Goal: Task Accomplishment & Management: Complete application form

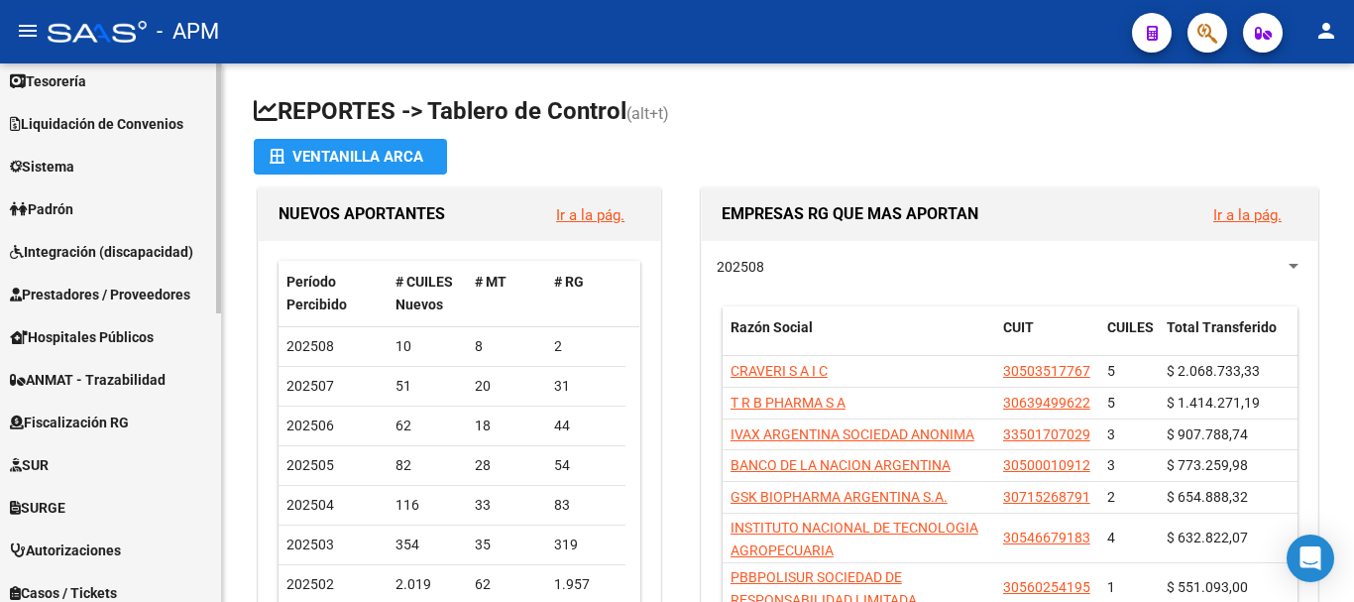
scroll to position [397, 0]
click at [174, 207] on link "Padrón" at bounding box center [110, 207] width 221 height 43
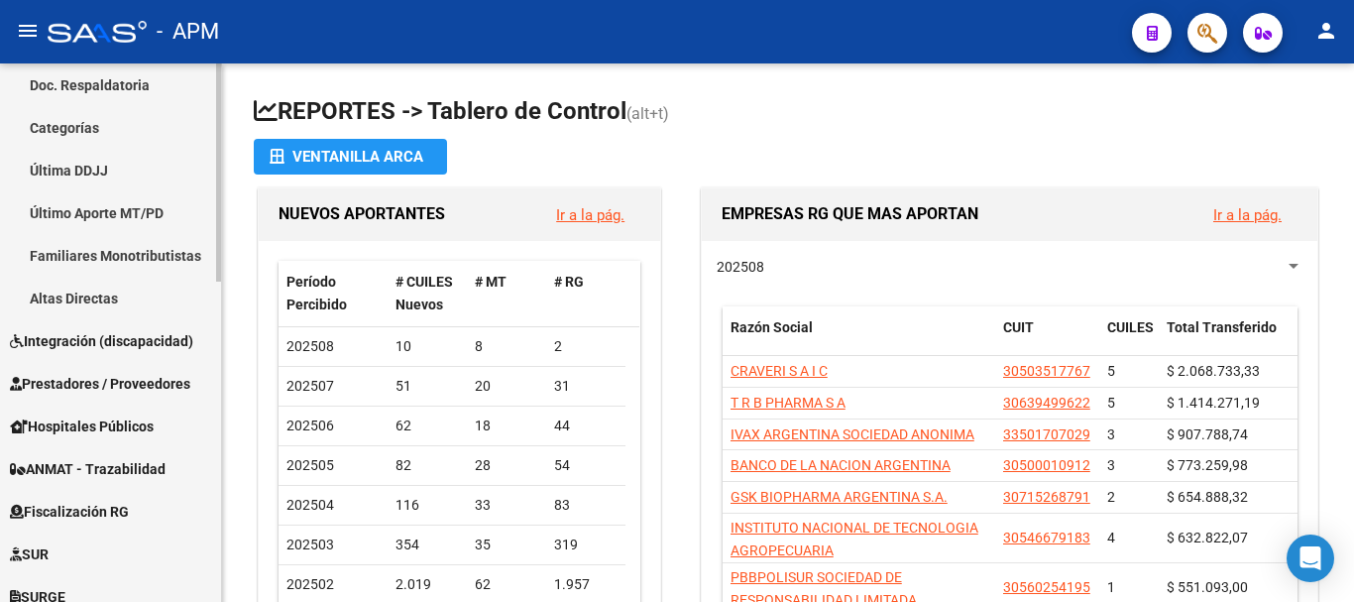
scroll to position [595, 0]
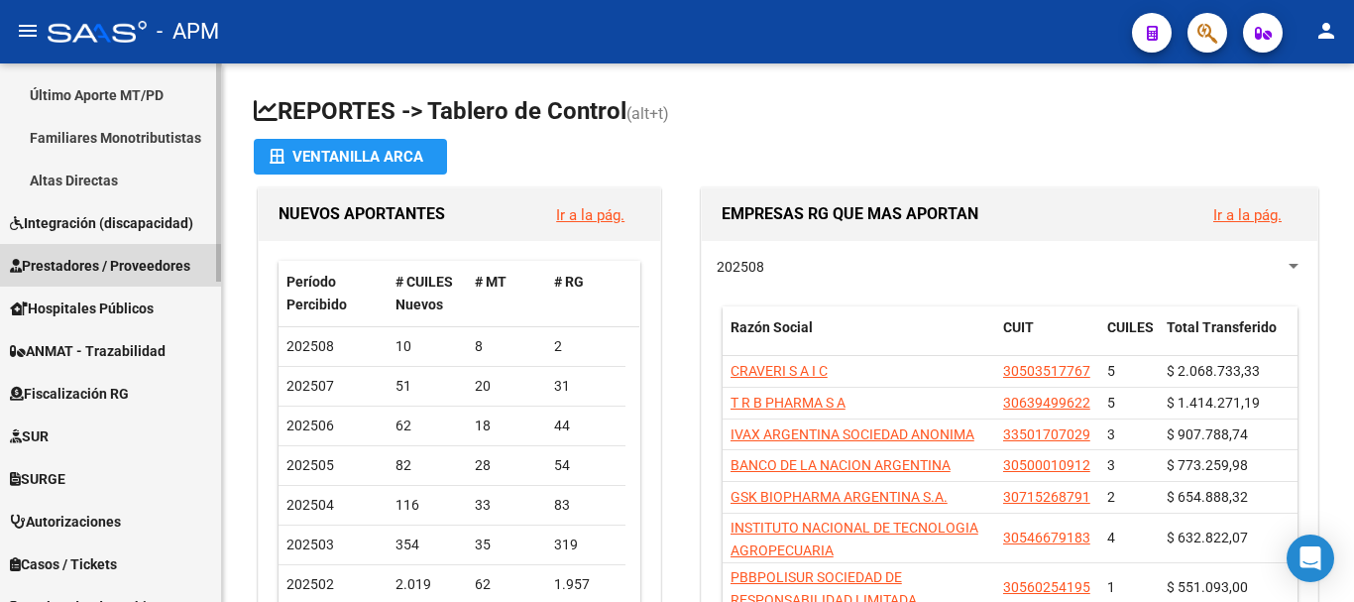
click at [142, 250] on link "Prestadores / Proveedores" at bounding box center [110, 265] width 221 height 43
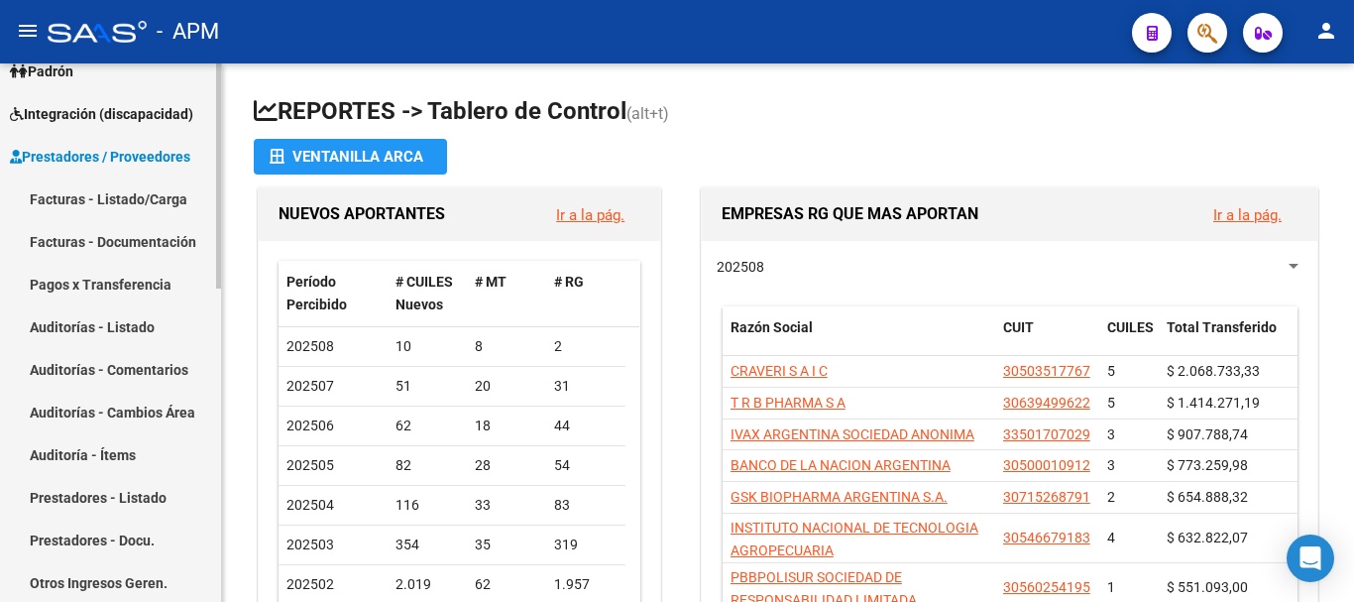
scroll to position [198, 0]
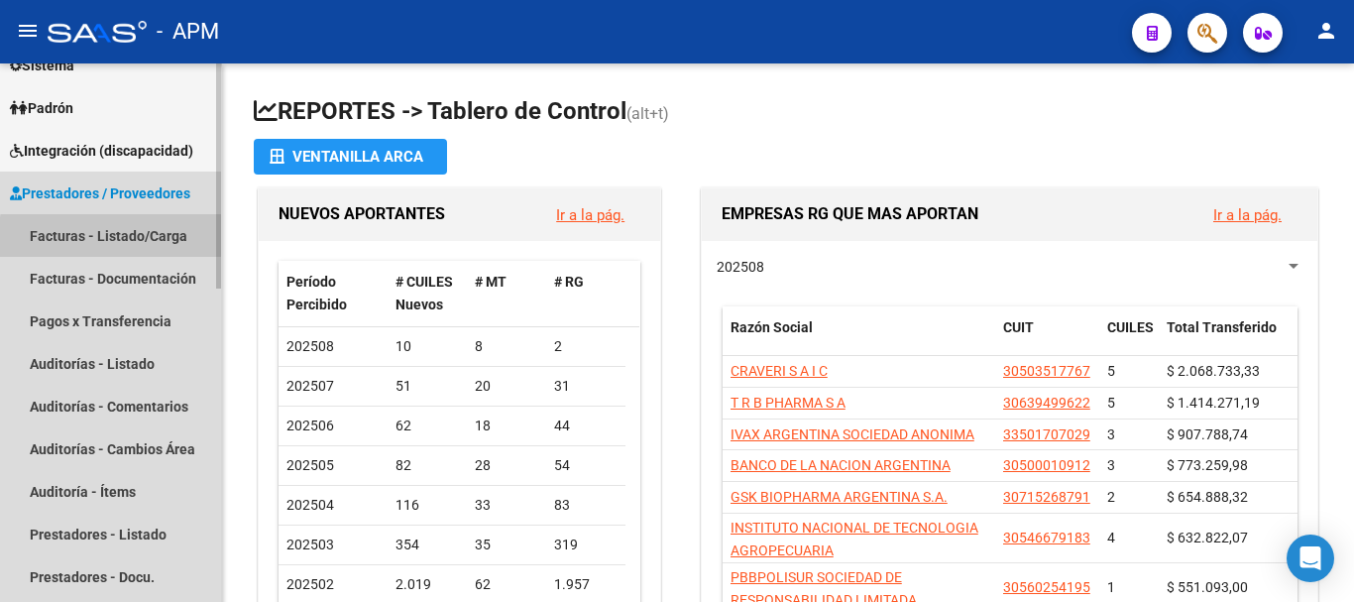
click at [159, 241] on link "Facturas - Listado/Carga" at bounding box center [110, 235] width 221 height 43
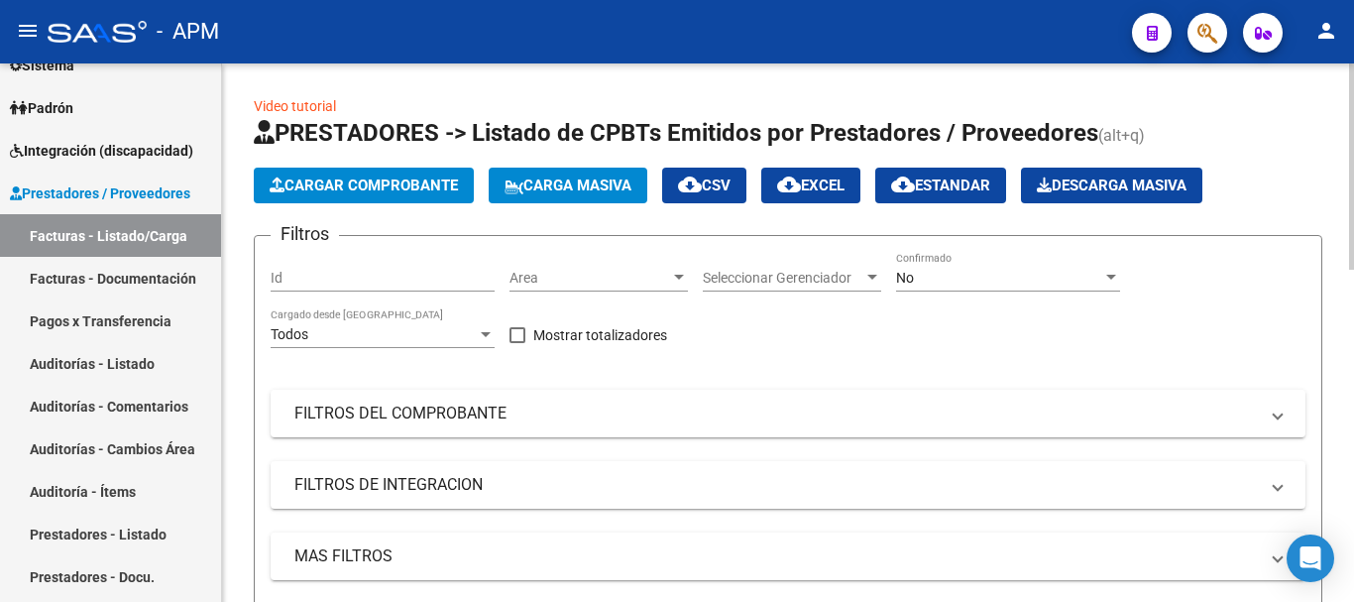
click at [1026, 274] on div "No" at bounding box center [999, 278] width 206 height 17
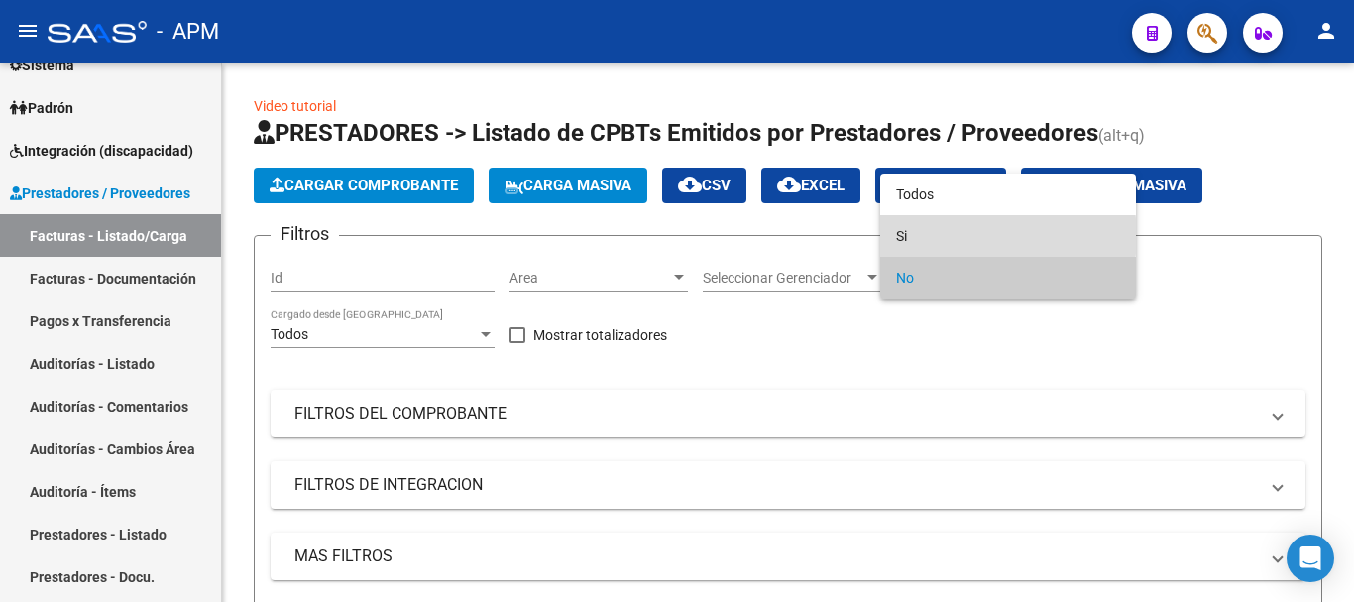
click at [970, 236] on span "Si" at bounding box center [1008, 236] width 224 height 42
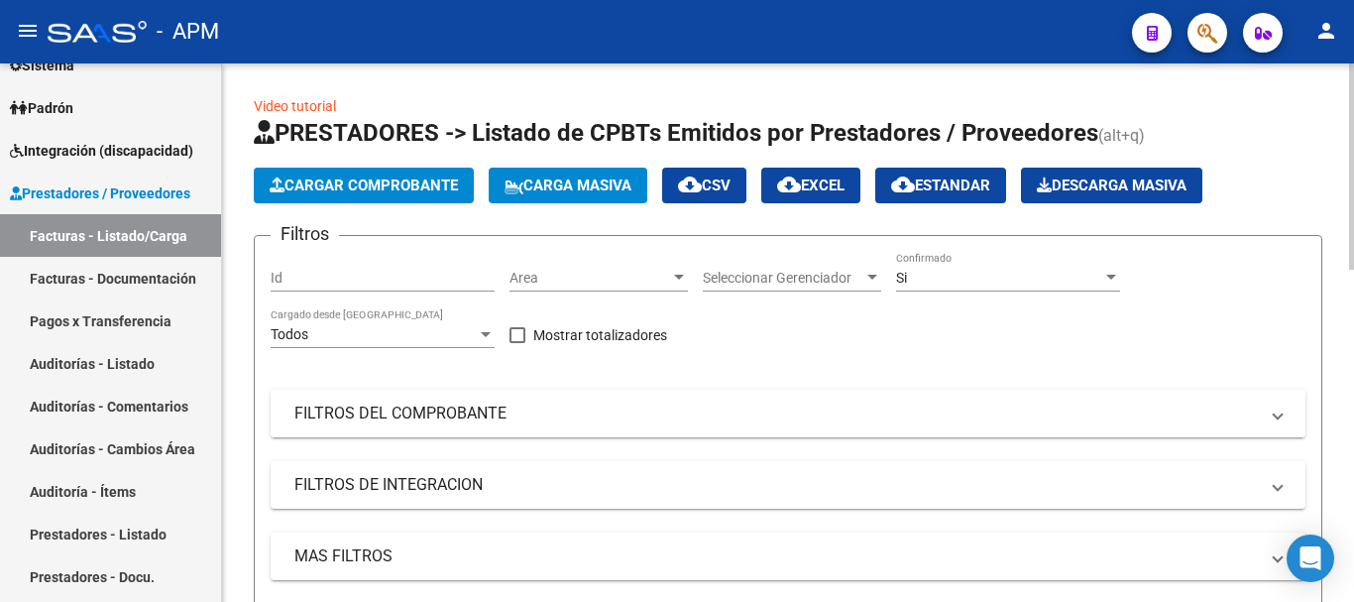
click at [967, 405] on mat-panel-title "FILTROS DEL COMPROBANTE" at bounding box center [776, 414] width 964 height 22
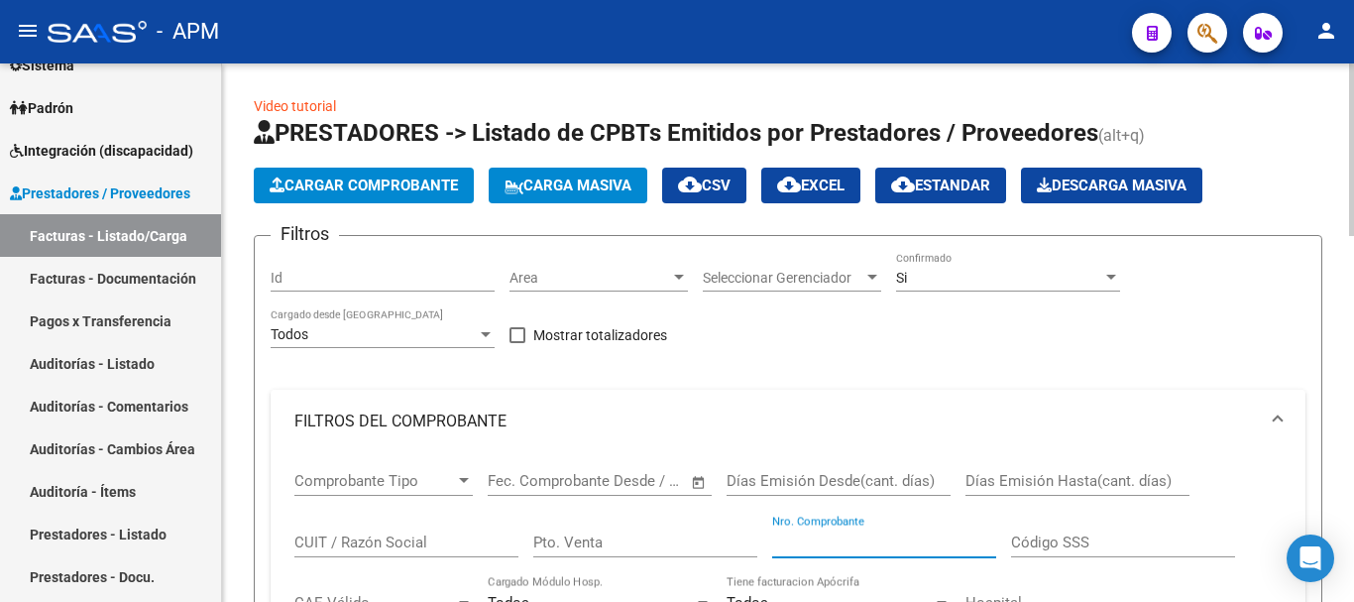
paste input "-00090585"
click at [775, 546] on input "-00090585" at bounding box center [884, 542] width 224 height 18
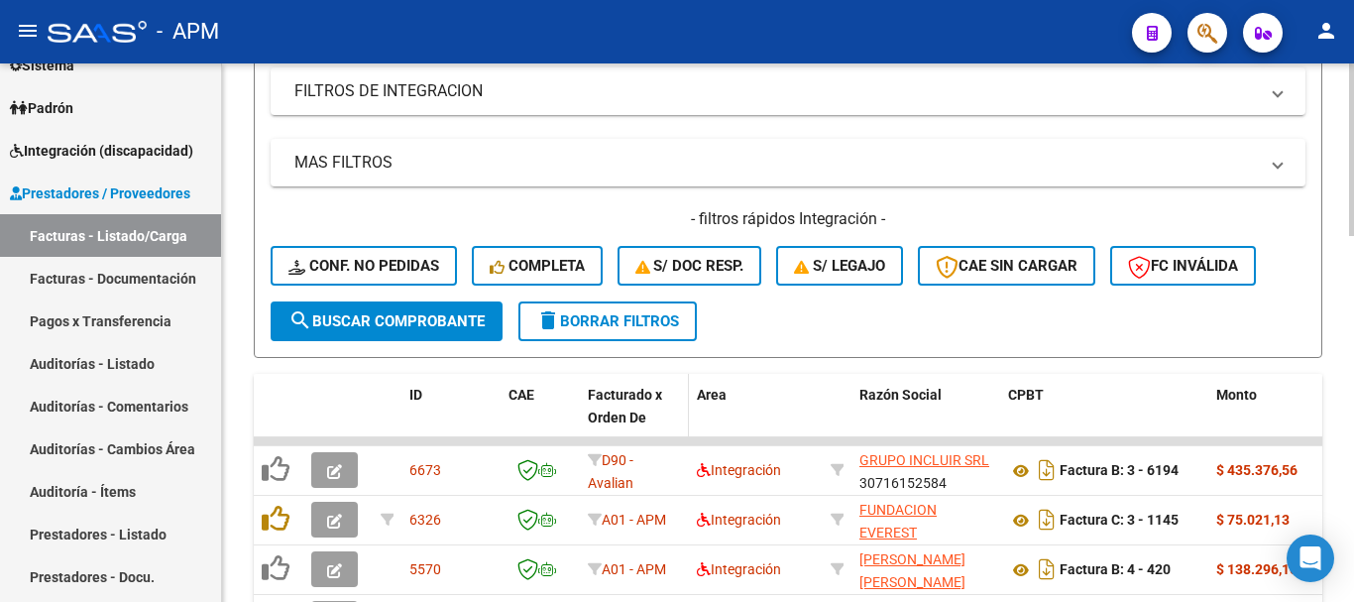
scroll to position [694, 0]
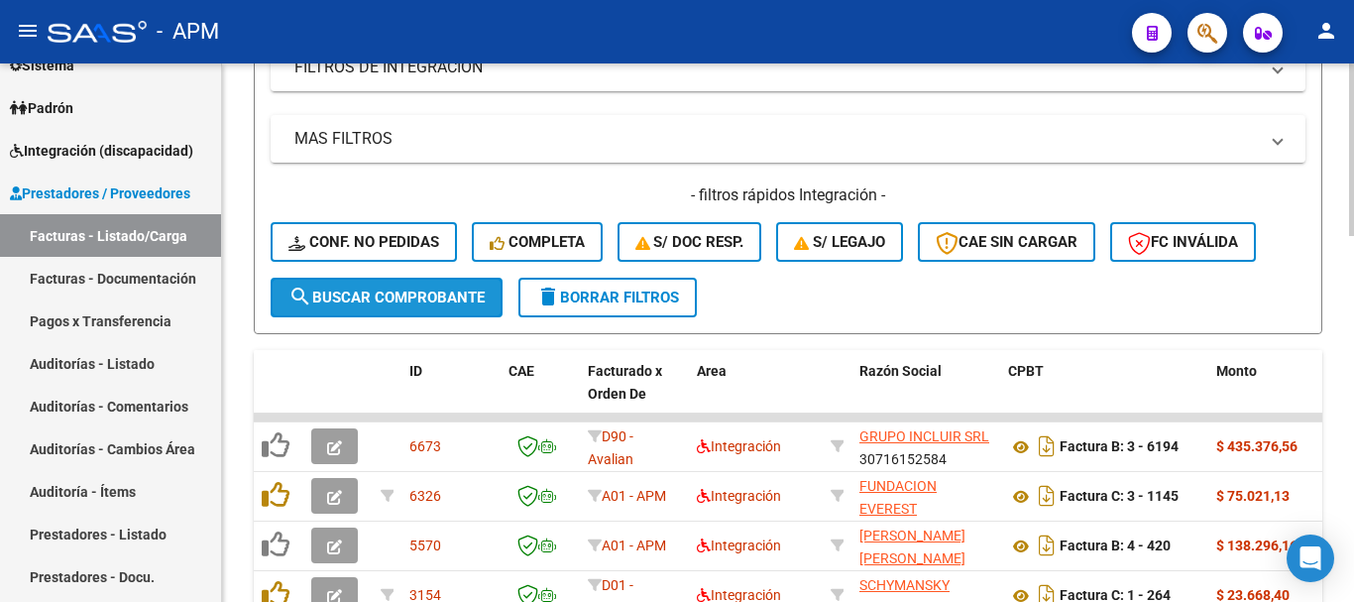
click at [405, 304] on span "search Buscar Comprobante" at bounding box center [387, 298] width 196 height 18
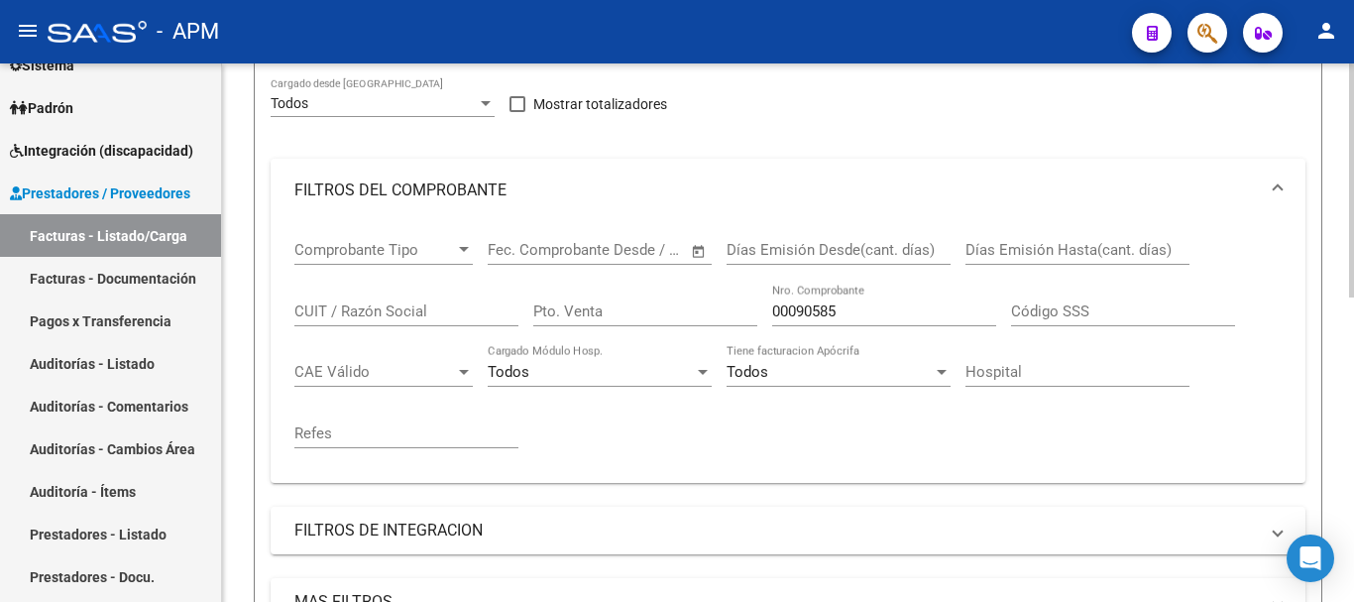
scroll to position [198, 0]
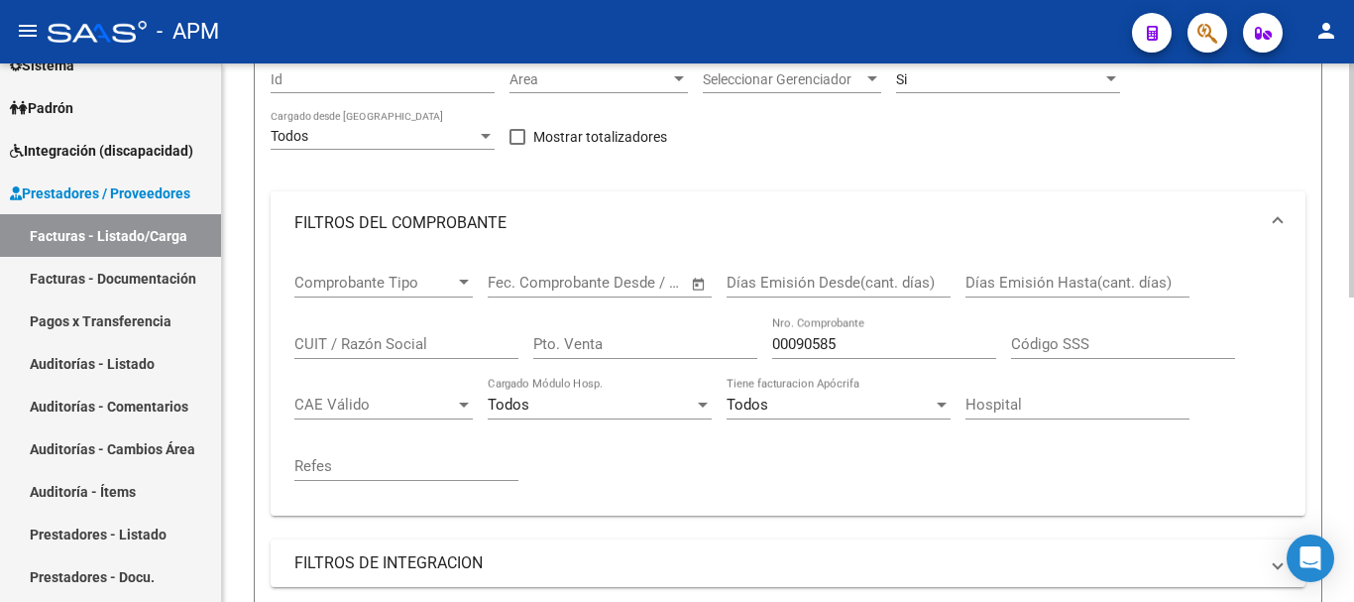
click at [869, 353] on div "00090585 Nro. Comprobante" at bounding box center [884, 337] width 224 height 43
click at [868, 349] on input "00090585" at bounding box center [884, 344] width 224 height 18
type input "0009"
click at [701, 287] on span "Open calendar" at bounding box center [699, 284] width 48 height 48
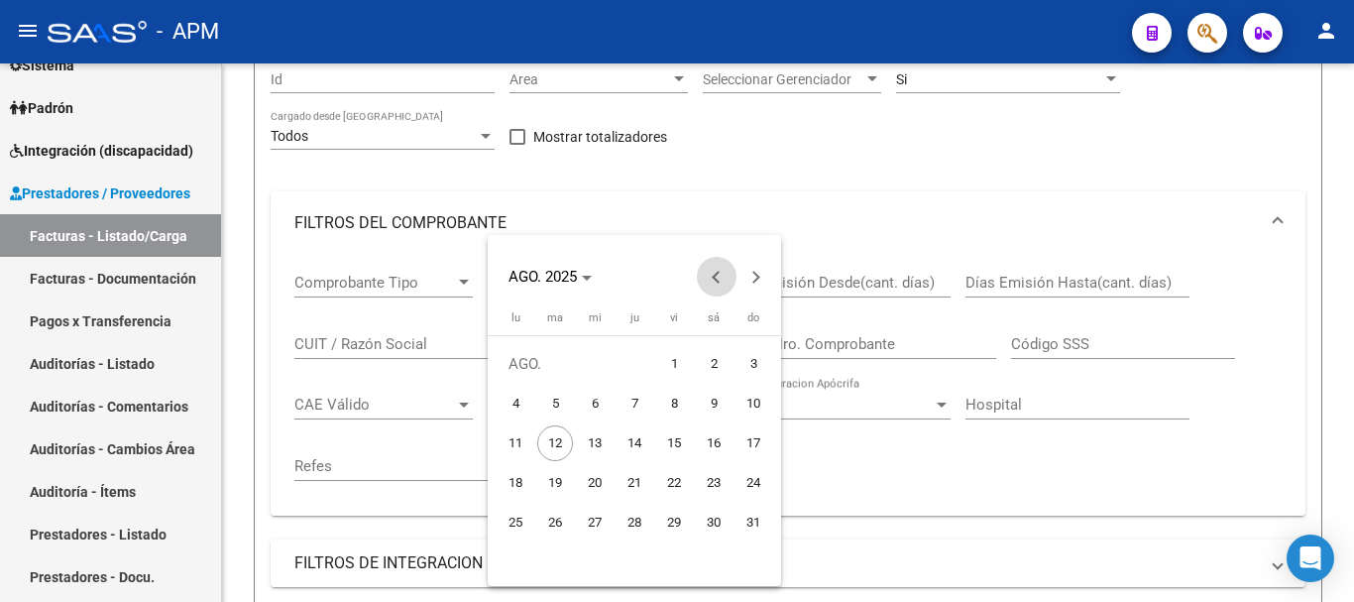
click at [714, 271] on span "Previous month" at bounding box center [717, 277] width 40 height 40
click at [633, 562] on span "31" at bounding box center [635, 562] width 36 height 36
type input "31/7/2025"
click at [635, 563] on span "31" at bounding box center [635, 562] width 36 height 36
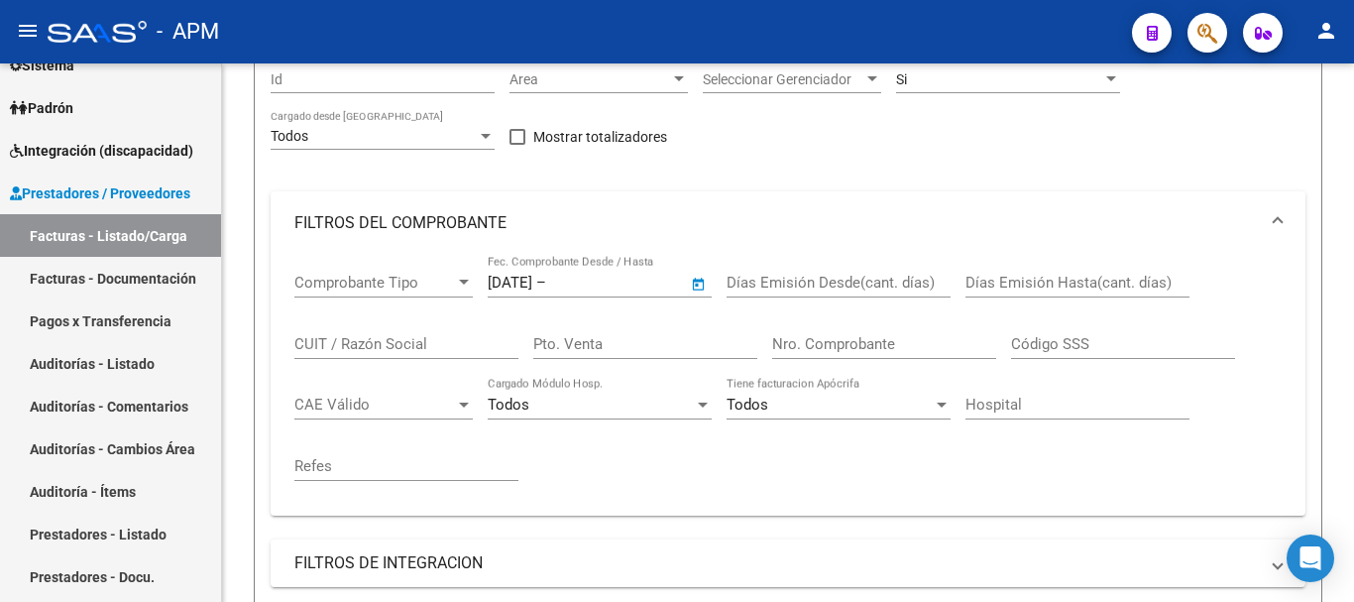
type input "31/7/2025"
click at [460, 282] on div at bounding box center [464, 282] width 10 height 5
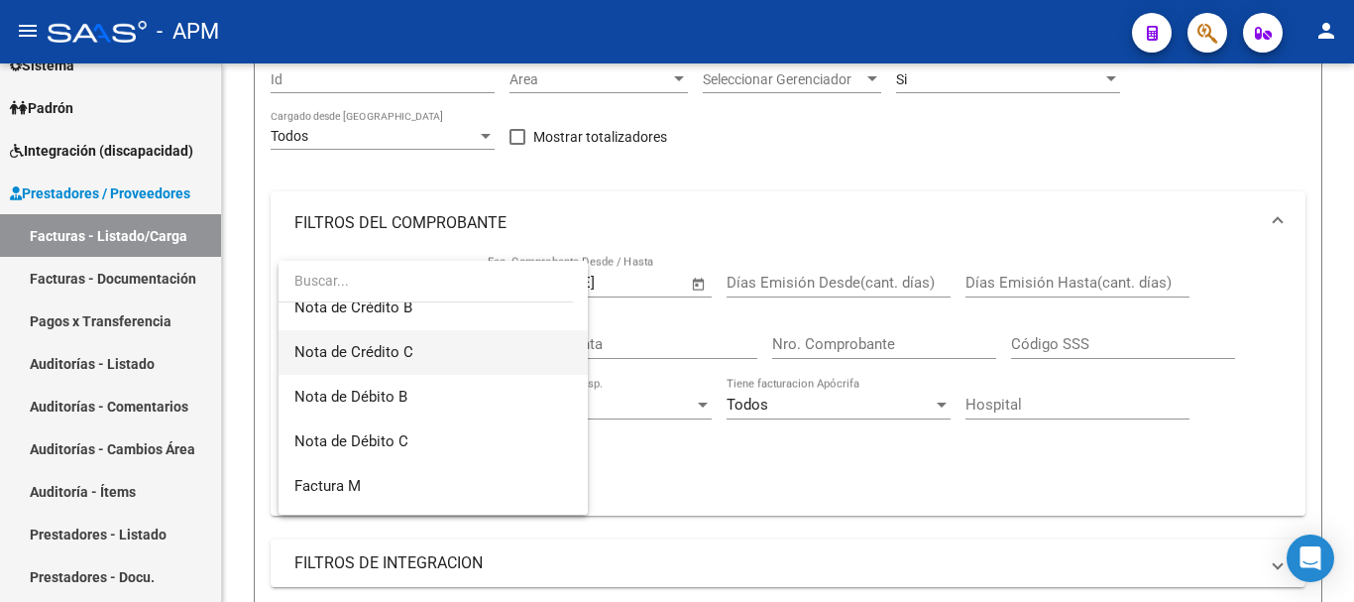
click at [457, 352] on span "Nota de Crédito C" at bounding box center [433, 352] width 278 height 45
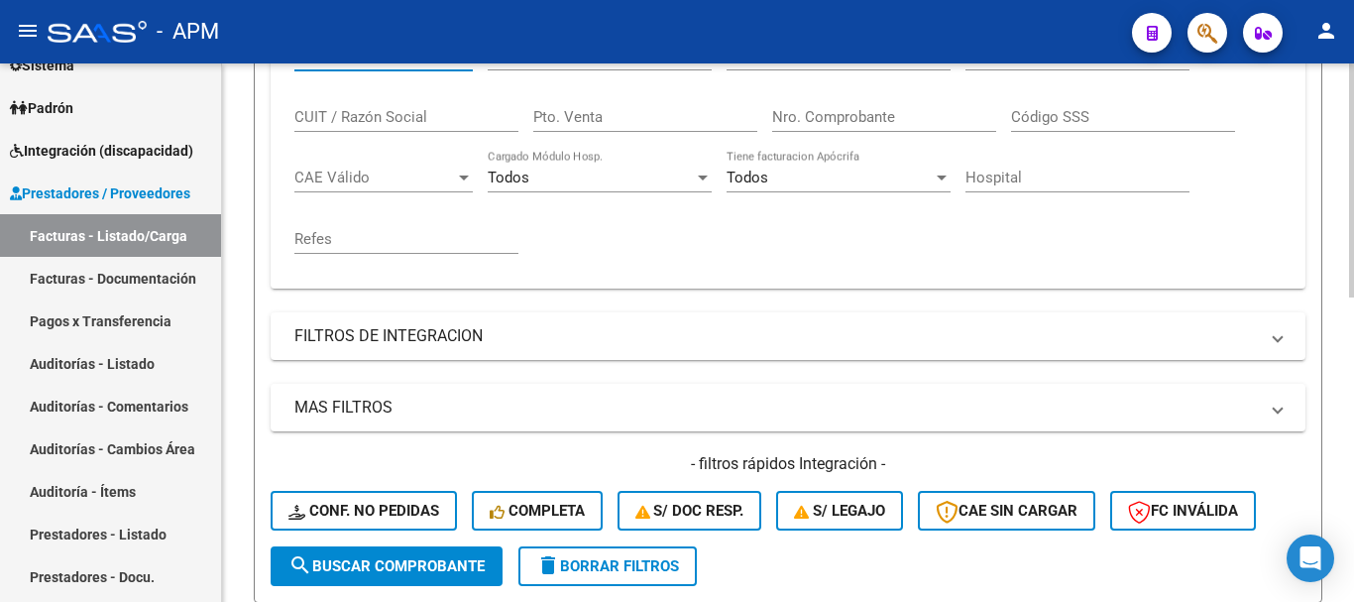
scroll to position [595, 0]
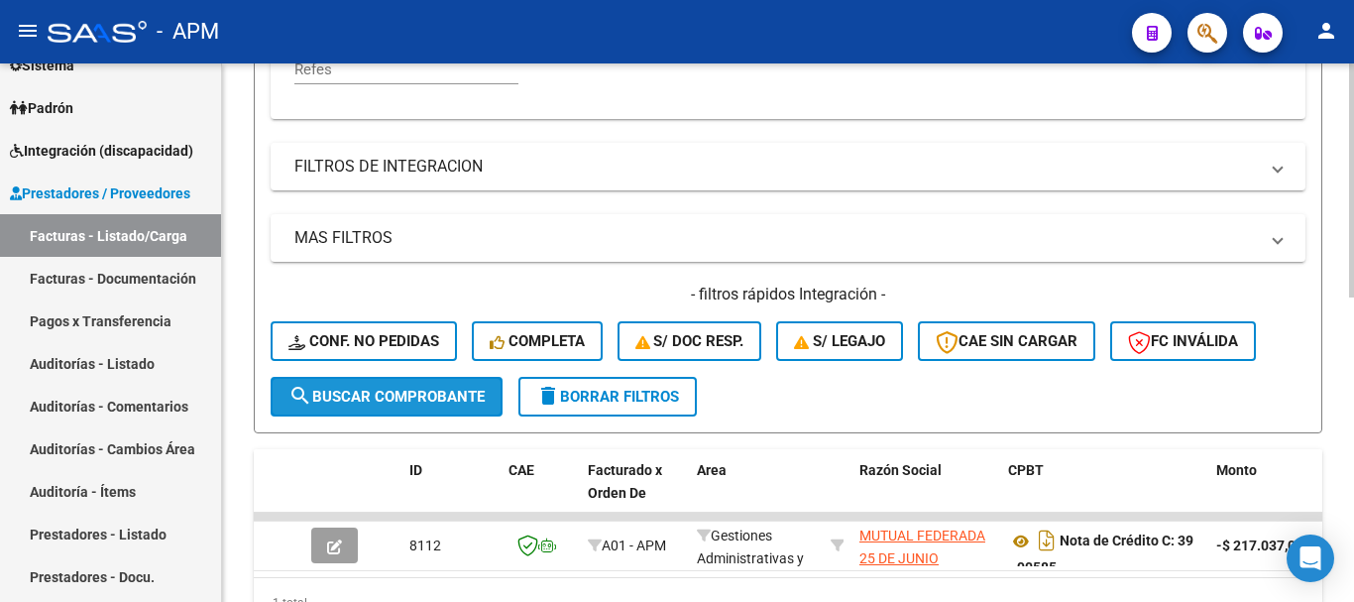
click at [472, 400] on span "search Buscar Comprobante" at bounding box center [387, 397] width 196 height 18
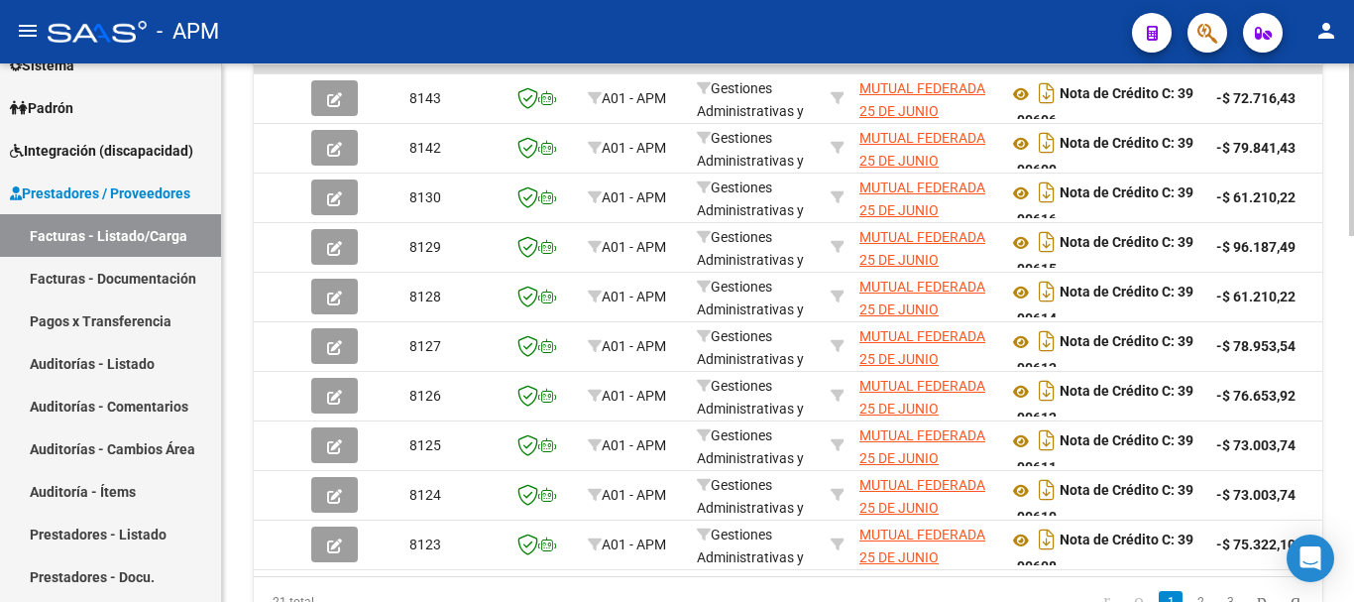
scroll to position [1146, 0]
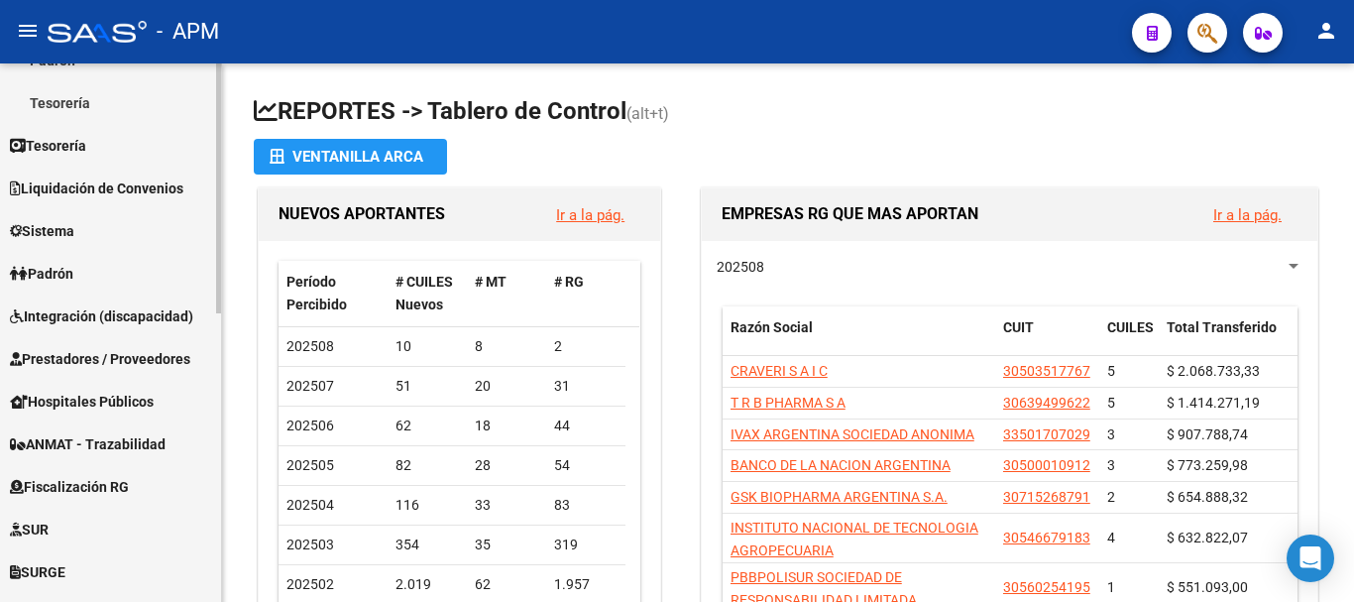
scroll to position [323, 0]
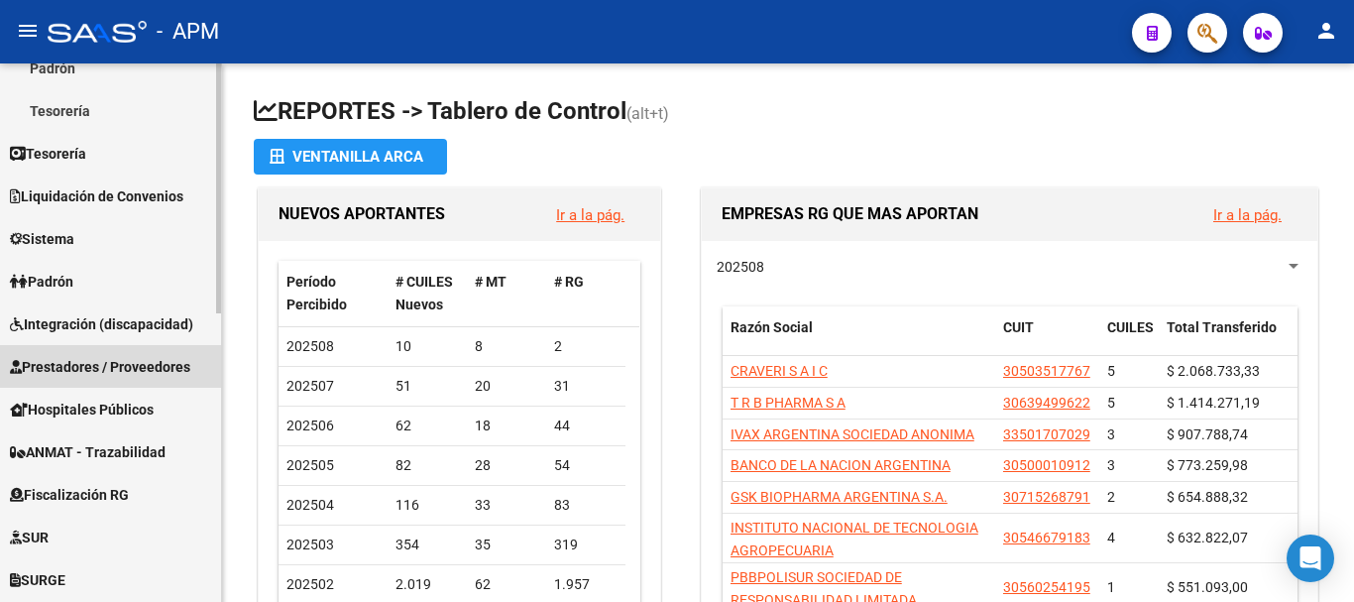
click at [148, 359] on span "Prestadores / Proveedores" at bounding box center [100, 367] width 180 height 22
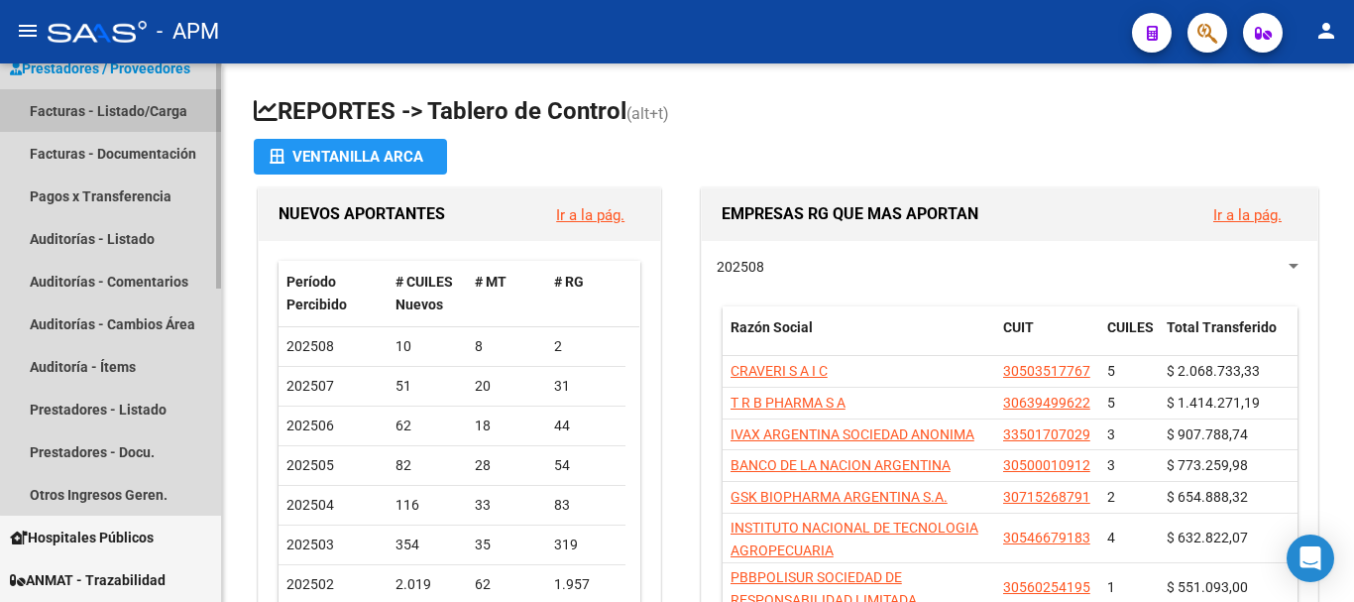
click at [158, 112] on link "Facturas - Listado/Carga" at bounding box center [110, 110] width 221 height 43
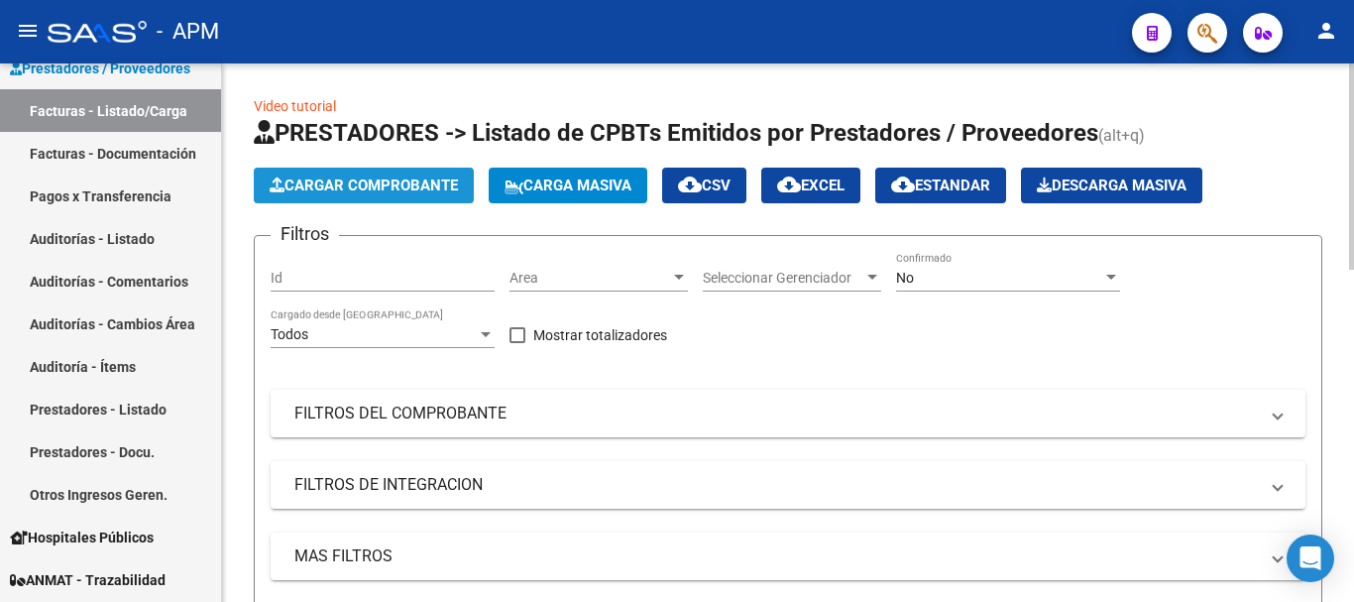
click at [367, 184] on span "Cargar Comprobante" at bounding box center [364, 185] width 188 height 18
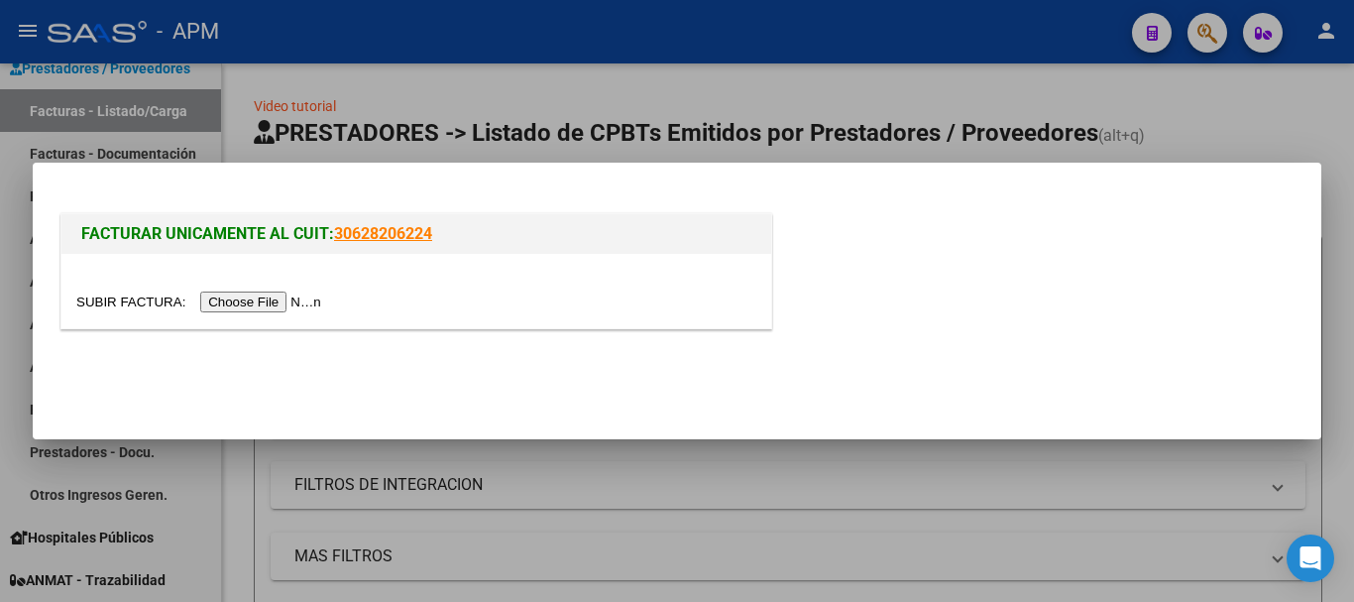
click at [327, 303] on input "file" at bounding box center [201, 301] width 251 height 21
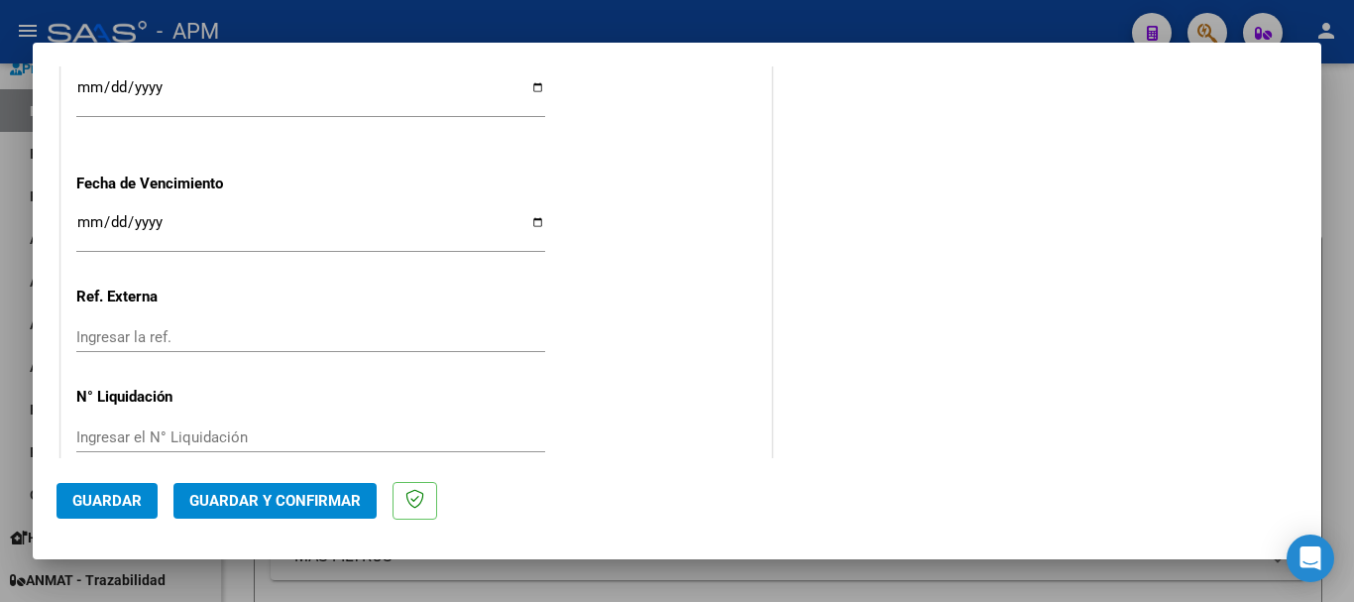
scroll to position [1367, 0]
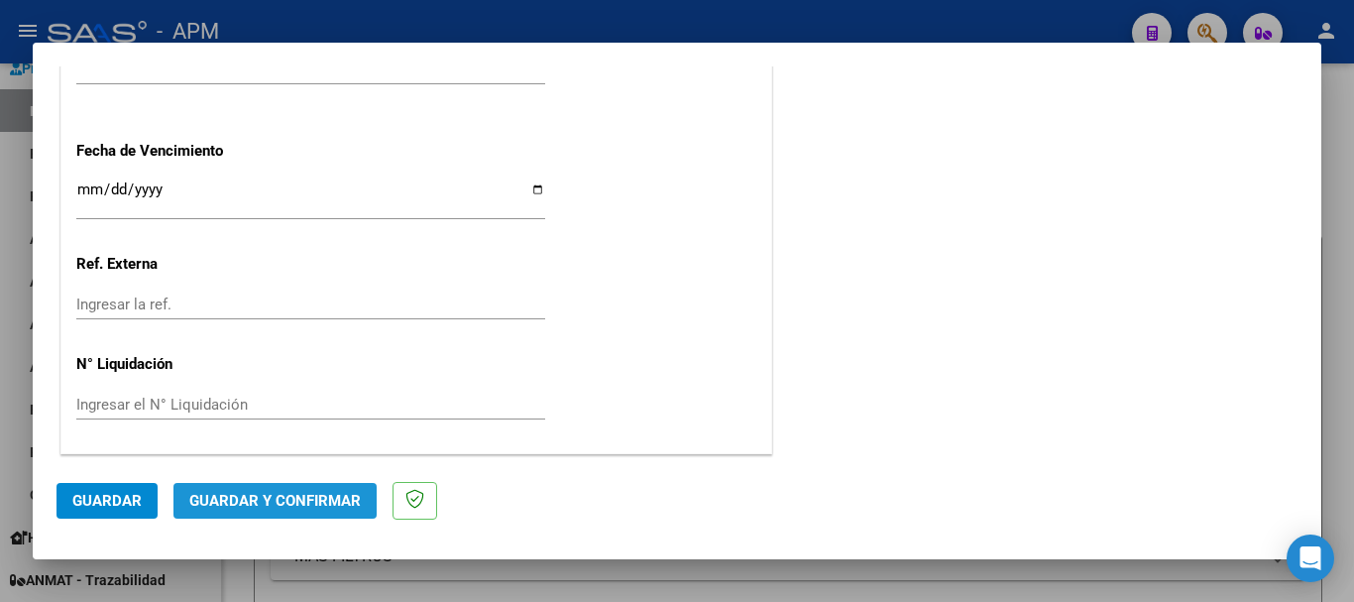
click at [277, 502] on span "Guardar y Confirmar" at bounding box center [275, 501] width 172 height 18
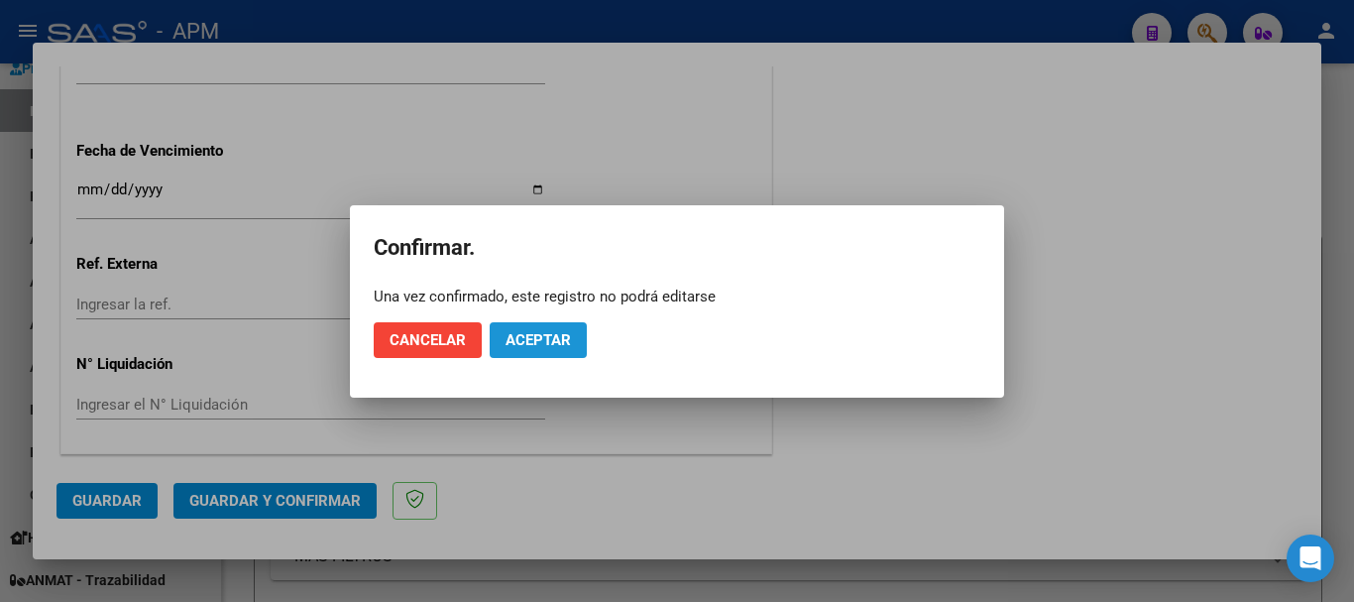
click at [544, 342] on span "Aceptar" at bounding box center [538, 340] width 65 height 18
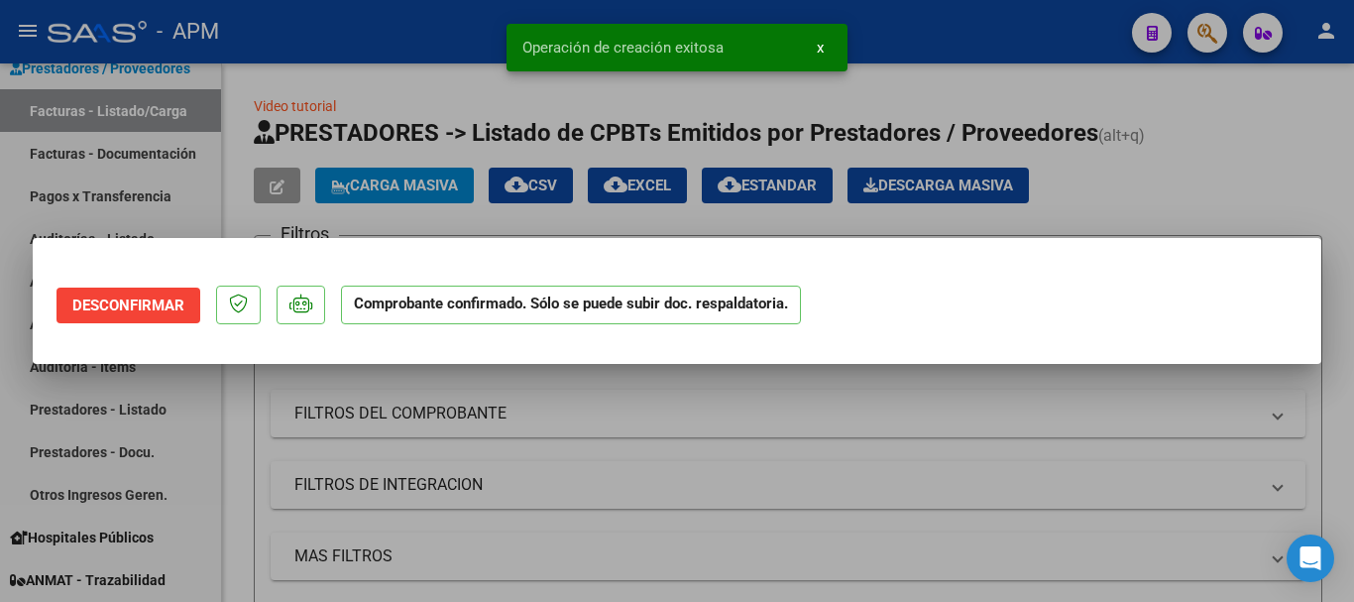
scroll to position [0, 0]
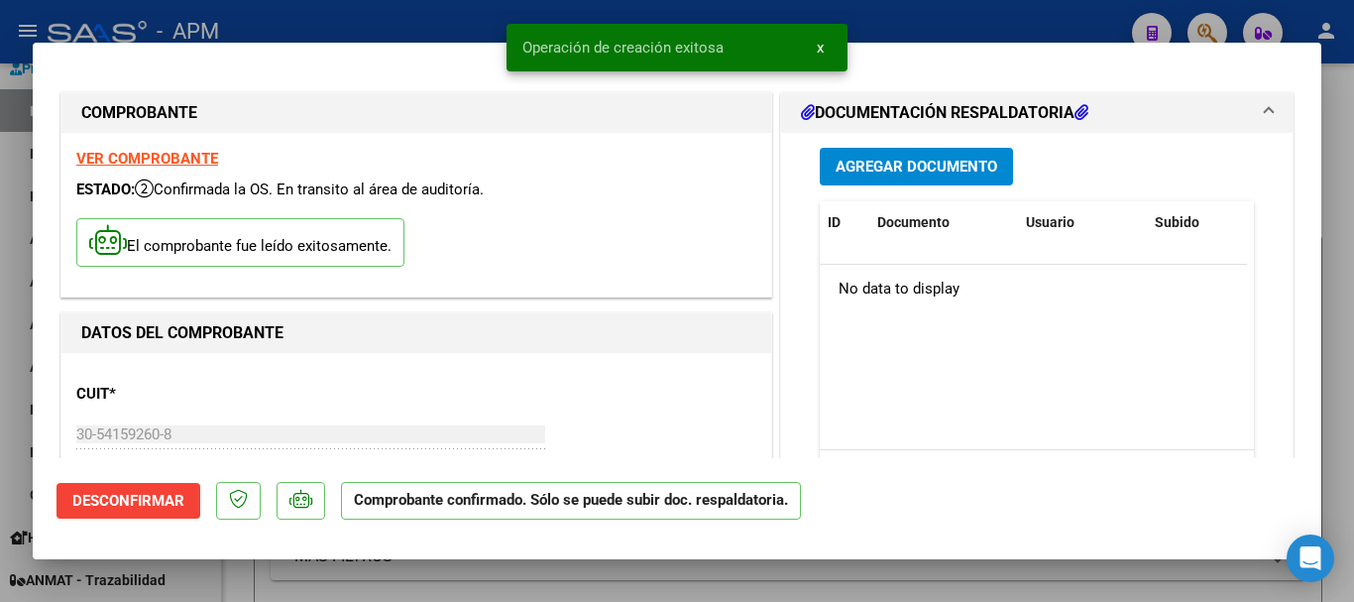
click at [543, 585] on div at bounding box center [677, 301] width 1354 height 602
type input "$ 0,00"
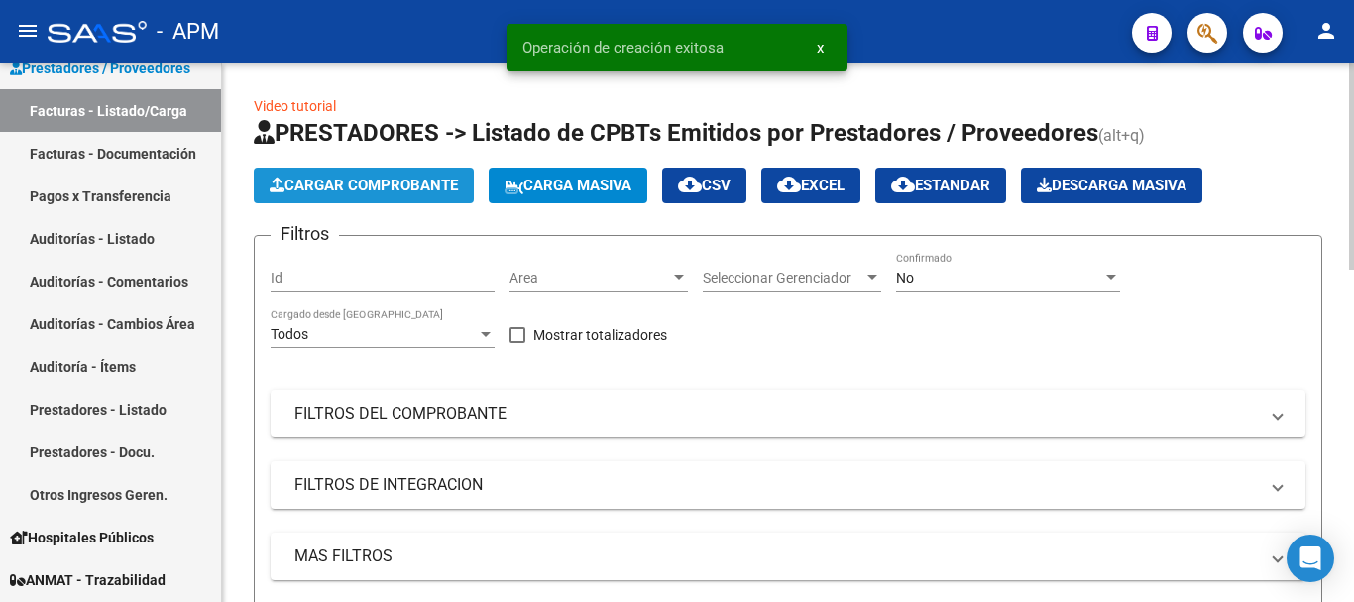
click at [407, 180] on span "Cargar Comprobante" at bounding box center [364, 185] width 188 height 18
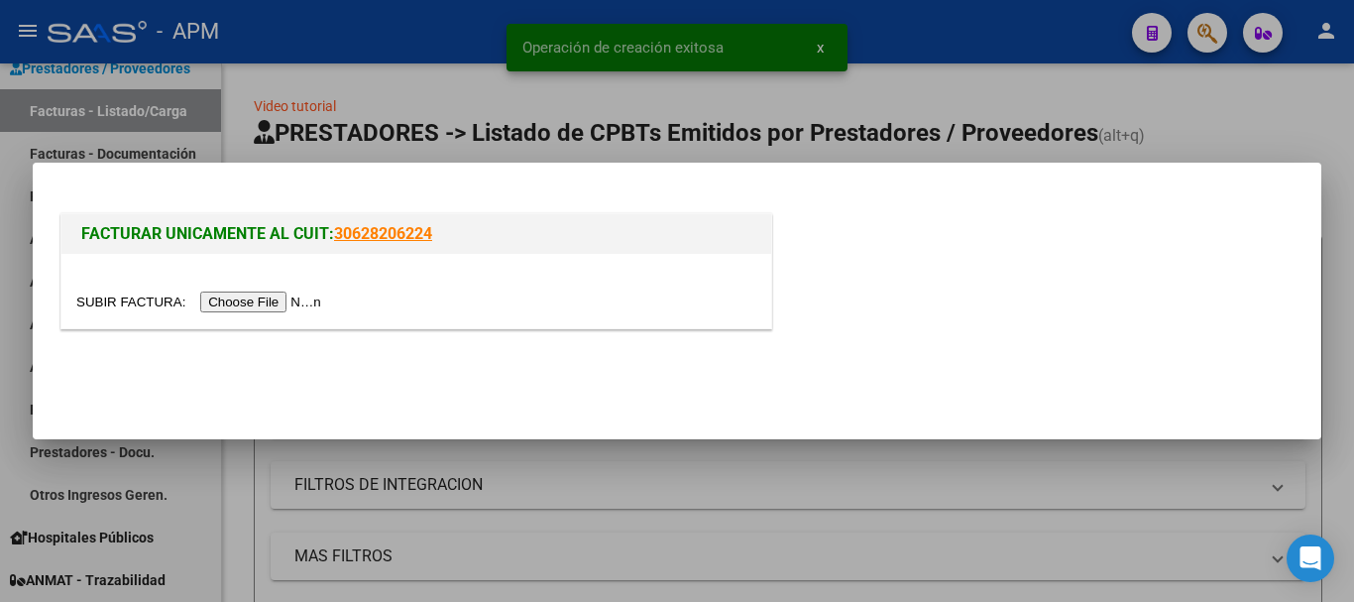
click at [273, 299] on input "file" at bounding box center [201, 301] width 251 height 21
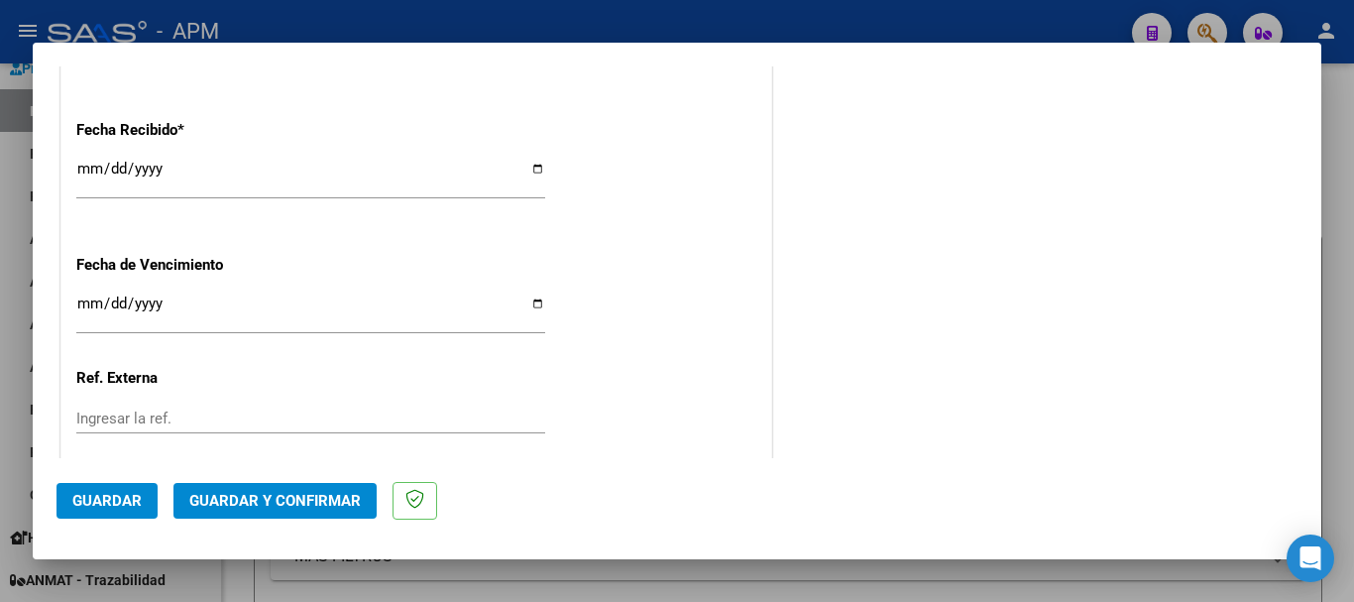
scroll to position [1367, 0]
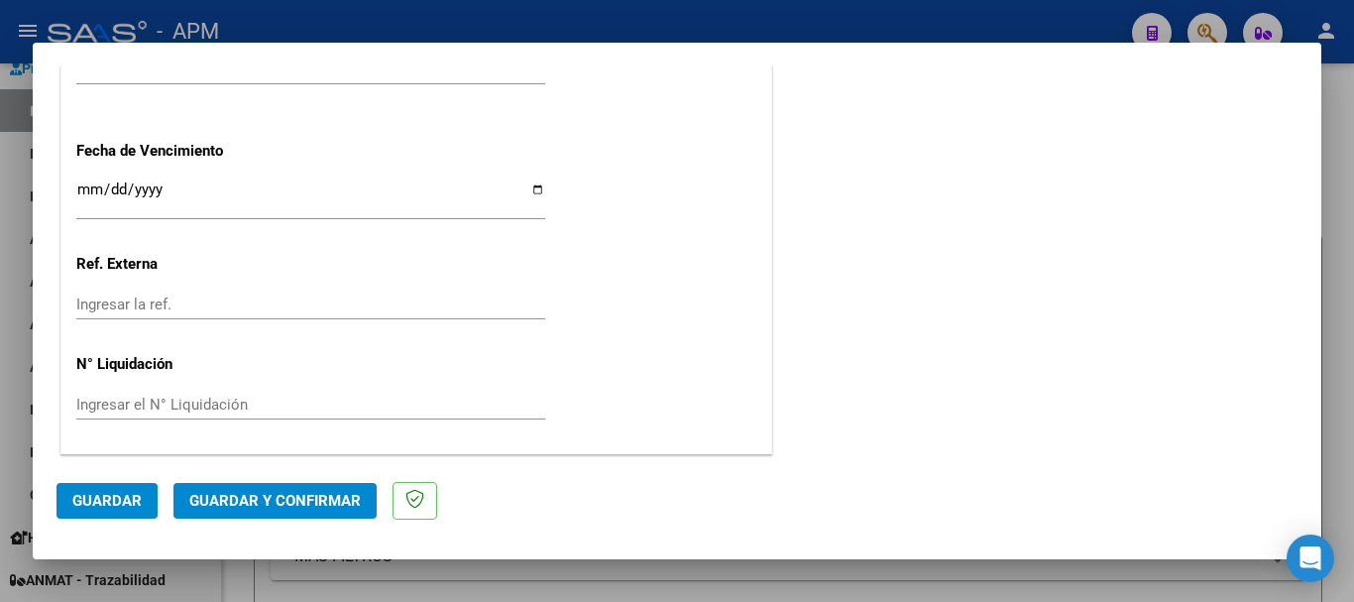
click at [326, 507] on span "Guardar y Confirmar" at bounding box center [275, 501] width 172 height 18
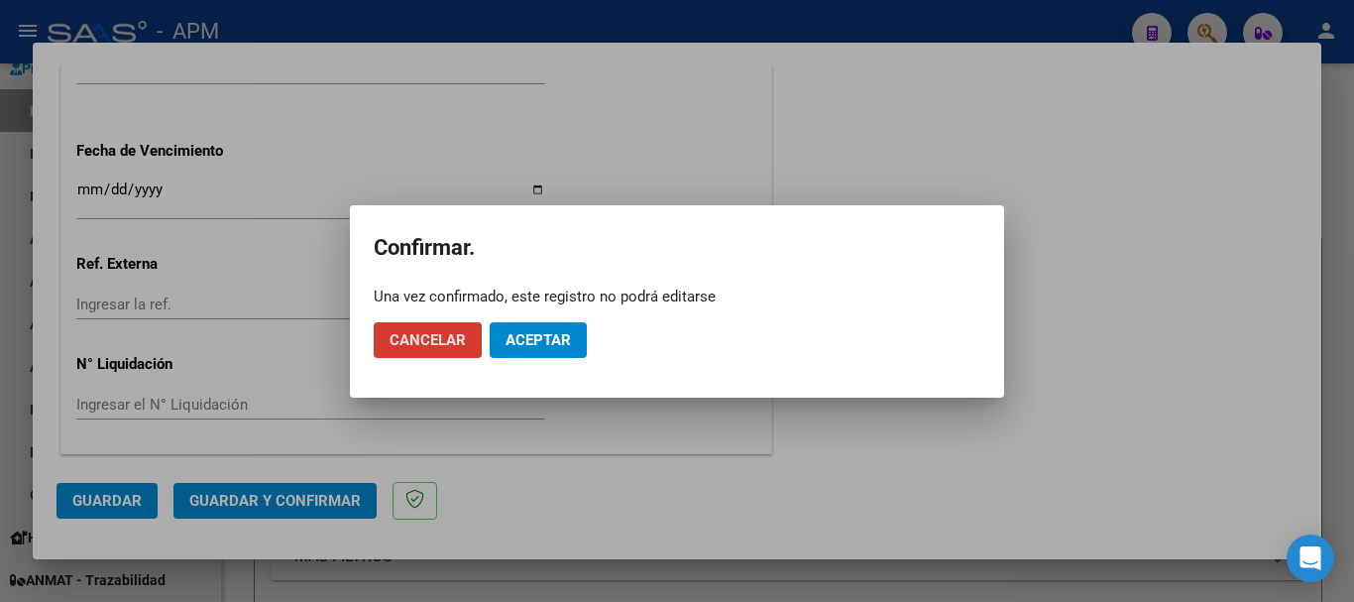
click at [540, 333] on span "Aceptar" at bounding box center [538, 340] width 65 height 18
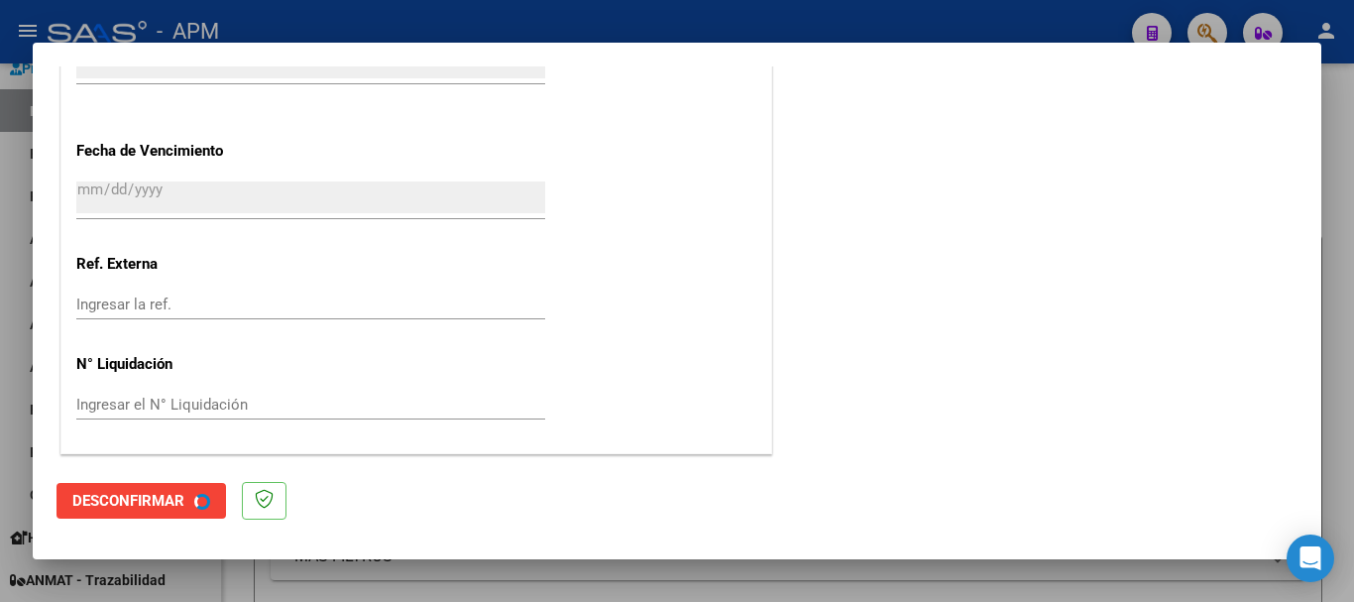
scroll to position [0, 0]
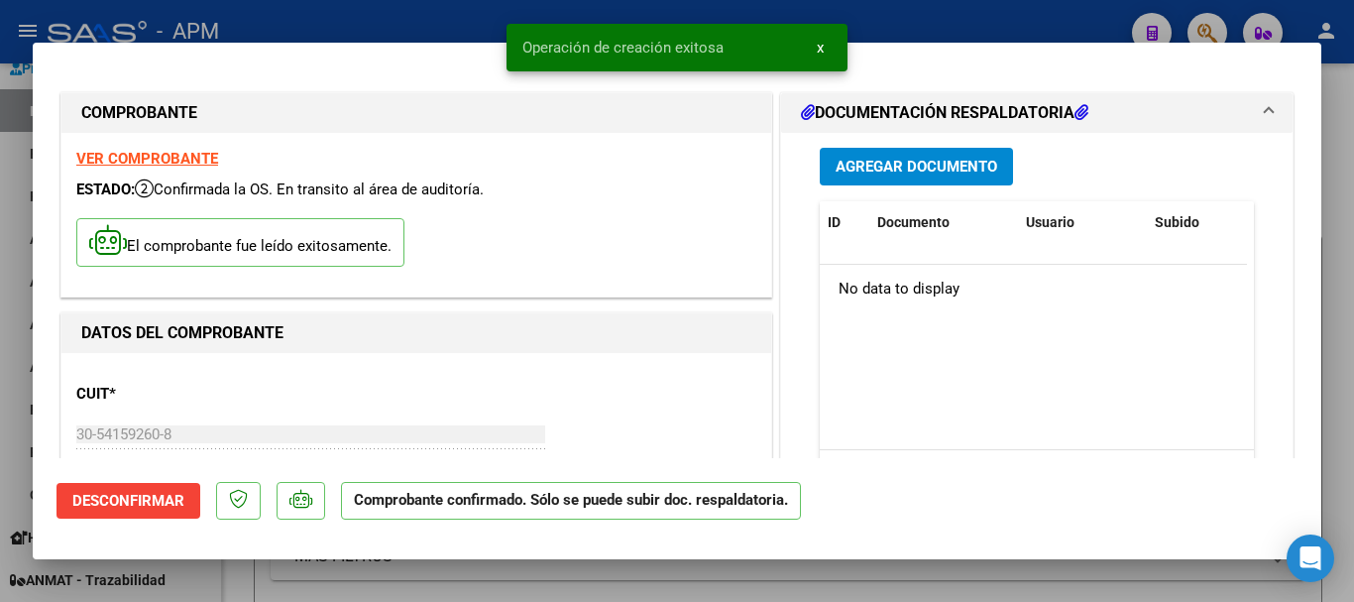
click at [563, 574] on div at bounding box center [677, 301] width 1354 height 602
type input "$ 0,00"
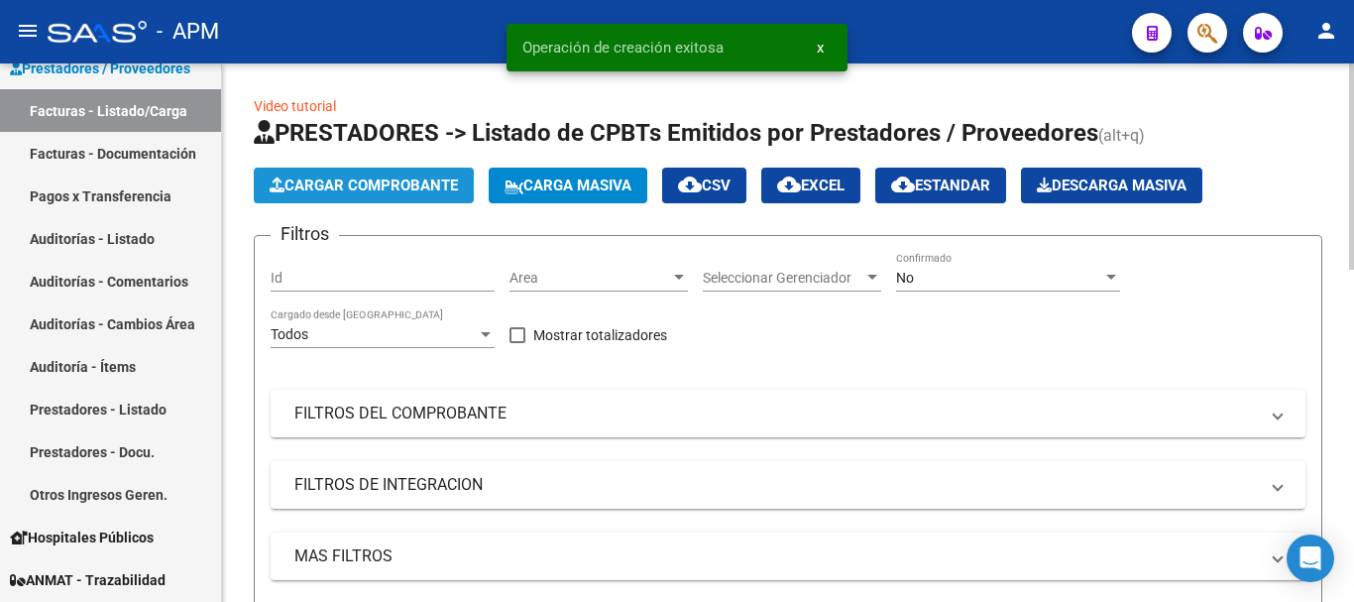
click at [407, 187] on span "Cargar Comprobante" at bounding box center [364, 185] width 188 height 18
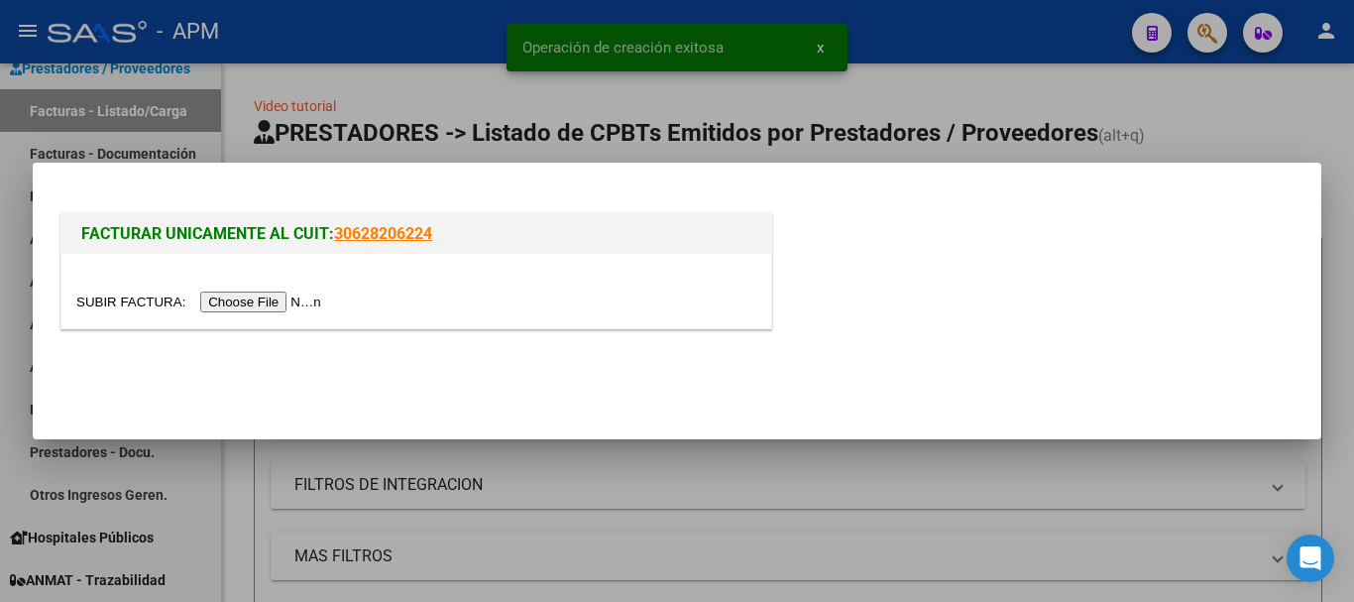
click at [257, 299] on input "file" at bounding box center [201, 301] width 251 height 21
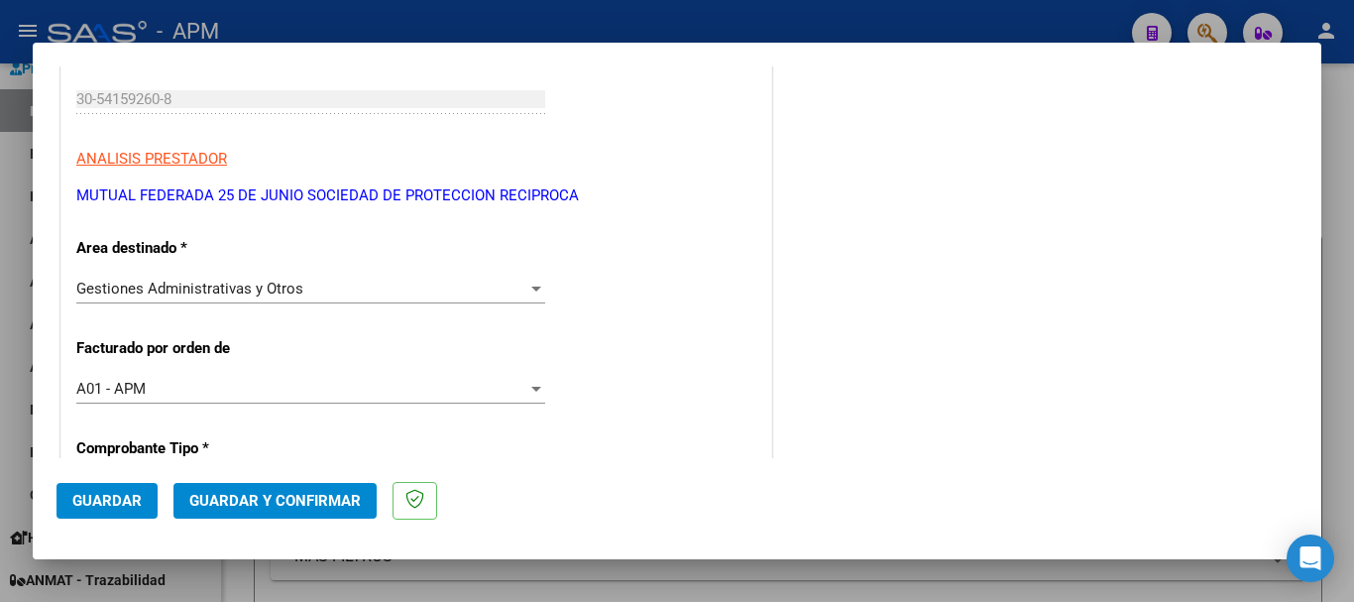
scroll to position [496, 0]
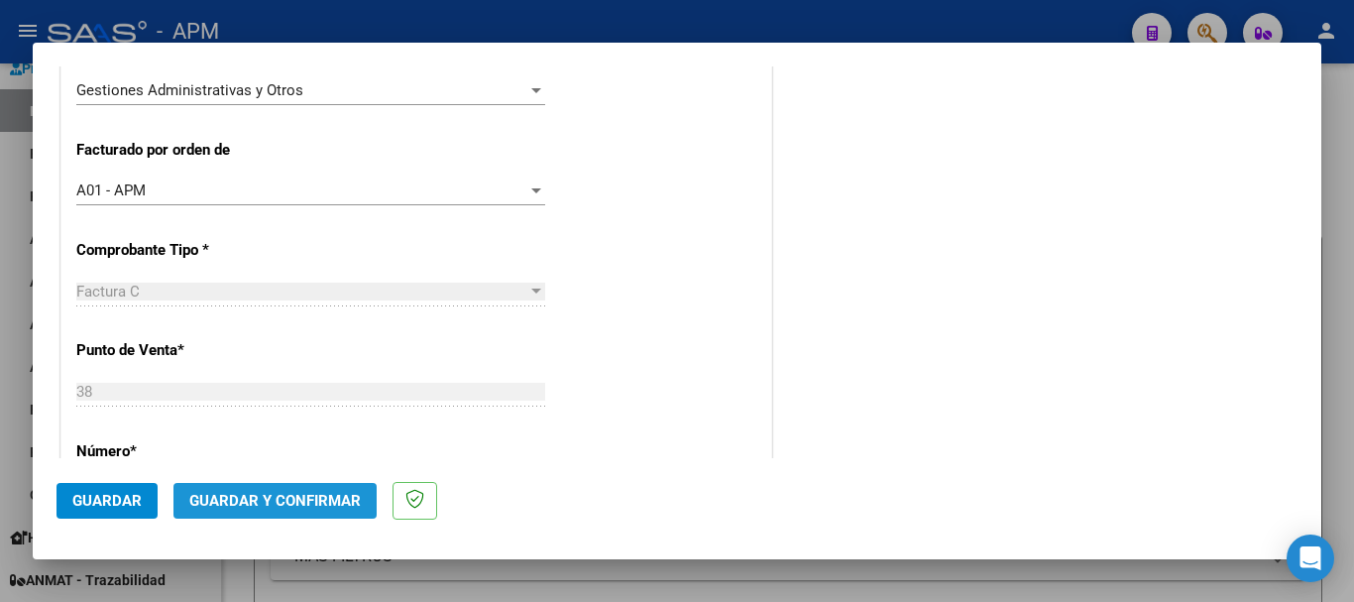
click at [330, 506] on span "Guardar y Confirmar" at bounding box center [275, 501] width 172 height 18
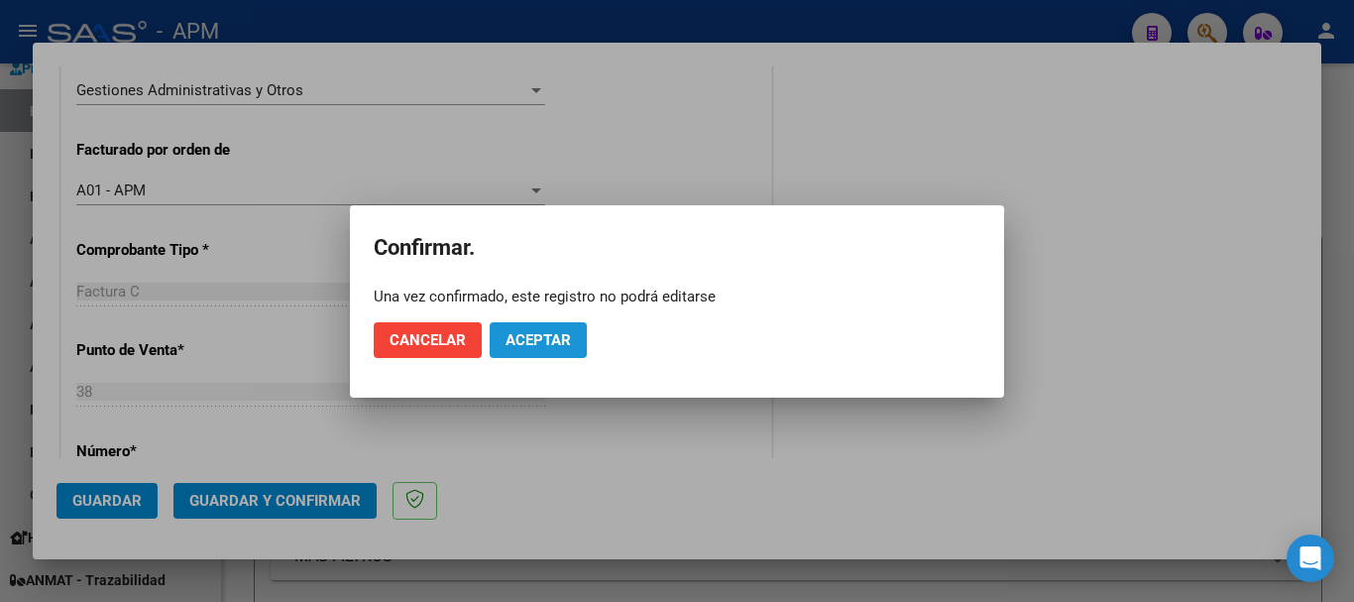
click at [575, 334] on button "Aceptar" at bounding box center [538, 340] width 97 height 36
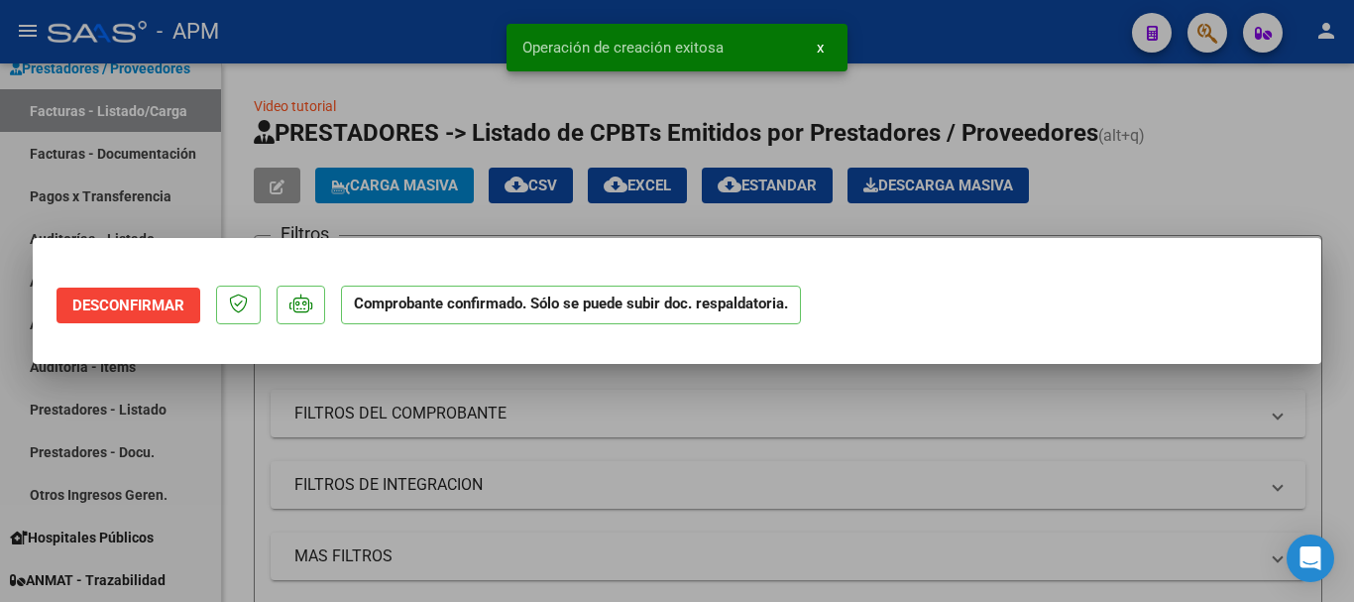
scroll to position [0, 0]
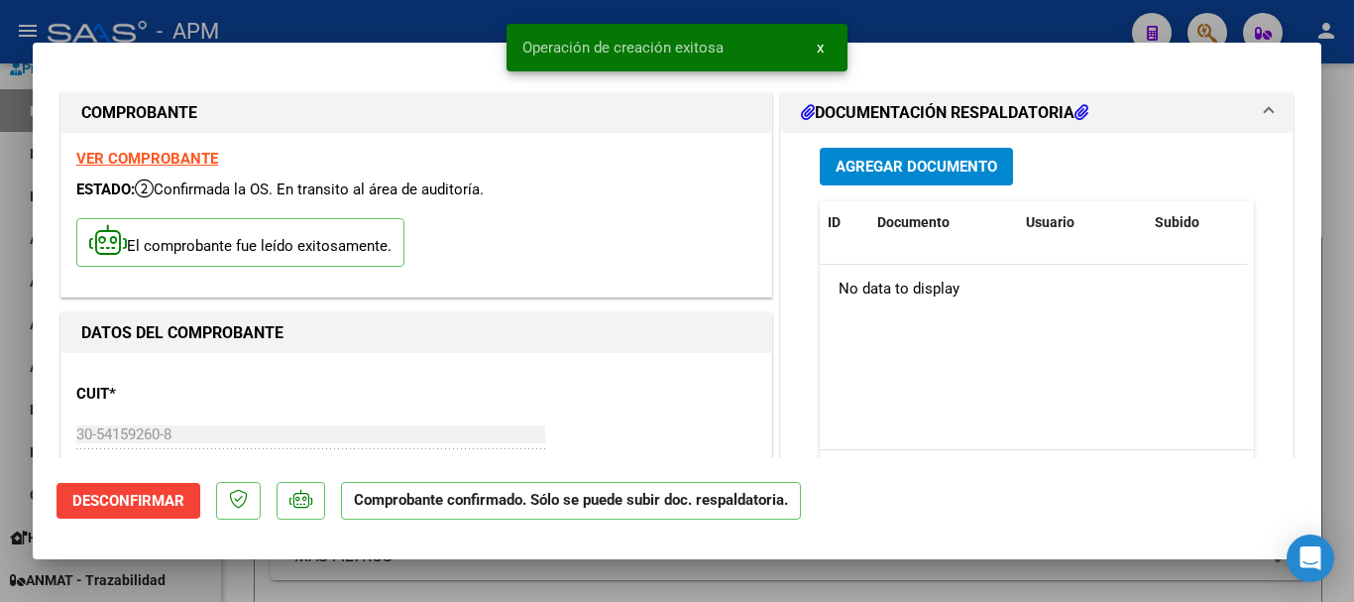
click at [555, 585] on div at bounding box center [677, 301] width 1354 height 602
type input "$ 0,00"
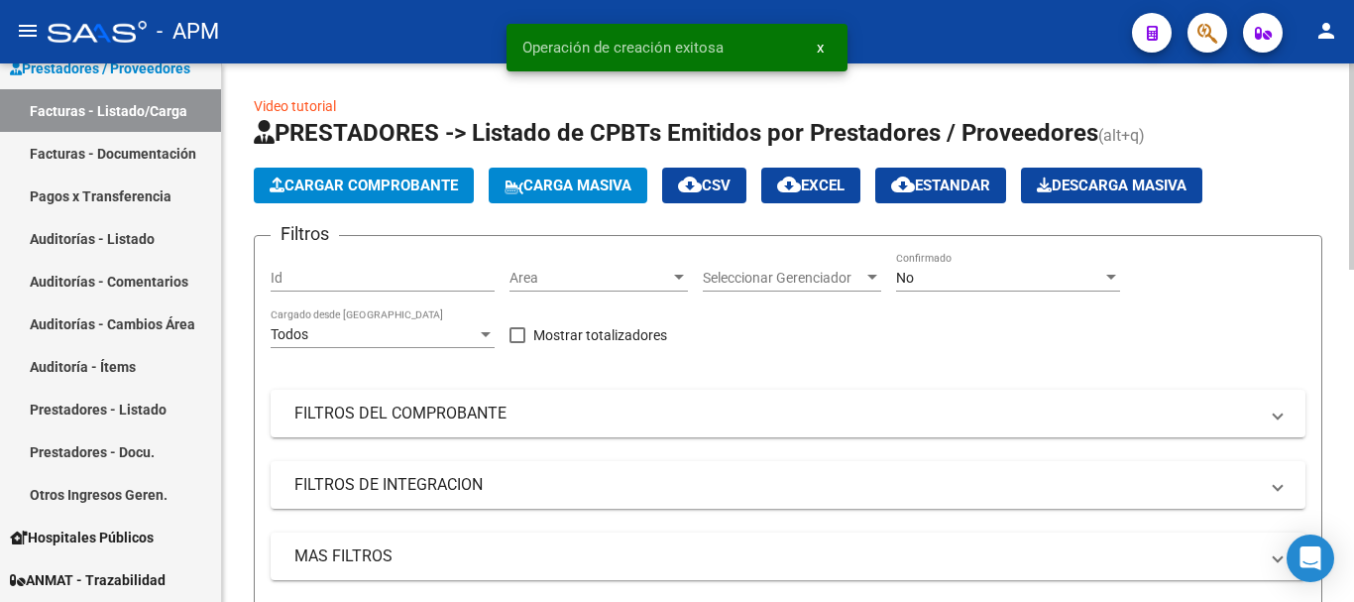
click at [374, 185] on span "Cargar Comprobante" at bounding box center [364, 185] width 188 height 18
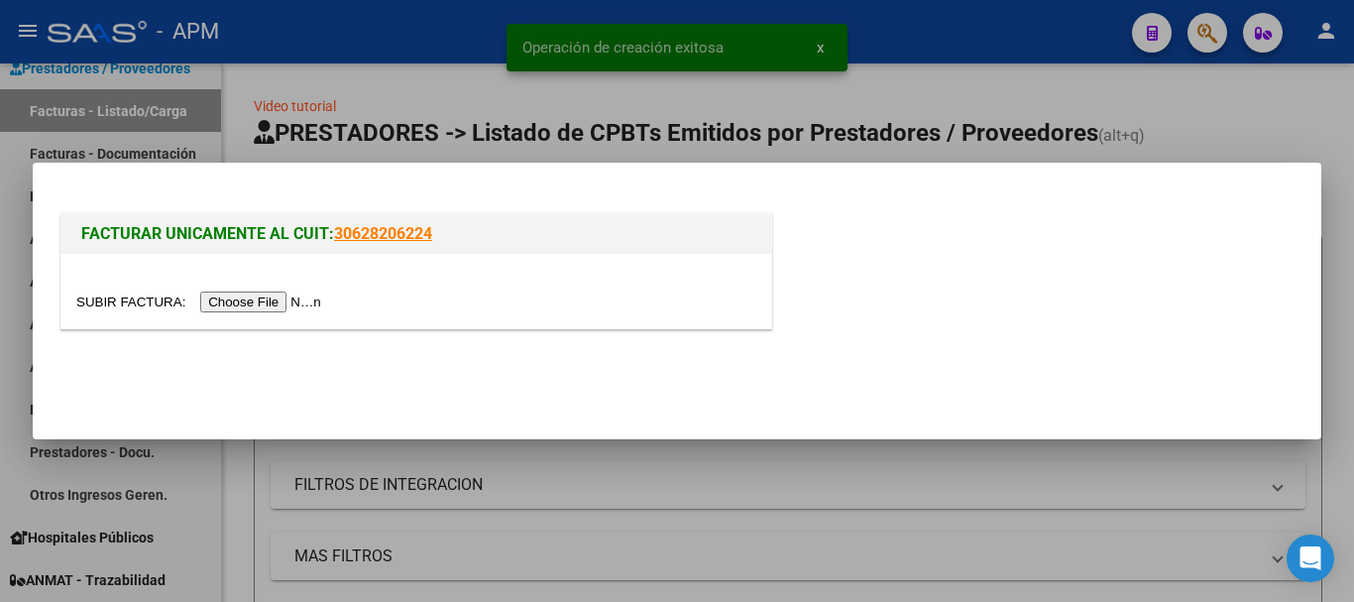
click at [308, 297] on input "file" at bounding box center [201, 301] width 251 height 21
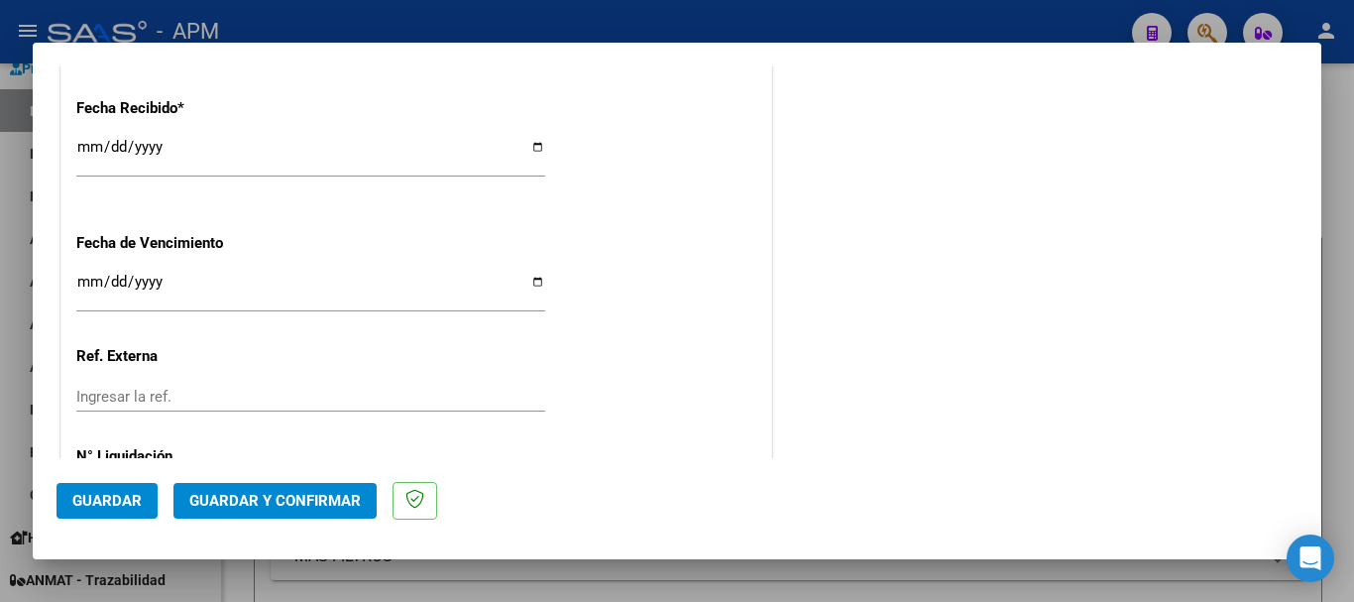
scroll to position [1367, 0]
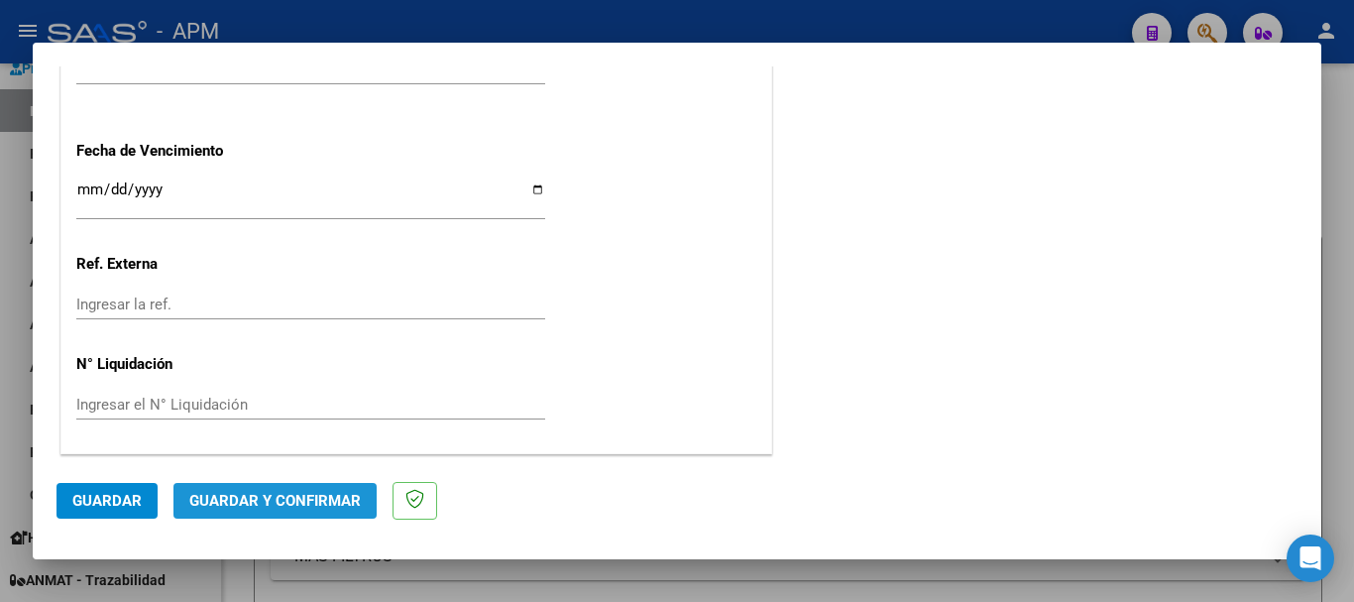
click at [323, 507] on span "Guardar y Confirmar" at bounding box center [275, 501] width 172 height 18
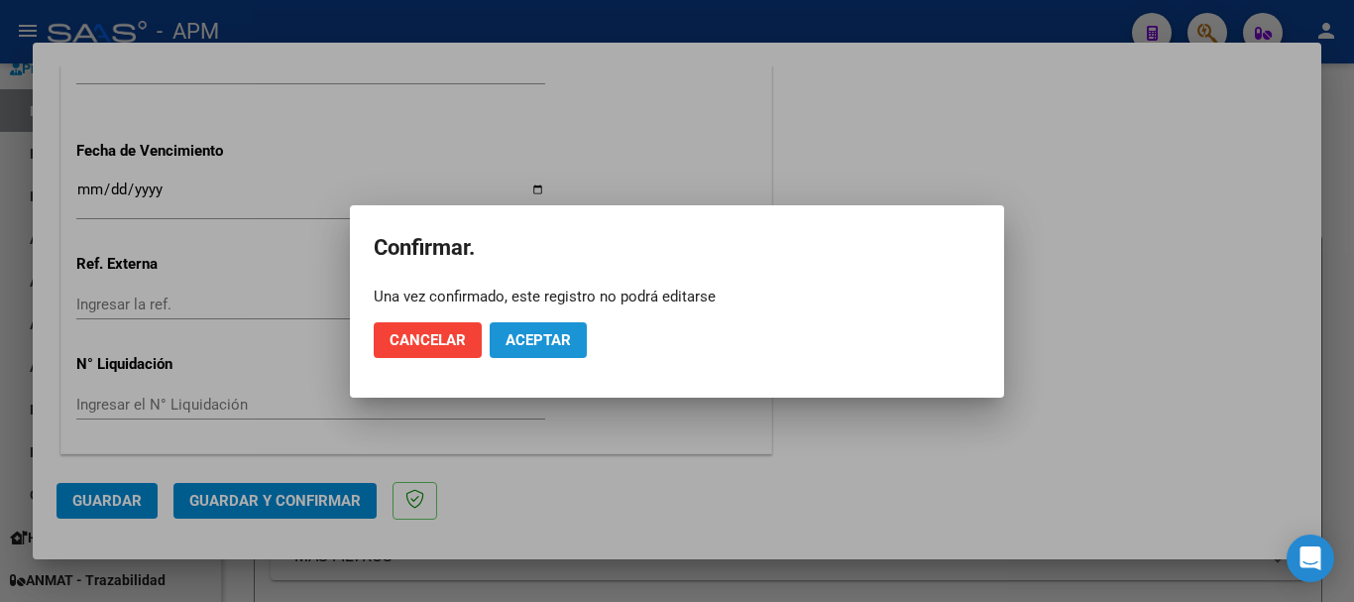
click at [549, 331] on span "Aceptar" at bounding box center [538, 340] width 65 height 18
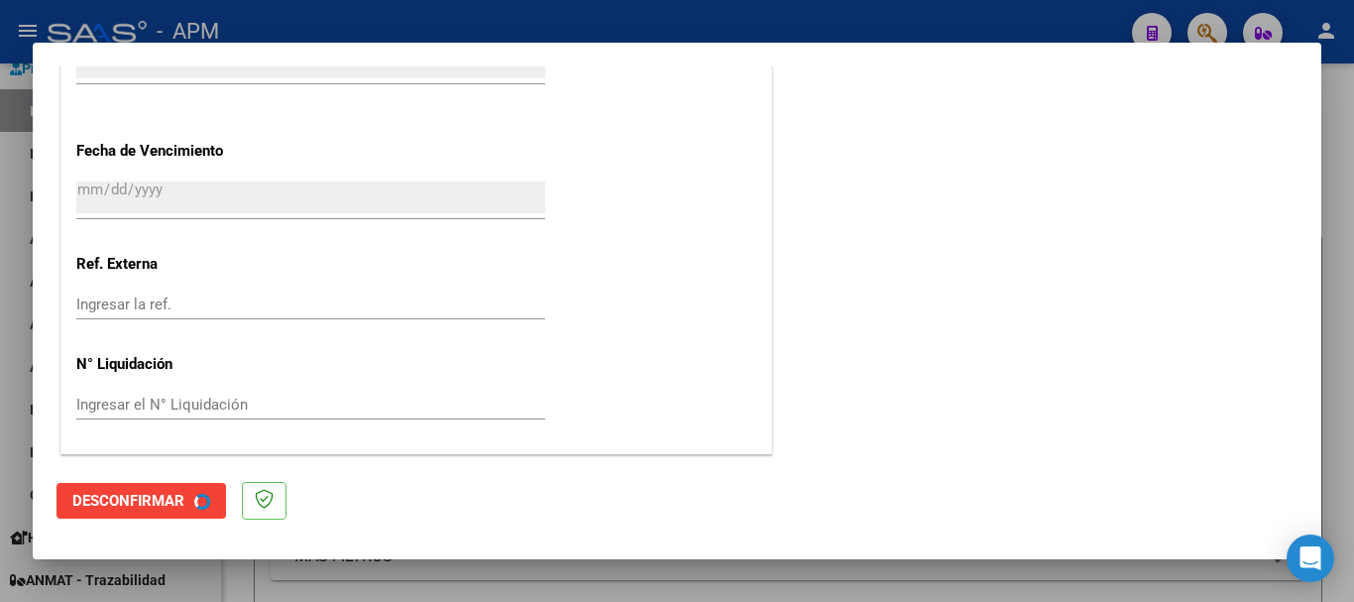
scroll to position [0, 0]
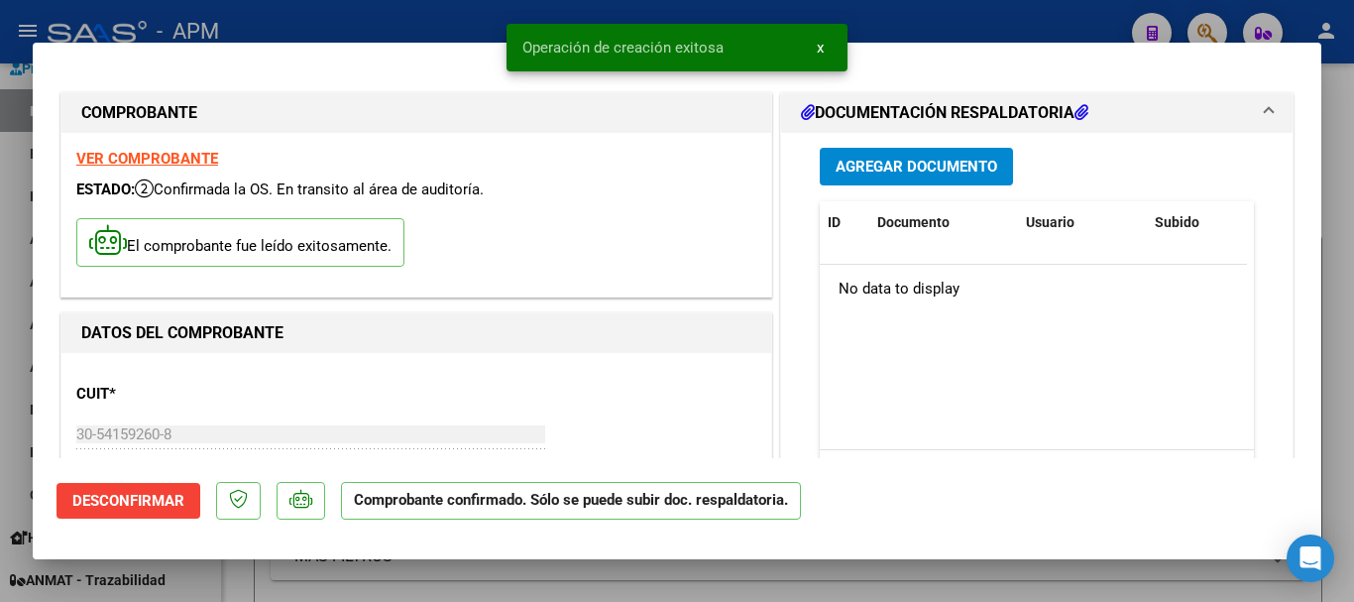
click at [501, 591] on div at bounding box center [677, 301] width 1354 height 602
type input "$ 0,00"
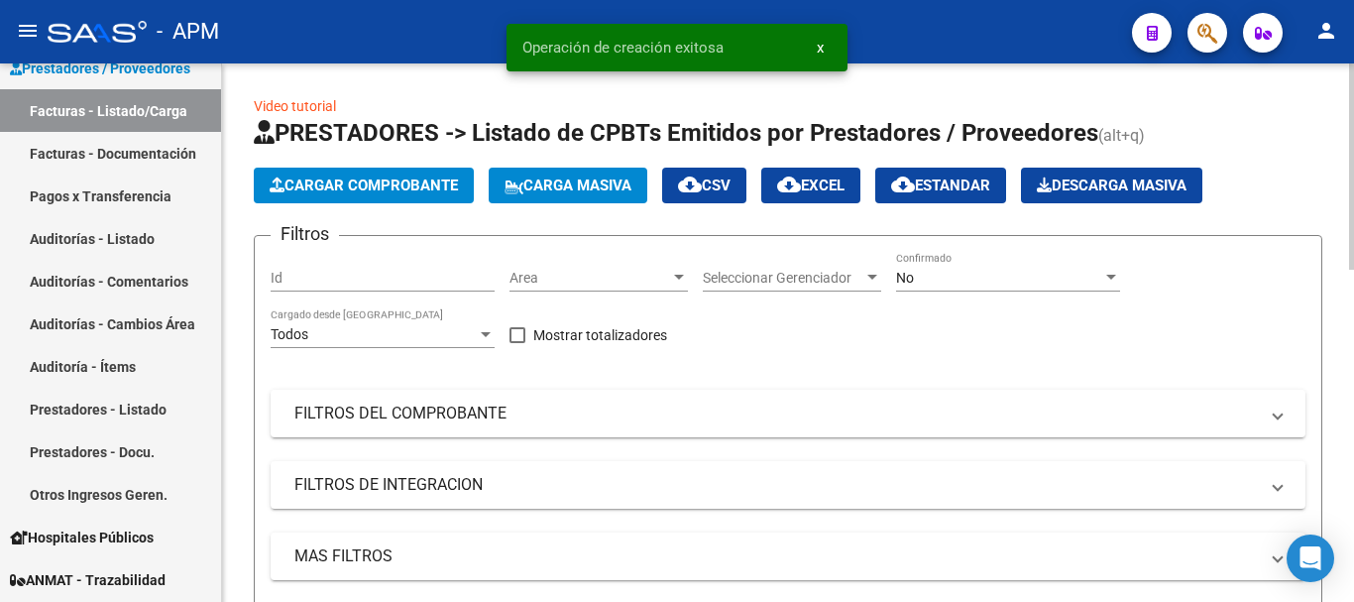
click at [425, 192] on span "Cargar Comprobante" at bounding box center [364, 185] width 188 height 18
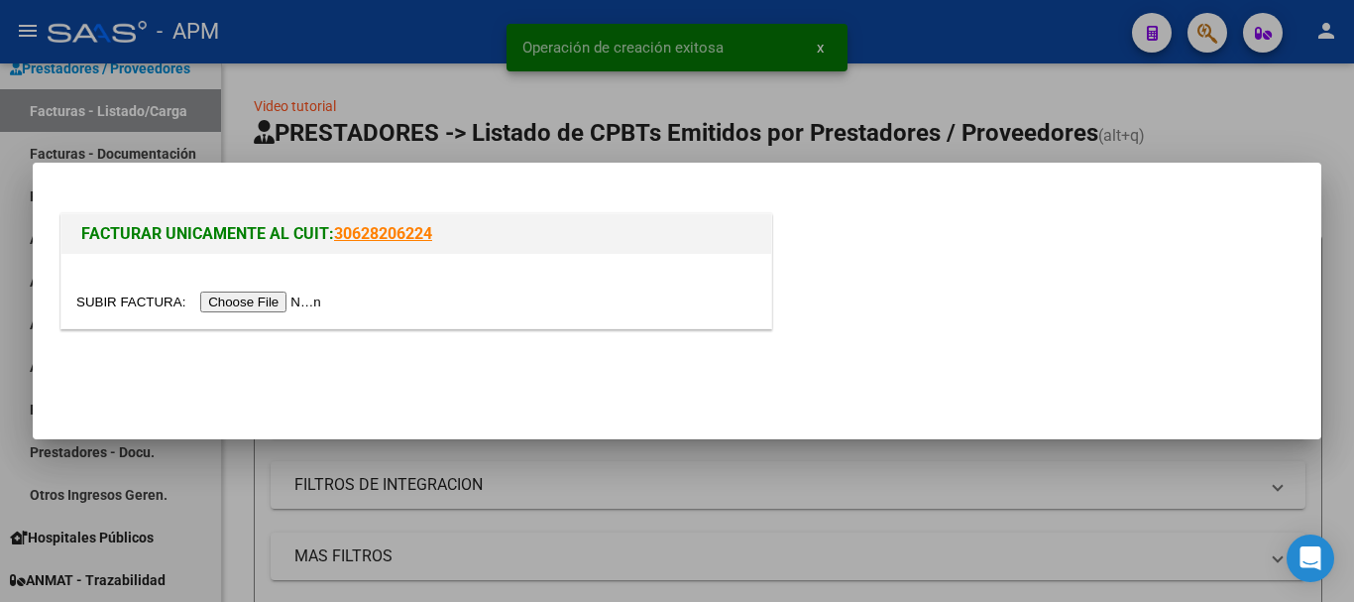
click at [303, 297] on input "file" at bounding box center [201, 301] width 251 height 21
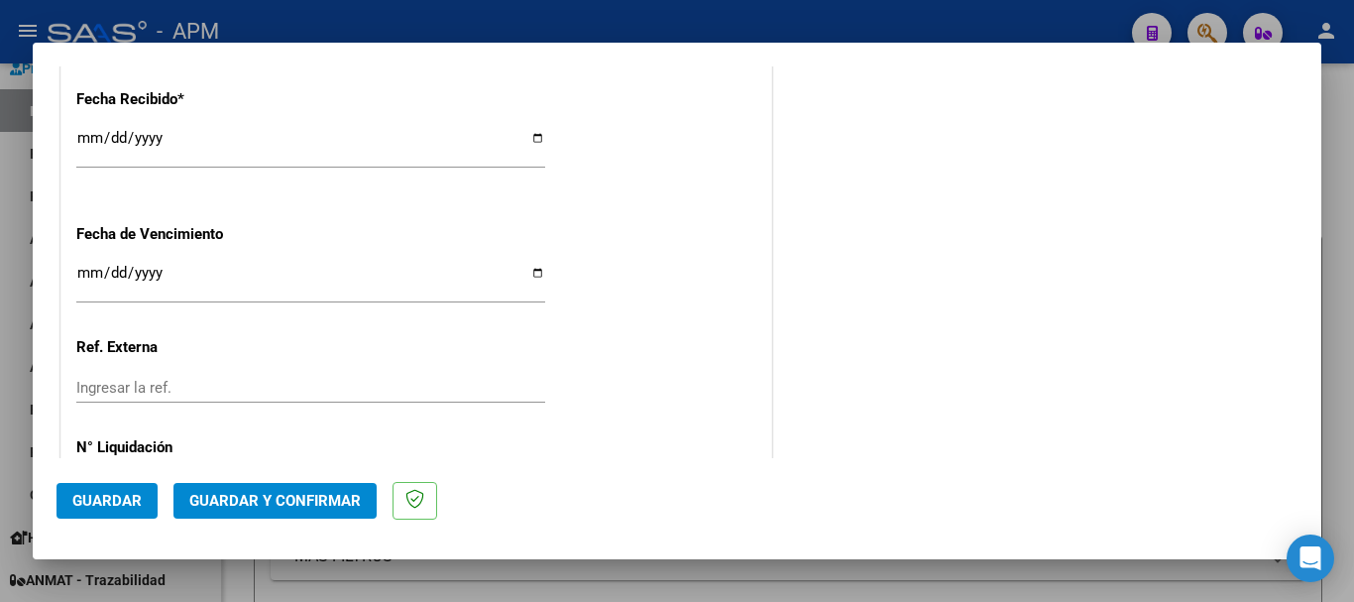
scroll to position [1367, 0]
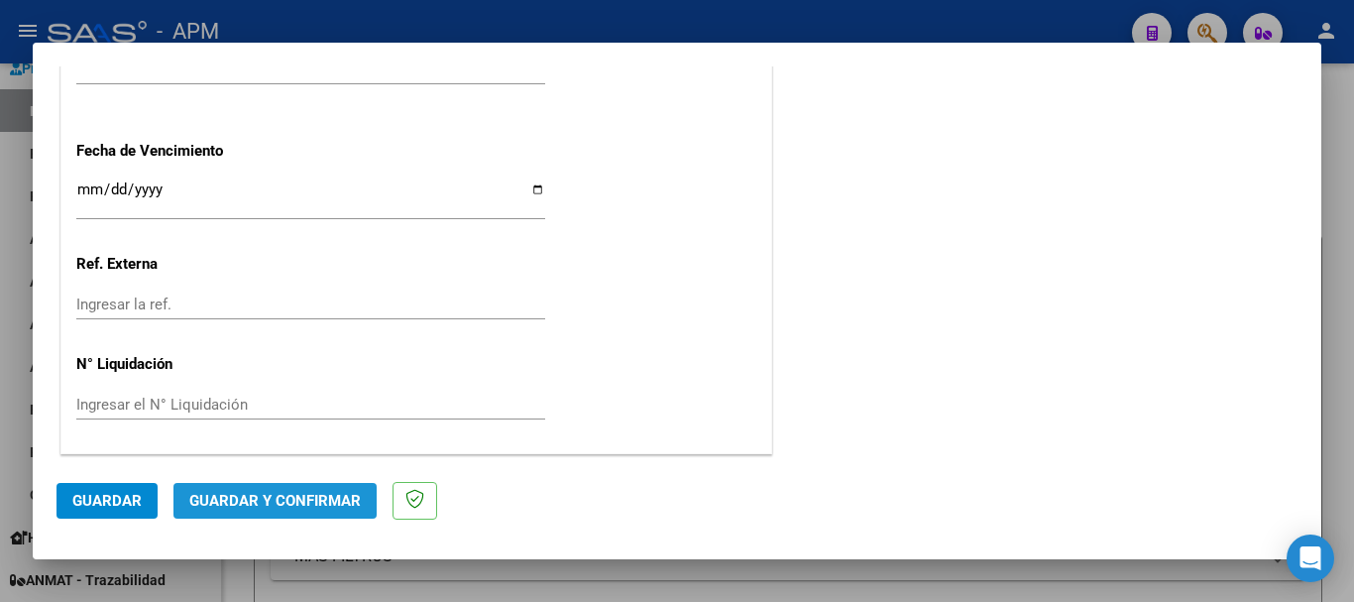
click at [329, 502] on span "Guardar y Confirmar" at bounding box center [275, 501] width 172 height 18
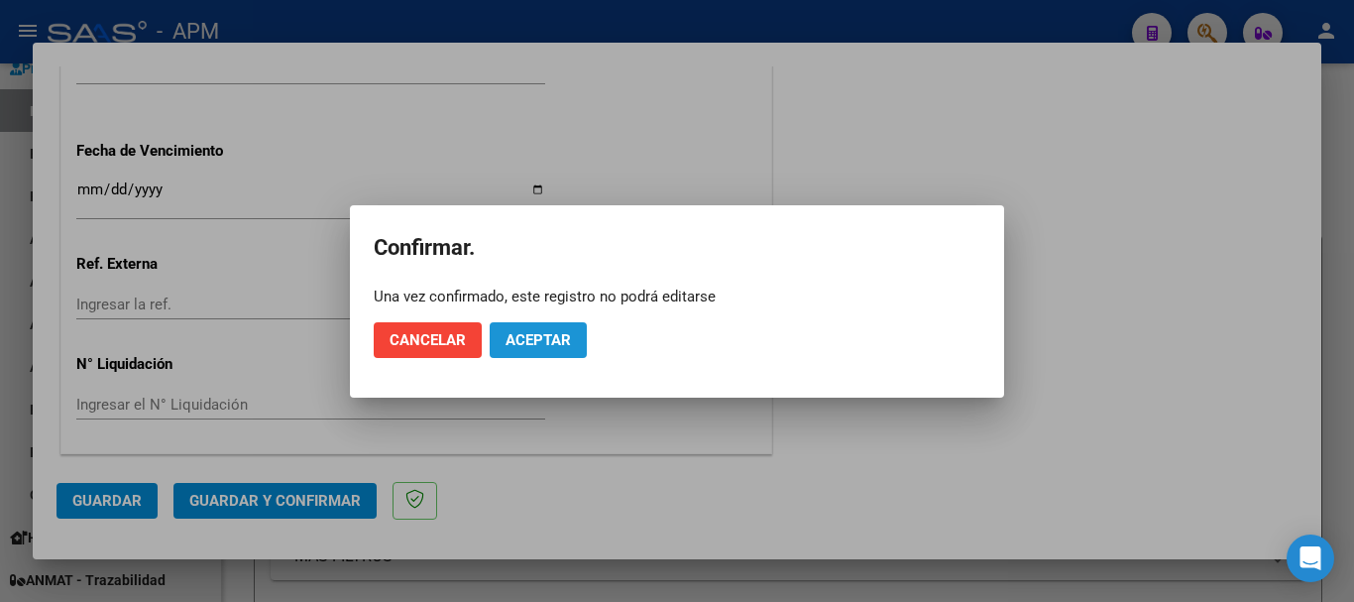
click at [508, 344] on span "Aceptar" at bounding box center [538, 340] width 65 height 18
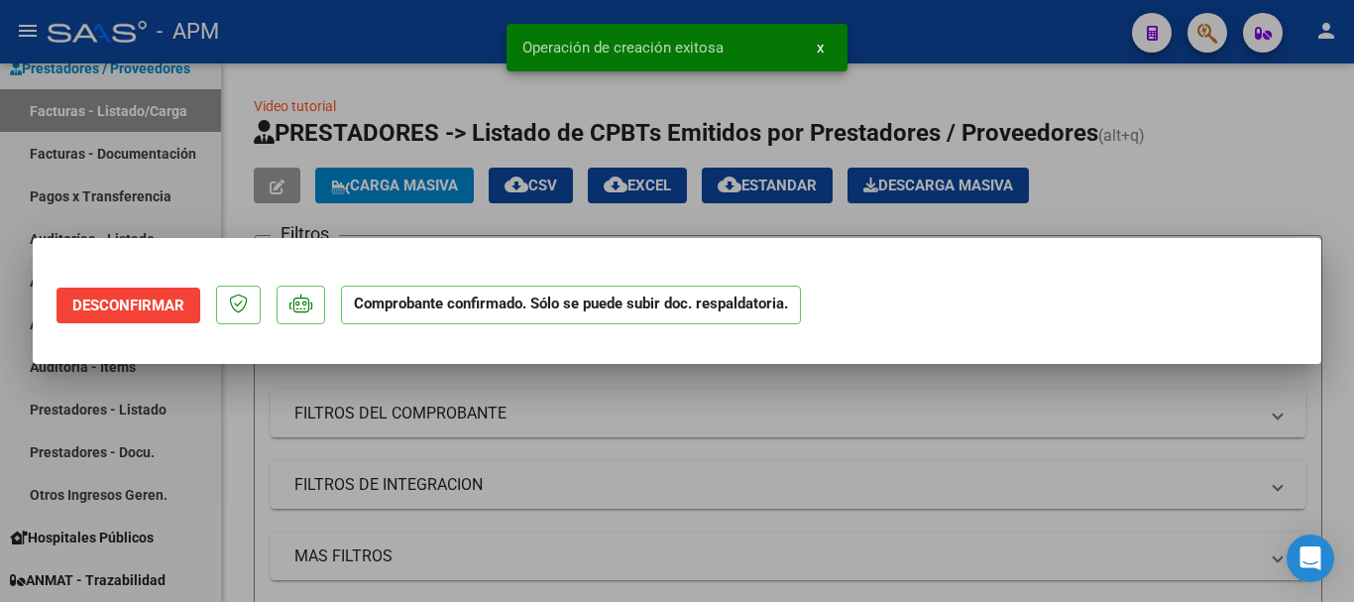
scroll to position [0, 0]
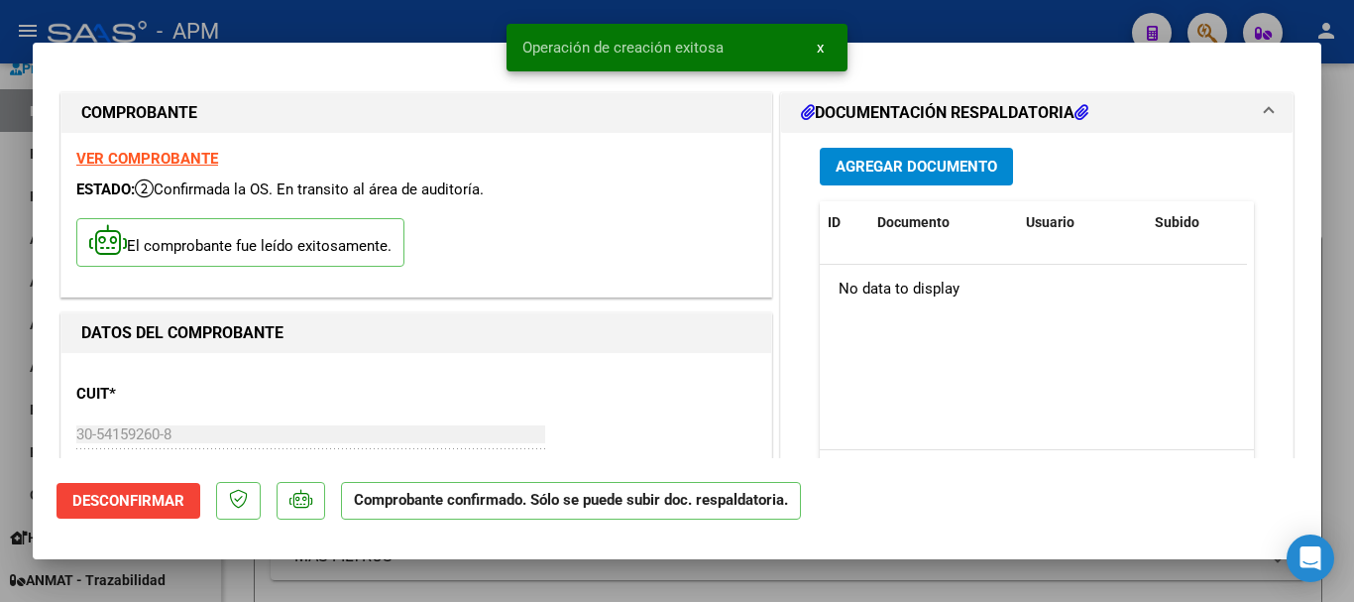
click at [517, 587] on div at bounding box center [677, 301] width 1354 height 602
type input "$ 0,00"
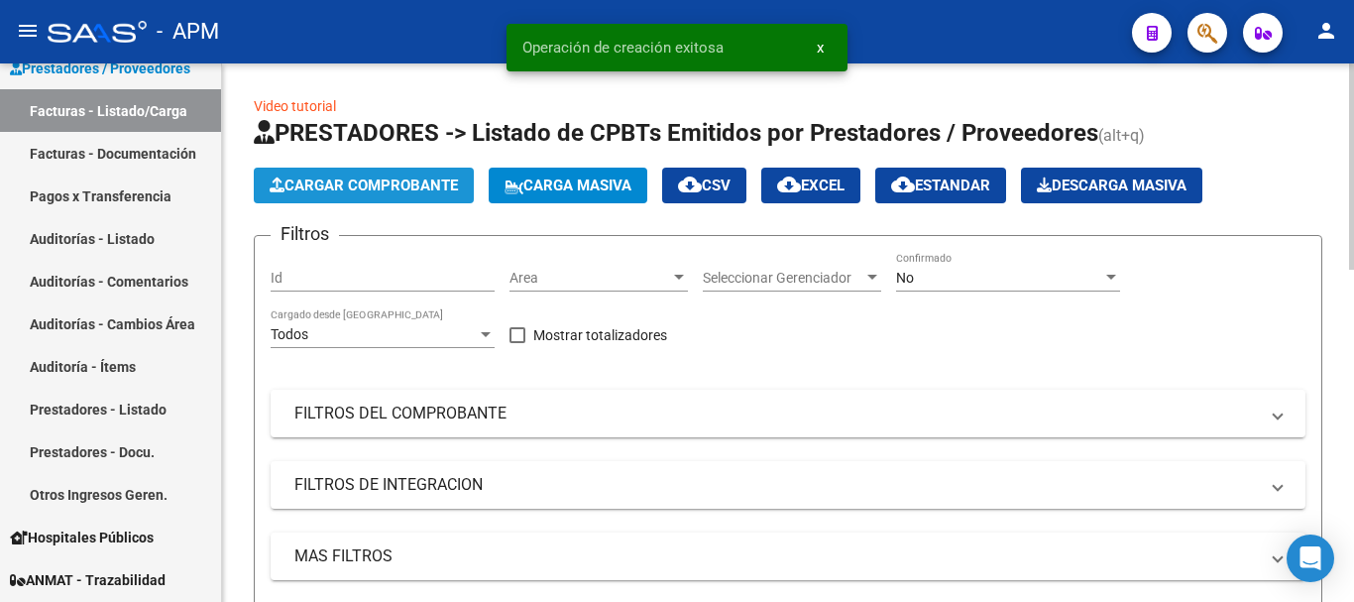
click at [351, 178] on span "Cargar Comprobante" at bounding box center [364, 185] width 188 height 18
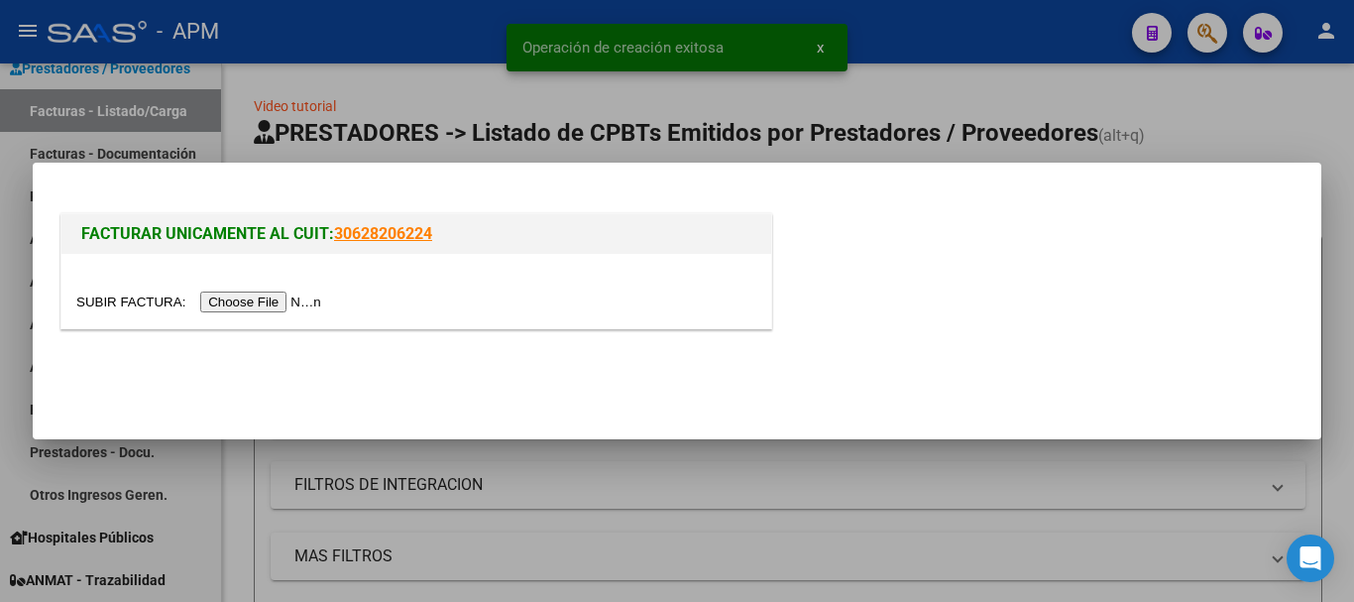
click at [263, 299] on input "file" at bounding box center [201, 301] width 251 height 21
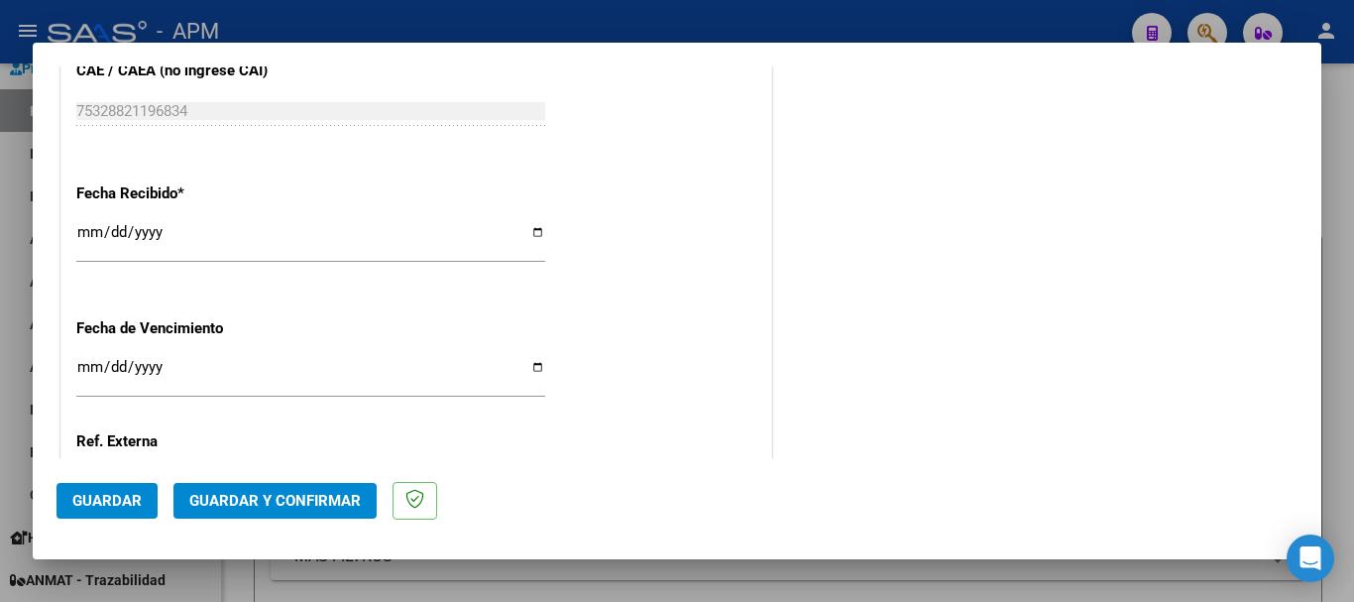
scroll to position [1367, 0]
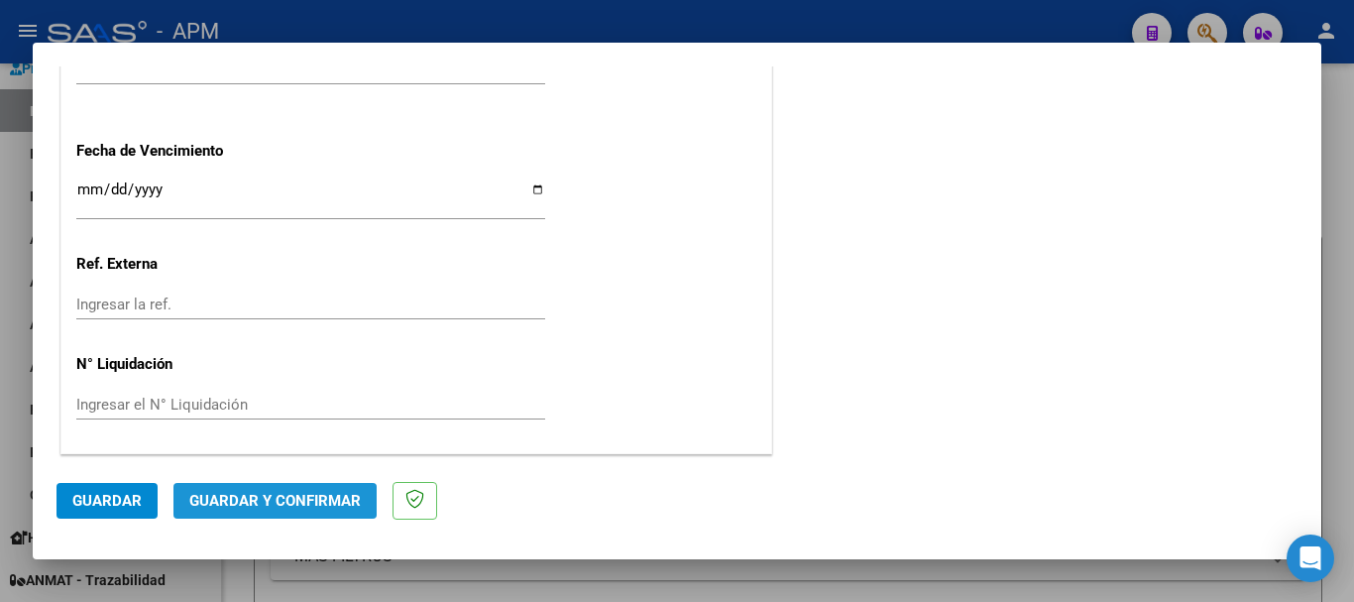
click at [274, 501] on span "Guardar y Confirmar" at bounding box center [275, 501] width 172 height 18
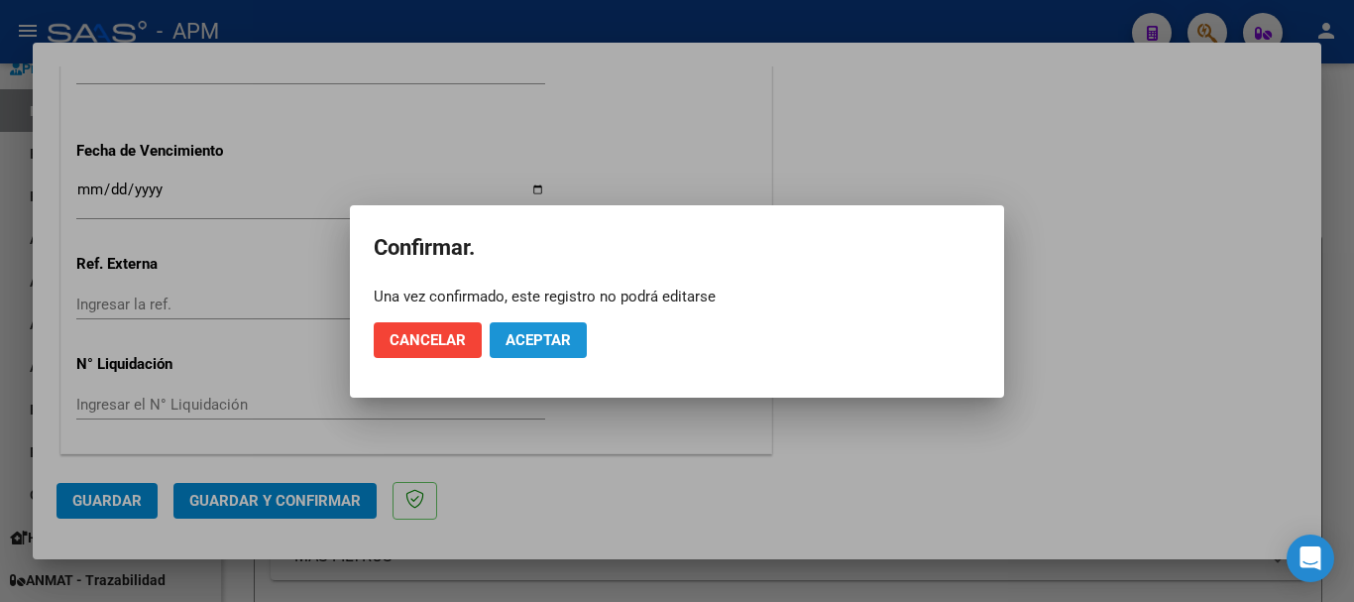
click at [533, 339] on span "Aceptar" at bounding box center [538, 340] width 65 height 18
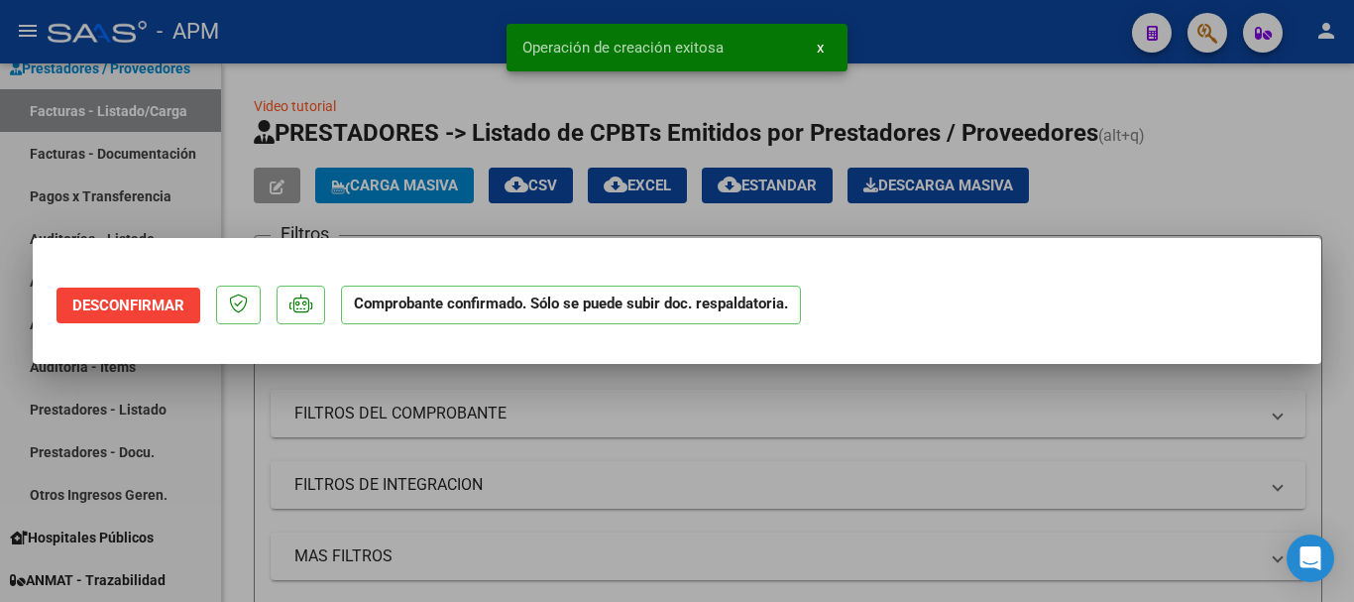
scroll to position [0, 0]
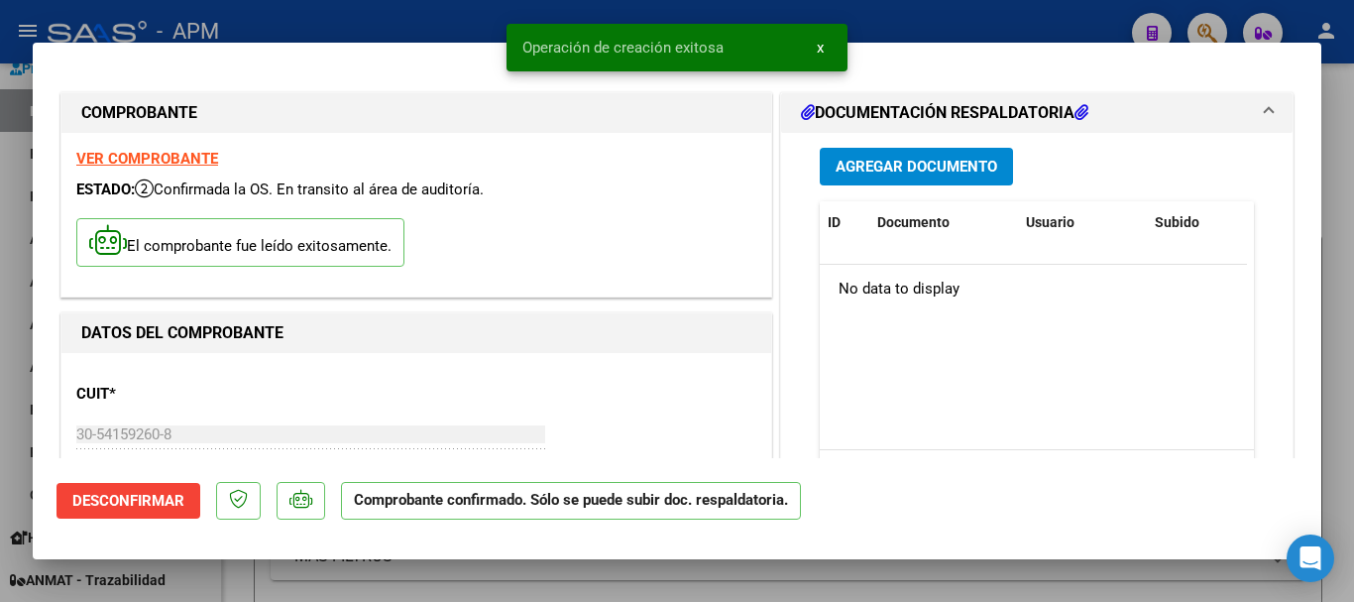
click at [582, 587] on div at bounding box center [677, 301] width 1354 height 602
type input "$ 0,00"
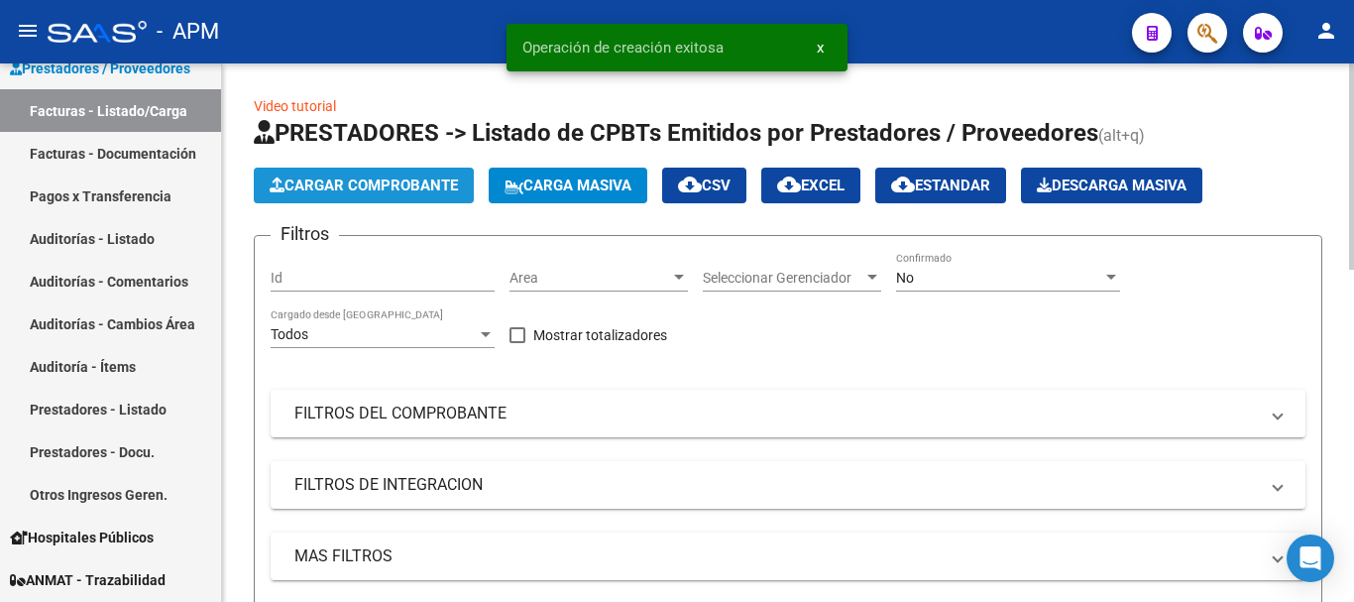
click at [417, 192] on span "Cargar Comprobante" at bounding box center [364, 185] width 188 height 18
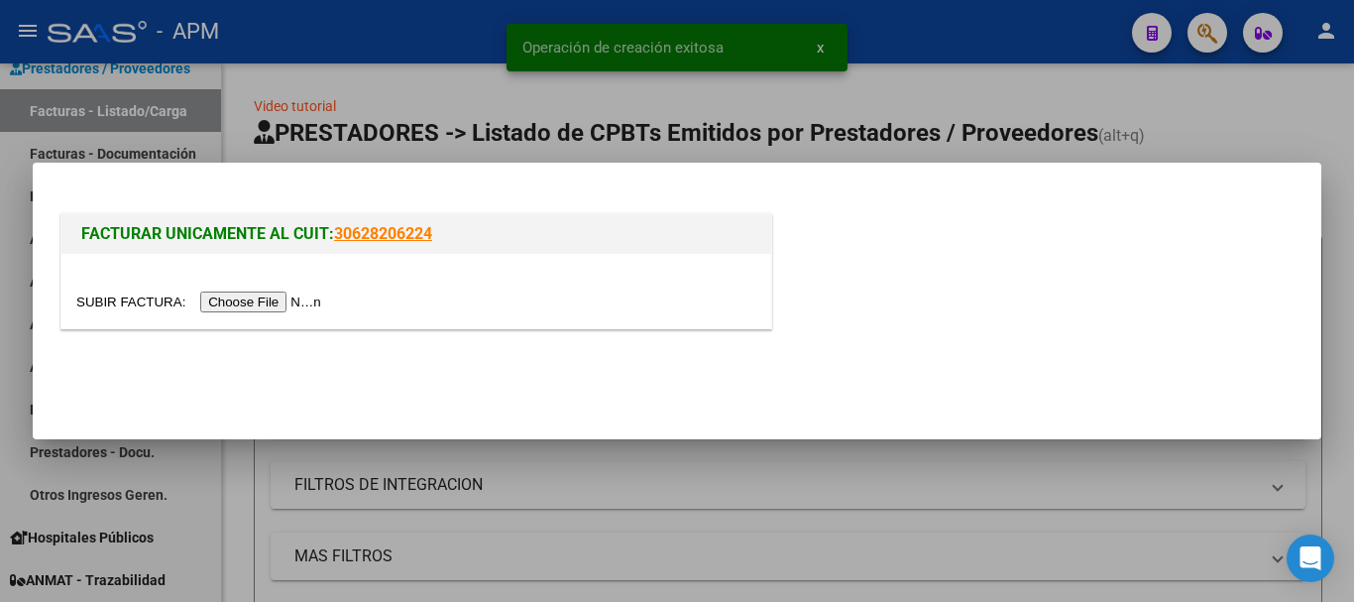
click at [302, 298] on input "file" at bounding box center [201, 301] width 251 height 21
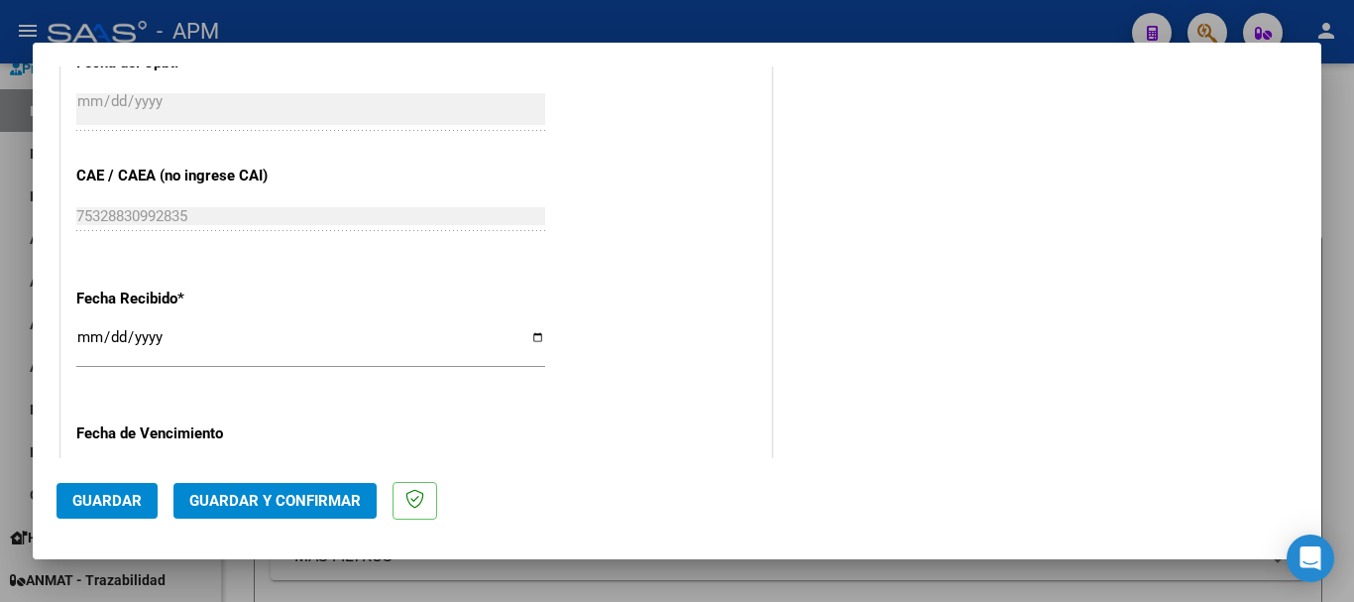
scroll to position [1190, 0]
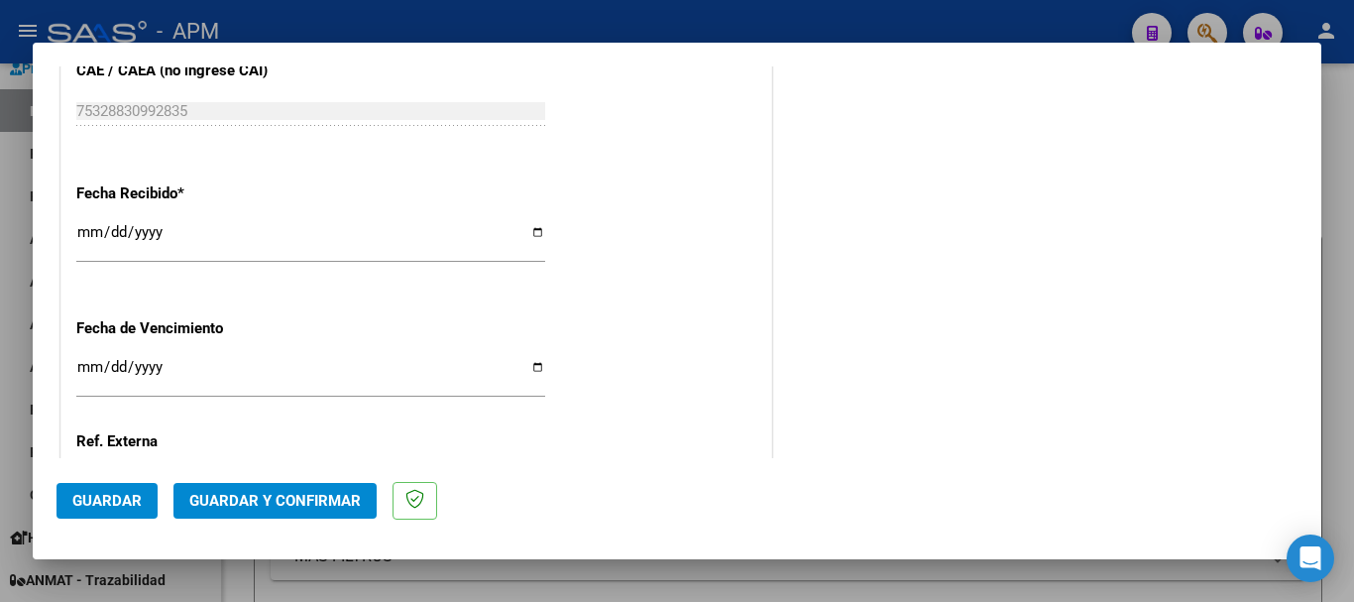
click at [293, 506] on span "Guardar y Confirmar" at bounding box center [275, 501] width 172 height 18
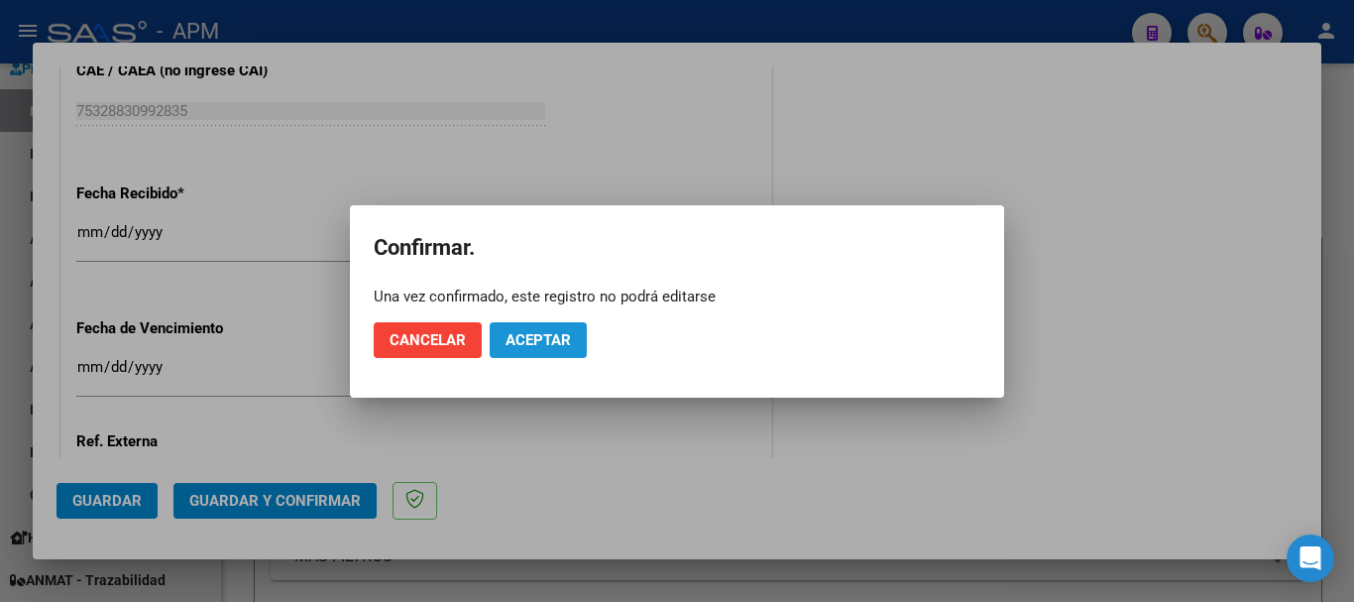
click at [543, 345] on span "Aceptar" at bounding box center [538, 340] width 65 height 18
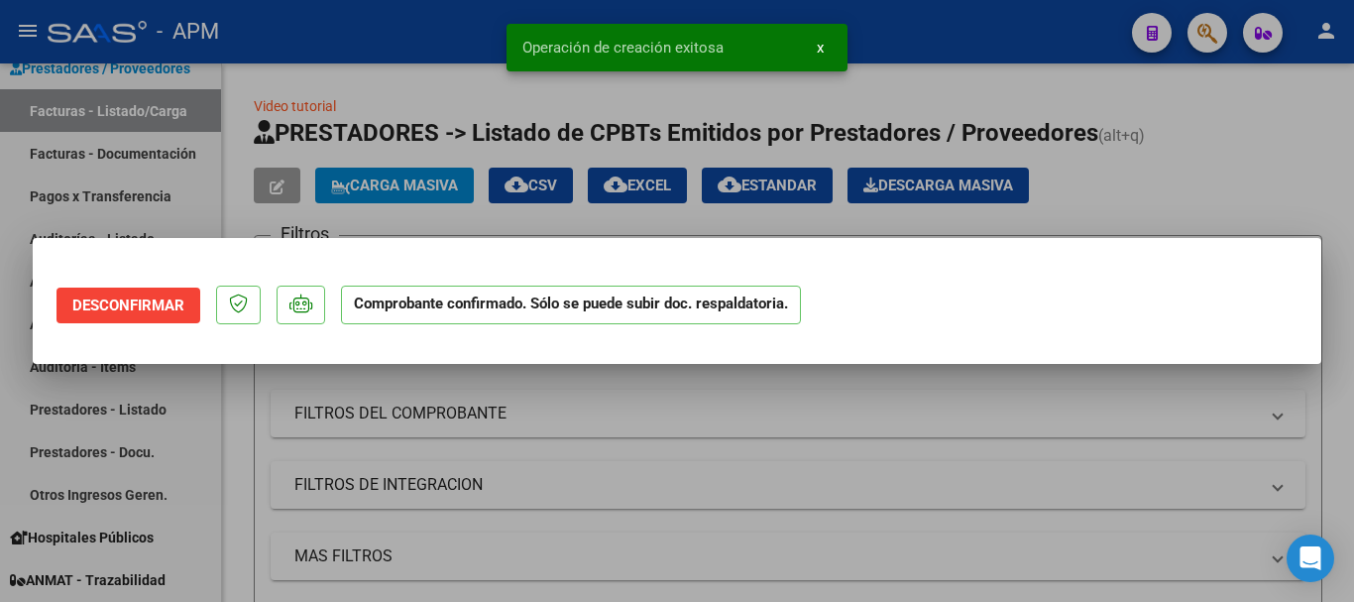
scroll to position [0, 0]
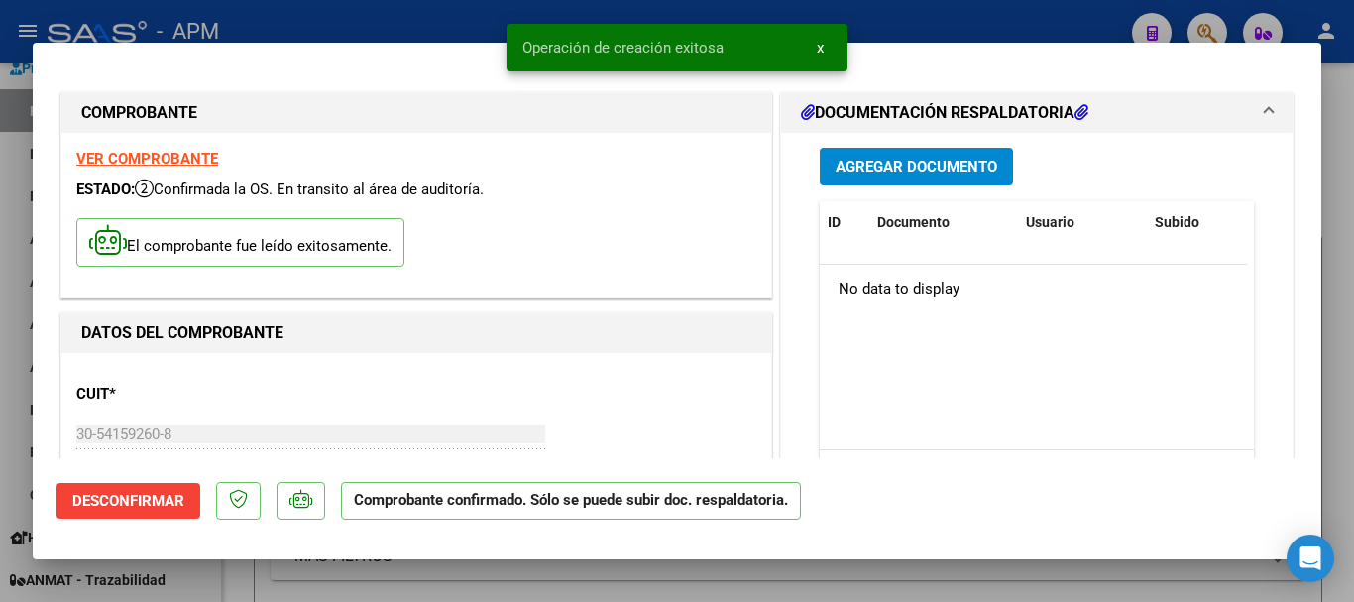
click at [582, 577] on div at bounding box center [677, 301] width 1354 height 602
type input "$ 0,00"
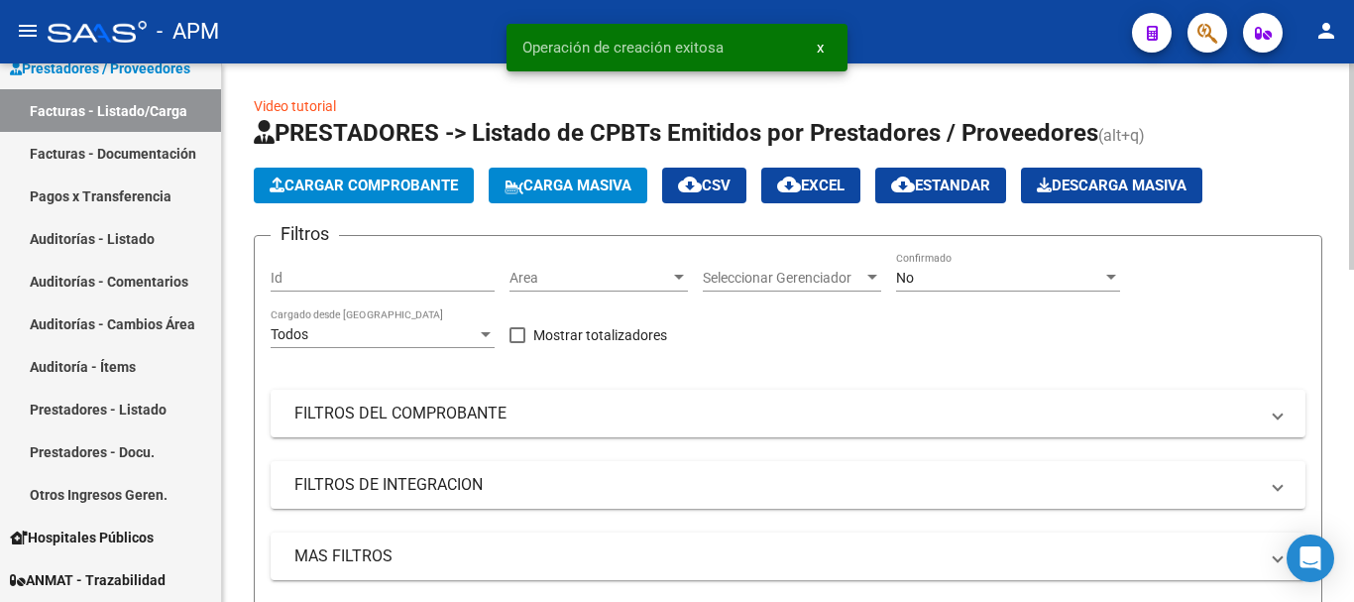
click at [401, 175] on button "Cargar Comprobante" at bounding box center [364, 186] width 220 height 36
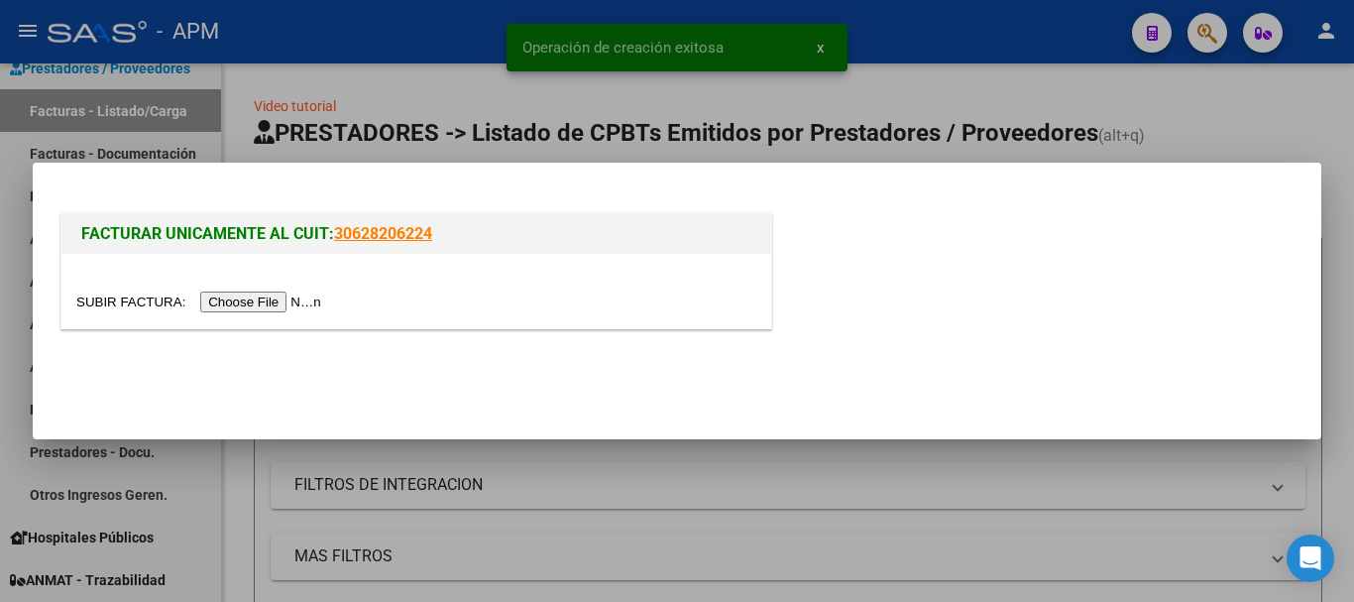
click at [288, 293] on input "file" at bounding box center [201, 301] width 251 height 21
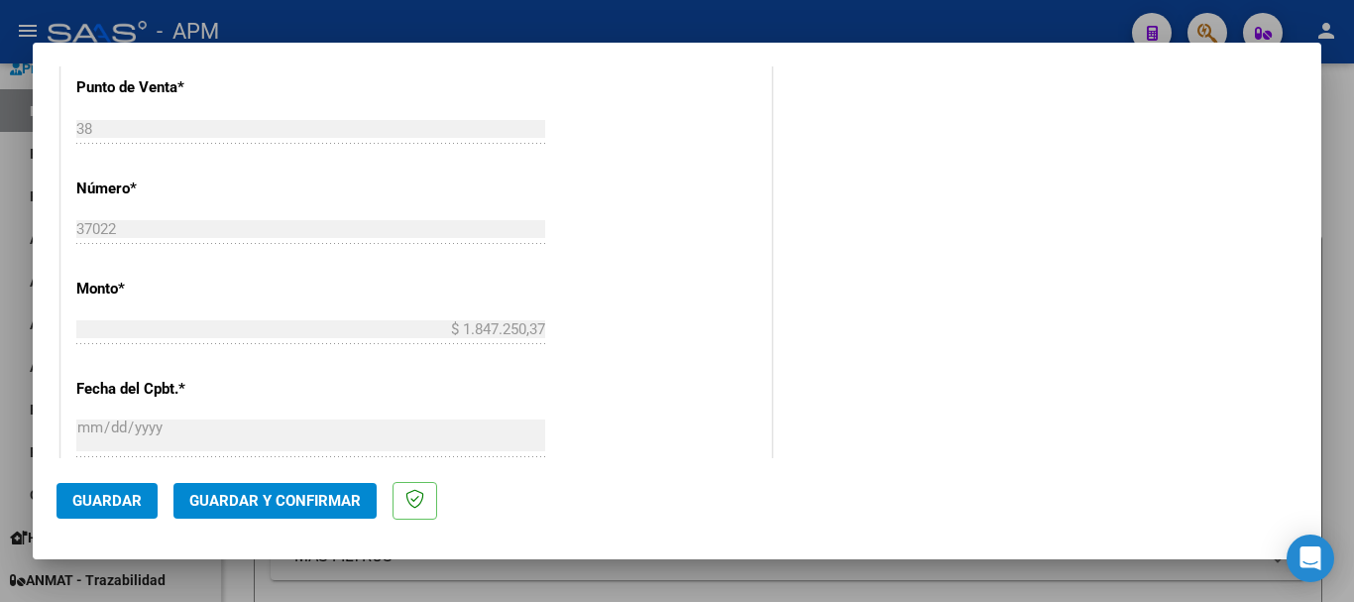
scroll to position [793, 0]
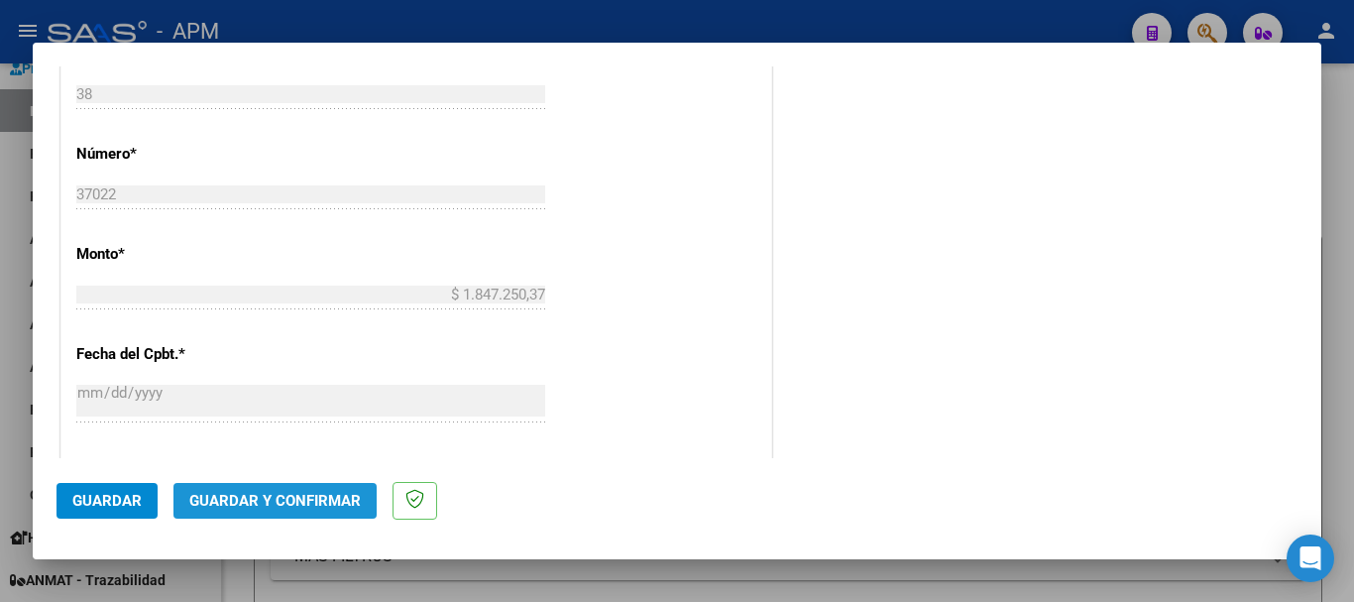
click at [307, 494] on span "Guardar y Confirmar" at bounding box center [275, 501] width 172 height 18
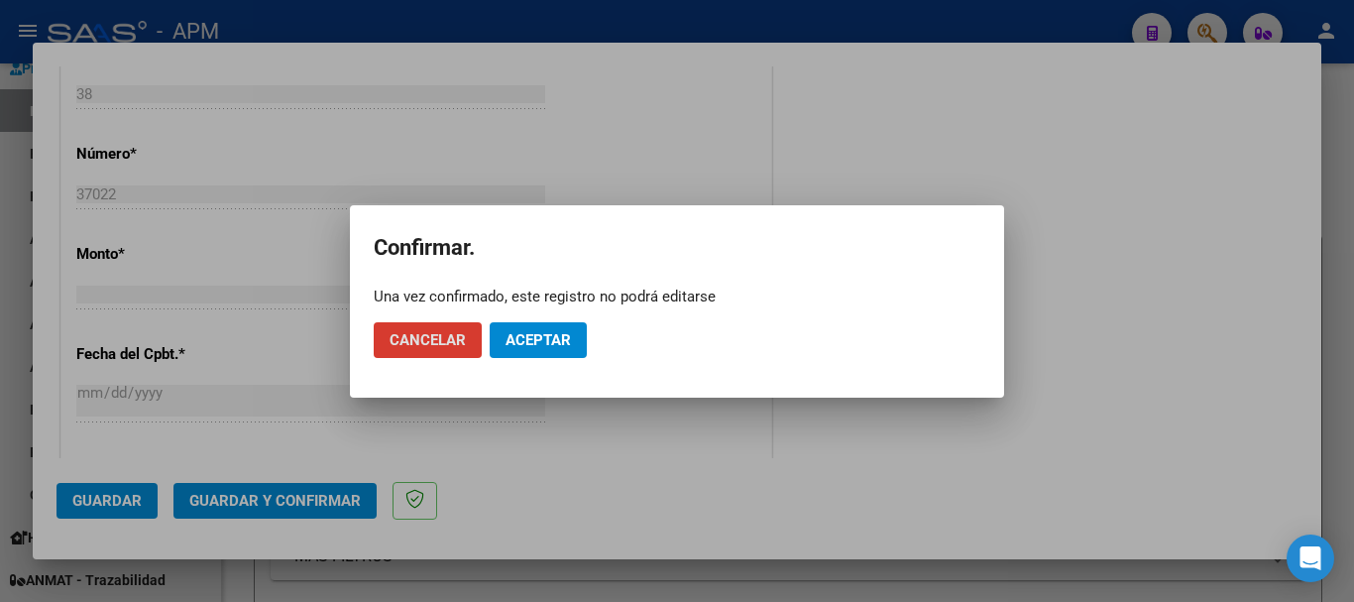
click at [541, 342] on span "Aceptar" at bounding box center [538, 340] width 65 height 18
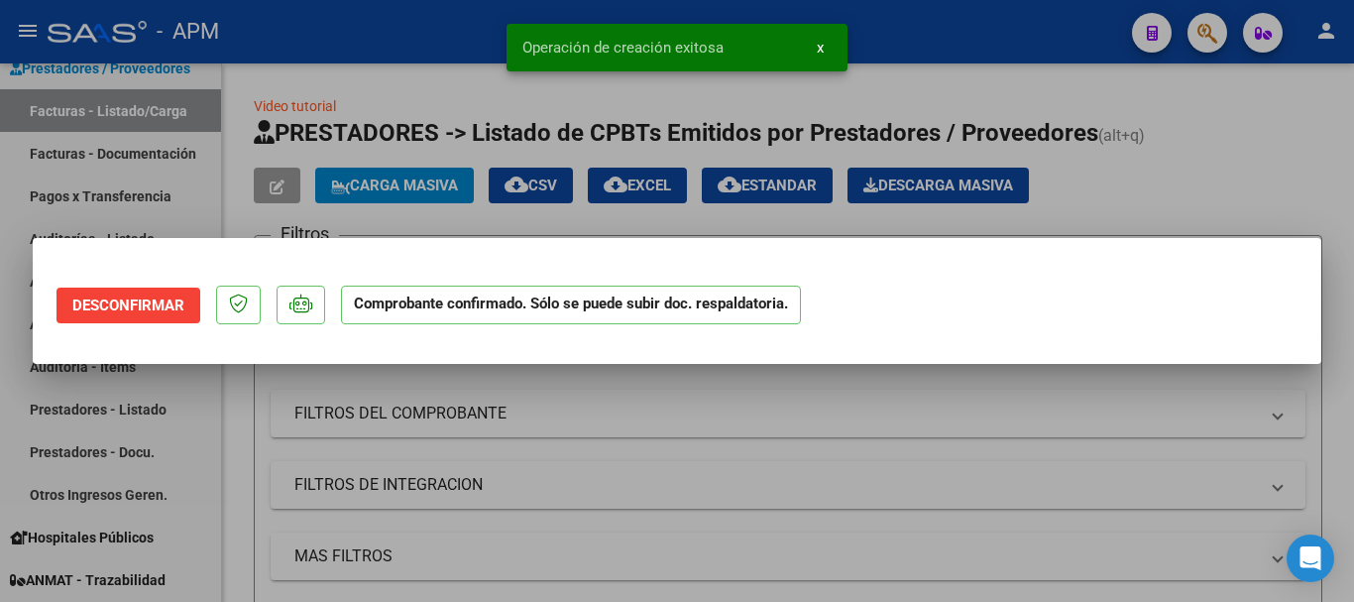
scroll to position [0, 0]
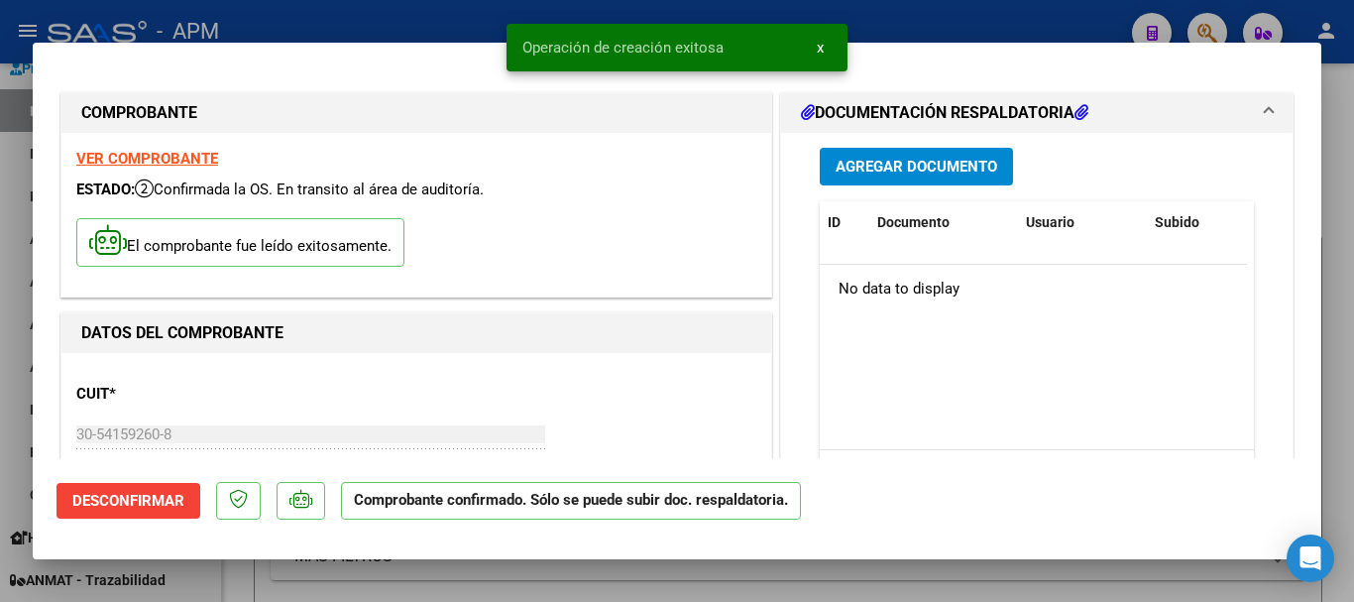
click at [536, 576] on div at bounding box center [677, 301] width 1354 height 602
type input "$ 0,00"
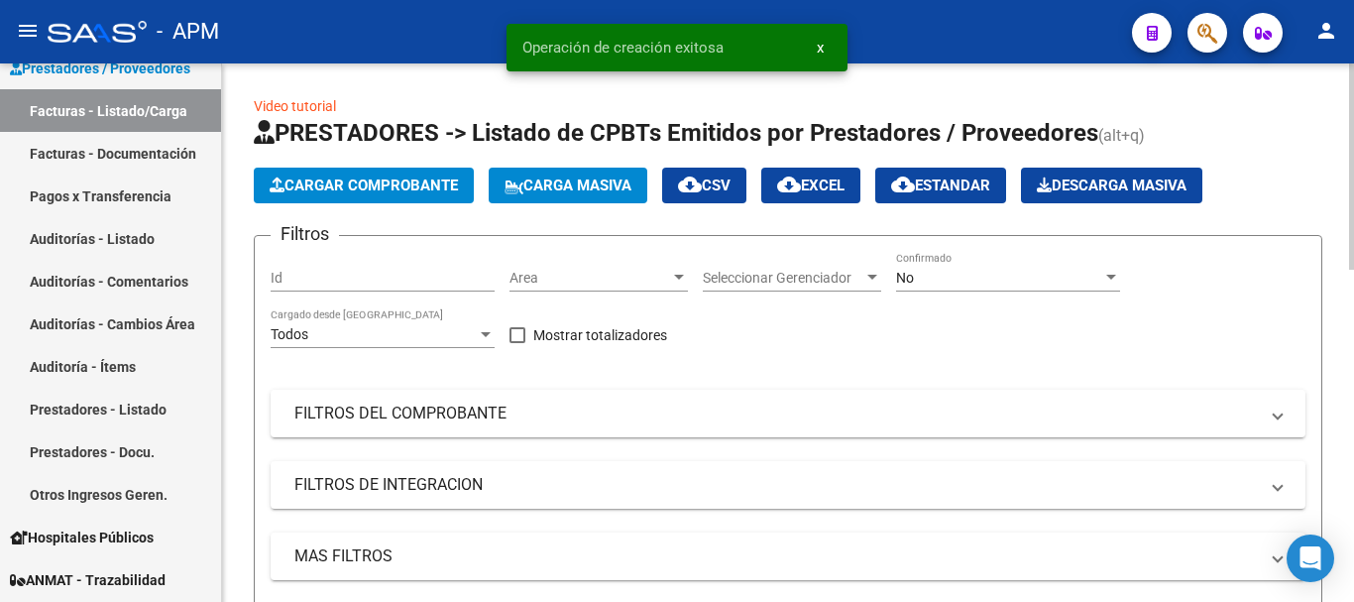
click at [394, 185] on span "Cargar Comprobante" at bounding box center [364, 185] width 188 height 18
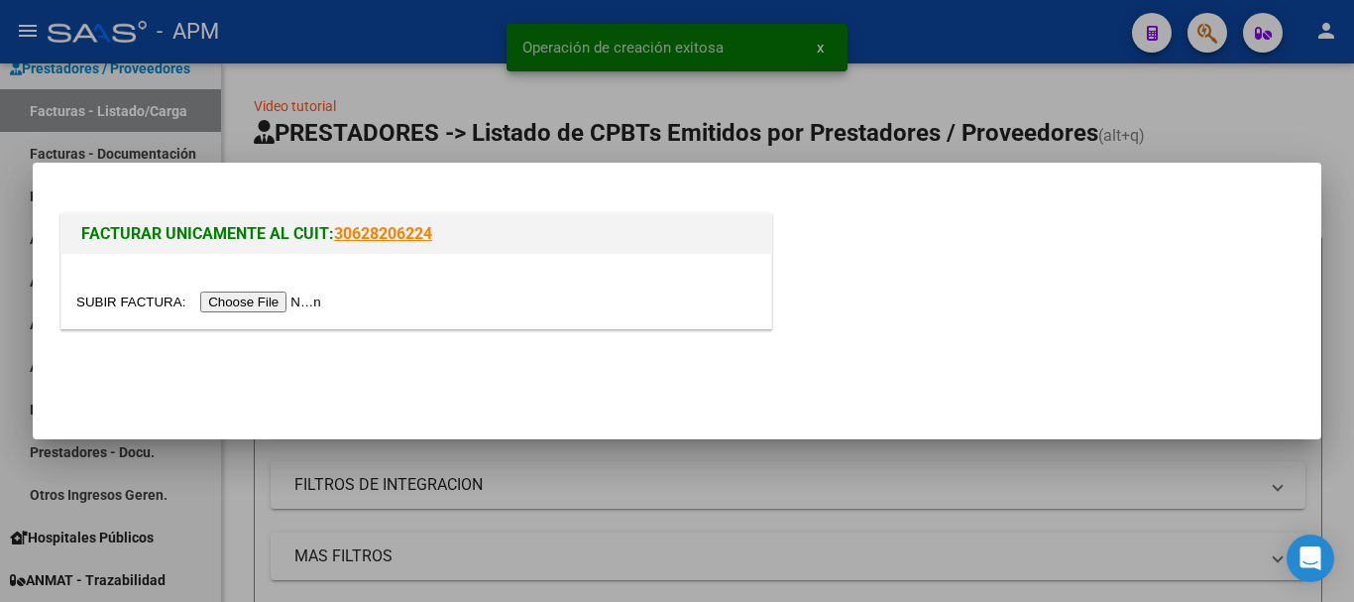
click at [312, 302] on input "file" at bounding box center [201, 301] width 251 height 21
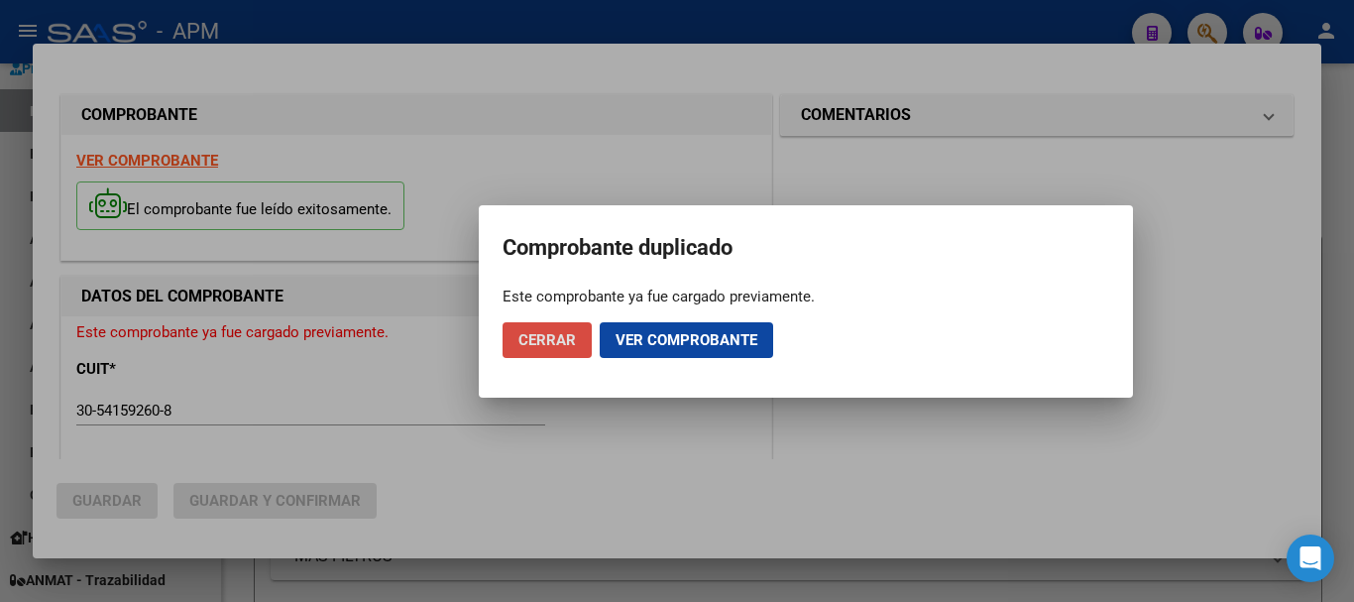
click at [573, 335] on span "Cerrar" at bounding box center [548, 340] width 58 height 18
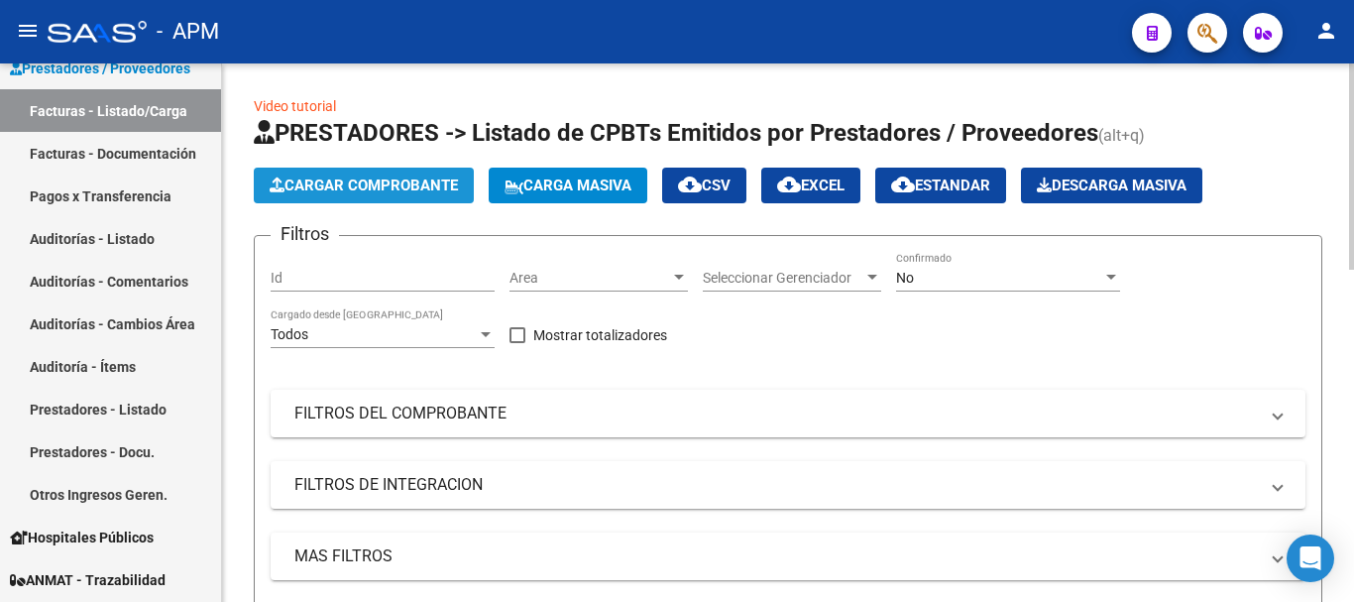
click at [409, 185] on span "Cargar Comprobante" at bounding box center [364, 185] width 188 height 18
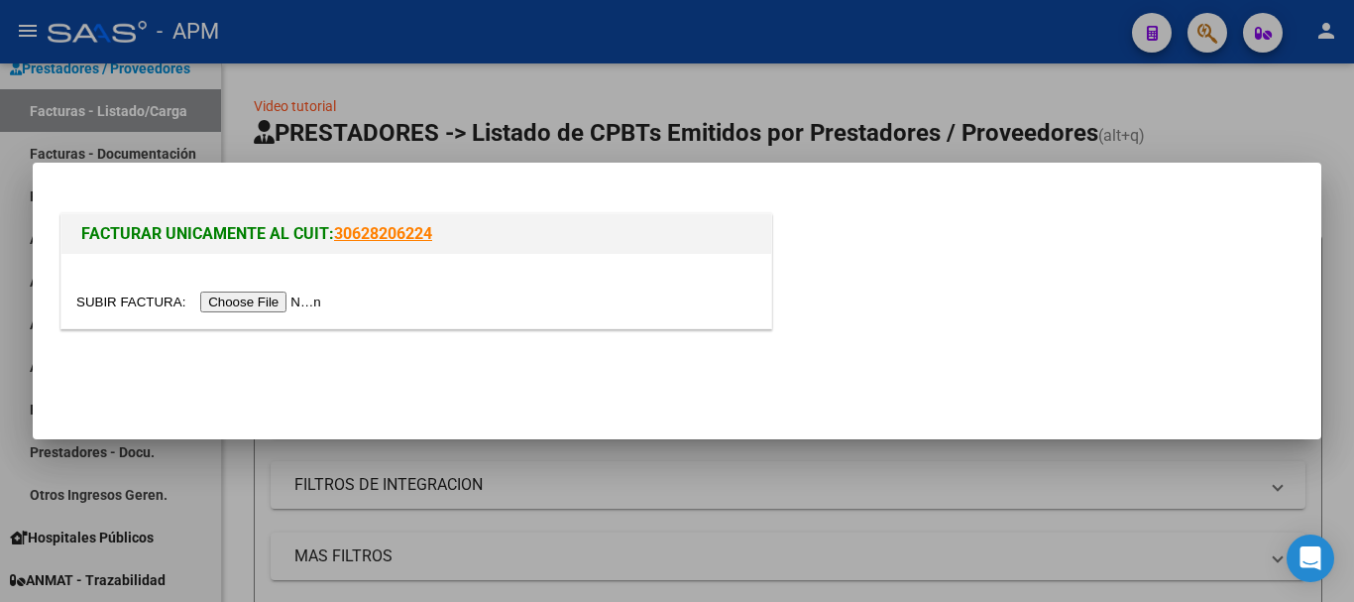
click at [283, 304] on input "file" at bounding box center [201, 301] width 251 height 21
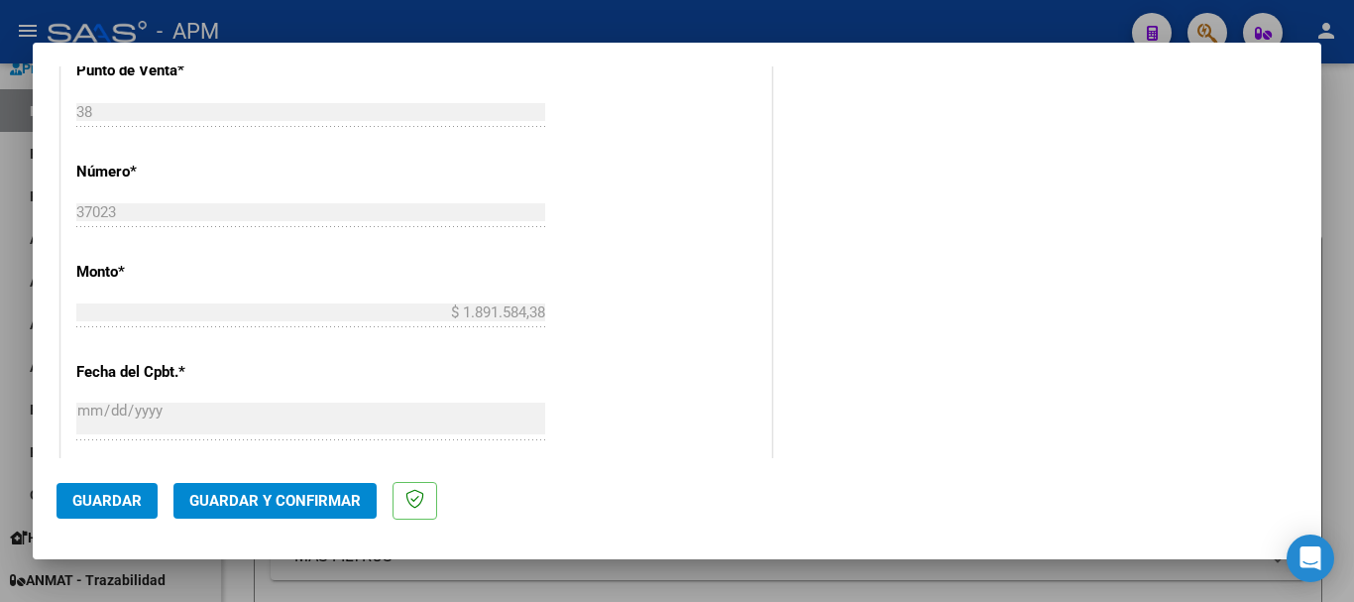
scroll to position [793, 0]
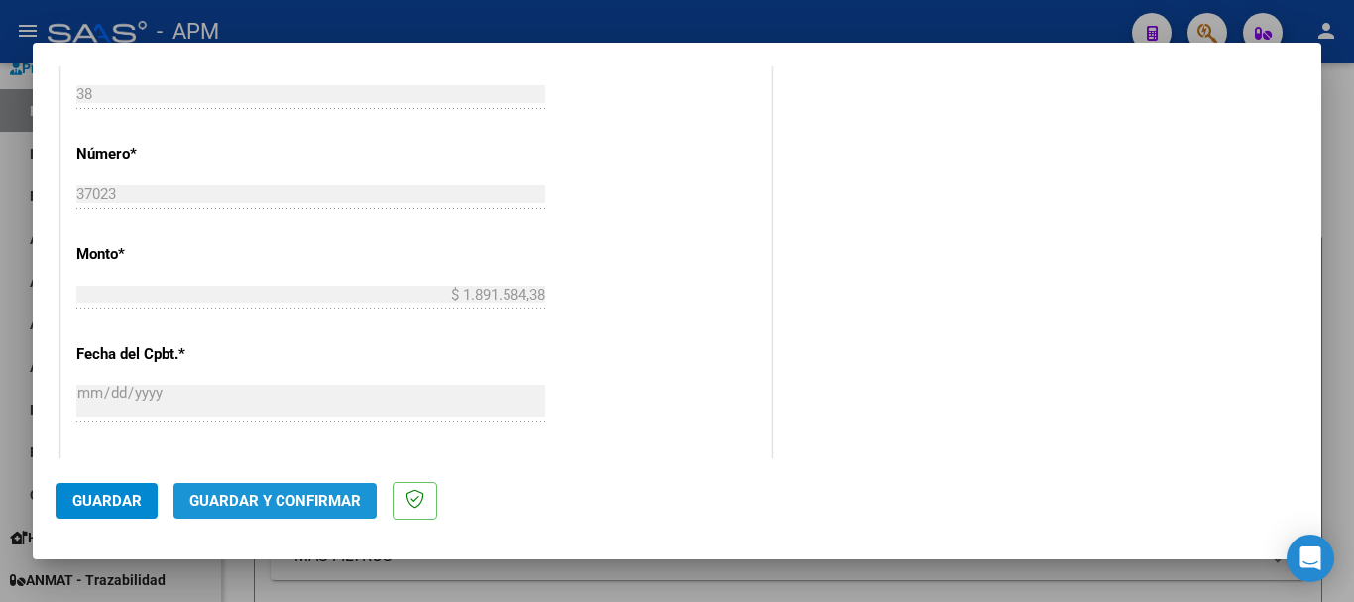
click at [339, 506] on span "Guardar y Confirmar" at bounding box center [275, 501] width 172 height 18
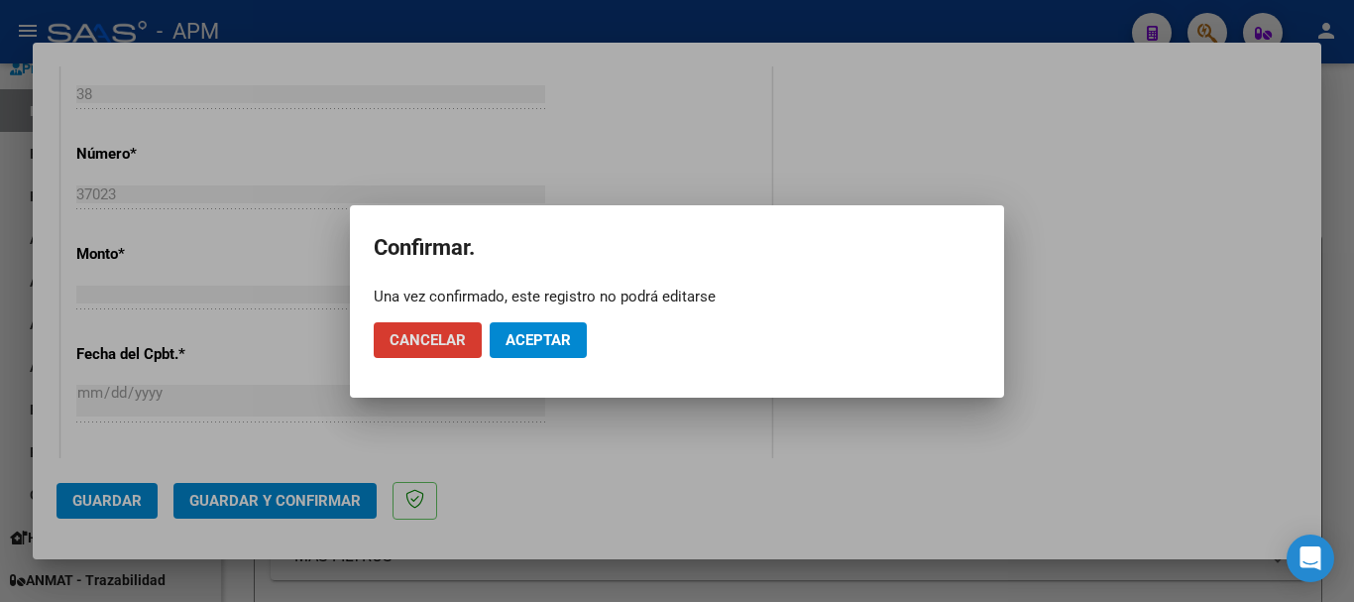
drag, startPoint x: 523, startPoint y: 360, endPoint x: 526, endPoint y: 346, distance: 14.2
click at [524, 359] on mat-dialog-actions "Cancelar Aceptar" at bounding box center [677, 339] width 607 height 67
click at [526, 346] on span "Aceptar" at bounding box center [538, 340] width 65 height 18
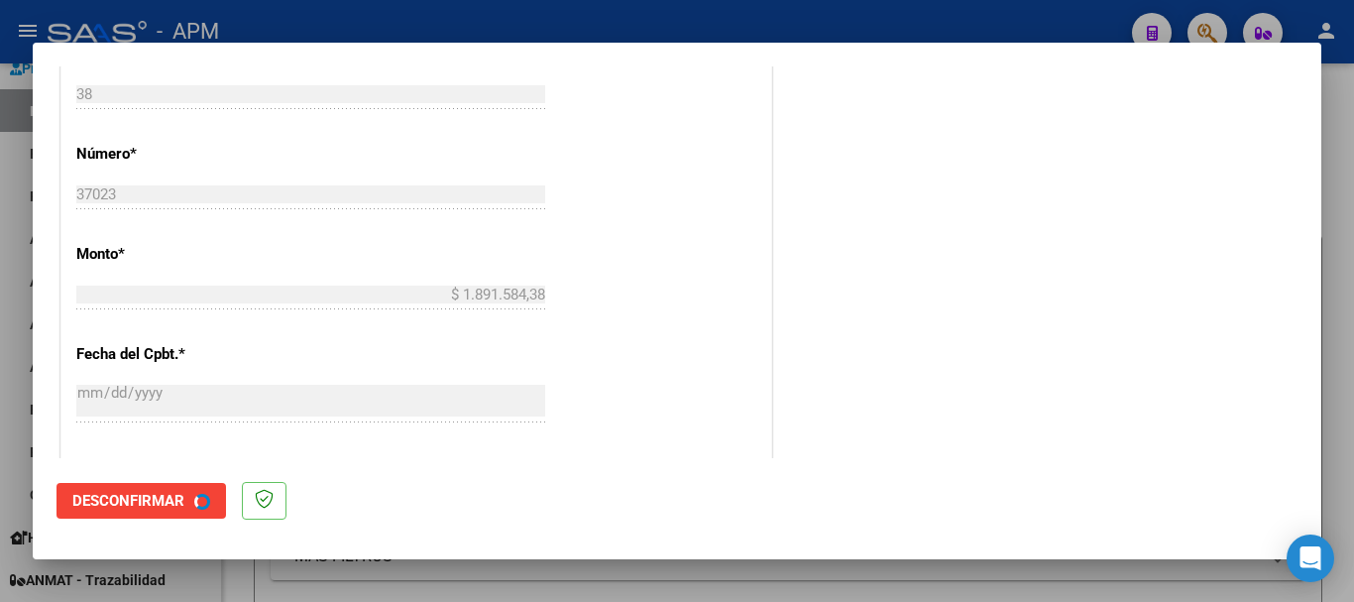
scroll to position [0, 0]
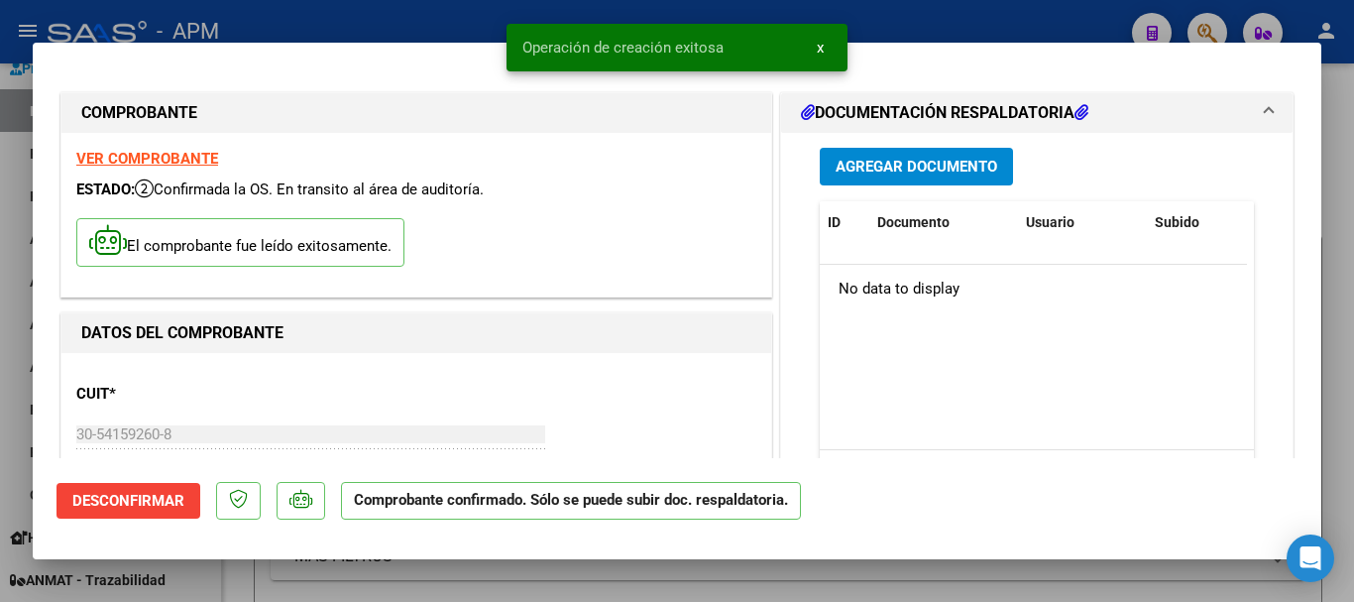
click at [549, 577] on div at bounding box center [677, 301] width 1354 height 602
type input "$ 0,00"
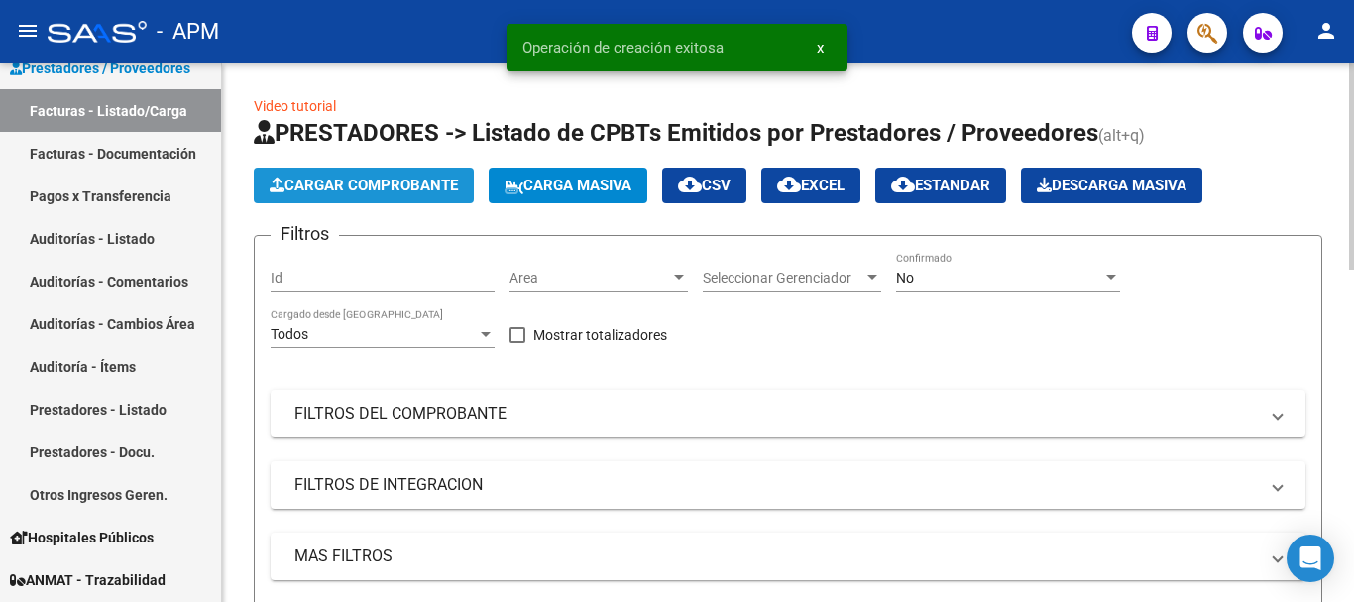
click at [392, 190] on span "Cargar Comprobante" at bounding box center [364, 185] width 188 height 18
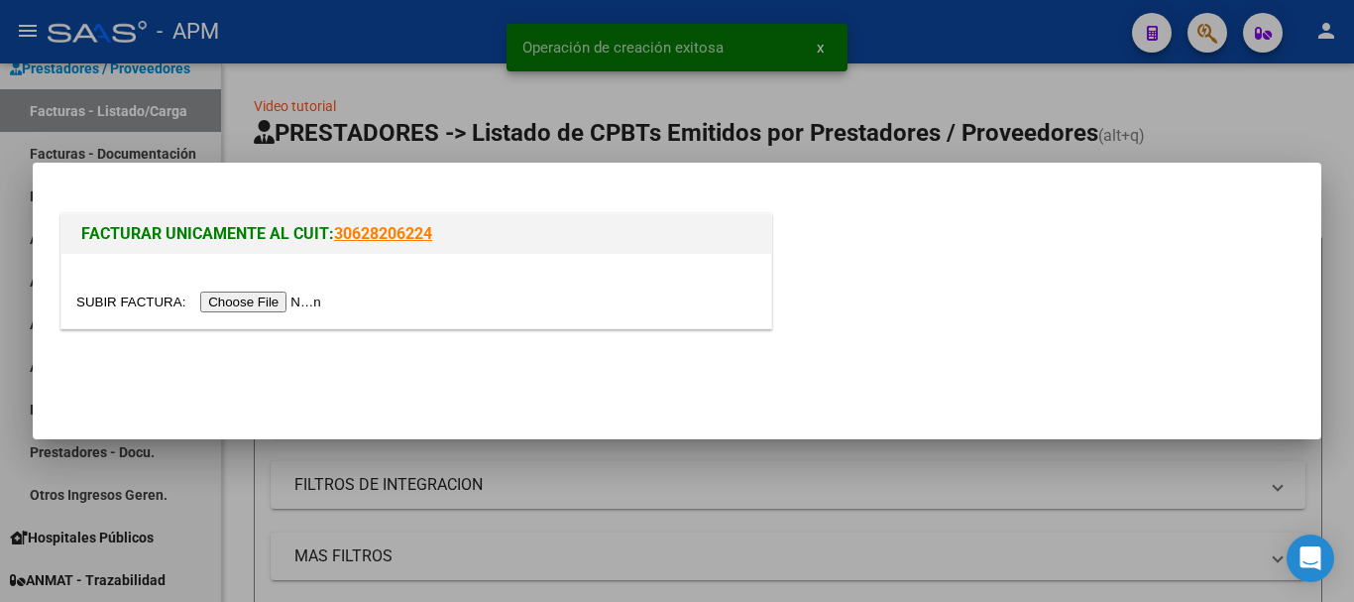
click at [289, 303] on input "file" at bounding box center [201, 301] width 251 height 21
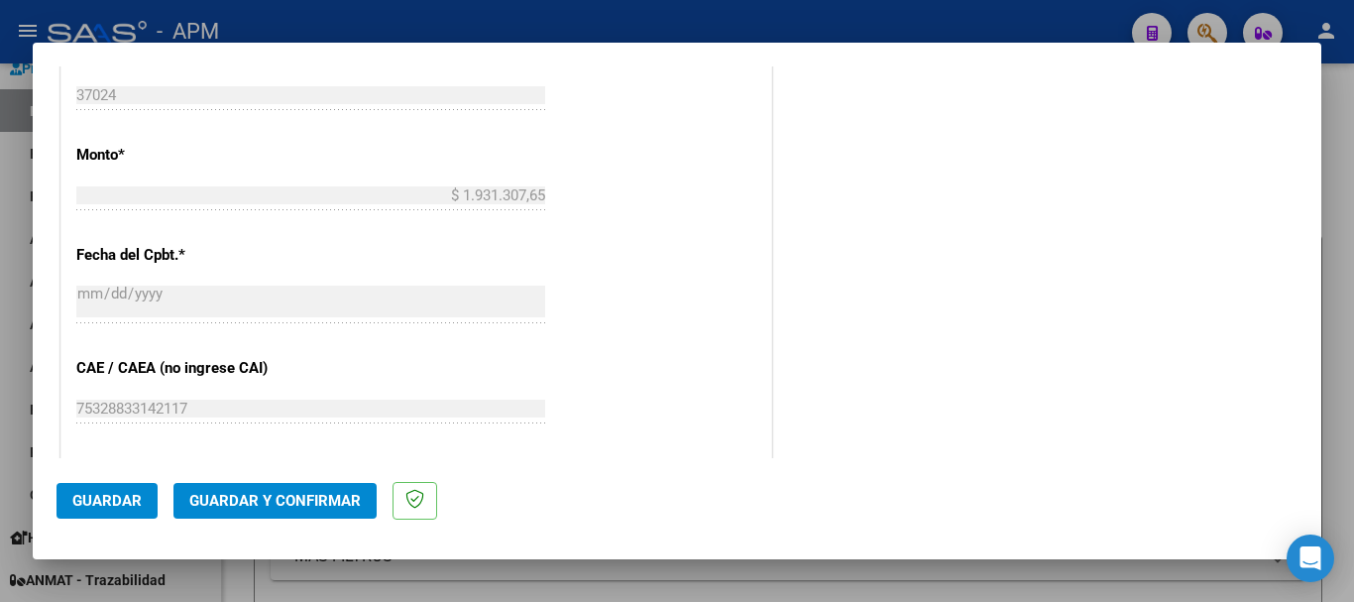
scroll to position [1367, 0]
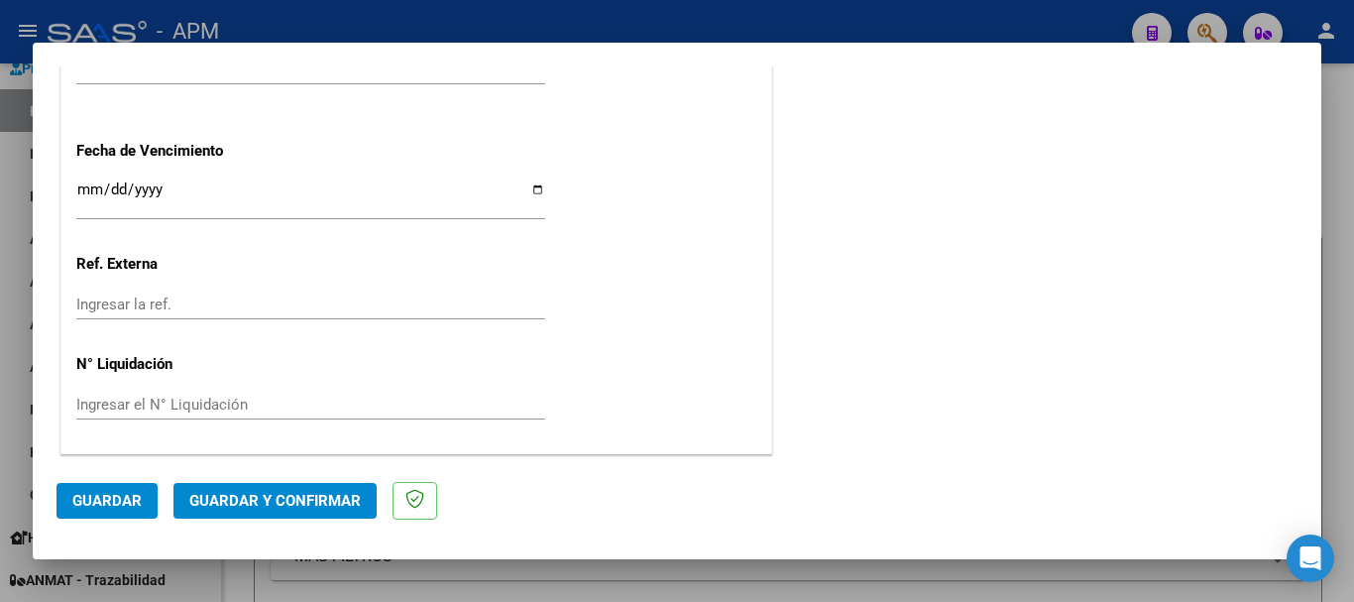
click at [300, 503] on span "Guardar y Confirmar" at bounding box center [275, 501] width 172 height 18
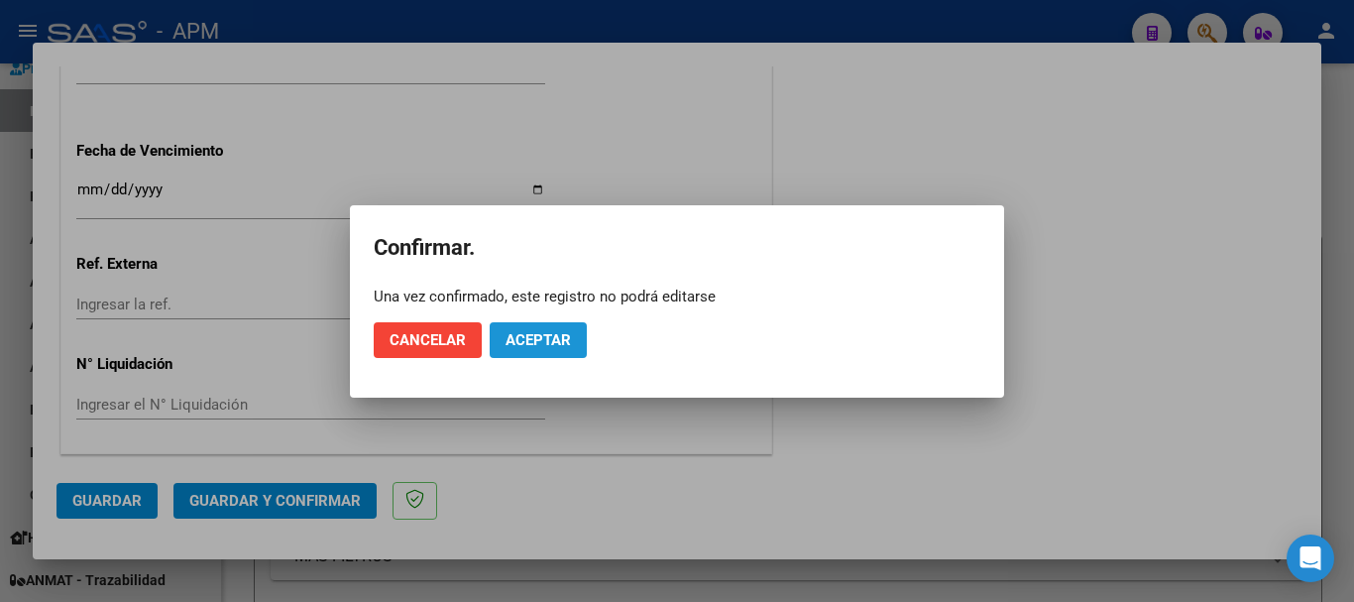
click at [561, 345] on span "Aceptar" at bounding box center [538, 340] width 65 height 18
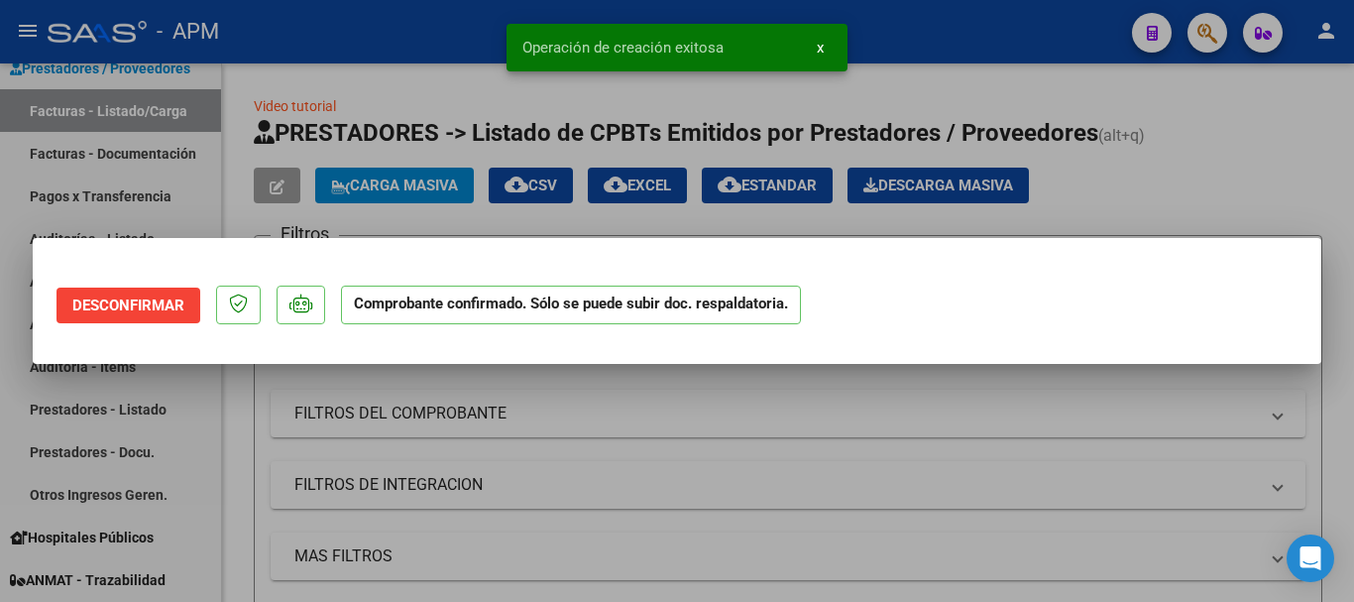
scroll to position [0, 0]
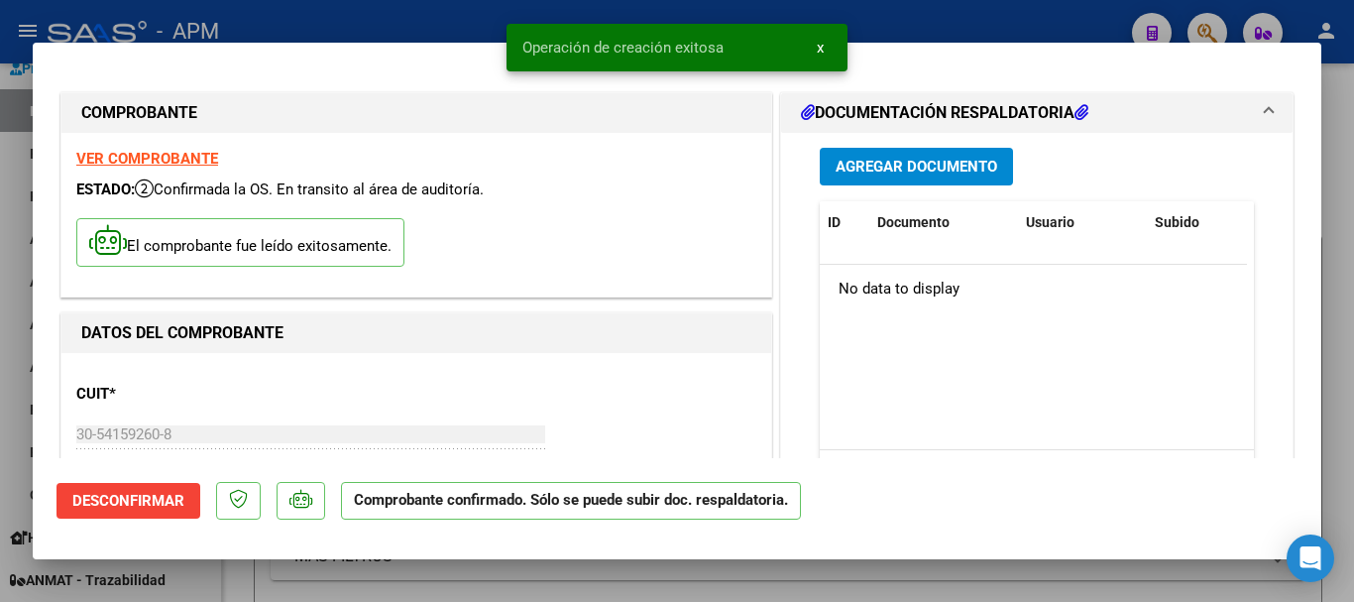
click at [551, 569] on div at bounding box center [677, 301] width 1354 height 602
type input "$ 0,00"
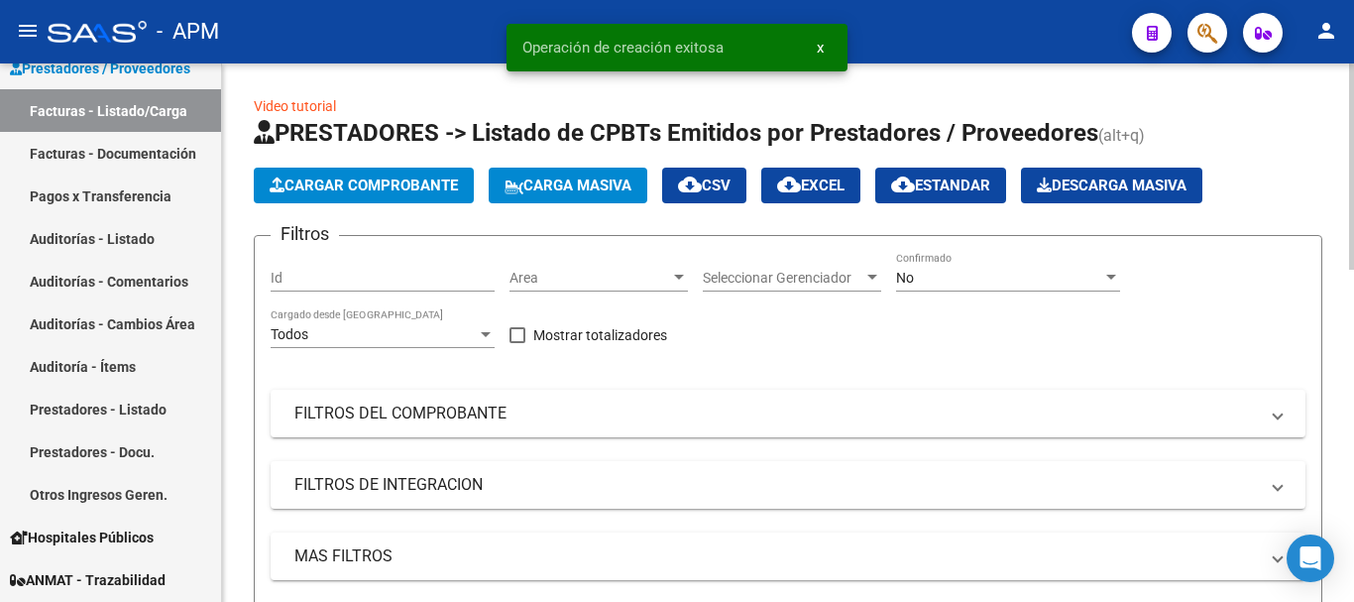
click at [419, 174] on button "Cargar Comprobante" at bounding box center [364, 186] width 220 height 36
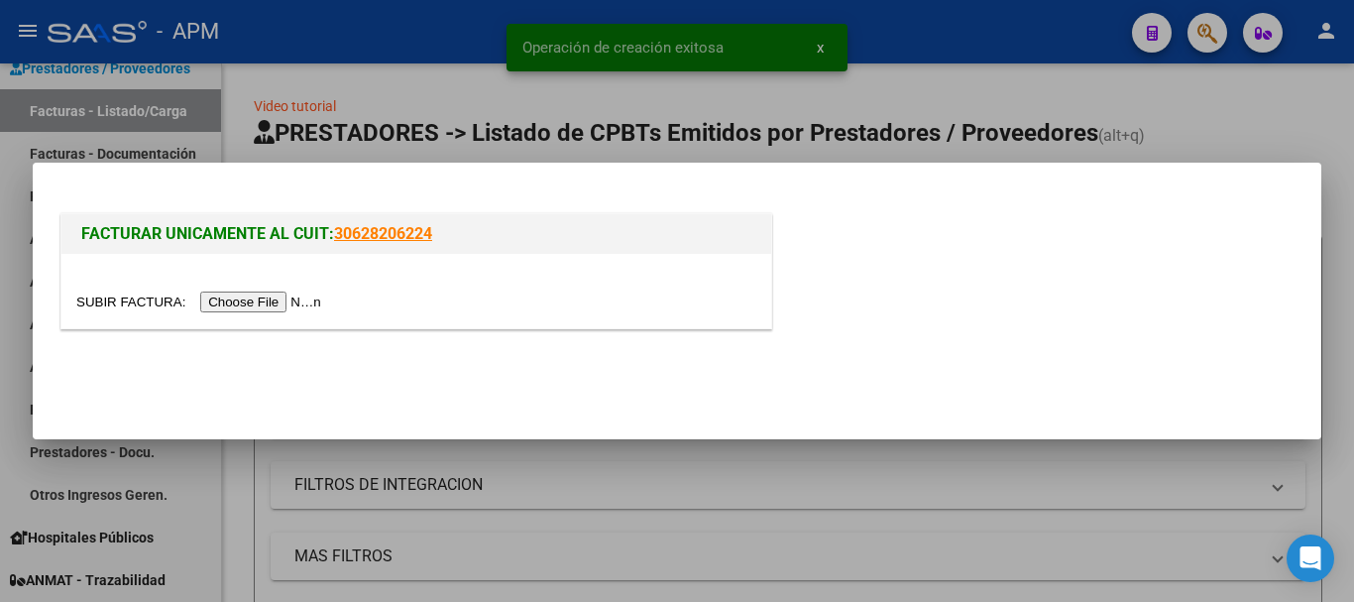
click at [293, 303] on input "file" at bounding box center [201, 301] width 251 height 21
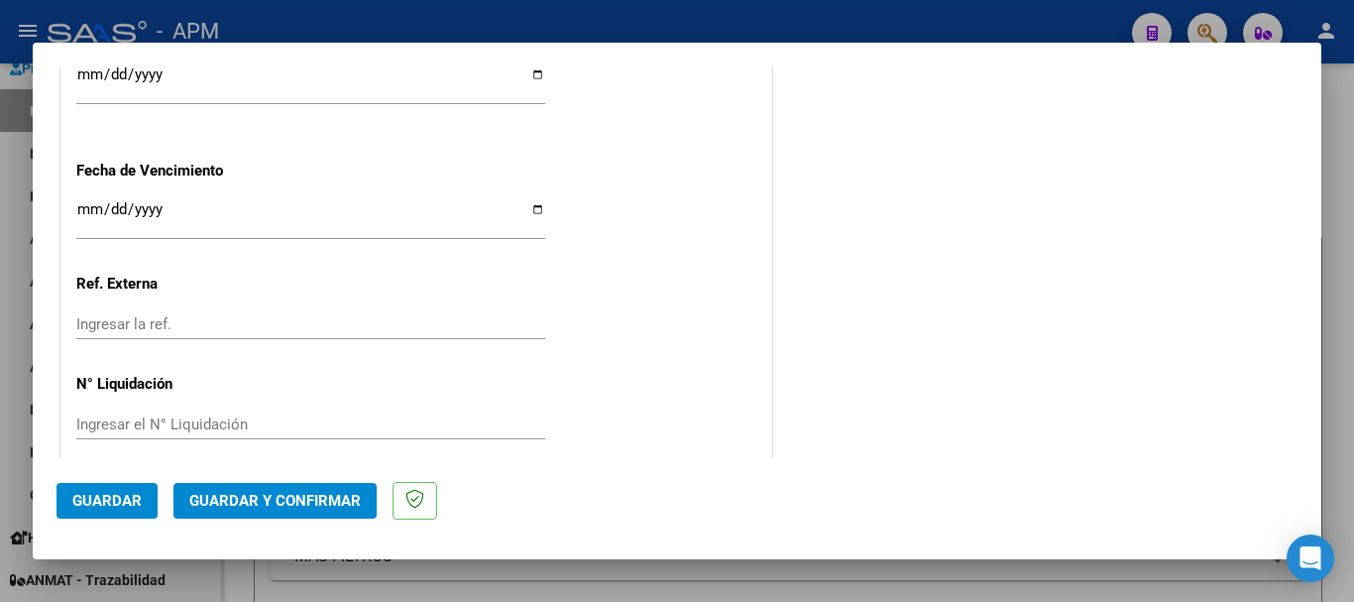
scroll to position [1367, 0]
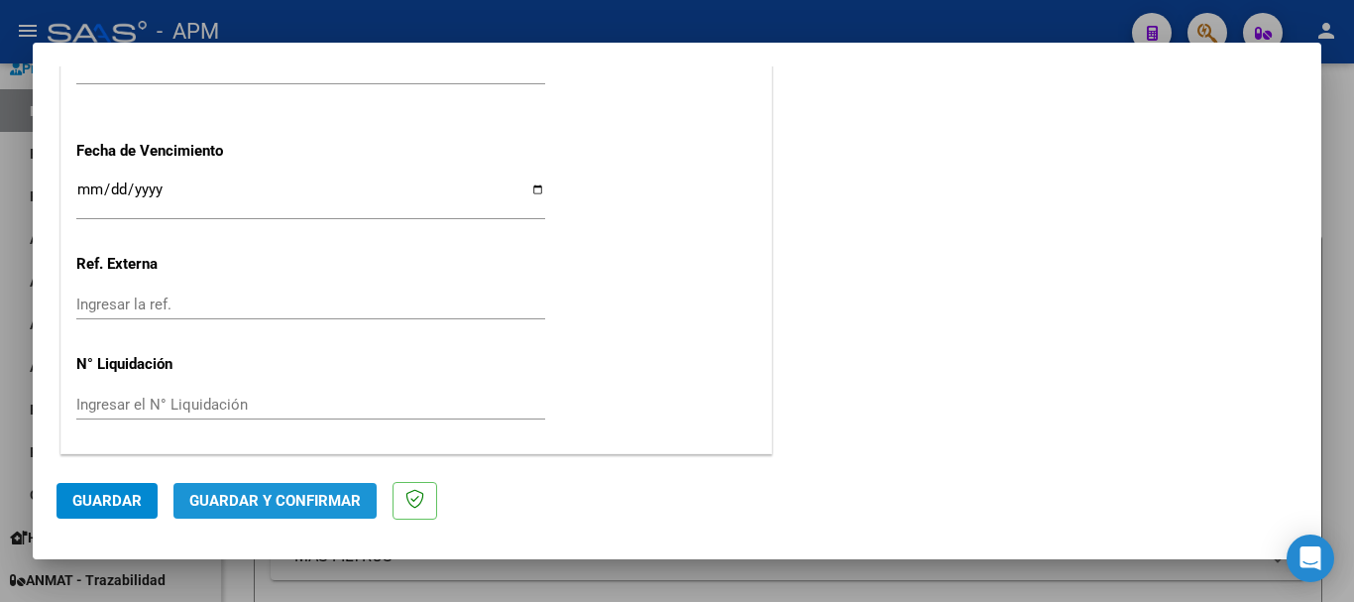
click at [306, 500] on span "Guardar y Confirmar" at bounding box center [275, 501] width 172 height 18
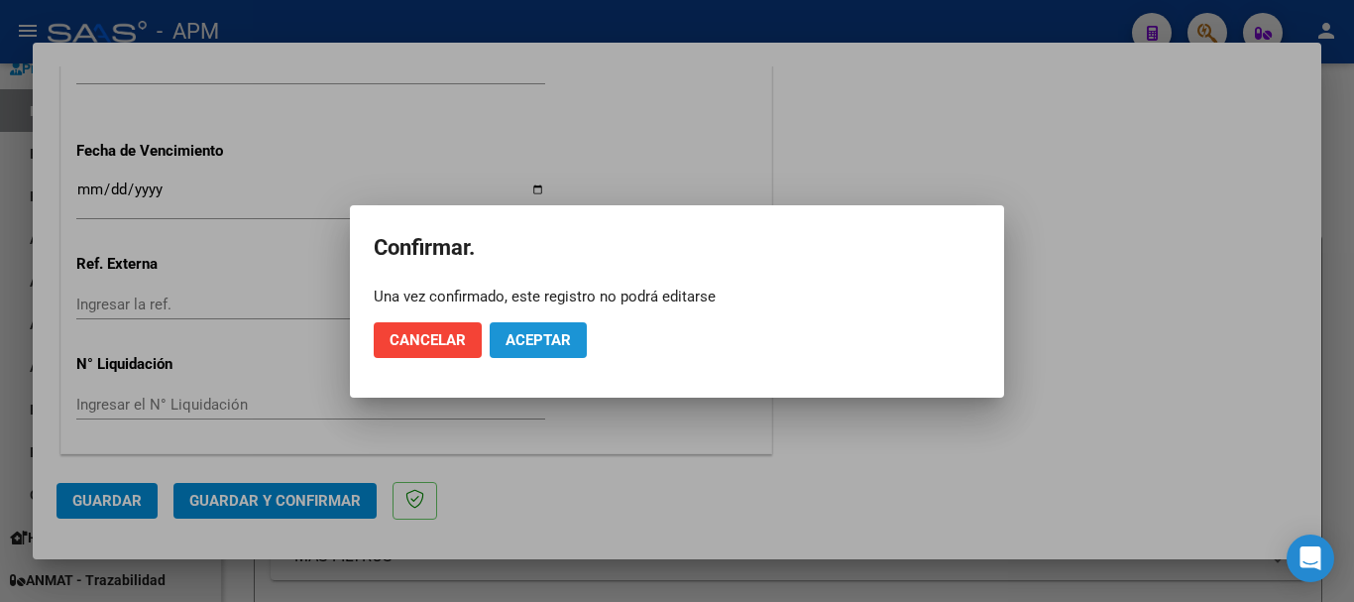
click at [507, 338] on span "Aceptar" at bounding box center [538, 340] width 65 height 18
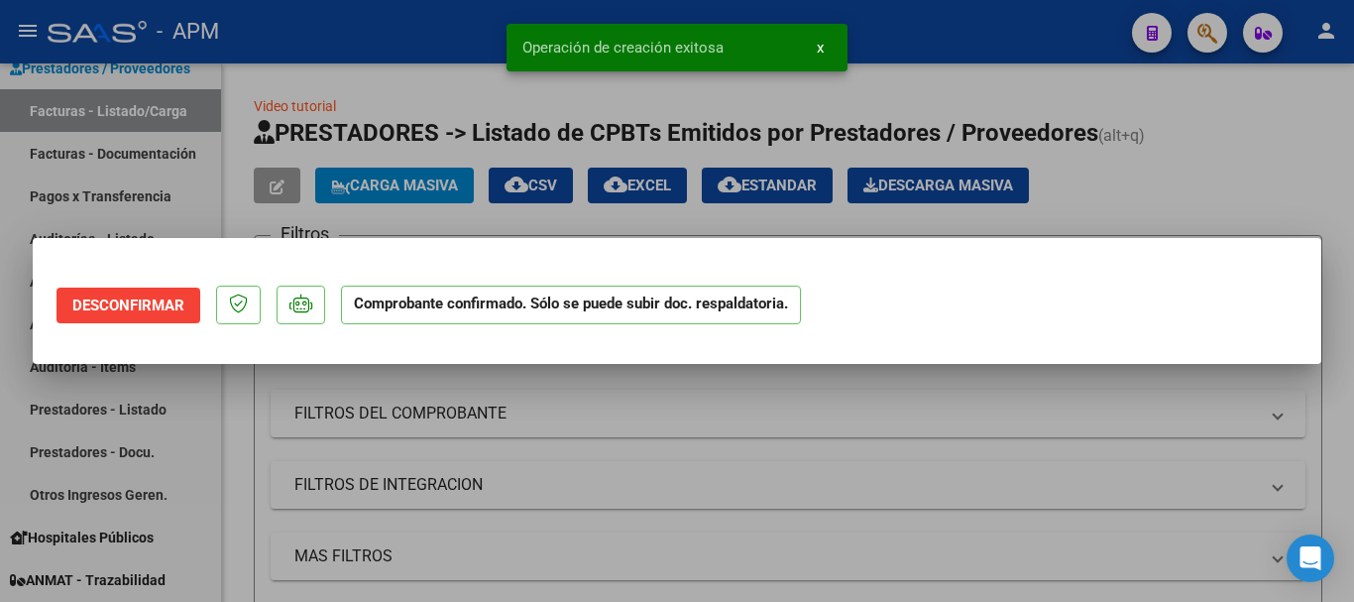
scroll to position [0, 0]
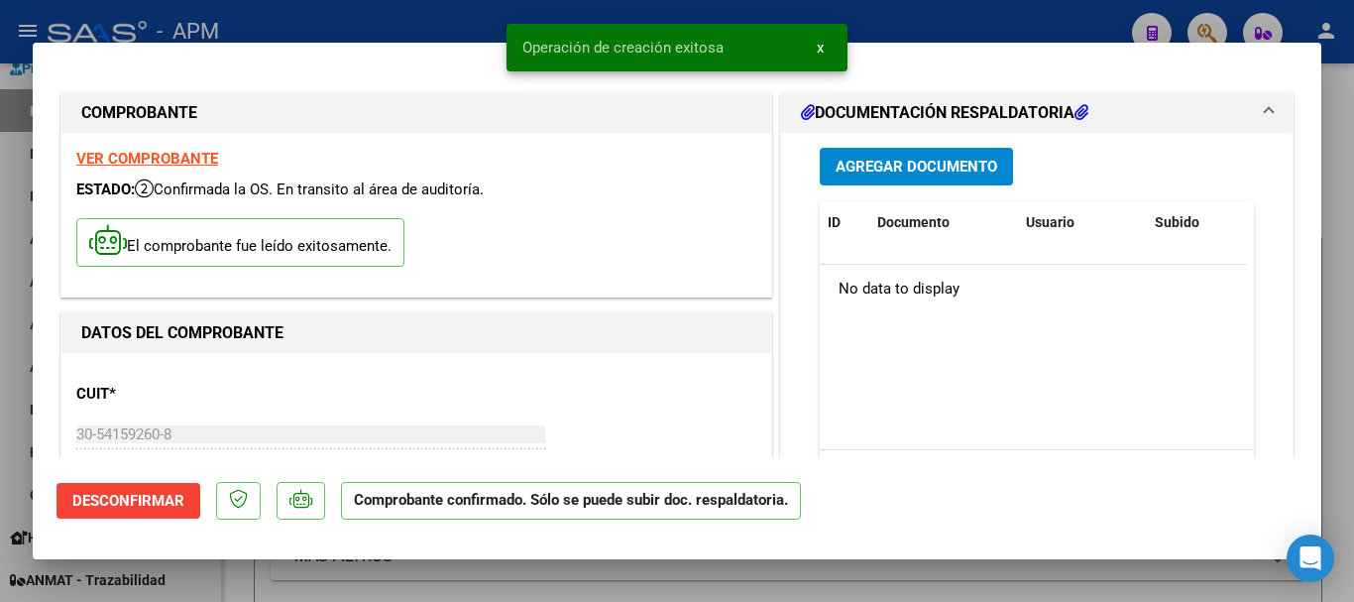
click at [514, 571] on div at bounding box center [677, 301] width 1354 height 602
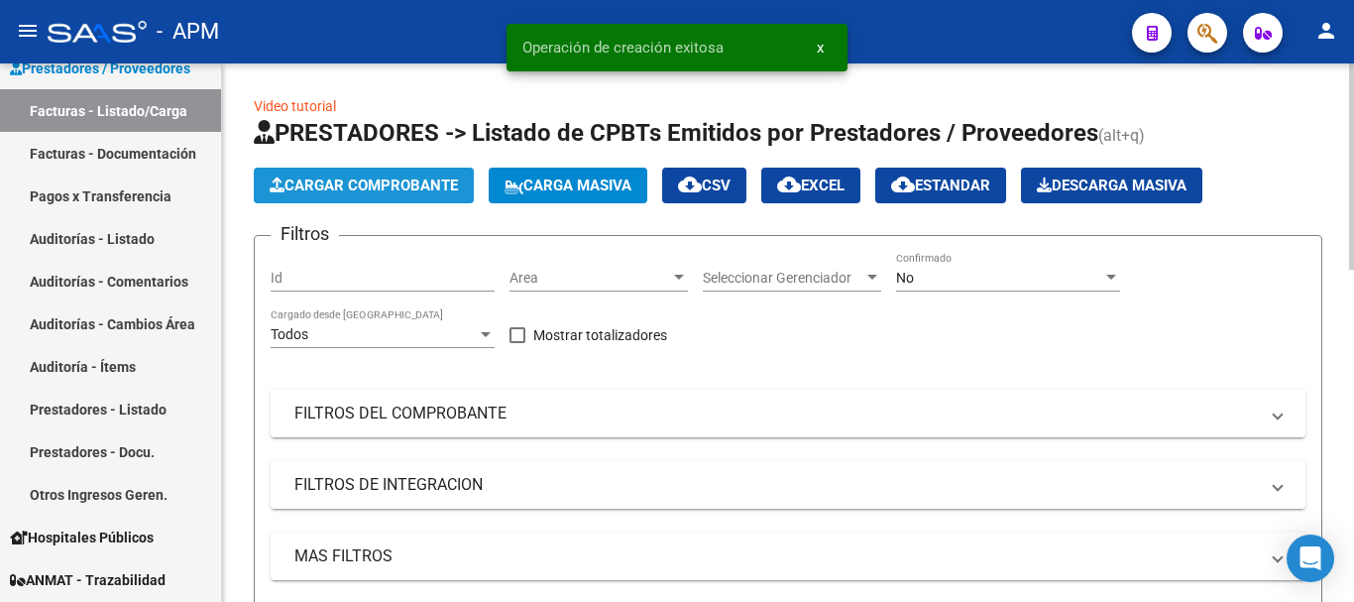
click at [444, 185] on span "Cargar Comprobante" at bounding box center [364, 185] width 188 height 18
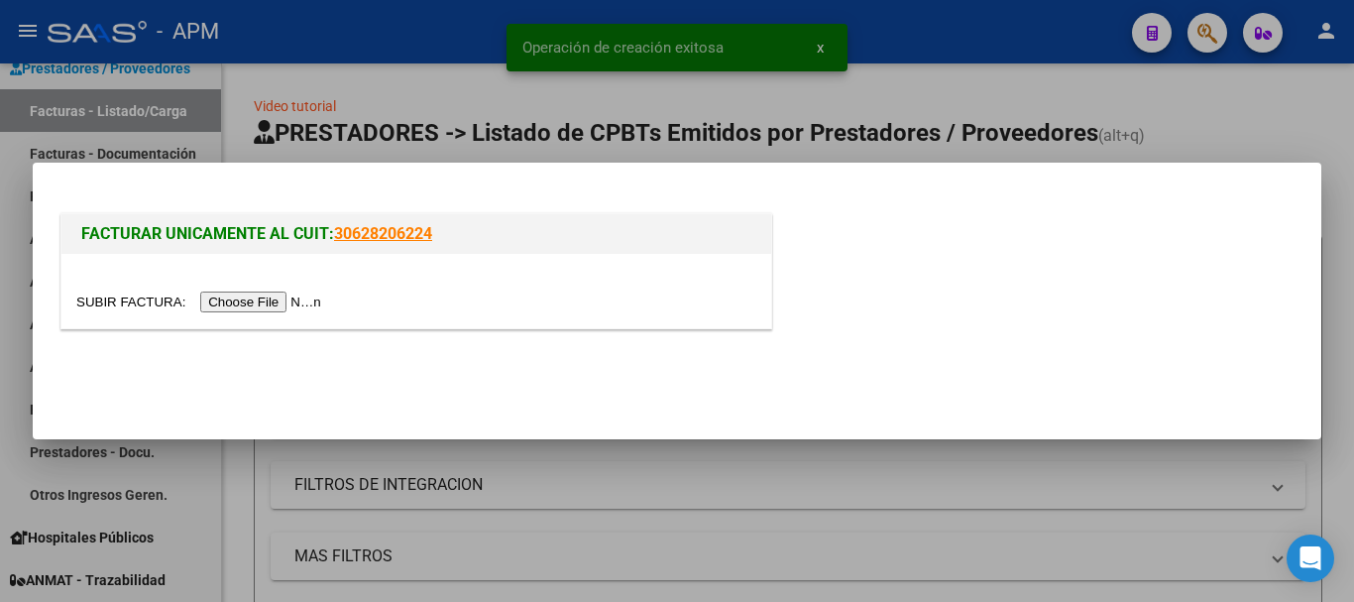
click at [275, 305] on input "file" at bounding box center [201, 301] width 251 height 21
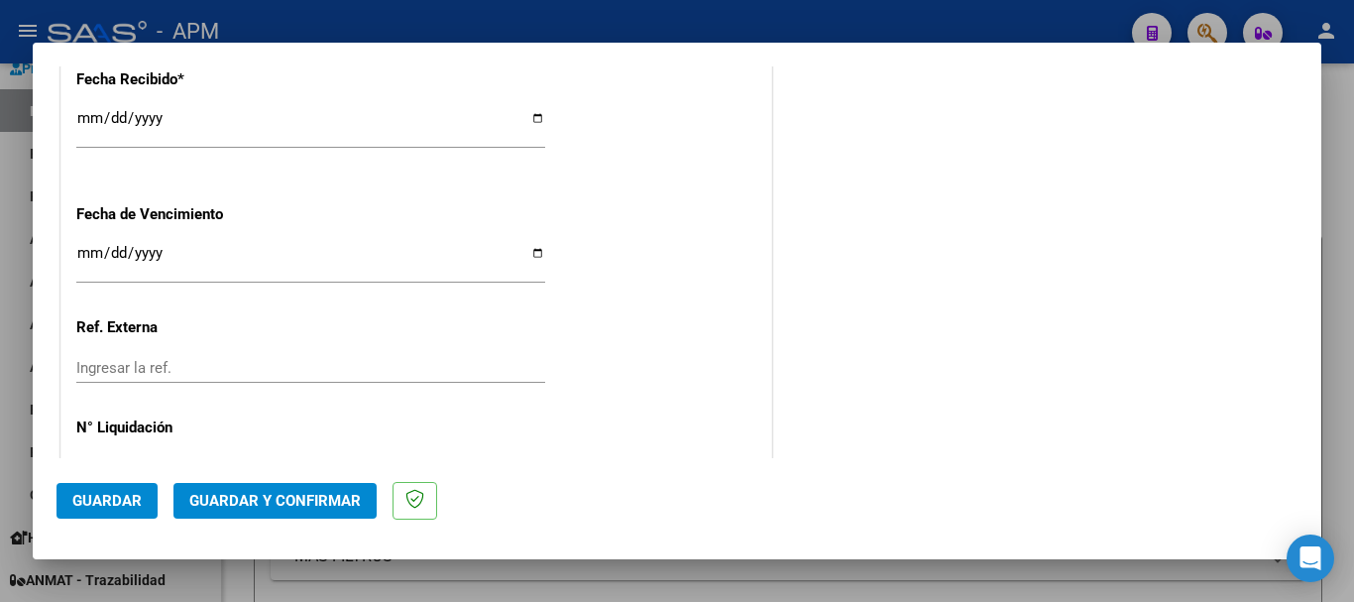
scroll to position [1367, 0]
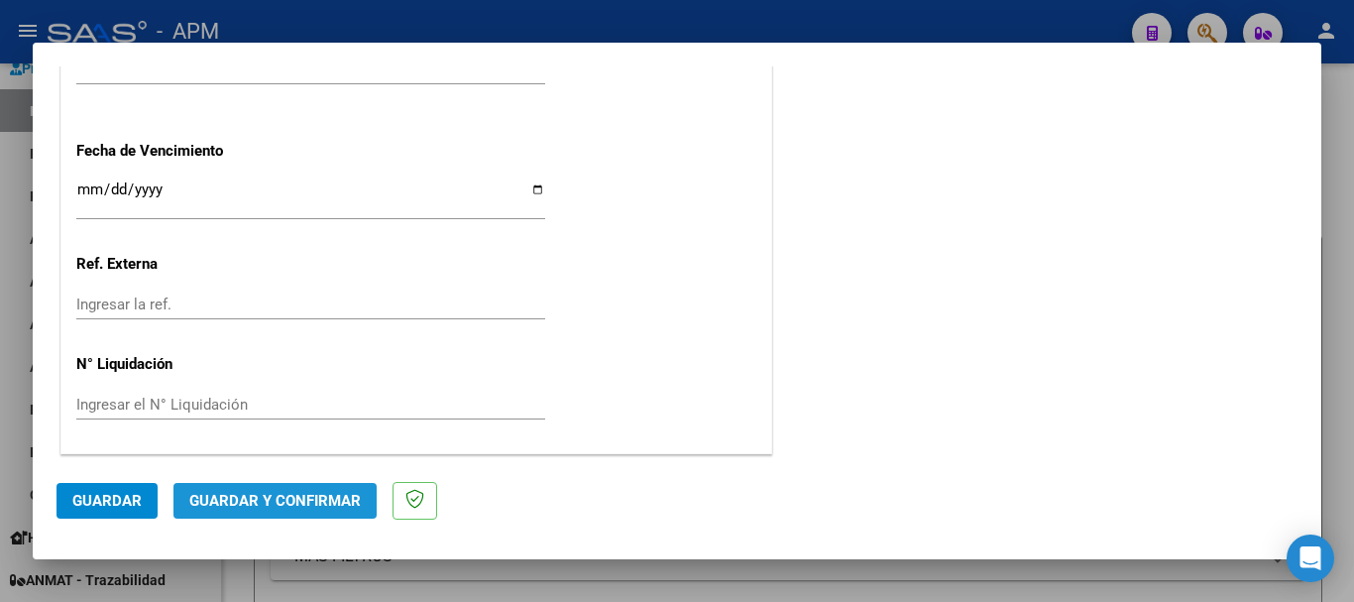
click at [304, 498] on span "Guardar y Confirmar" at bounding box center [275, 501] width 172 height 18
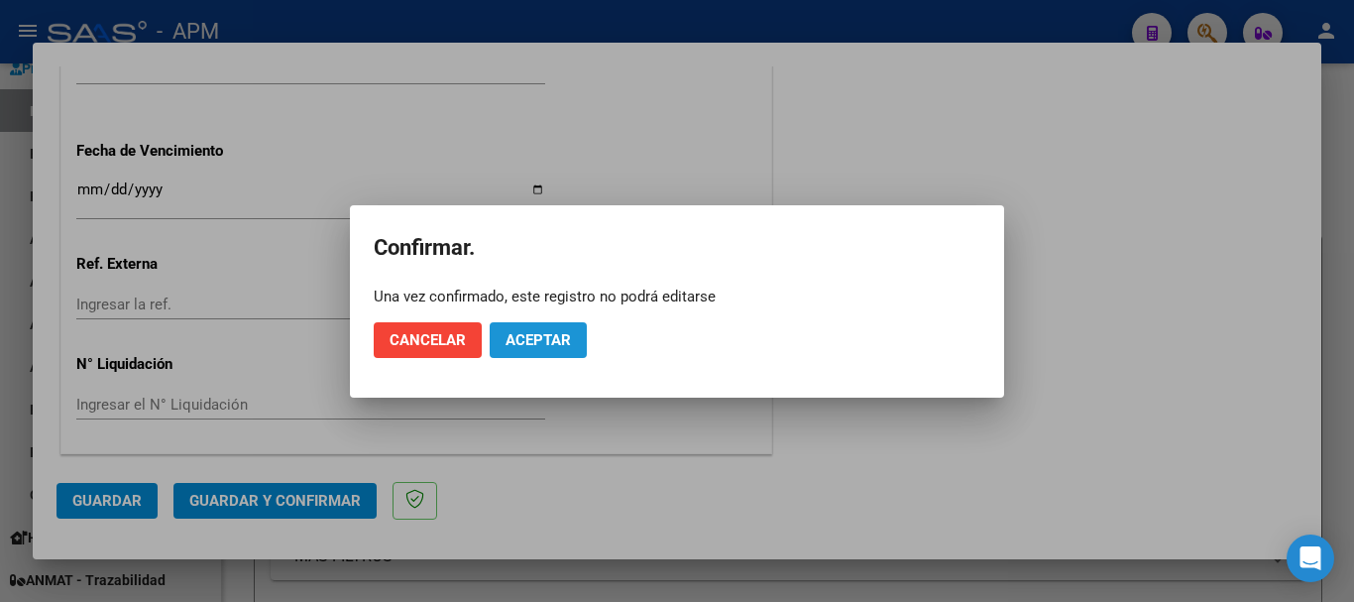
click at [544, 336] on span "Aceptar" at bounding box center [538, 340] width 65 height 18
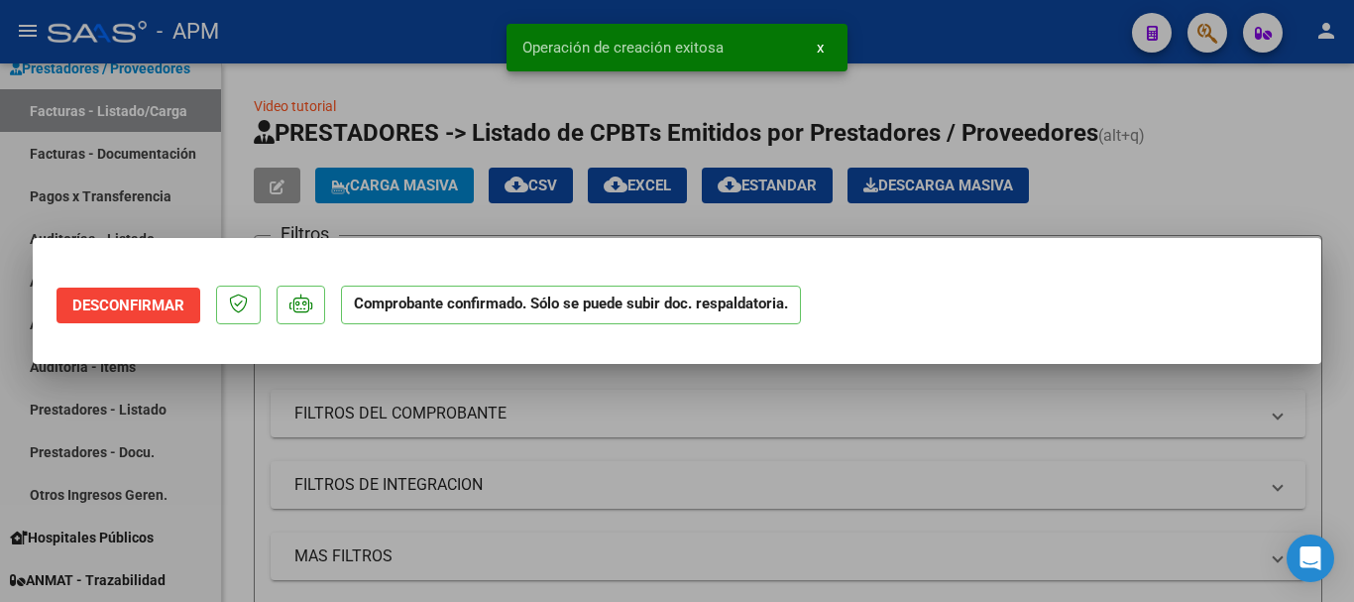
scroll to position [0, 0]
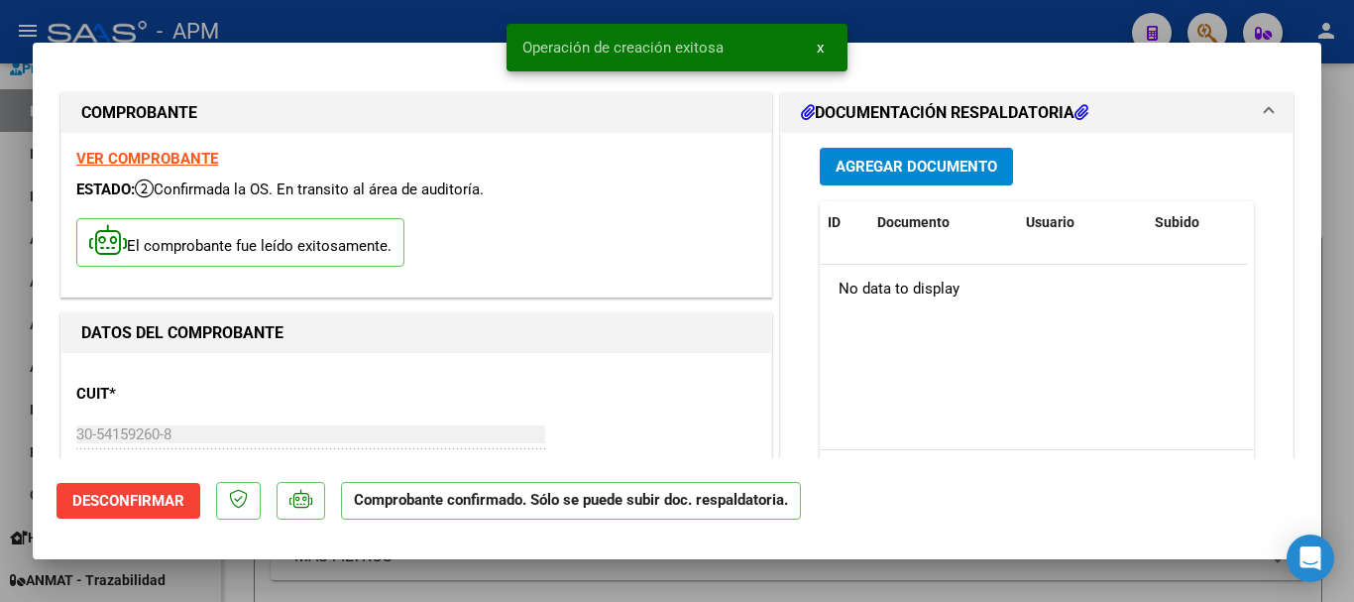
click at [468, 574] on div at bounding box center [677, 301] width 1354 height 602
type input "$ 0,00"
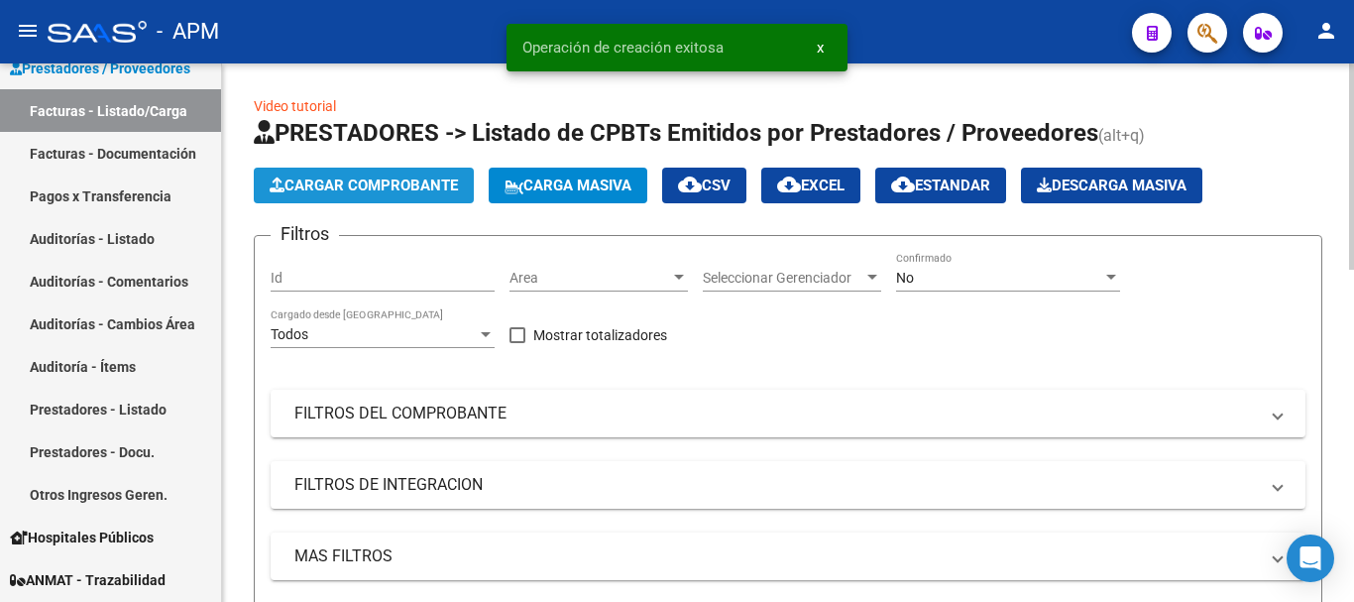
click at [403, 179] on span "Cargar Comprobante" at bounding box center [364, 185] width 188 height 18
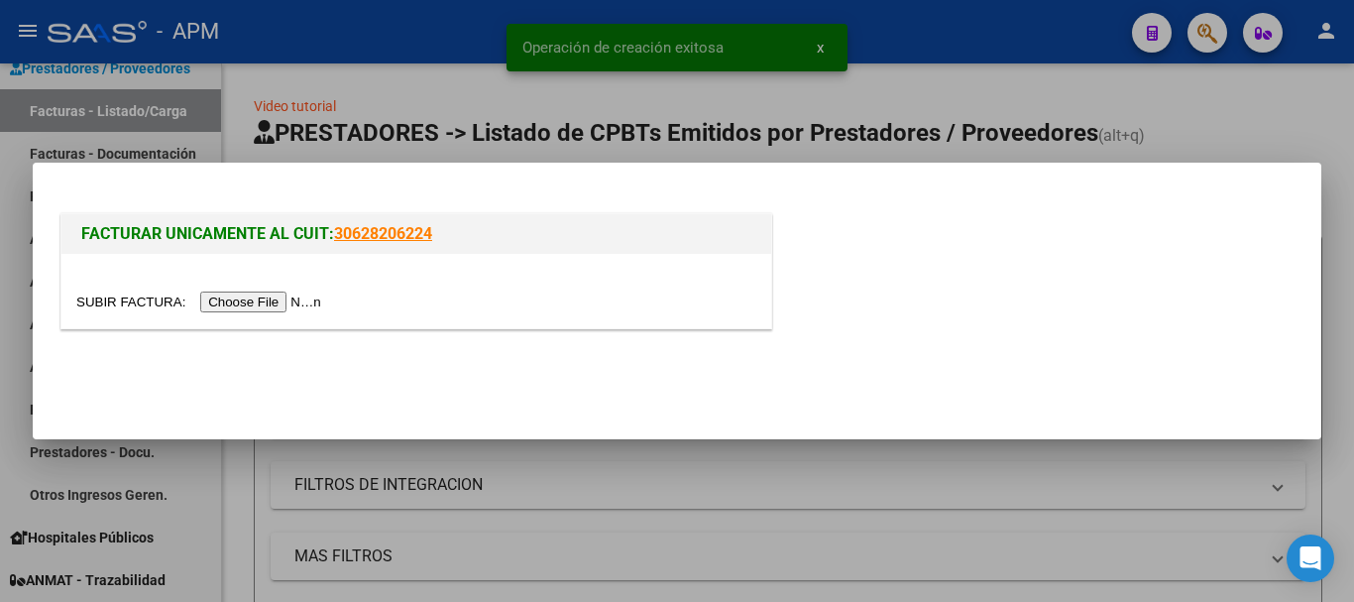
click at [292, 300] on input "file" at bounding box center [201, 301] width 251 height 21
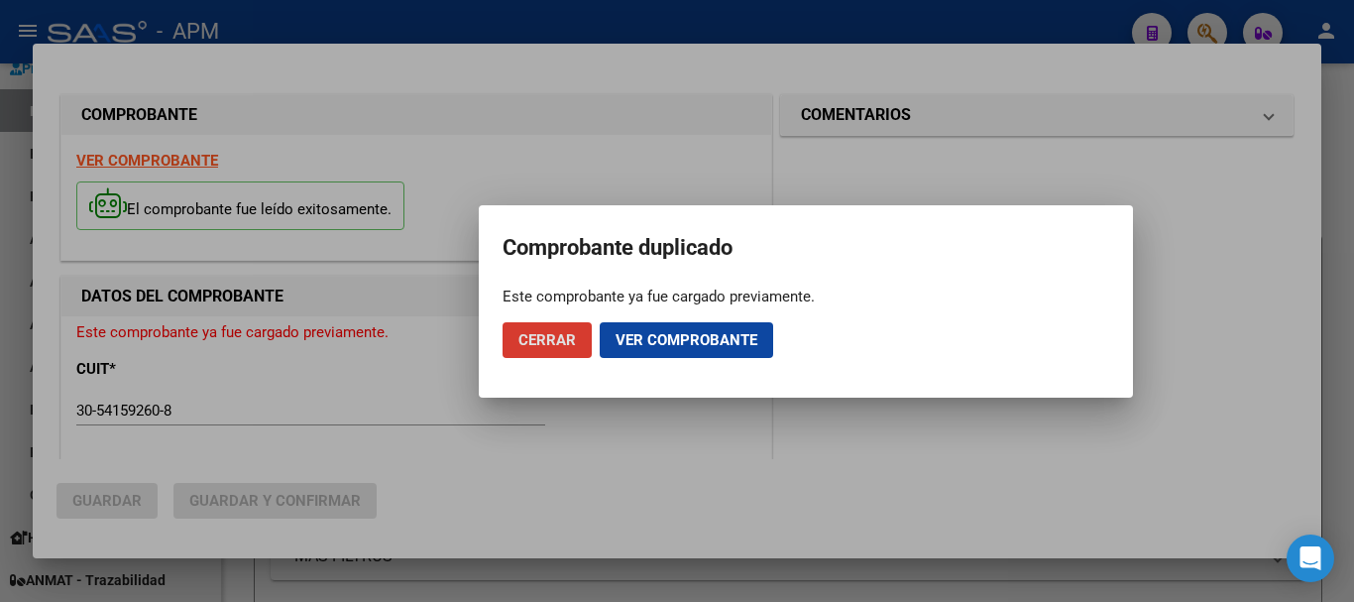
click at [555, 337] on span "Cerrar" at bounding box center [548, 340] width 58 height 18
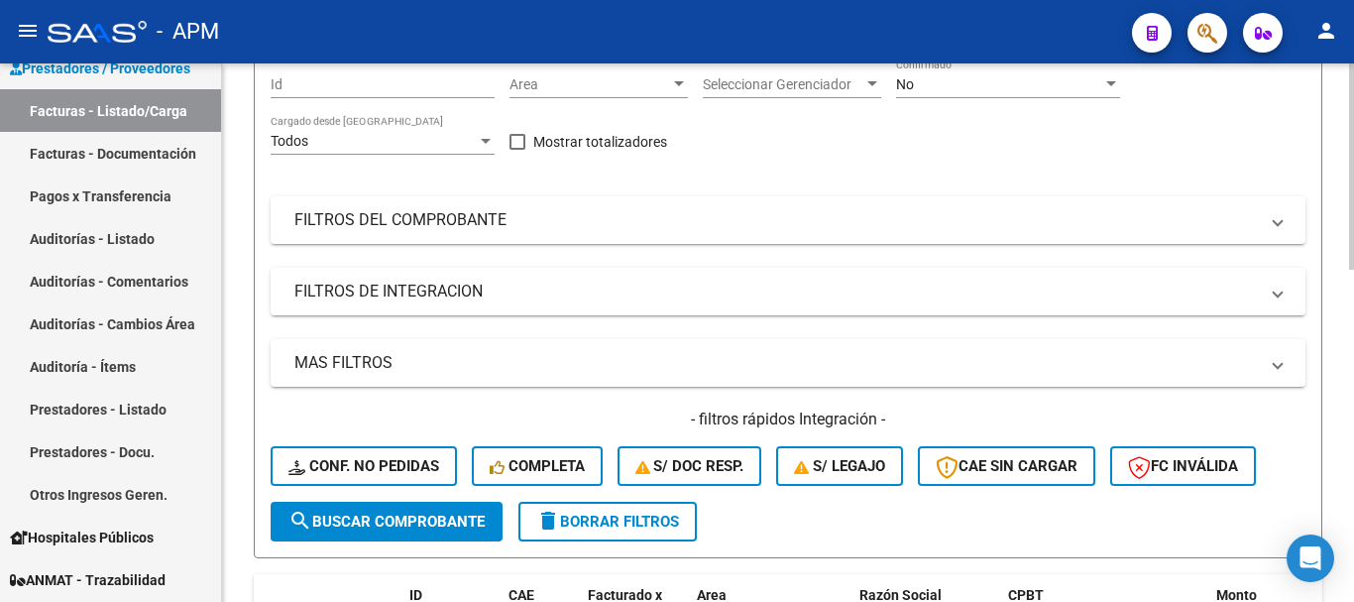
scroll to position [198, 0]
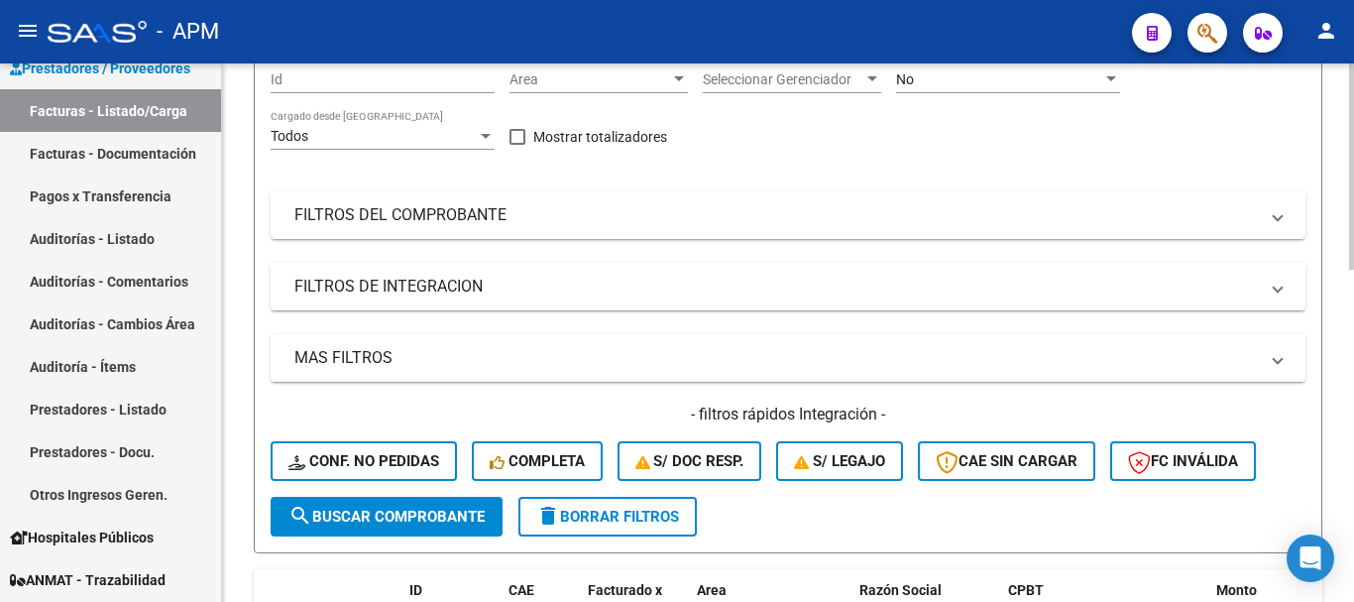
click at [1082, 81] on div "No" at bounding box center [999, 79] width 206 height 17
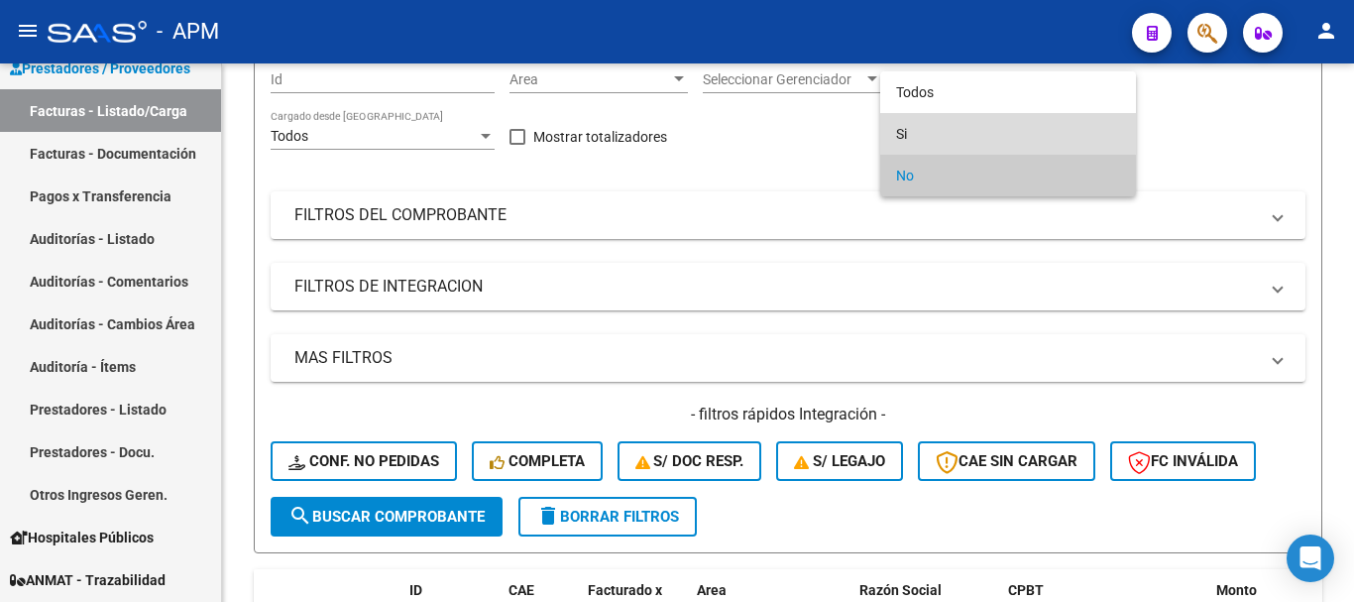
click at [1005, 132] on span "Si" at bounding box center [1008, 134] width 224 height 42
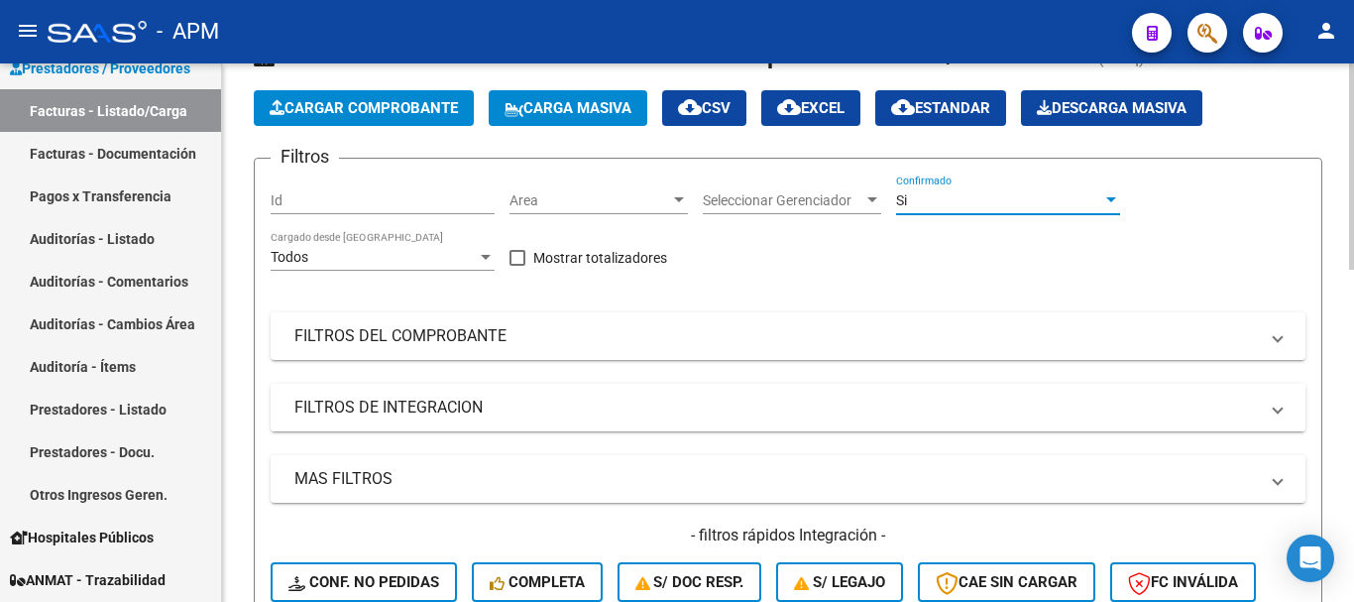
scroll to position [99, 0]
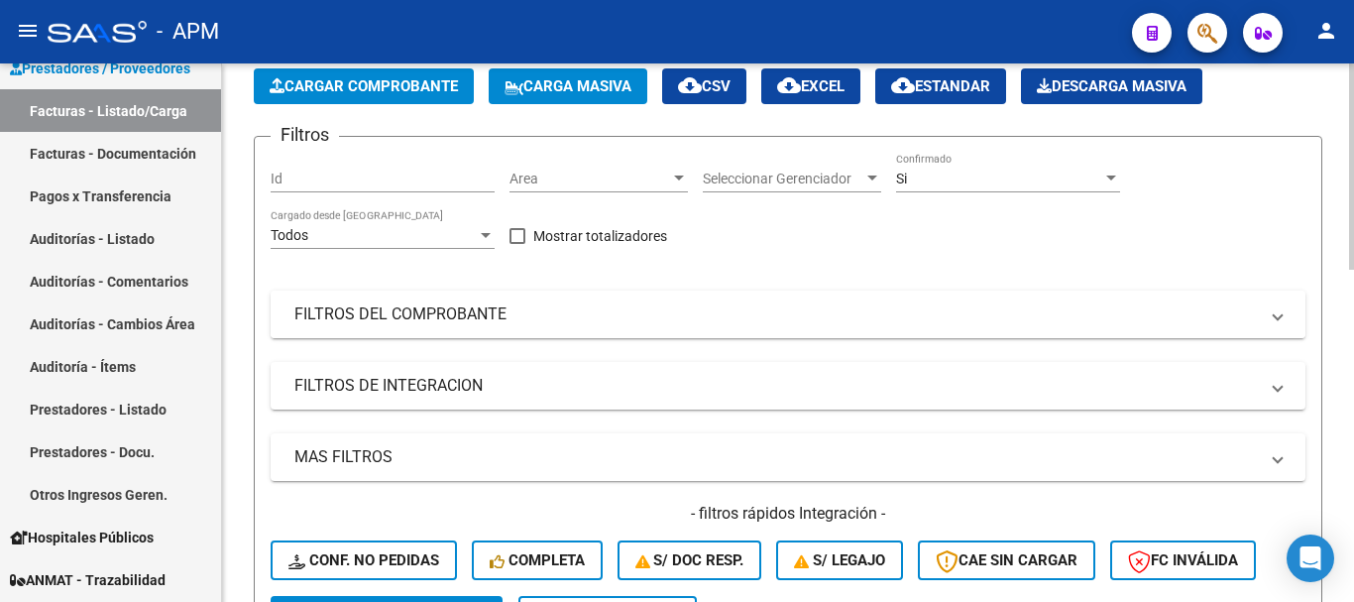
click at [1150, 321] on mat-panel-title "FILTROS DEL COMPROBANTE" at bounding box center [776, 314] width 964 height 22
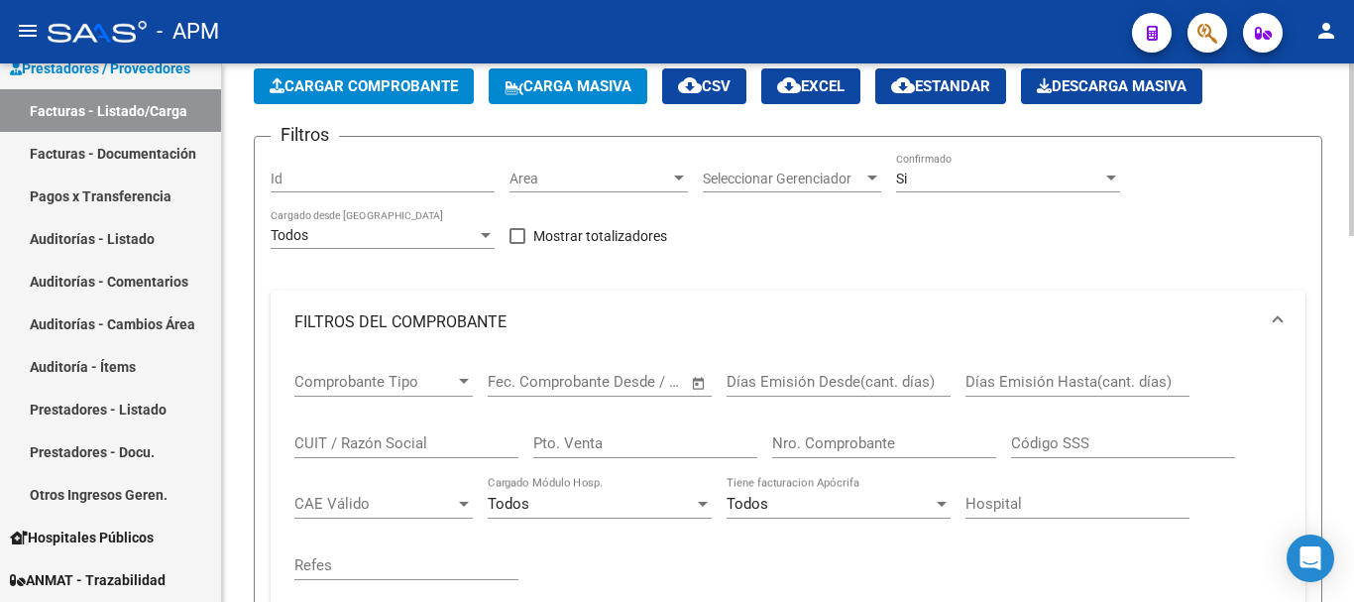
click at [403, 443] on input "CUIT / Razón Social" at bounding box center [406, 443] width 224 height 18
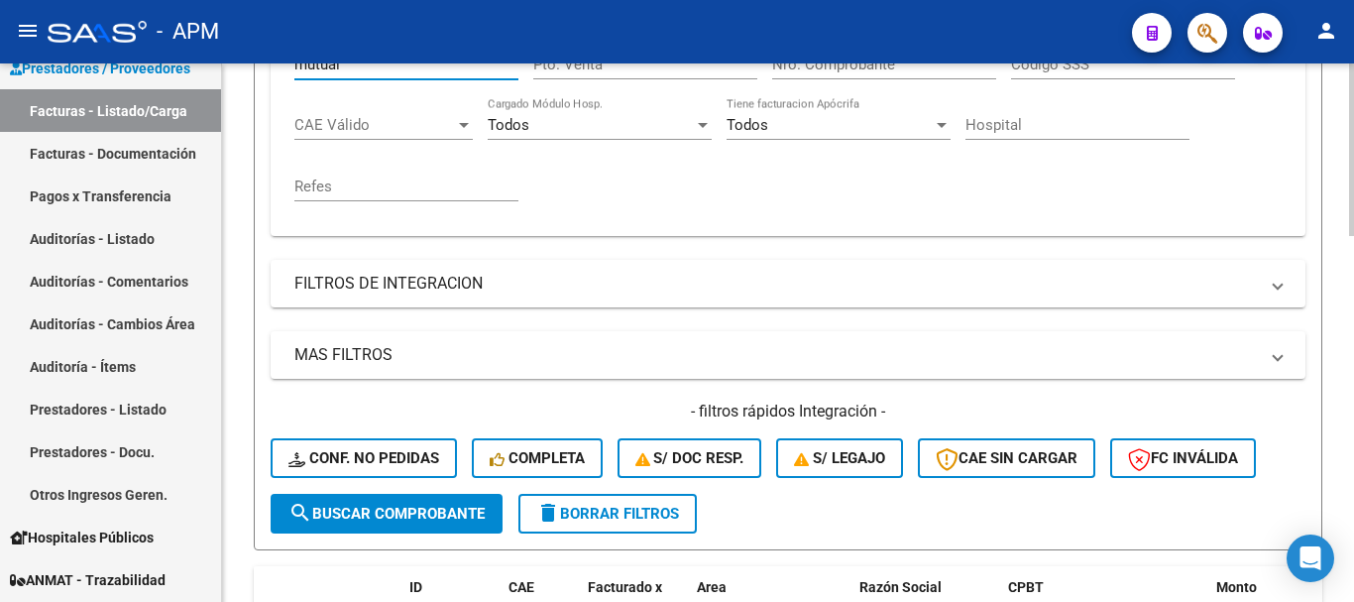
scroll to position [496, 0]
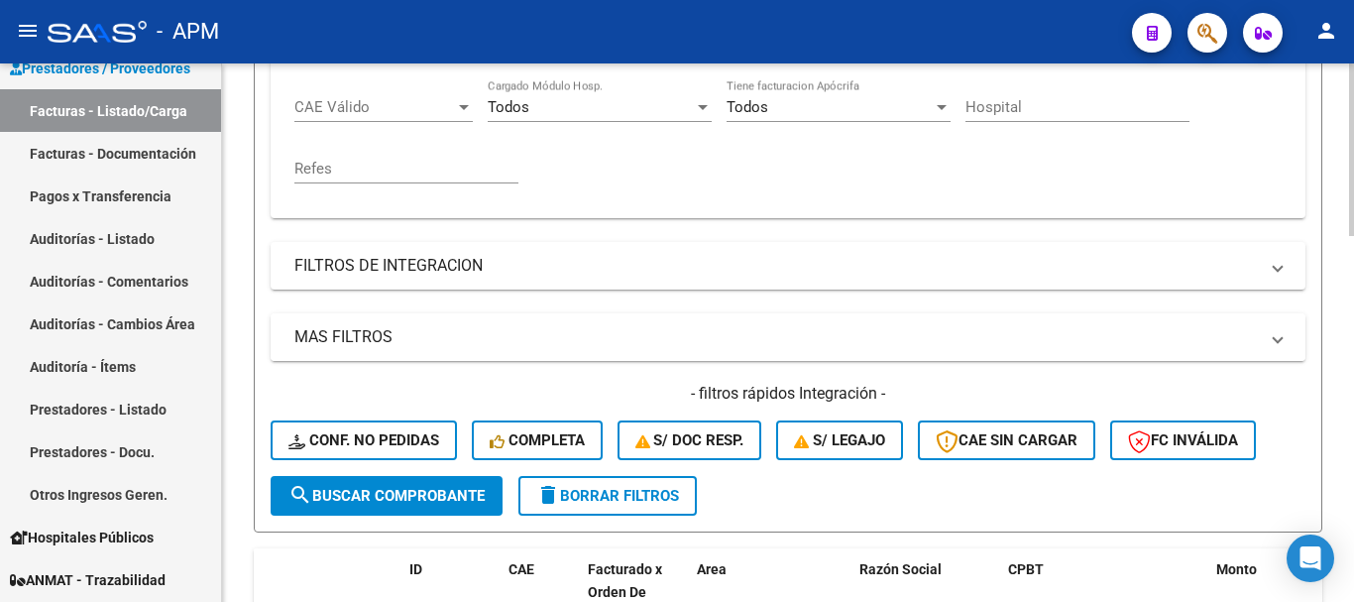
type input "mutual"
click at [1169, 345] on mat-panel-title "MAS FILTROS" at bounding box center [776, 337] width 964 height 22
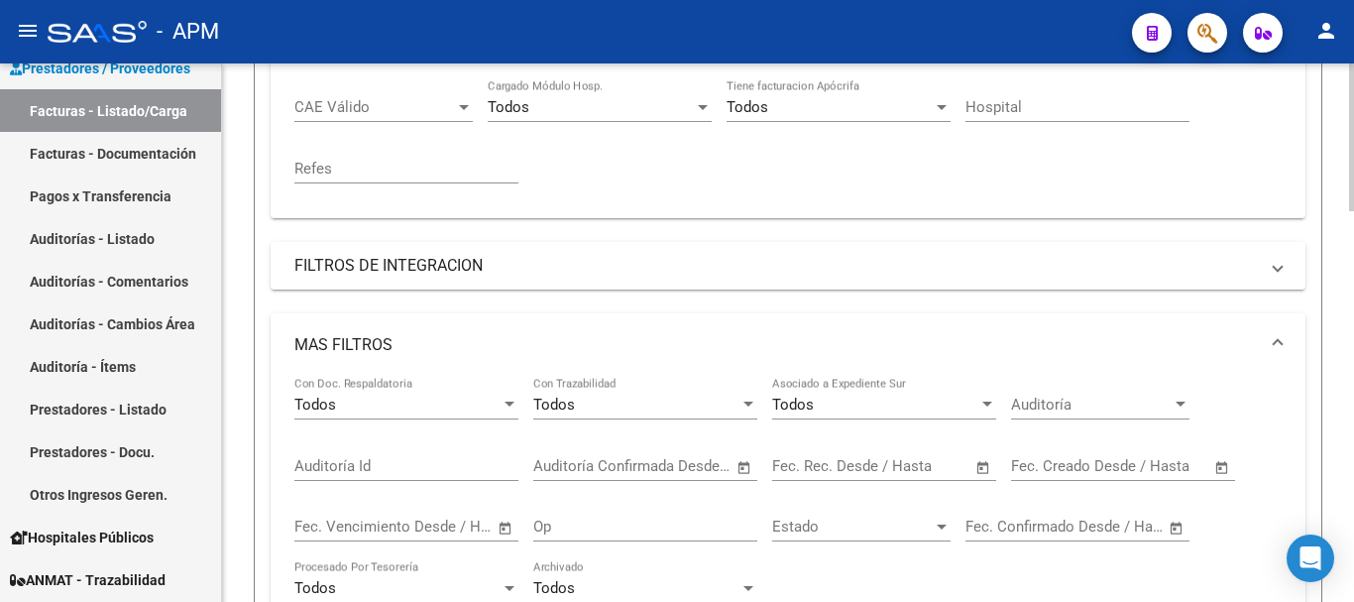
click at [988, 464] on span "Open calendar" at bounding box center [984, 467] width 48 height 48
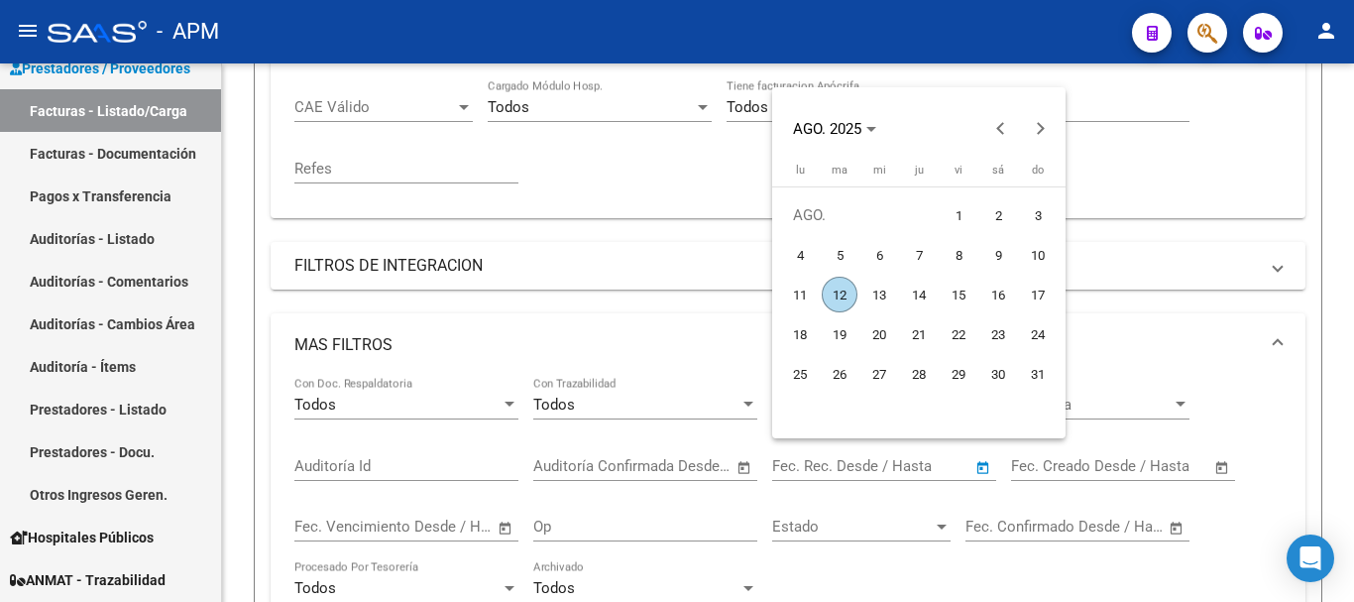
click at [838, 287] on span "12" at bounding box center [840, 295] width 36 height 36
type input "[DATE]"
click at [838, 287] on span "12" at bounding box center [840, 295] width 36 height 36
type input "[DATE]"
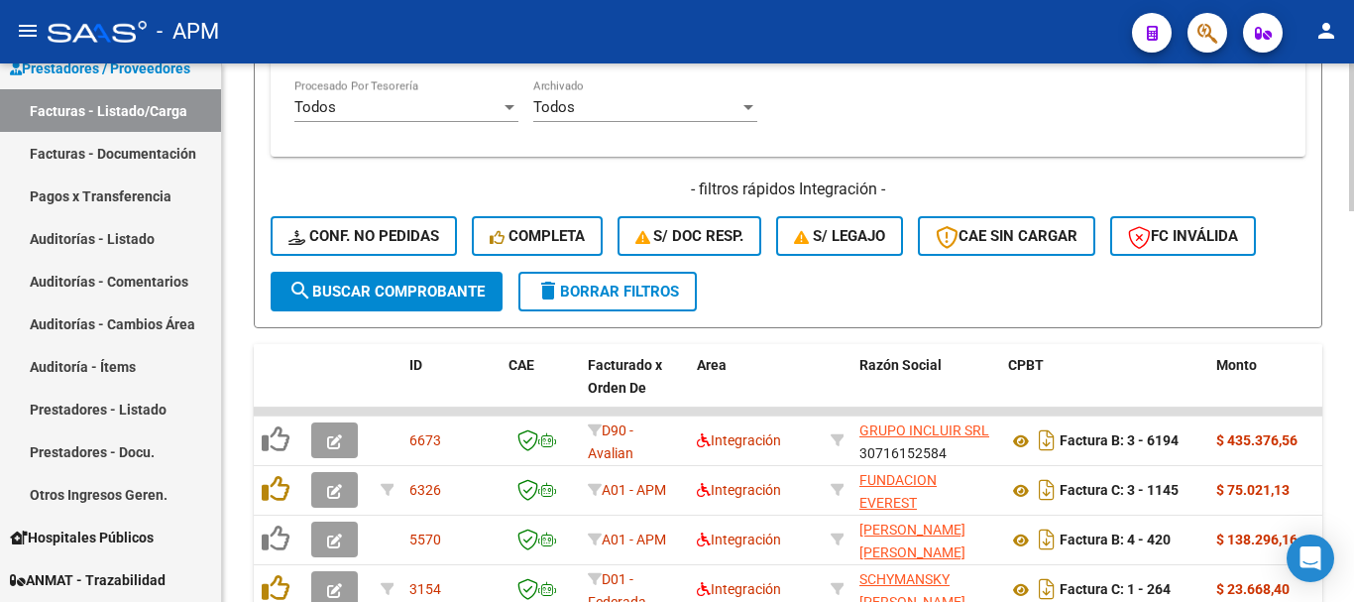
scroll to position [991, 0]
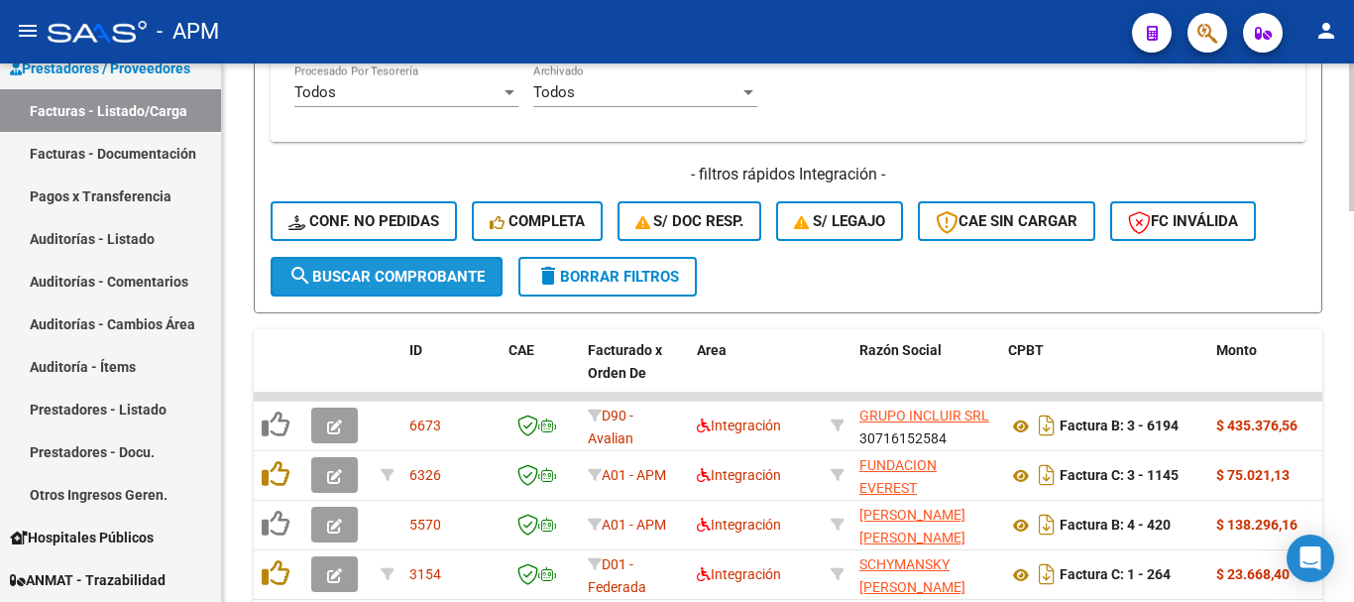
click at [434, 273] on span "search Buscar Comprobante" at bounding box center [387, 277] width 196 height 18
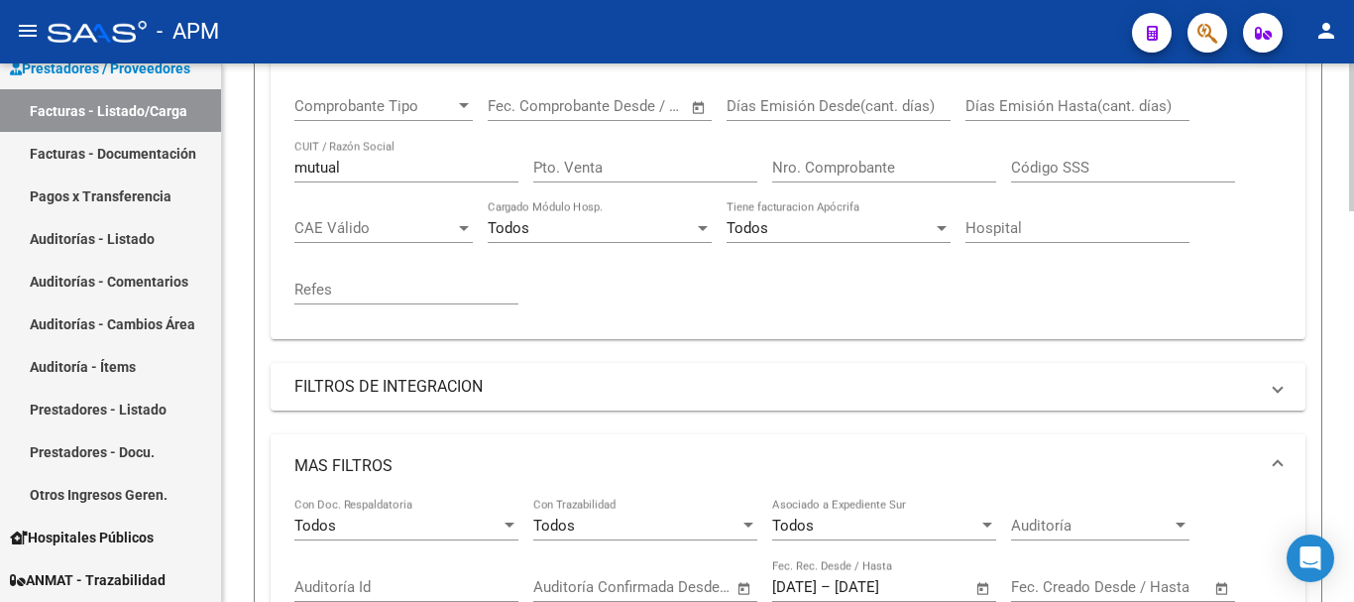
scroll to position [332, 0]
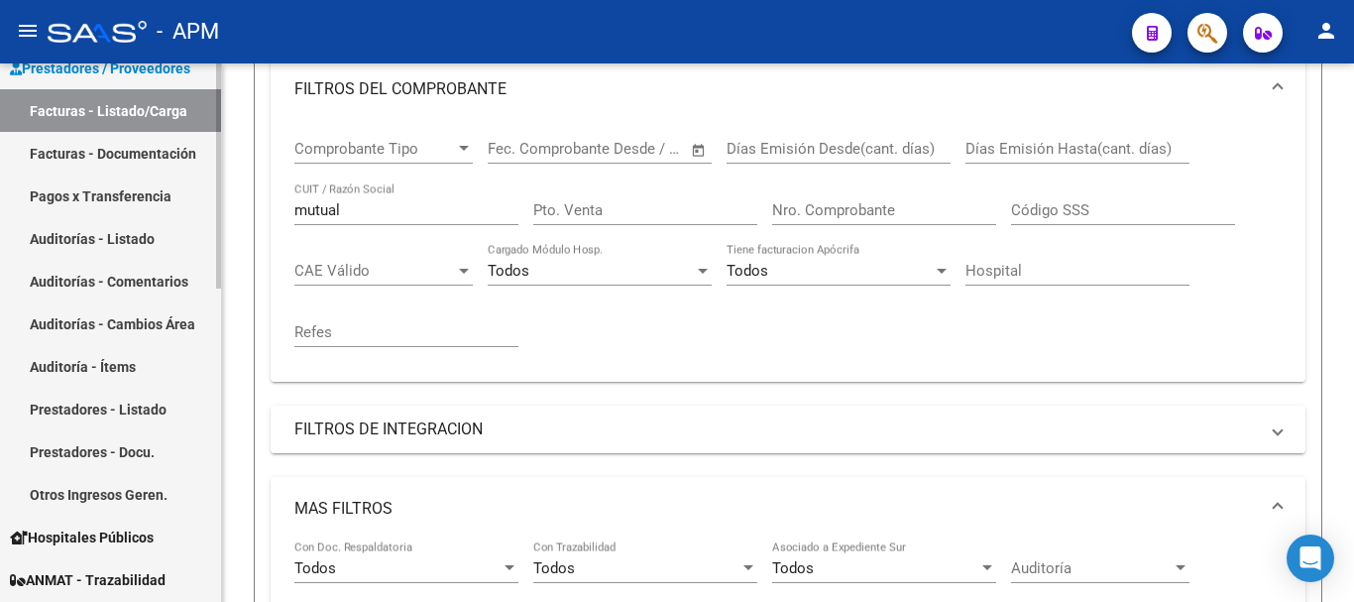
click at [154, 108] on link "Facturas - Listado/Carga" at bounding box center [110, 110] width 221 height 43
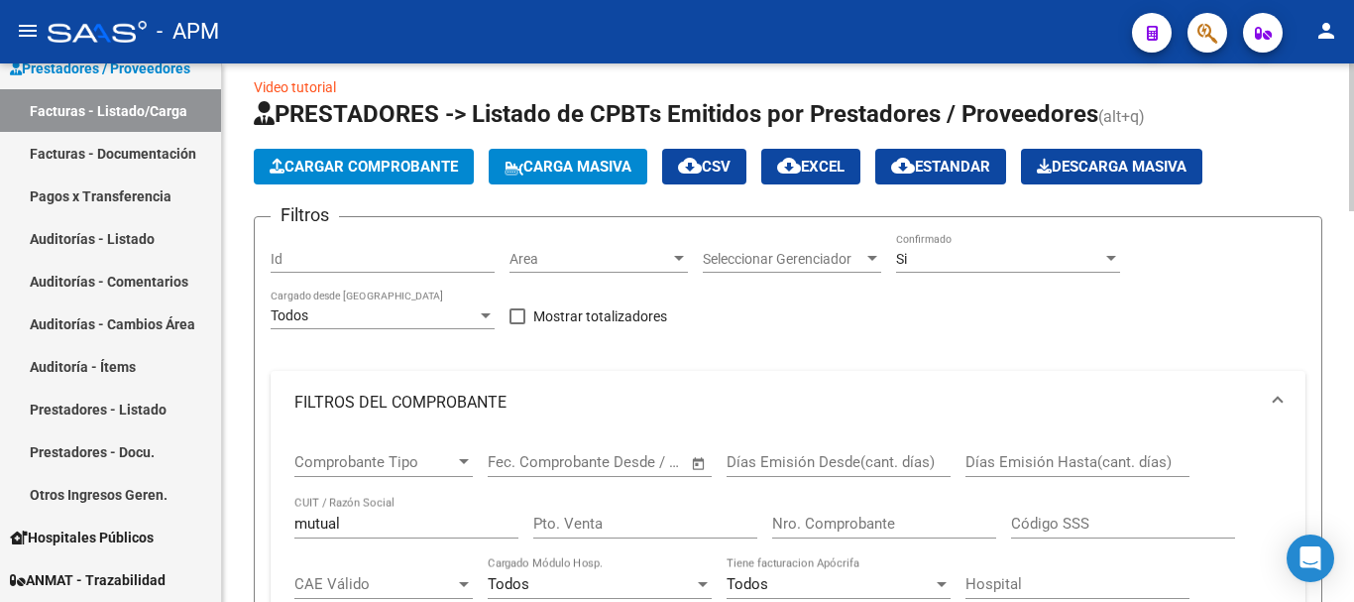
scroll to position [0, 0]
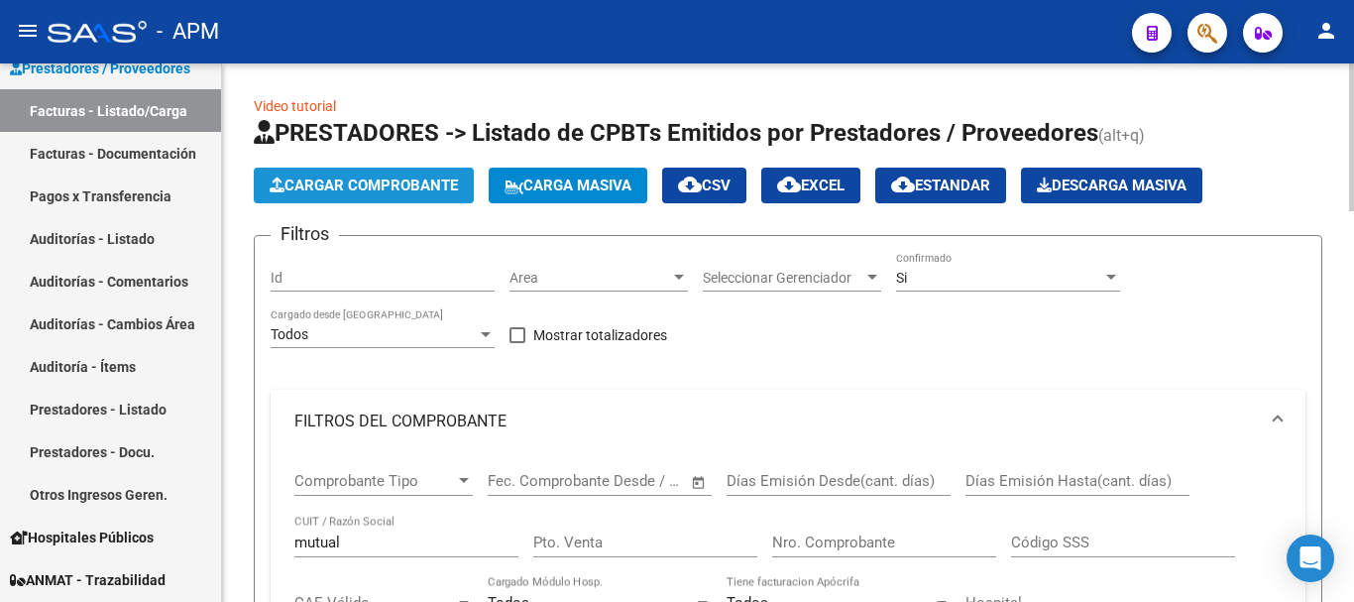
click at [383, 181] on span "Cargar Comprobante" at bounding box center [364, 185] width 188 height 18
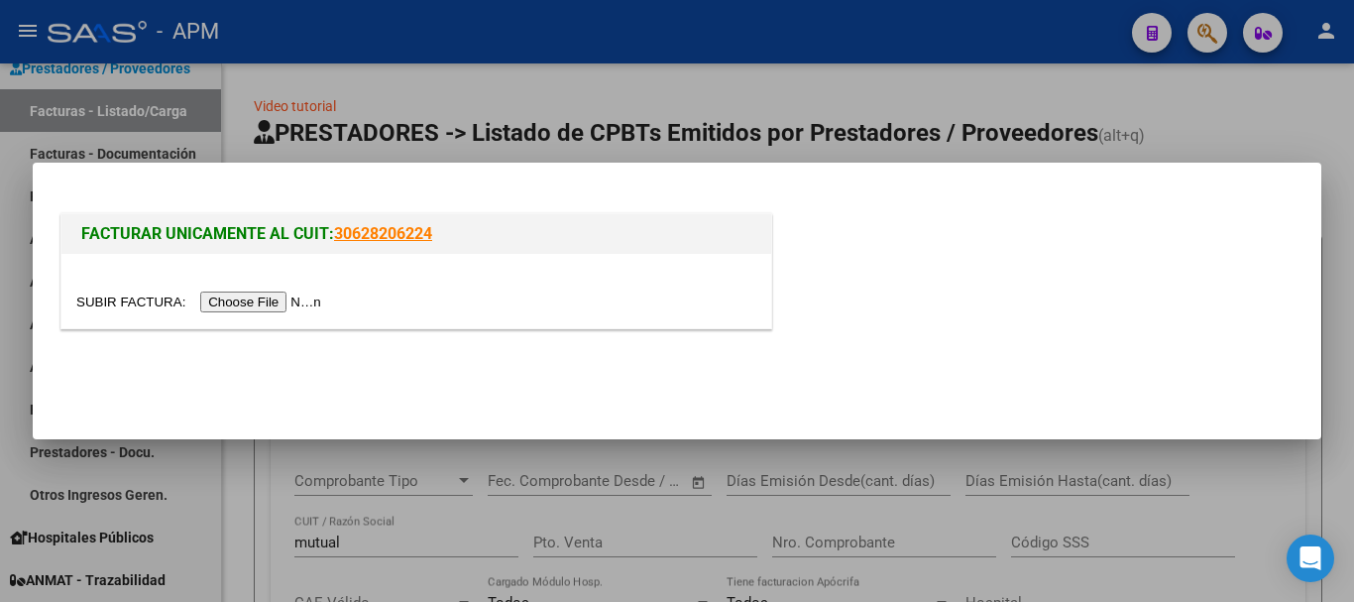
click at [277, 305] on input "file" at bounding box center [201, 301] width 251 height 21
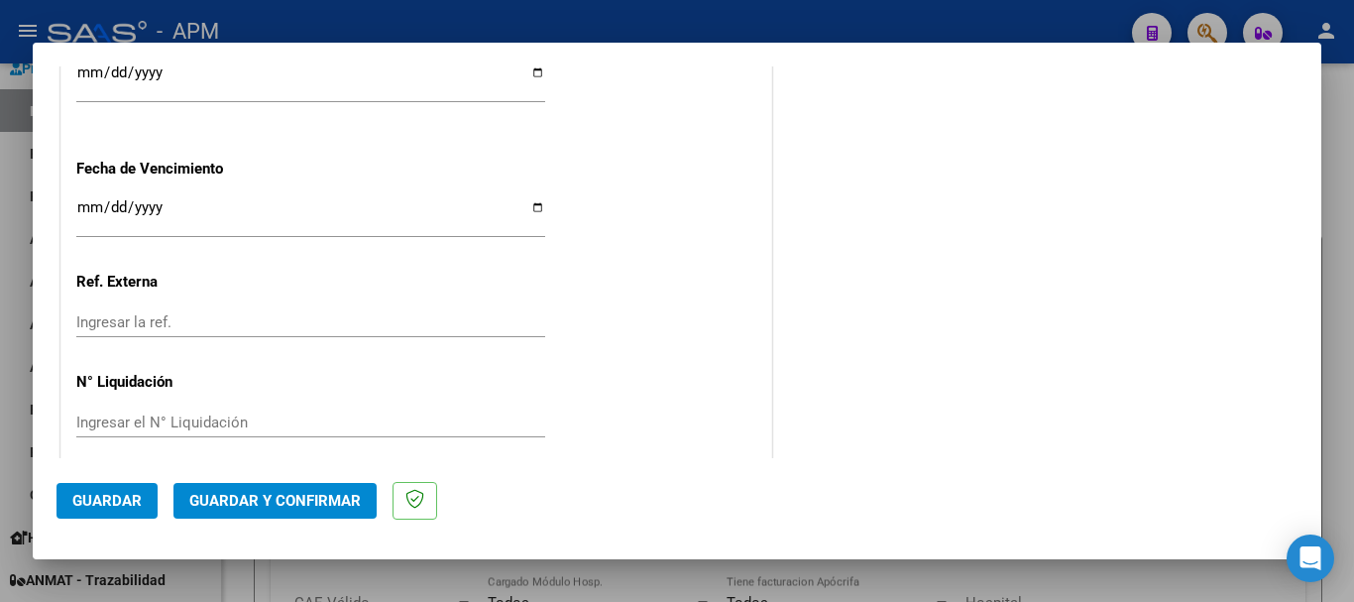
scroll to position [1367, 0]
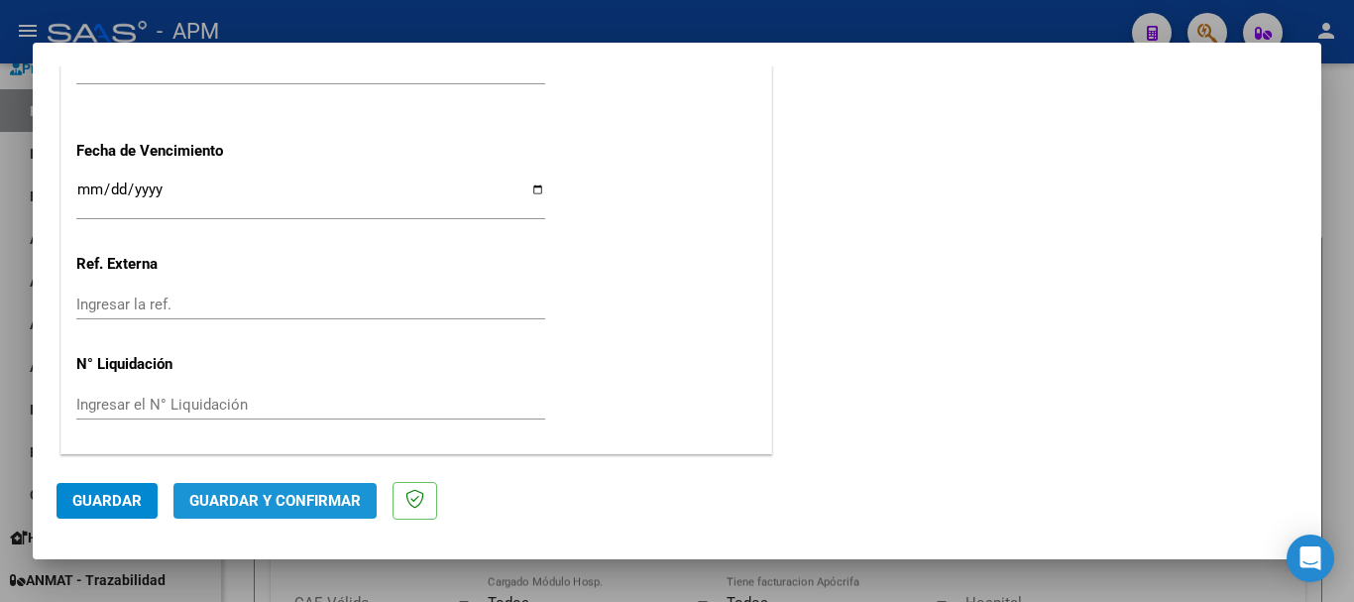
click at [289, 492] on span "Guardar y Confirmar" at bounding box center [275, 501] width 172 height 18
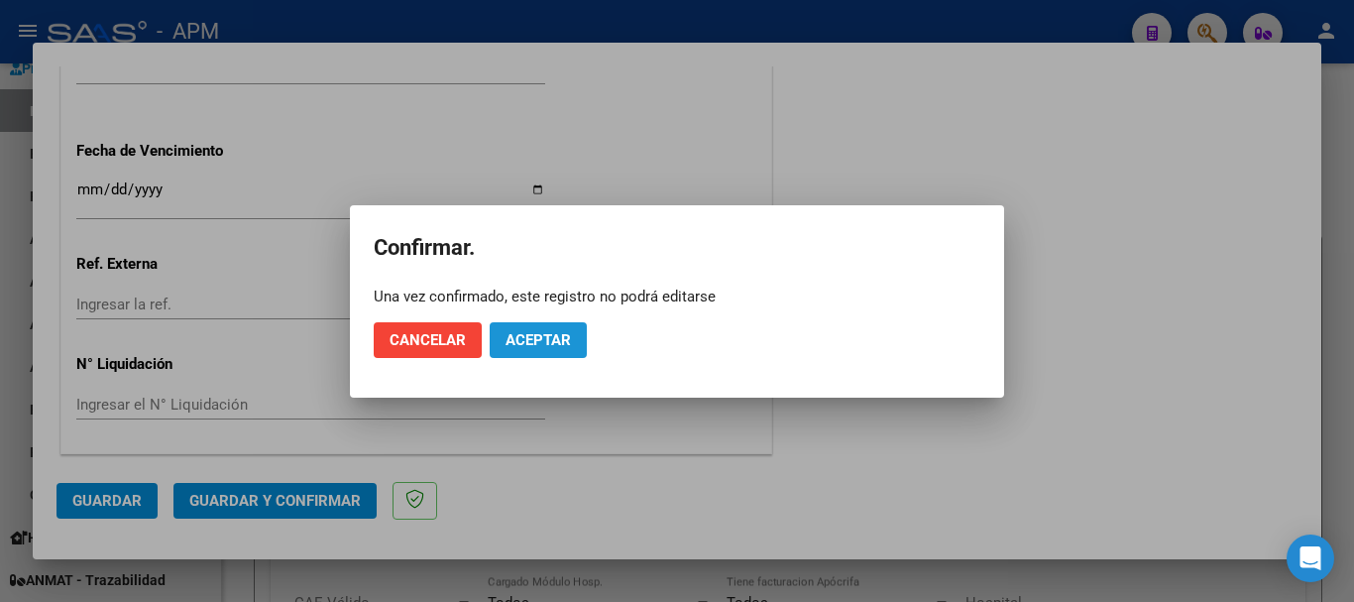
click at [529, 333] on span "Aceptar" at bounding box center [538, 340] width 65 height 18
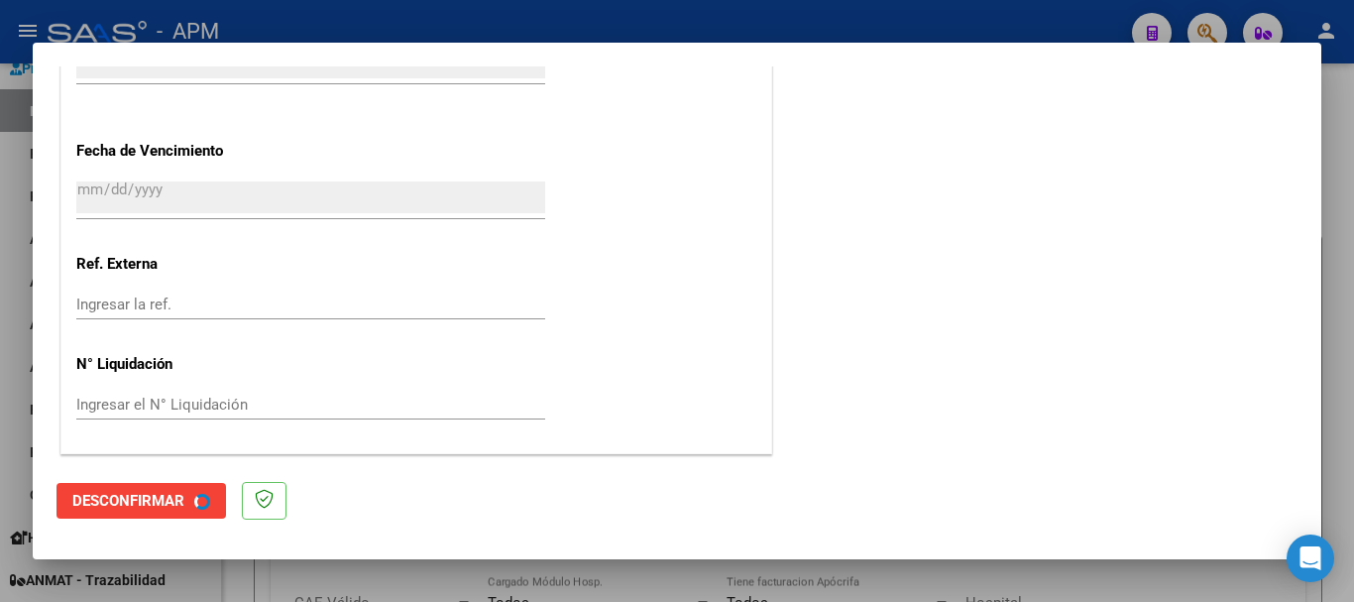
scroll to position [0, 0]
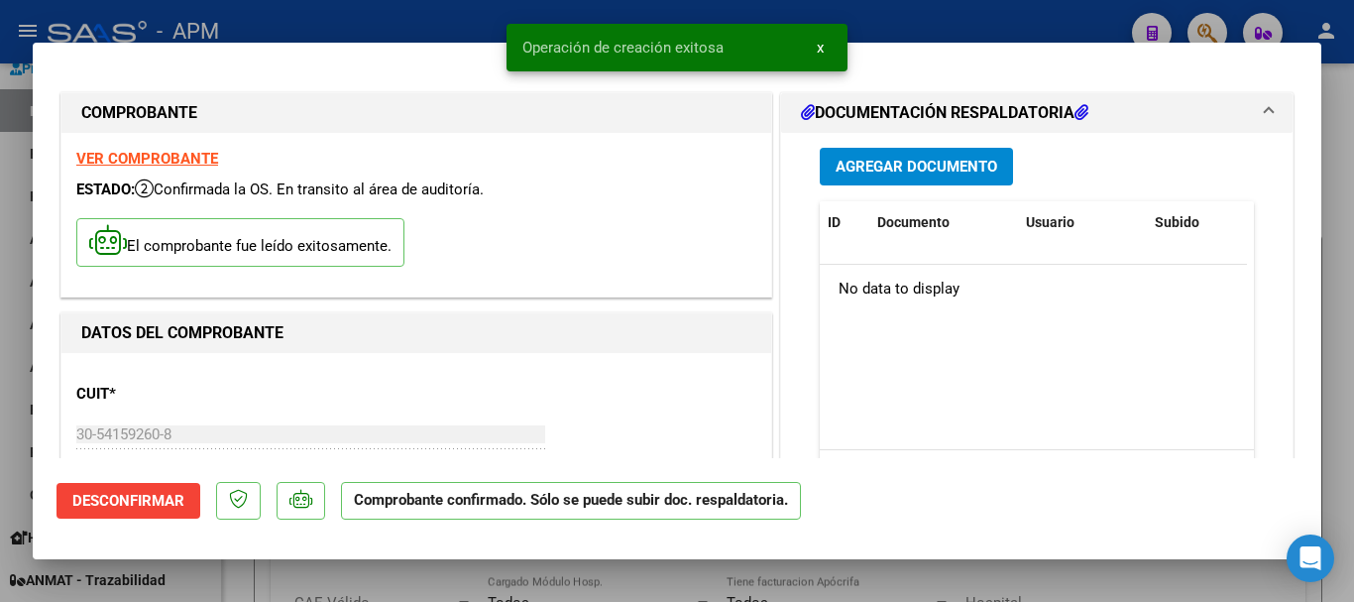
click at [558, 581] on div at bounding box center [677, 301] width 1354 height 602
type input "$ 0,00"
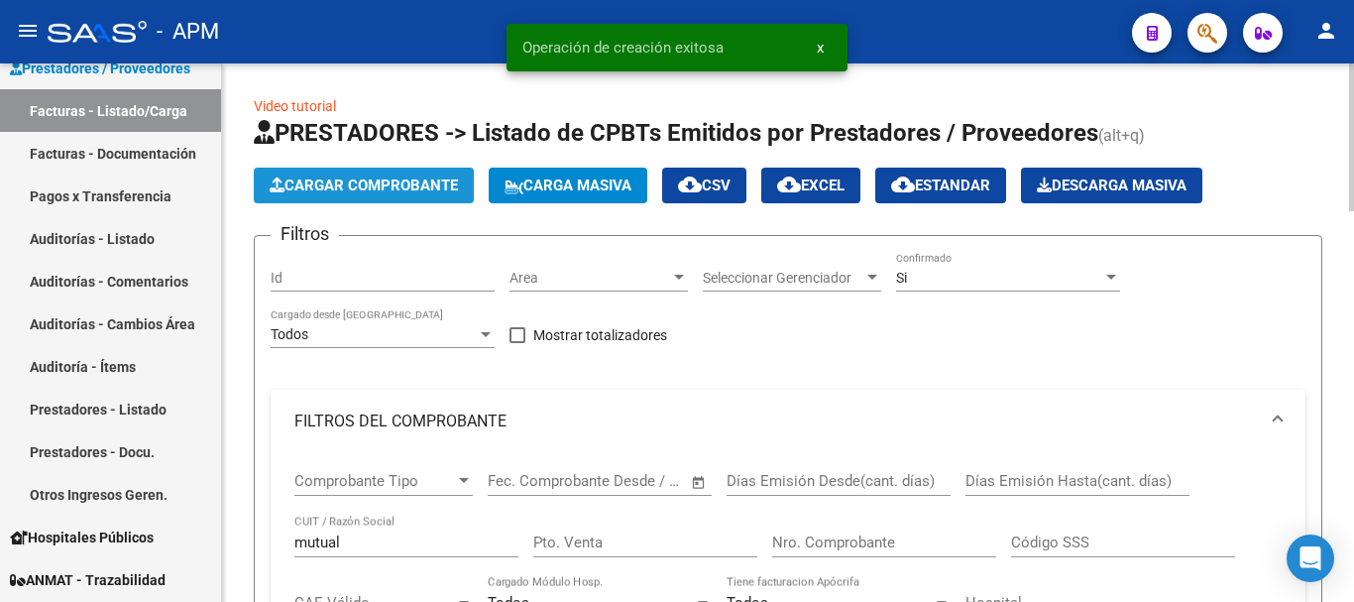
click at [380, 185] on span "Cargar Comprobante" at bounding box center [364, 185] width 188 height 18
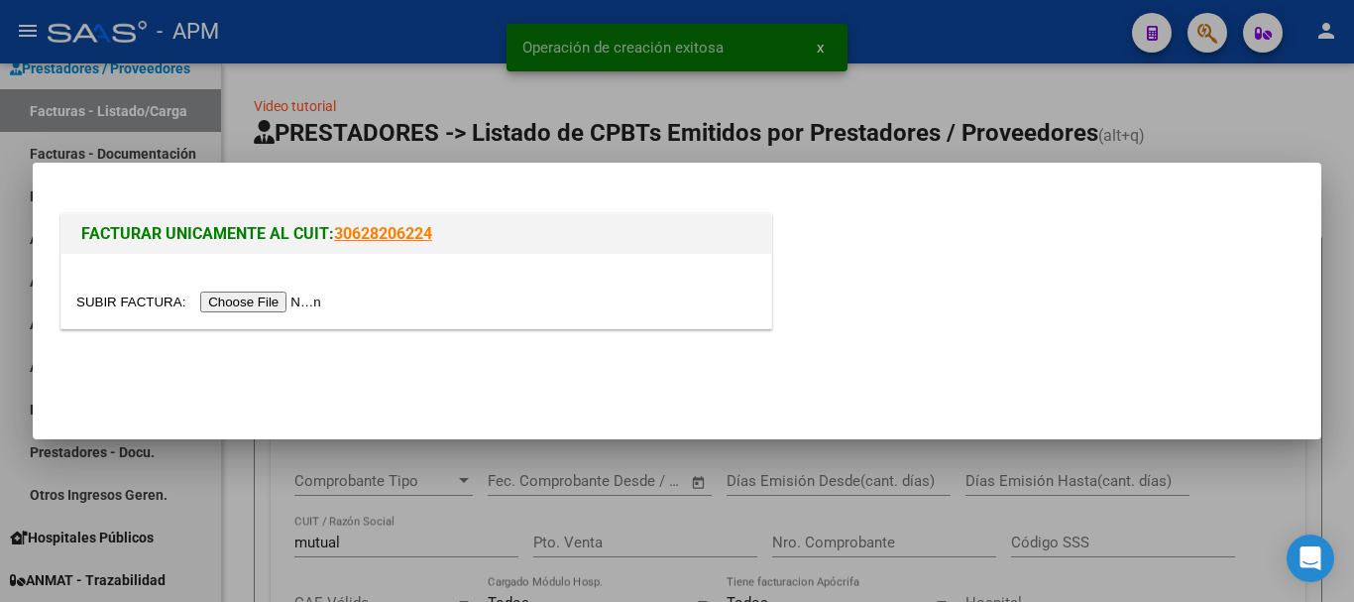
click at [259, 302] on input "file" at bounding box center [201, 301] width 251 height 21
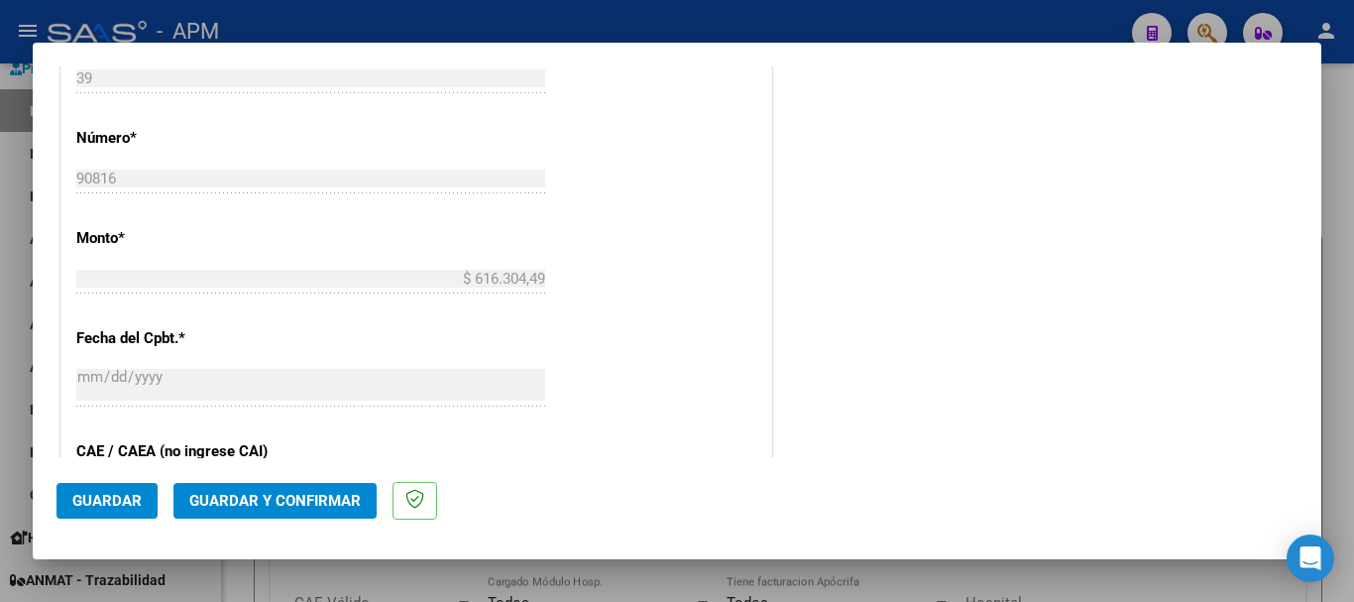
scroll to position [892, 0]
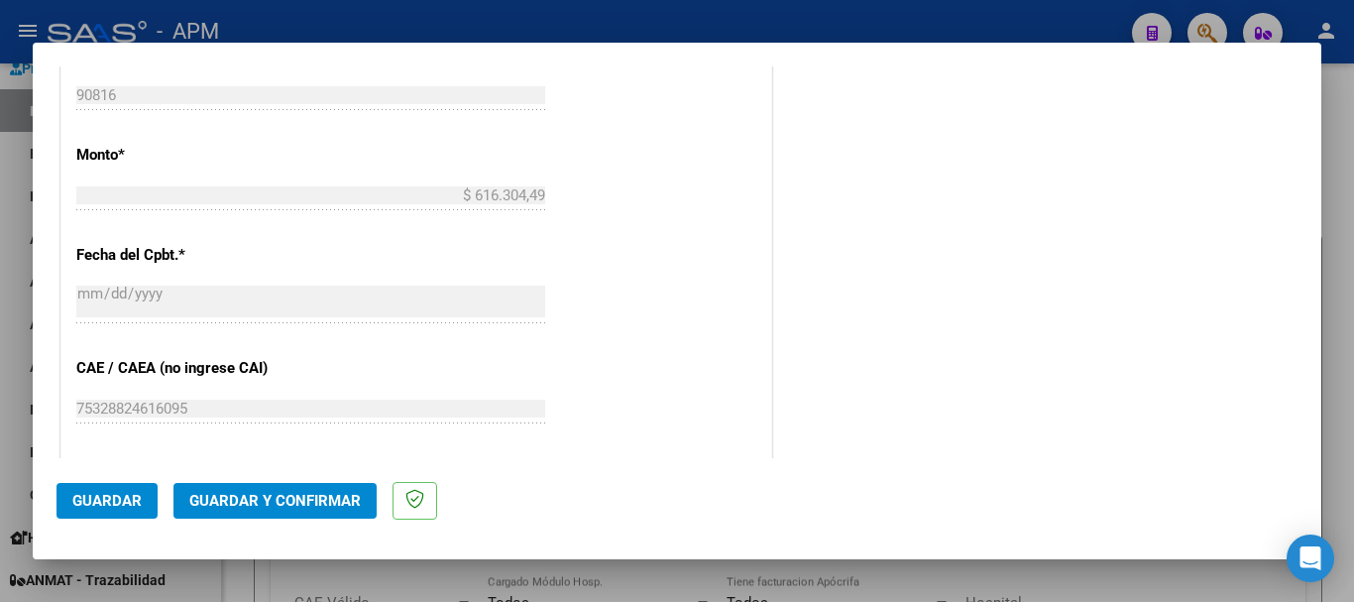
click at [313, 489] on button "Guardar y Confirmar" at bounding box center [274, 501] width 203 height 36
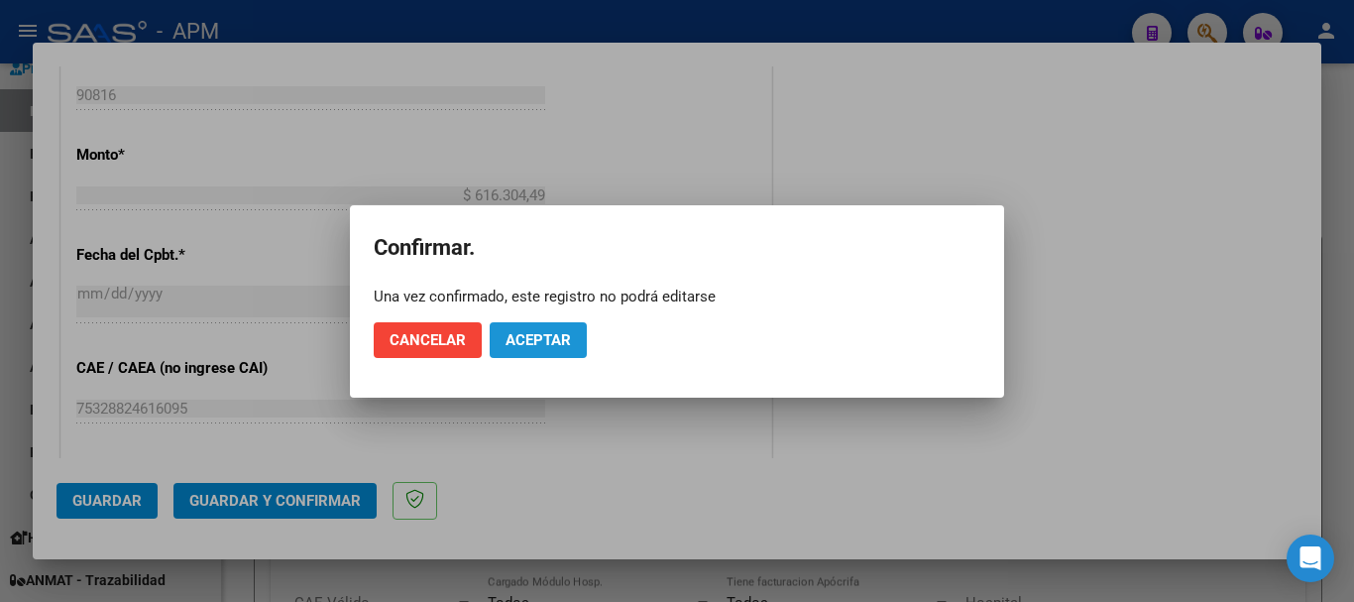
click at [558, 326] on button "Aceptar" at bounding box center [538, 340] width 97 height 36
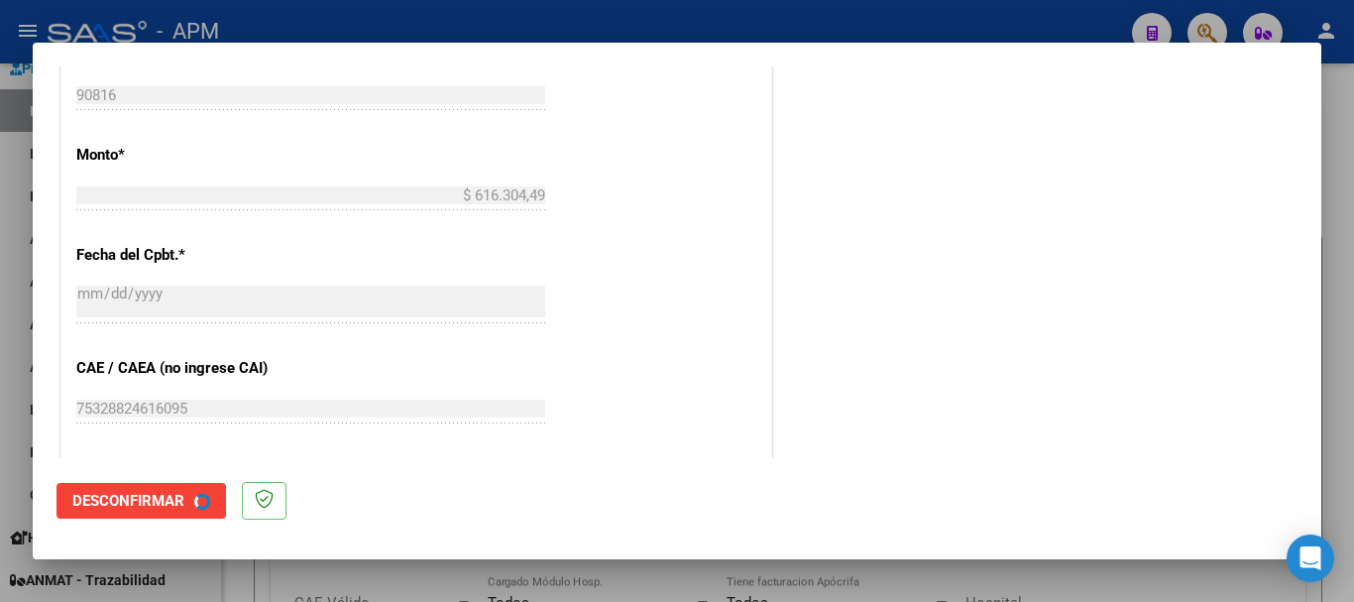
scroll to position [0, 0]
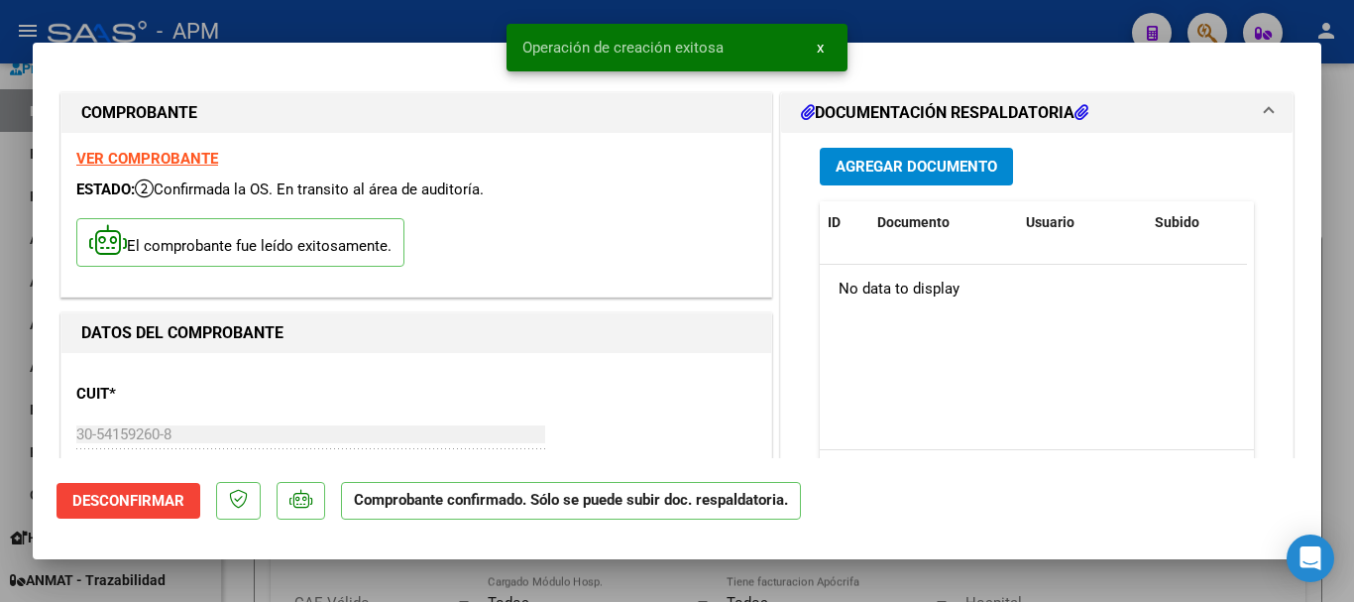
click at [528, 577] on div at bounding box center [677, 301] width 1354 height 602
type input "$ 0,00"
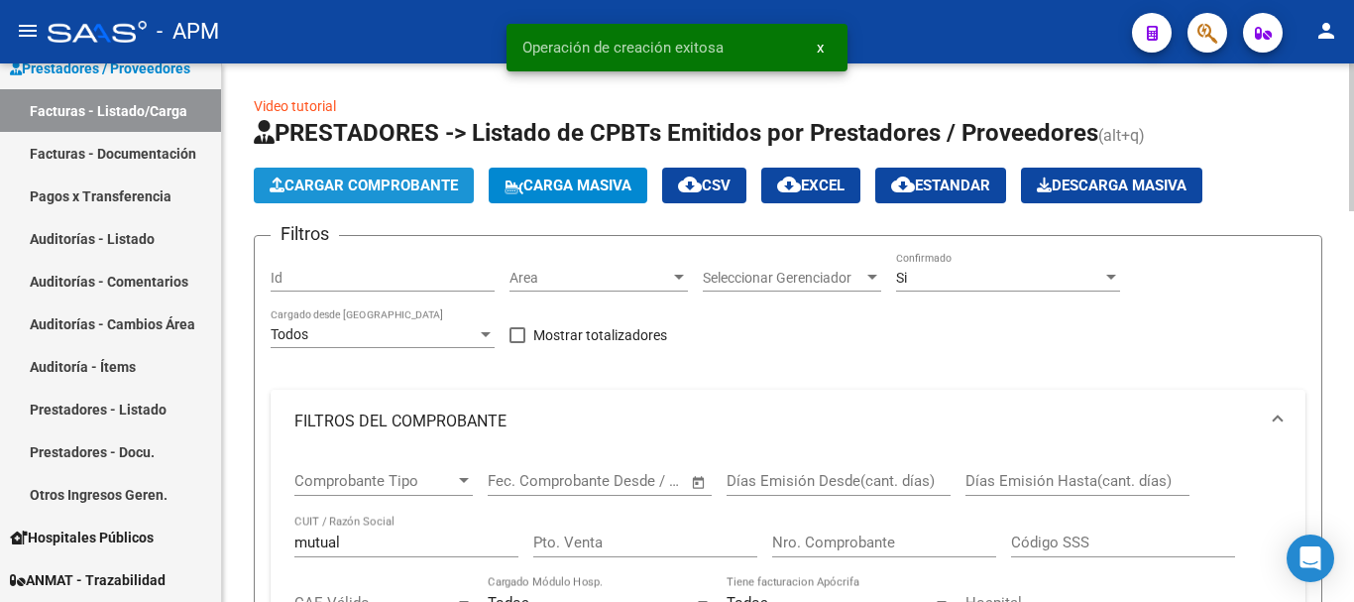
click at [419, 184] on span "Cargar Comprobante" at bounding box center [364, 185] width 188 height 18
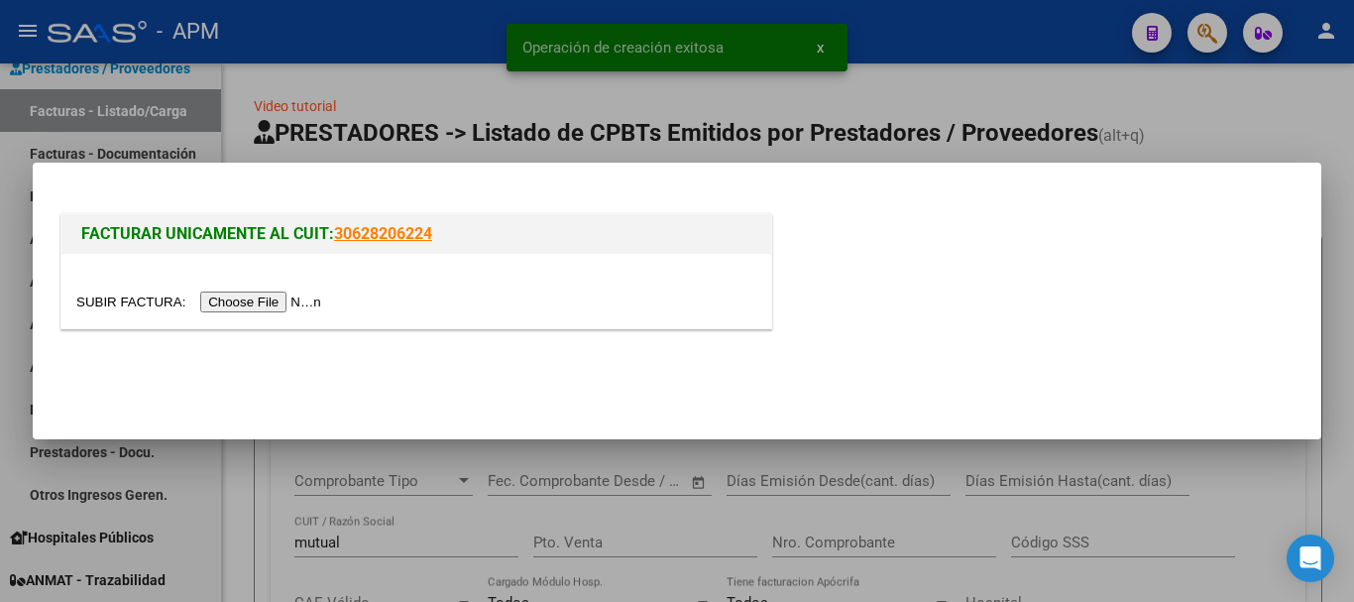
click at [257, 301] on input "file" at bounding box center [201, 301] width 251 height 21
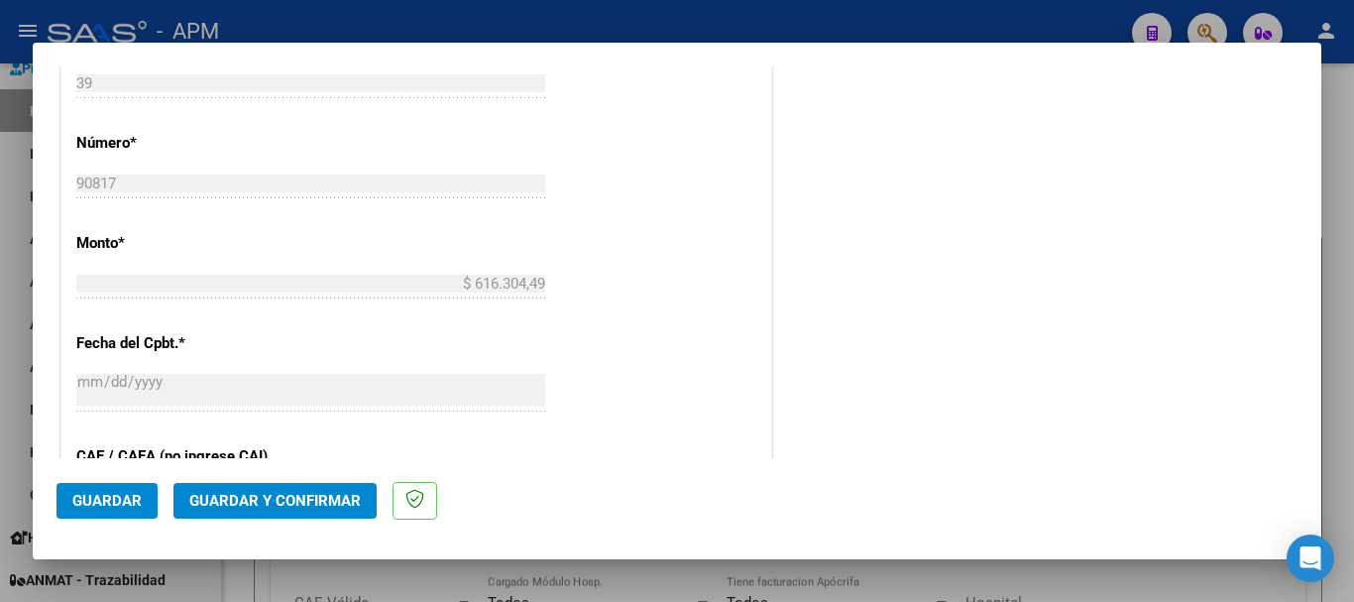
scroll to position [892, 0]
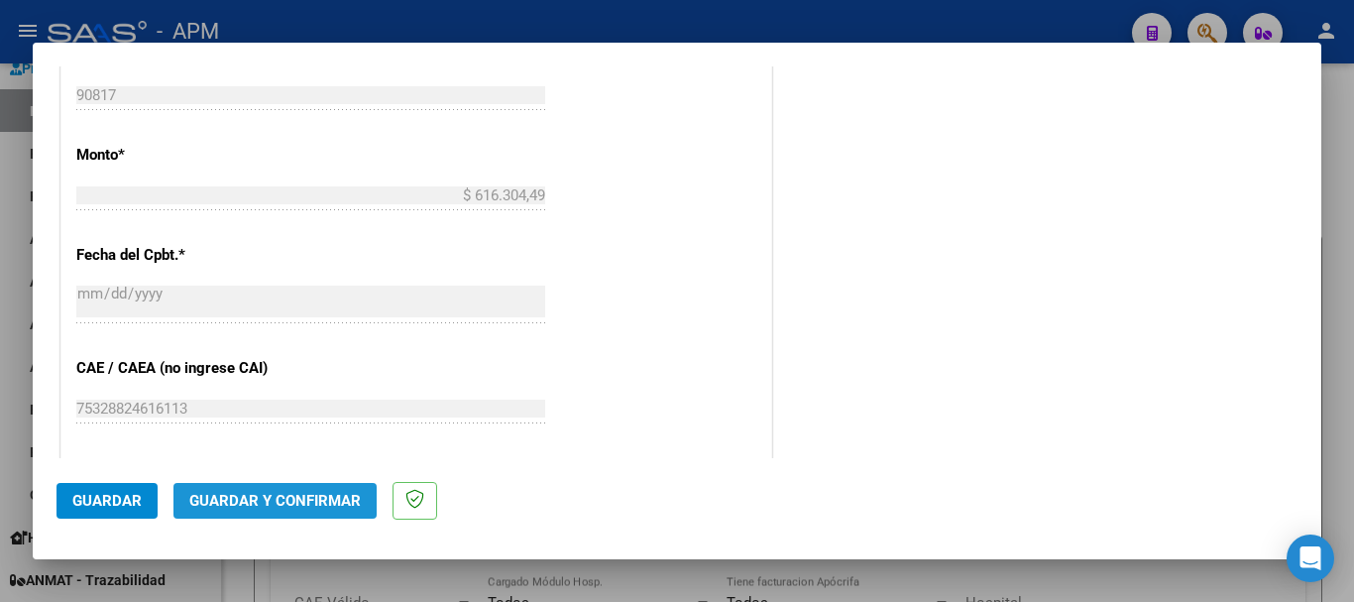
click at [332, 496] on span "Guardar y Confirmar" at bounding box center [275, 501] width 172 height 18
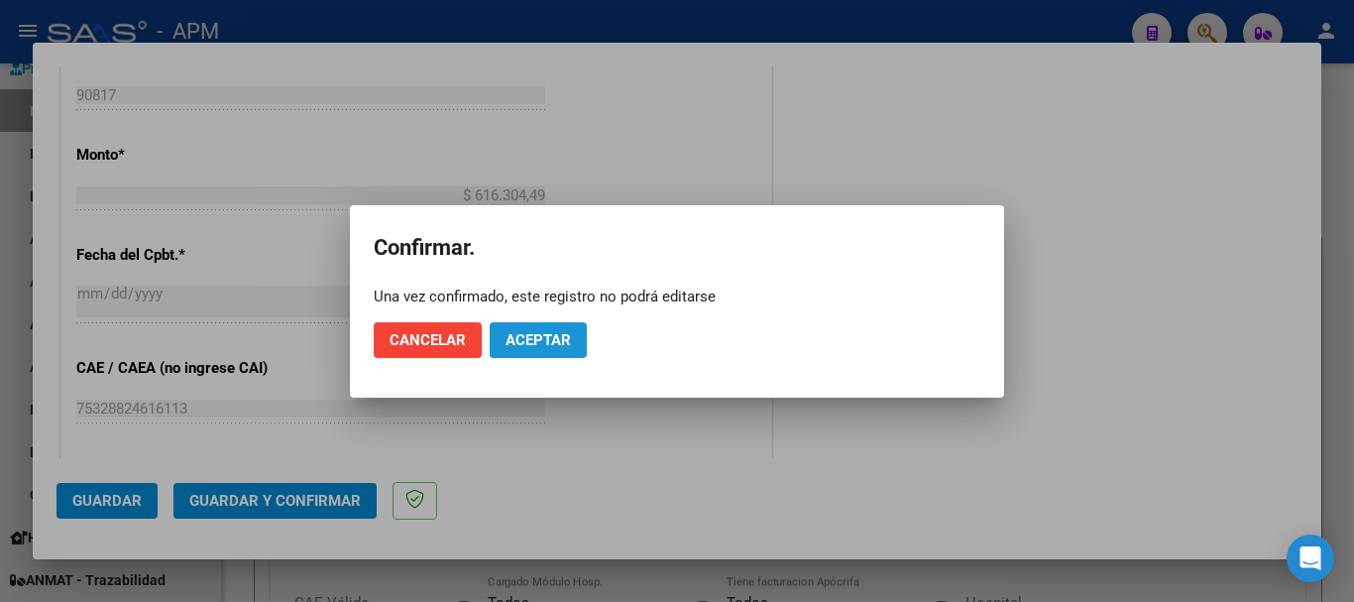
click at [550, 336] on span "Aceptar" at bounding box center [538, 340] width 65 height 18
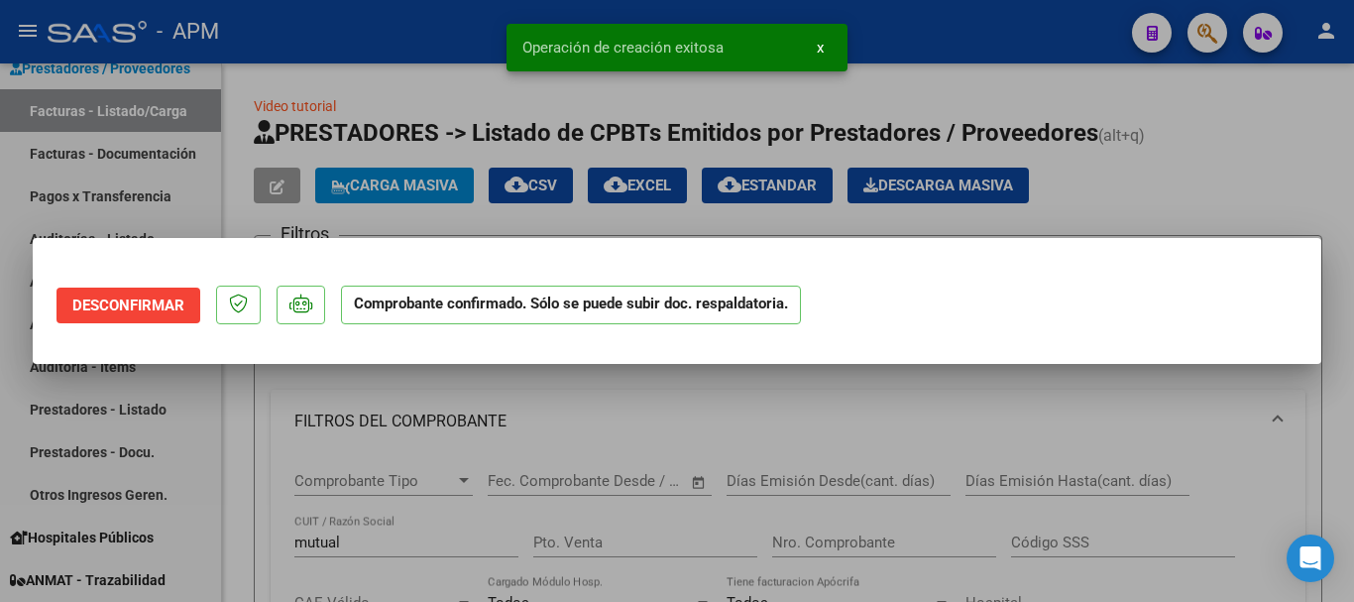
scroll to position [0, 0]
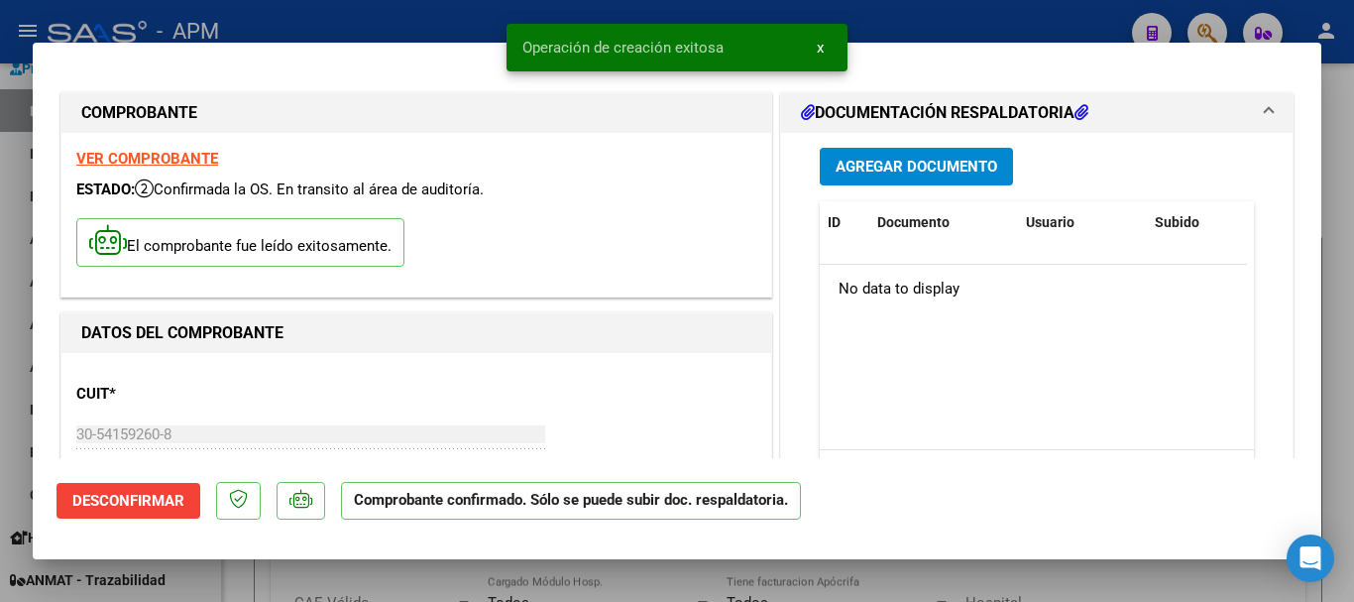
click at [550, 595] on div at bounding box center [677, 301] width 1354 height 602
type input "$ 0,00"
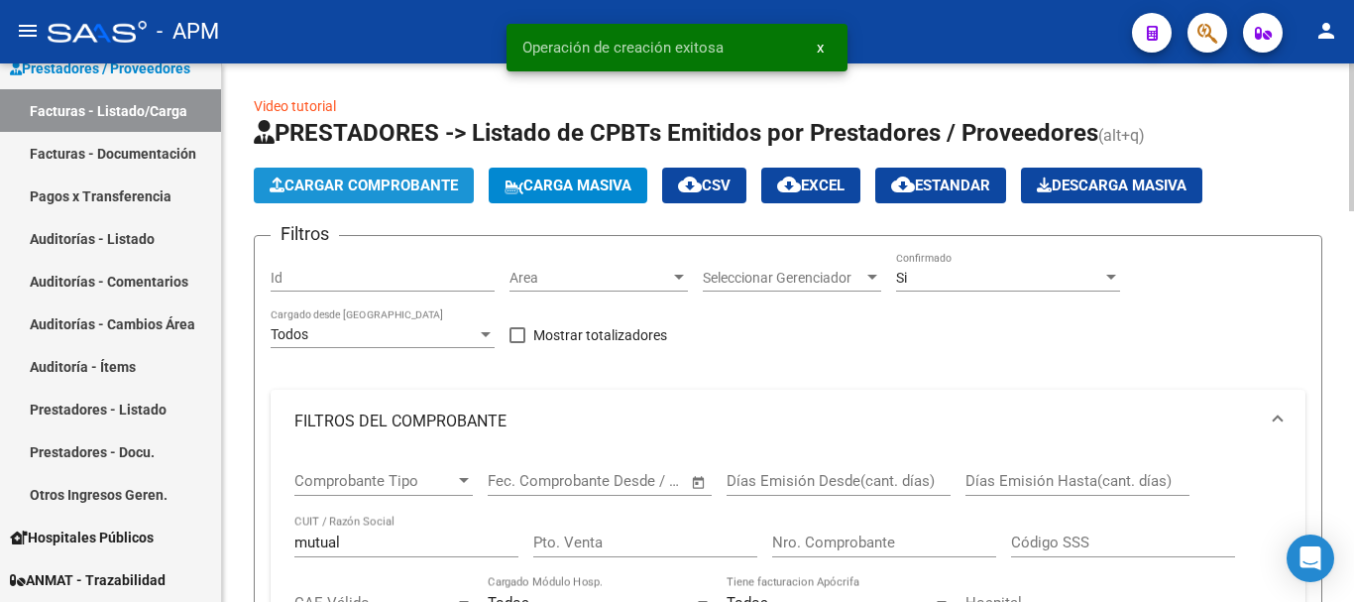
click at [403, 181] on span "Cargar Comprobante" at bounding box center [364, 185] width 188 height 18
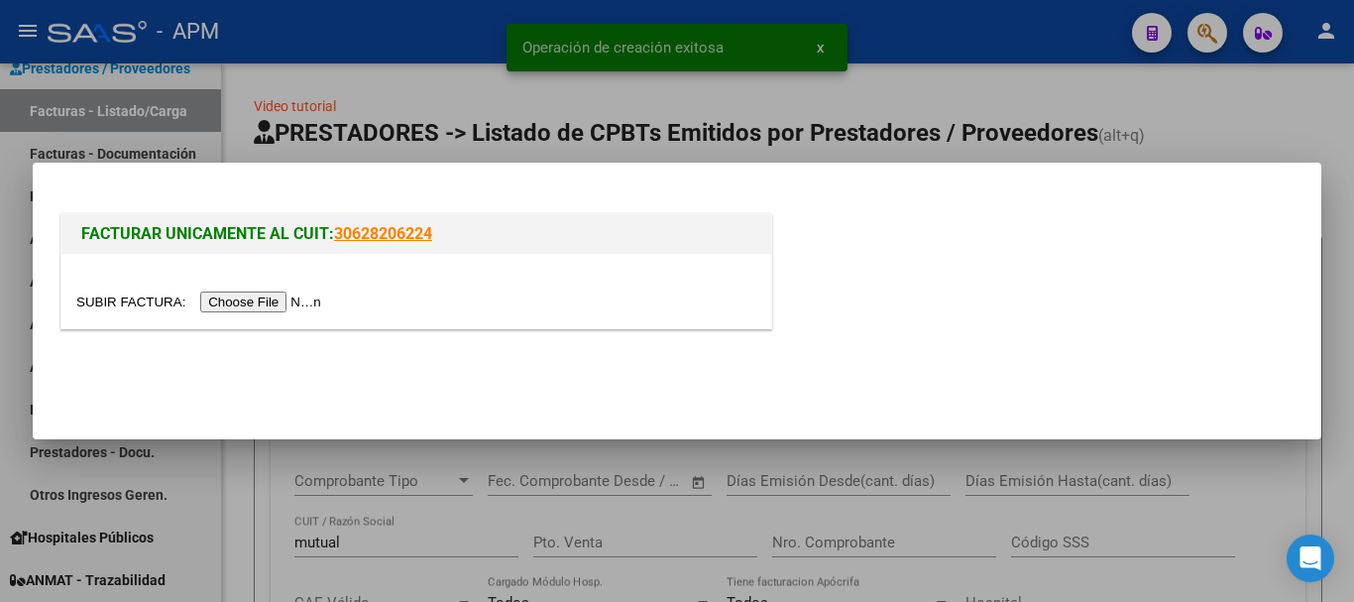
click at [304, 304] on input "file" at bounding box center [201, 301] width 251 height 21
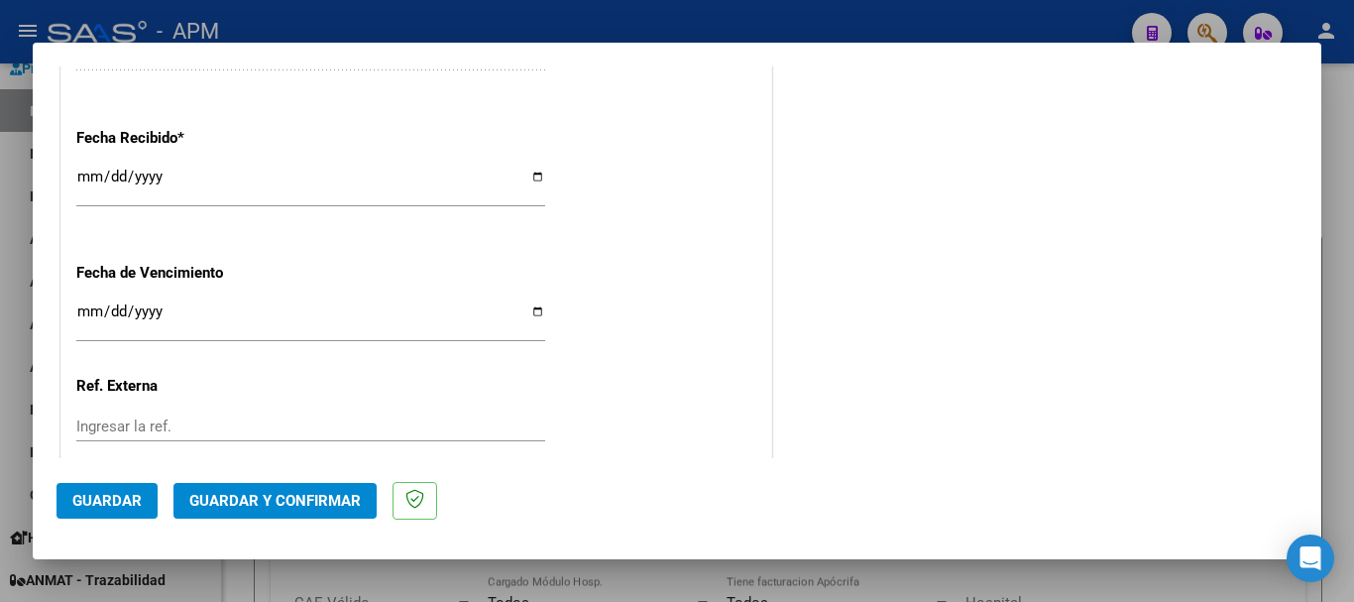
scroll to position [1367, 0]
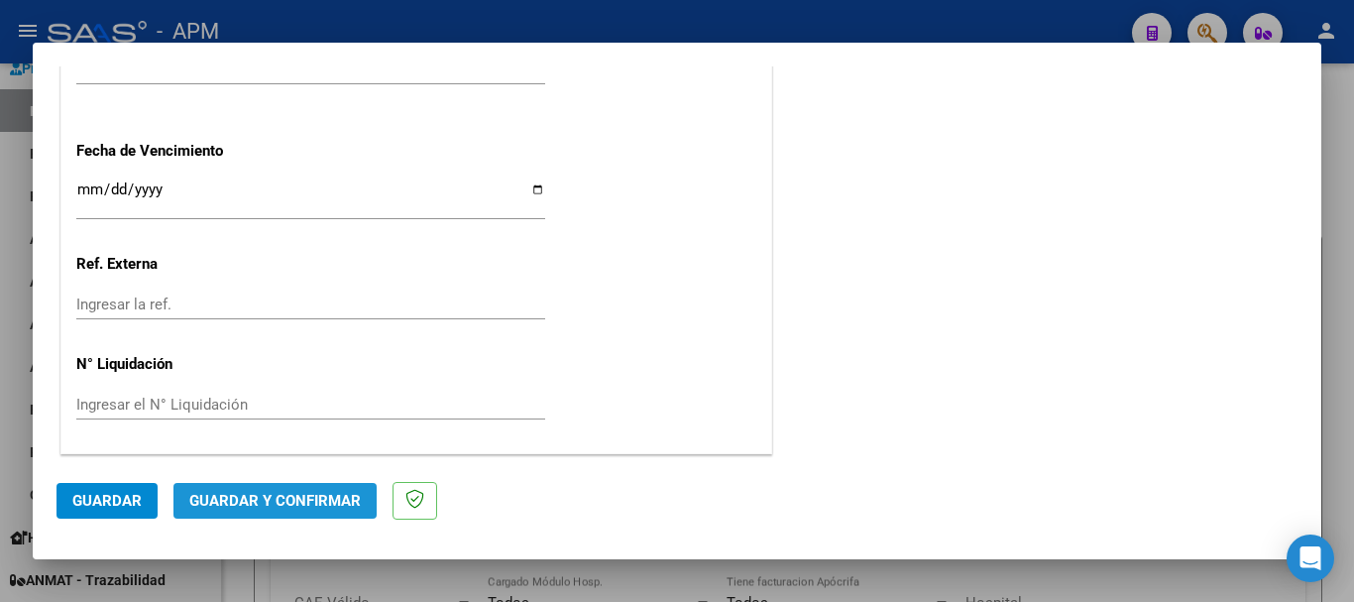
click at [282, 503] on span "Guardar y Confirmar" at bounding box center [275, 501] width 172 height 18
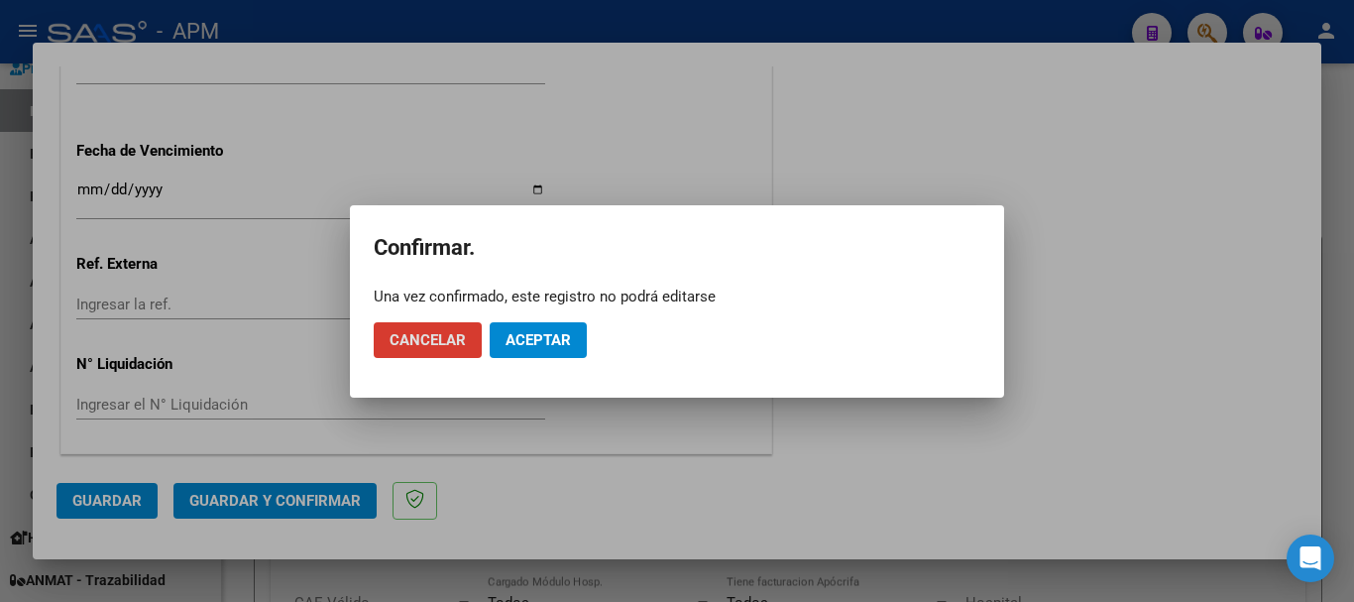
click at [535, 340] on span "Aceptar" at bounding box center [538, 340] width 65 height 18
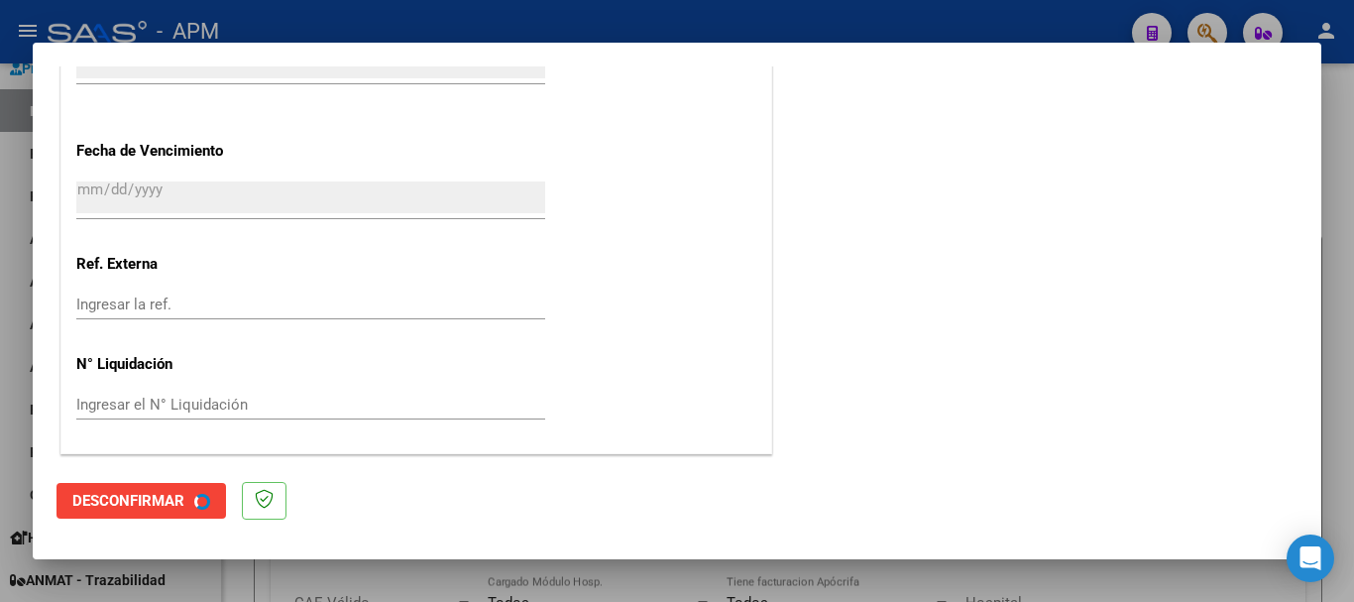
scroll to position [0, 0]
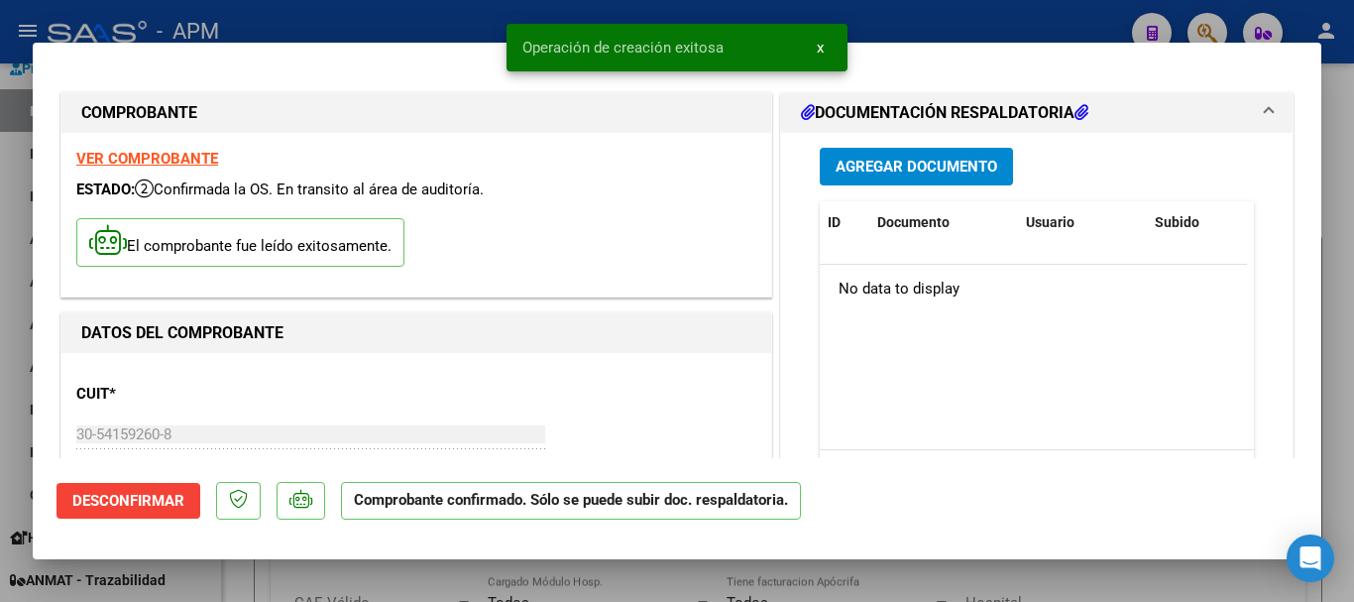
click at [537, 575] on div at bounding box center [677, 301] width 1354 height 602
type input "$ 0,00"
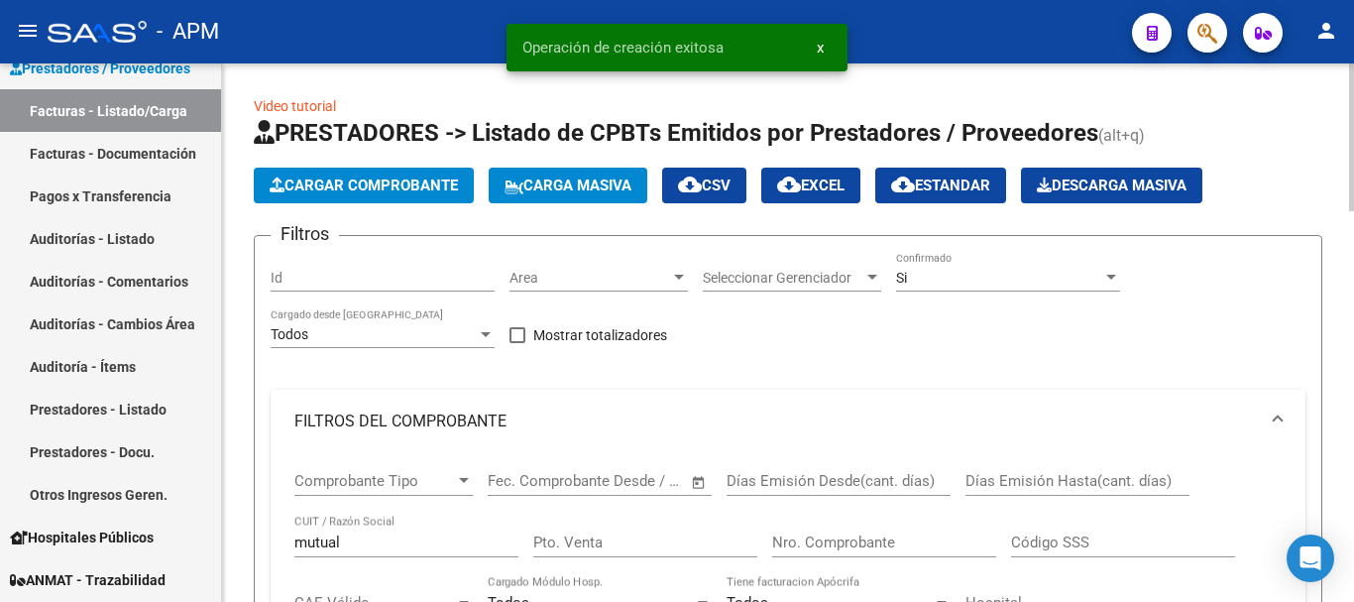
click at [431, 190] on span "Cargar Comprobante" at bounding box center [364, 185] width 188 height 18
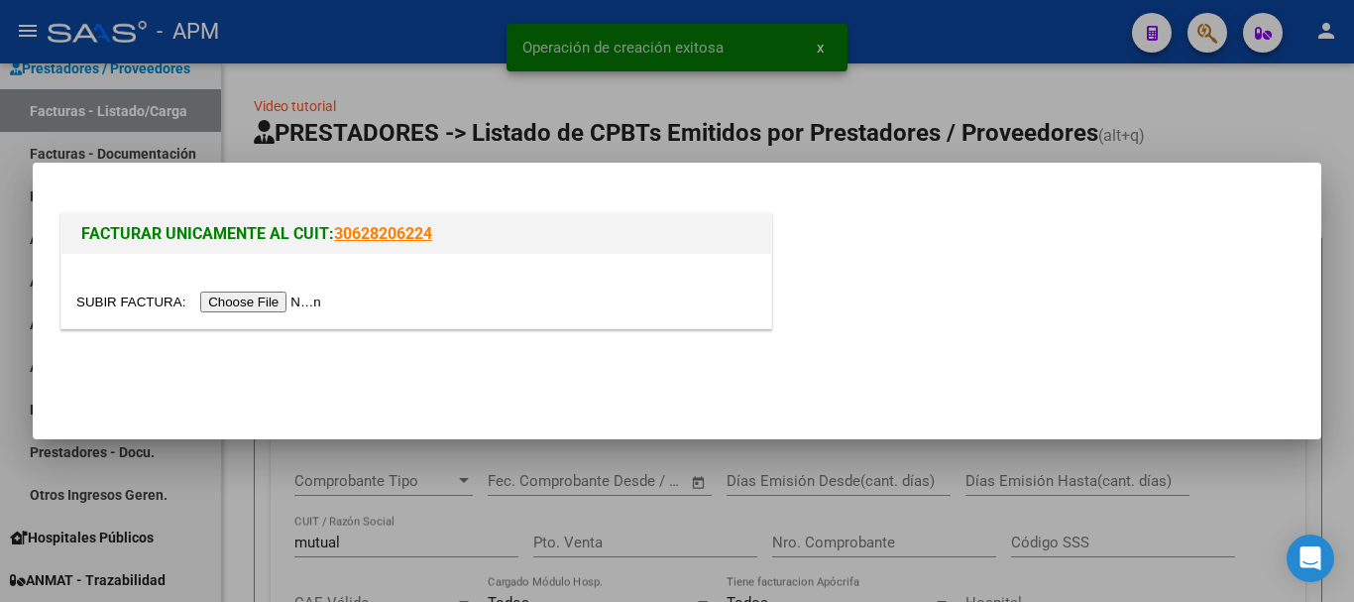
click at [281, 303] on input "file" at bounding box center [201, 301] width 251 height 21
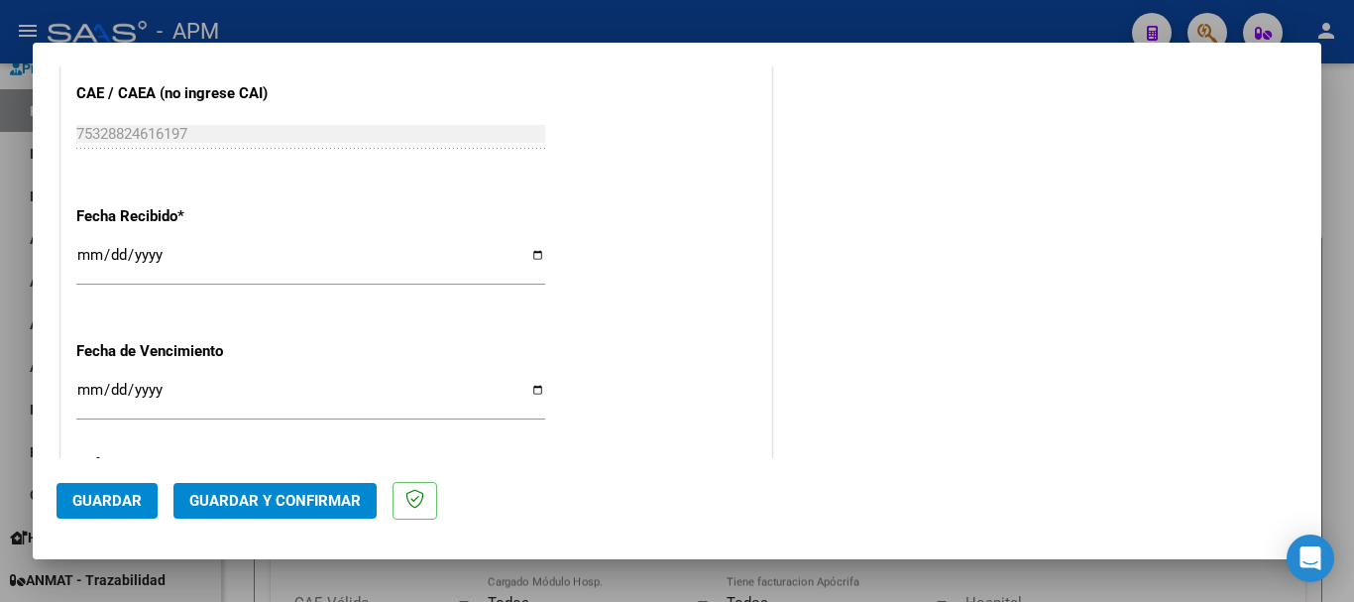
scroll to position [1190, 0]
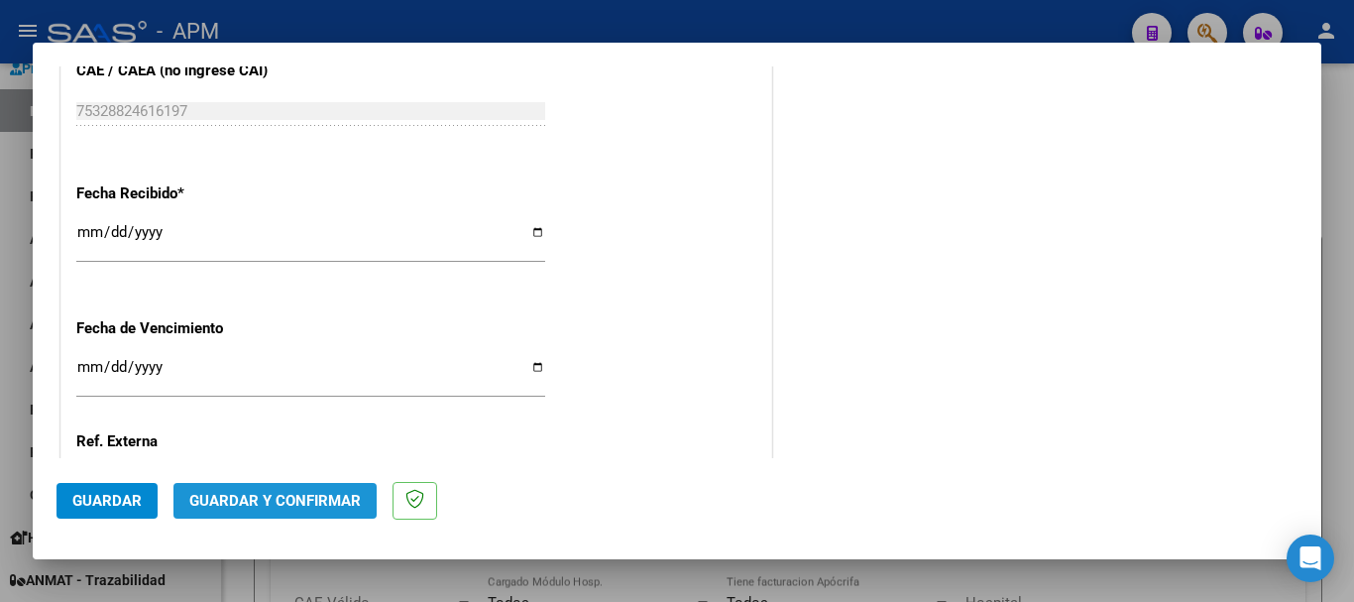
click at [338, 503] on span "Guardar y Confirmar" at bounding box center [275, 501] width 172 height 18
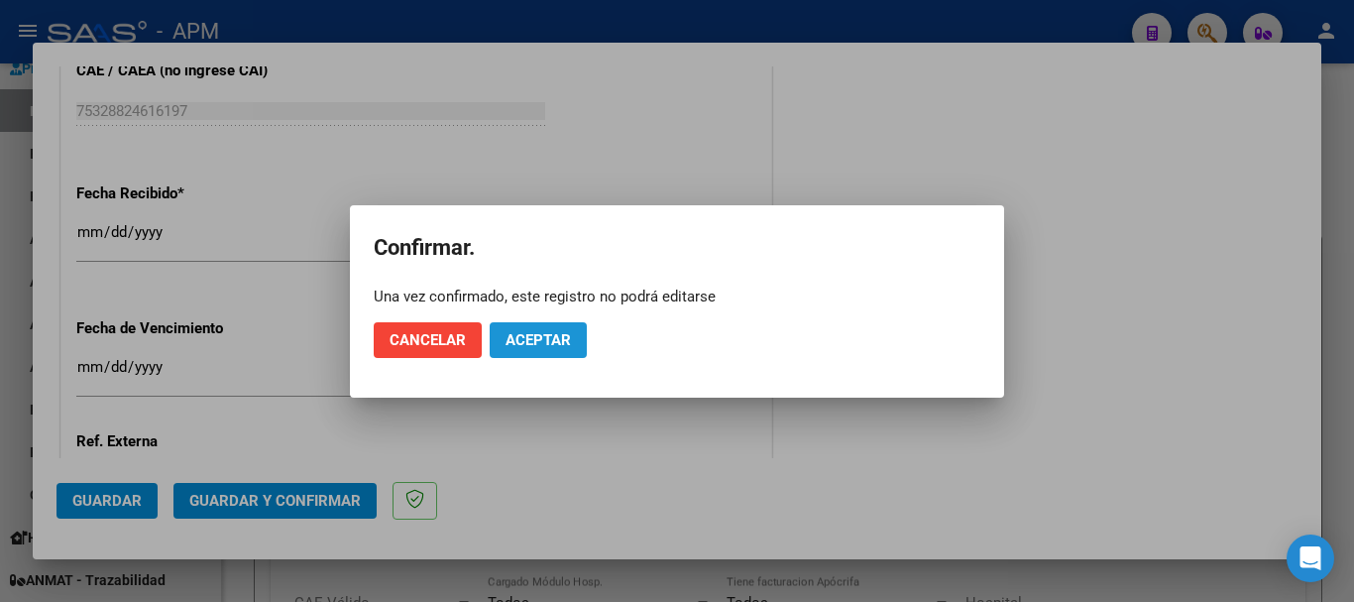
click at [520, 337] on span "Aceptar" at bounding box center [538, 340] width 65 height 18
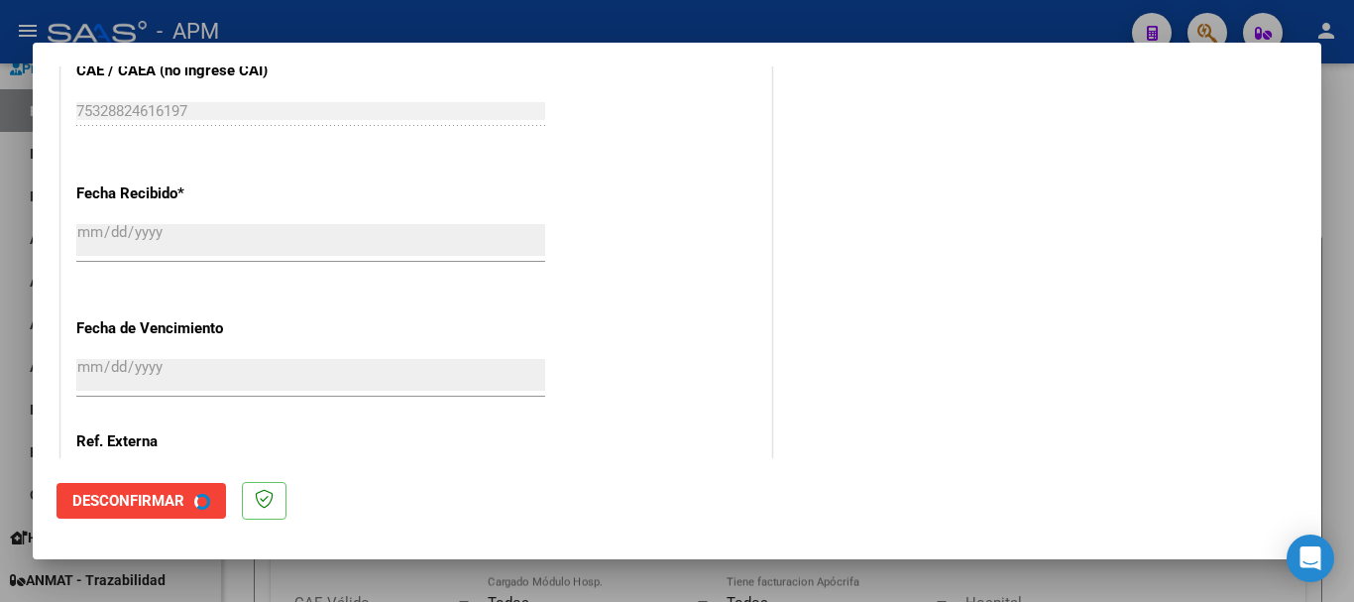
scroll to position [0, 0]
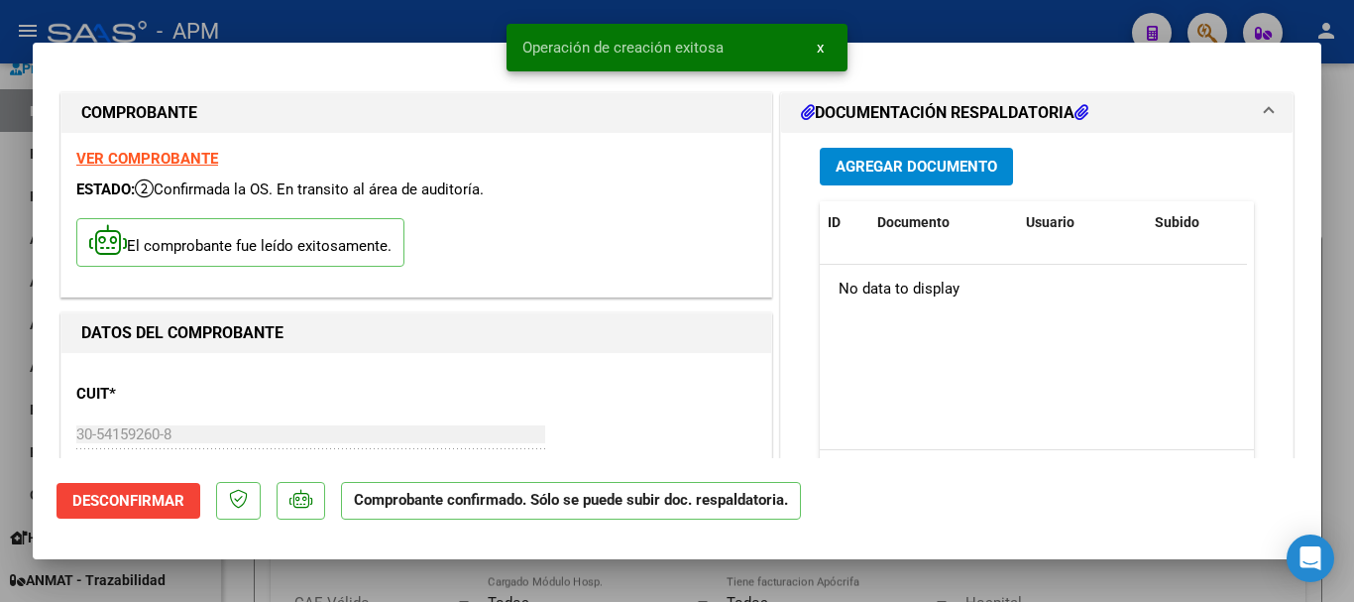
click at [492, 578] on div at bounding box center [677, 301] width 1354 height 602
type input "$ 0,00"
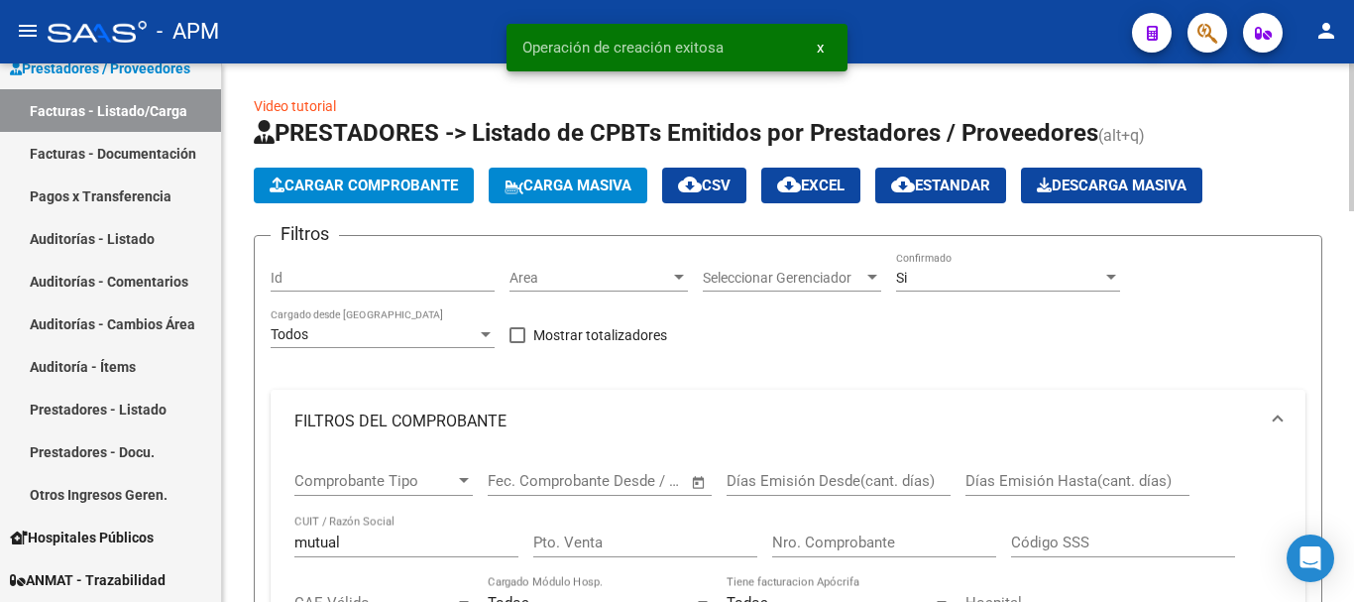
click at [389, 176] on span "Cargar Comprobante" at bounding box center [364, 185] width 188 height 18
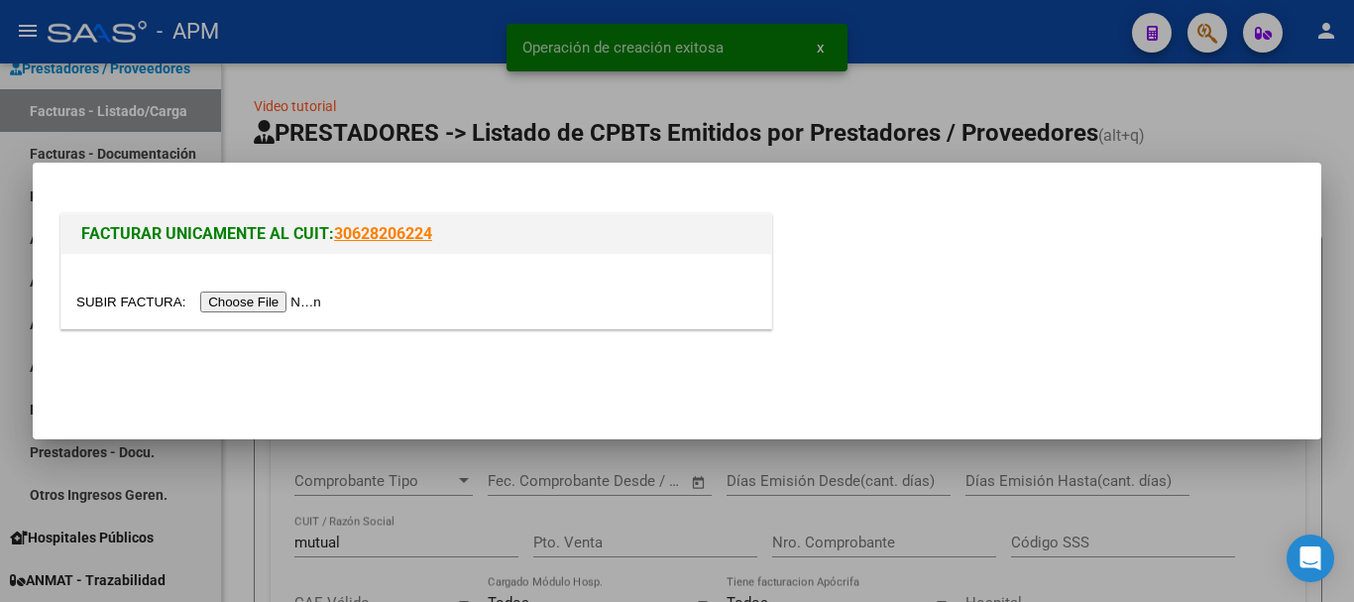
click at [298, 309] on input "file" at bounding box center [201, 301] width 251 height 21
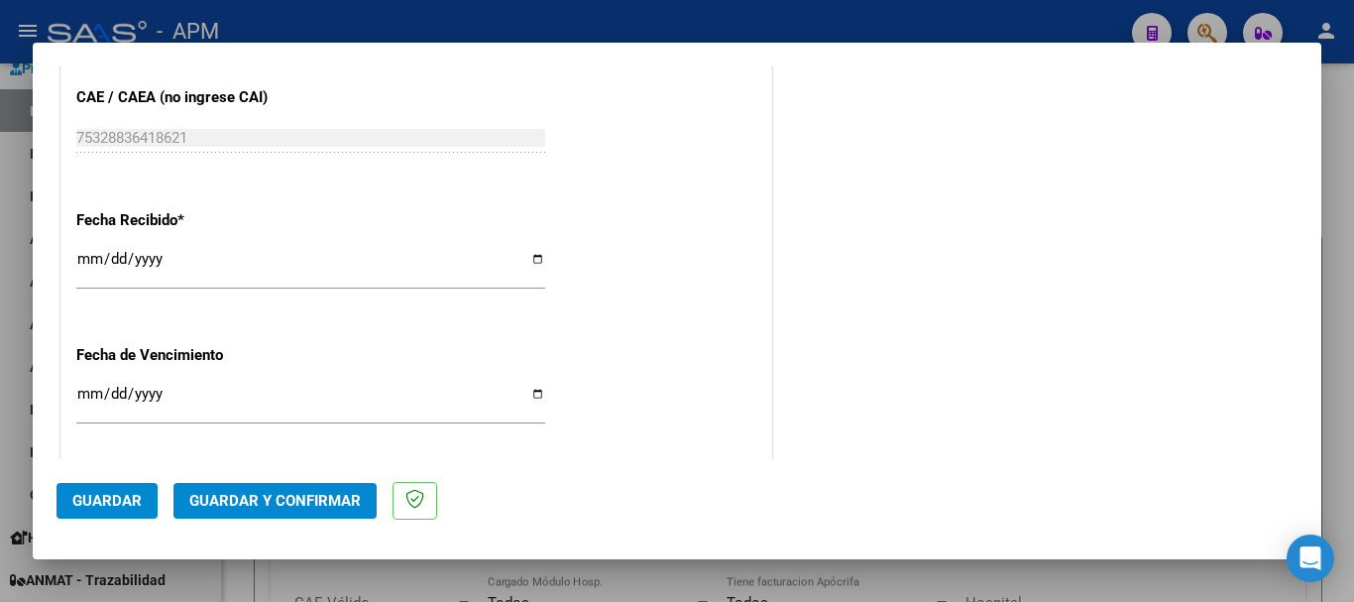
scroll to position [1190, 0]
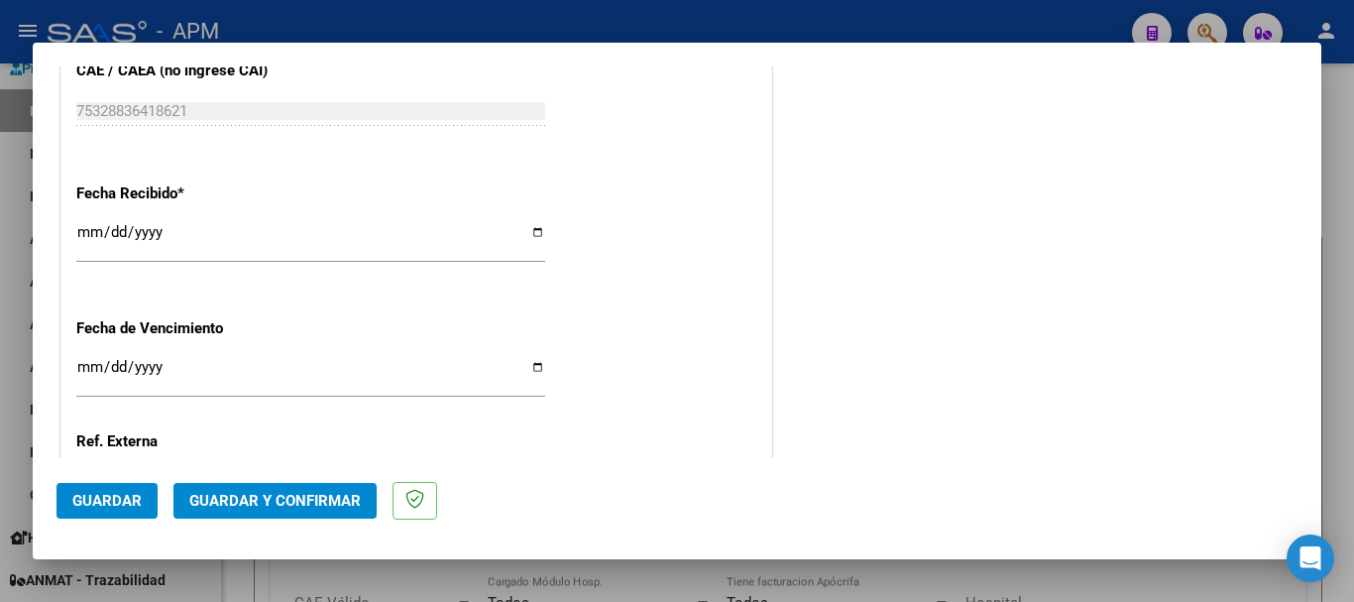
click at [317, 513] on button "Guardar y Confirmar" at bounding box center [274, 501] width 203 height 36
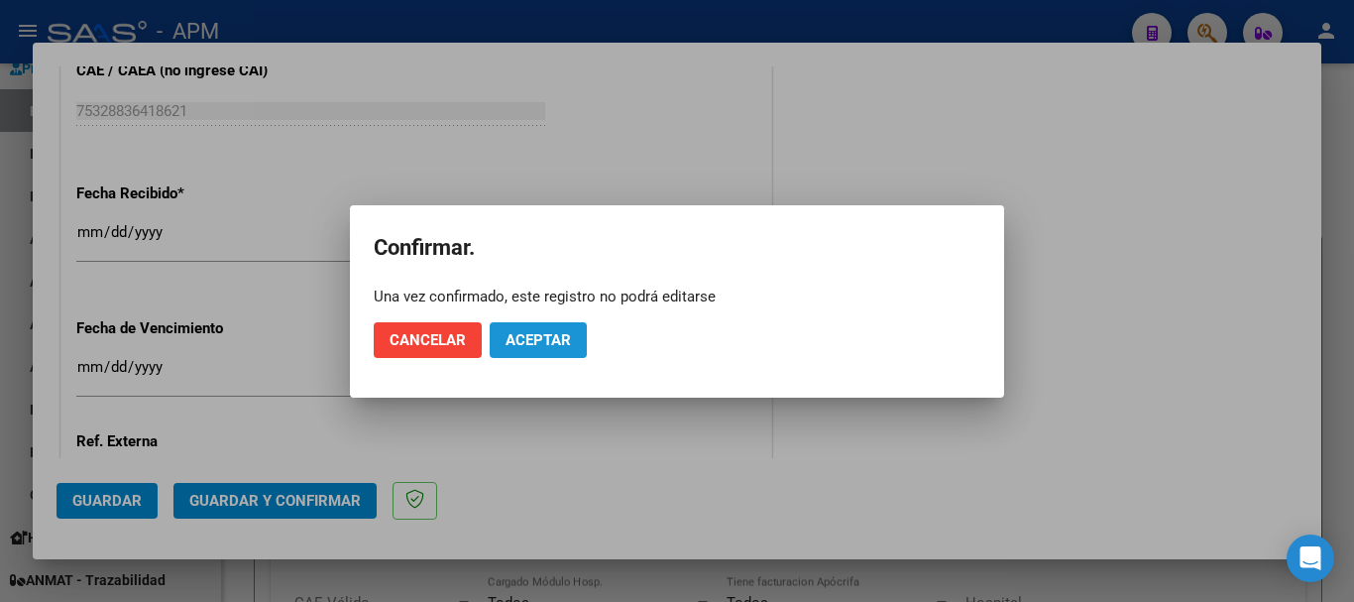
click at [556, 343] on span "Aceptar" at bounding box center [538, 340] width 65 height 18
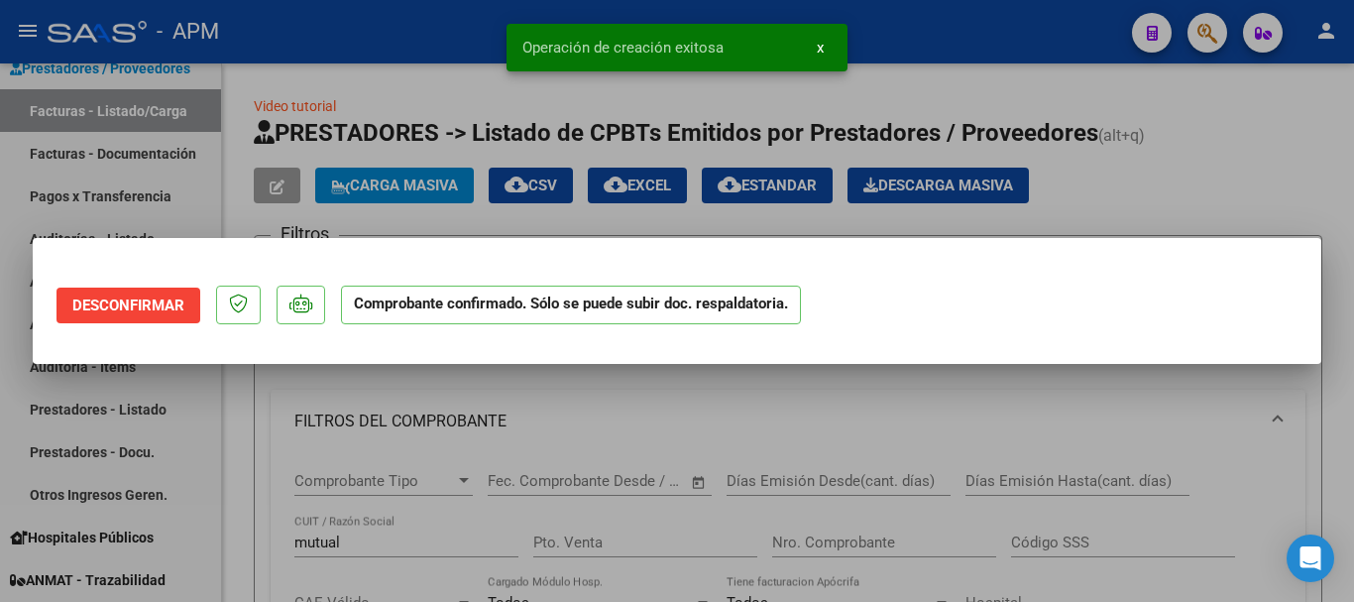
scroll to position [0, 0]
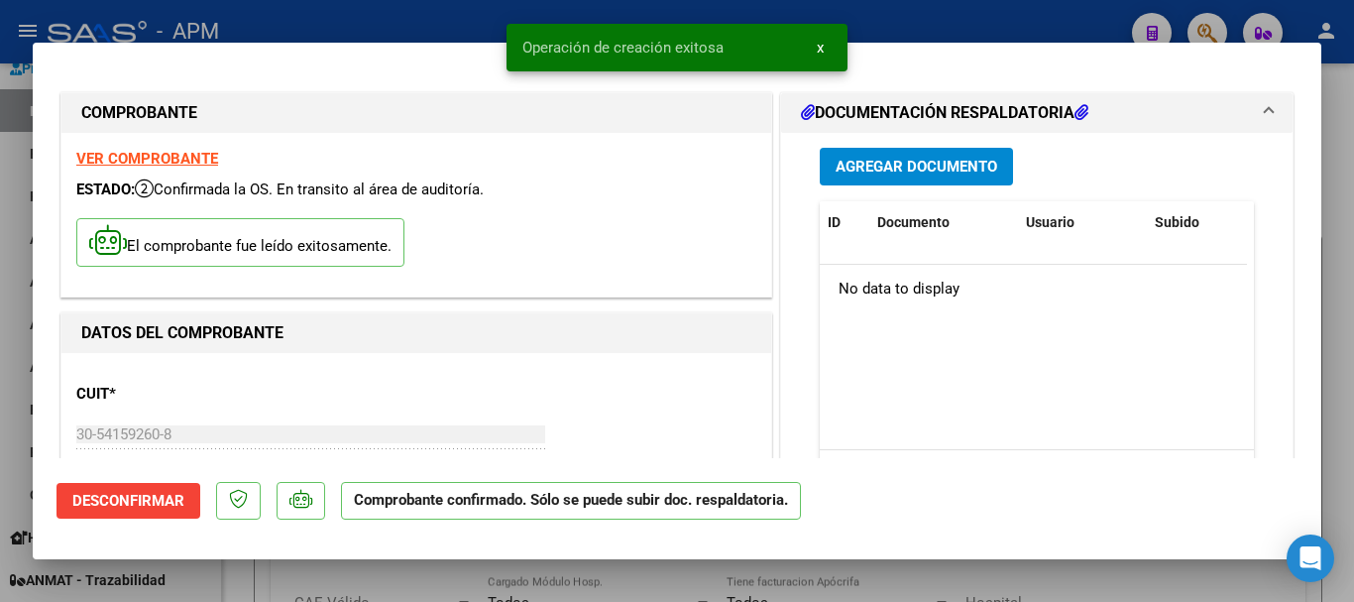
click at [680, 598] on div at bounding box center [677, 301] width 1354 height 602
type input "$ 0,00"
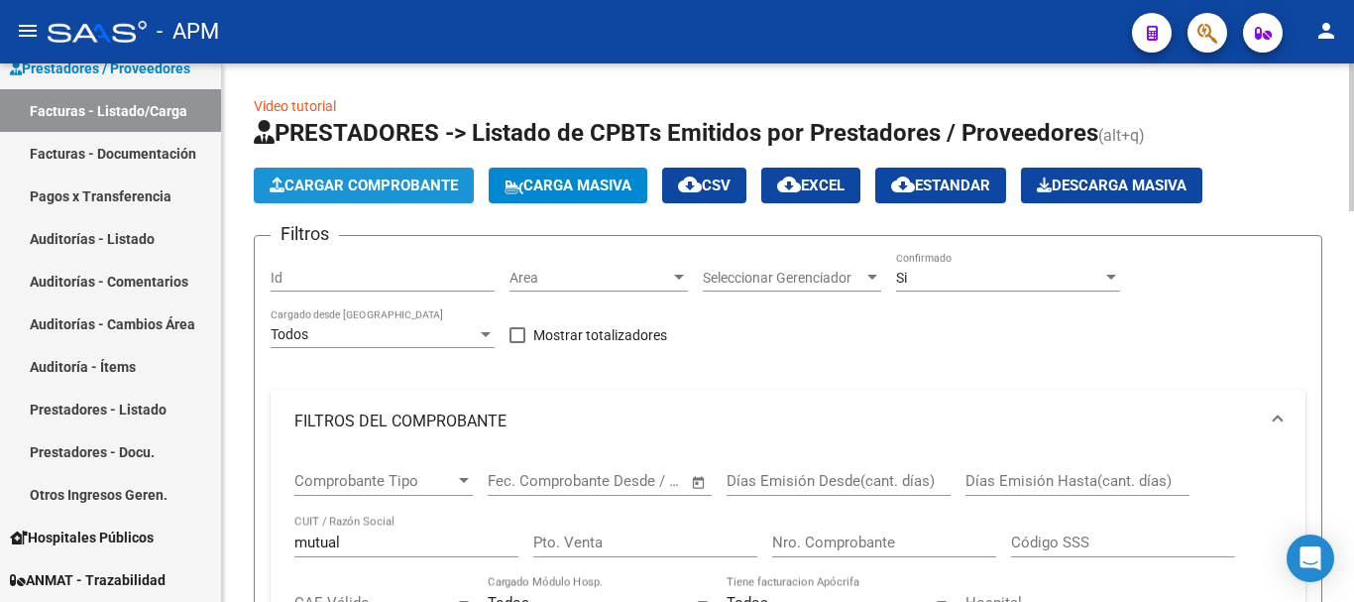
click at [424, 174] on button "Cargar Comprobante" at bounding box center [364, 186] width 220 height 36
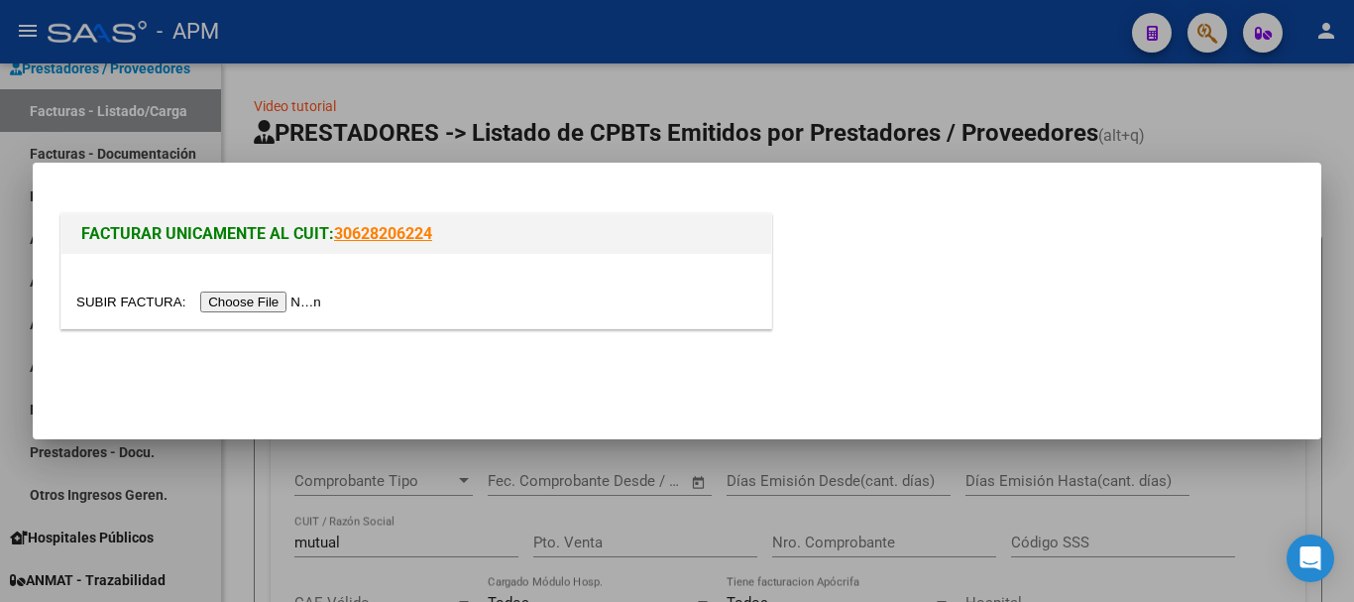
click at [291, 296] on input "file" at bounding box center [201, 301] width 251 height 21
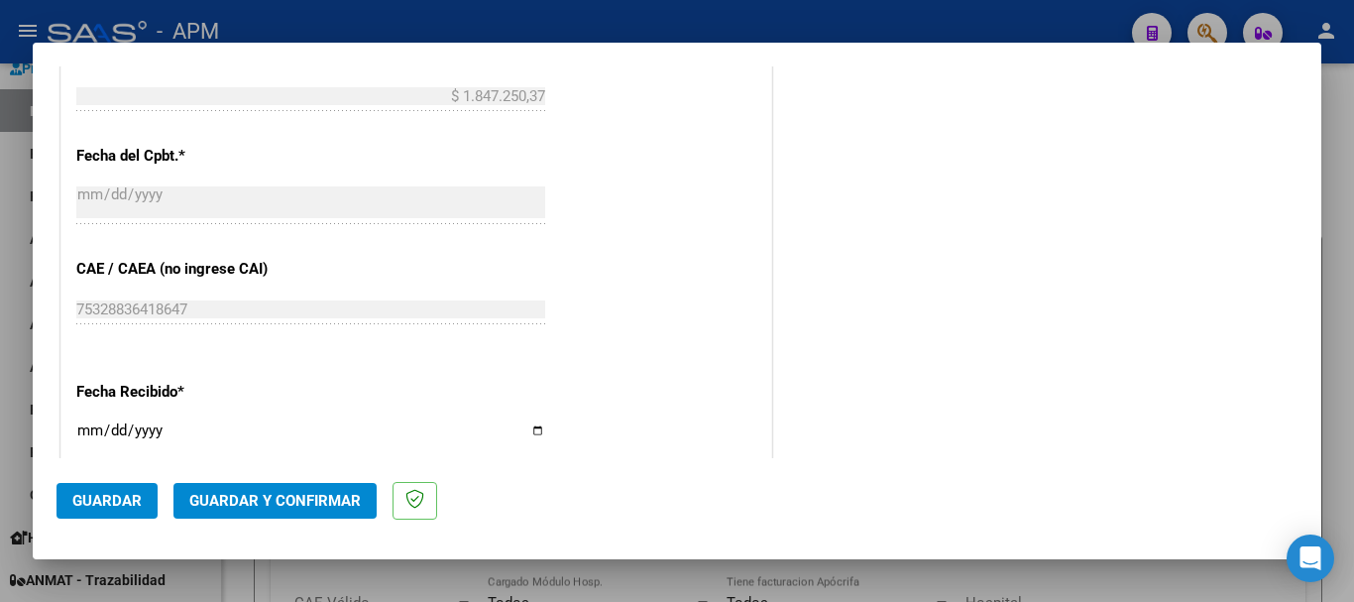
scroll to position [1367, 0]
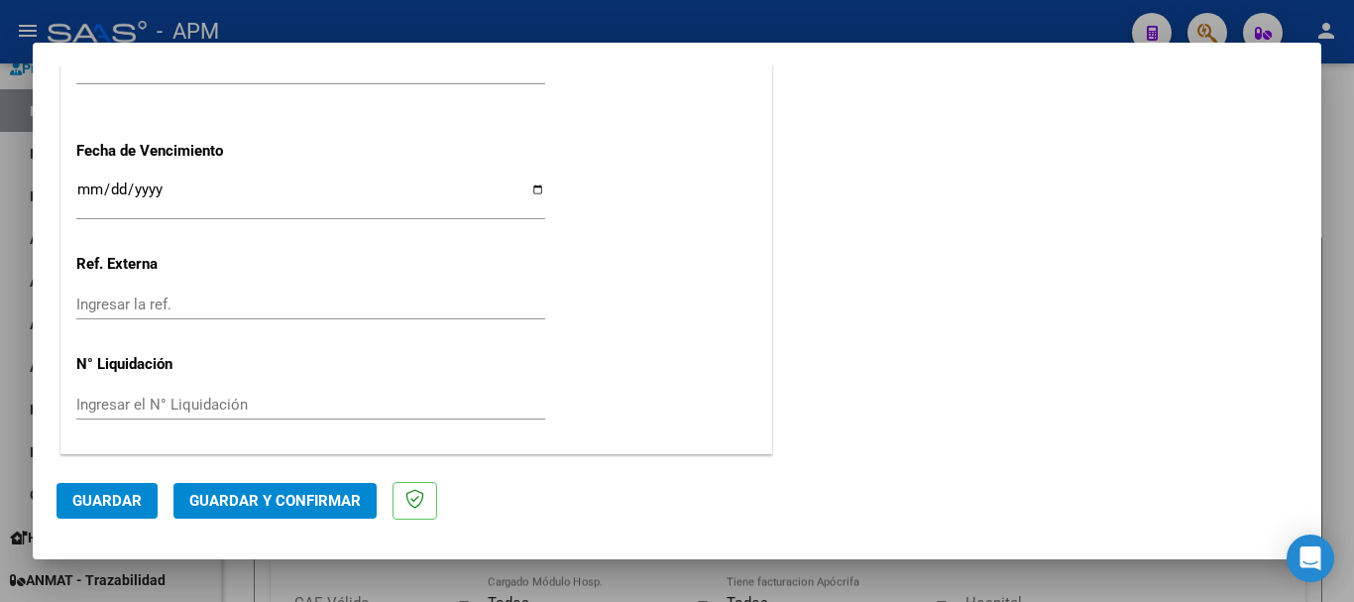
click at [335, 505] on span "Guardar y Confirmar" at bounding box center [275, 501] width 172 height 18
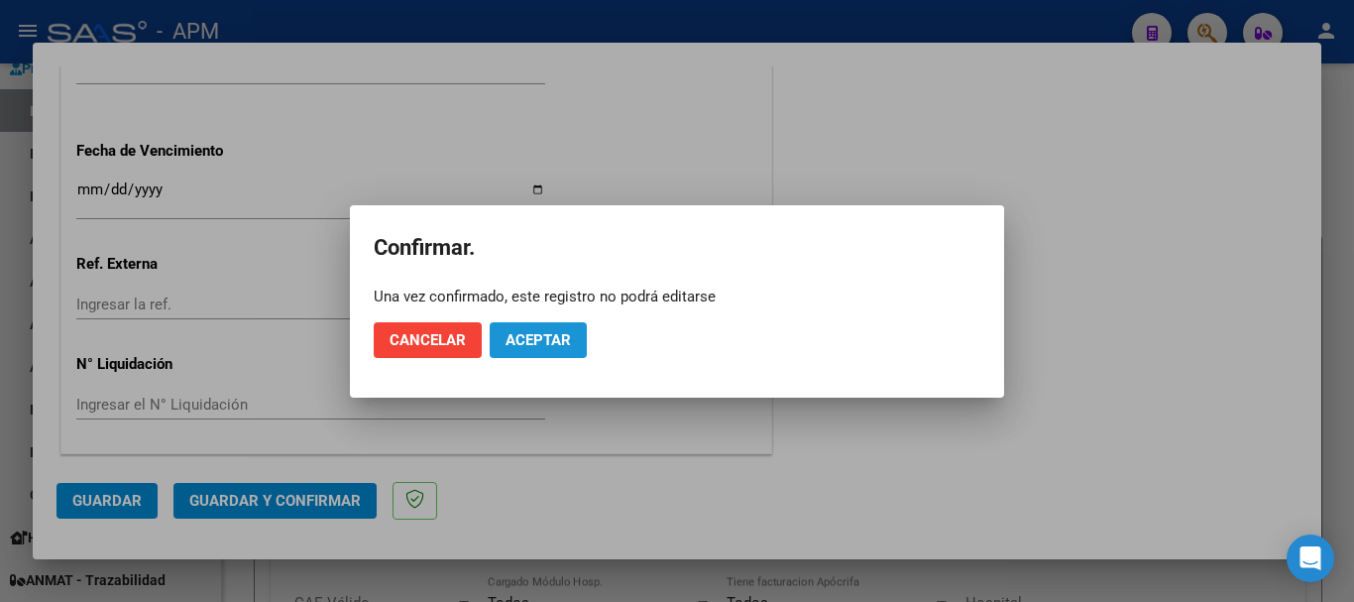
click at [523, 344] on span "Aceptar" at bounding box center [538, 340] width 65 height 18
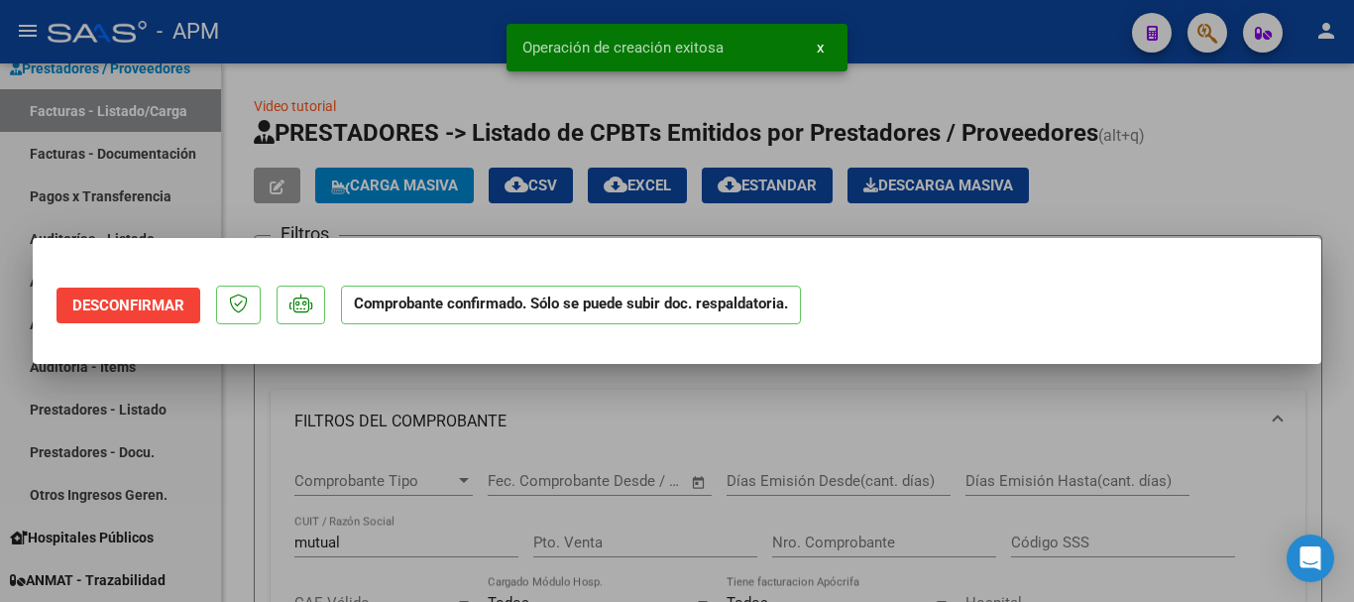
scroll to position [0, 0]
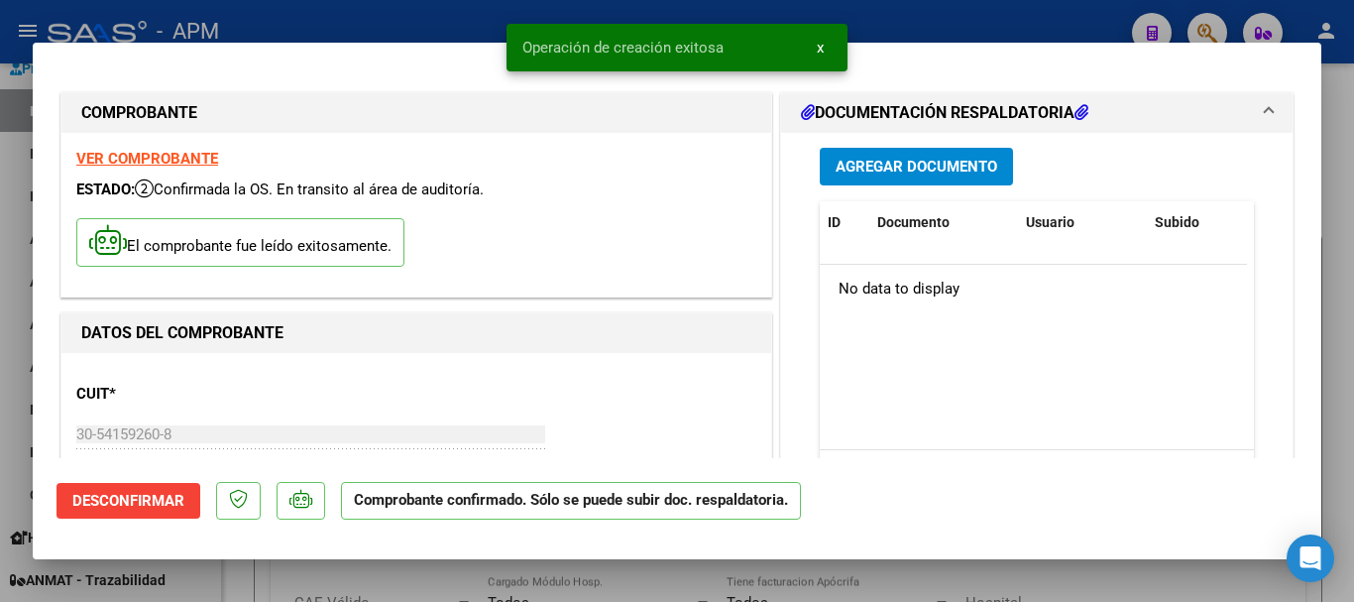
click at [396, 567] on div at bounding box center [677, 301] width 1354 height 602
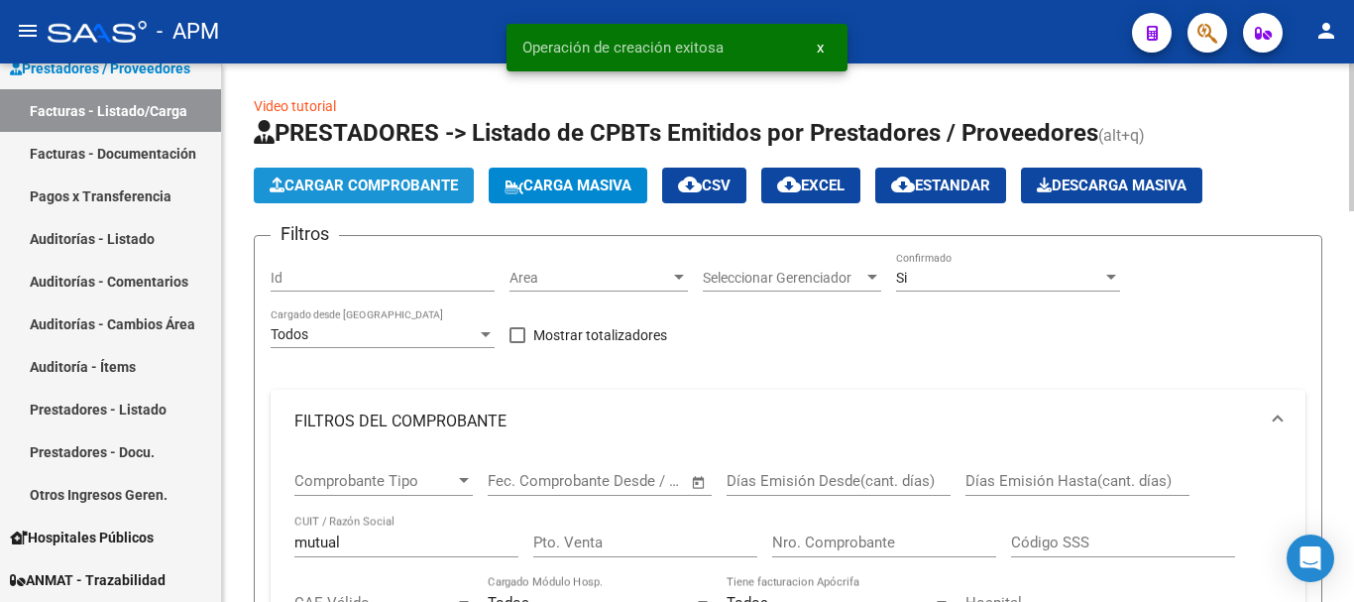
click at [379, 184] on span "Cargar Comprobante" at bounding box center [364, 185] width 188 height 18
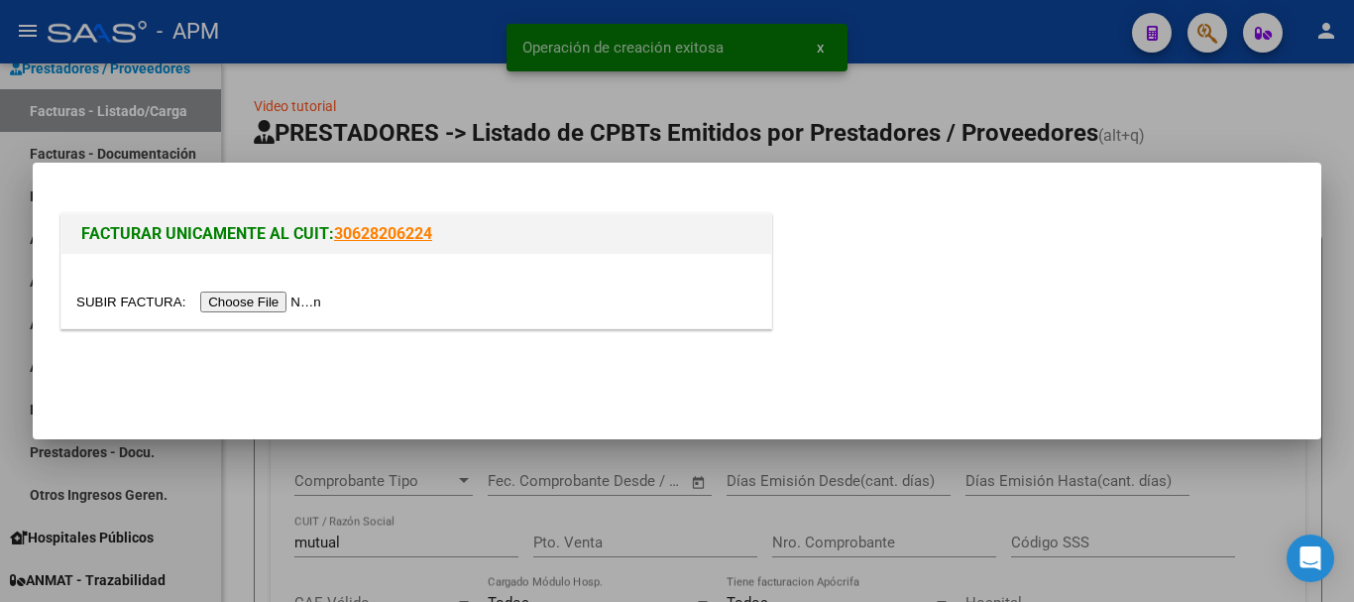
click at [293, 303] on input "file" at bounding box center [201, 301] width 251 height 21
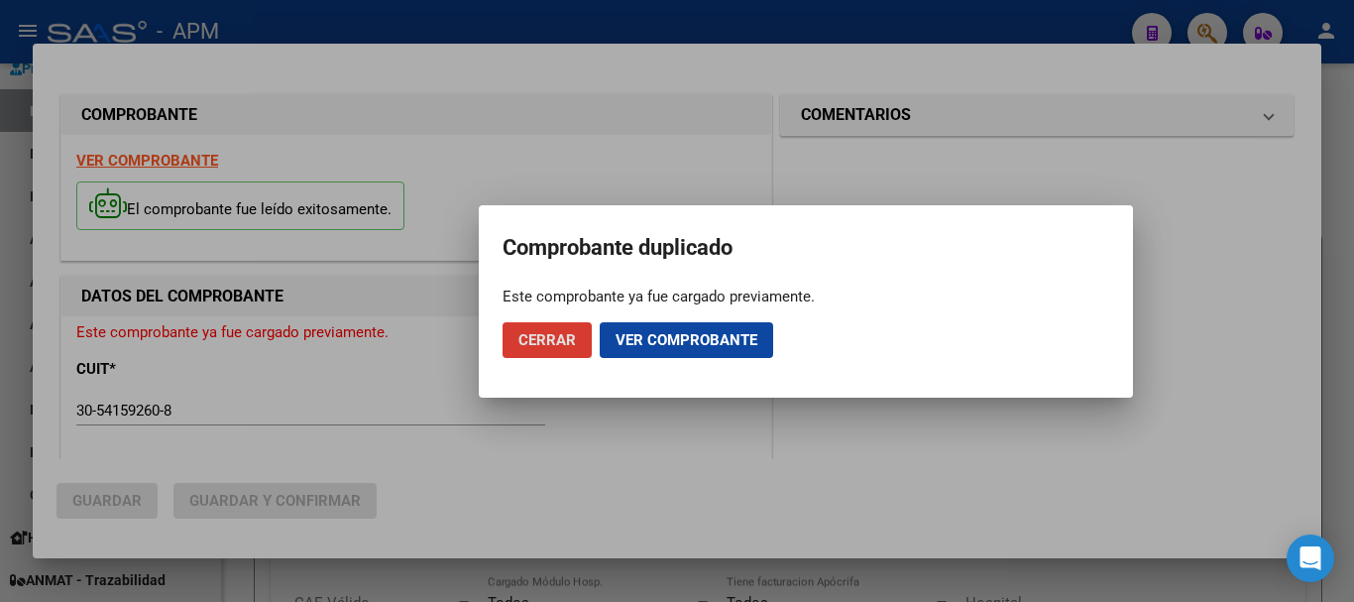
click at [541, 340] on span "Cerrar" at bounding box center [548, 340] width 58 height 18
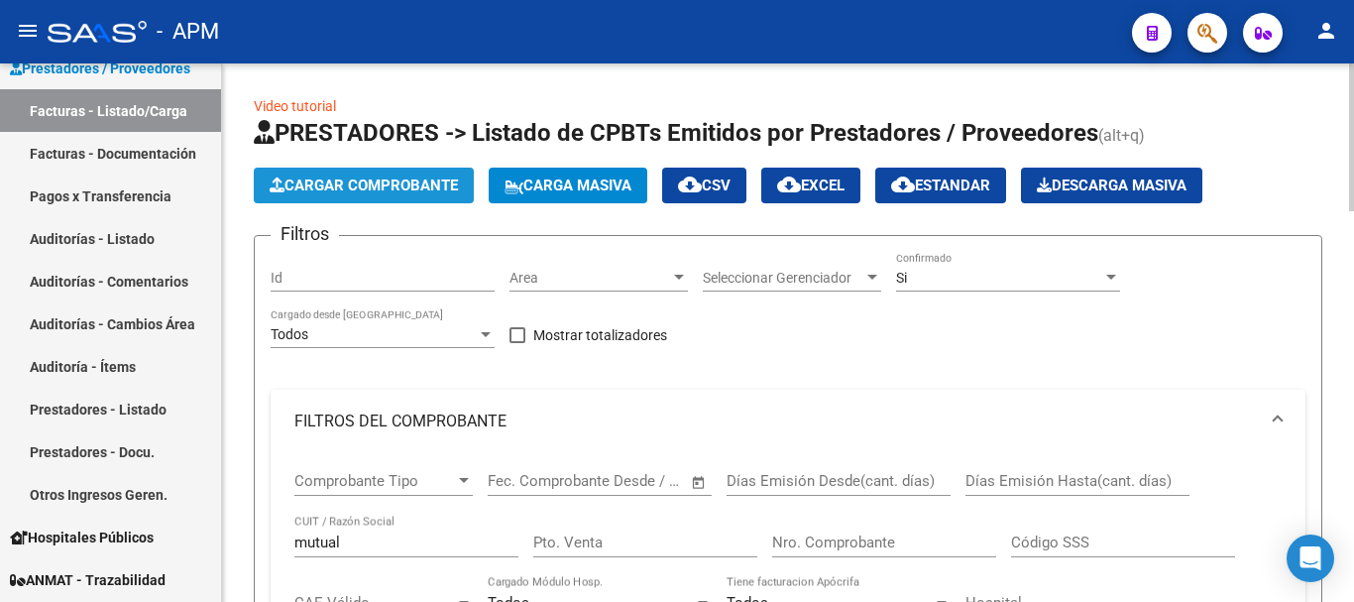
click at [410, 179] on span "Cargar Comprobante" at bounding box center [364, 185] width 188 height 18
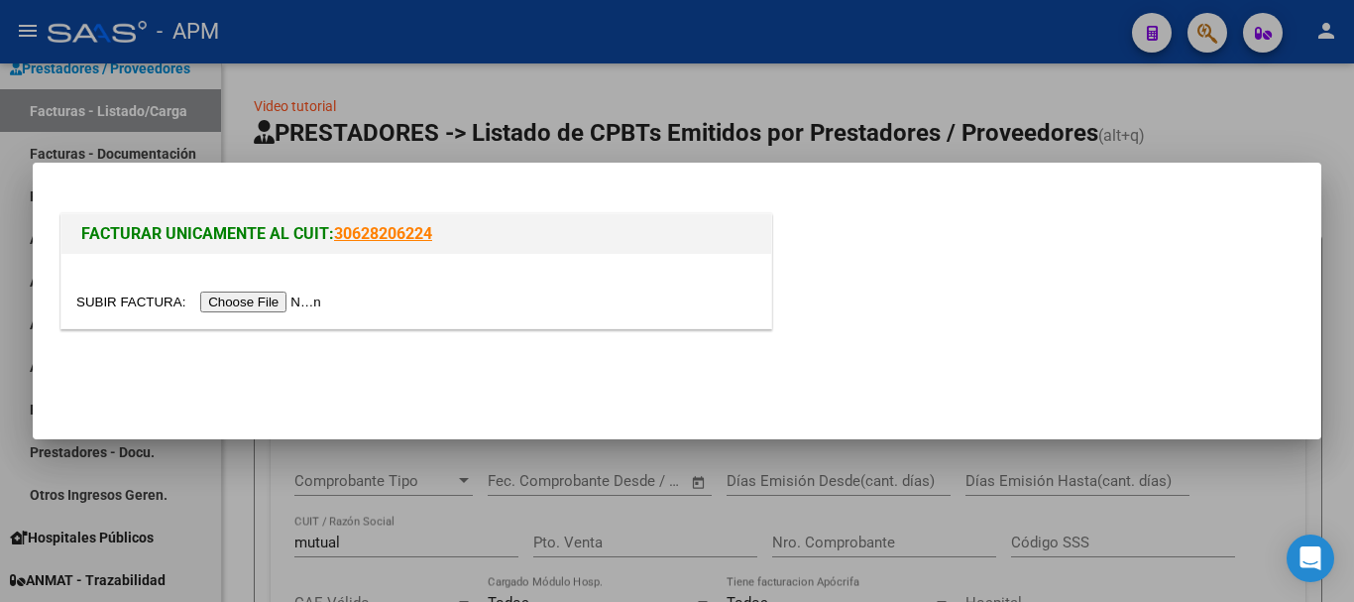
click at [267, 292] on input "file" at bounding box center [201, 301] width 251 height 21
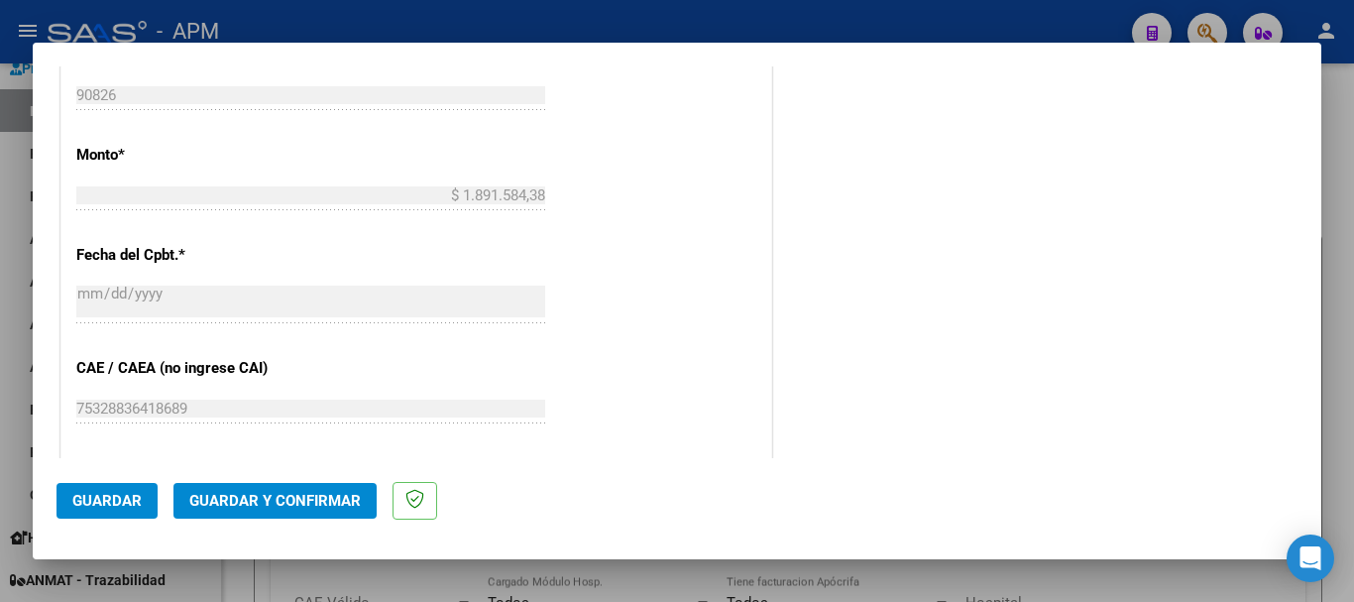
scroll to position [1367, 0]
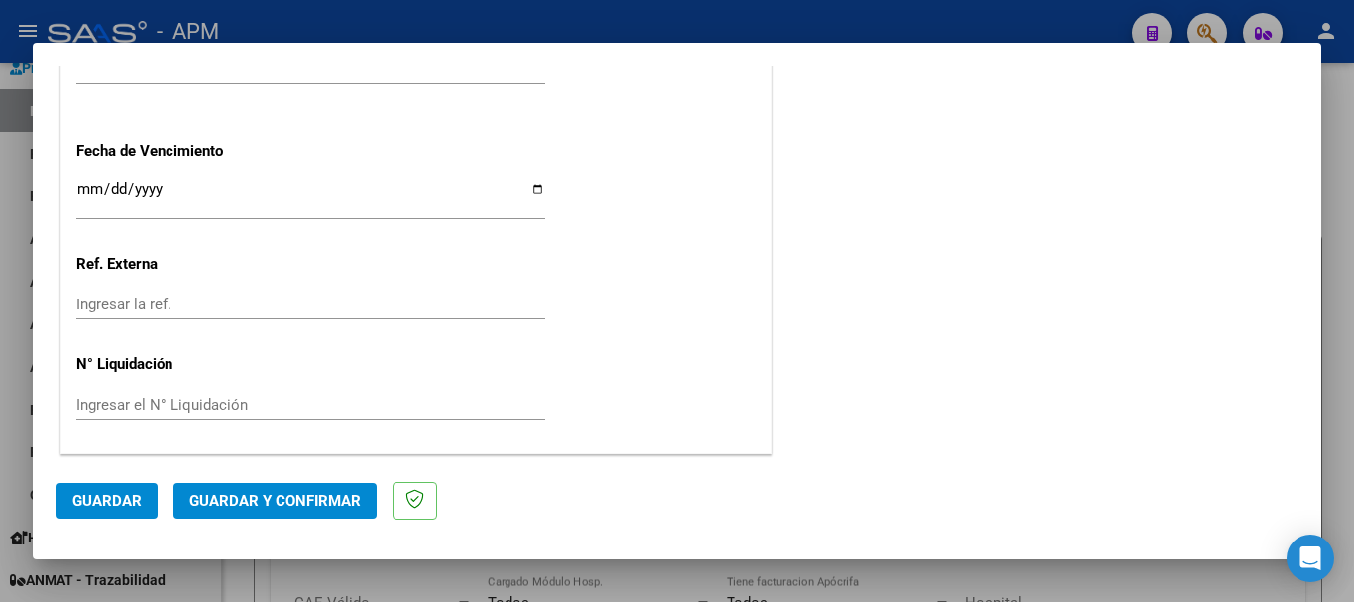
click at [327, 503] on span "Guardar y Confirmar" at bounding box center [275, 501] width 172 height 18
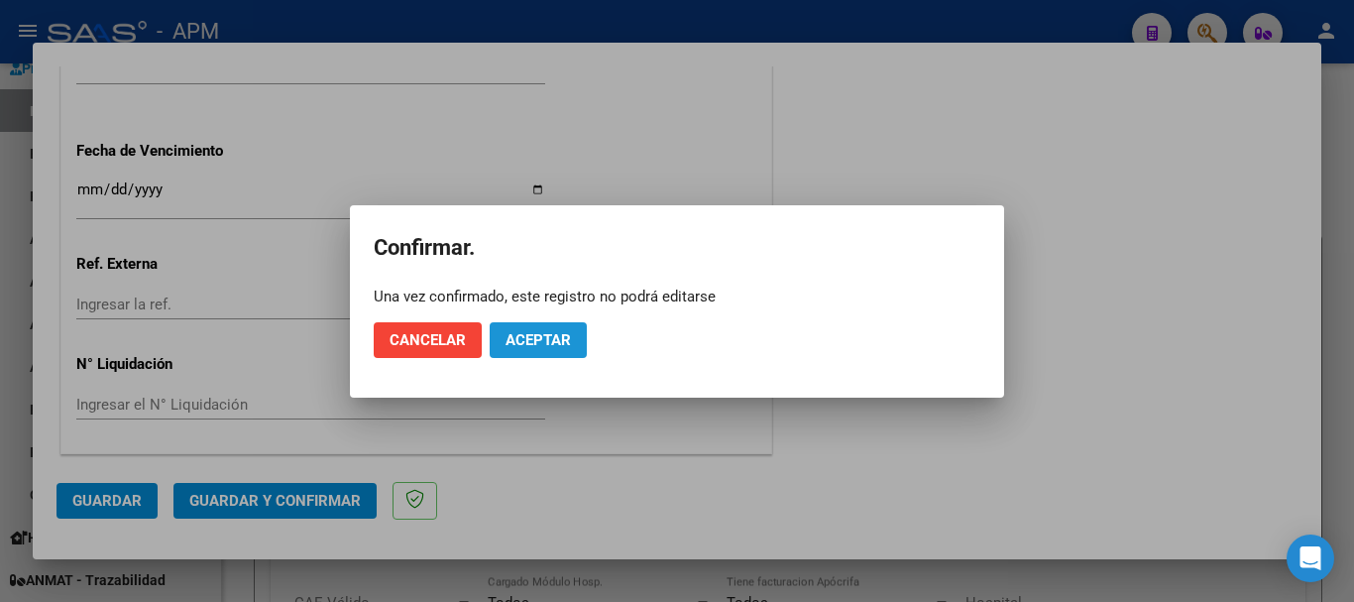
click at [514, 334] on span "Aceptar" at bounding box center [538, 340] width 65 height 18
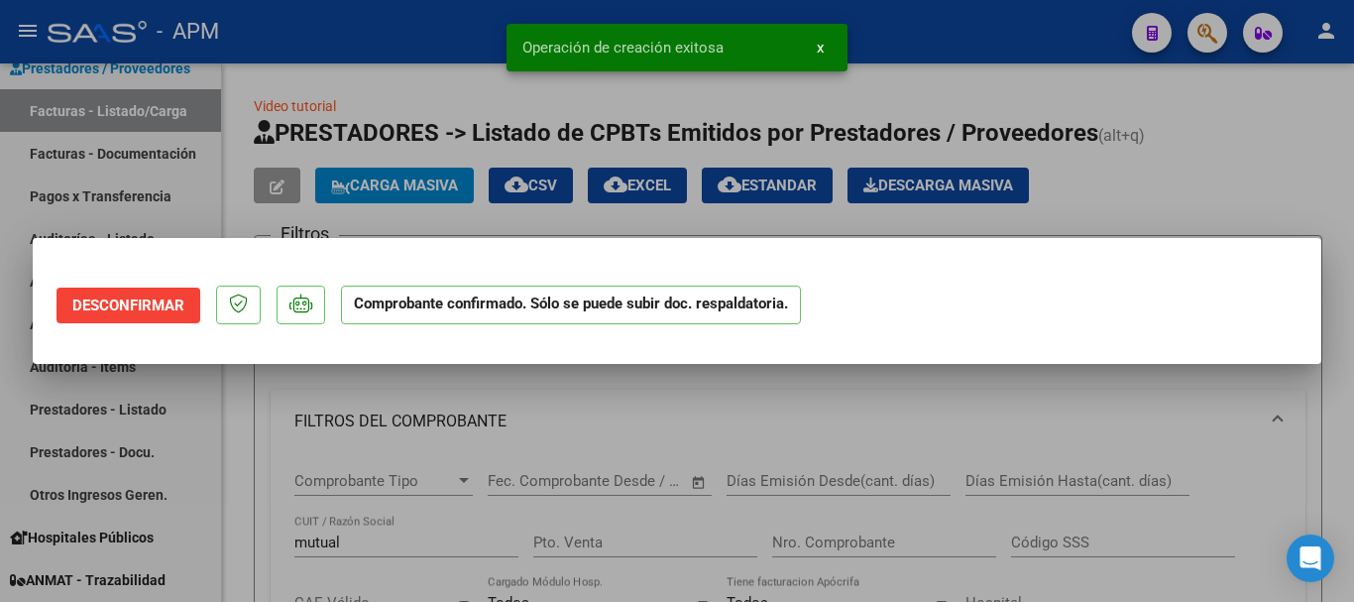
scroll to position [0, 0]
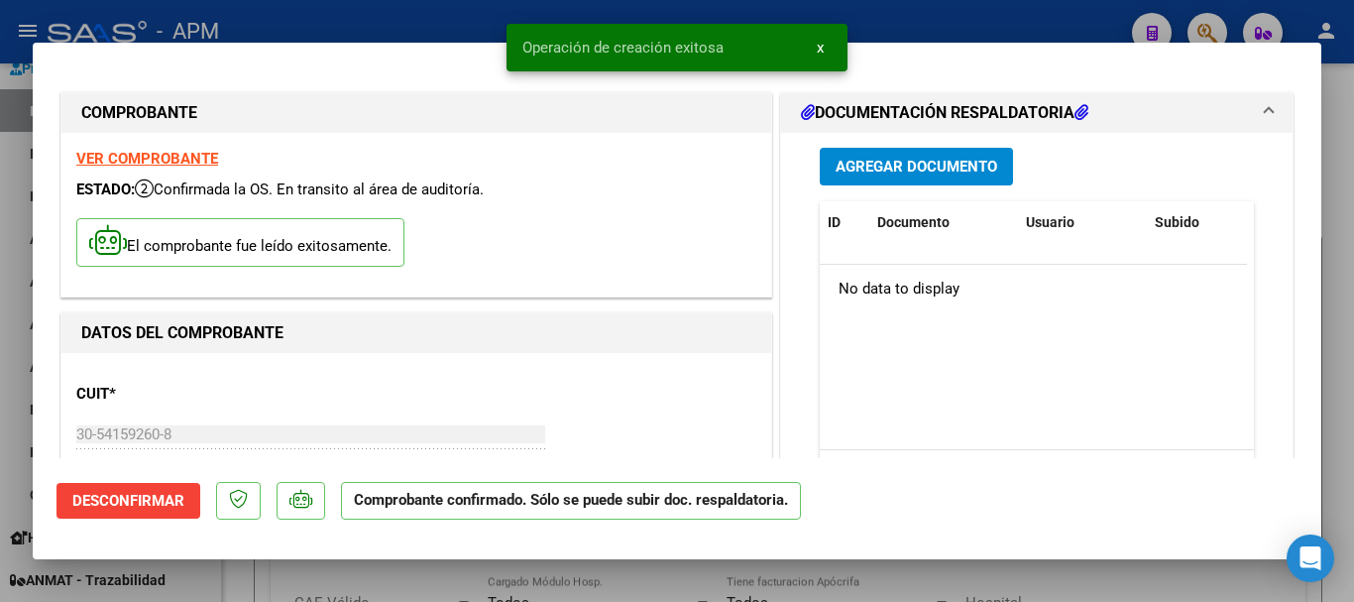
click at [451, 583] on div at bounding box center [677, 301] width 1354 height 602
type input "$ 0,00"
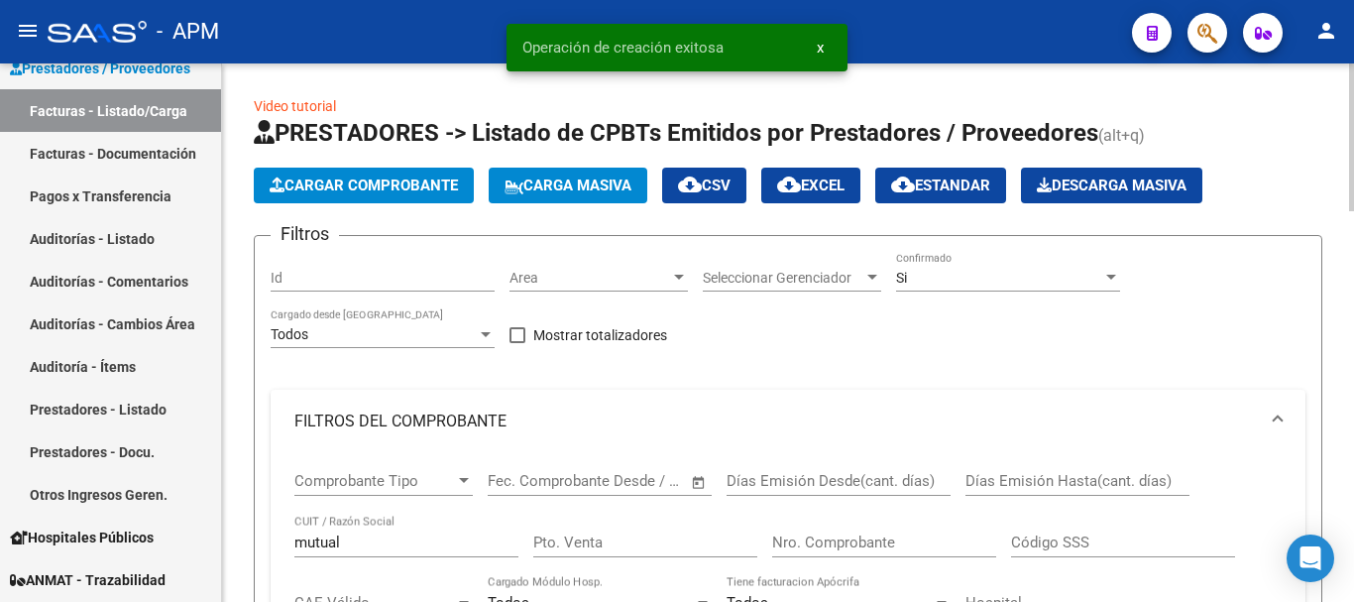
click at [418, 182] on span "Cargar Comprobante" at bounding box center [364, 185] width 188 height 18
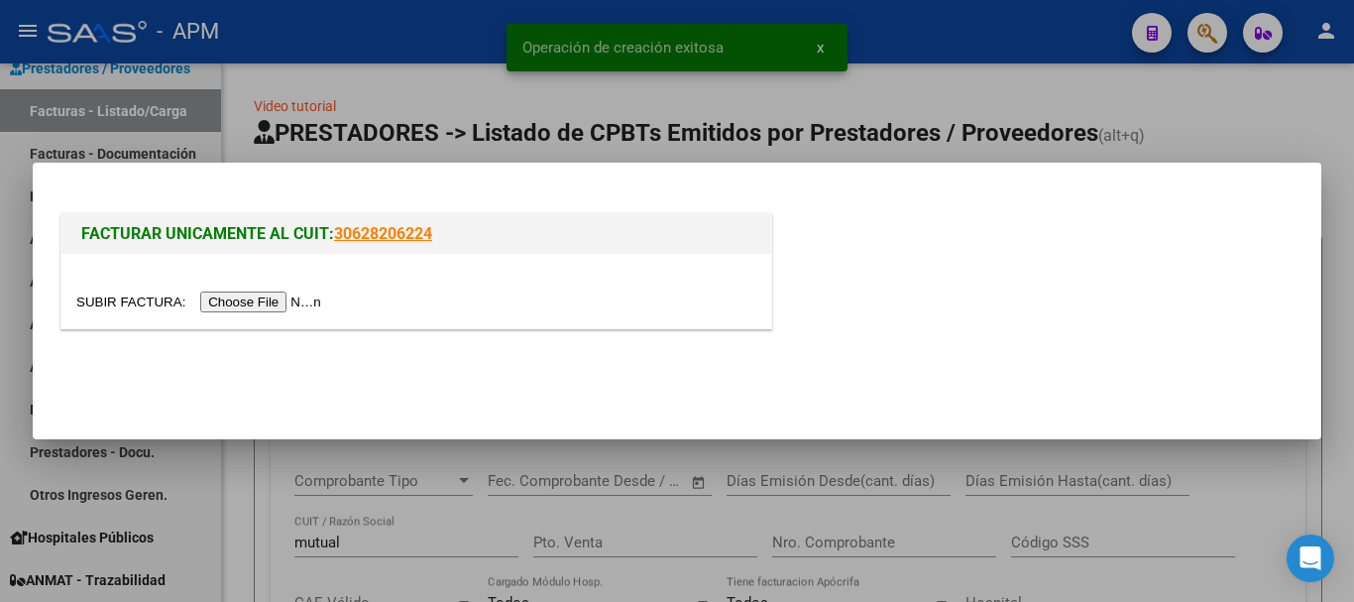
click at [306, 301] on input "file" at bounding box center [201, 301] width 251 height 21
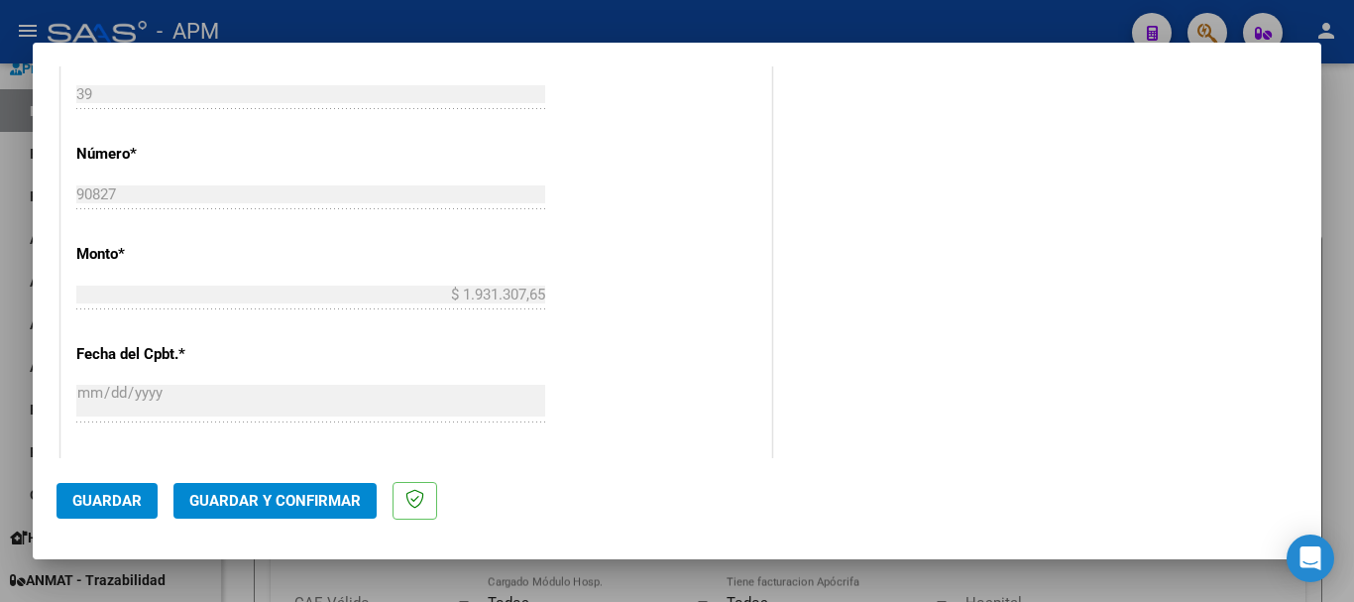
scroll to position [892, 0]
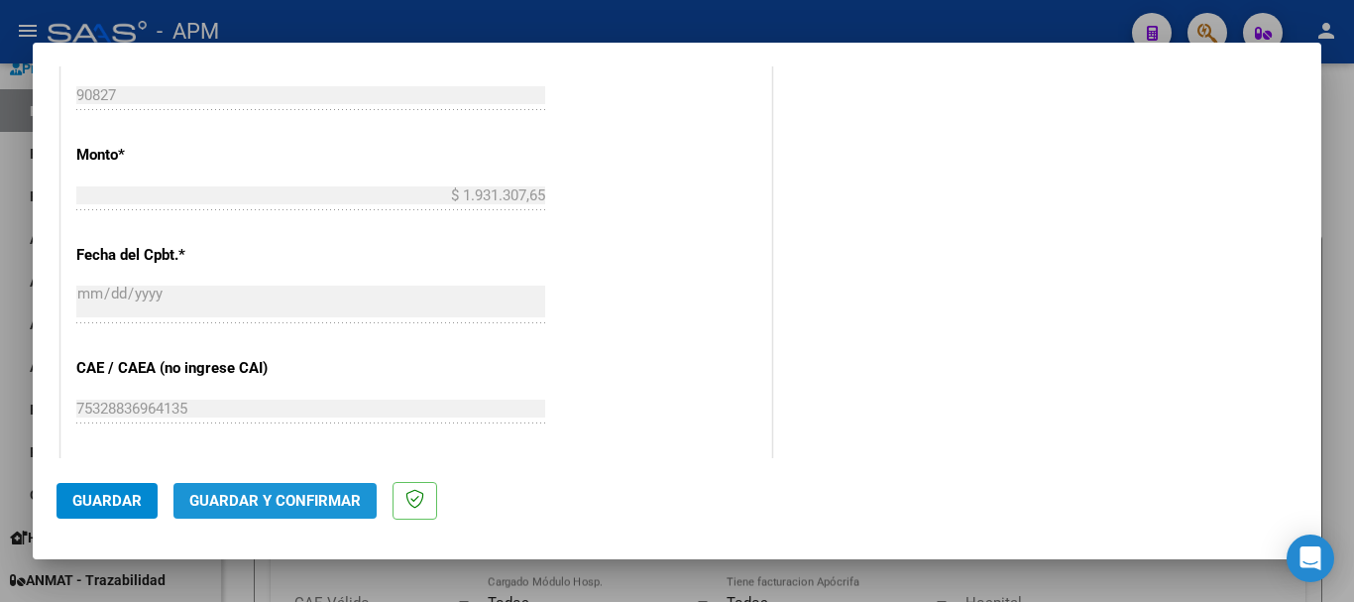
click at [279, 495] on span "Guardar y Confirmar" at bounding box center [275, 501] width 172 height 18
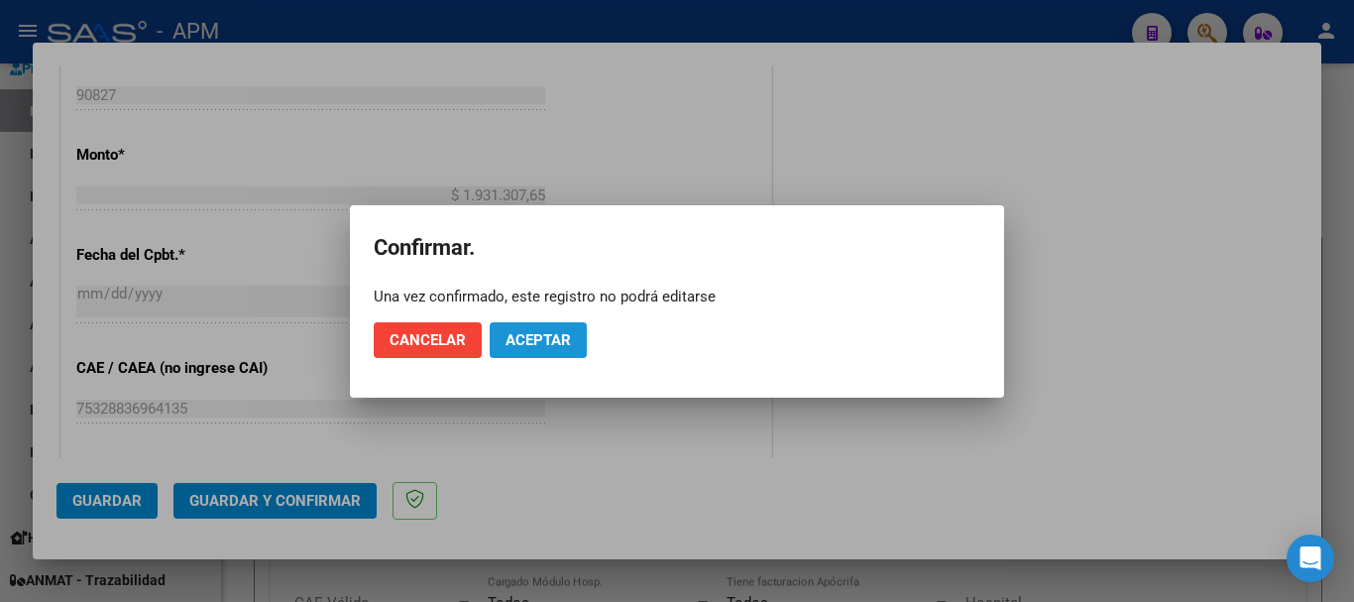
click at [518, 339] on span "Aceptar" at bounding box center [538, 340] width 65 height 18
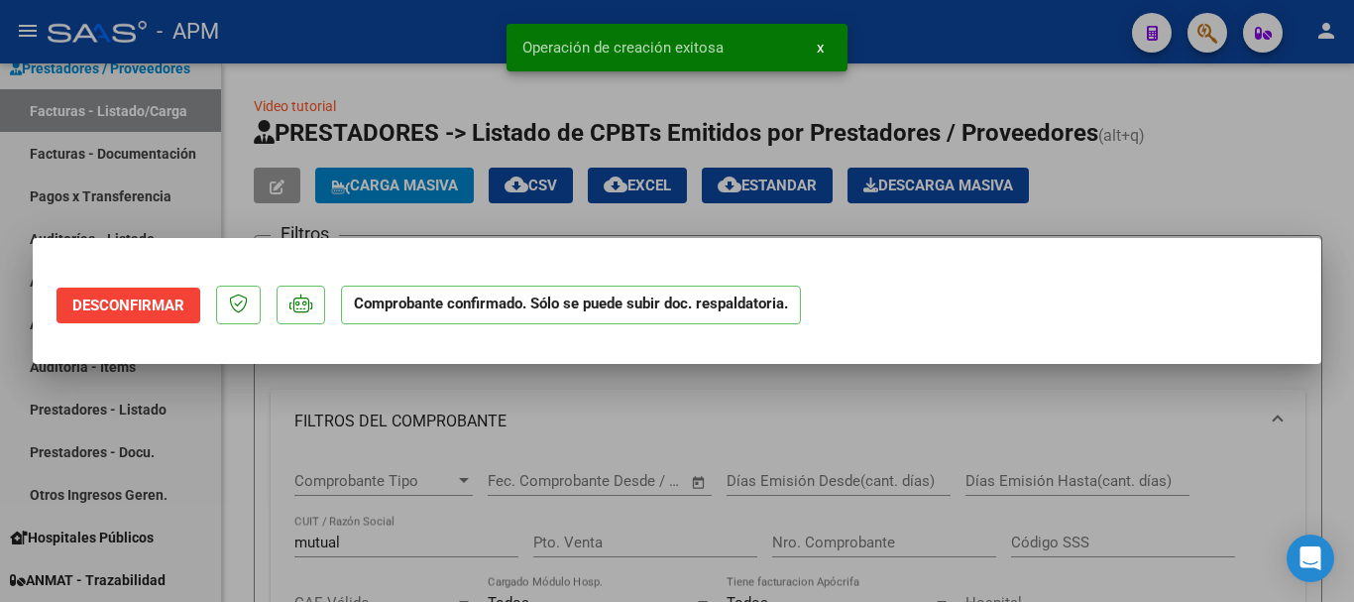
scroll to position [0, 0]
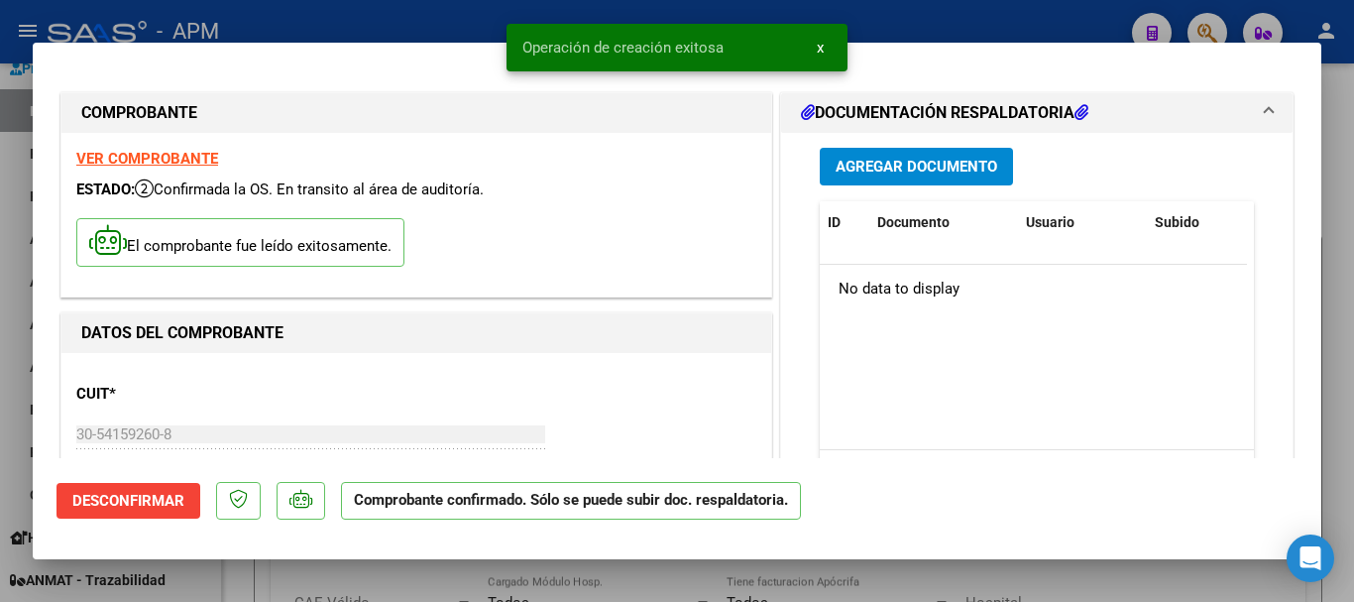
click at [413, 585] on div at bounding box center [677, 301] width 1354 height 602
type input "$ 0,00"
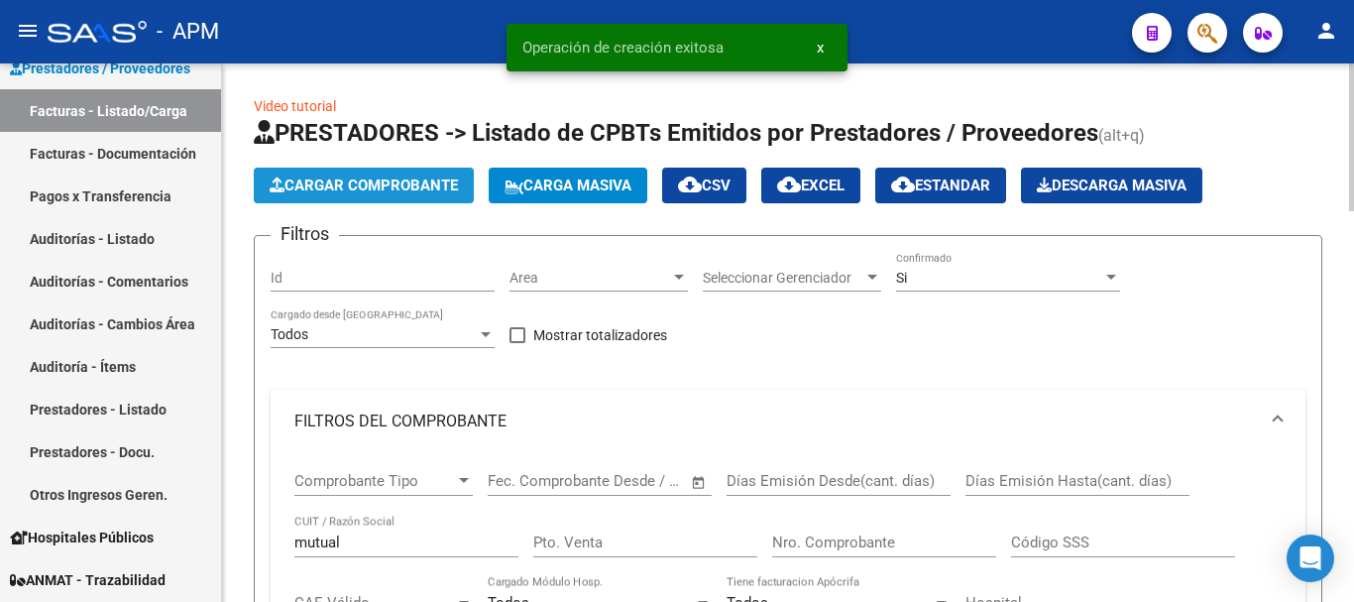
click at [438, 184] on span "Cargar Comprobante" at bounding box center [364, 185] width 188 height 18
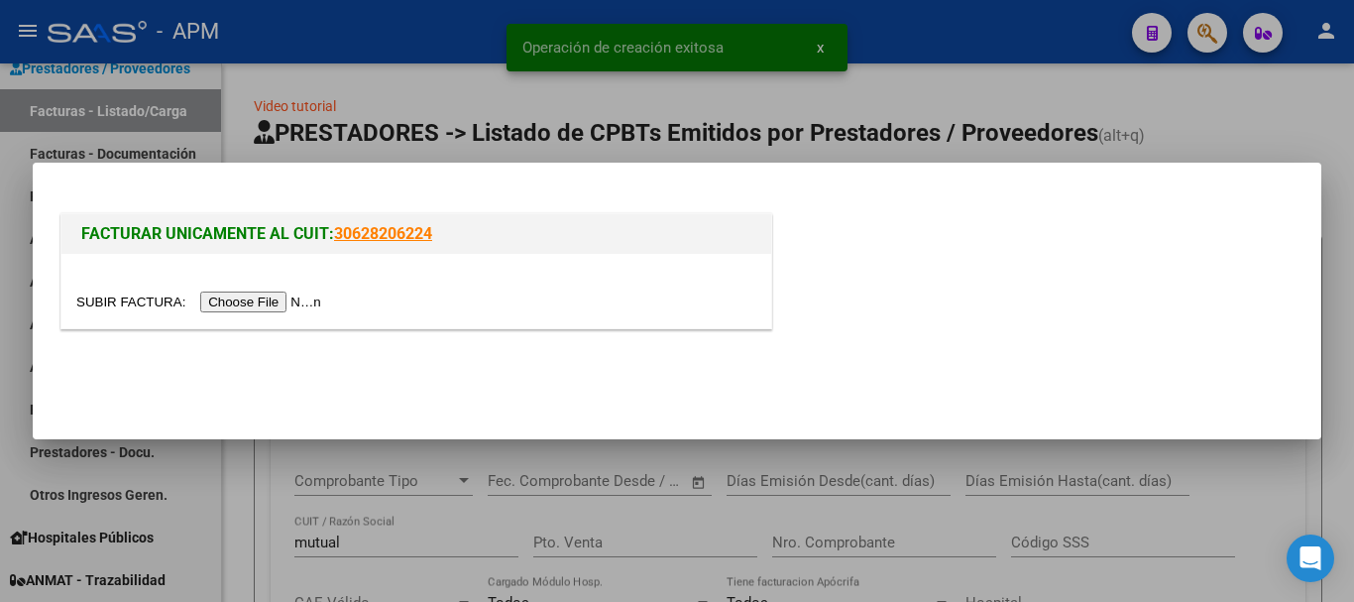
click at [288, 303] on input "file" at bounding box center [201, 301] width 251 height 21
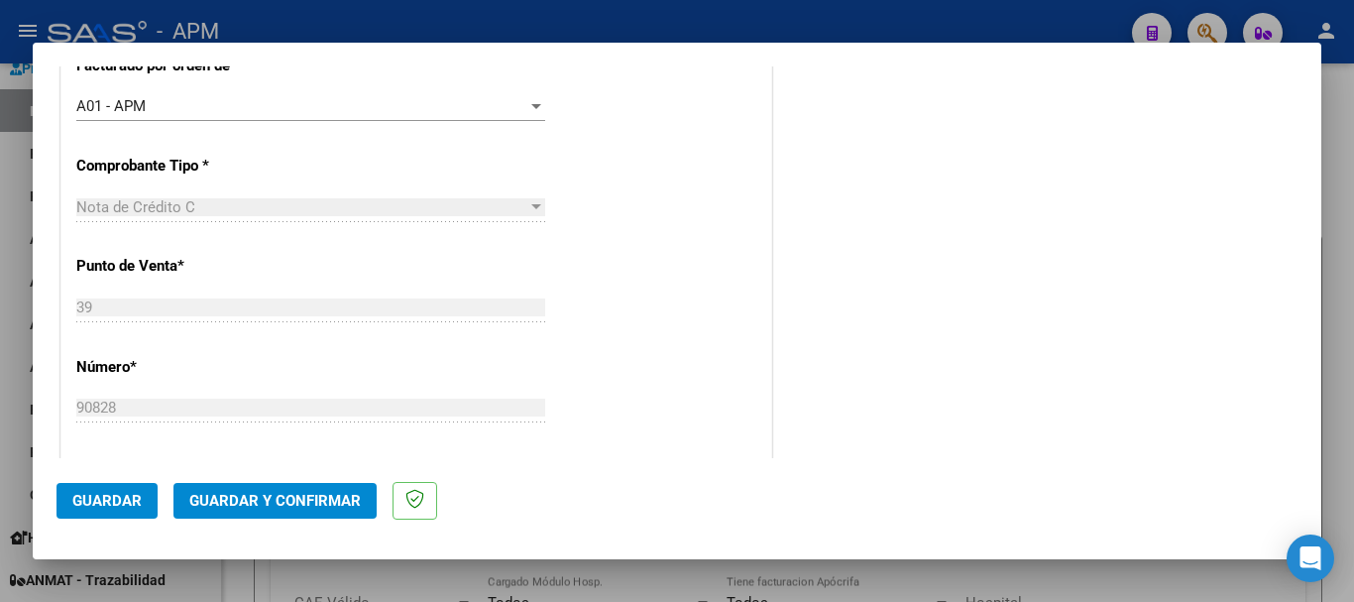
scroll to position [793, 0]
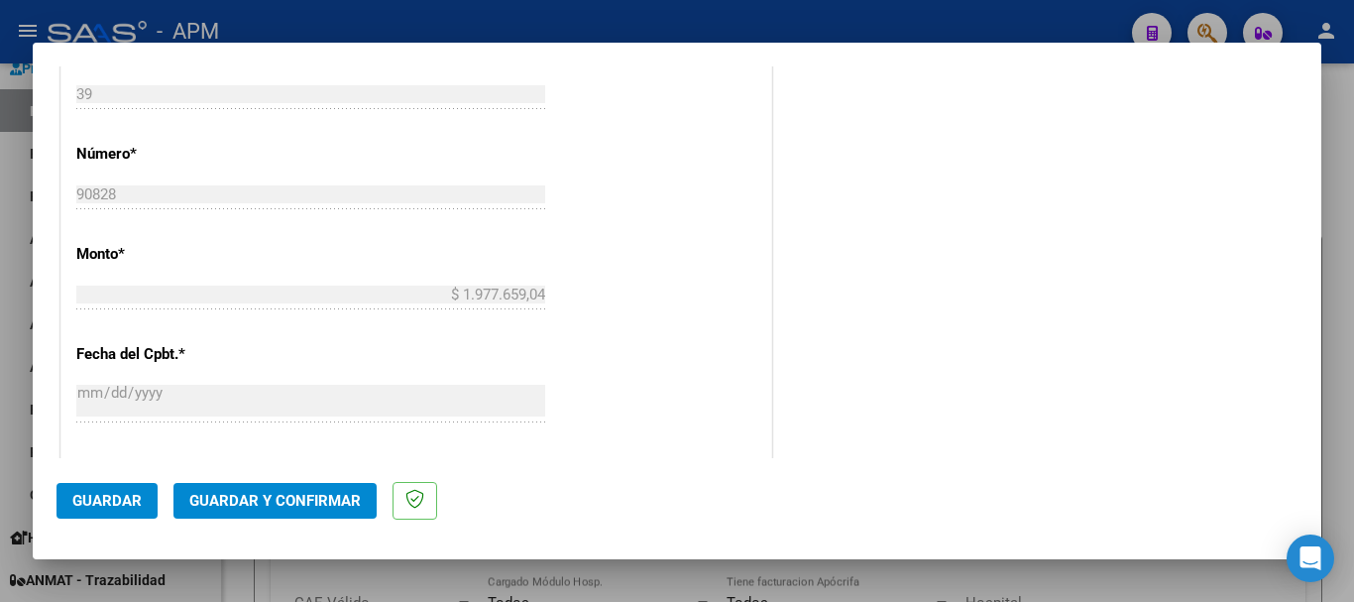
click at [264, 499] on span "Guardar y Confirmar" at bounding box center [275, 501] width 172 height 18
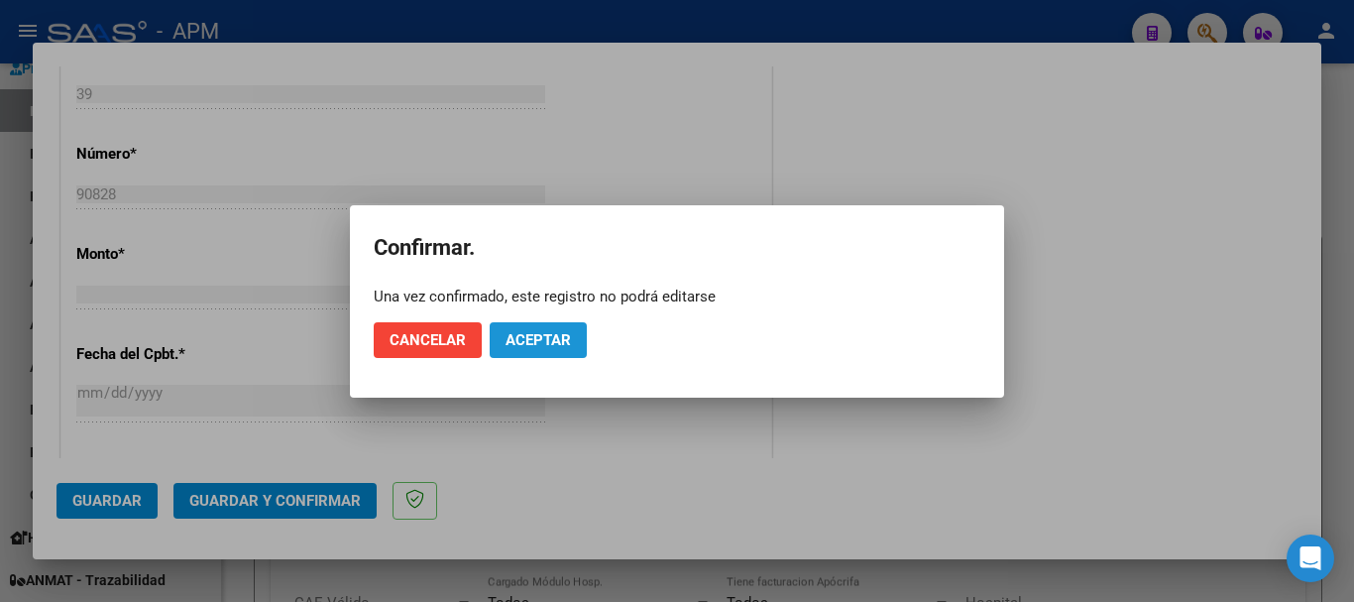
click at [500, 337] on button "Aceptar" at bounding box center [538, 340] width 97 height 36
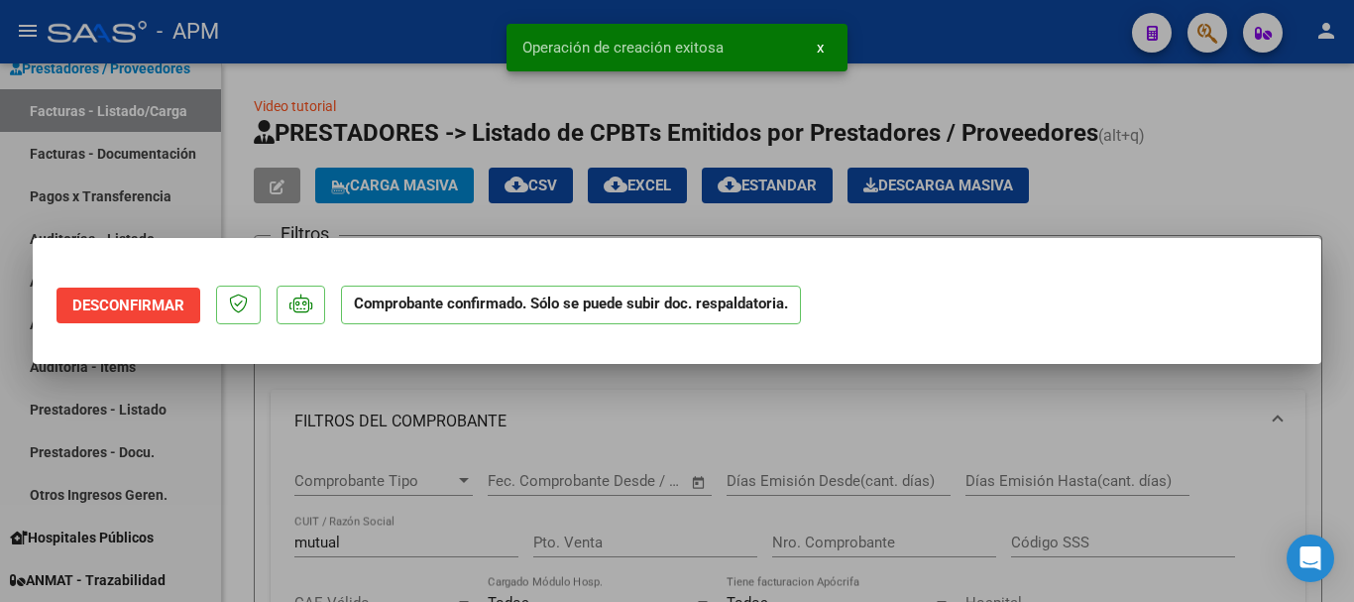
scroll to position [0, 0]
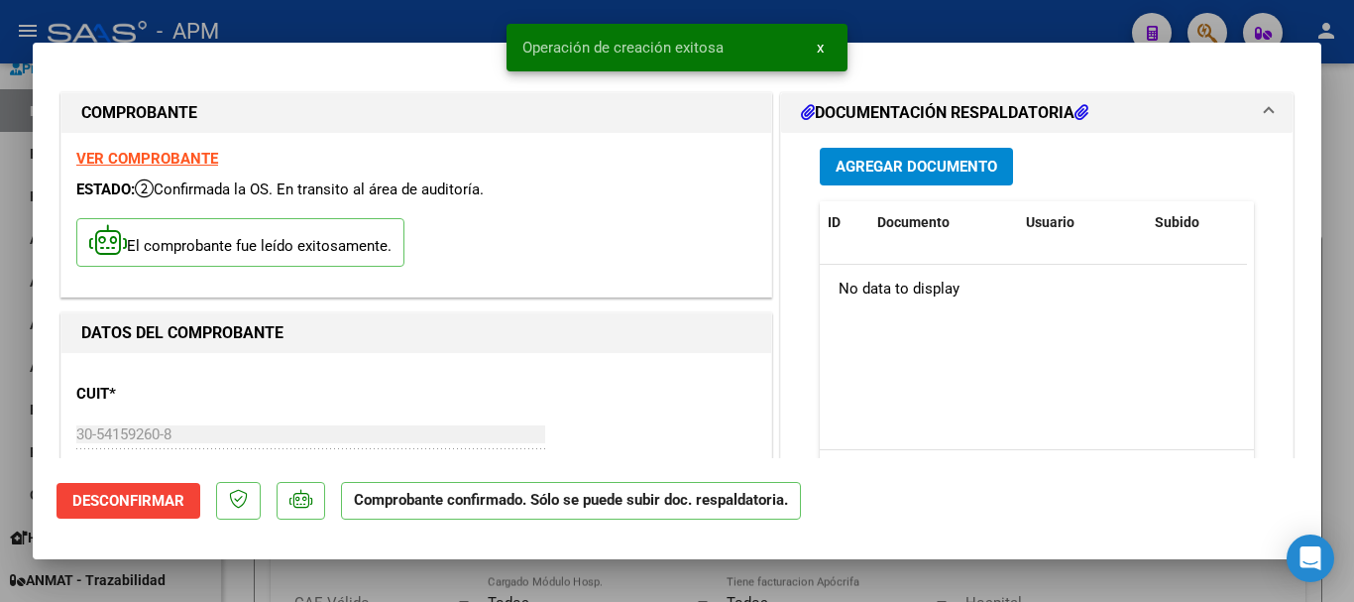
click at [405, 580] on div at bounding box center [677, 301] width 1354 height 602
type input "$ 0,00"
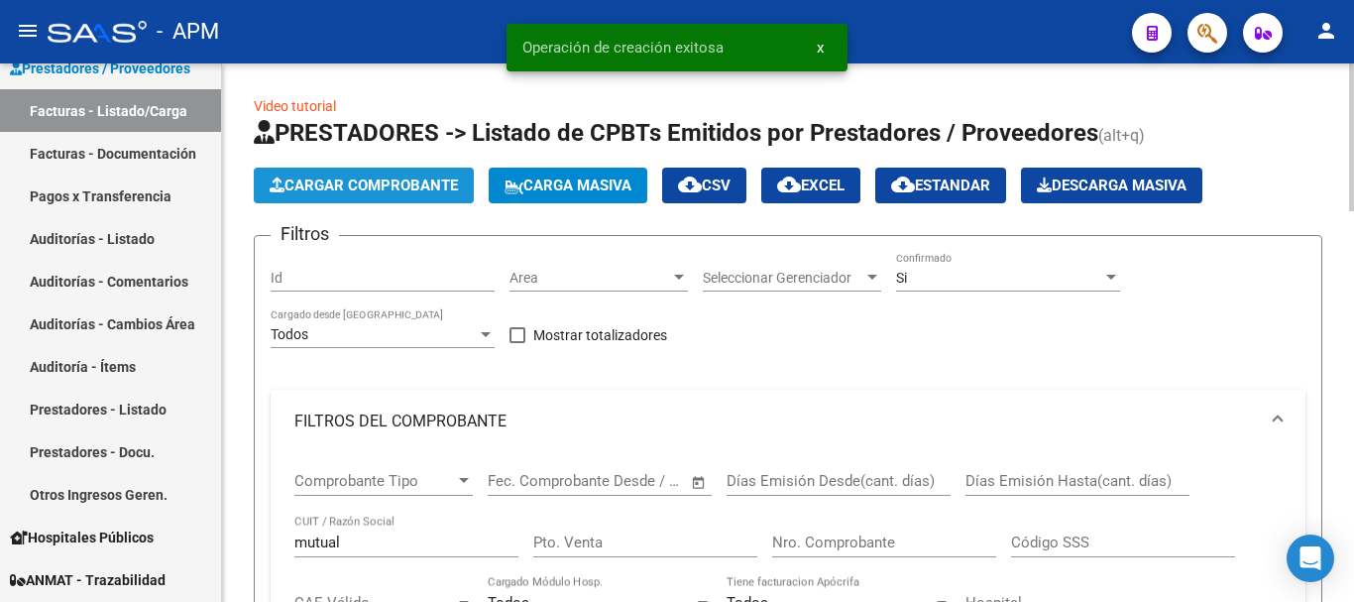
click at [399, 187] on span "Cargar Comprobante" at bounding box center [364, 185] width 188 height 18
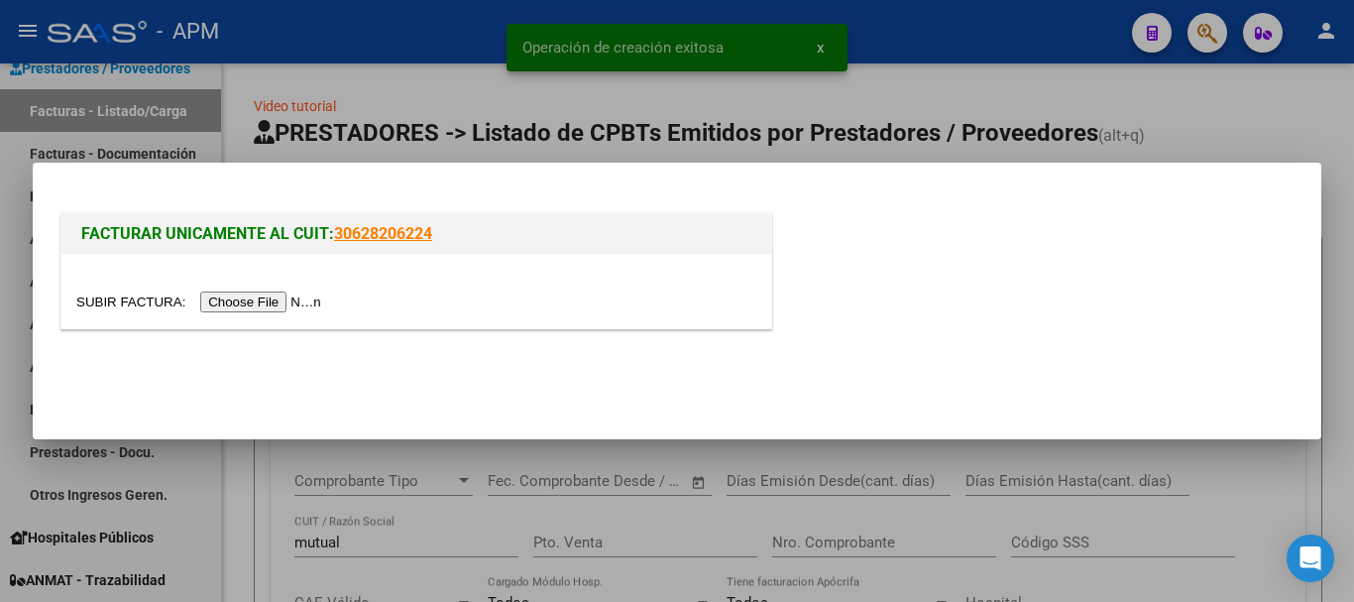
click at [296, 301] on input "file" at bounding box center [201, 301] width 251 height 21
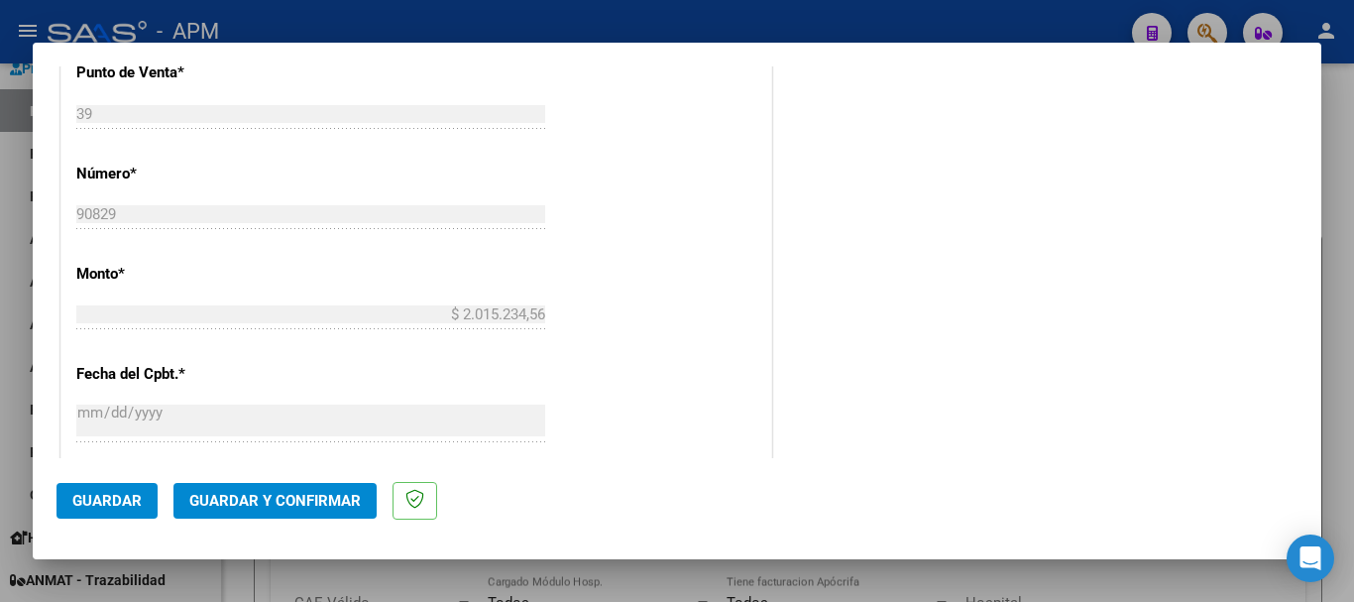
scroll to position [1190, 0]
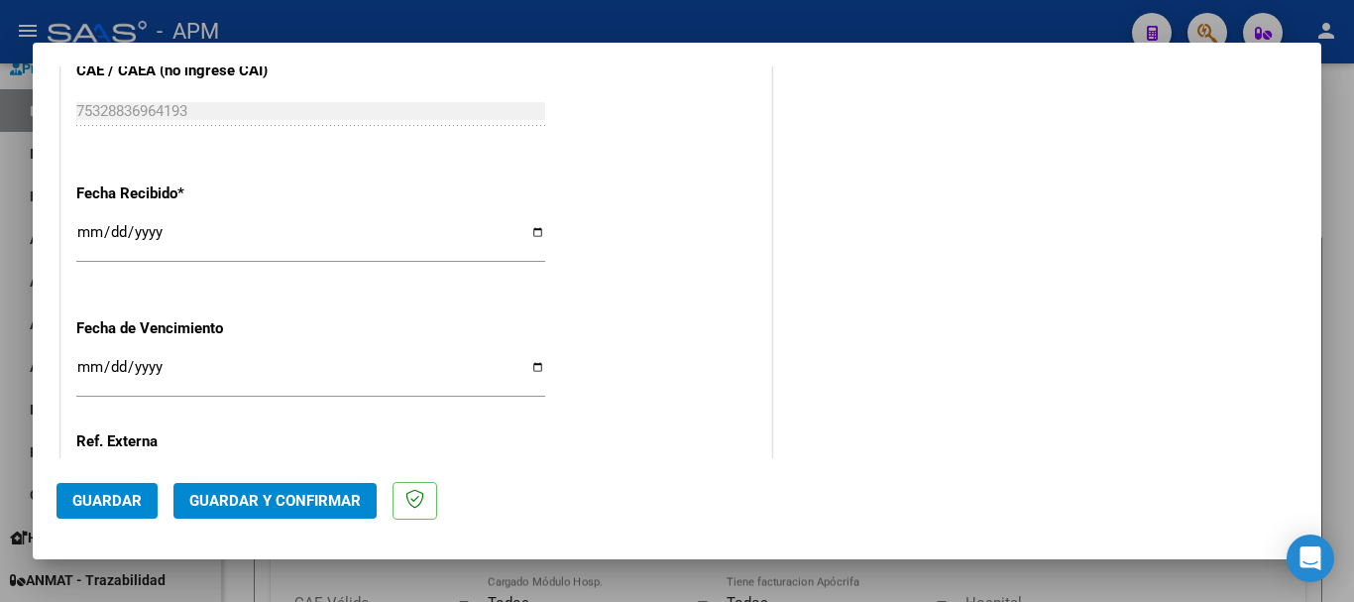
click at [309, 503] on span "Guardar y Confirmar" at bounding box center [275, 501] width 172 height 18
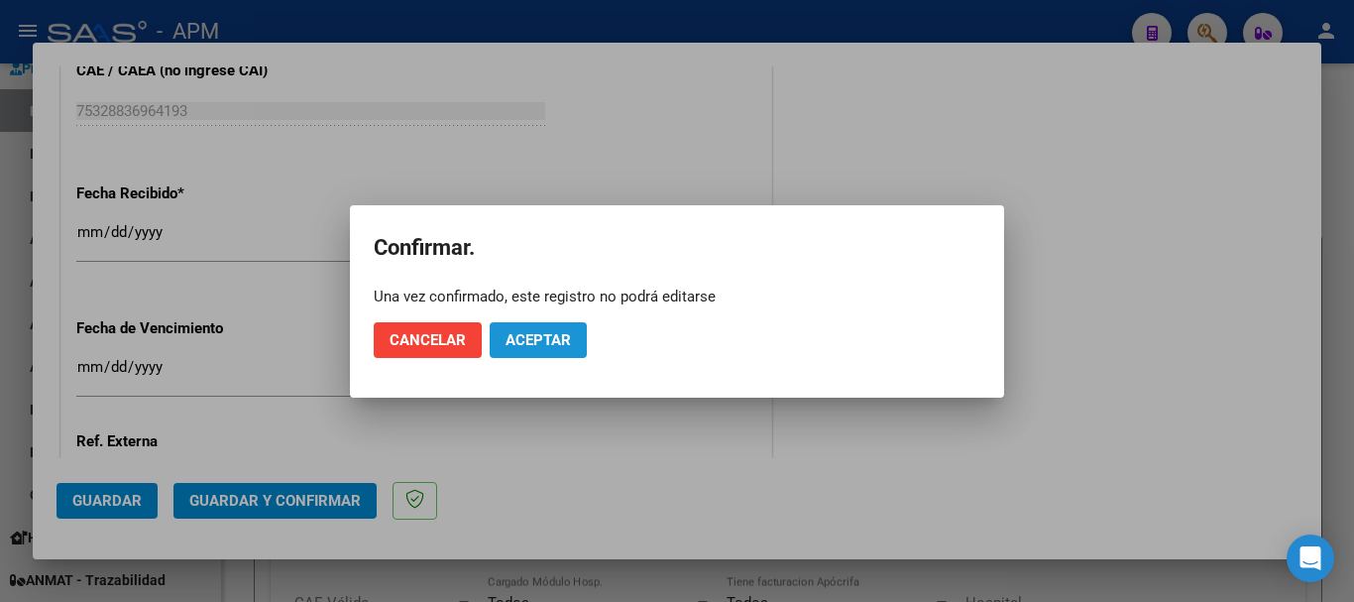
click at [555, 347] on span "Aceptar" at bounding box center [538, 340] width 65 height 18
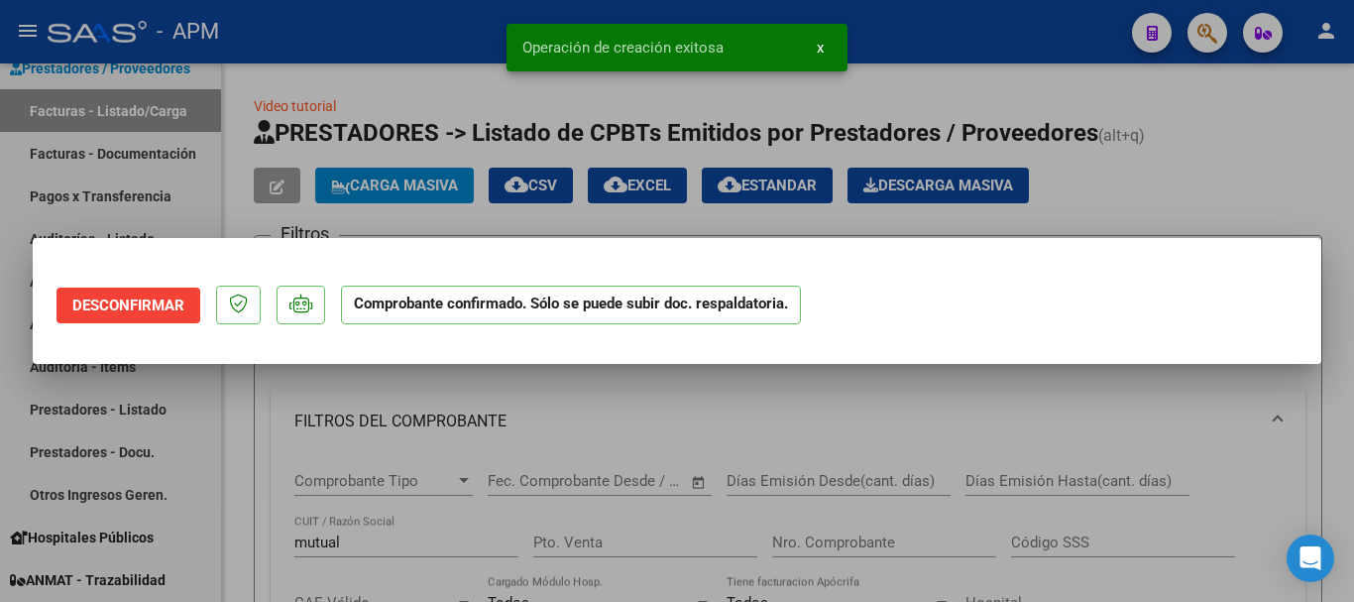
scroll to position [0, 0]
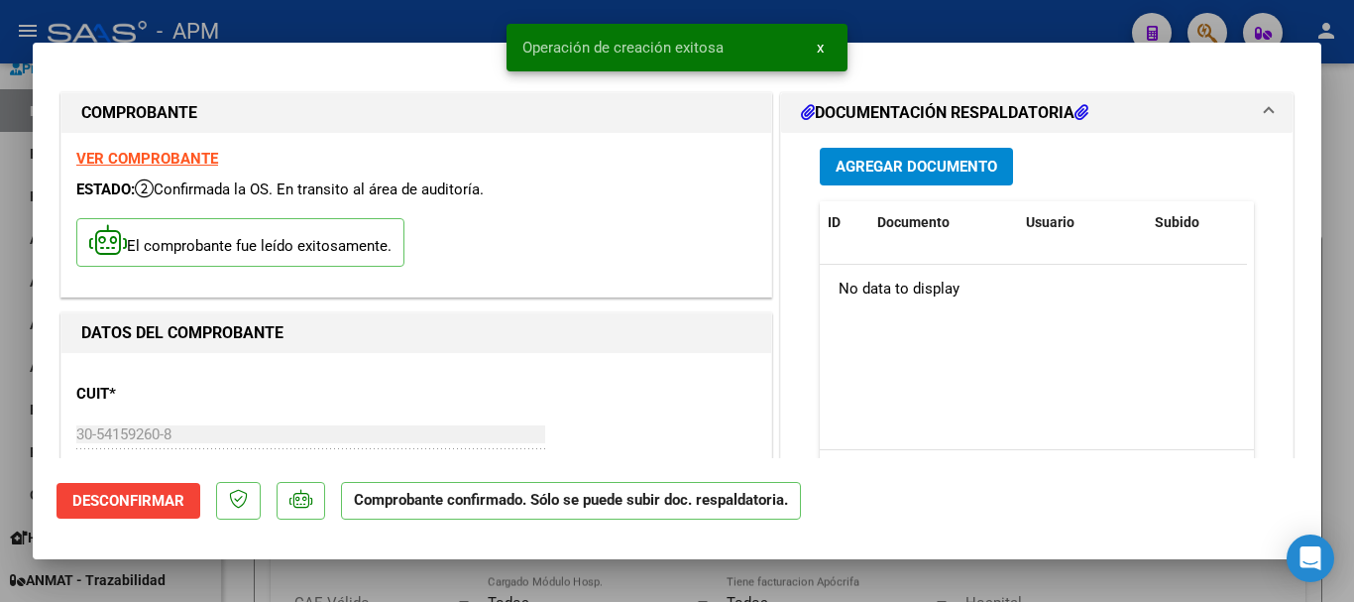
click at [568, 583] on div at bounding box center [677, 301] width 1354 height 602
type input "$ 0,00"
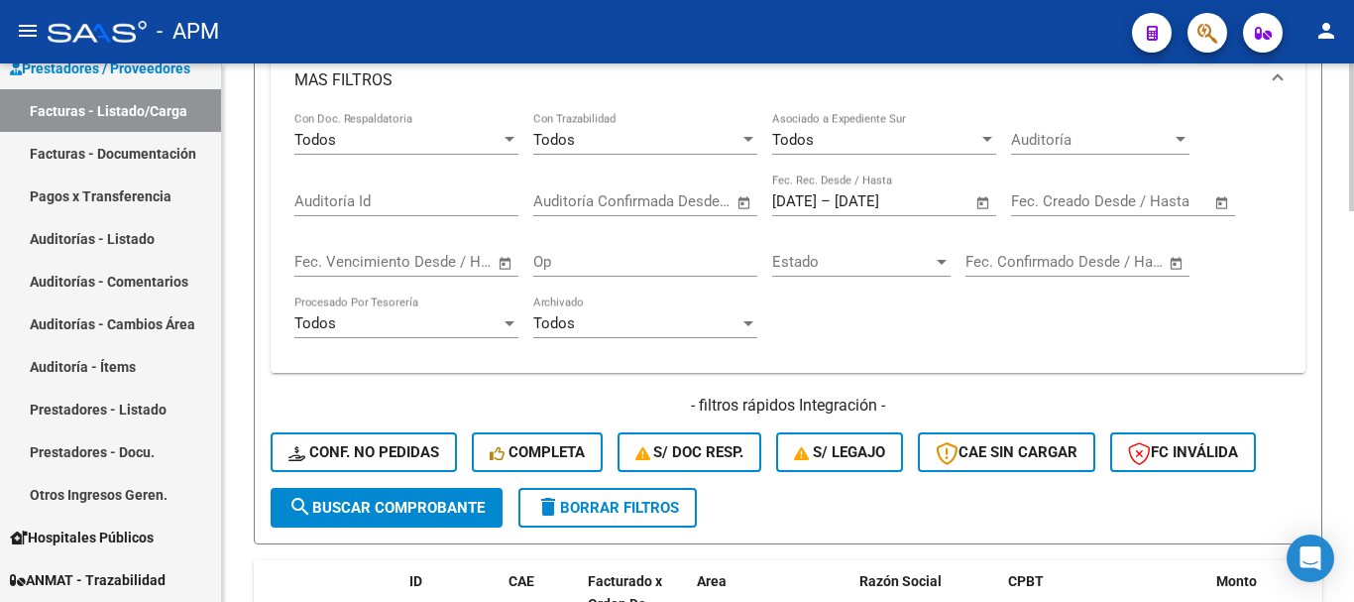
scroll to position [991, 0]
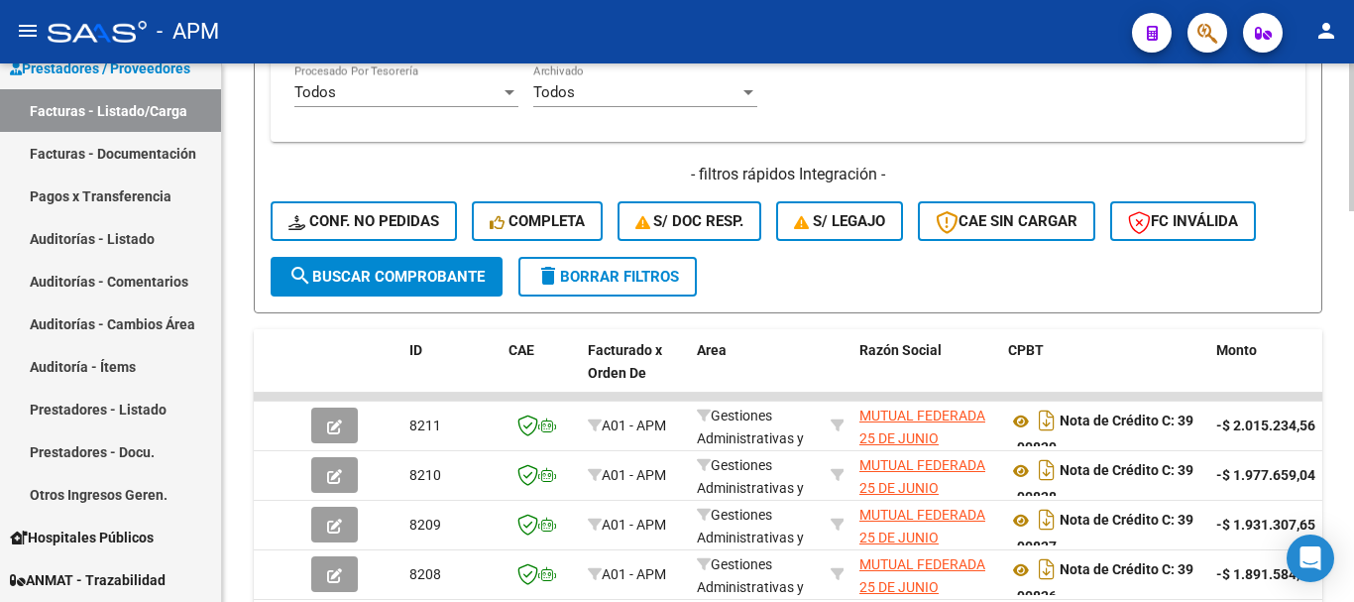
click at [431, 274] on span "search Buscar Comprobante" at bounding box center [387, 277] width 196 height 18
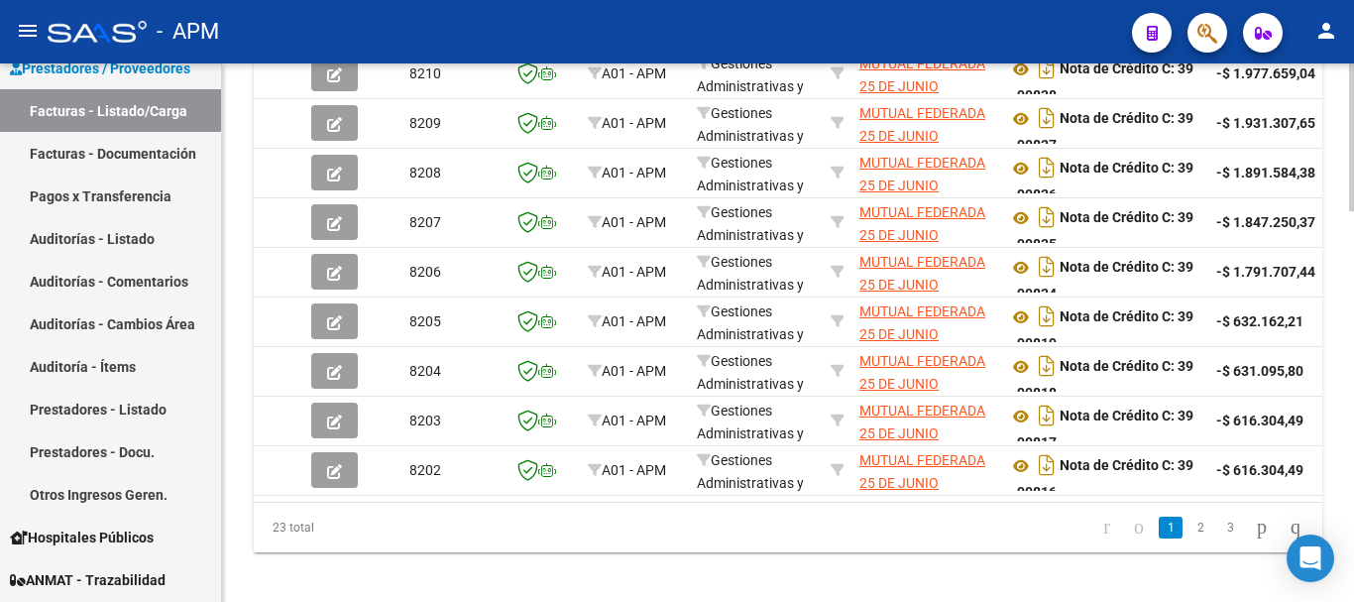
scroll to position [1423, 0]
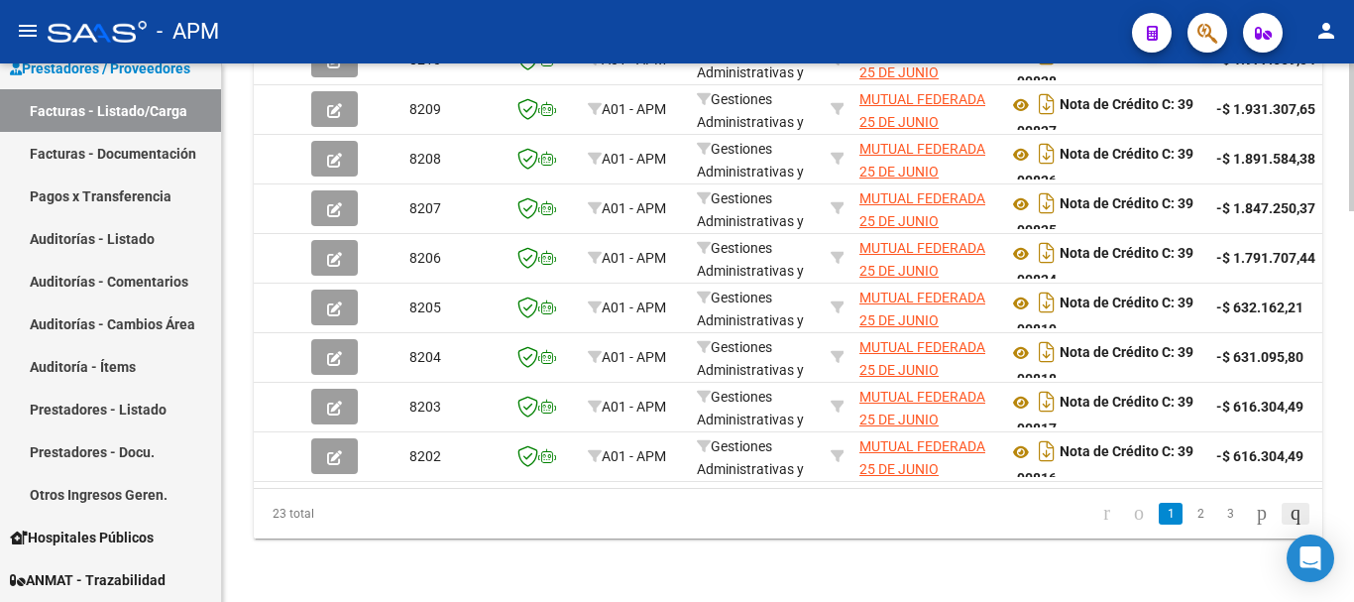
click at [1288, 511] on icon "go to last page" at bounding box center [1296, 513] width 16 height 24
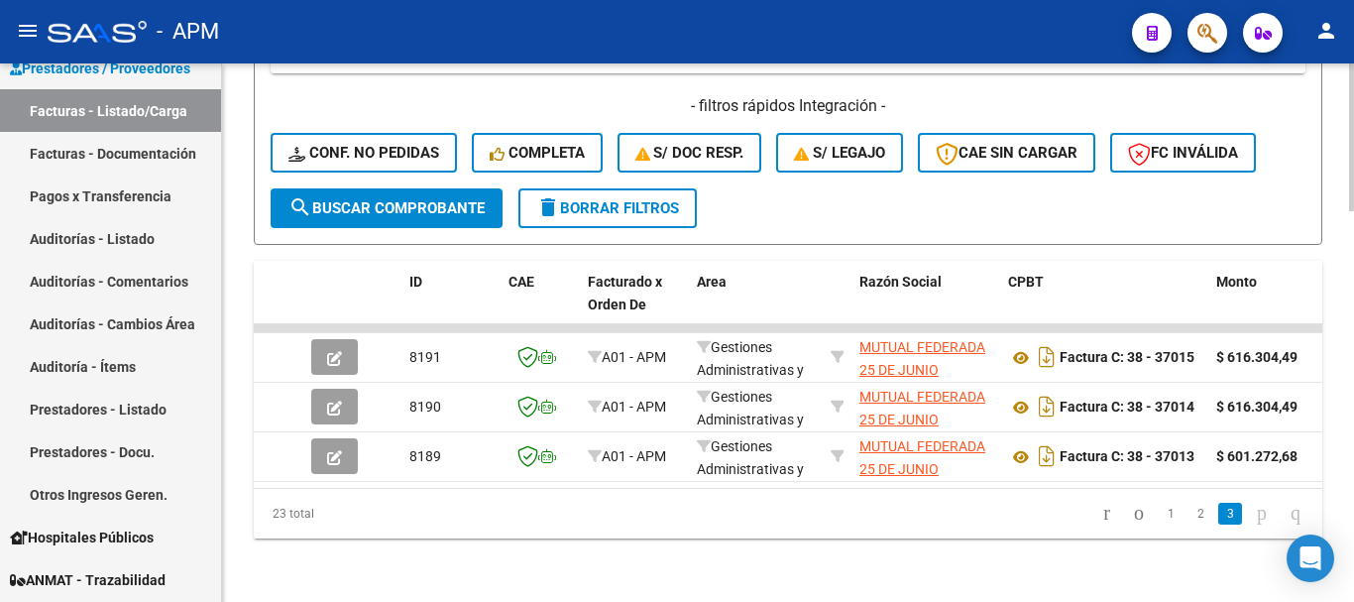
scroll to position [1076, 0]
click at [1189, 508] on link "2" at bounding box center [1201, 514] width 24 height 22
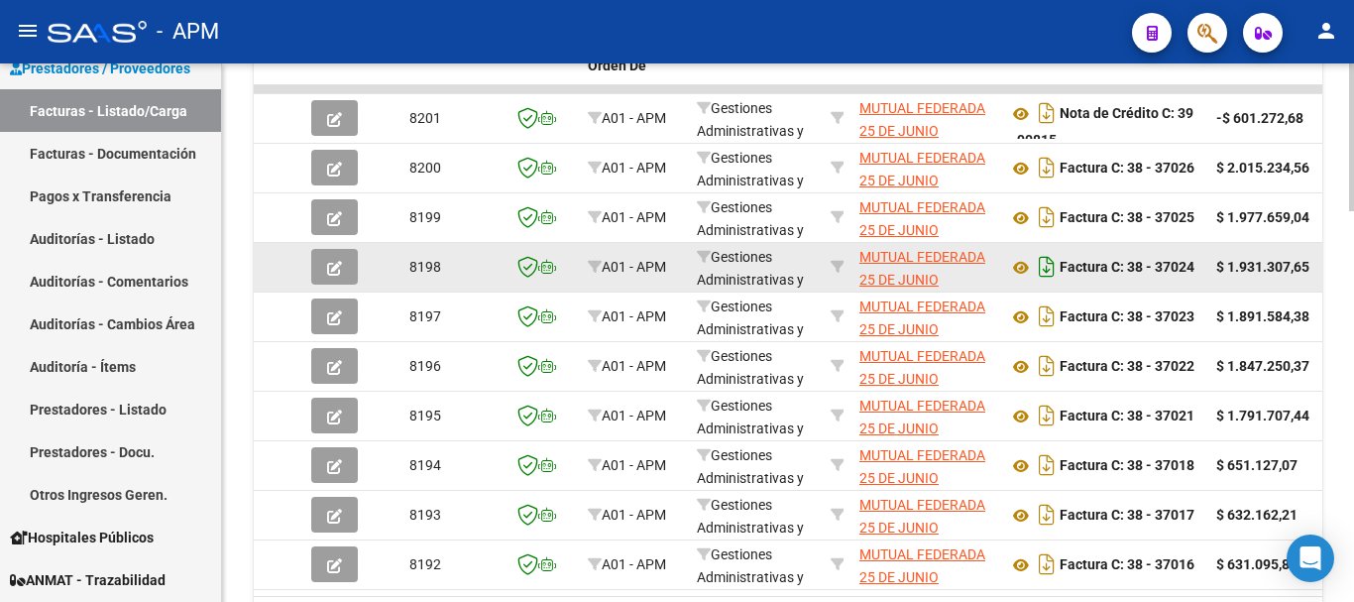
scroll to position [1423, 0]
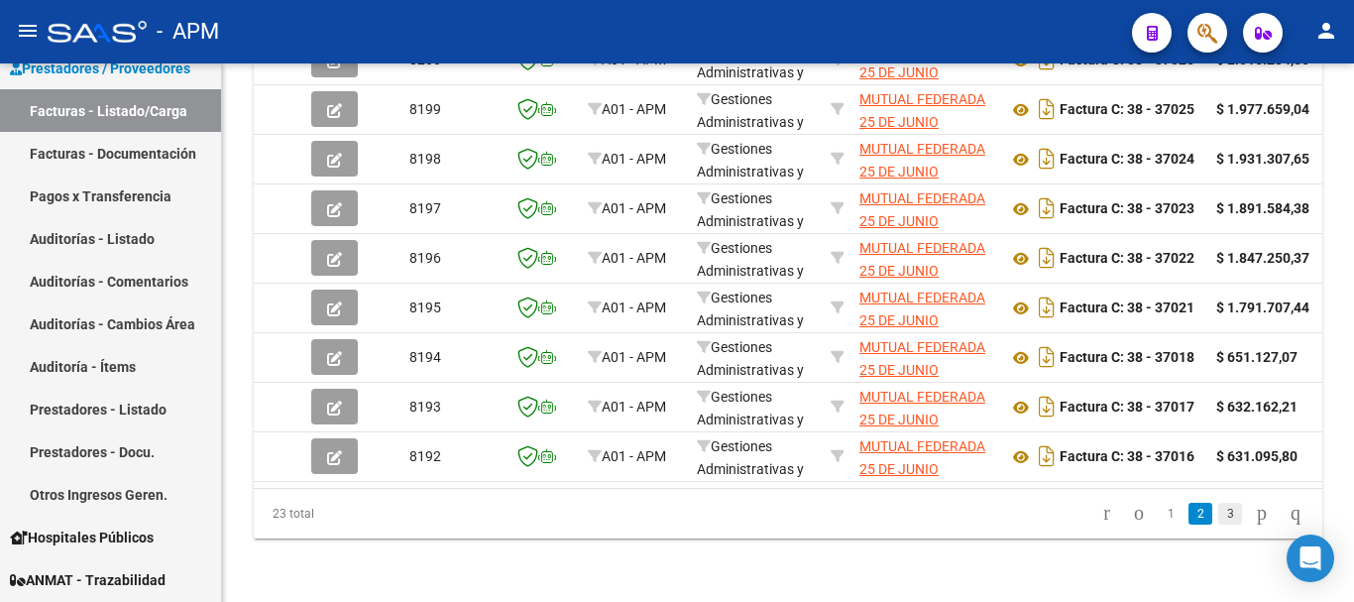
click at [1218, 511] on link "3" at bounding box center [1230, 514] width 24 height 22
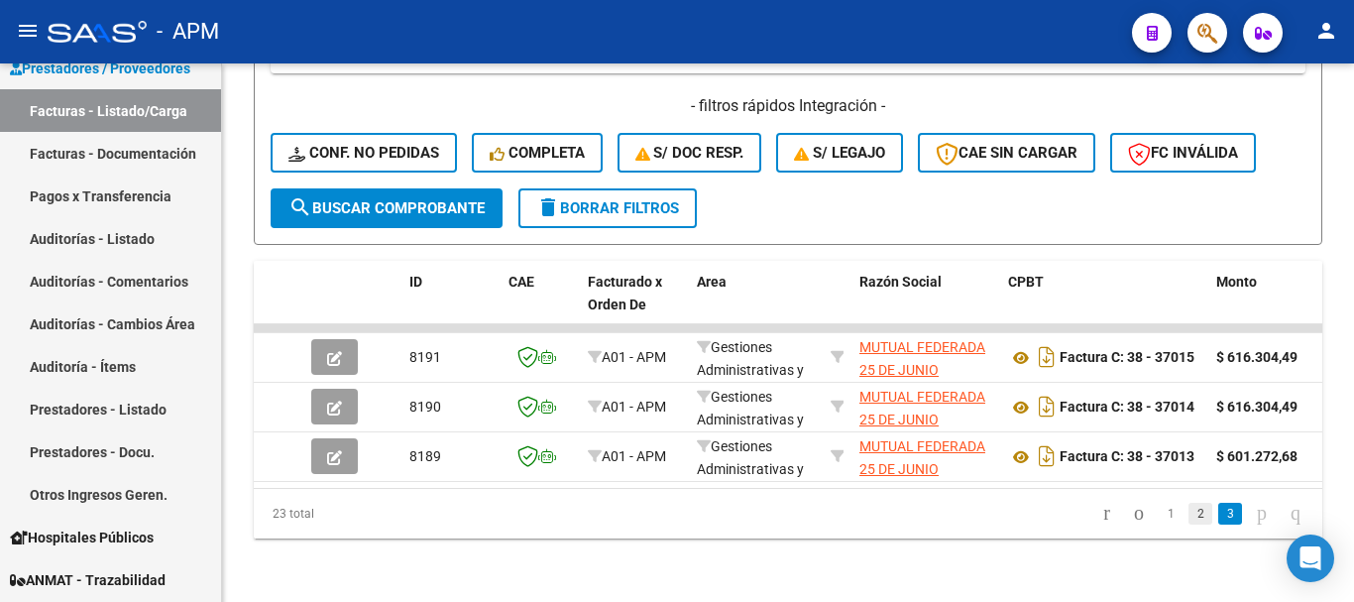
click at [1189, 521] on link "2" at bounding box center [1201, 514] width 24 height 22
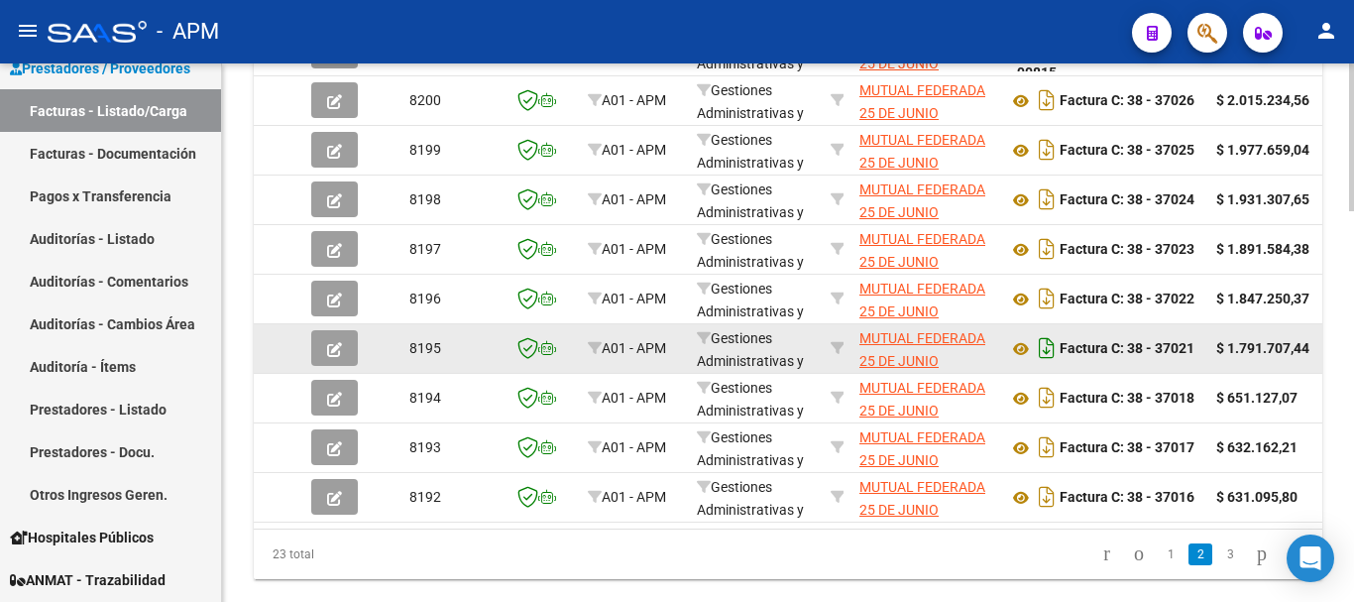
scroll to position [1423, 0]
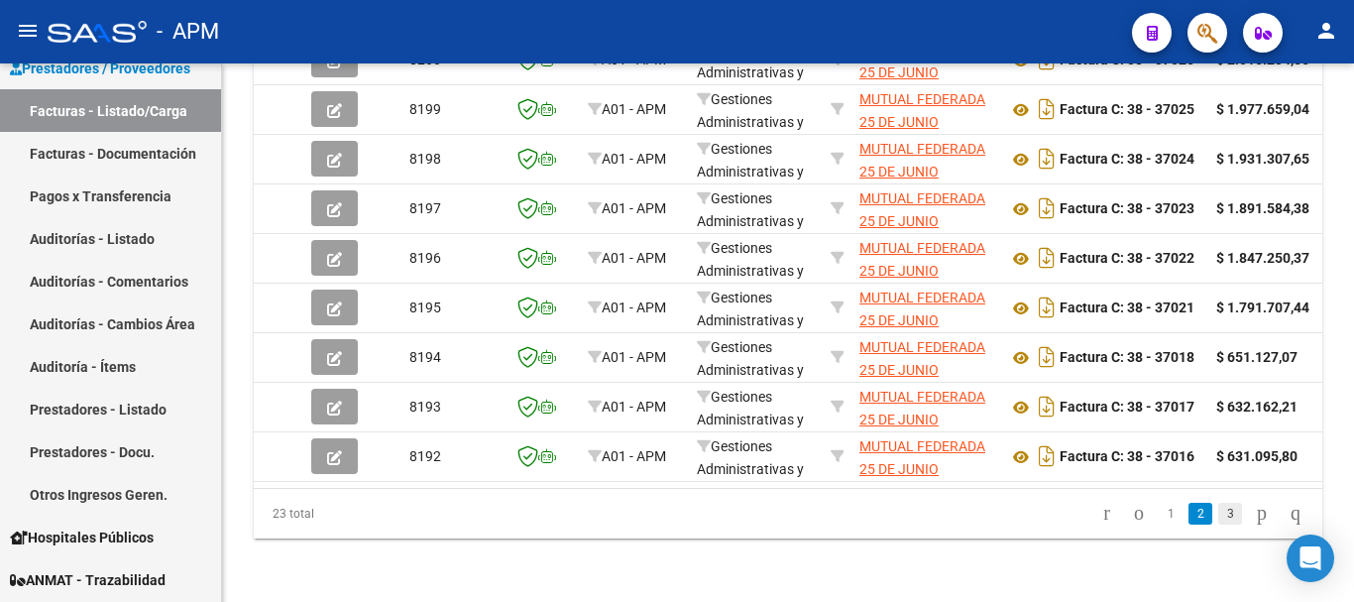
click at [1218, 508] on link "3" at bounding box center [1230, 514] width 24 height 22
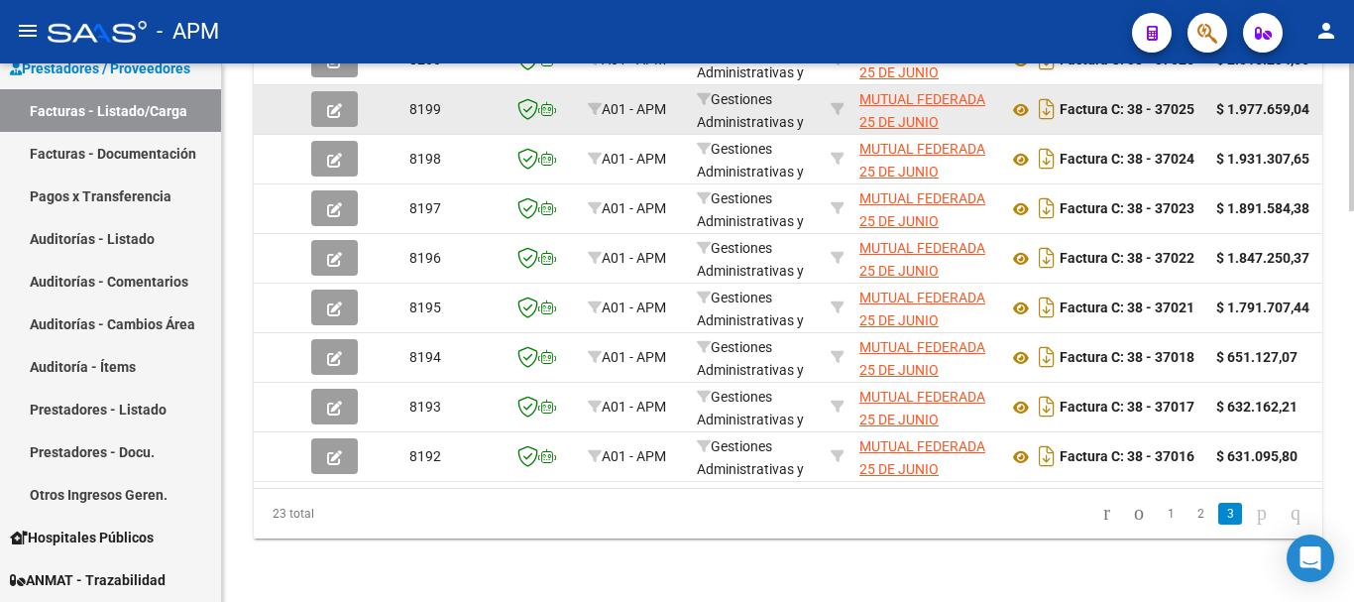
scroll to position [1076, 0]
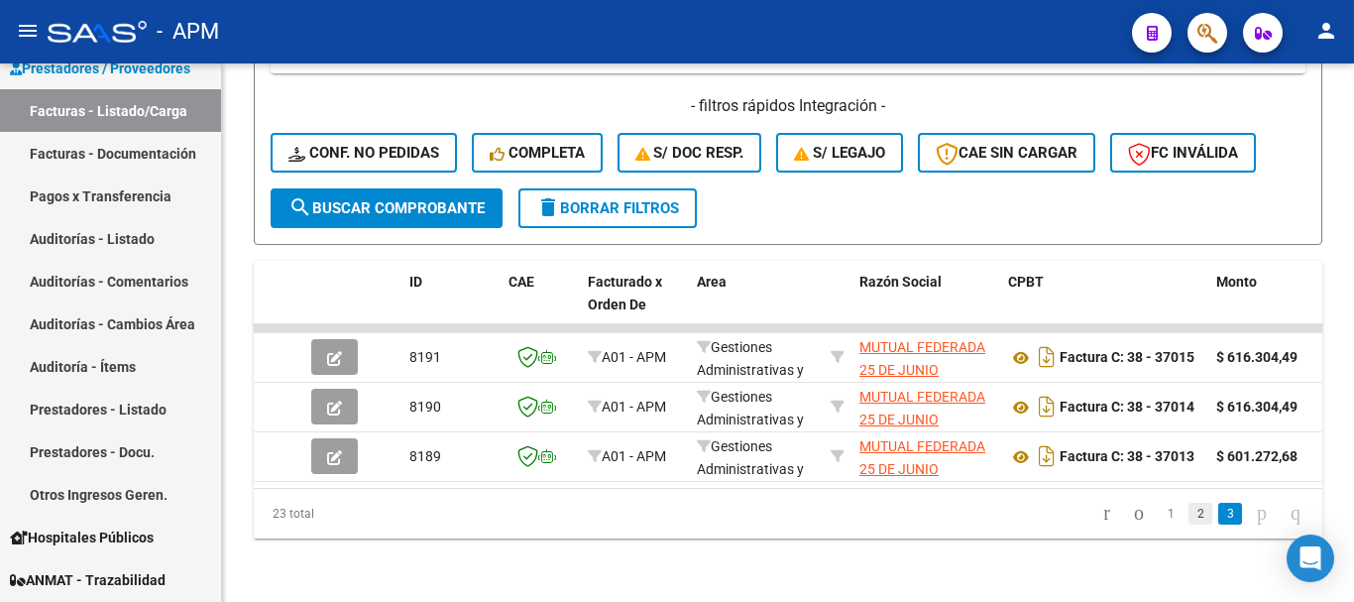
click at [1189, 514] on link "2" at bounding box center [1201, 514] width 24 height 22
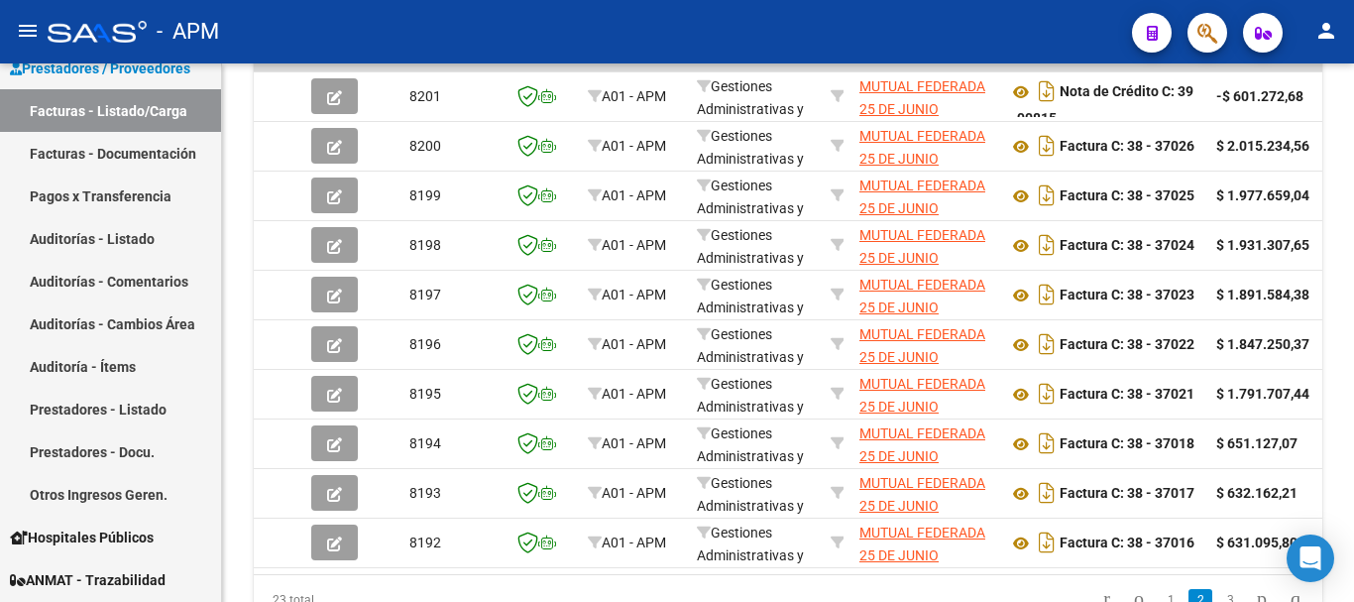
scroll to position [1423, 0]
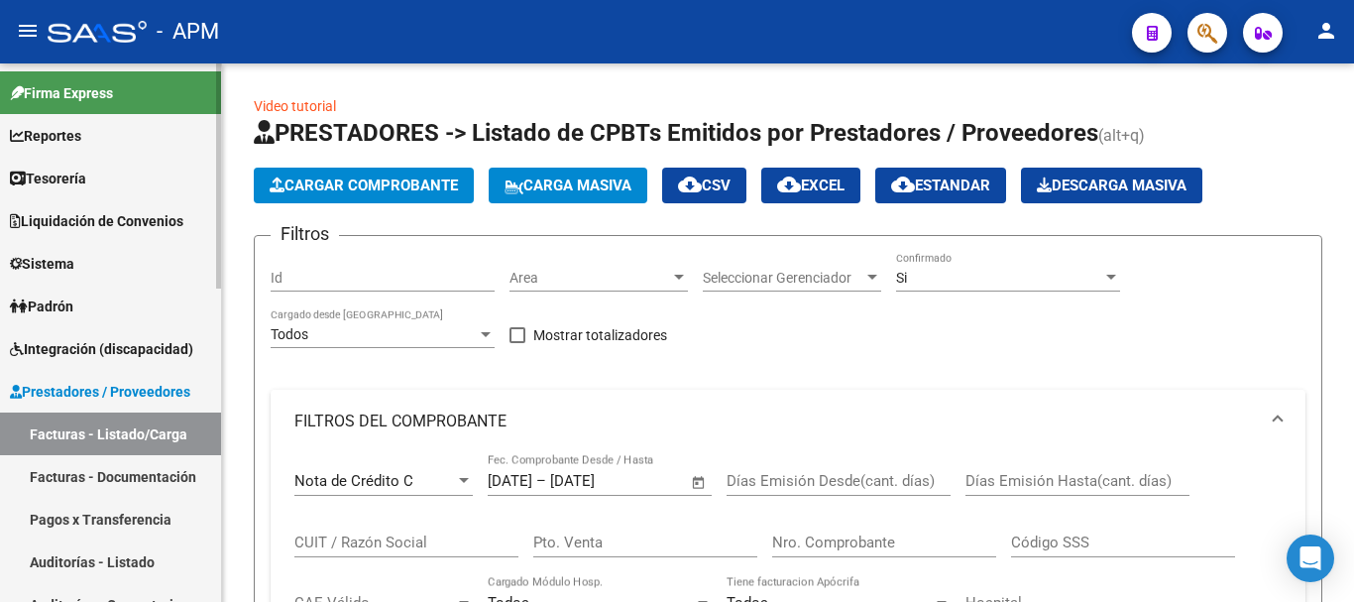
drag, startPoint x: 0, startPoint y: 0, endPoint x: 111, endPoint y: 238, distance: 262.6
click at [111, 412] on link "Facturas - Listado/Carga" at bounding box center [110, 433] width 221 height 43
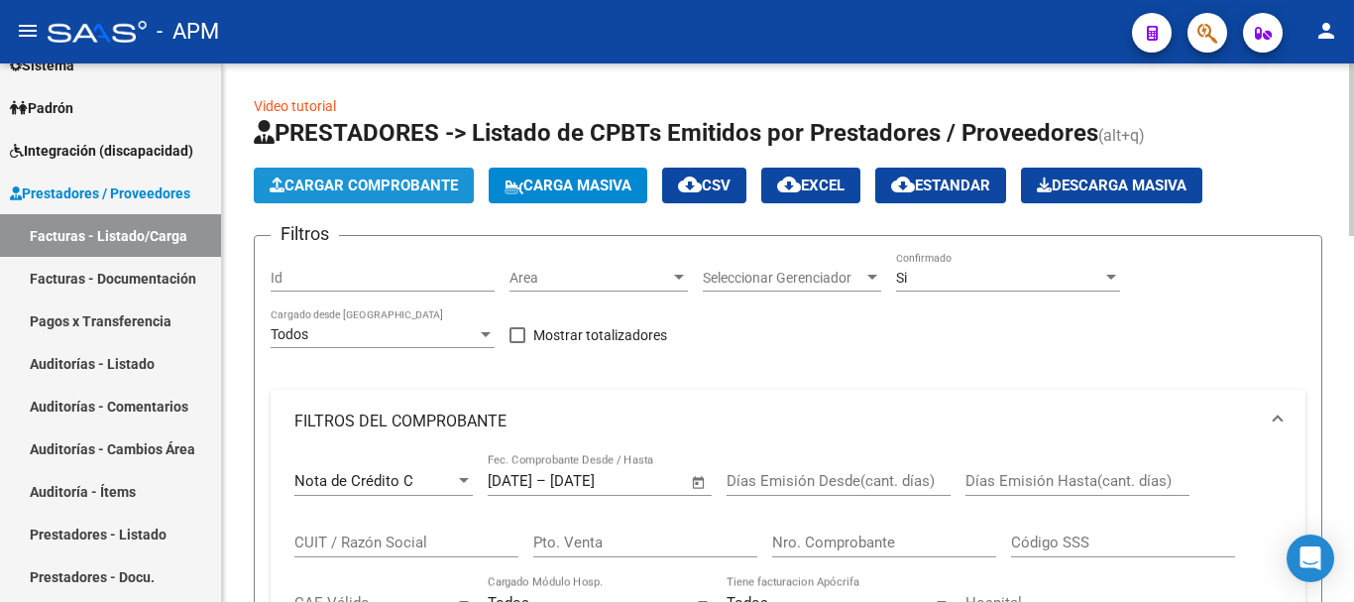
click at [367, 171] on button "Cargar Comprobante" at bounding box center [364, 186] width 220 height 36
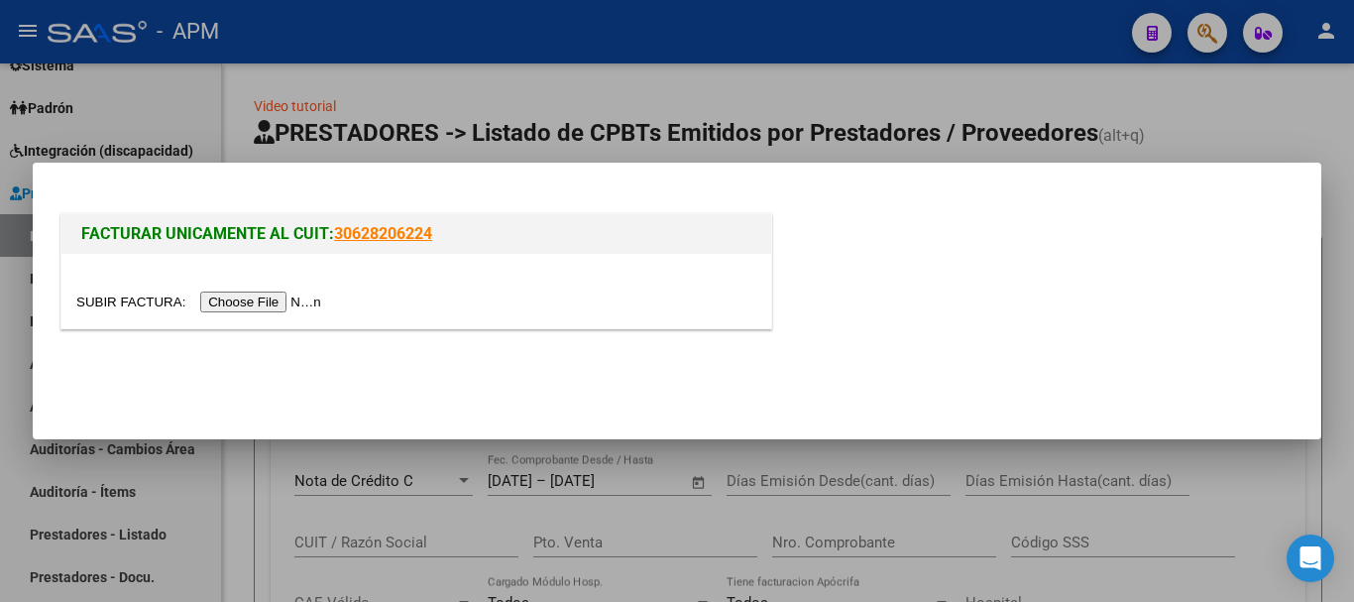
click at [294, 302] on input "file" at bounding box center [201, 301] width 251 height 21
click at [268, 300] on input "file" at bounding box center [201, 301] width 251 height 21
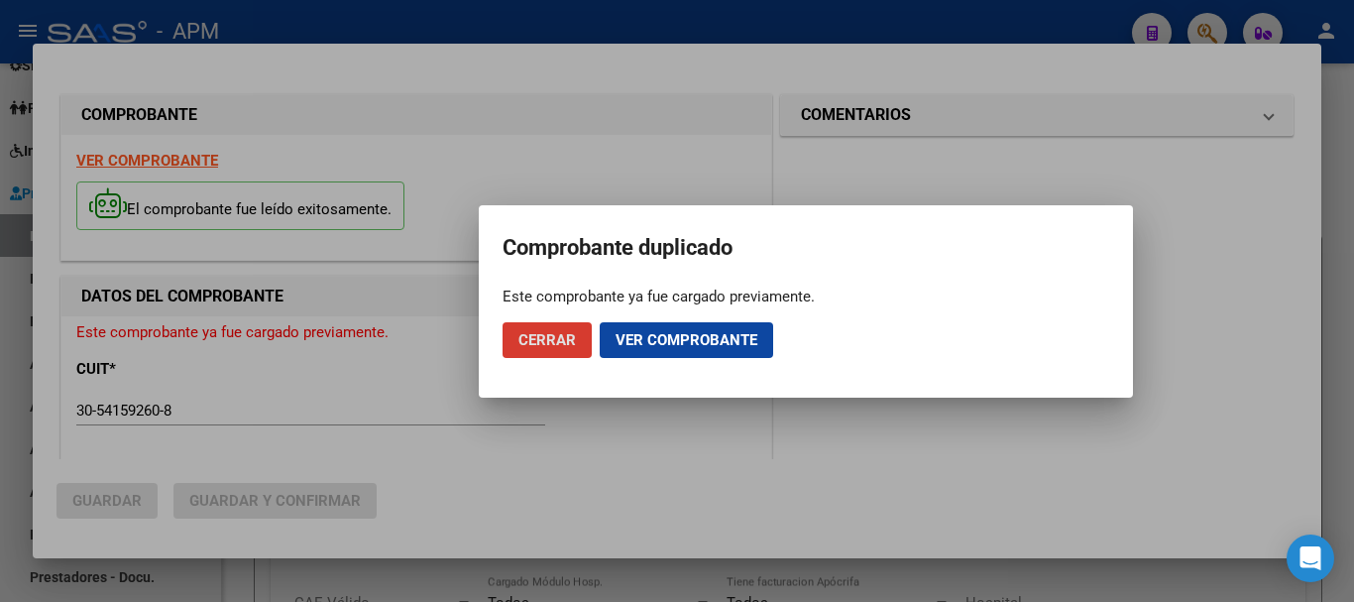
click at [558, 333] on span "Cerrar" at bounding box center [548, 340] width 58 height 18
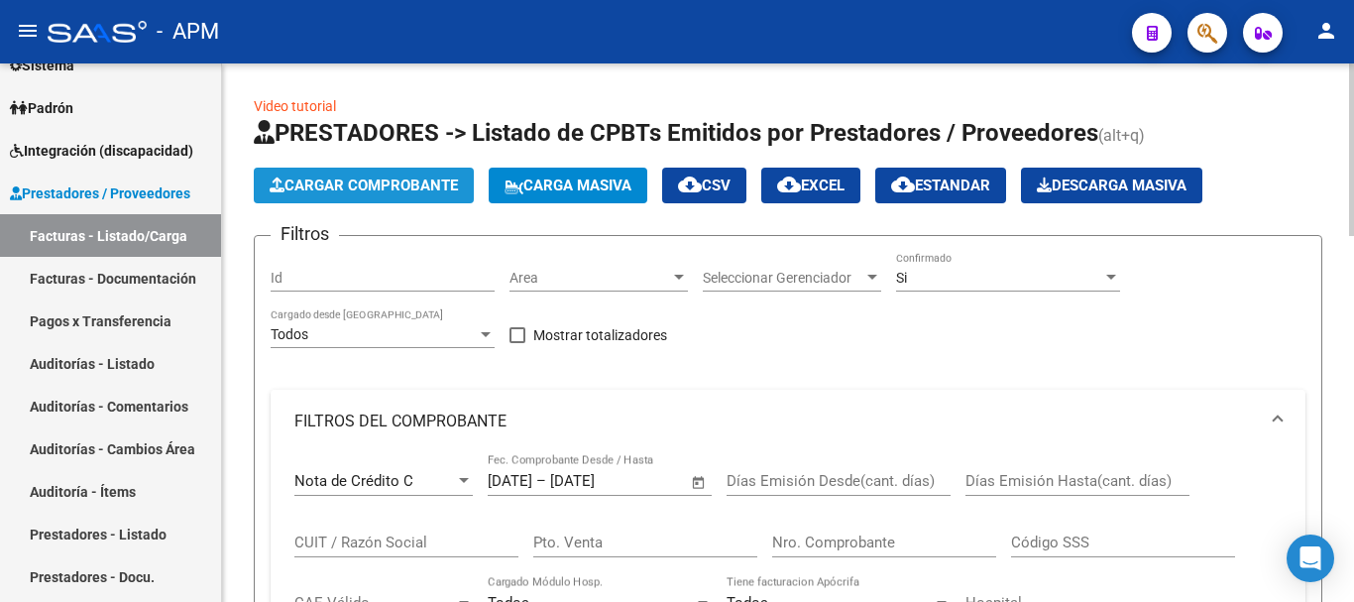
click at [431, 181] on span "Cargar Comprobante" at bounding box center [364, 185] width 188 height 18
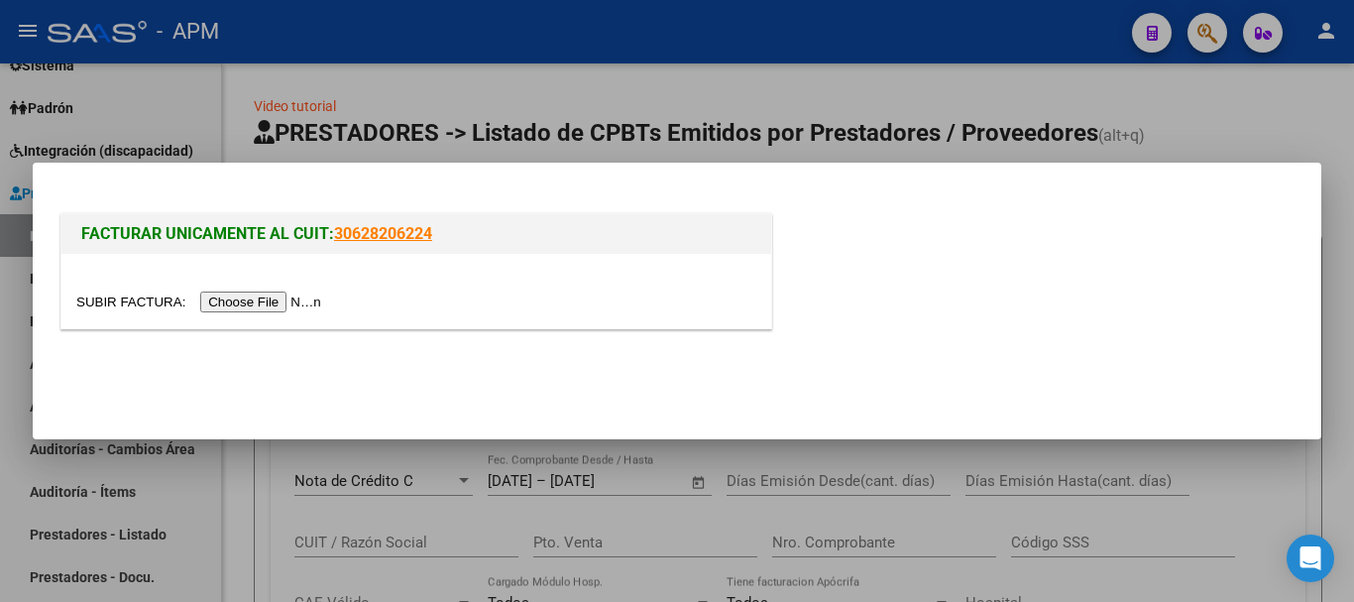
click at [281, 316] on div at bounding box center [416, 291] width 710 height 74
click at [285, 300] on input "file" at bounding box center [201, 301] width 251 height 21
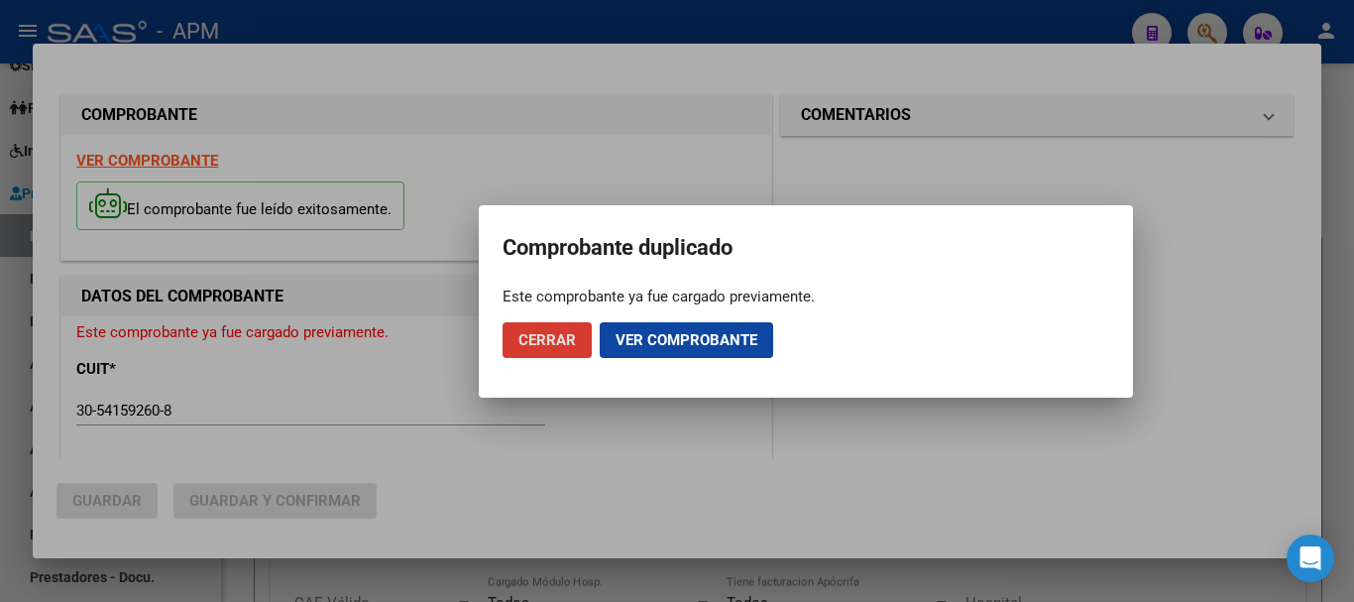
click at [558, 341] on span "Cerrar" at bounding box center [548, 340] width 58 height 18
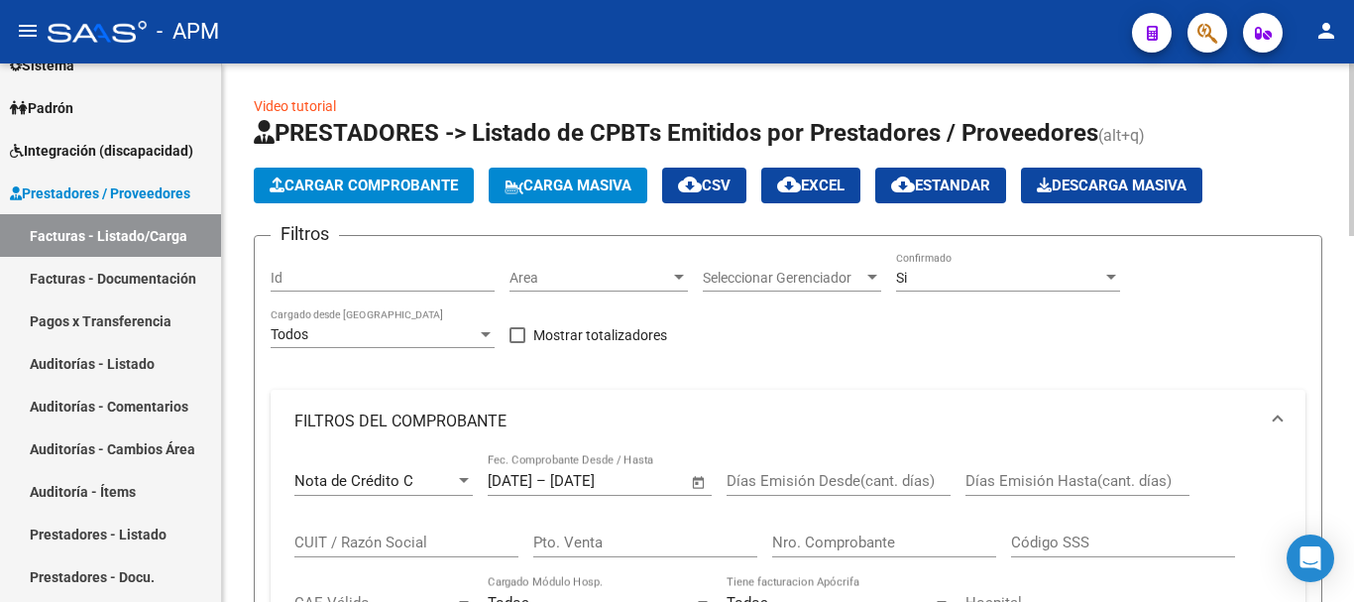
click at [415, 179] on span "Cargar Comprobante" at bounding box center [364, 185] width 188 height 18
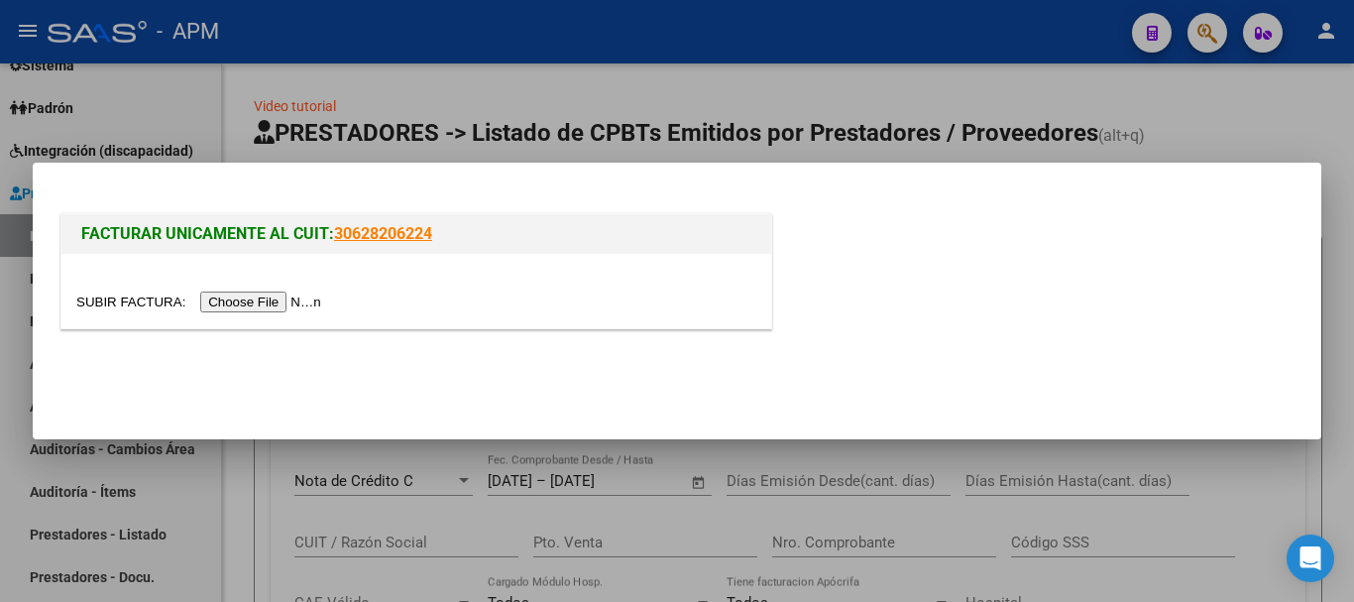
click at [278, 303] on input "file" at bounding box center [201, 301] width 251 height 21
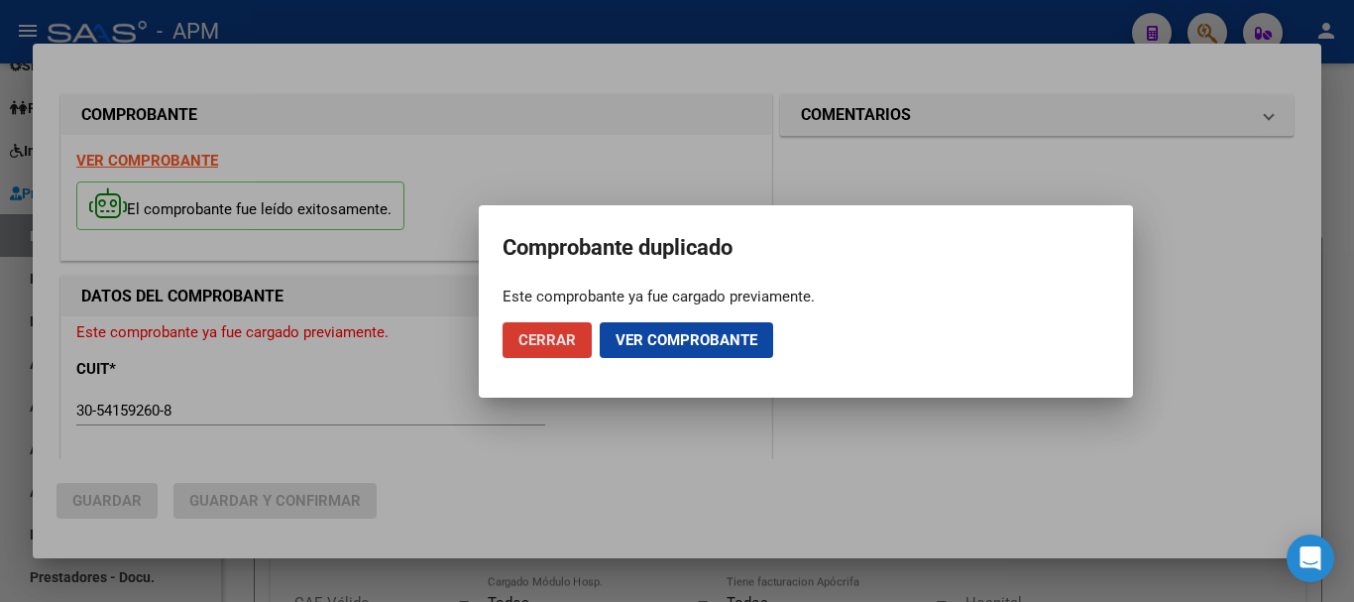
click at [531, 338] on span "Cerrar" at bounding box center [548, 340] width 58 height 18
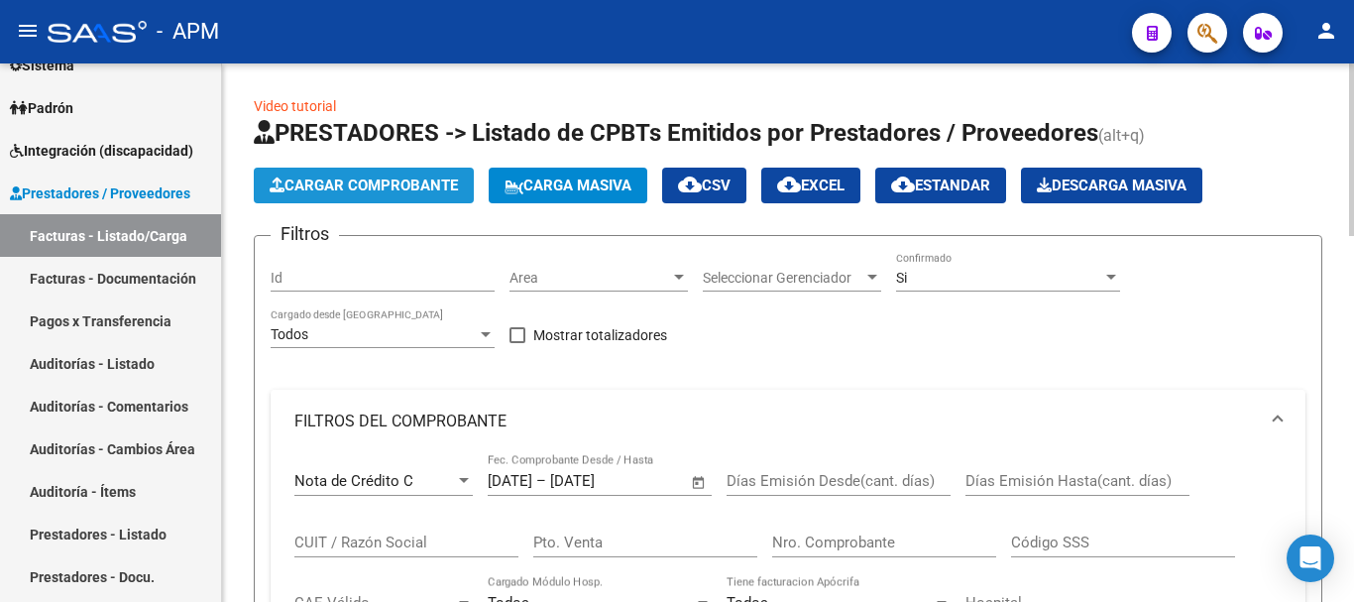
click at [430, 195] on button "Cargar Comprobante" at bounding box center [364, 186] width 220 height 36
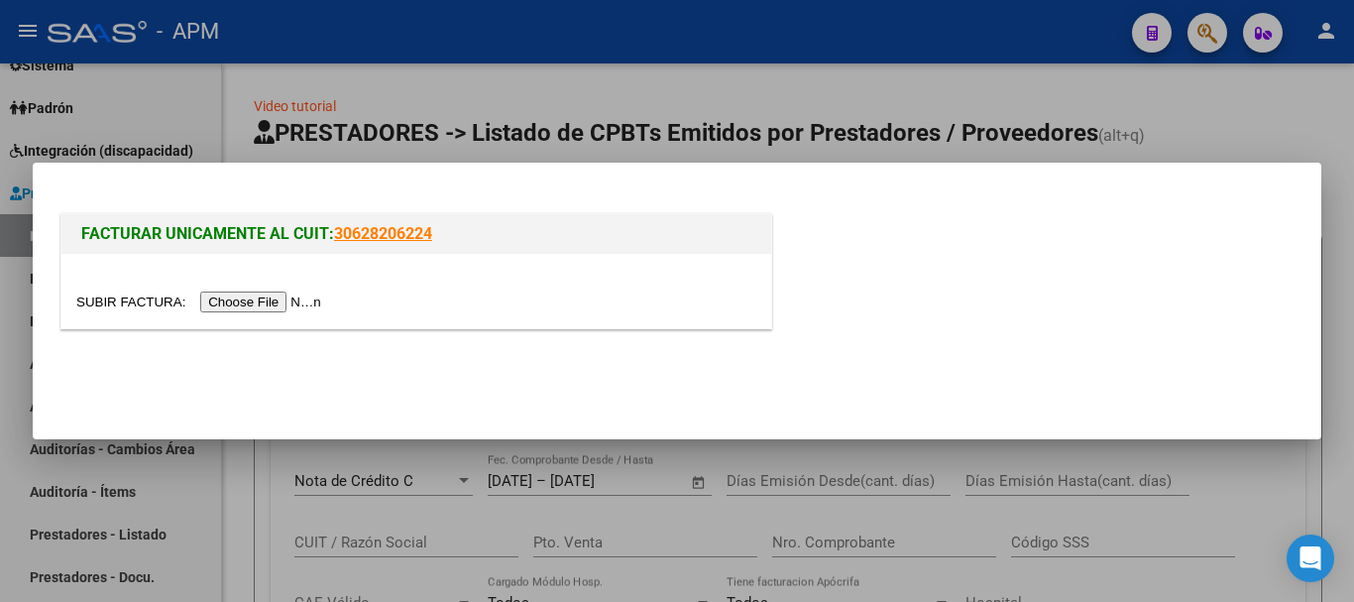
click at [297, 302] on input "file" at bounding box center [201, 301] width 251 height 21
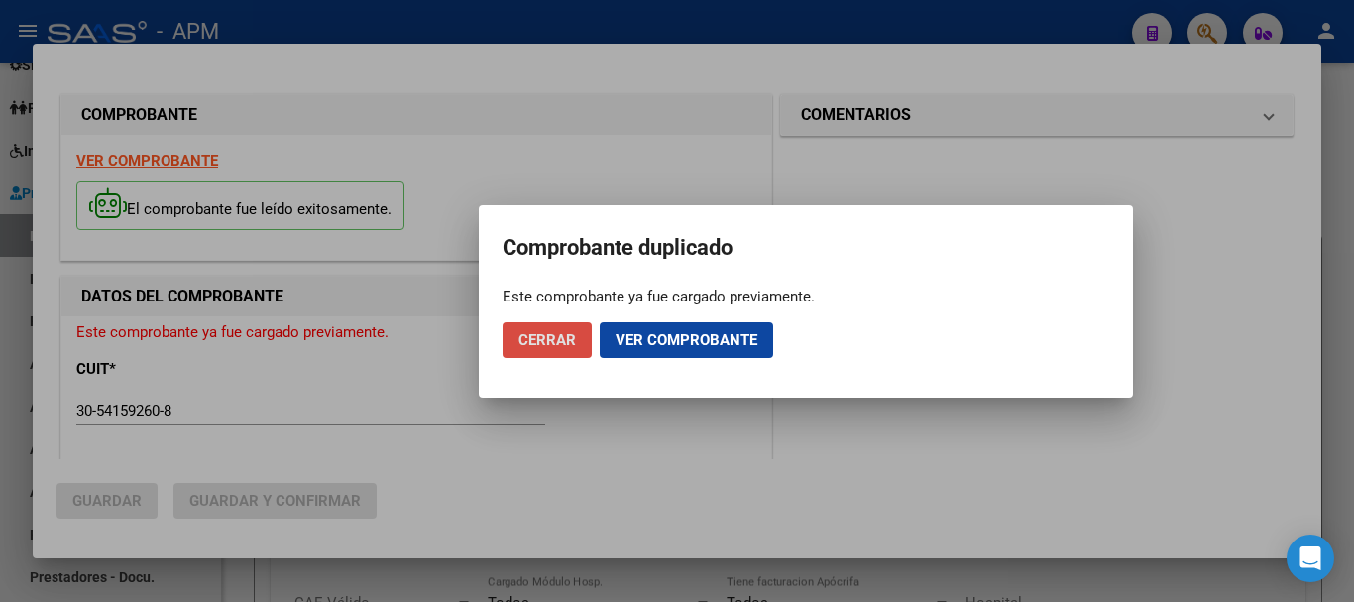
click at [535, 334] on span "Cerrar" at bounding box center [548, 340] width 58 height 18
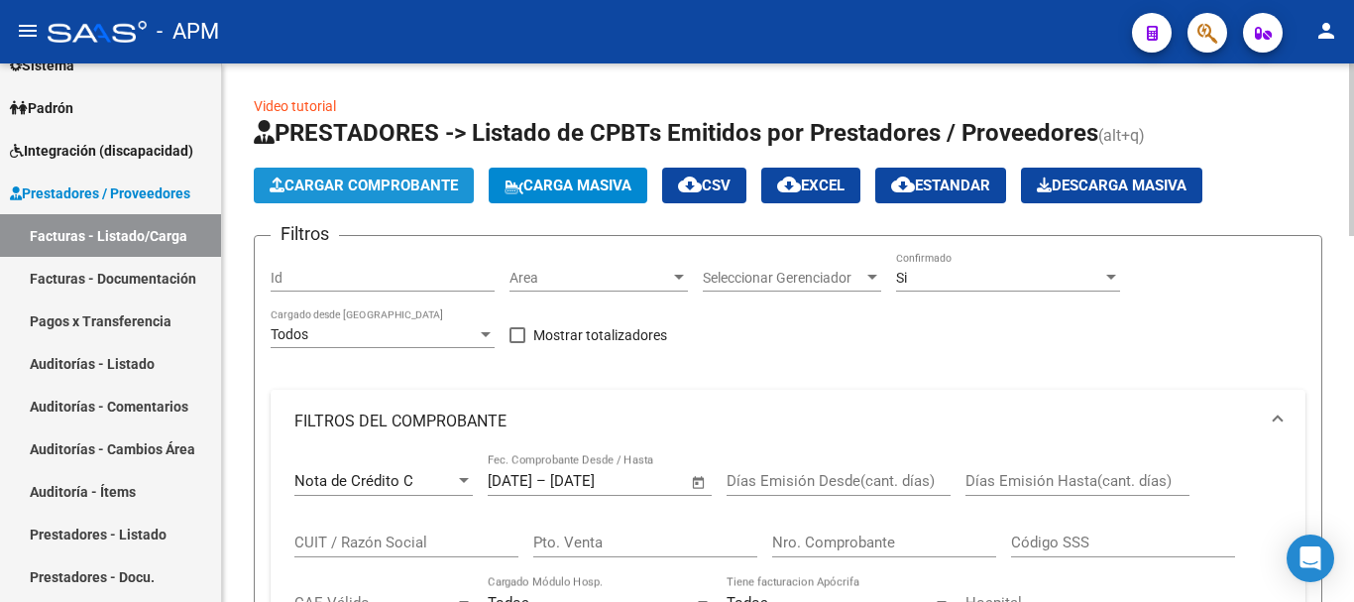
click at [422, 194] on button "Cargar Comprobante" at bounding box center [364, 186] width 220 height 36
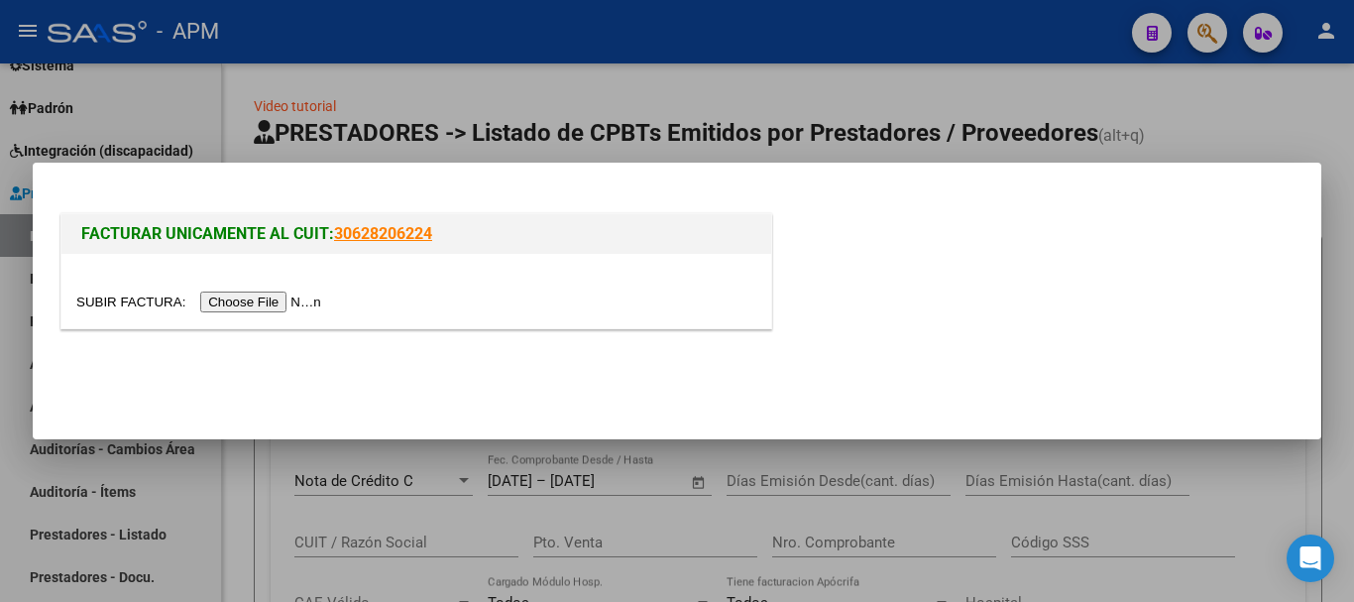
click at [307, 306] on input "file" at bounding box center [201, 301] width 251 height 21
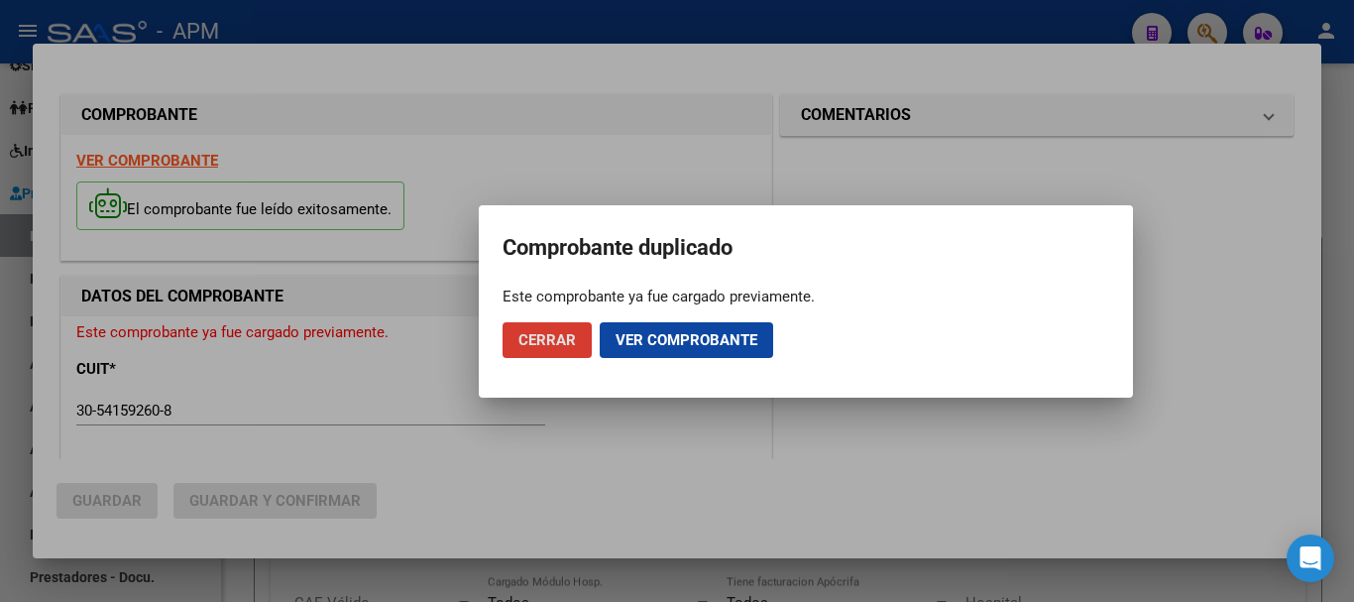
click at [556, 352] on button "Cerrar" at bounding box center [547, 340] width 89 height 36
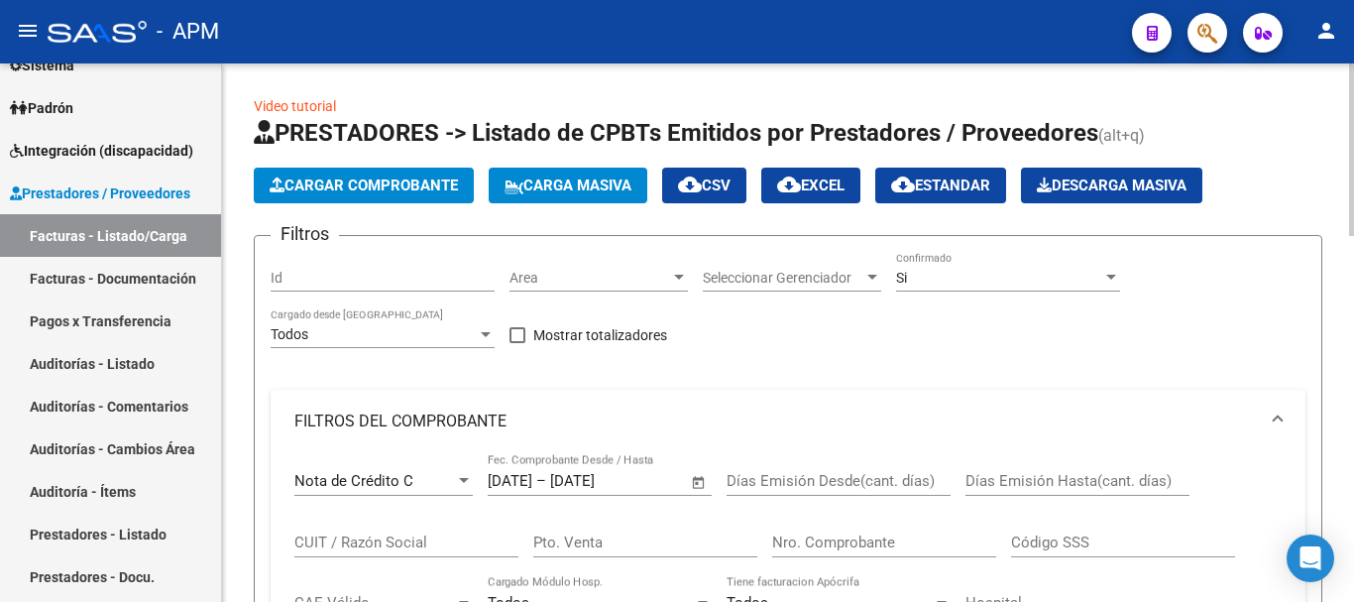
click at [419, 179] on span "Cargar Comprobante" at bounding box center [364, 185] width 188 height 18
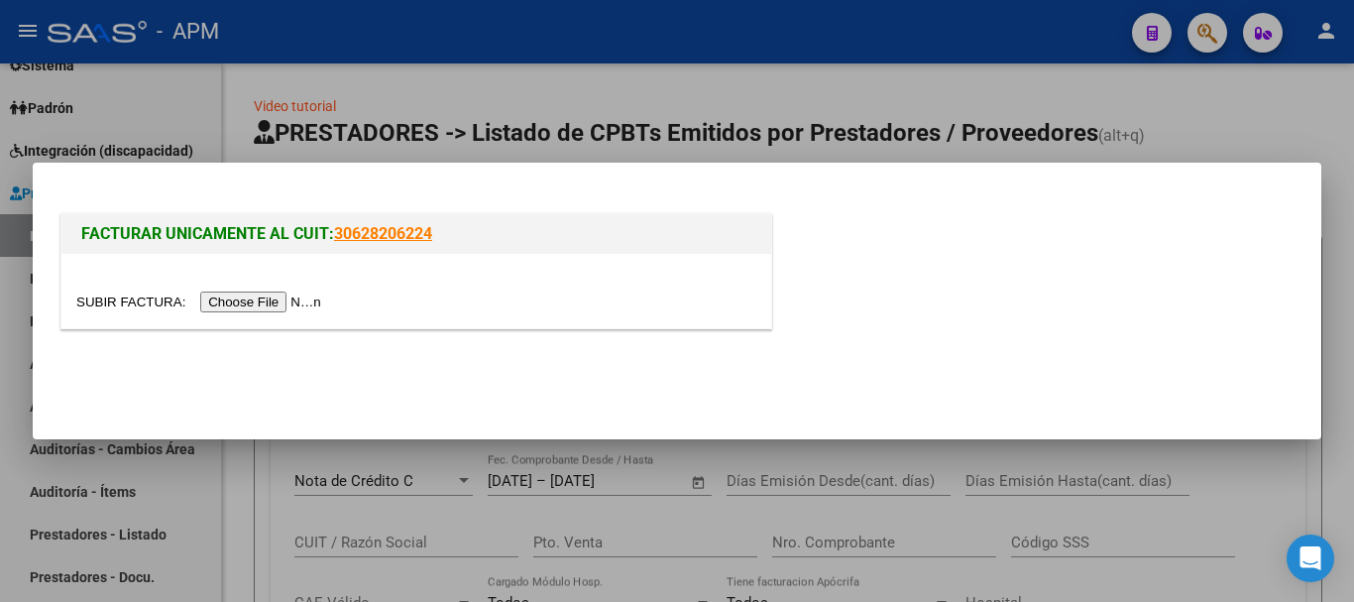
click at [316, 294] on input "file" at bounding box center [201, 301] width 251 height 21
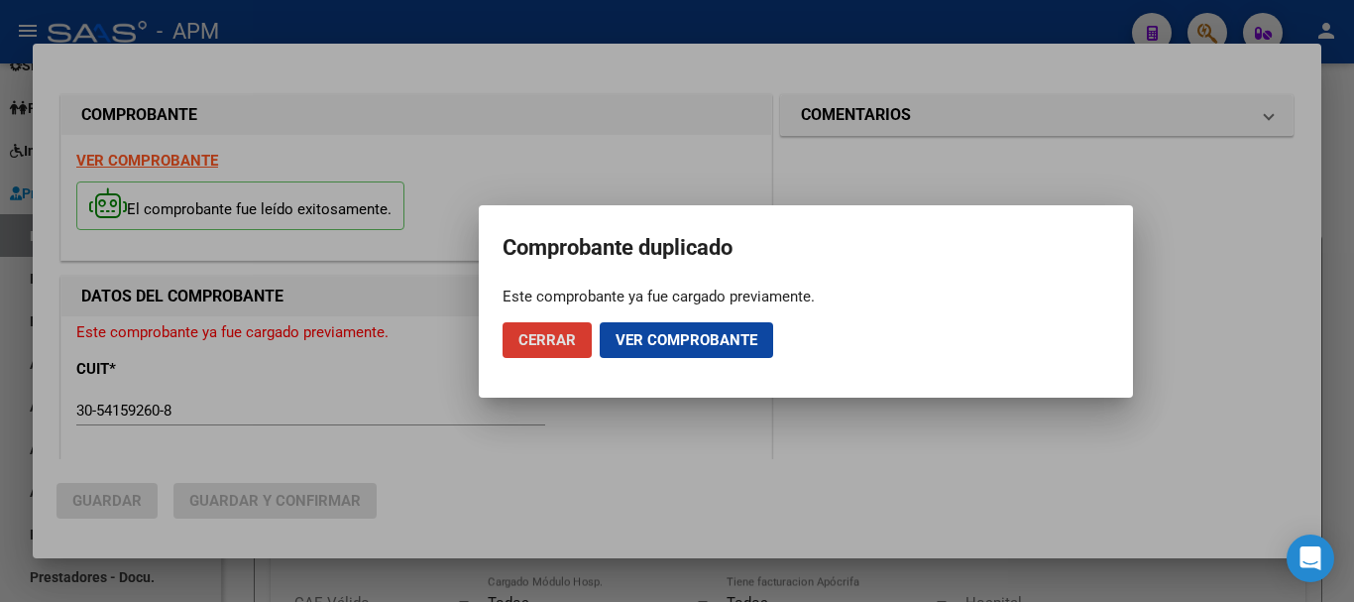
click at [531, 335] on span "Cerrar" at bounding box center [548, 340] width 58 height 18
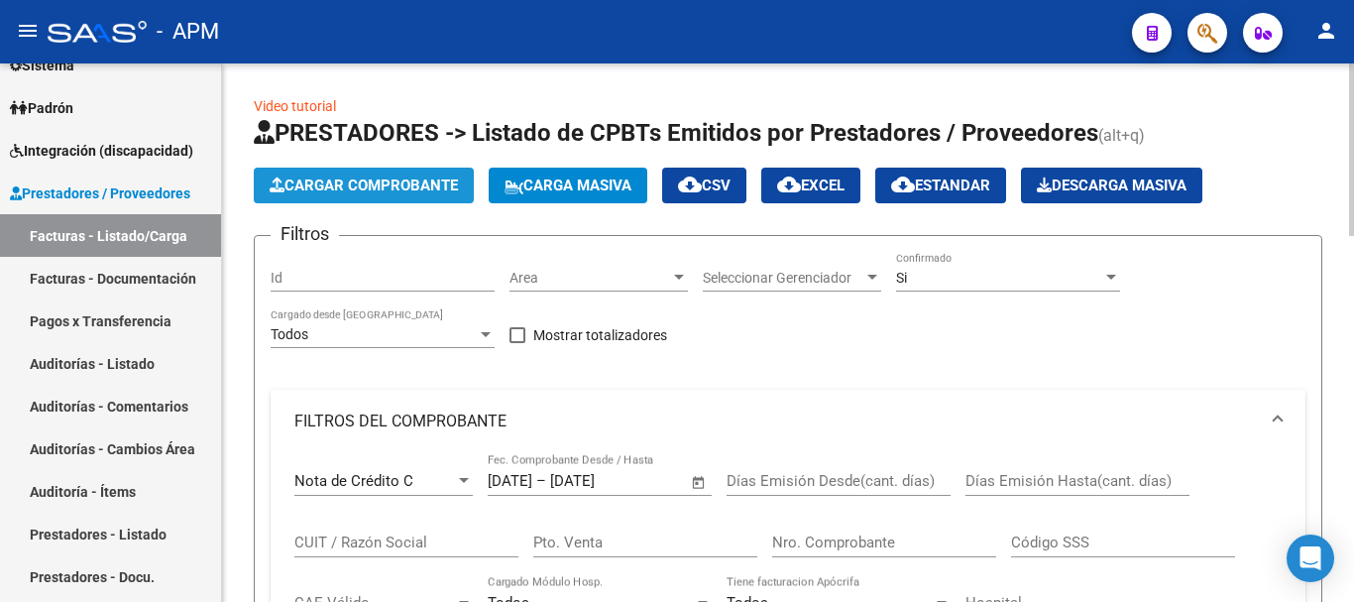
click at [437, 180] on span "Cargar Comprobante" at bounding box center [364, 185] width 188 height 18
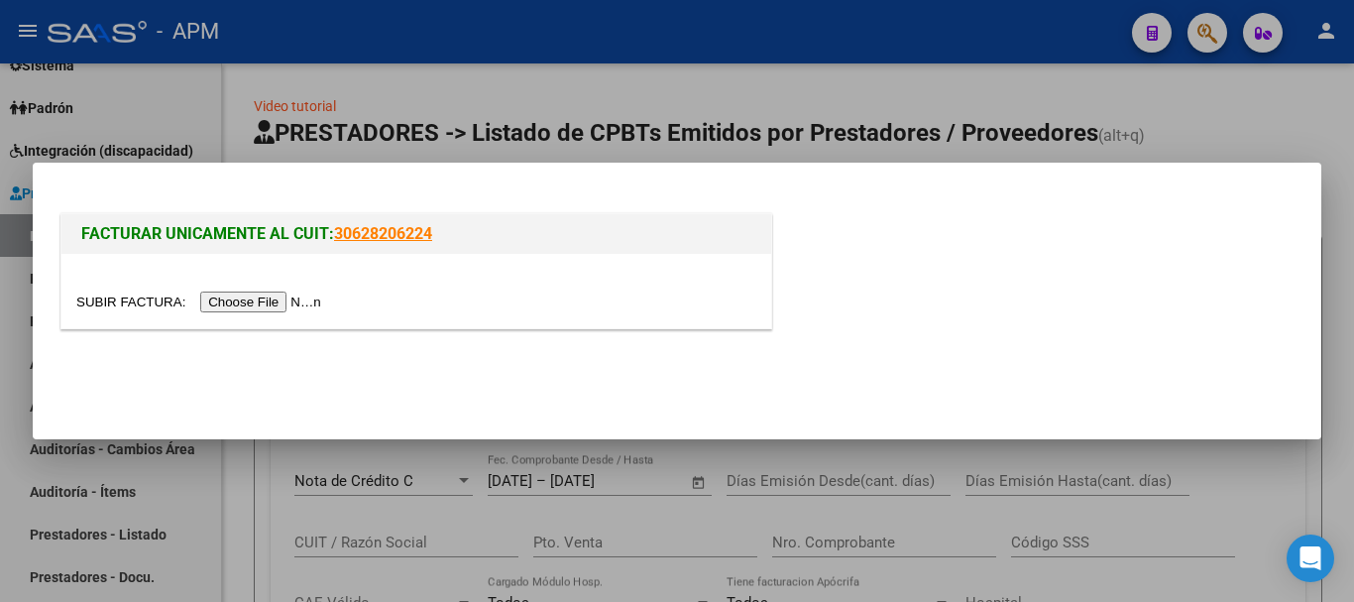
click at [274, 295] on input "file" at bounding box center [201, 301] width 251 height 21
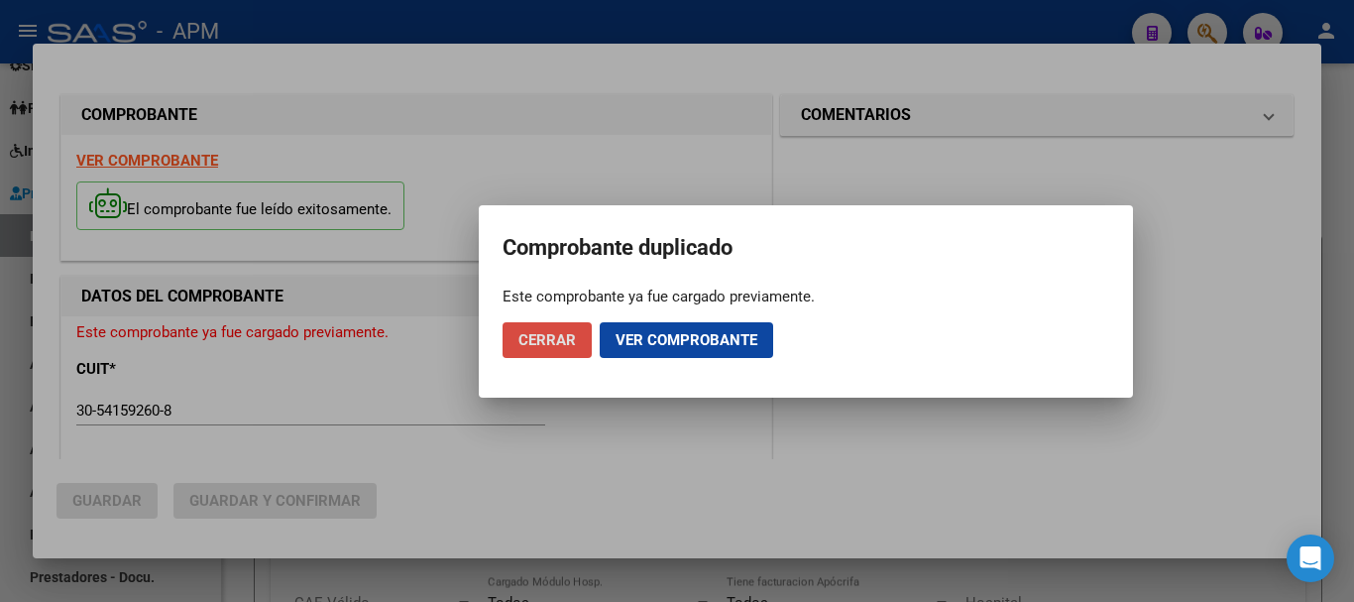
click at [559, 341] on span "Cerrar" at bounding box center [548, 340] width 58 height 18
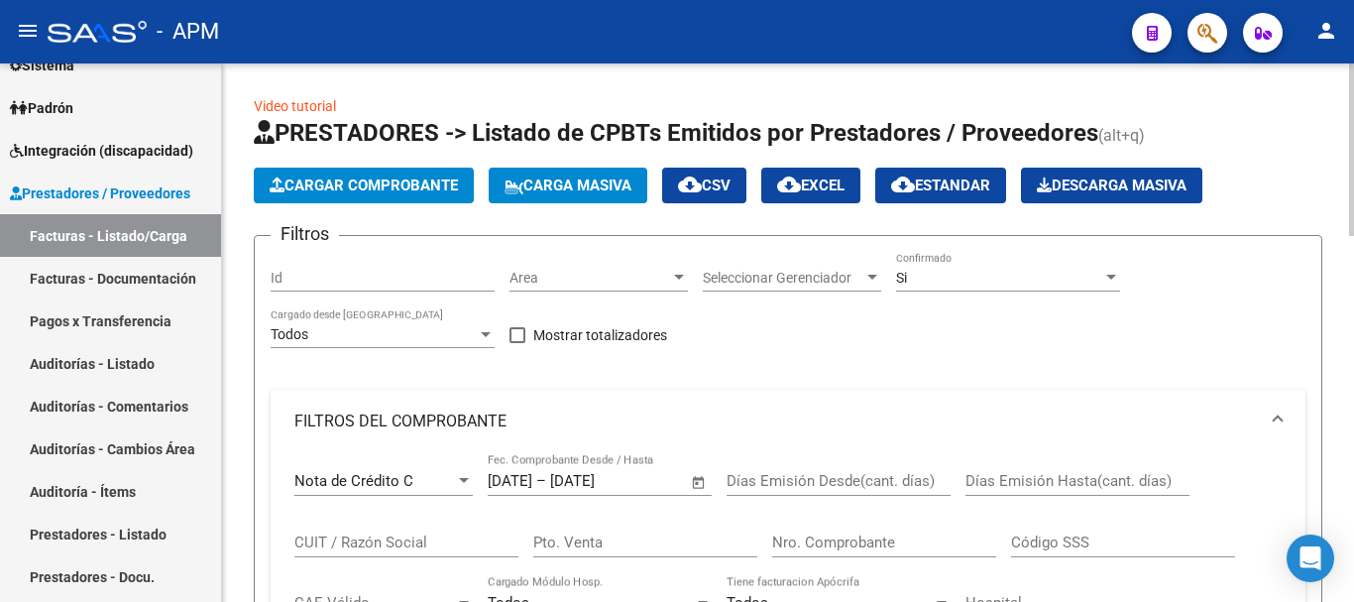
click at [414, 177] on span "Cargar Comprobante" at bounding box center [364, 185] width 188 height 18
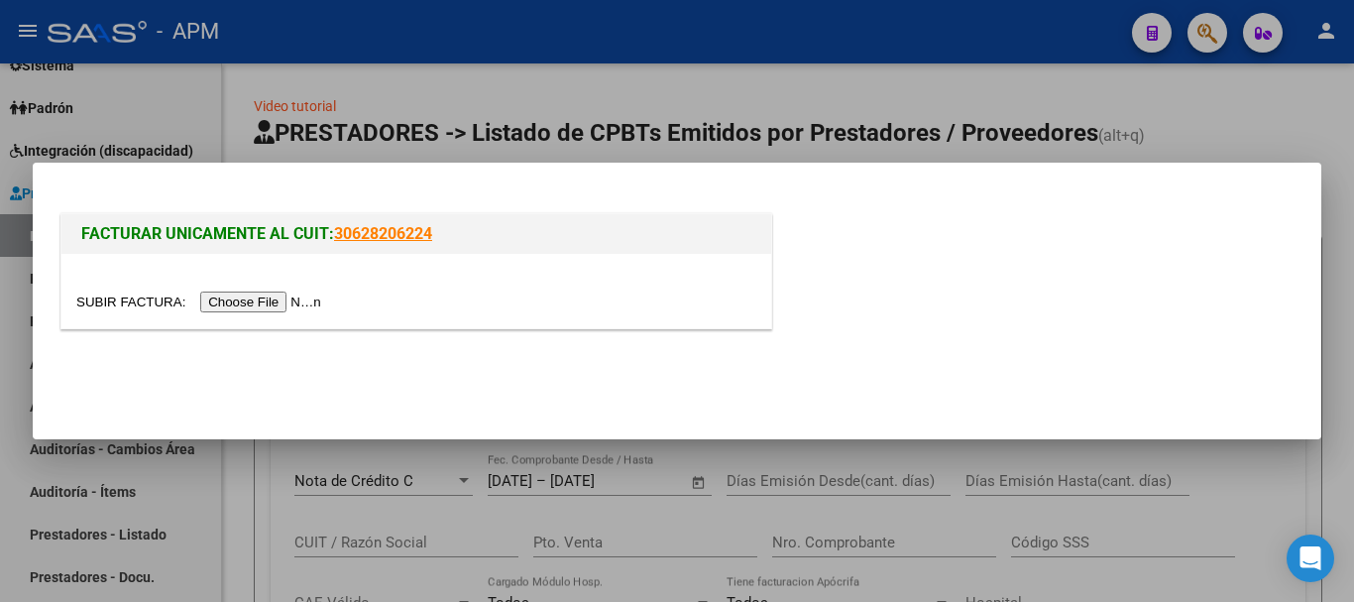
click at [255, 300] on input "file" at bounding box center [201, 301] width 251 height 21
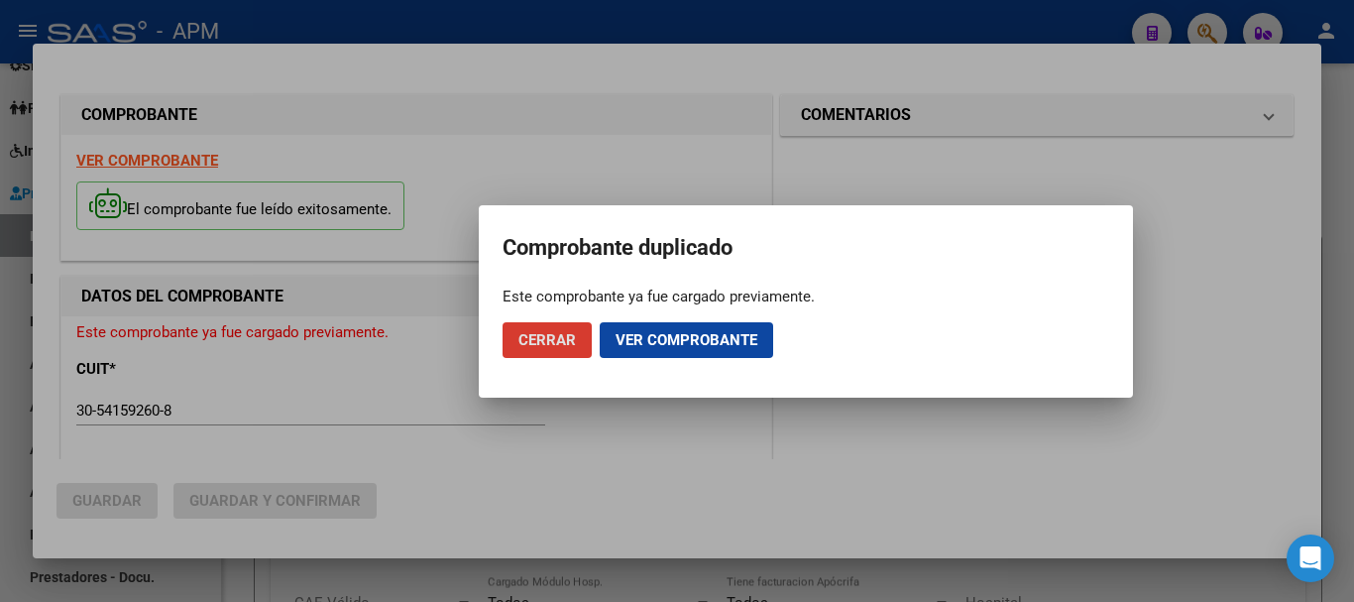
click at [530, 327] on button "Cerrar" at bounding box center [547, 340] width 89 height 36
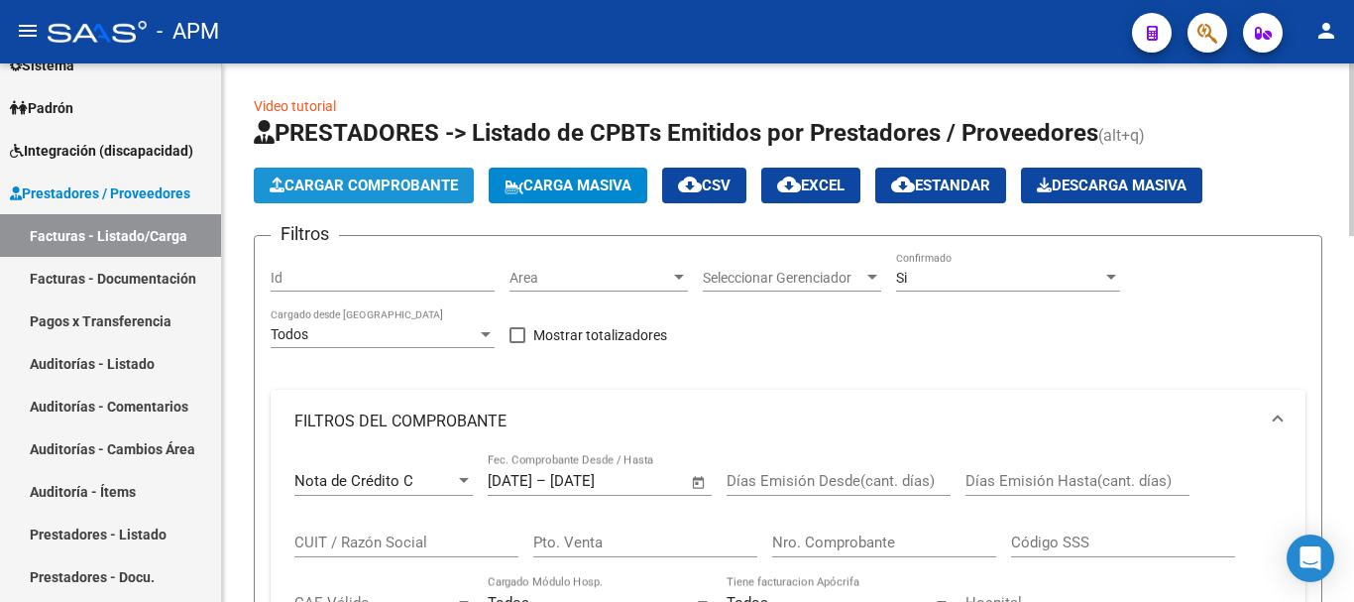
click at [441, 181] on span "Cargar Comprobante" at bounding box center [364, 185] width 188 height 18
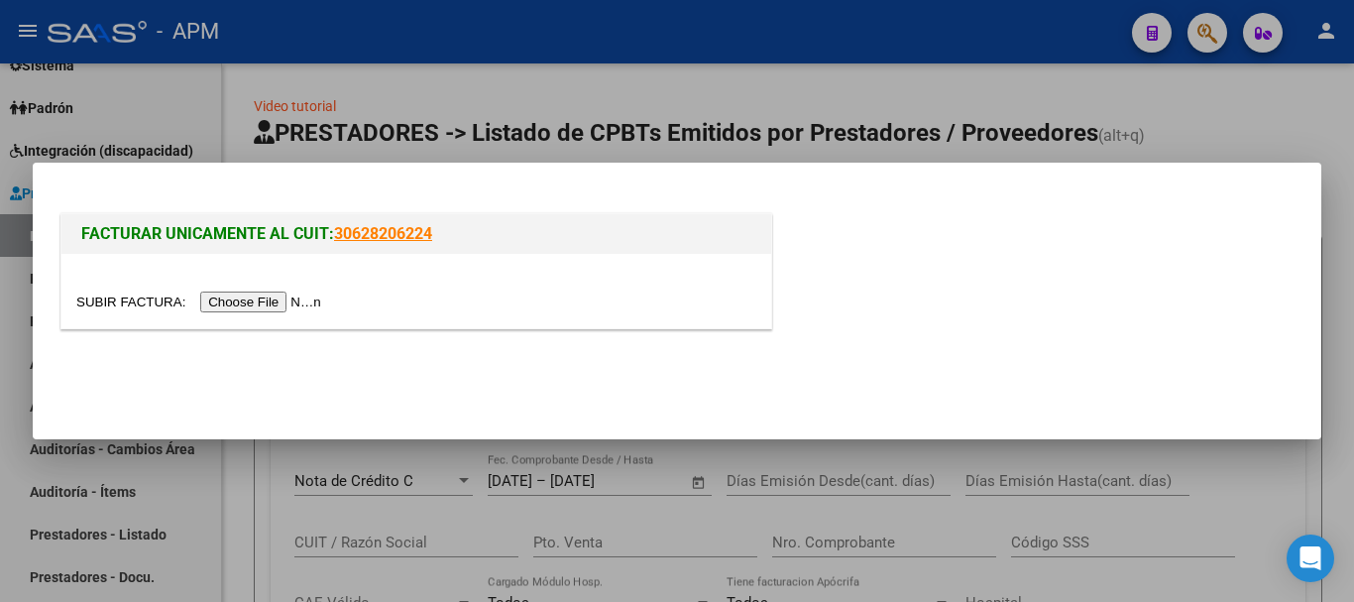
click at [295, 300] on input "file" at bounding box center [201, 301] width 251 height 21
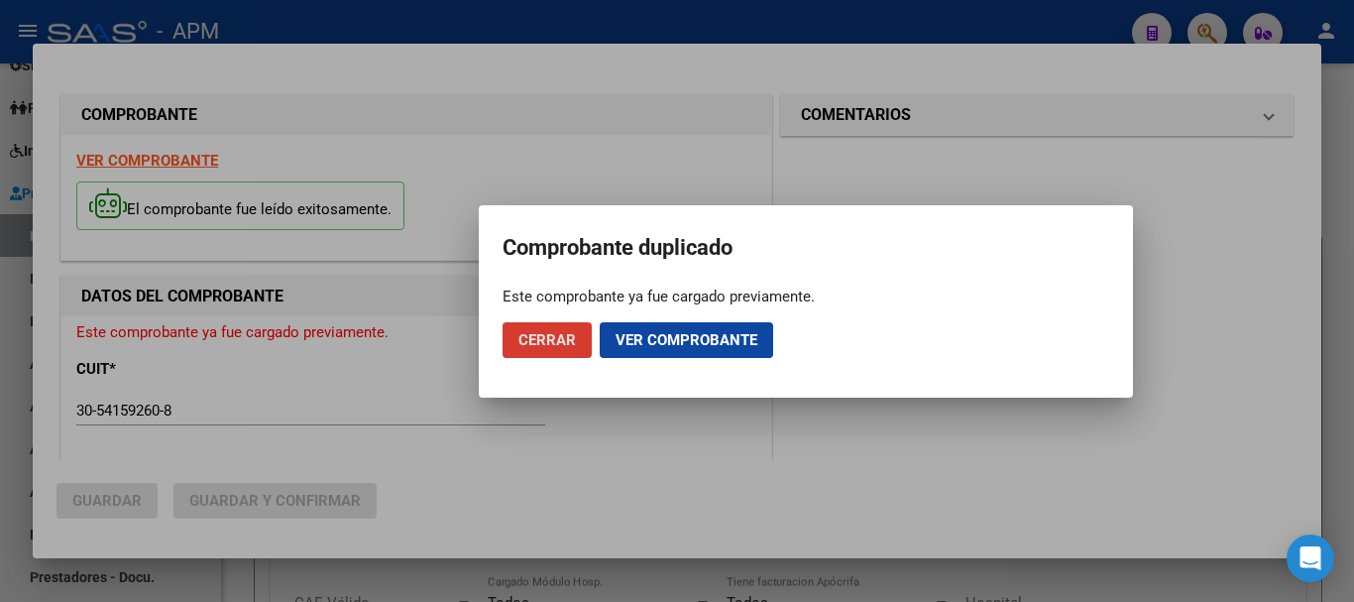
click at [585, 340] on button "Cerrar" at bounding box center [547, 340] width 89 height 36
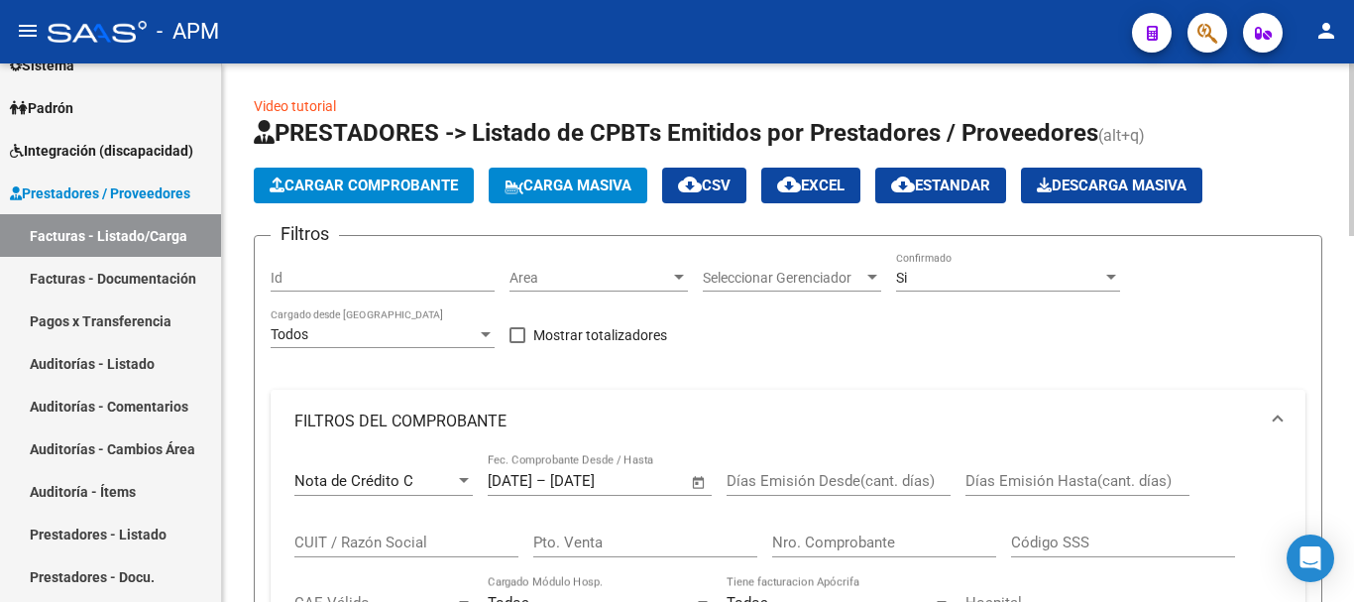
click at [439, 190] on span "Cargar Comprobante" at bounding box center [364, 185] width 188 height 18
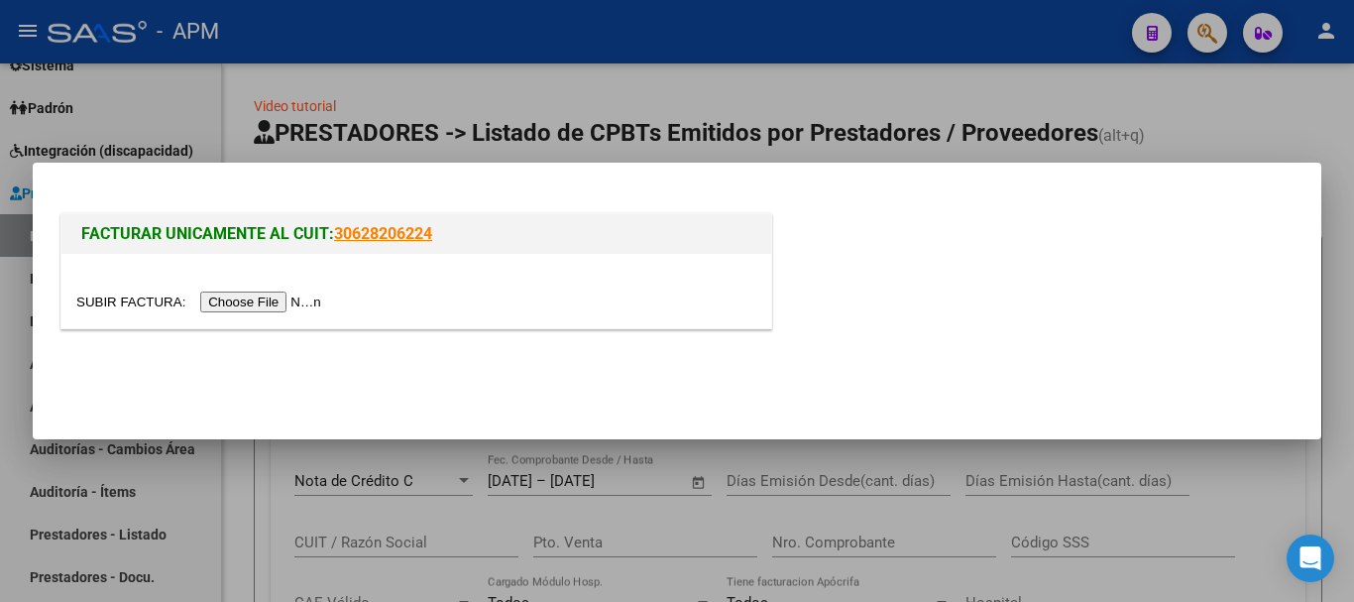
click at [258, 304] on input "file" at bounding box center [201, 301] width 251 height 21
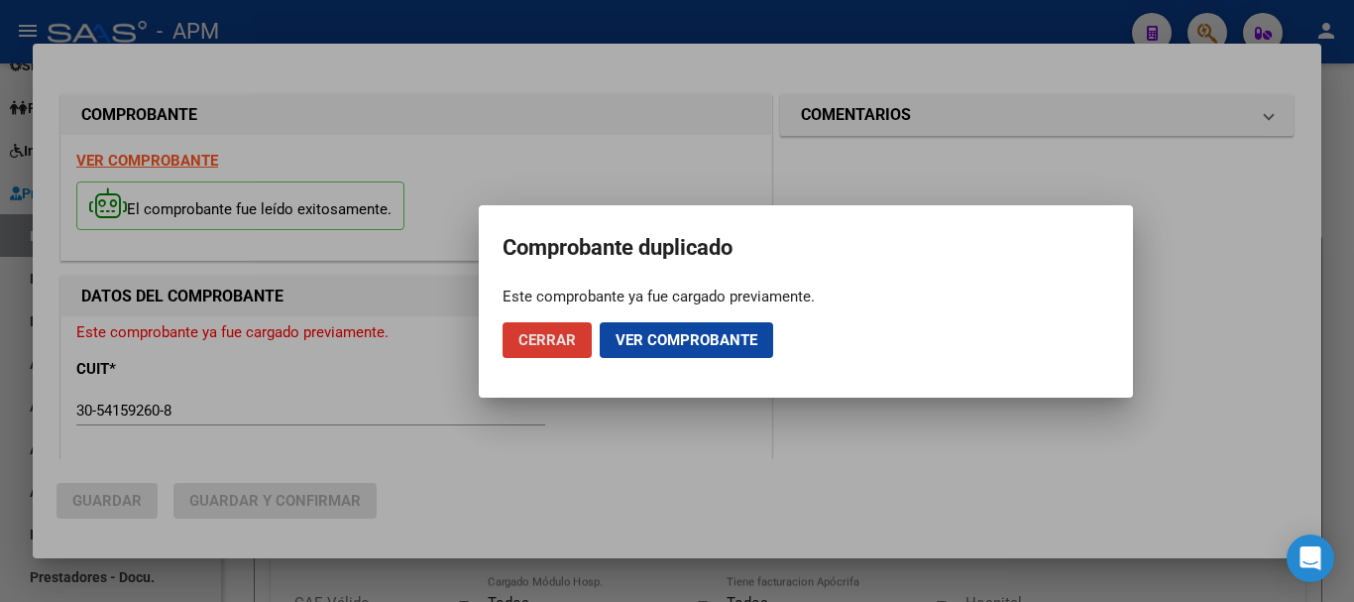
click at [561, 335] on span "Cerrar" at bounding box center [548, 340] width 58 height 18
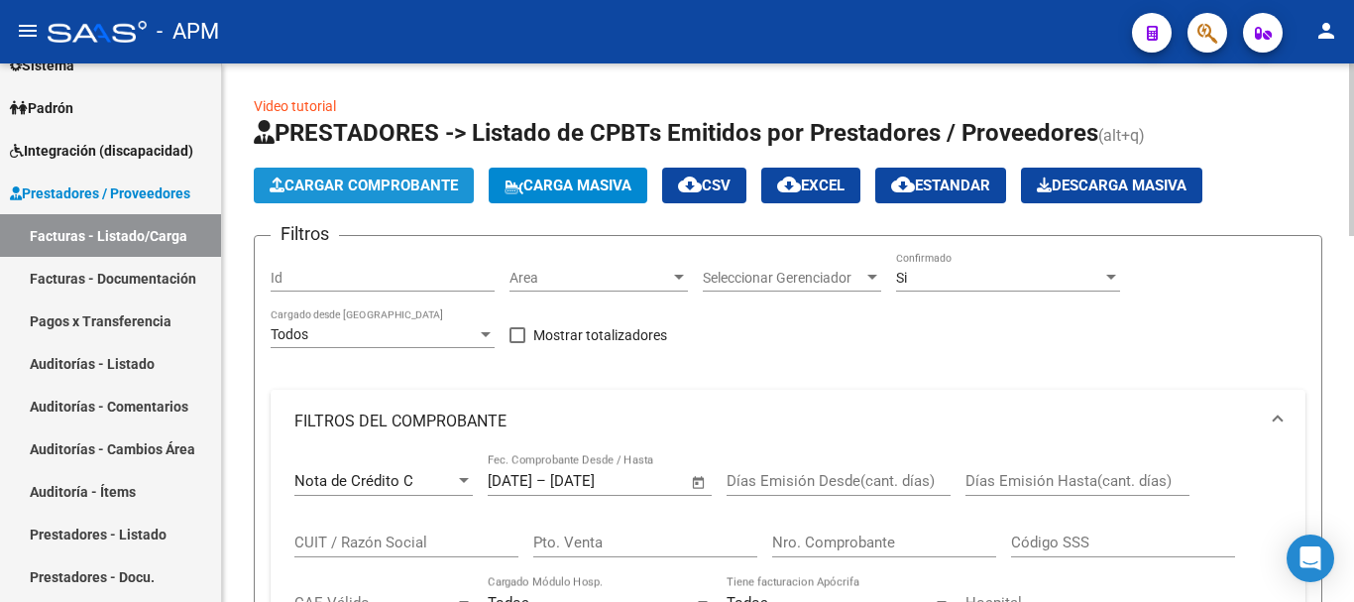
click at [440, 190] on span "Cargar Comprobante" at bounding box center [364, 185] width 188 height 18
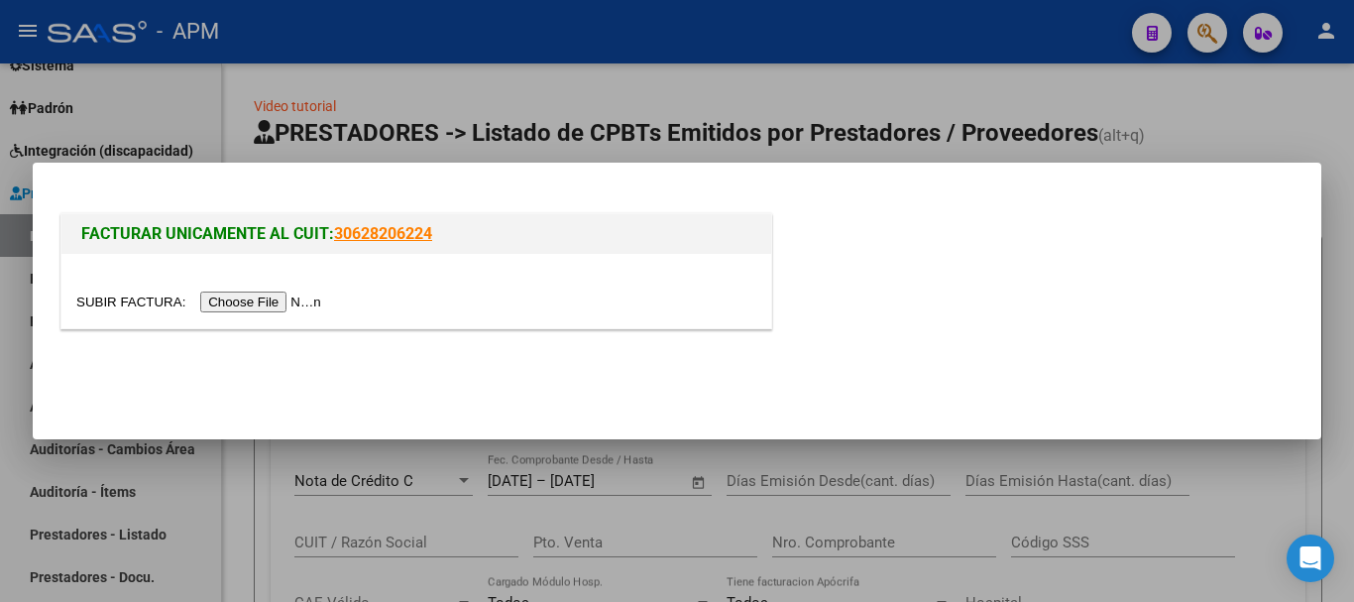
click at [284, 304] on input "file" at bounding box center [201, 301] width 251 height 21
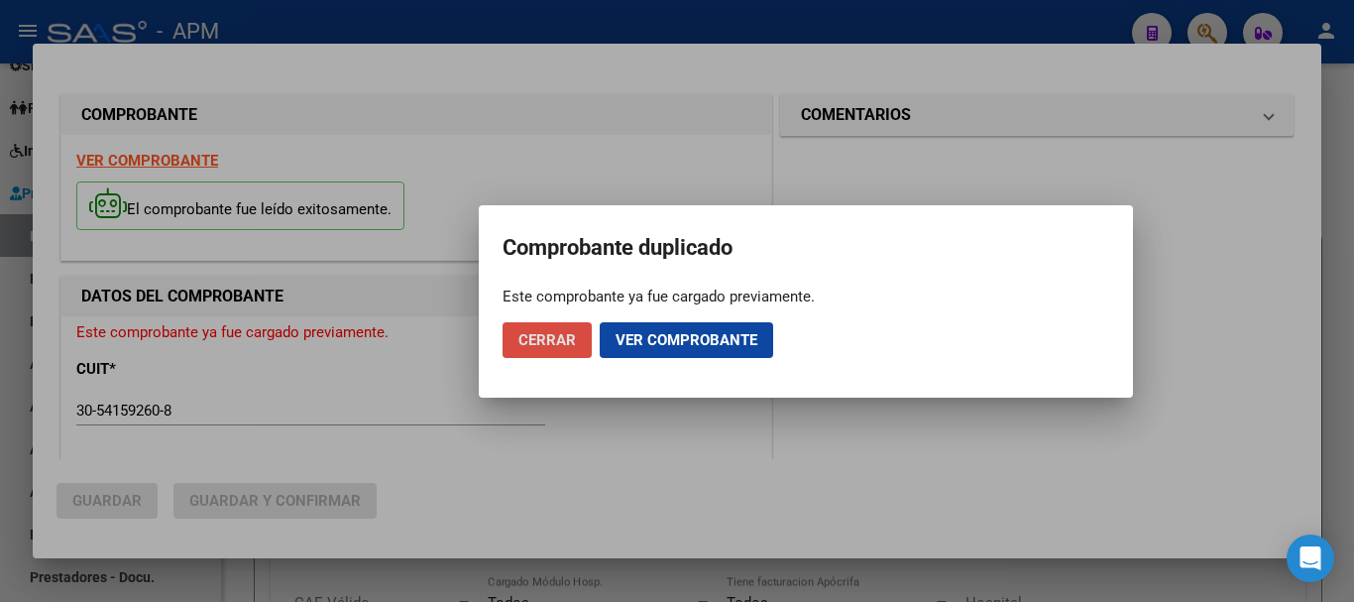
click at [551, 338] on span "Cerrar" at bounding box center [548, 340] width 58 height 18
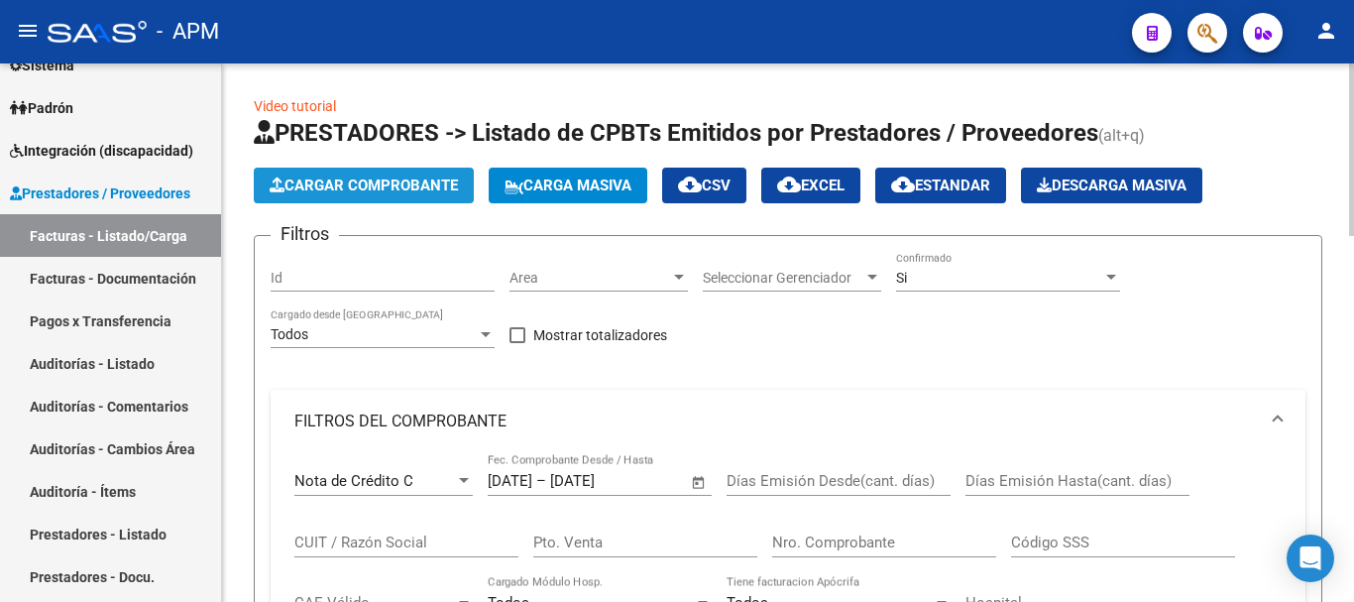
click at [438, 181] on span "Cargar Comprobante" at bounding box center [364, 185] width 188 height 18
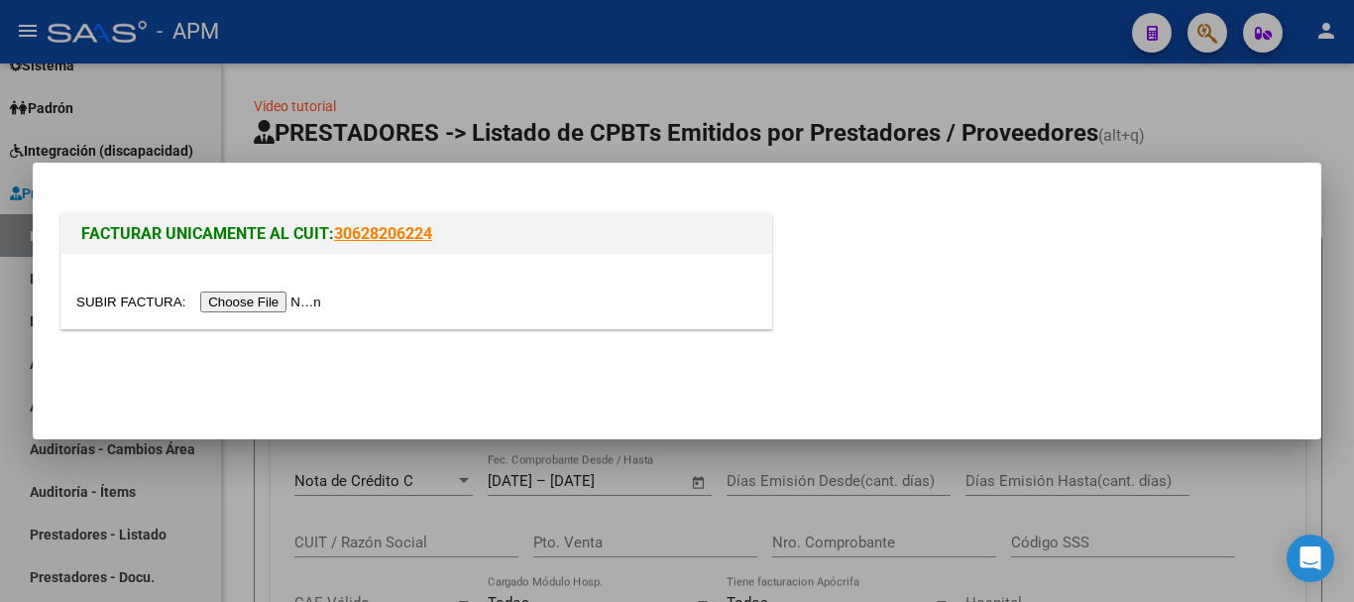
click at [293, 304] on input "file" at bounding box center [201, 301] width 251 height 21
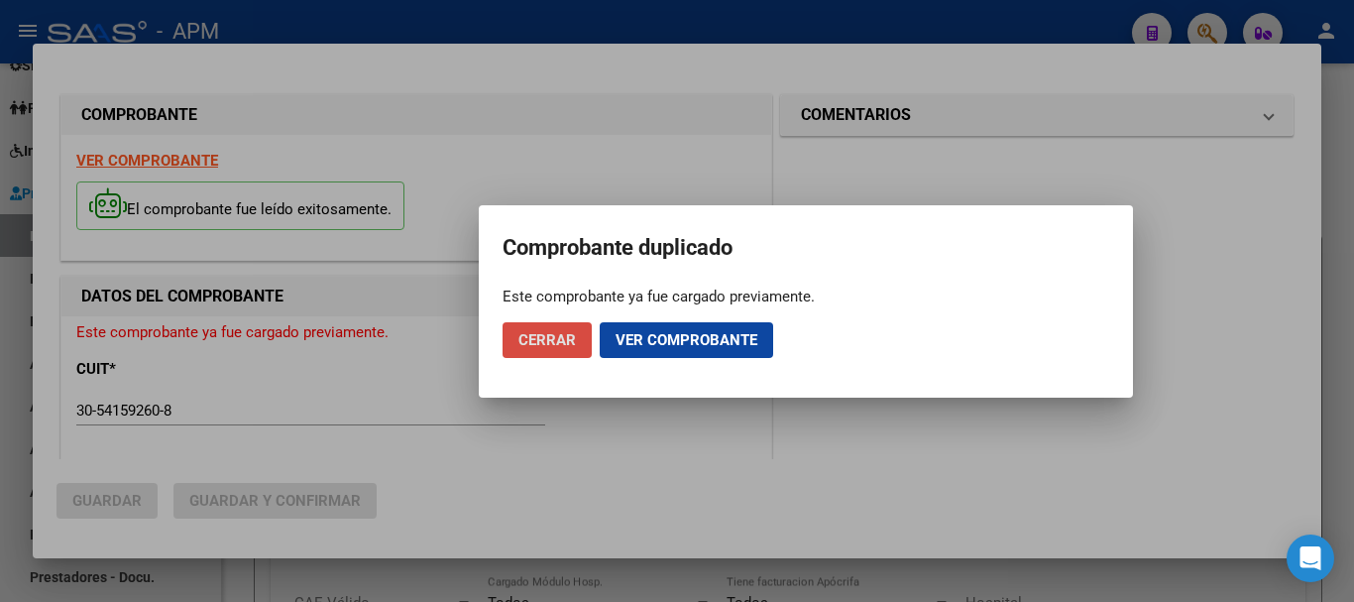
click at [554, 332] on span "Cerrar" at bounding box center [548, 340] width 58 height 18
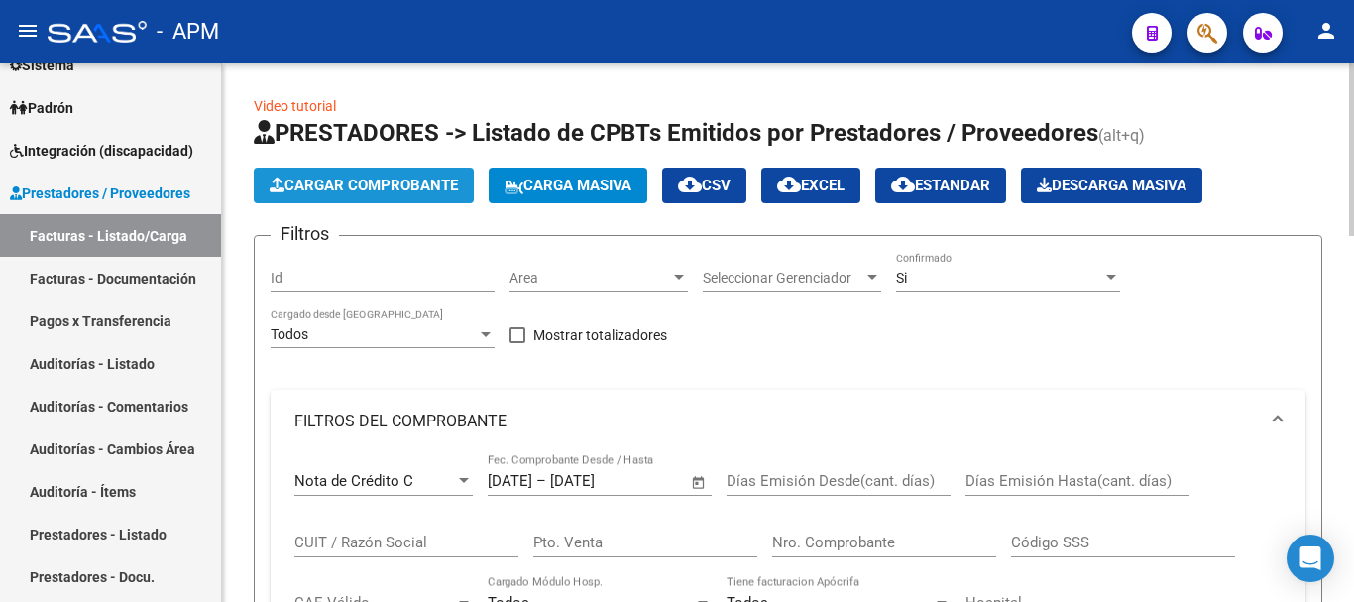
click at [416, 181] on span "Cargar Comprobante" at bounding box center [364, 185] width 188 height 18
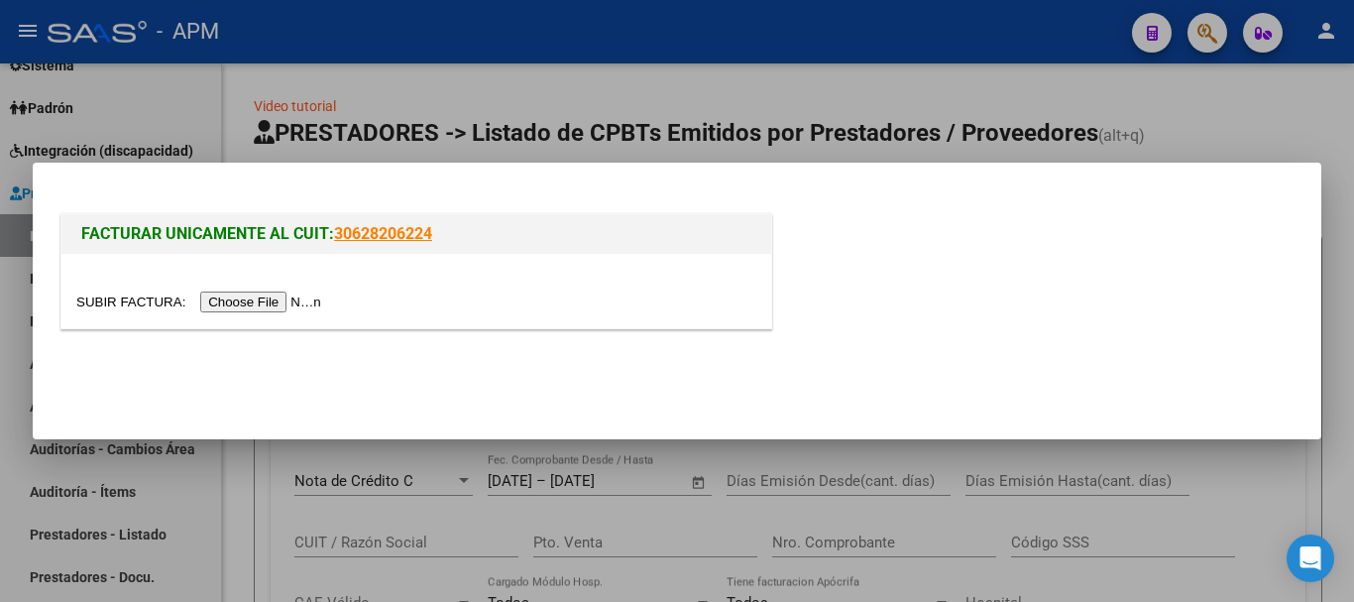
click at [296, 305] on input "file" at bounding box center [201, 301] width 251 height 21
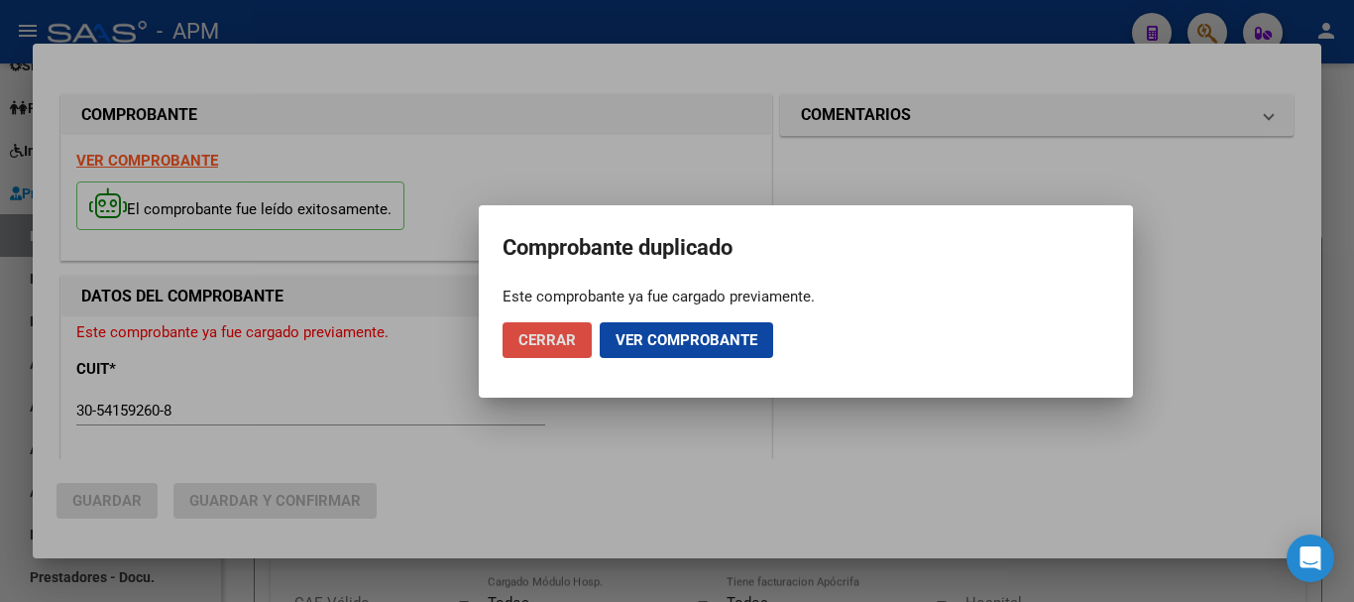
click at [526, 334] on span "Cerrar" at bounding box center [548, 340] width 58 height 18
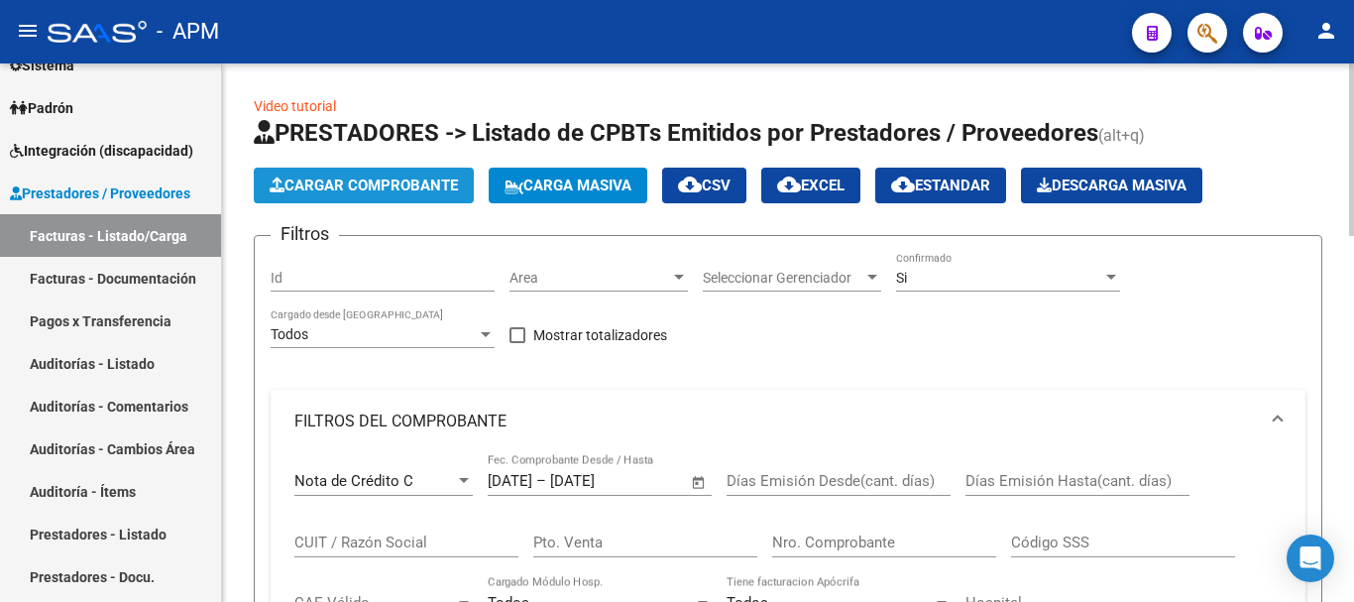
click at [416, 182] on span "Cargar Comprobante" at bounding box center [364, 185] width 188 height 18
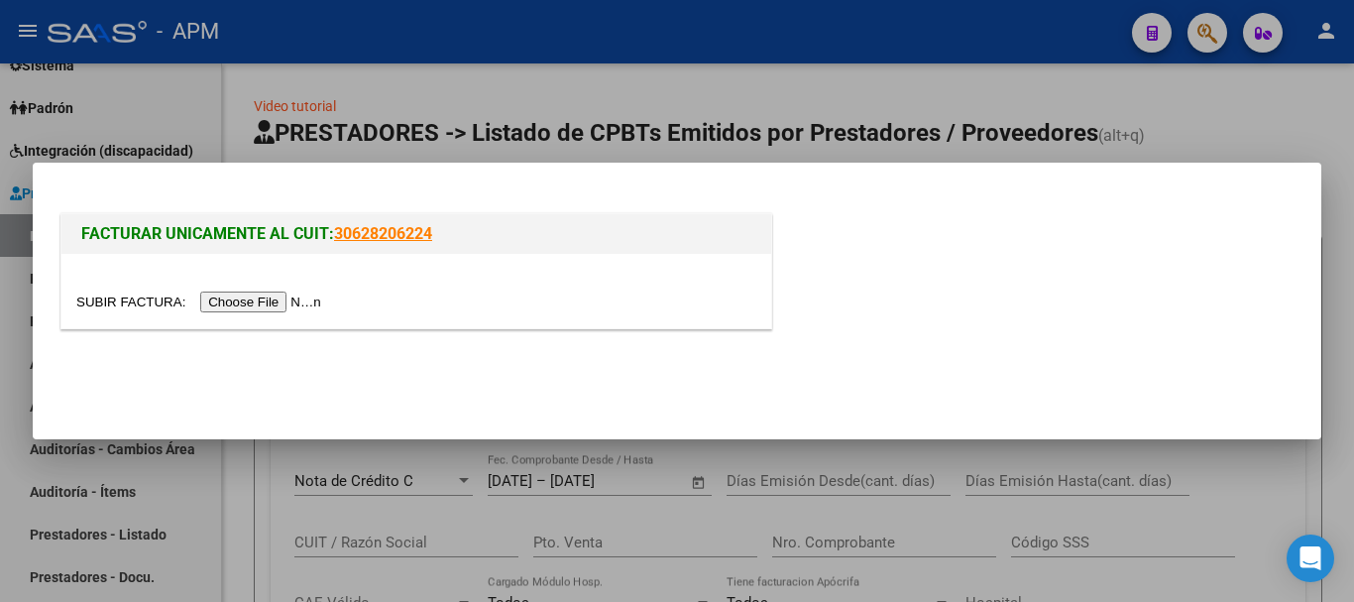
click at [301, 296] on input "file" at bounding box center [201, 301] width 251 height 21
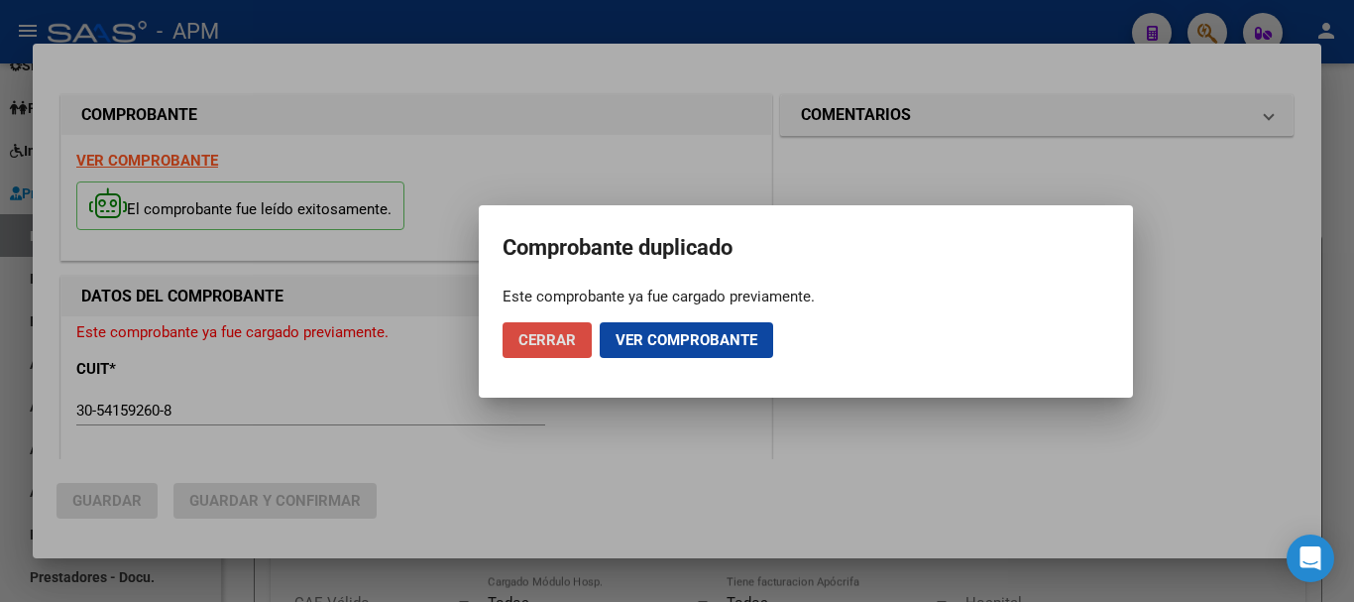
click at [511, 331] on button "Cerrar" at bounding box center [547, 340] width 89 height 36
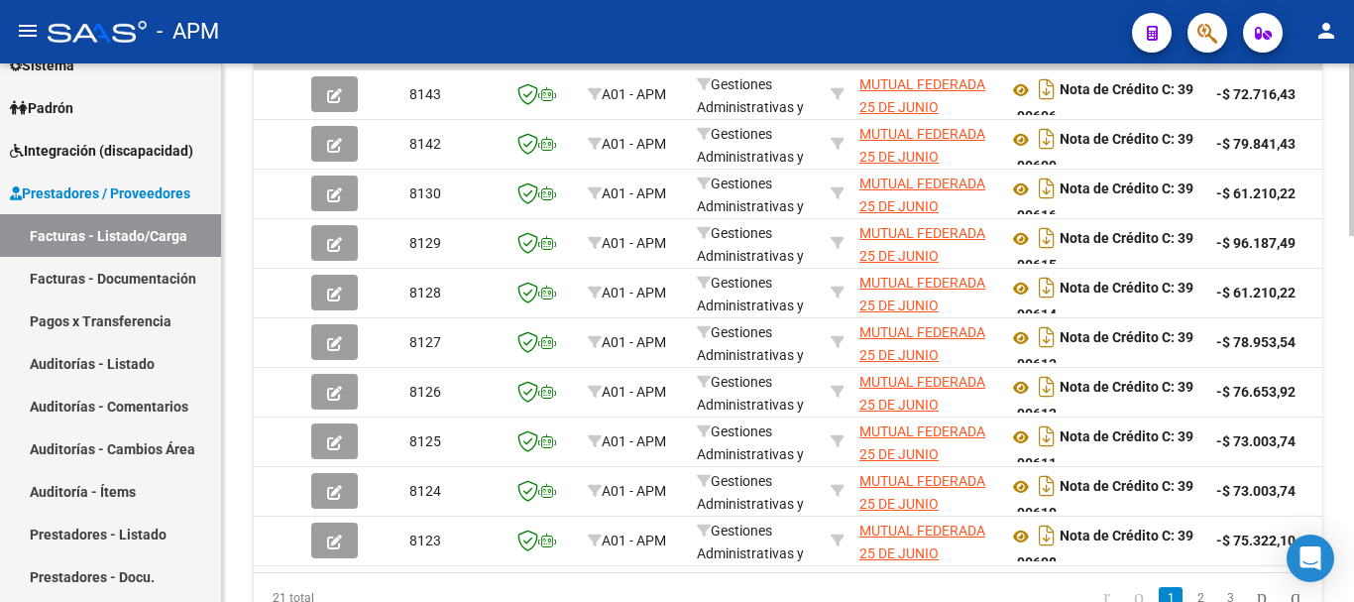
scroll to position [1146, 0]
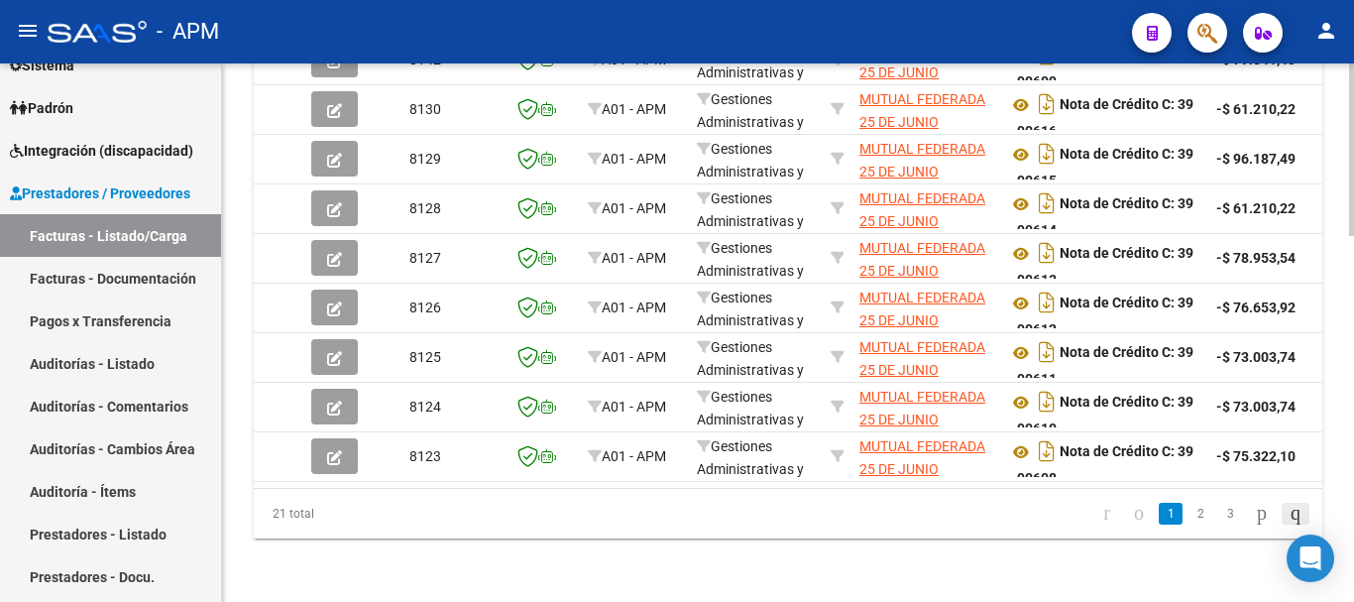
click at [1288, 516] on icon "go to last page" at bounding box center [1296, 513] width 16 height 24
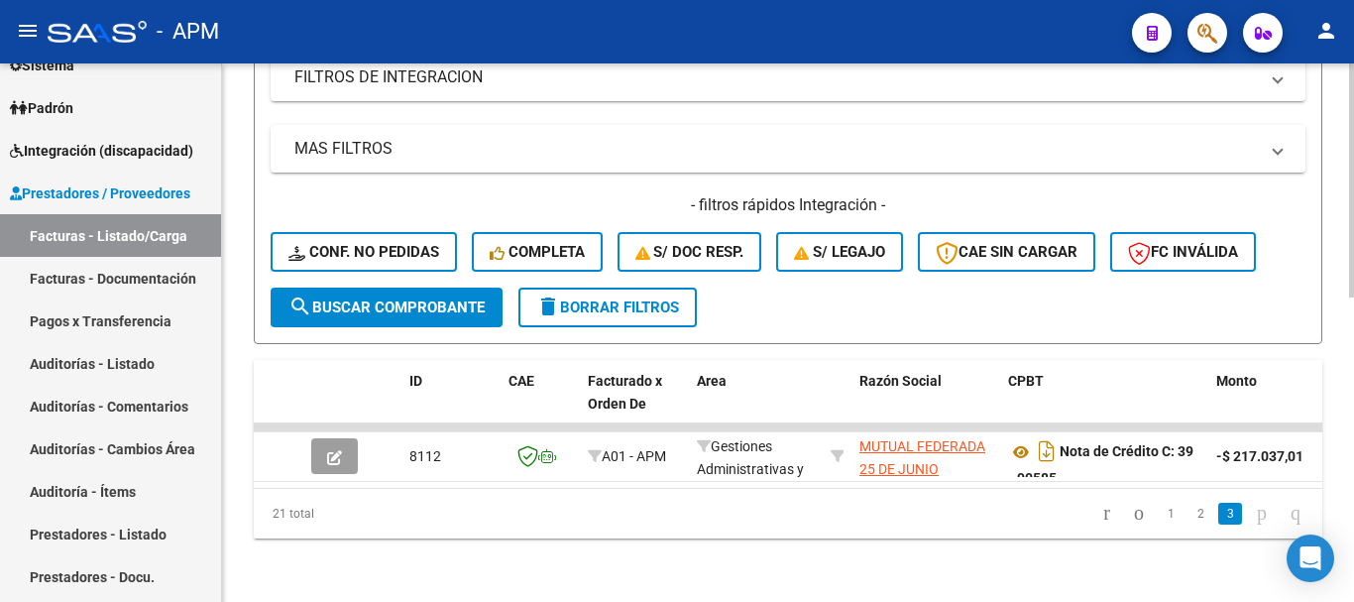
scroll to position [700, 0]
click at [1100, 518] on icon "go to first page" at bounding box center [1106, 513] width 13 height 24
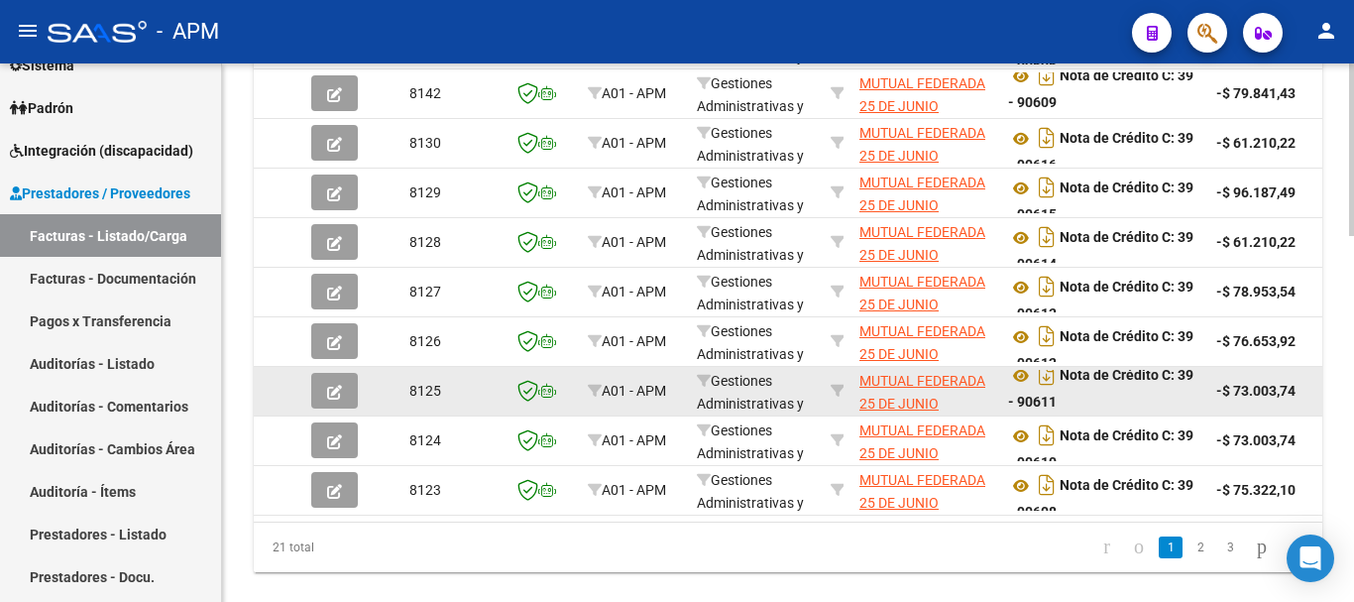
scroll to position [13, 0]
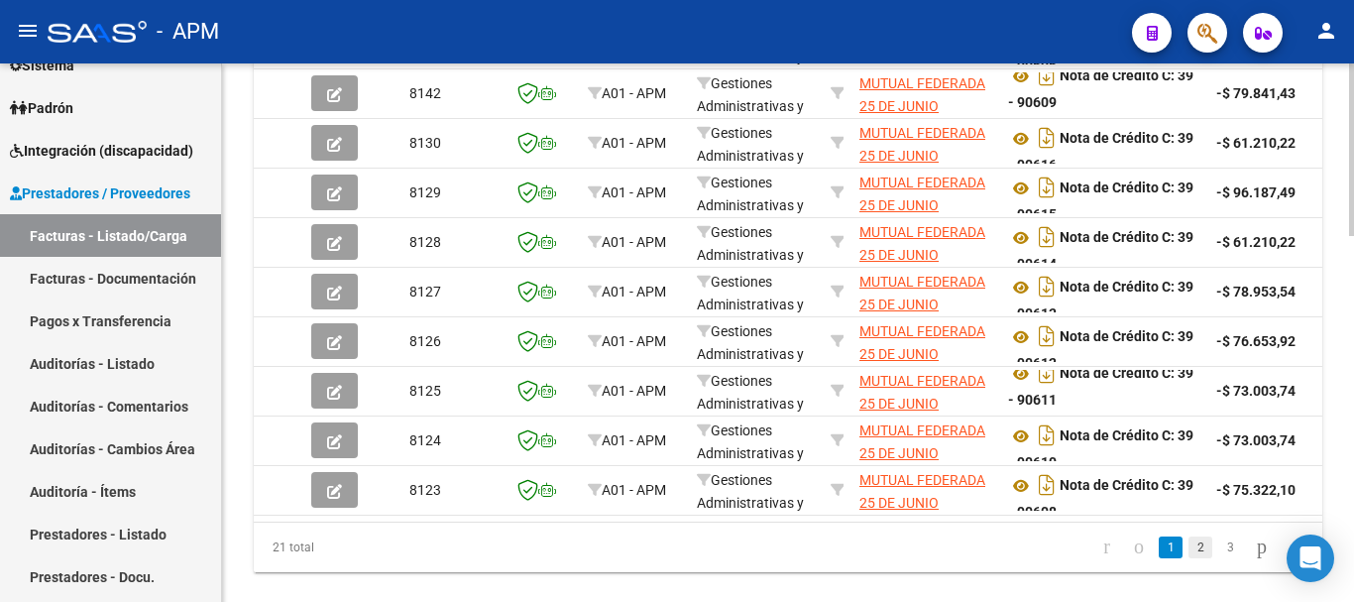
click at [1189, 558] on link "2" at bounding box center [1201, 547] width 24 height 22
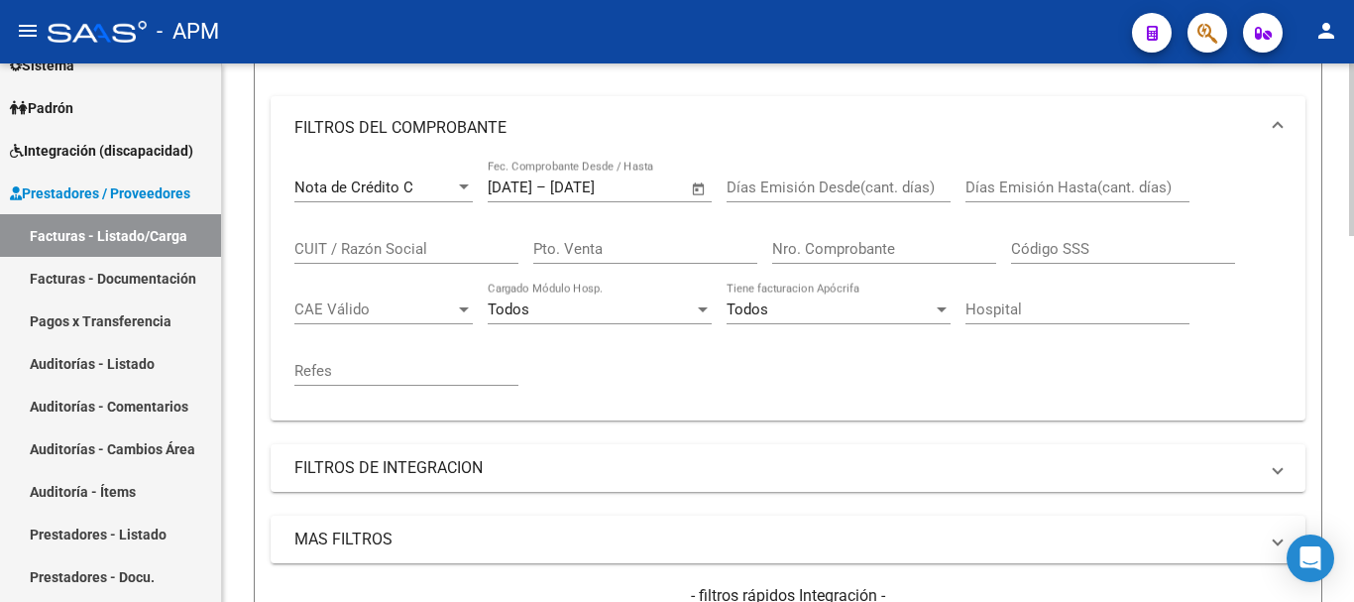
scroll to position [155, 0]
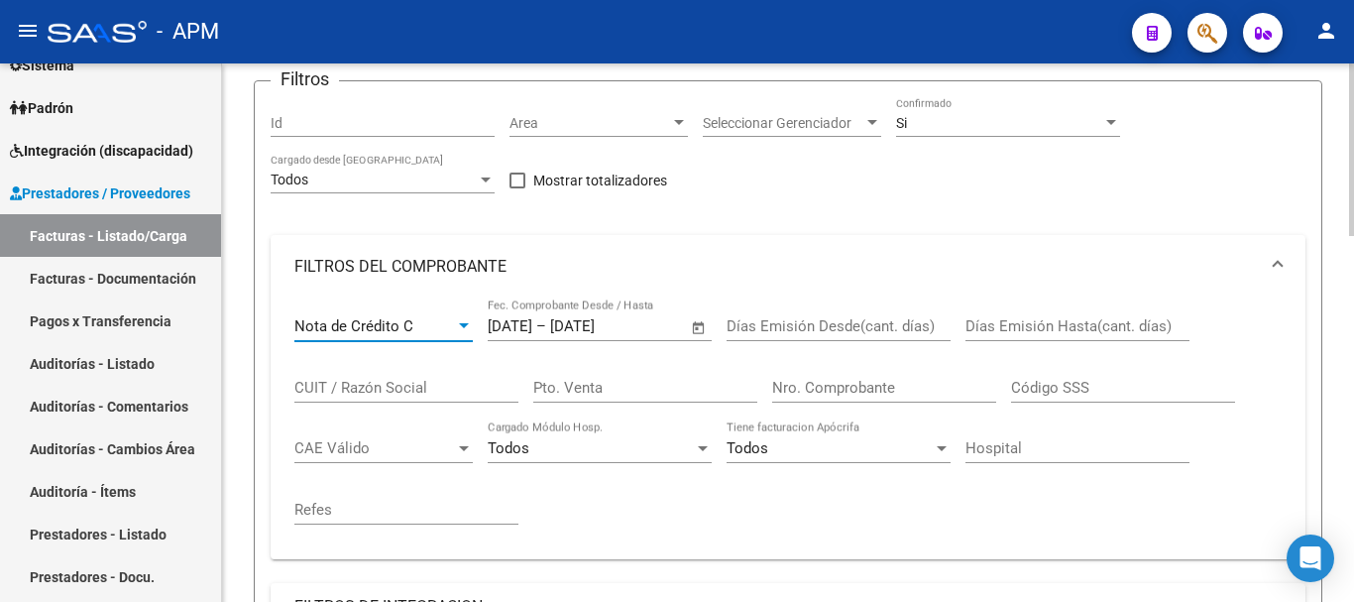
click at [461, 324] on div at bounding box center [464, 325] width 10 height 5
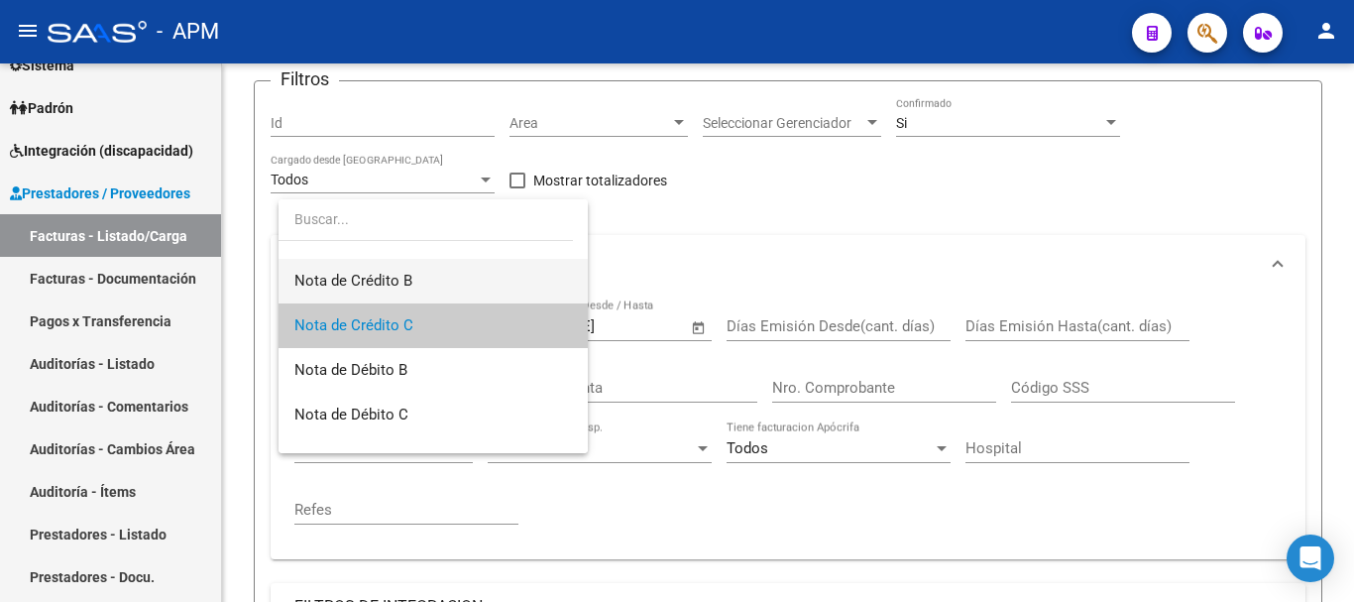
scroll to position [0, 0]
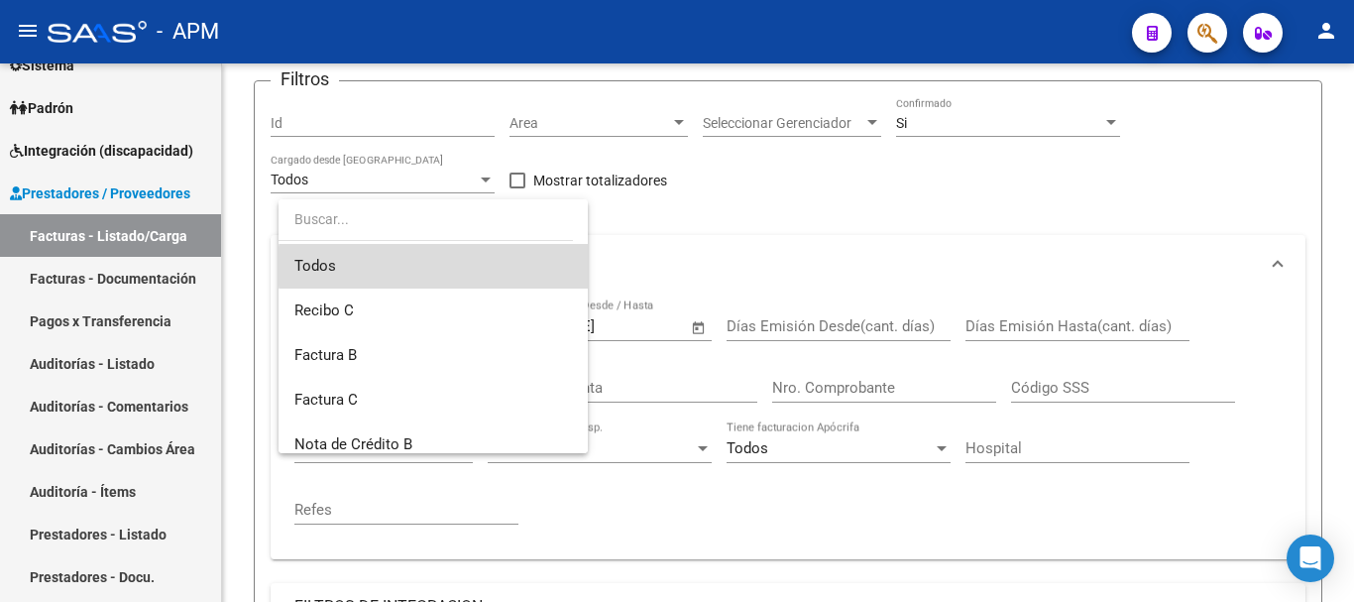
click at [464, 267] on span "Todos" at bounding box center [433, 266] width 278 height 45
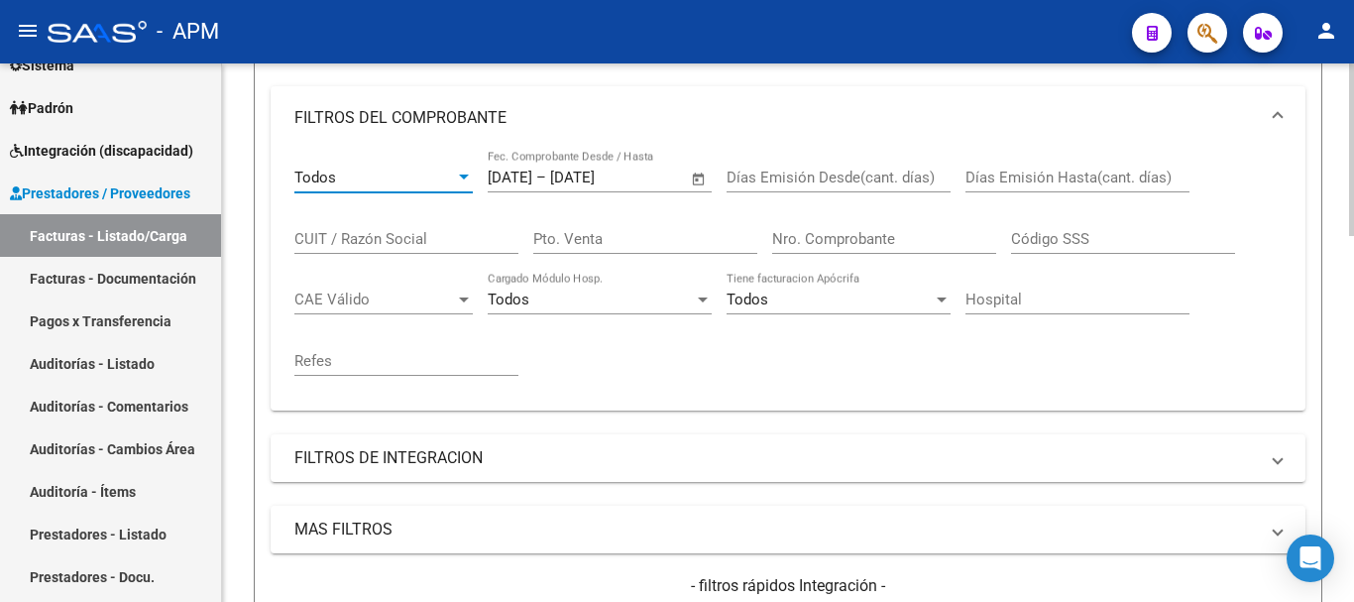
scroll to position [254, 0]
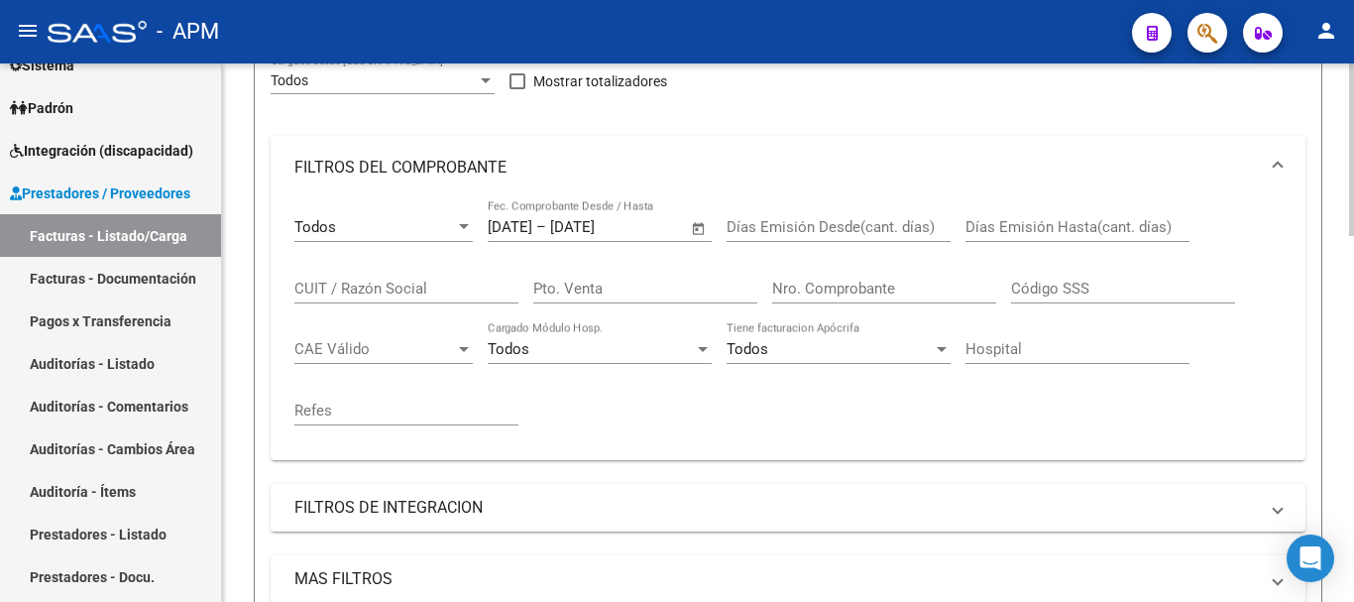
click at [695, 229] on span "Open calendar" at bounding box center [699, 228] width 48 height 48
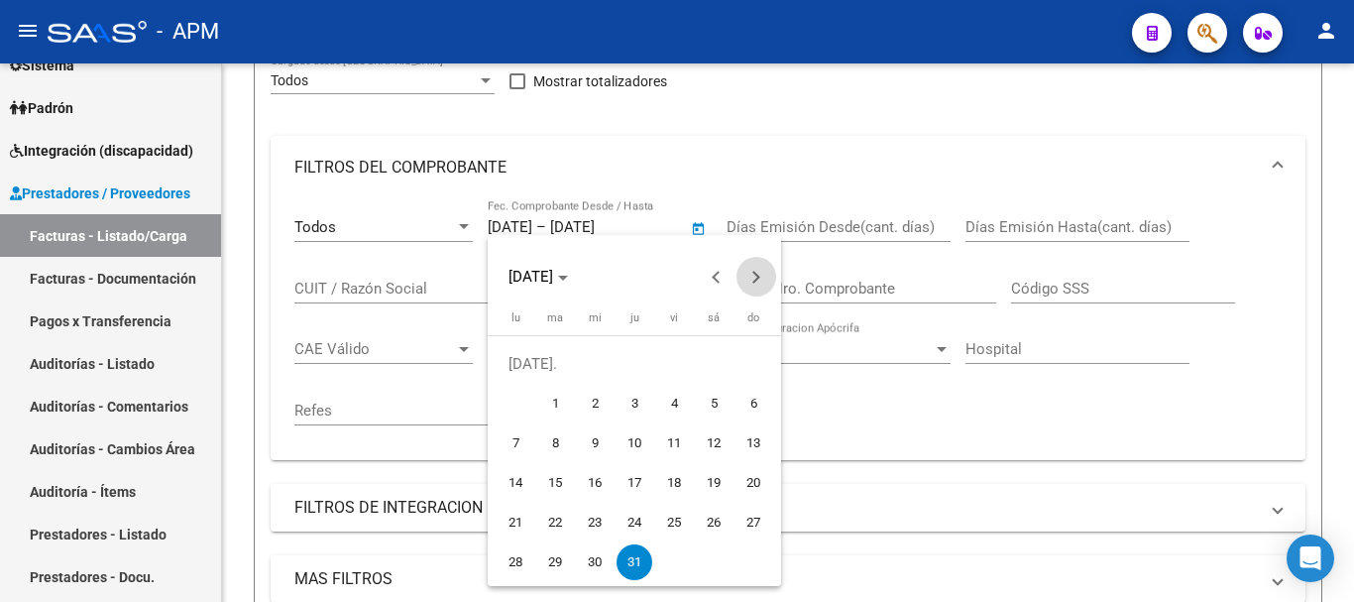
click at [743, 274] on span "Next month" at bounding box center [757, 277] width 40 height 40
click at [554, 438] on span "12" at bounding box center [555, 443] width 36 height 36
type input "[DATE]"
click at [554, 438] on span "12" at bounding box center [555, 443] width 36 height 36
type input "[DATE]"
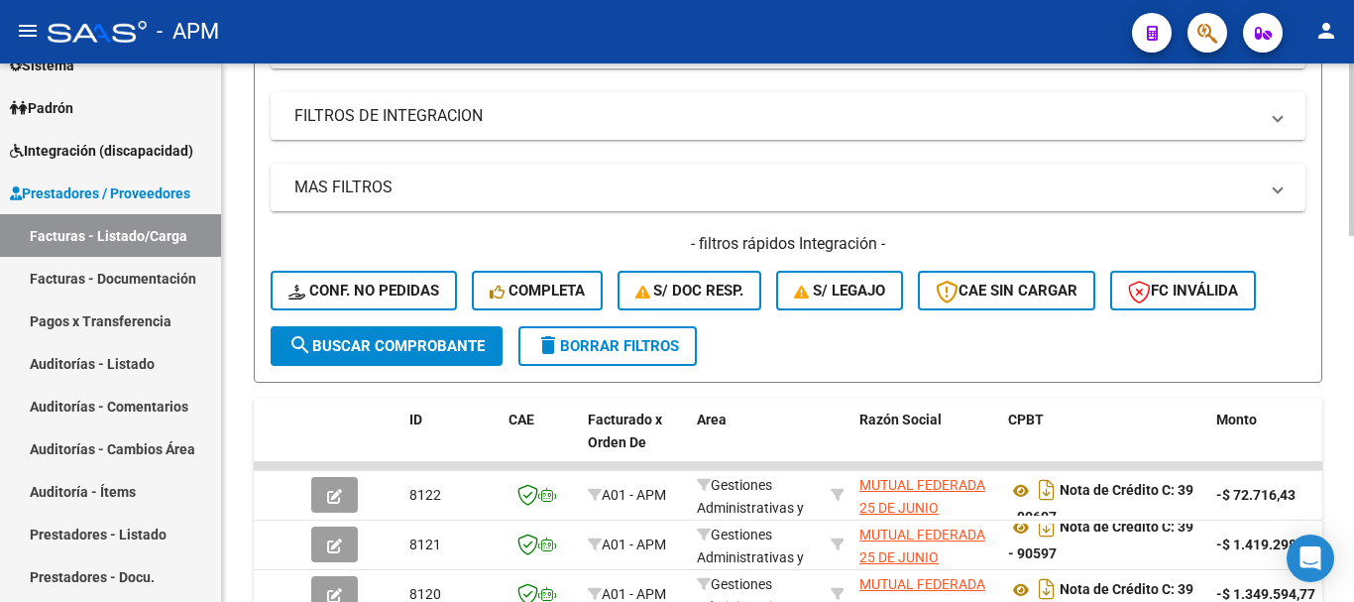
scroll to position [750, 0]
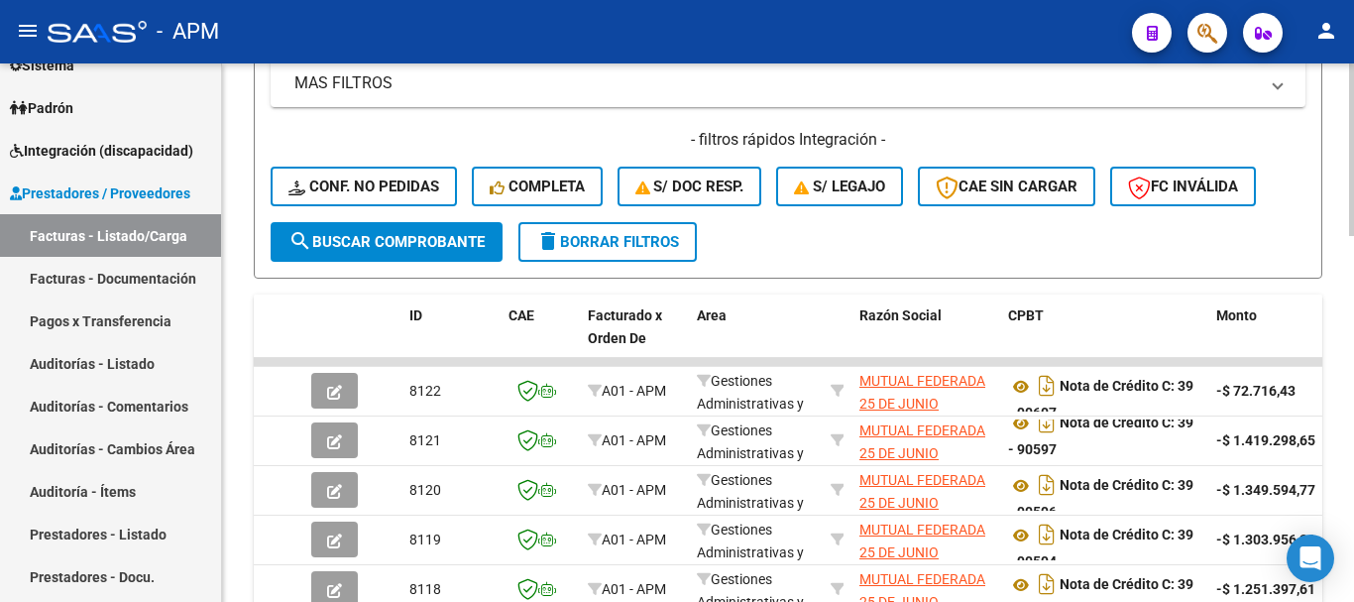
click at [469, 252] on button "search Buscar Comprobante" at bounding box center [387, 242] width 232 height 40
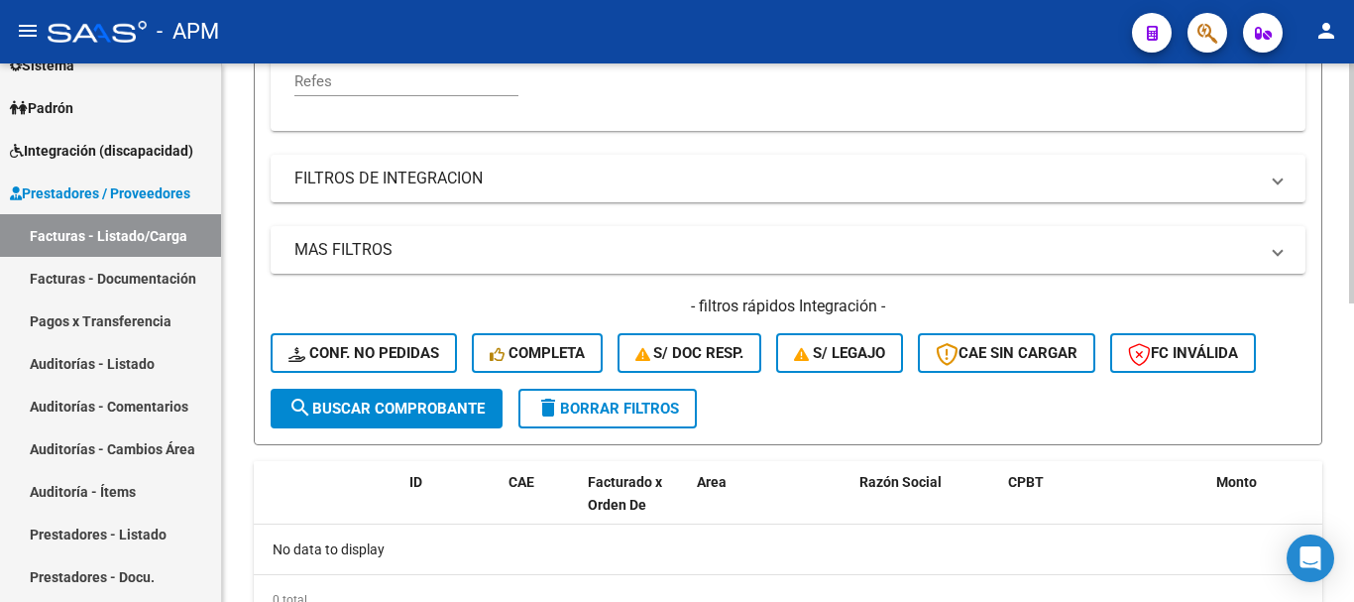
scroll to position [595, 0]
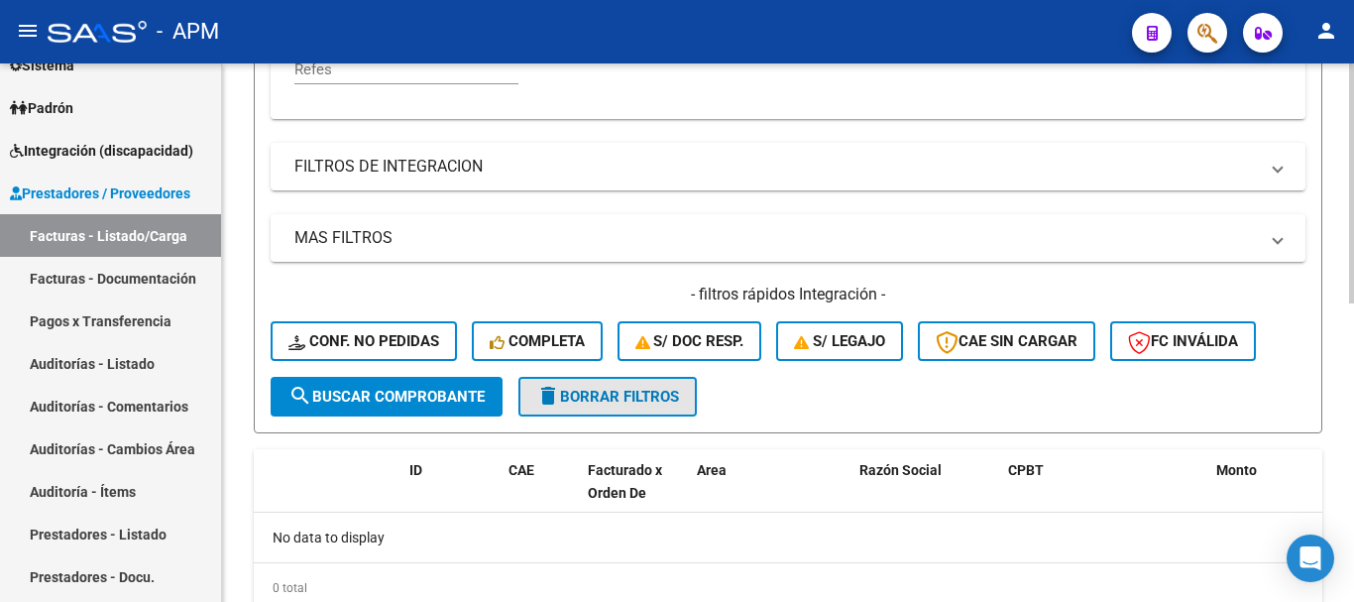
click at [596, 401] on span "delete Borrar Filtros" at bounding box center [607, 397] width 143 height 18
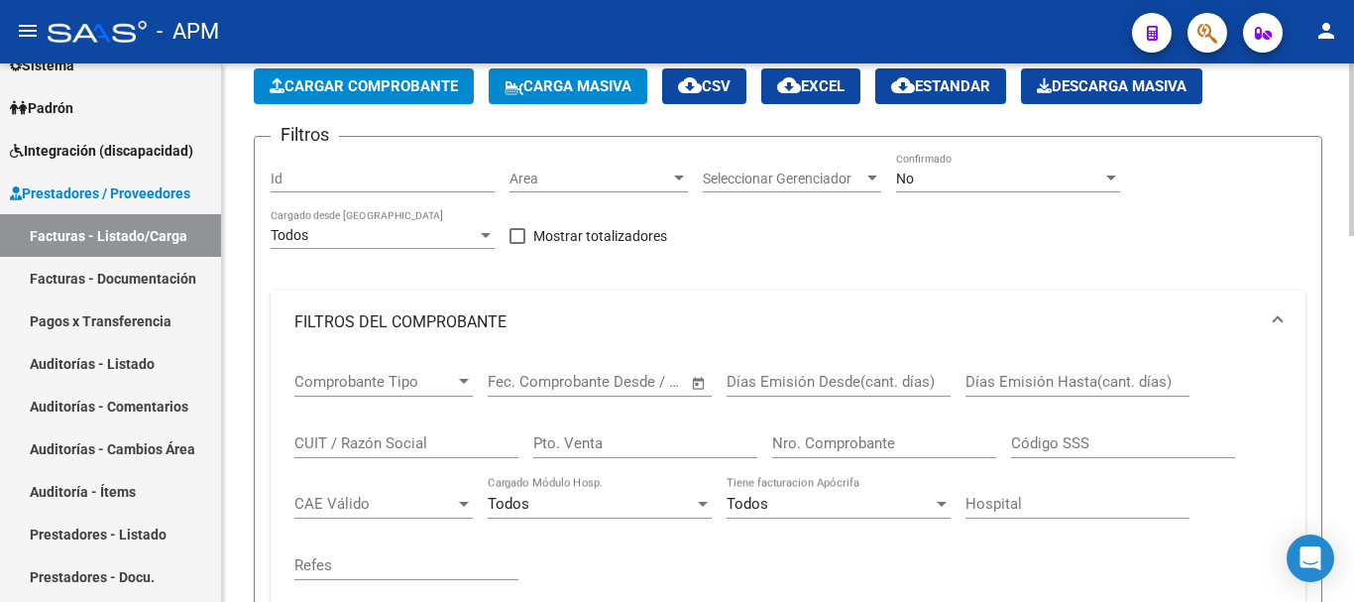
scroll to position [0, 0]
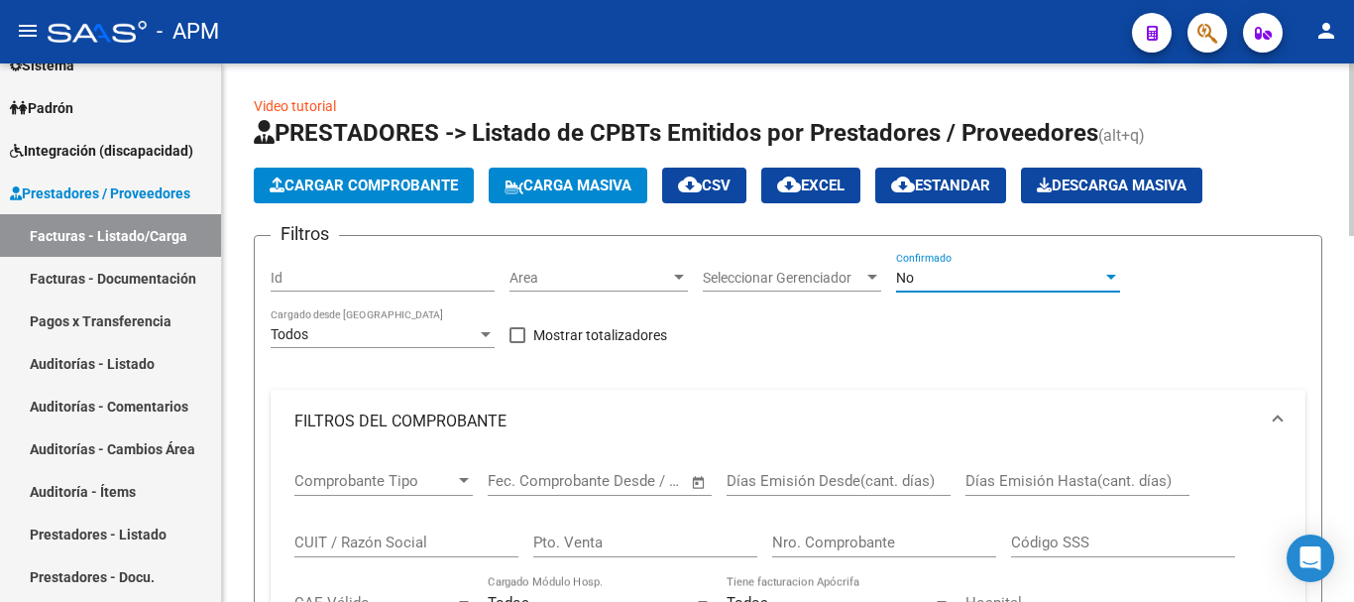
click at [1077, 278] on div "No" at bounding box center [999, 278] width 206 height 17
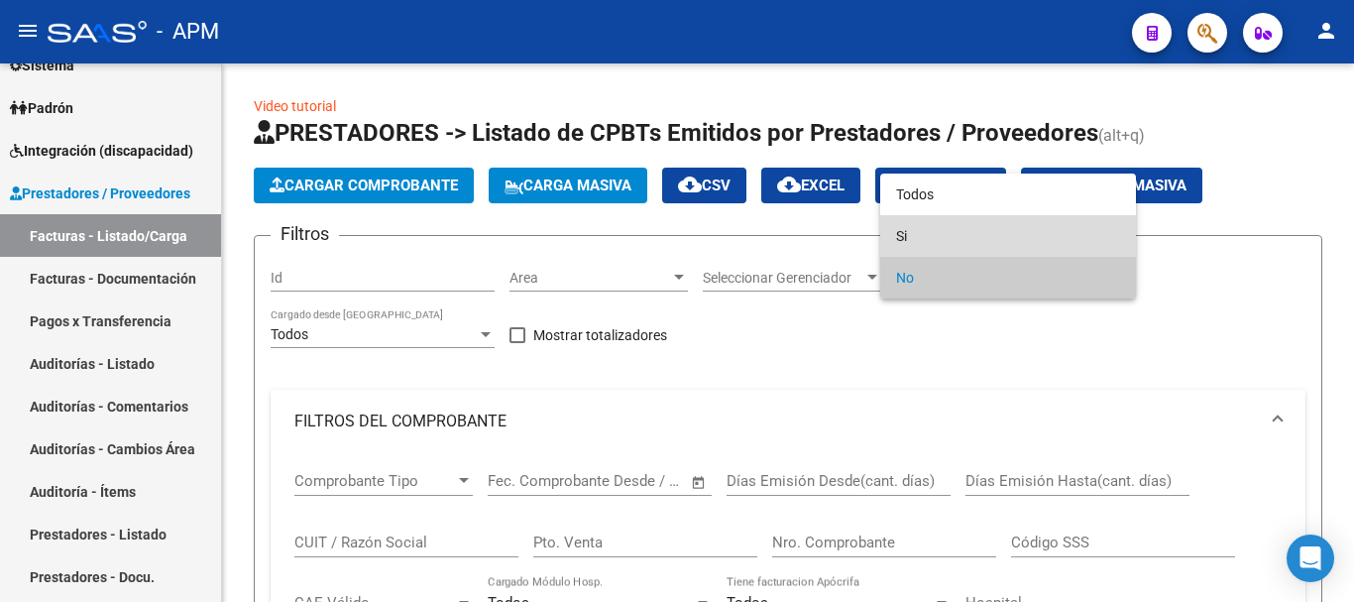
click at [1015, 248] on span "Si" at bounding box center [1008, 236] width 224 height 42
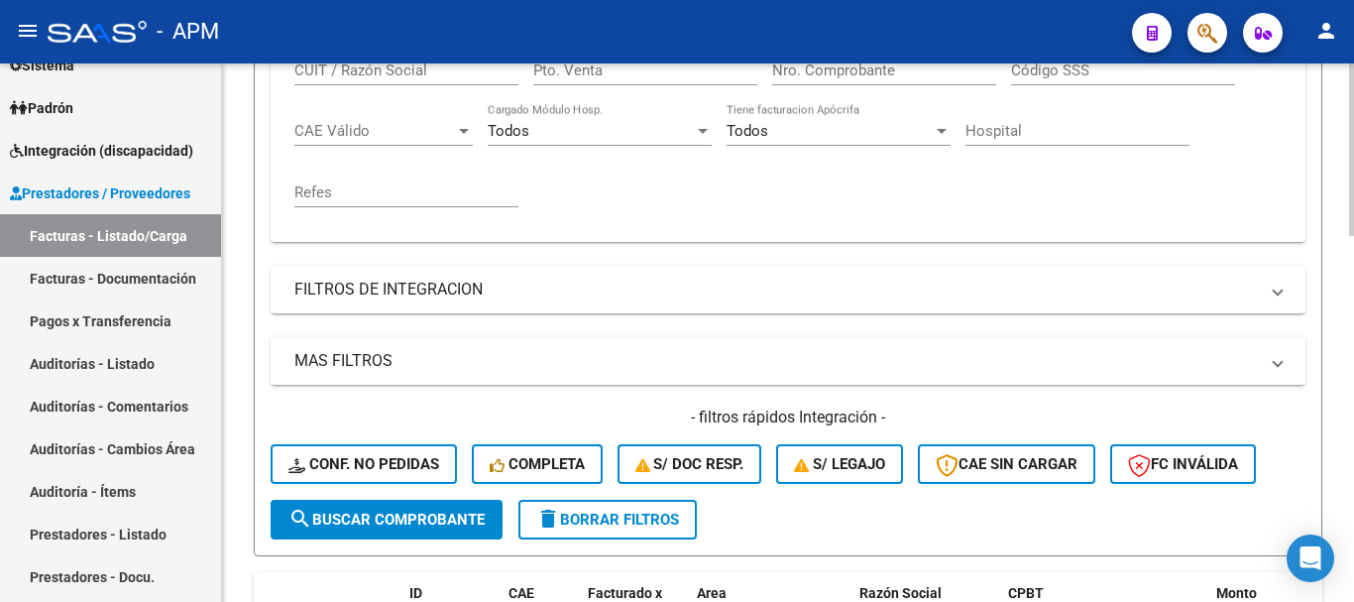
scroll to position [496, 0]
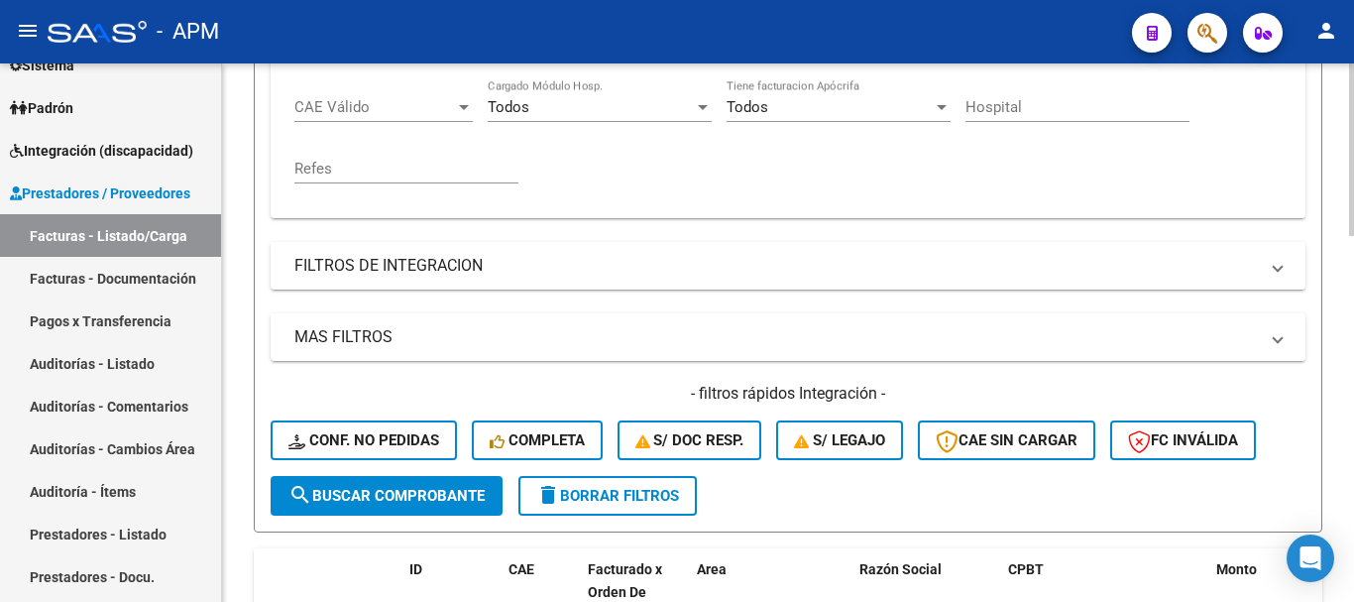
click at [815, 343] on mat-panel-title "MAS FILTROS" at bounding box center [776, 337] width 964 height 22
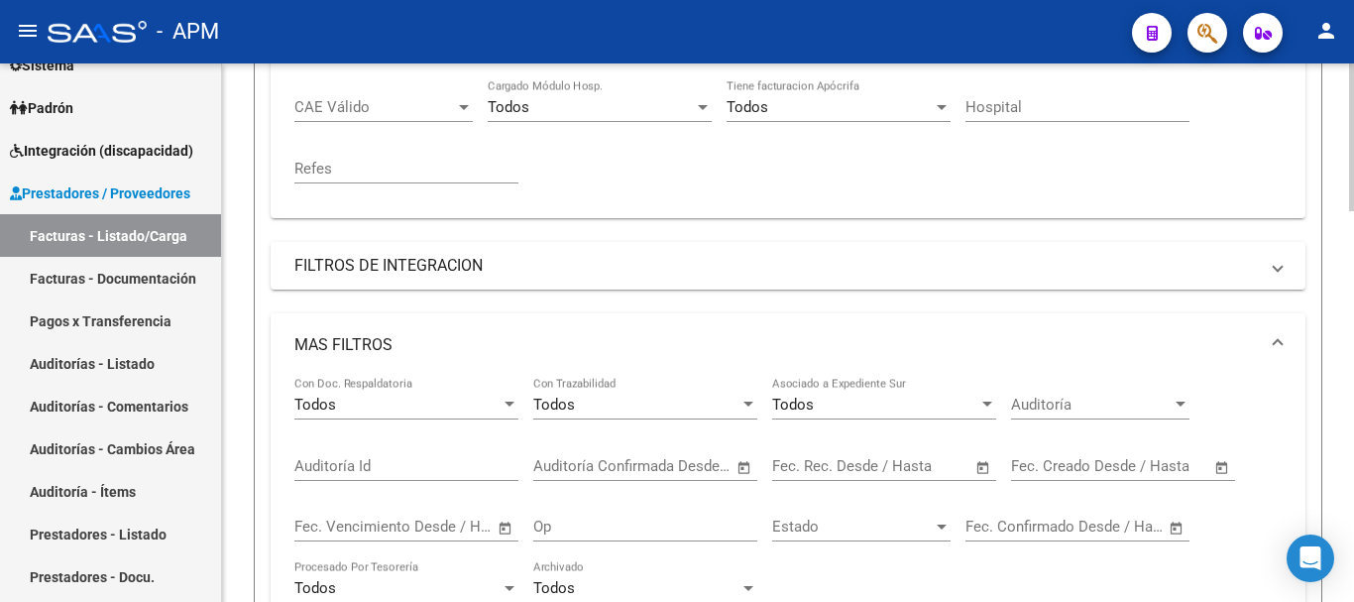
click at [990, 463] on span "Open calendar" at bounding box center [984, 467] width 48 height 48
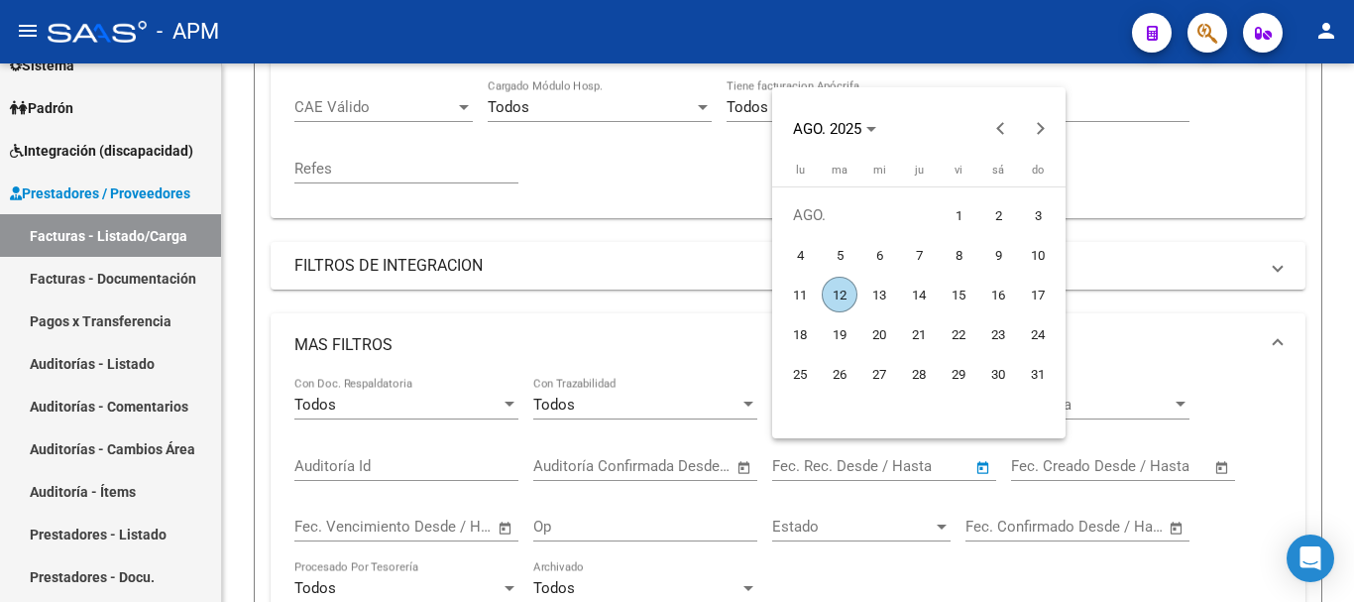
click at [840, 289] on span "12" at bounding box center [840, 295] width 36 height 36
type input "[DATE]"
click at [840, 289] on span "12" at bounding box center [840, 295] width 36 height 36
type input "[DATE]"
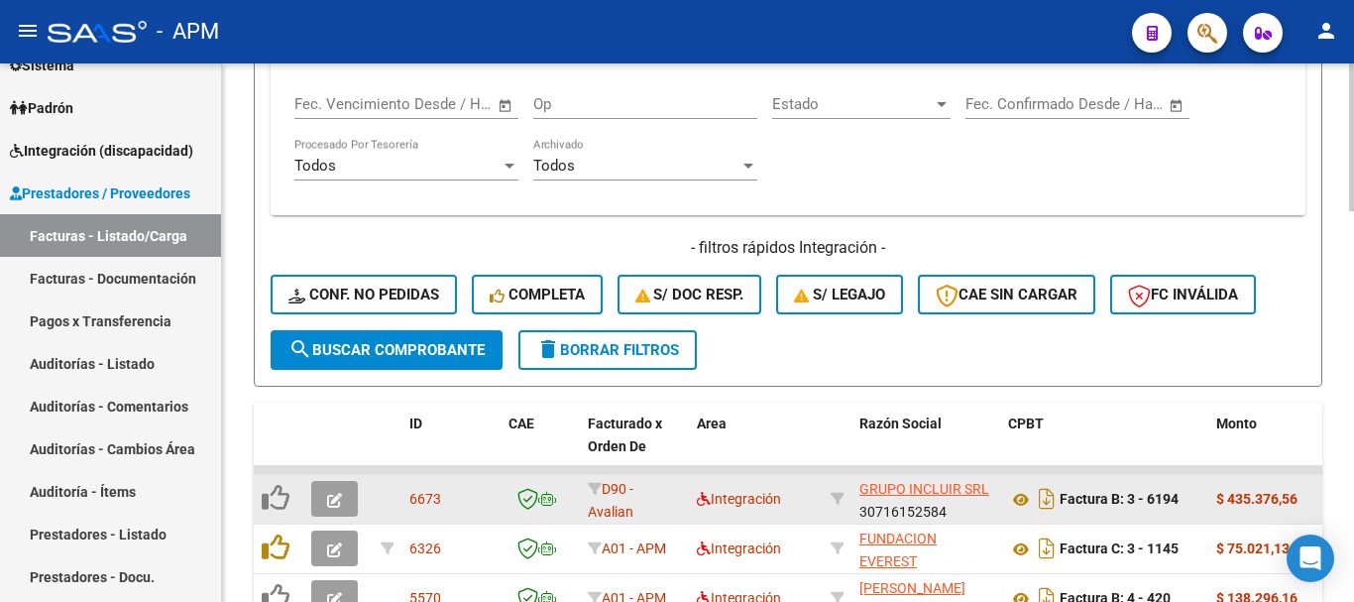
scroll to position [1091, 0]
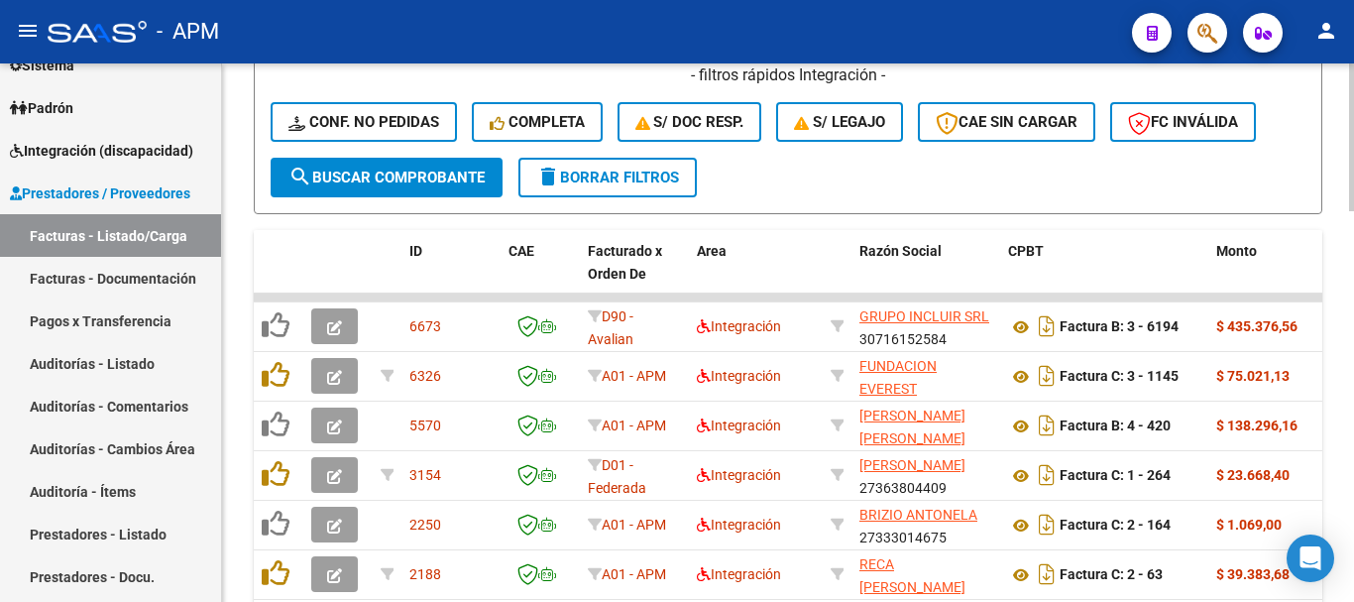
click at [455, 184] on span "search Buscar Comprobante" at bounding box center [387, 178] width 196 height 18
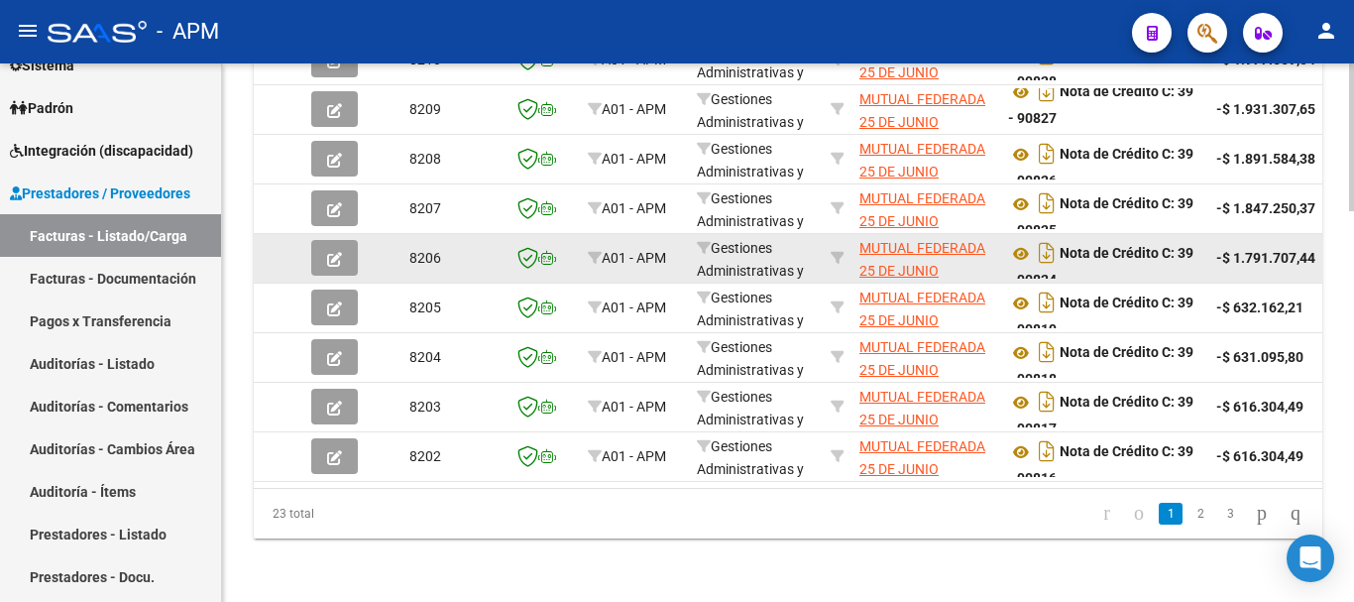
scroll to position [1423, 0]
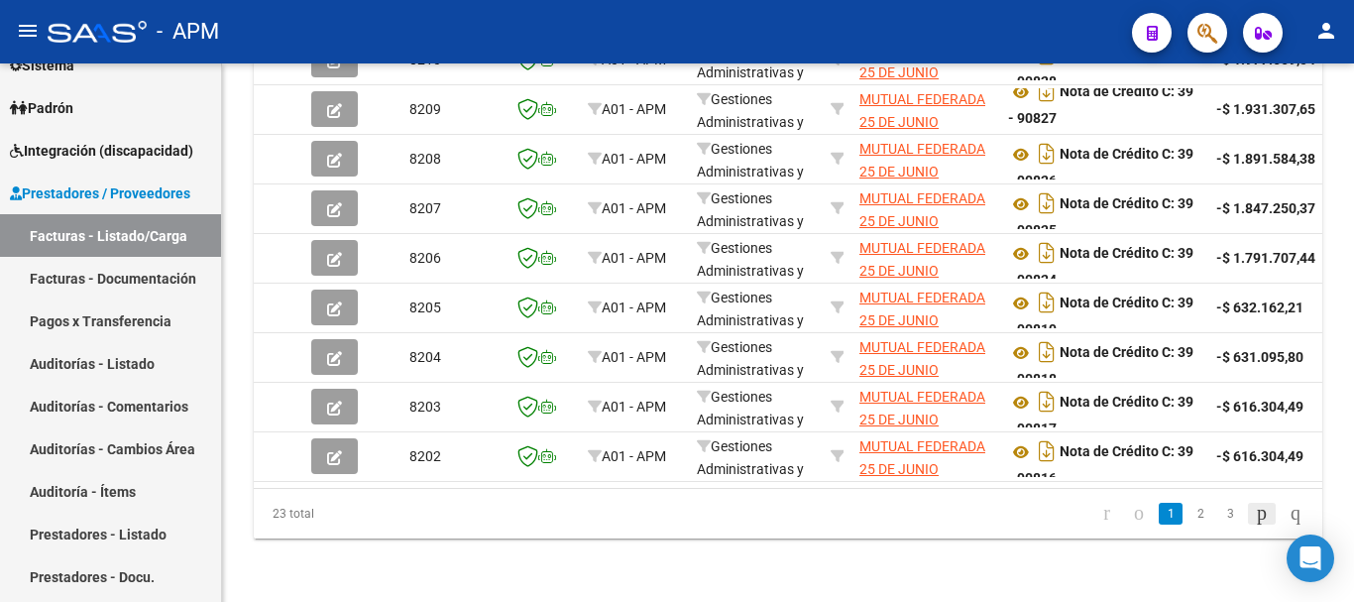
click at [1254, 512] on icon "go to next page" at bounding box center [1262, 513] width 16 height 24
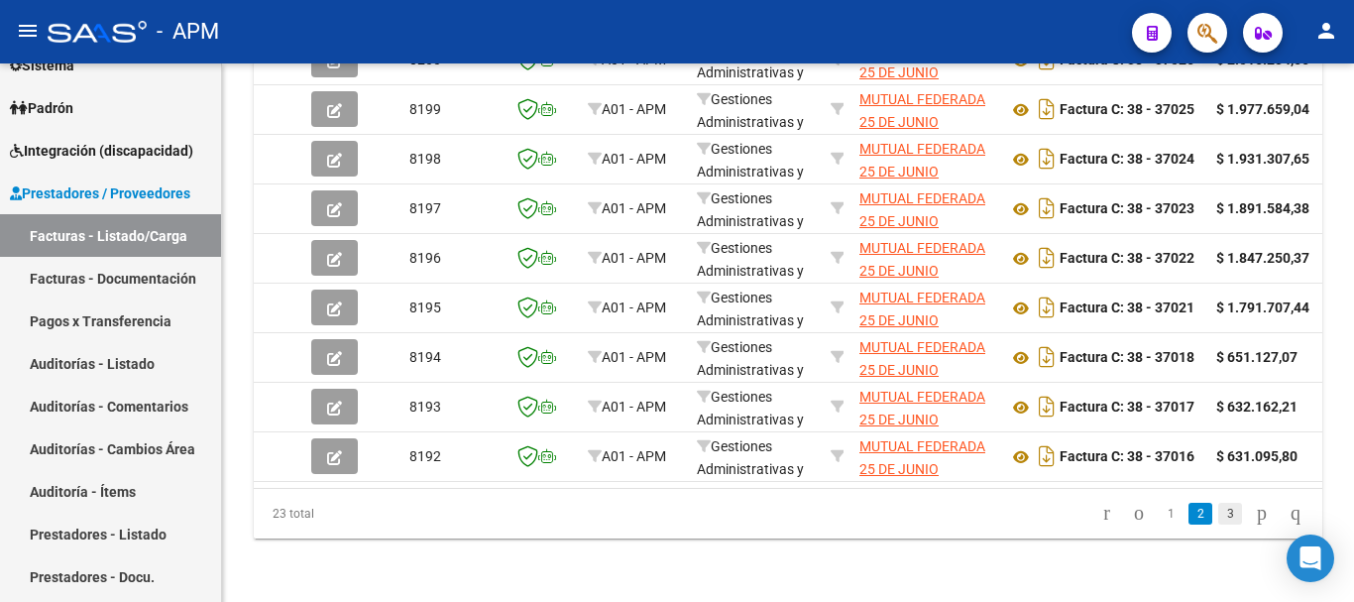
click at [1218, 516] on link "3" at bounding box center [1230, 514] width 24 height 22
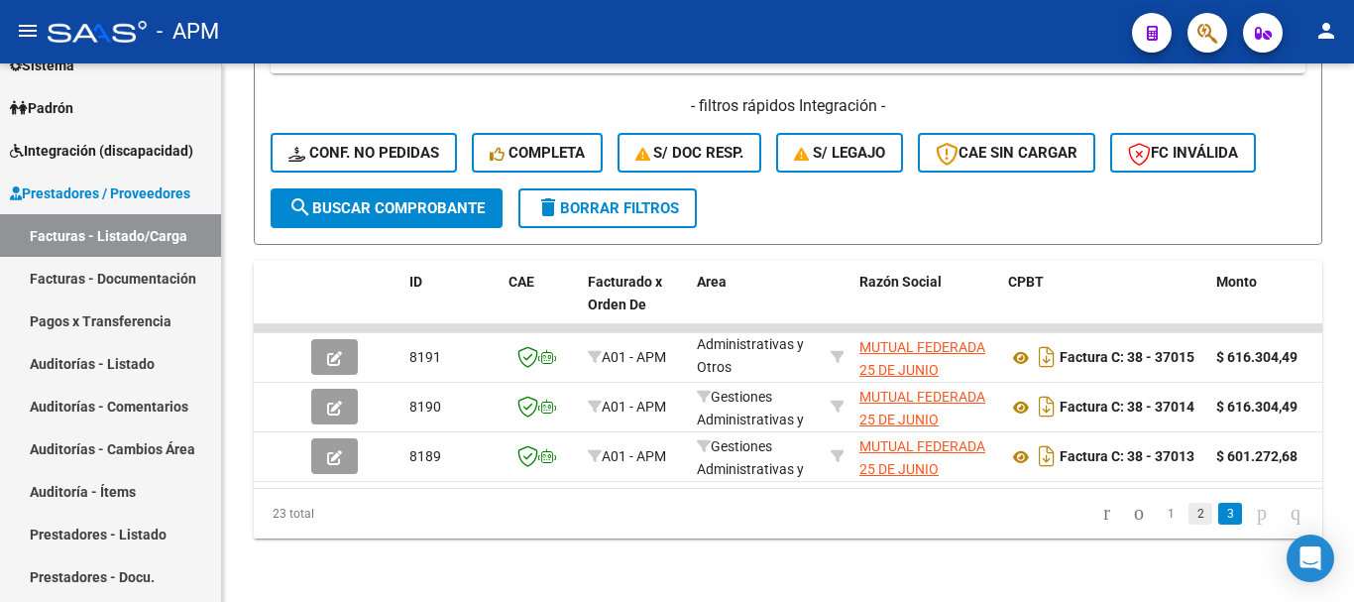
click at [1189, 515] on link "2" at bounding box center [1201, 514] width 24 height 22
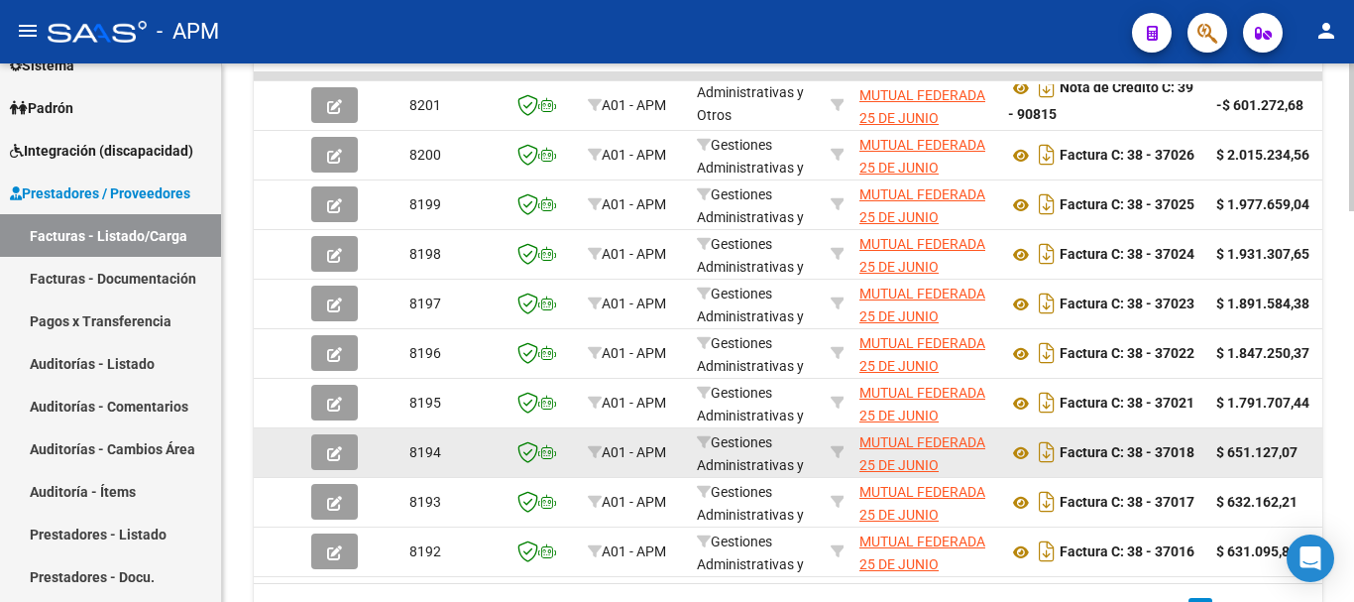
scroll to position [1423, 0]
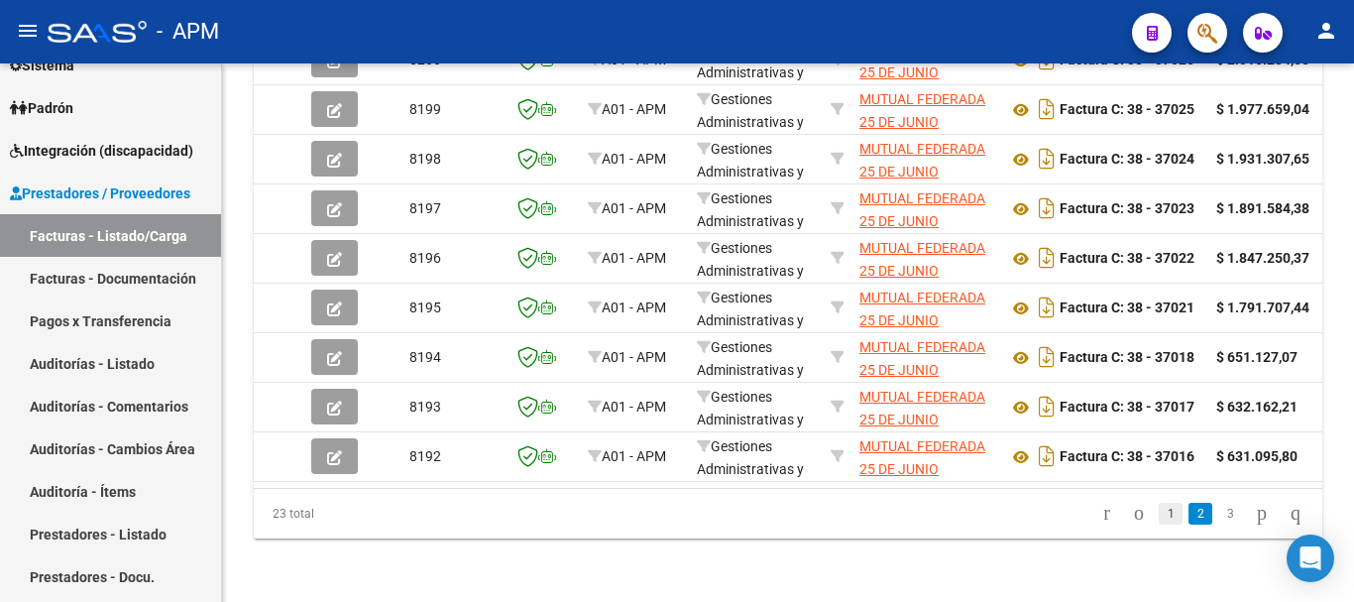
click at [1159, 511] on link "1" at bounding box center [1171, 514] width 24 height 22
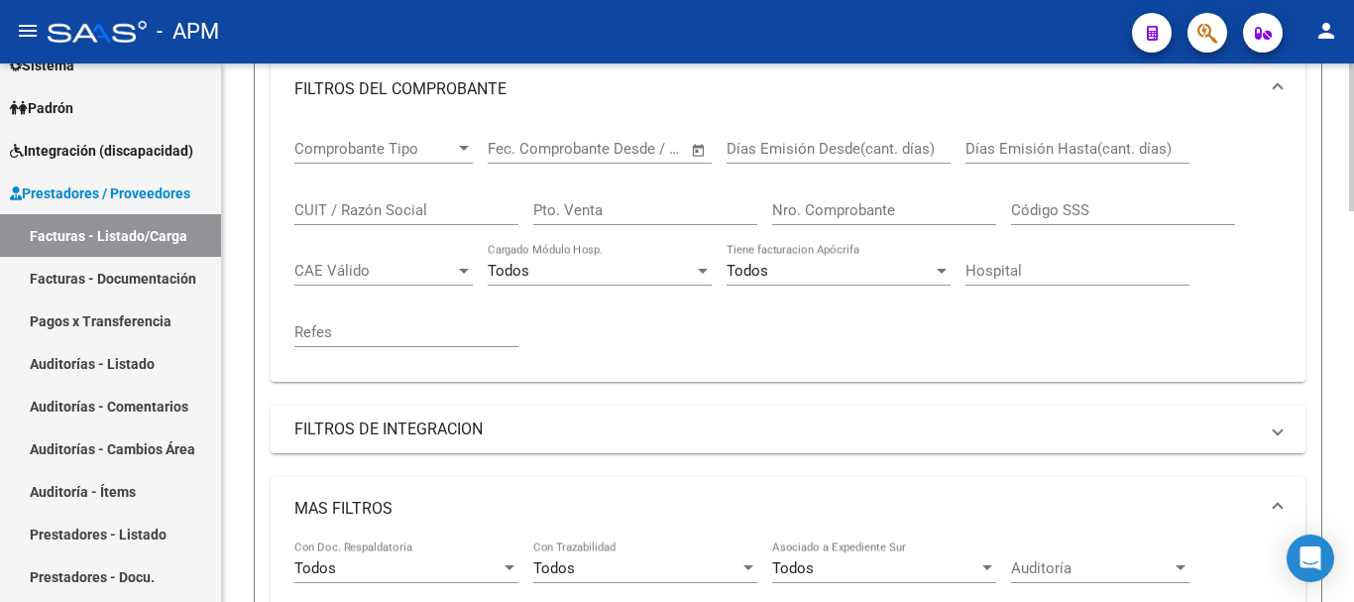
scroll to position [0, 0]
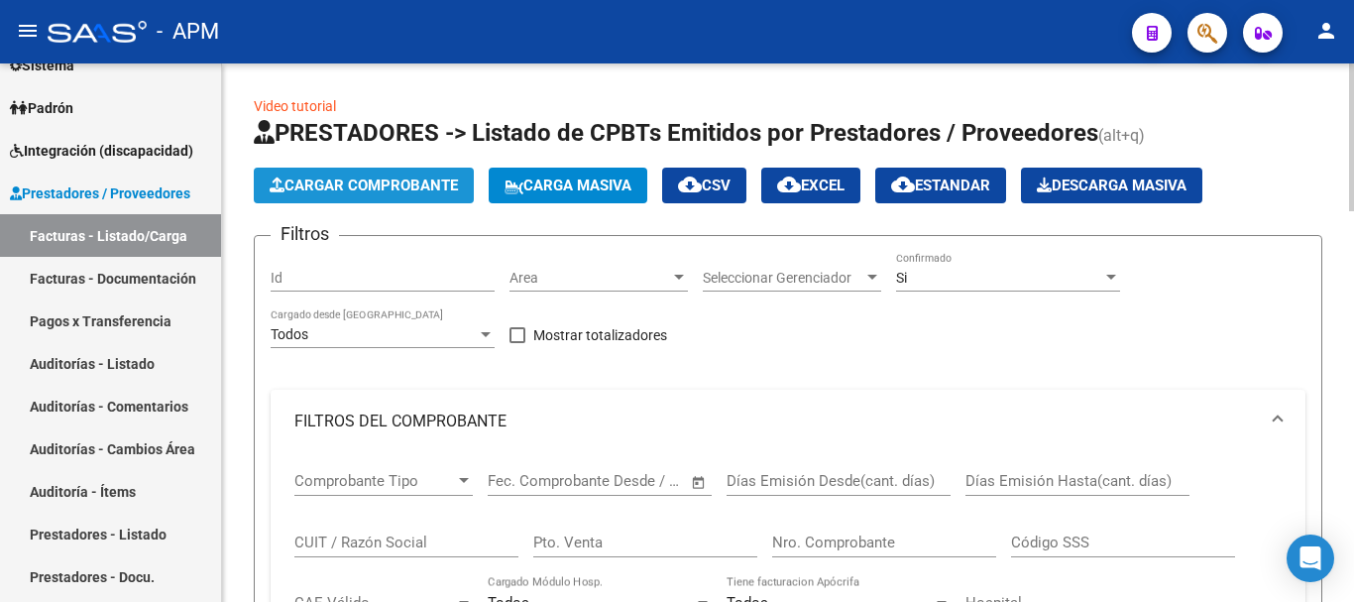
click at [376, 189] on span "Cargar Comprobante" at bounding box center [364, 185] width 188 height 18
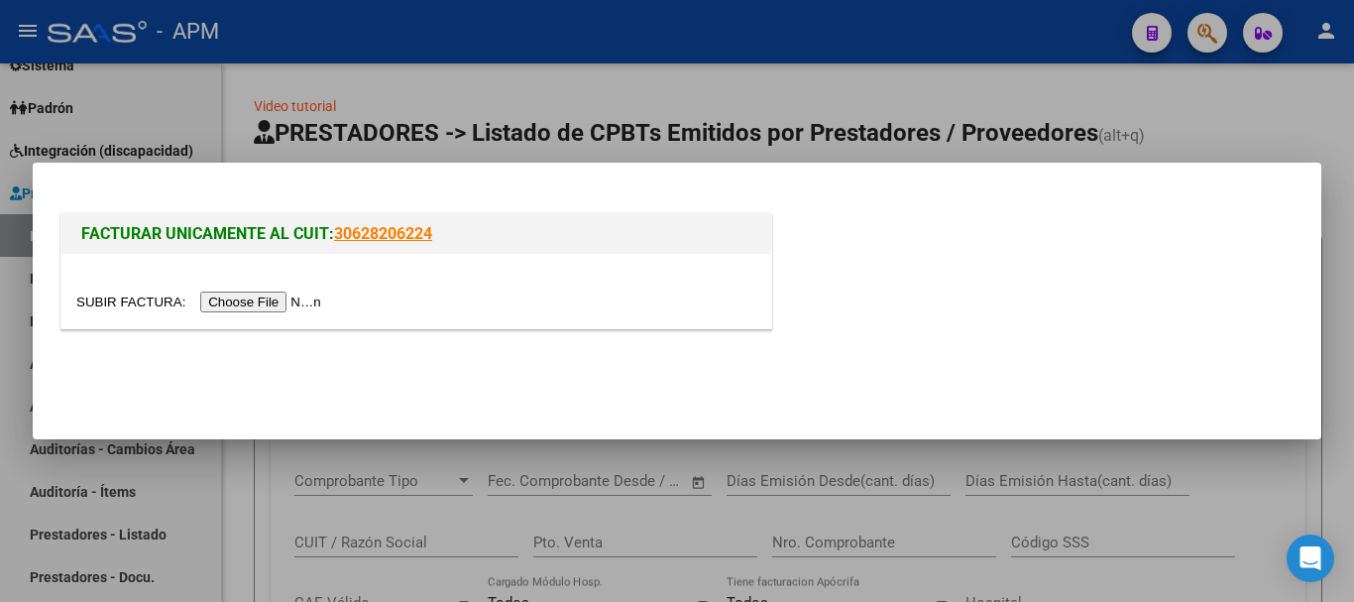
click at [294, 306] on input "file" at bounding box center [201, 301] width 251 height 21
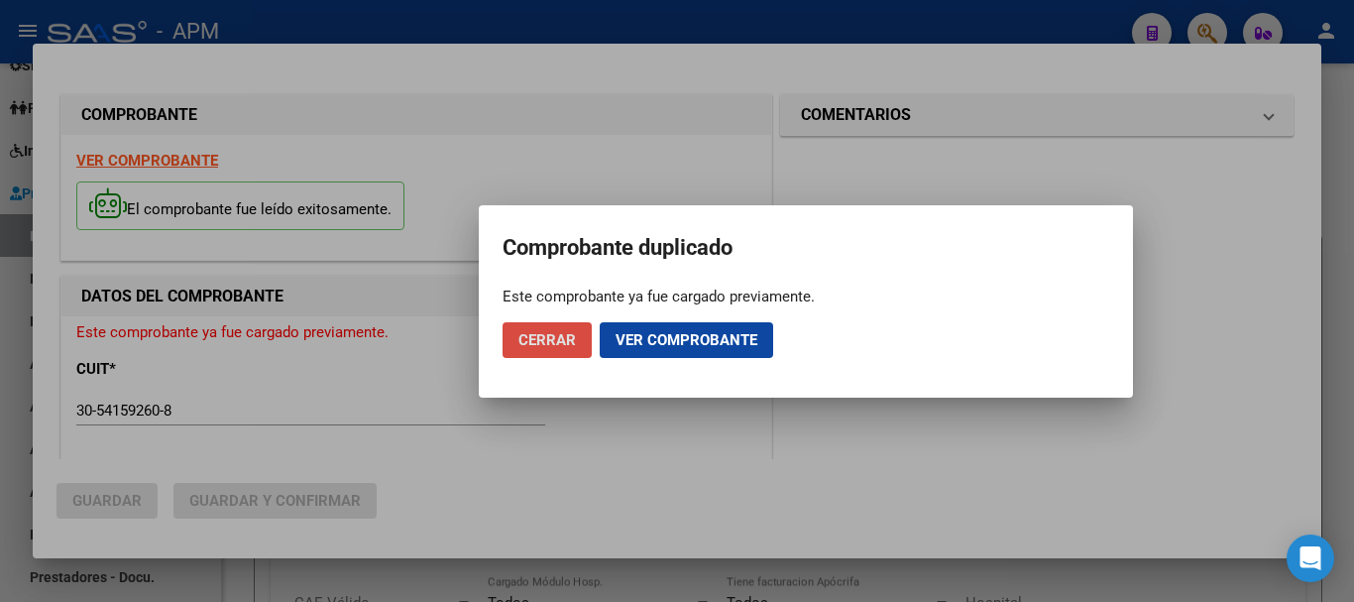
click at [544, 338] on span "Cerrar" at bounding box center [548, 340] width 58 height 18
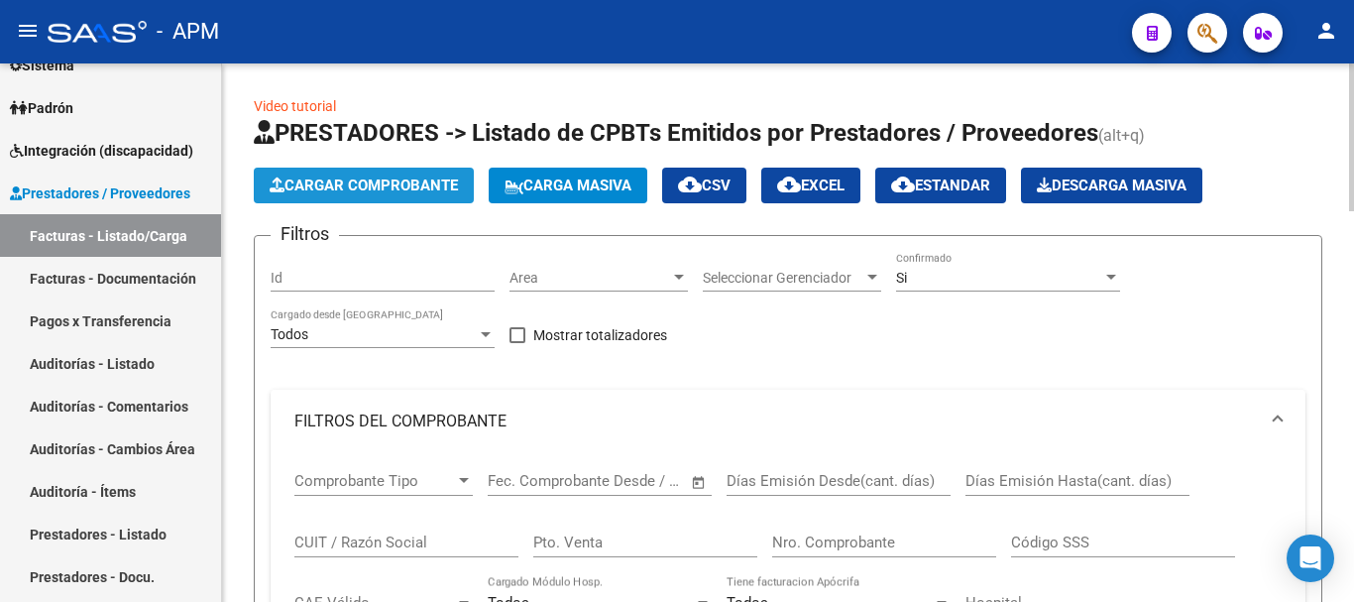
click at [409, 181] on span "Cargar Comprobante" at bounding box center [364, 185] width 188 height 18
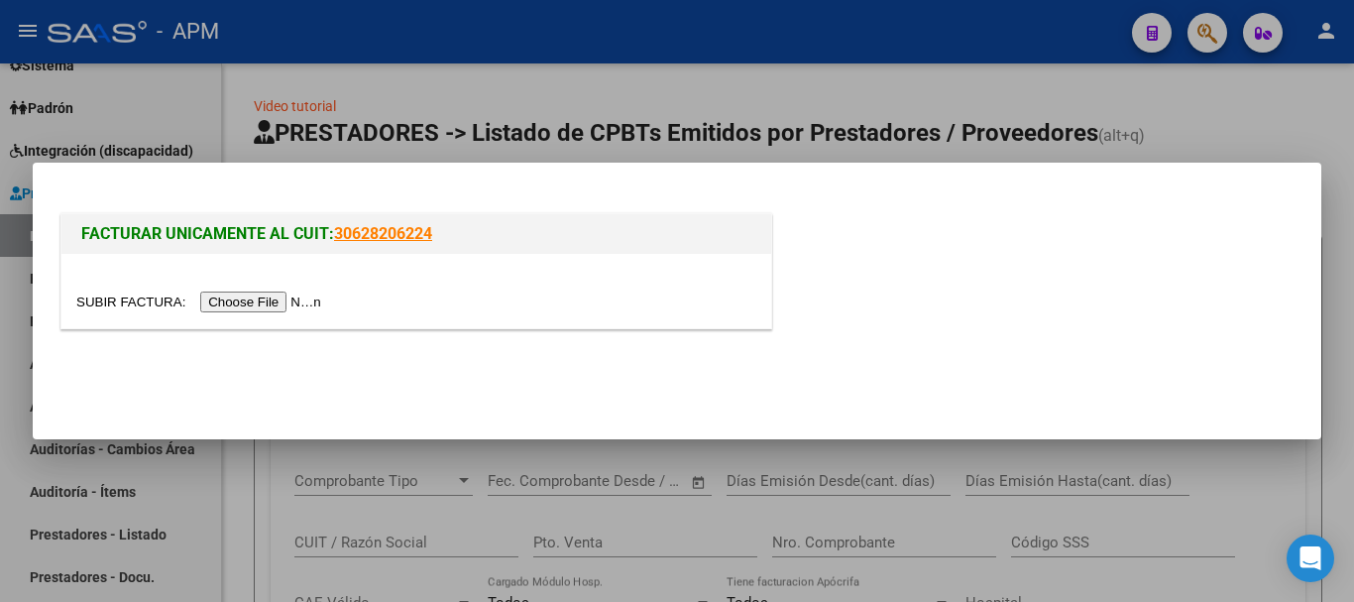
click at [263, 292] on input "file" at bounding box center [201, 301] width 251 height 21
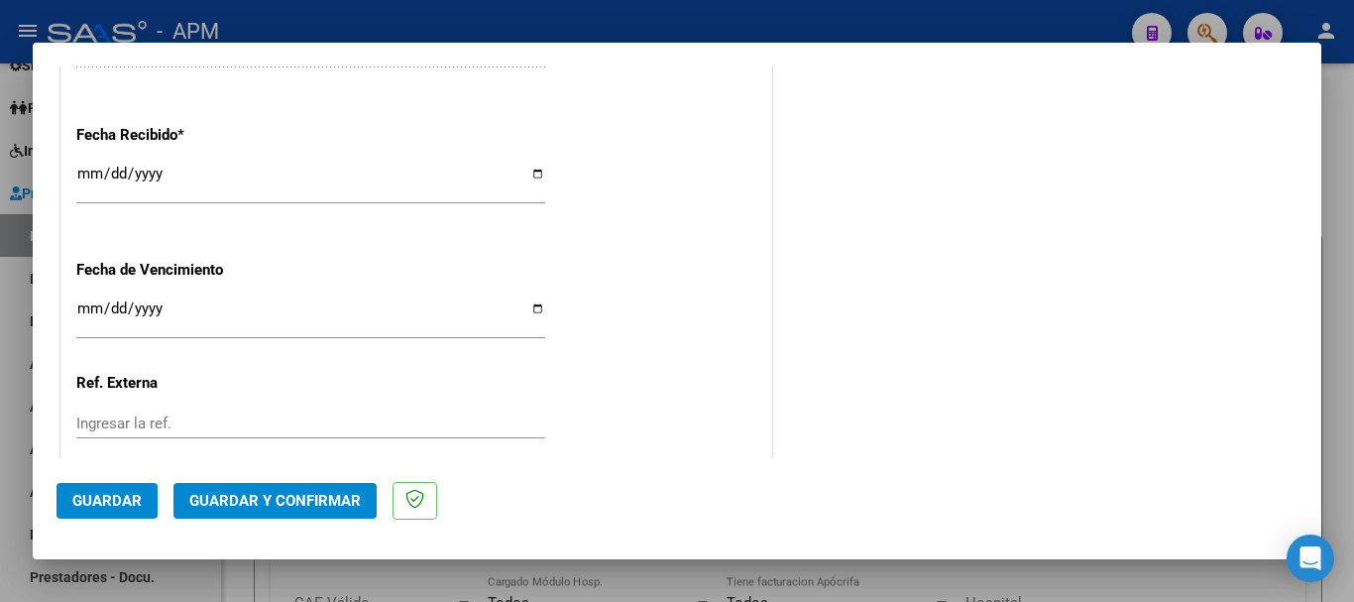
scroll to position [1289, 0]
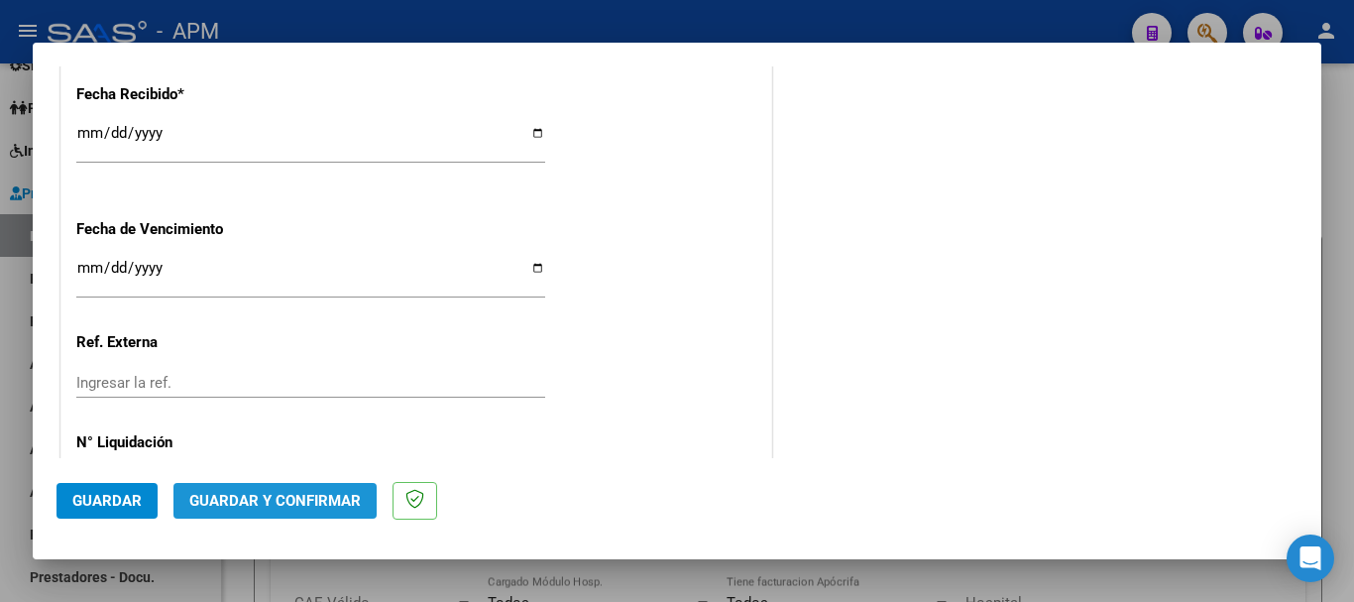
click at [349, 510] on button "Guardar y Confirmar" at bounding box center [274, 501] width 203 height 36
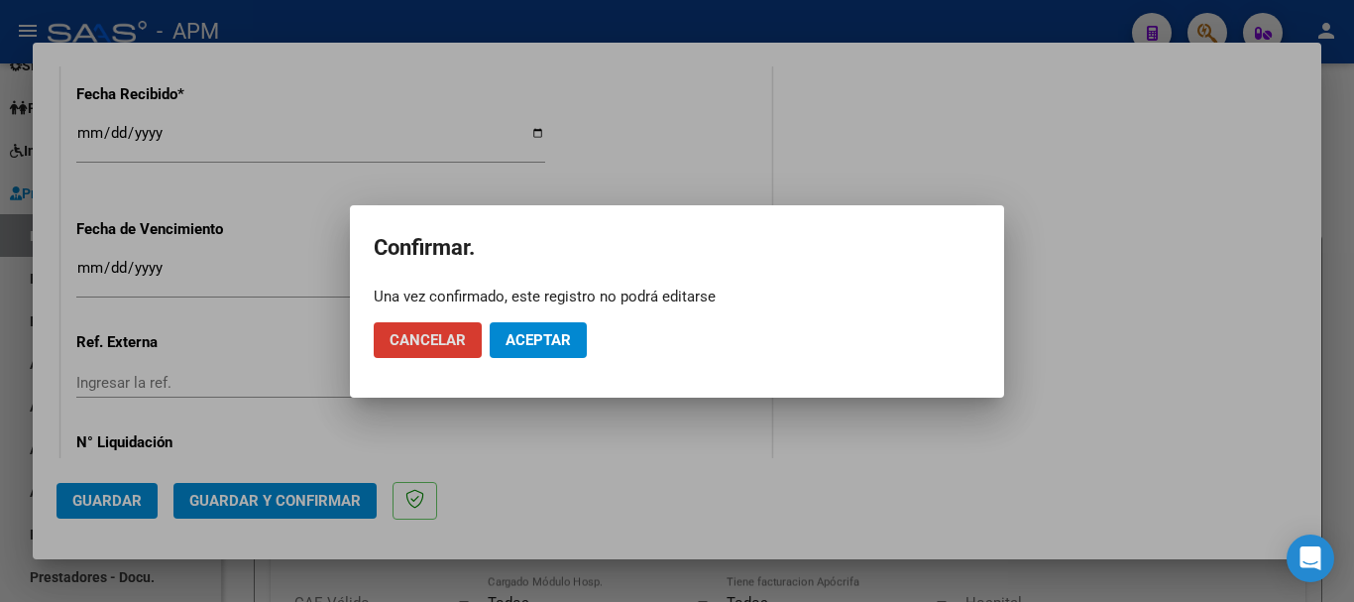
click at [544, 339] on span "Aceptar" at bounding box center [538, 340] width 65 height 18
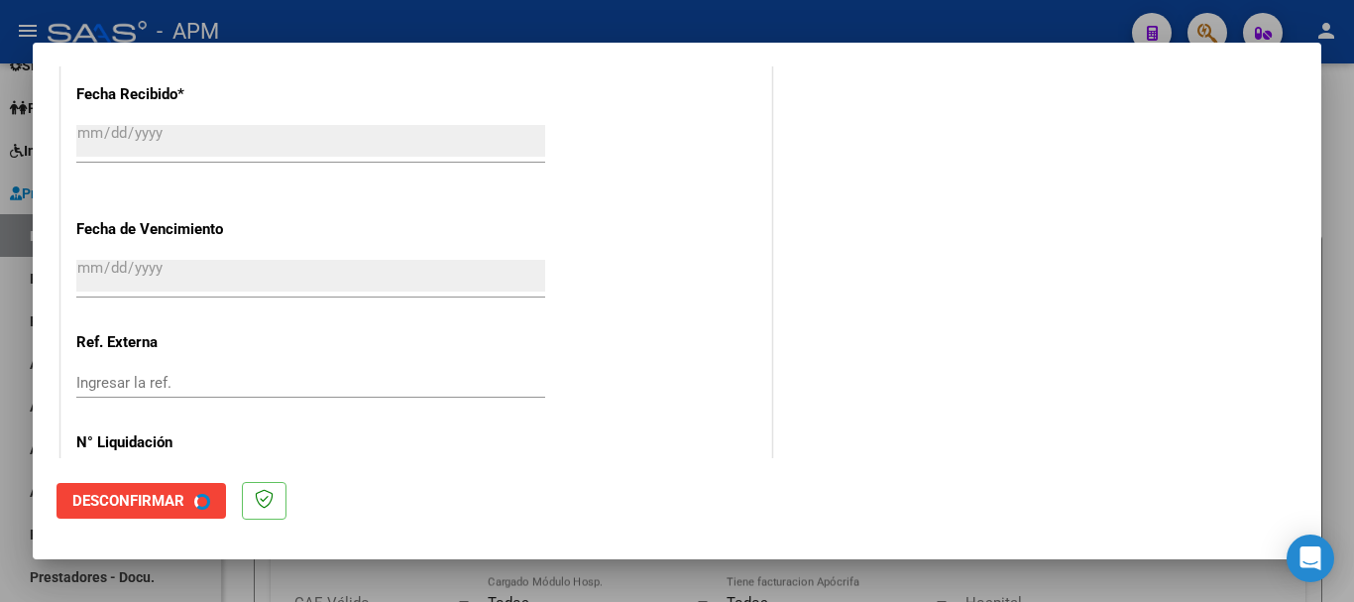
scroll to position [0, 0]
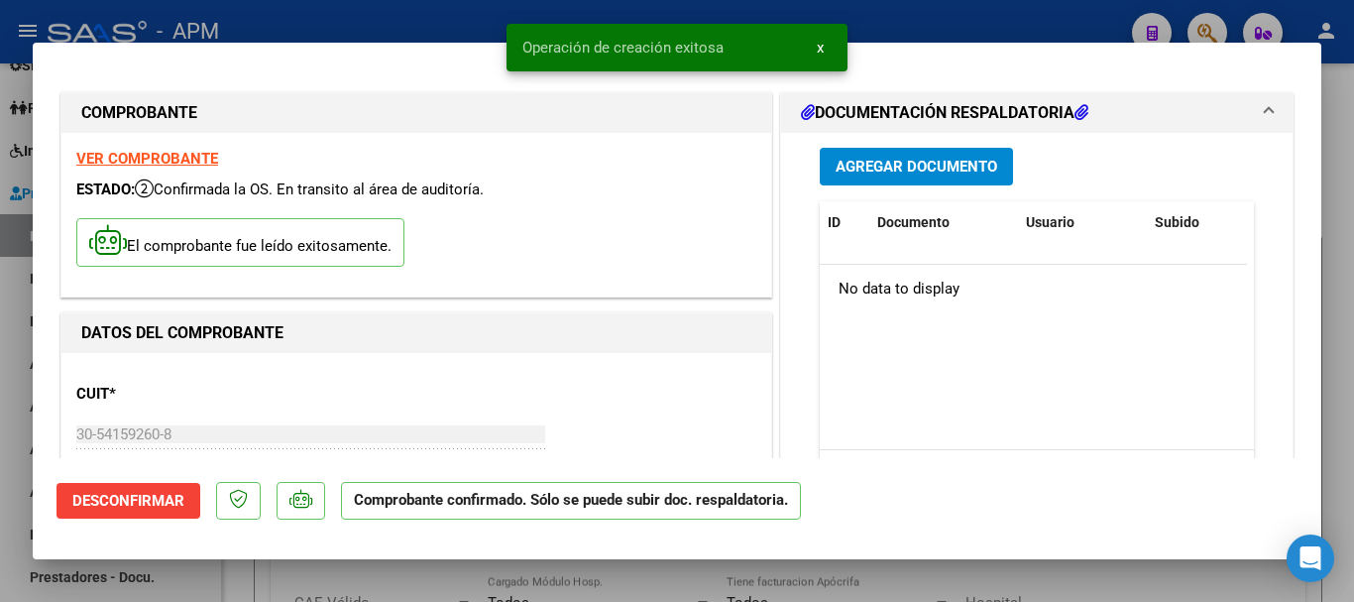
click at [805, 586] on div at bounding box center [677, 301] width 1354 height 602
type input "$ 0,00"
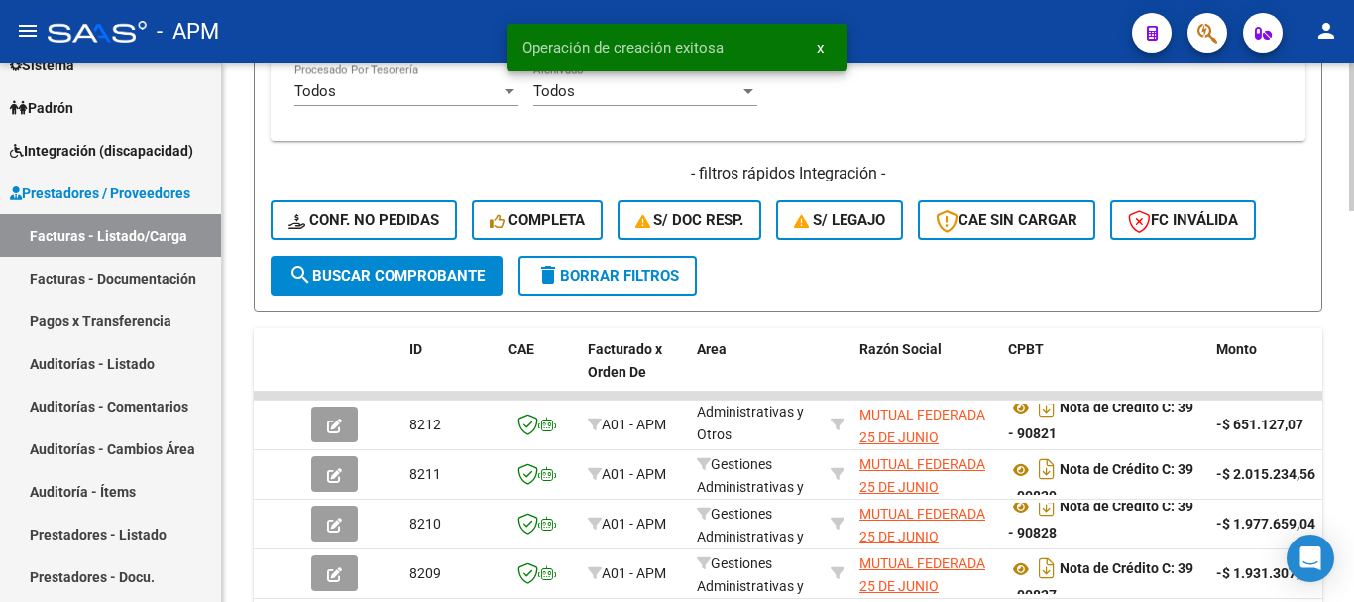
scroll to position [1091, 0]
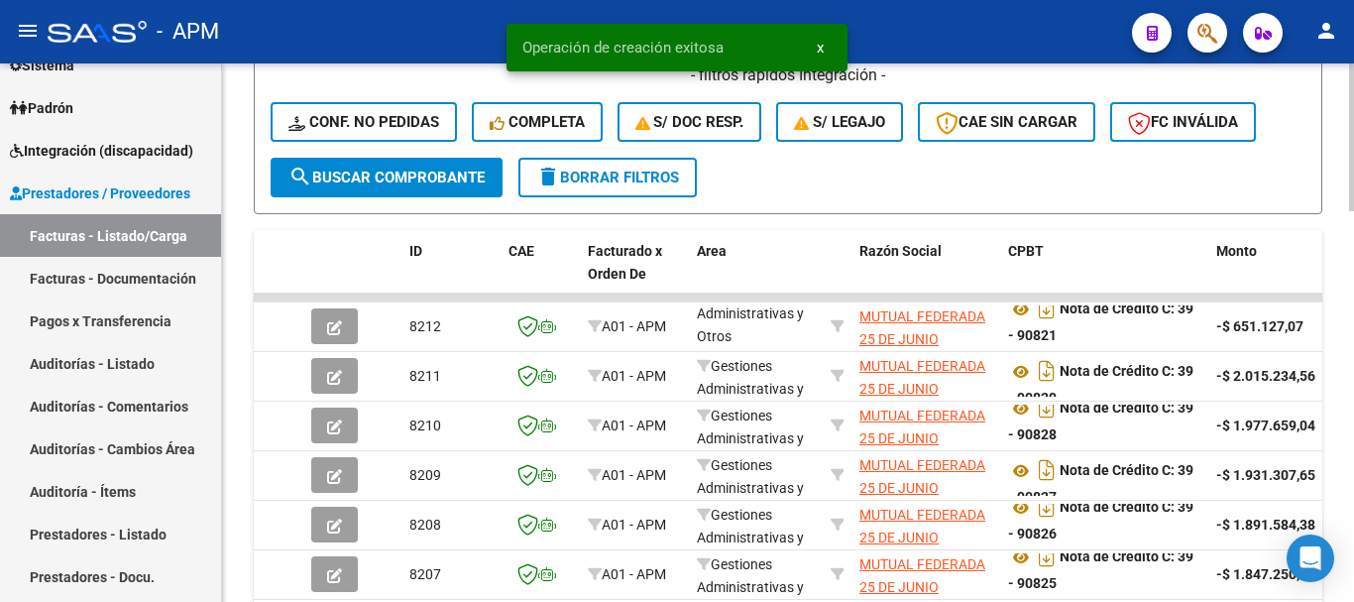
click at [464, 174] on span "search Buscar Comprobante" at bounding box center [387, 178] width 196 height 18
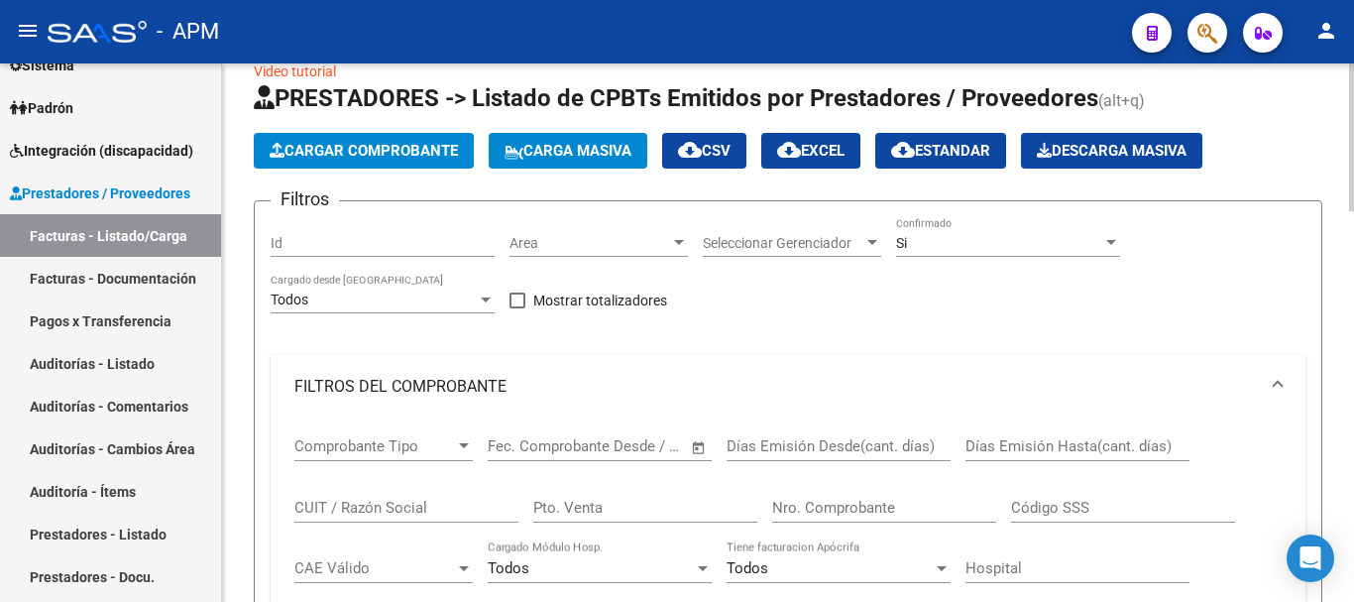
scroll to position [0, 0]
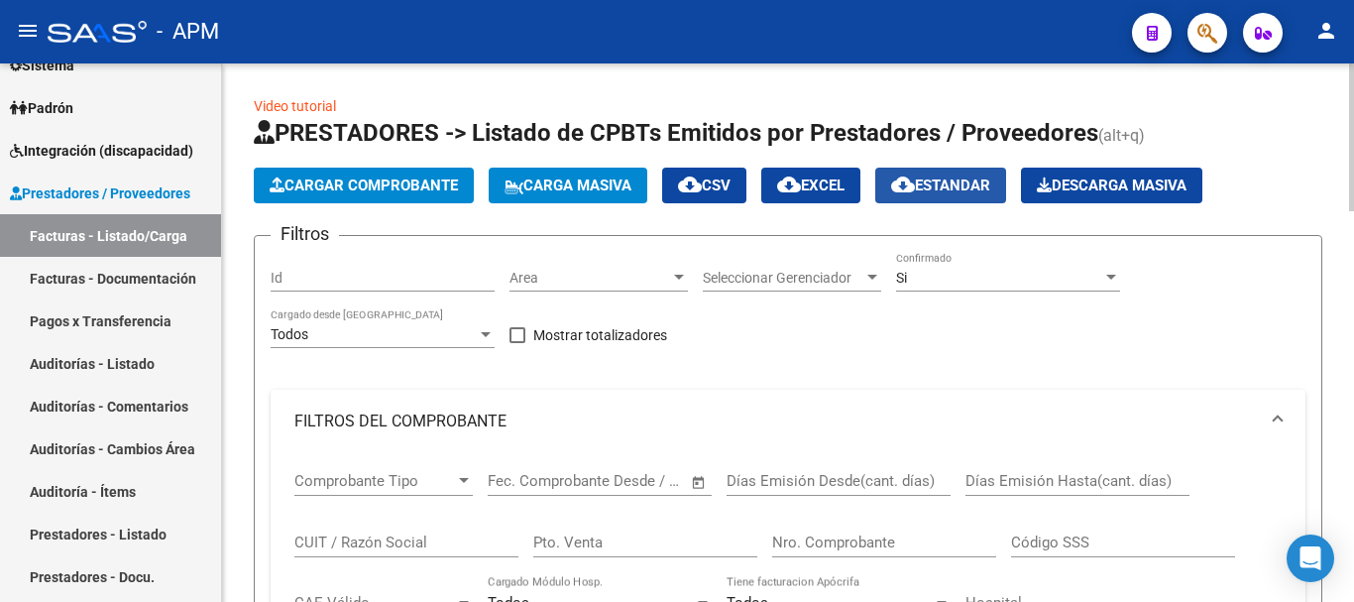
click at [937, 188] on span "cloud_download Estandar" at bounding box center [940, 185] width 99 height 18
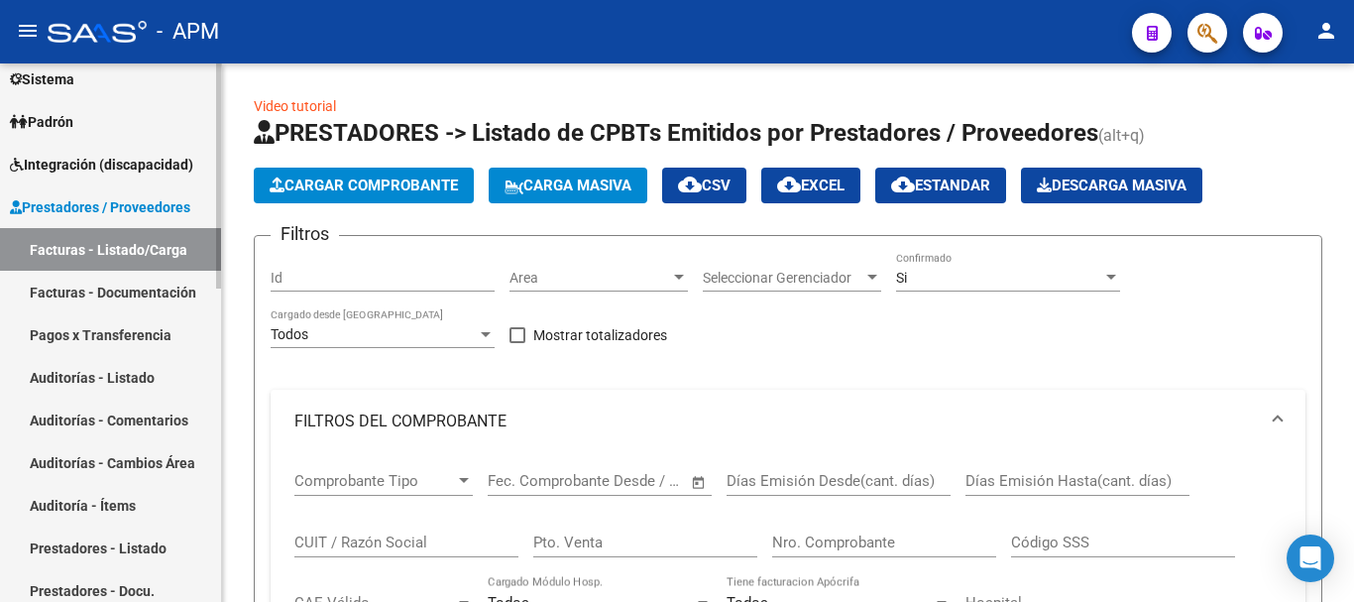
scroll to position [99, 0]
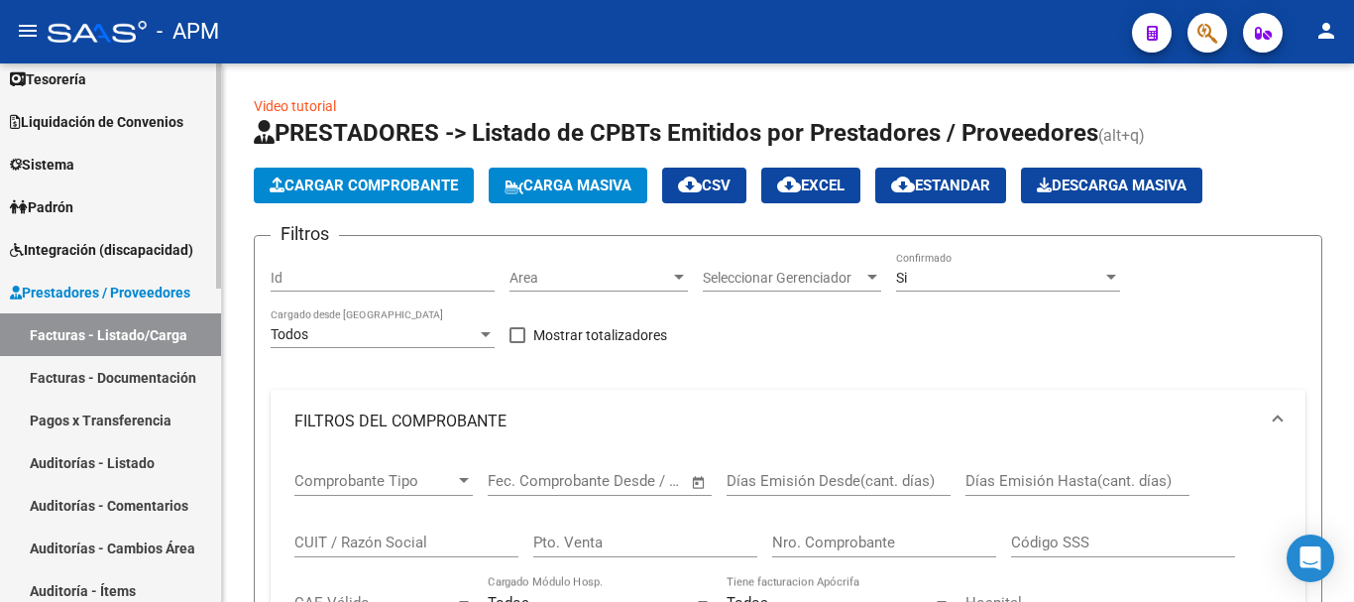
click at [127, 252] on span "Integración (discapacidad)" at bounding box center [101, 250] width 183 height 22
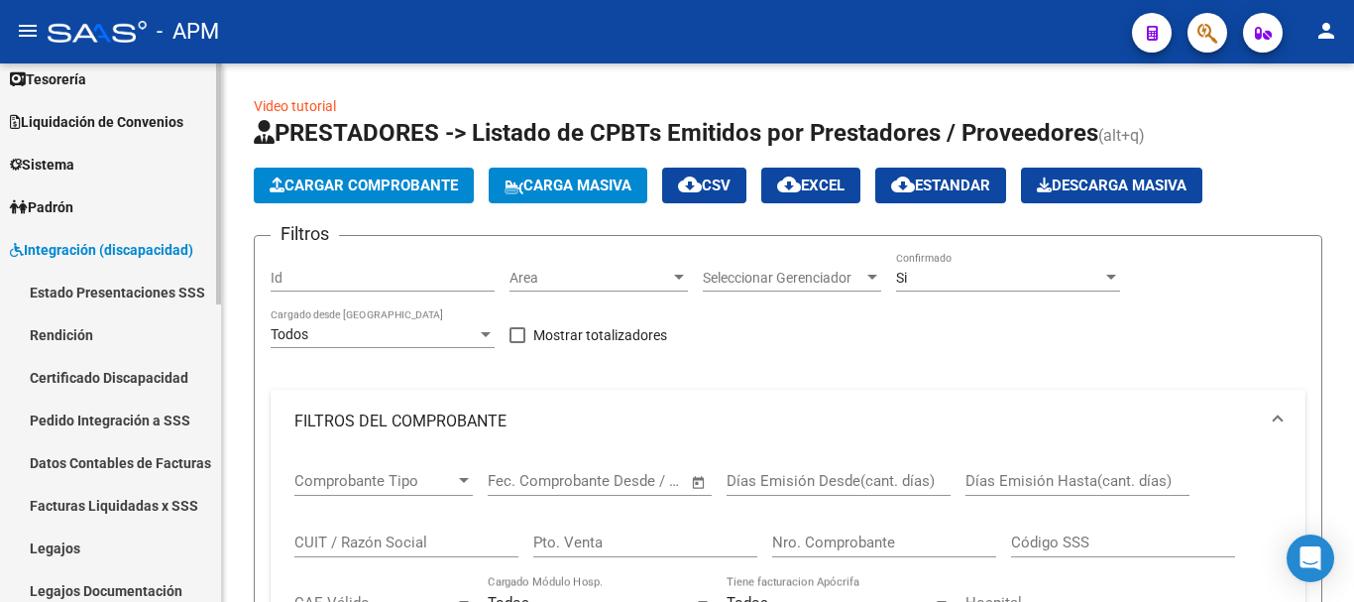
scroll to position [198, 0]
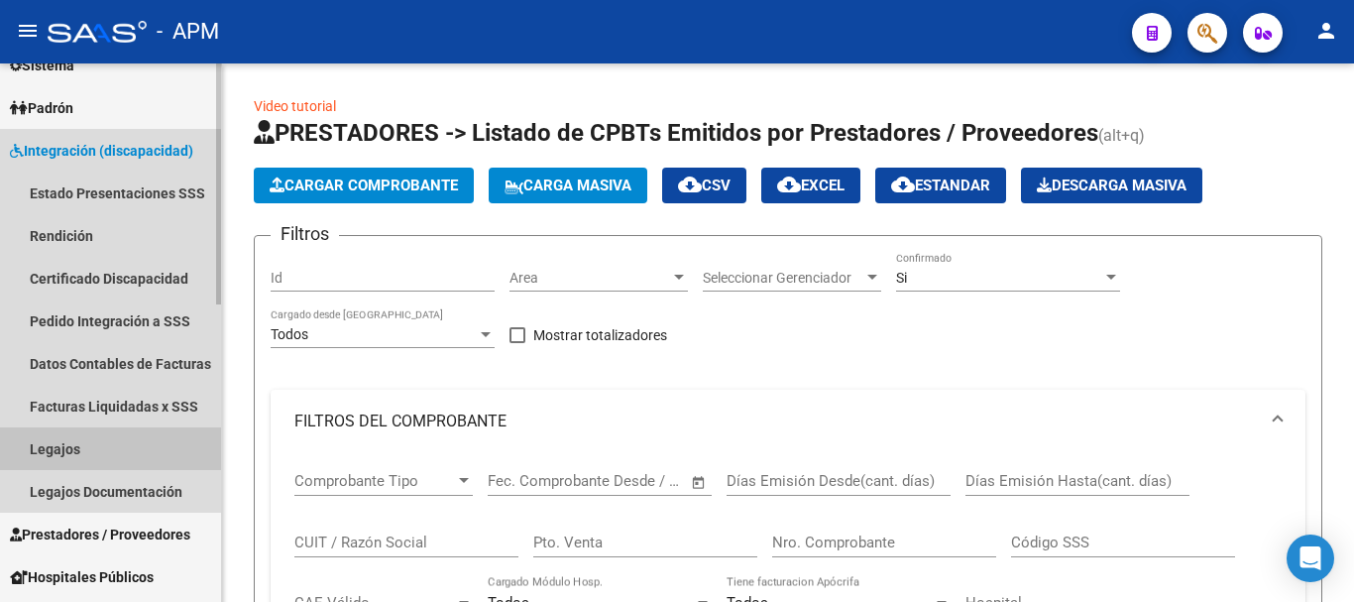
click at [106, 440] on link "Legajos" at bounding box center [110, 448] width 221 height 43
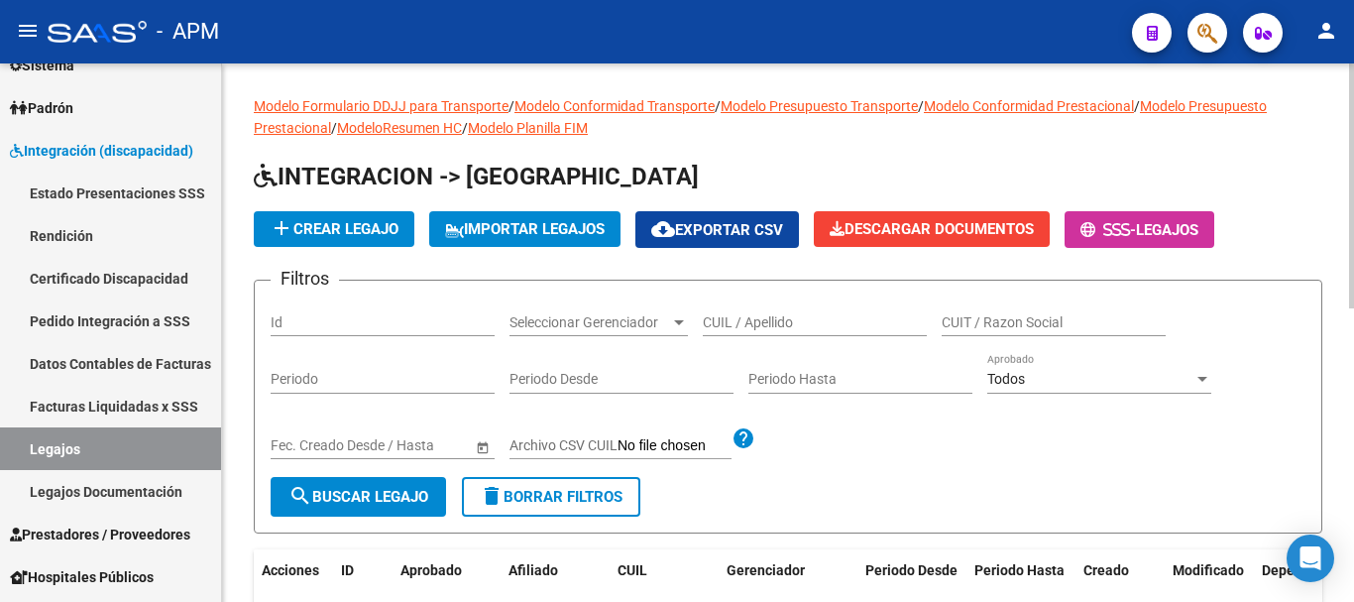
click at [812, 326] on input "CUIL / Apellido" at bounding box center [815, 322] width 224 height 17
type input "gauna"
click at [377, 490] on span "search Buscar Legajo" at bounding box center [359, 497] width 140 height 18
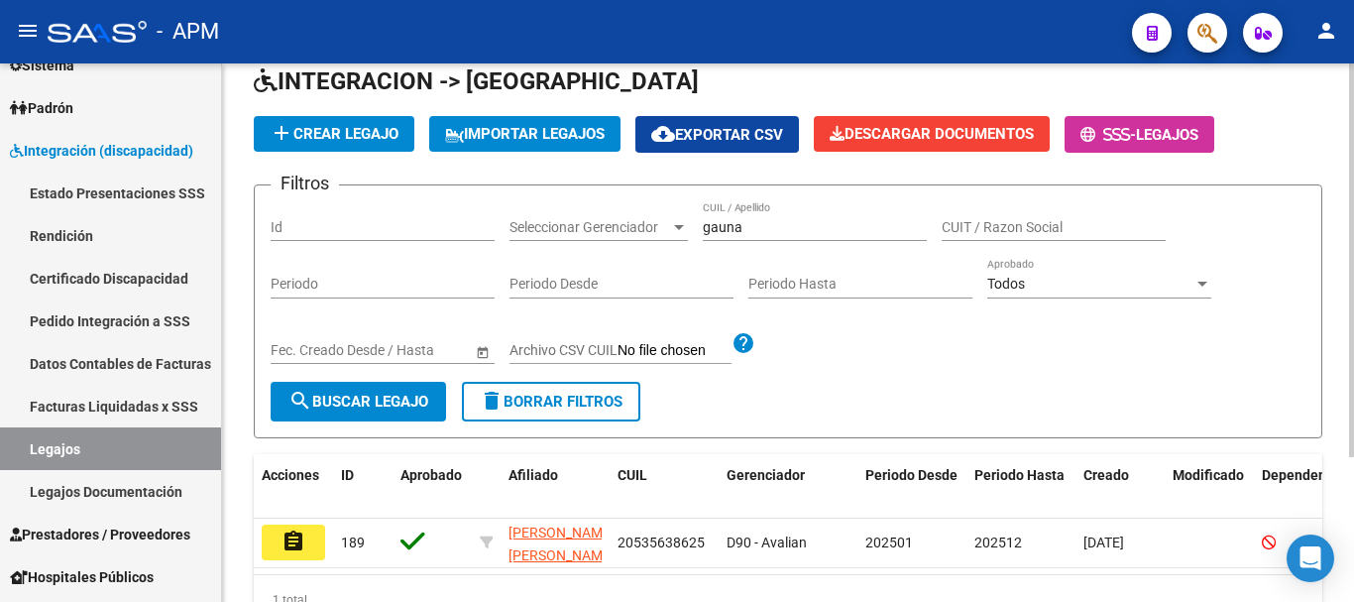
scroll to position [198, 0]
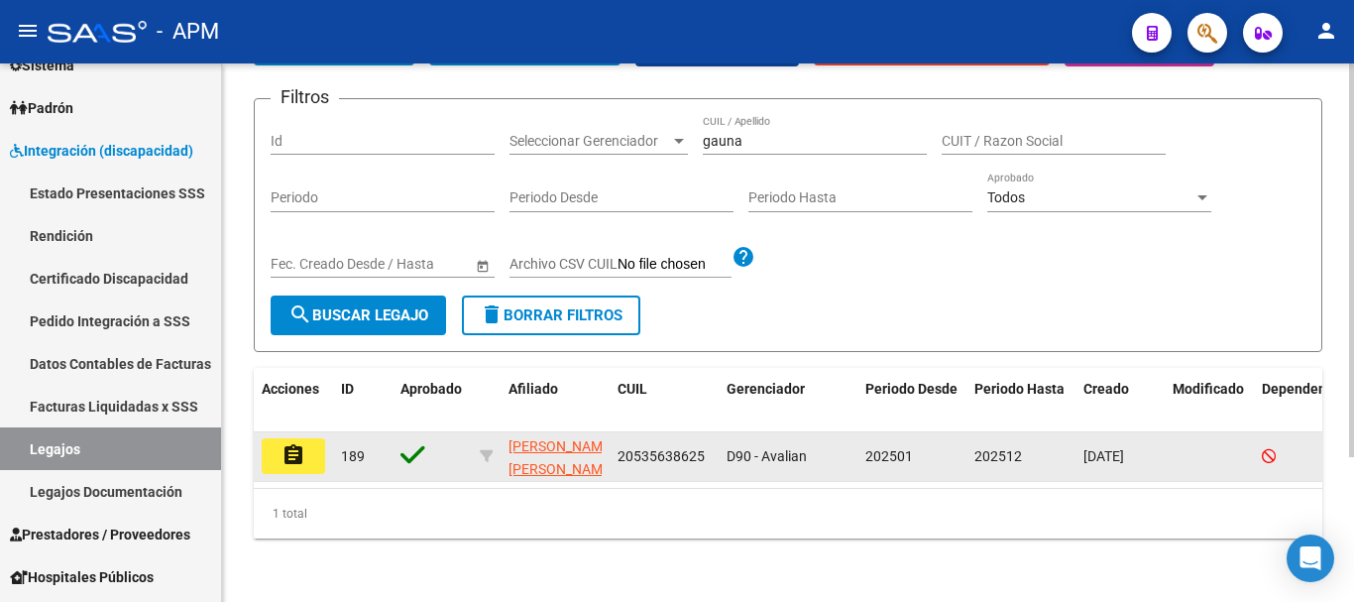
click at [302, 455] on button "assignment" at bounding box center [293, 456] width 63 height 36
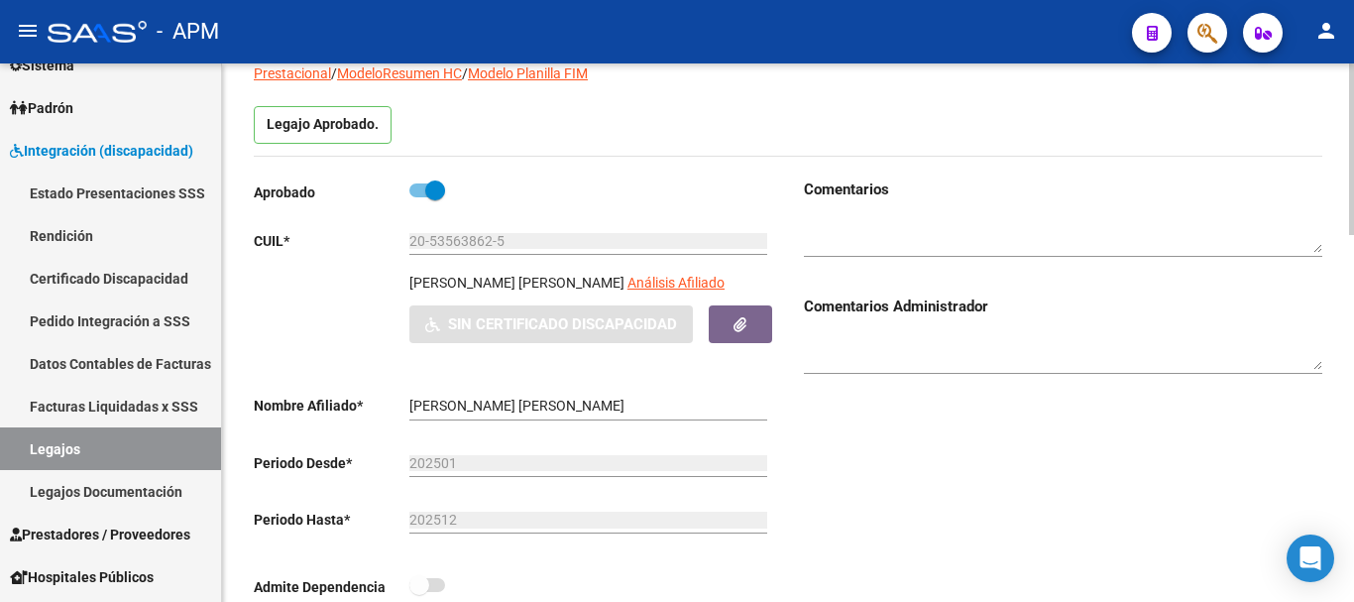
scroll to position [99, 0]
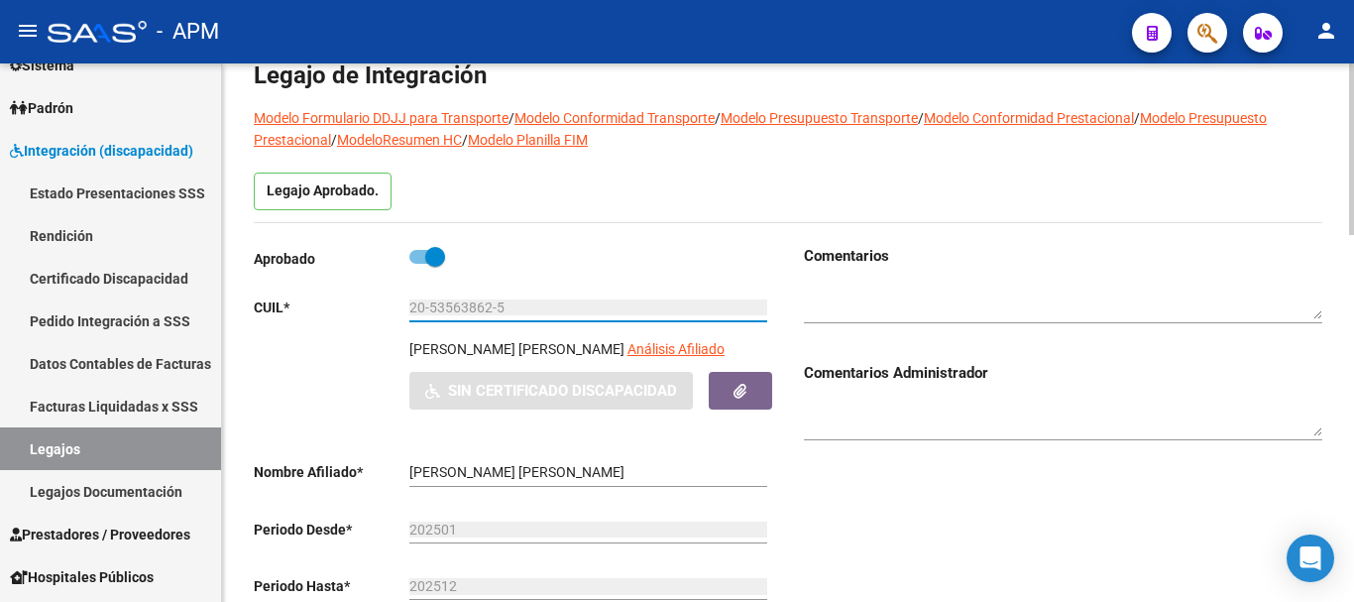
drag, startPoint x: 411, startPoint y: 309, endPoint x: 511, endPoint y: 308, distance: 99.1
click at [511, 308] on input "20-53563862-5" at bounding box center [588, 307] width 358 height 17
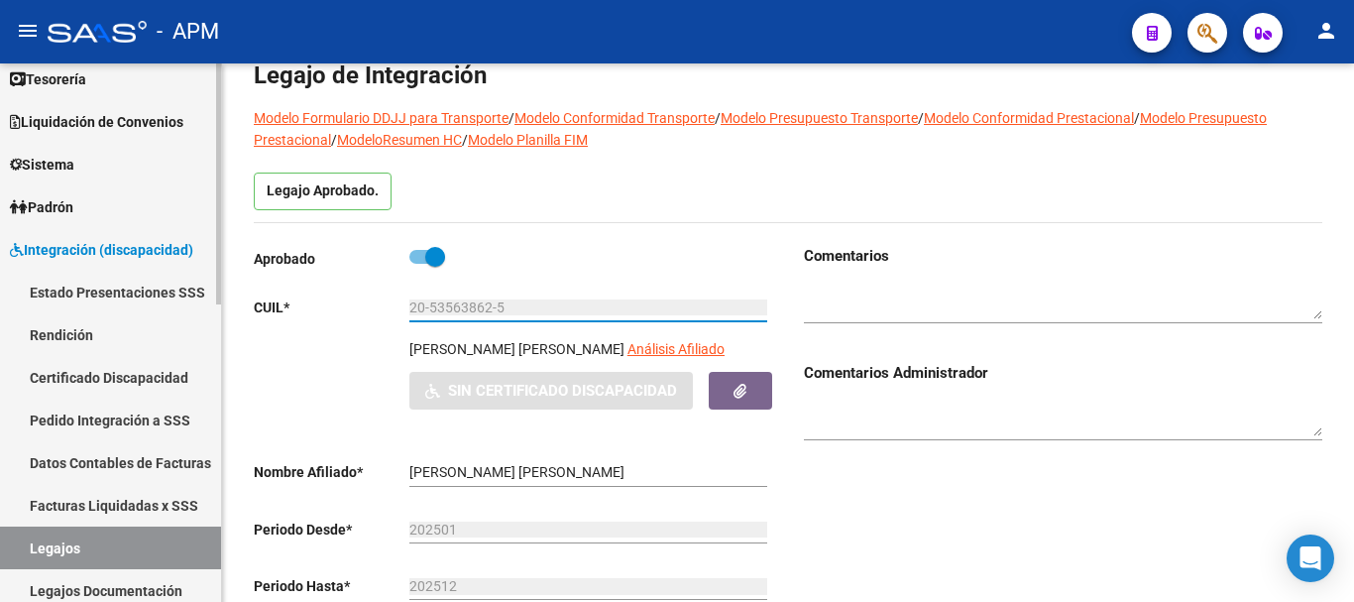
click at [105, 199] on link "Padrón" at bounding box center [110, 206] width 221 height 43
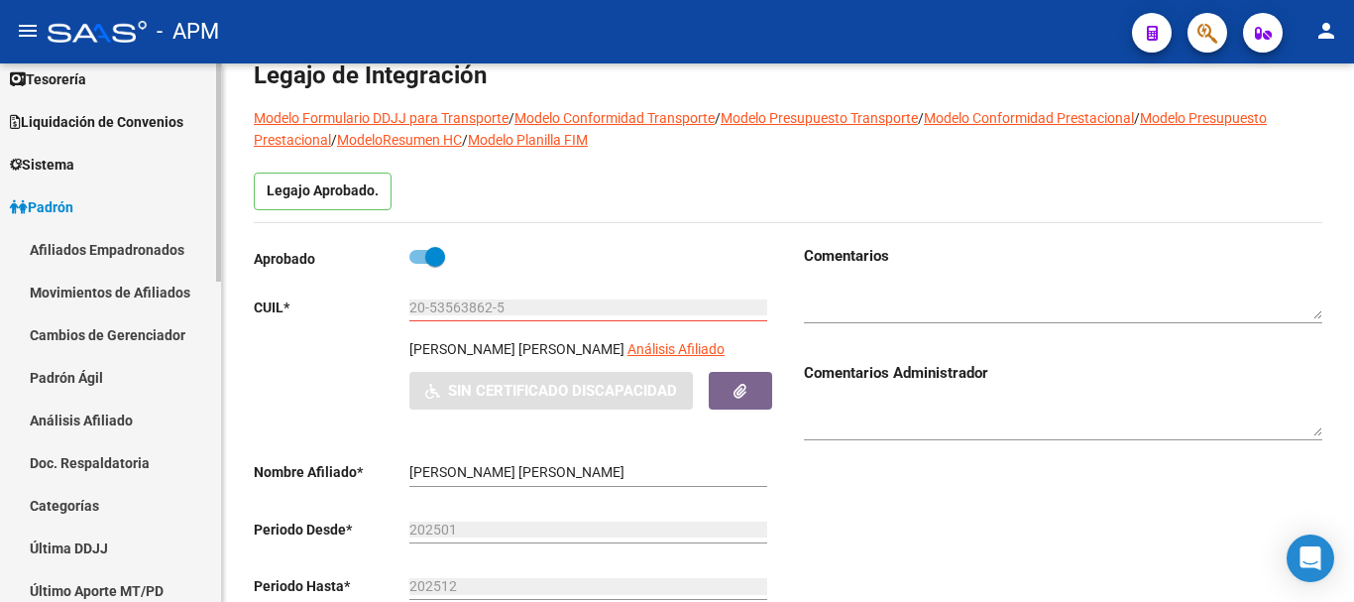
click at [119, 237] on link "Afiliados Empadronados" at bounding box center [110, 249] width 221 height 43
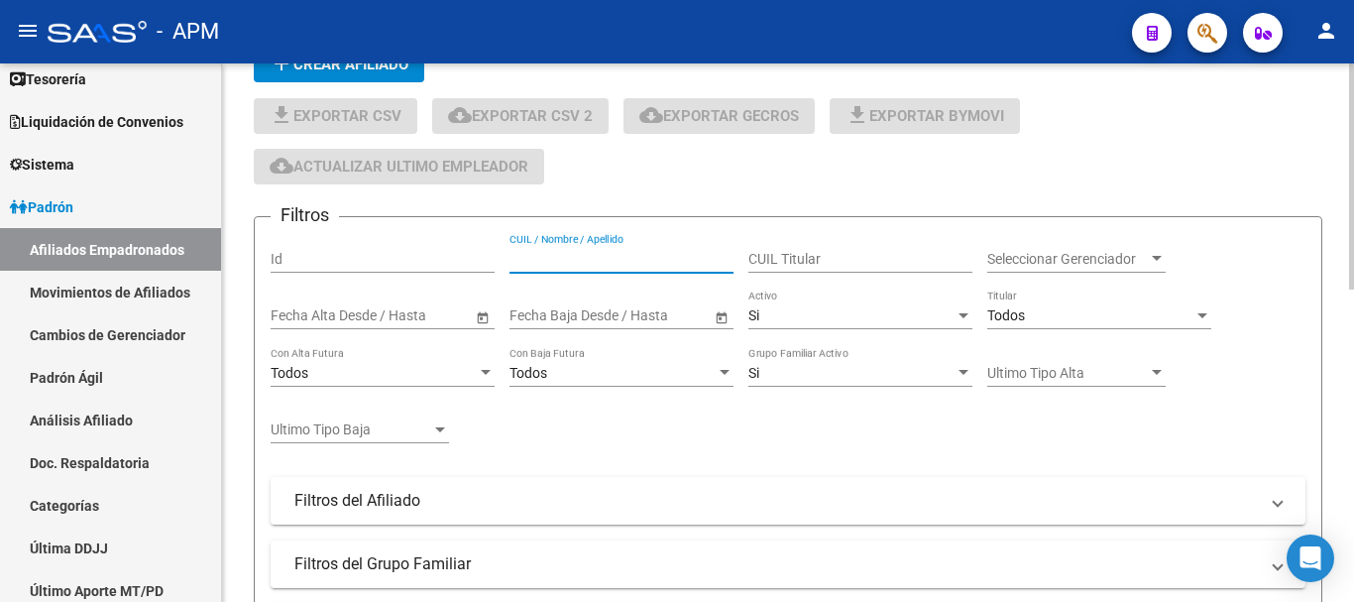
paste input "2053563862-5"
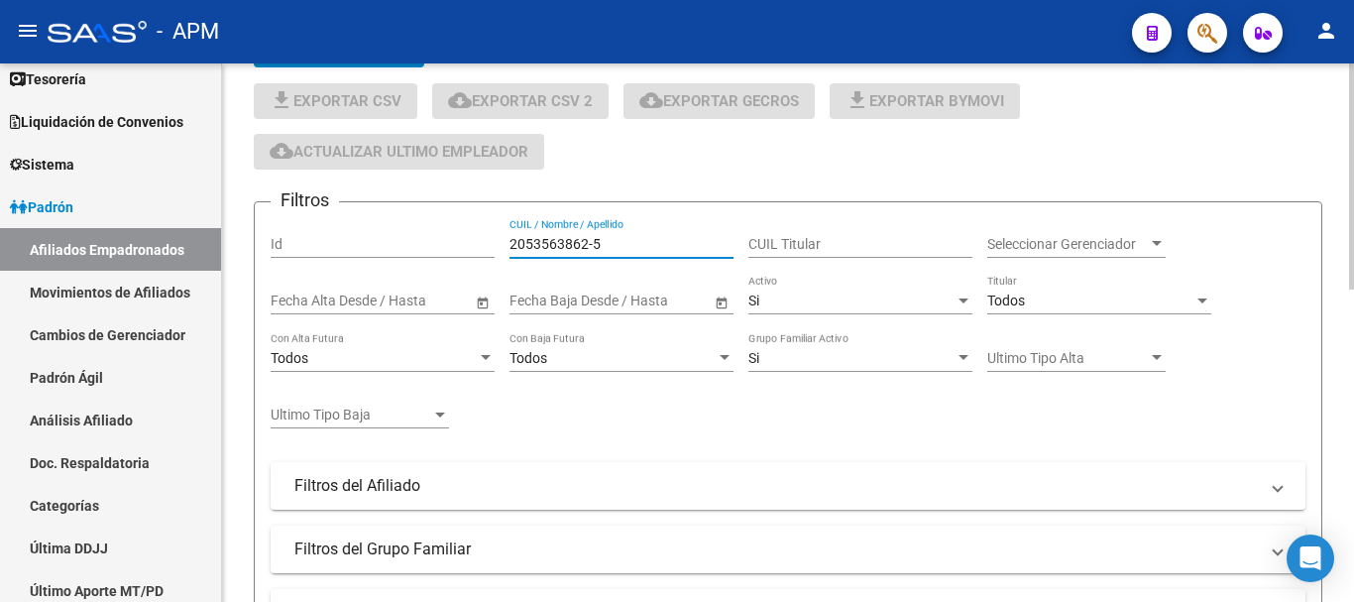
scroll to position [99, 0]
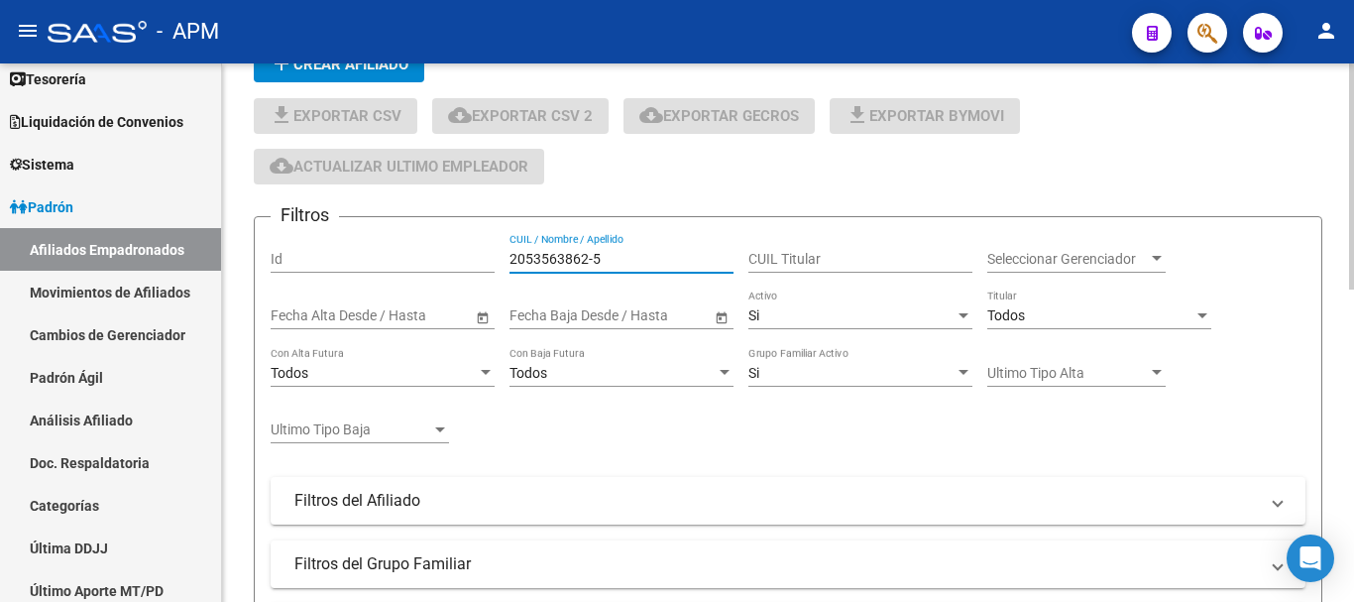
click at [591, 256] on input "2053563862-5" at bounding box center [622, 259] width 224 height 17
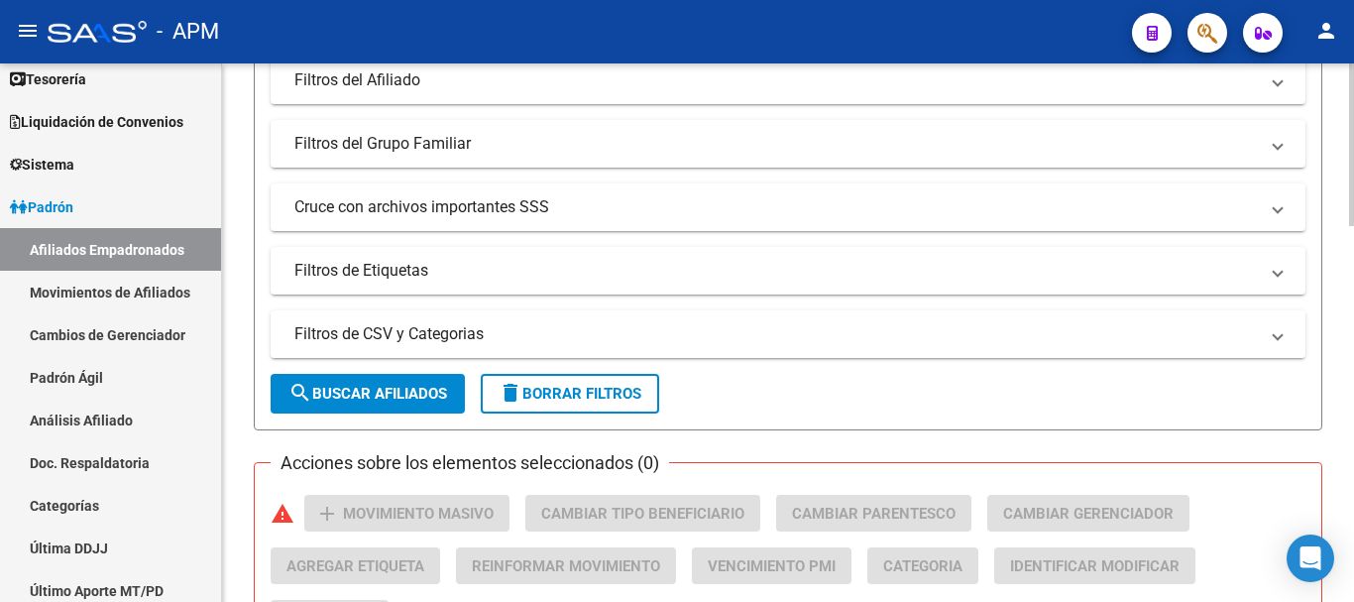
scroll to position [595, 0]
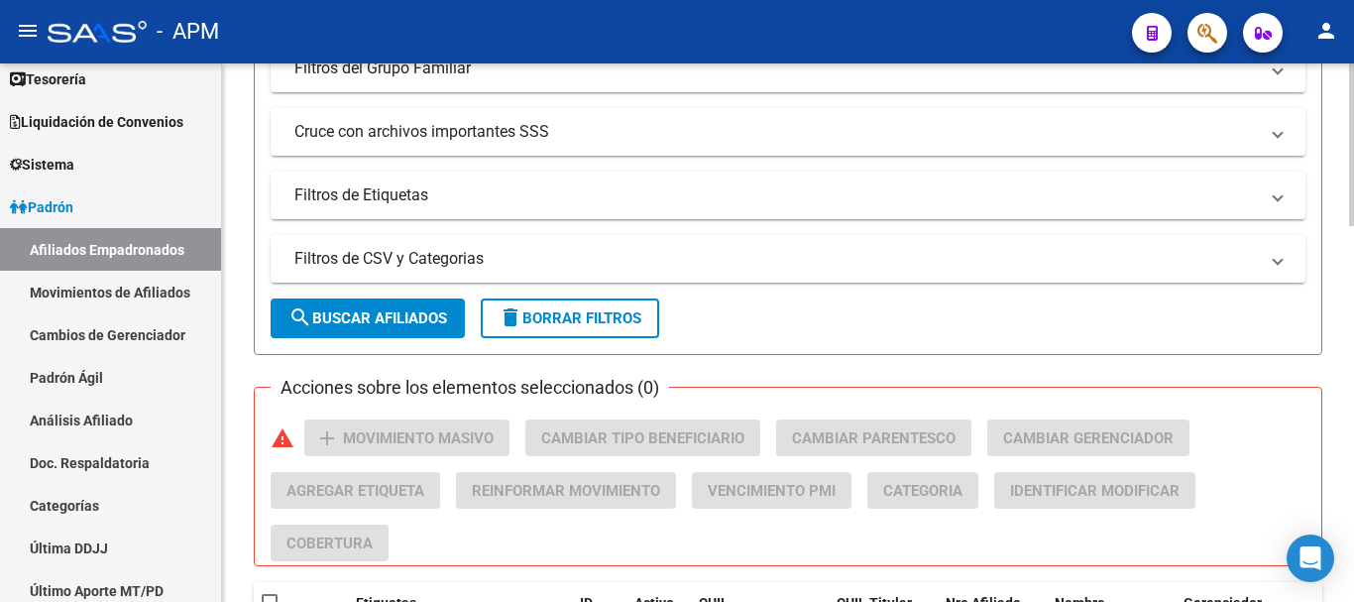
type input "20535638625"
click at [407, 309] on span "search Buscar Afiliados" at bounding box center [368, 318] width 159 height 18
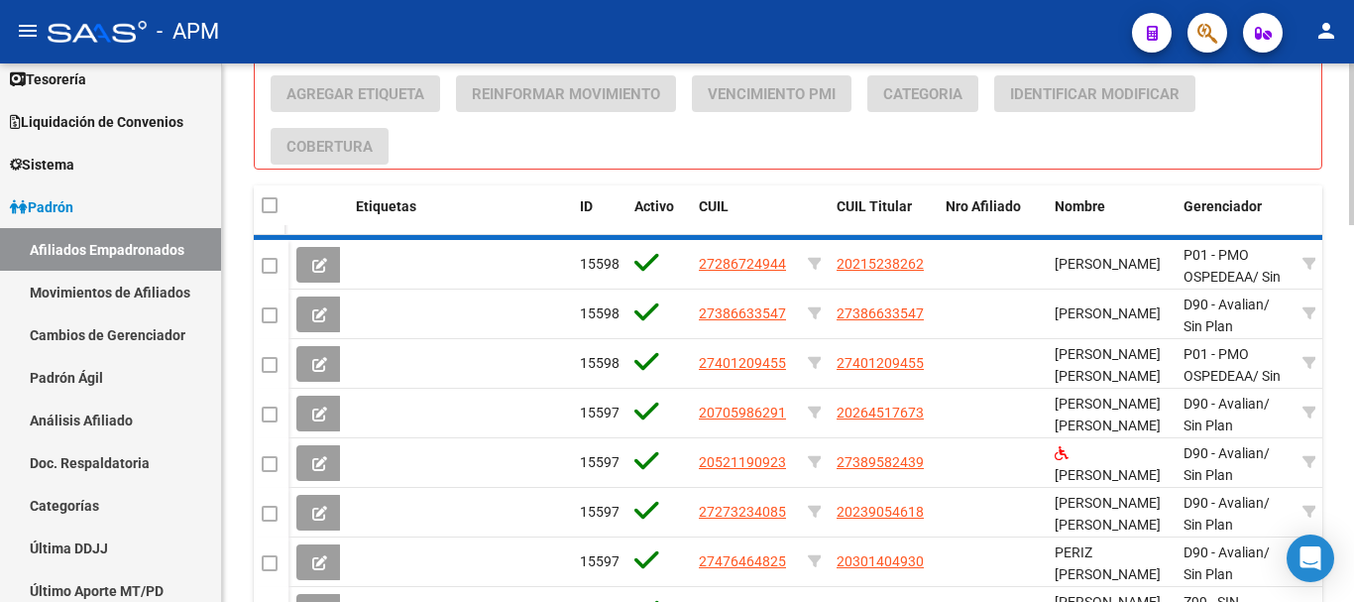
scroll to position [803, 0]
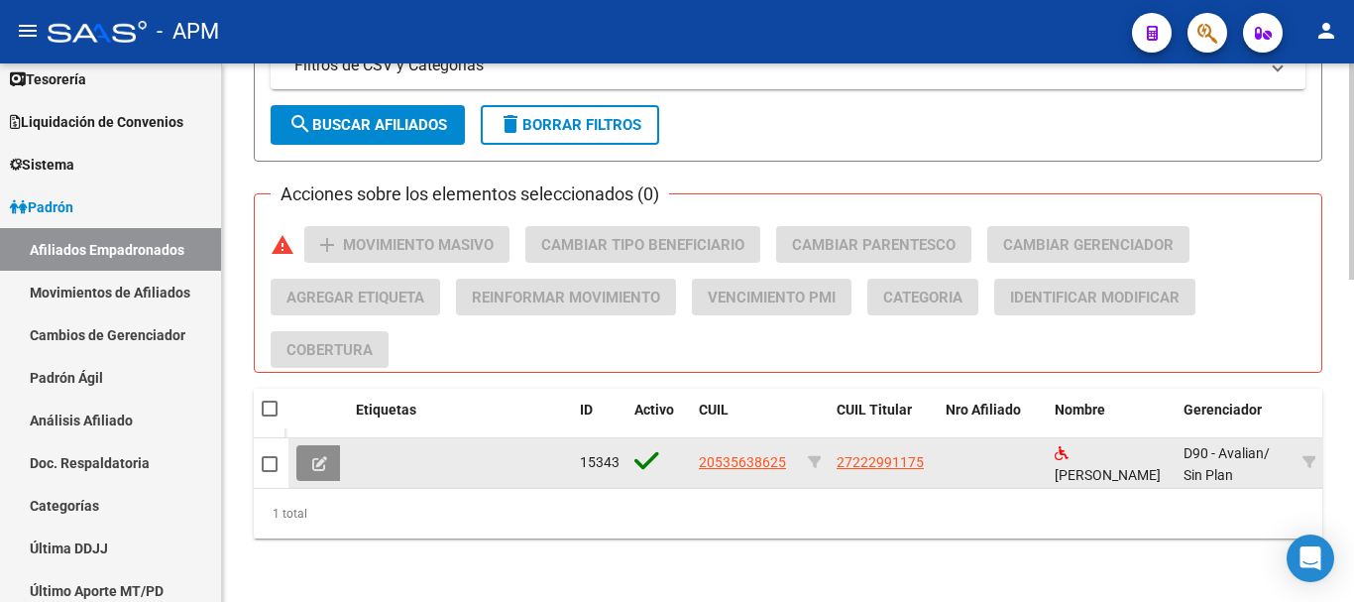
click at [330, 445] on button at bounding box center [319, 463] width 47 height 36
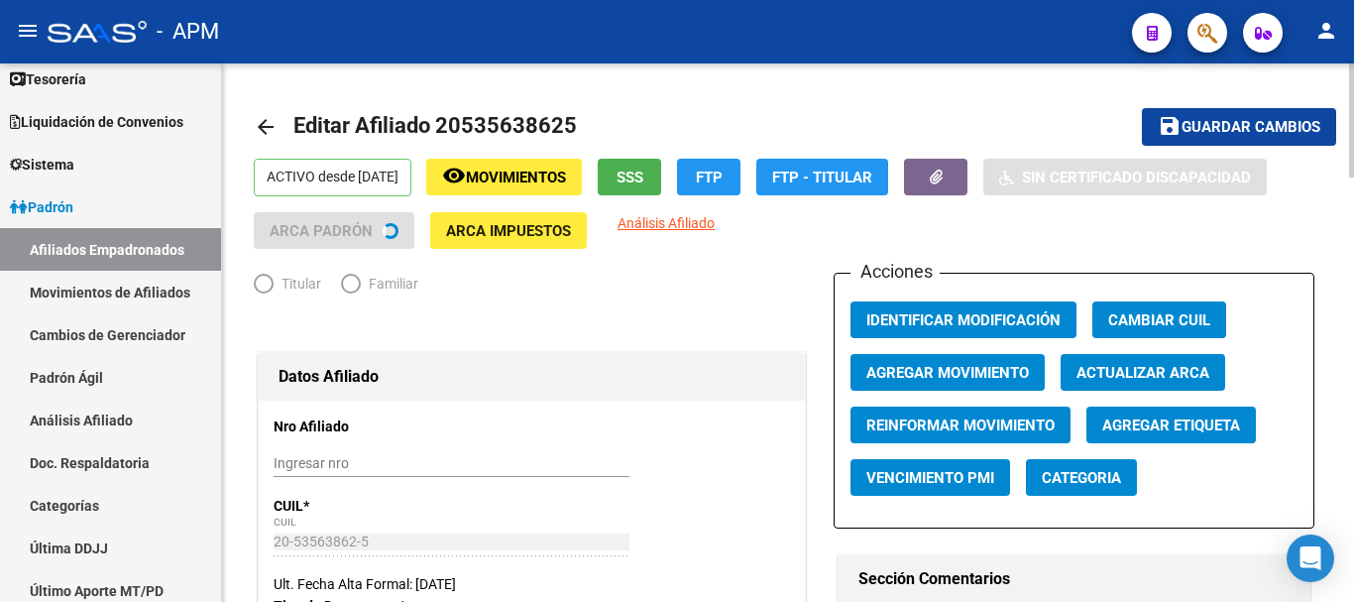
radio input "true"
type input "27-23201330-9"
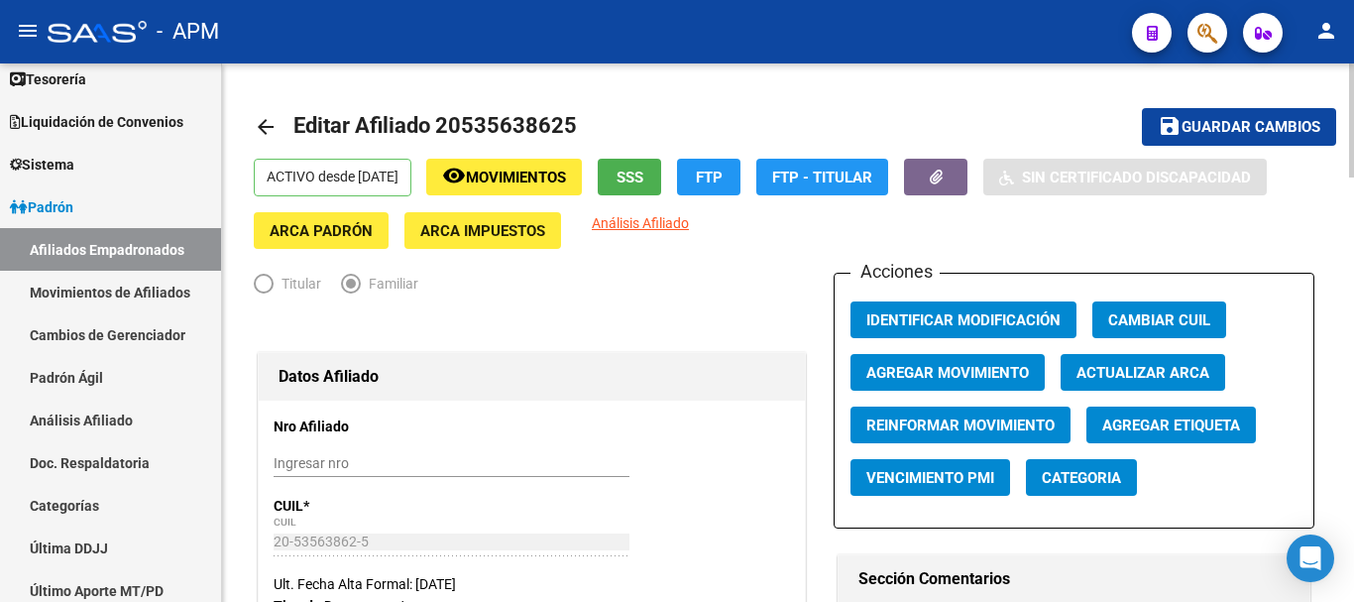
click at [643, 174] on span "SSS" at bounding box center [630, 178] width 27 height 18
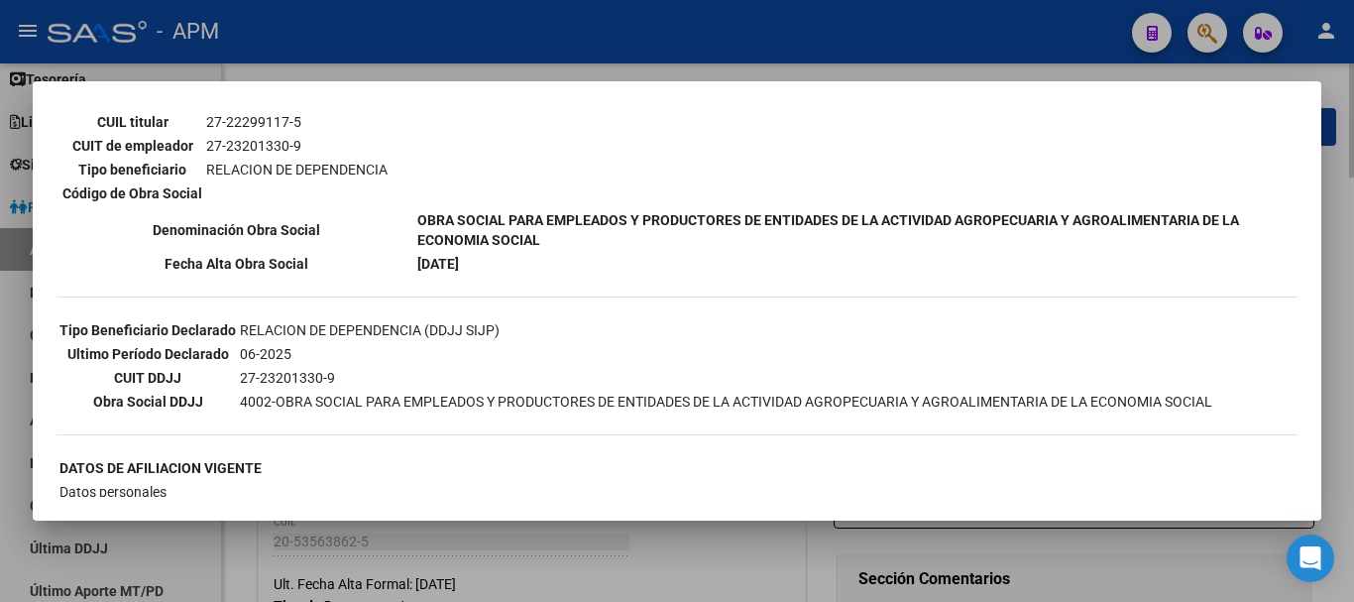
scroll to position [397, 0]
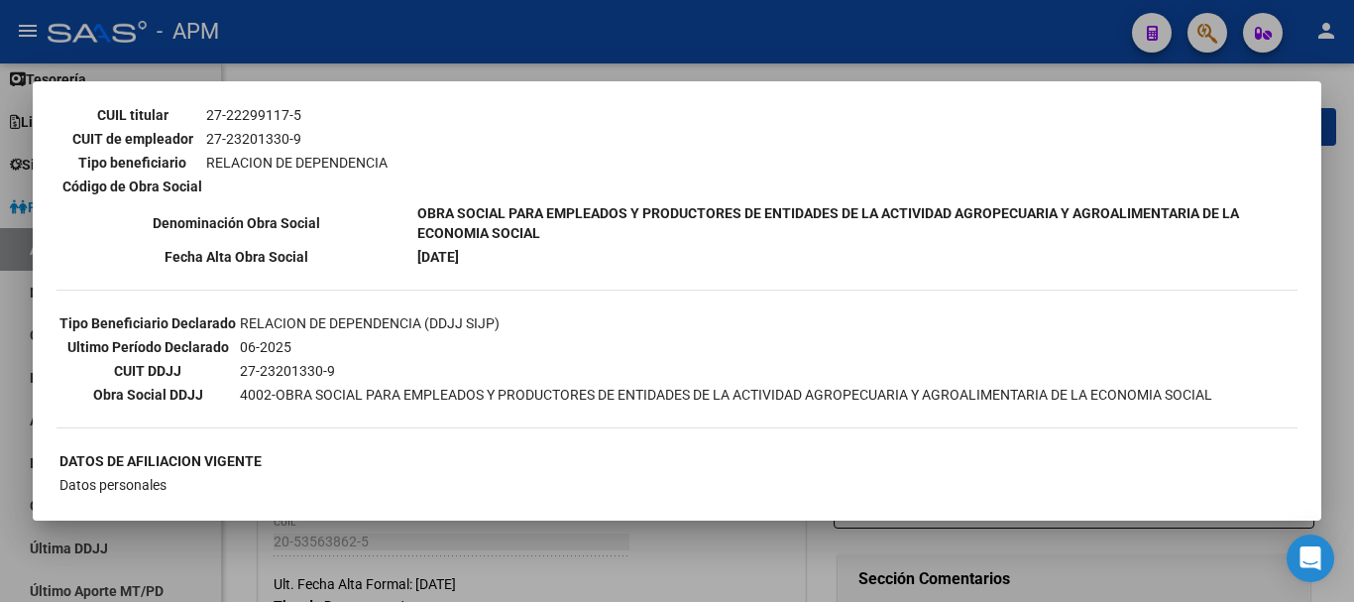
click at [684, 566] on div at bounding box center [677, 301] width 1354 height 602
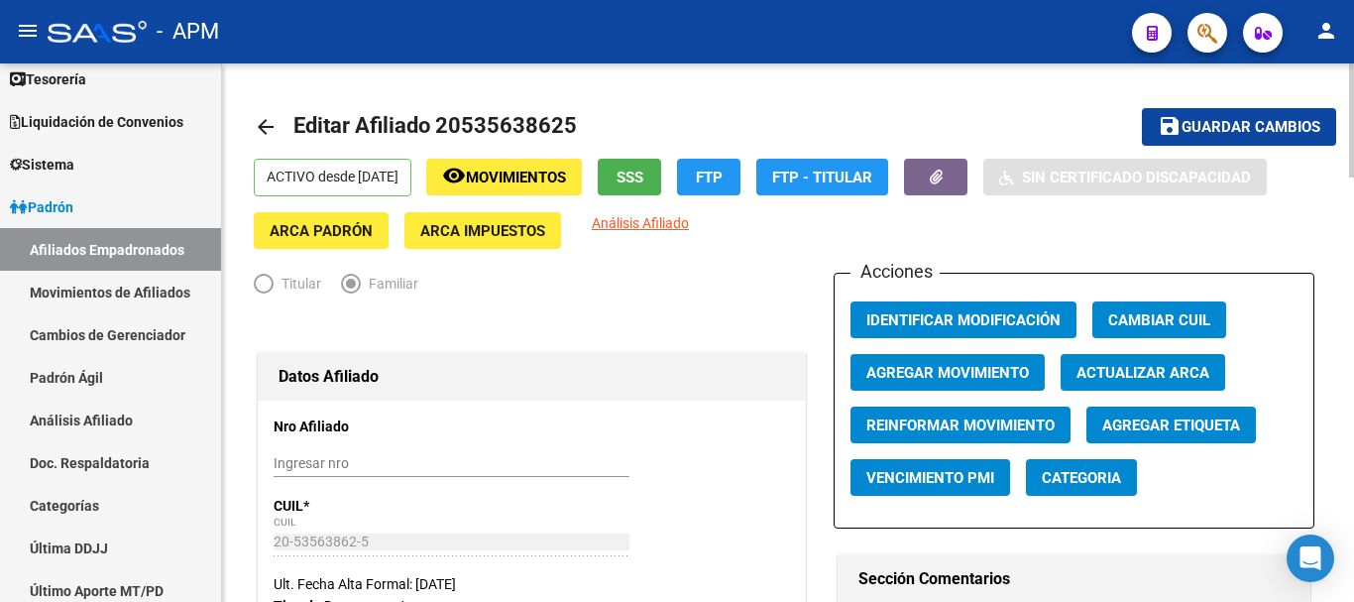
drag, startPoint x: 440, startPoint y: 128, endPoint x: 577, endPoint y: 117, distance: 137.3
click at [577, 117] on h1 "Editar Afiliado 20535638625" at bounding box center [437, 127] width 289 height 40
drag, startPoint x: 436, startPoint y: 125, endPoint x: 574, endPoint y: 125, distance: 137.8
click at [574, 125] on span "Editar Afiliado 20535638625" at bounding box center [435, 125] width 284 height 25
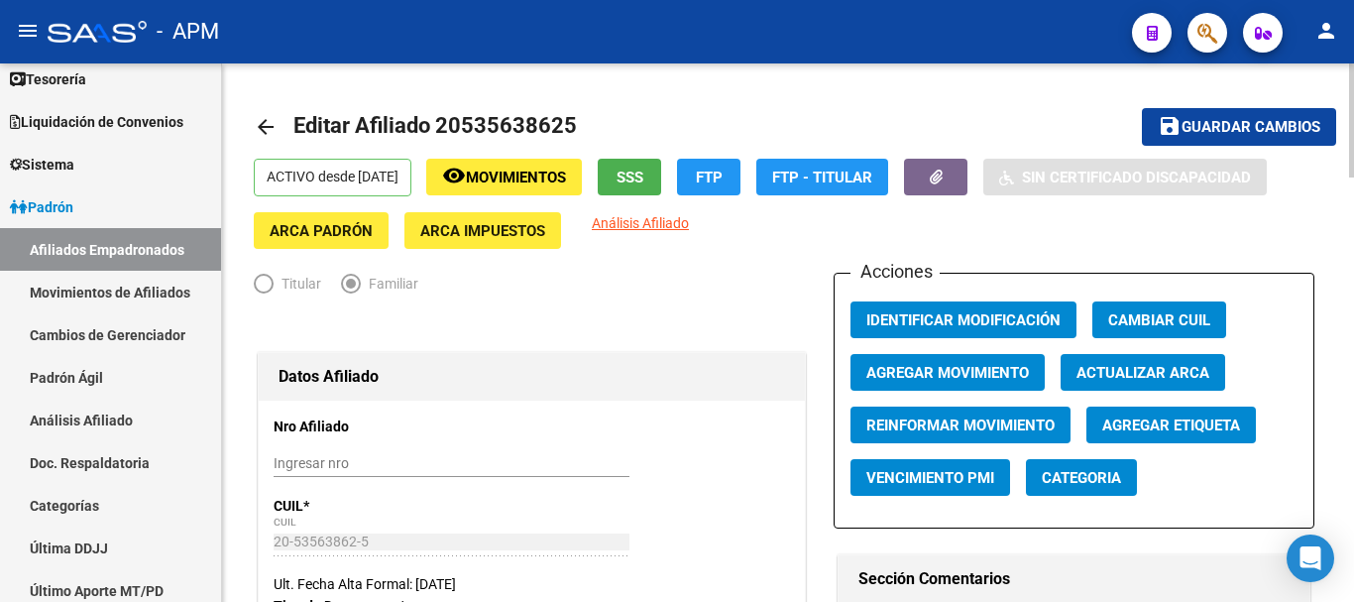
copy span "20535638625"
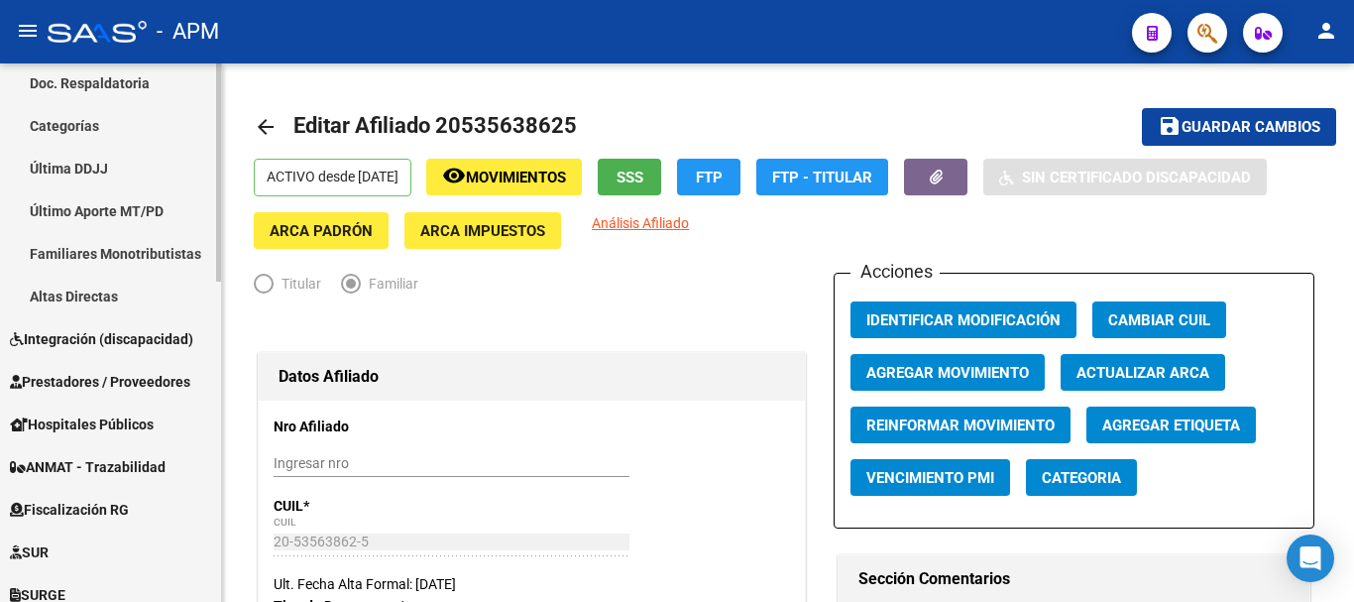
scroll to position [496, 0]
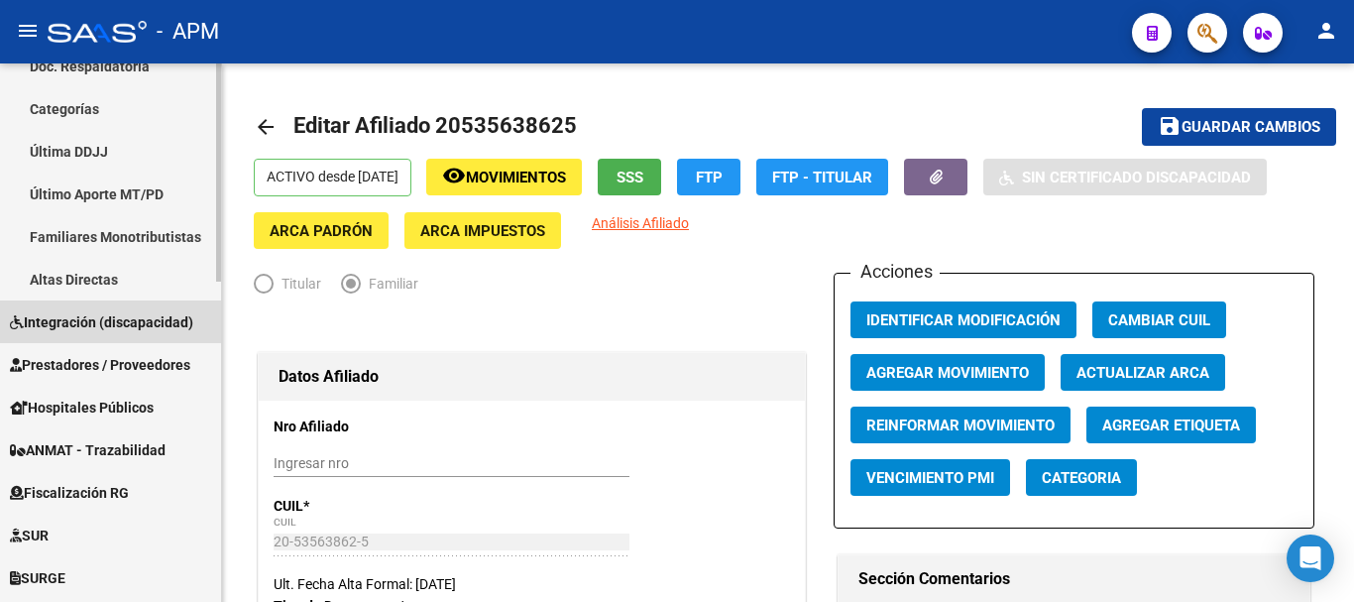
click at [74, 329] on span "Integración (discapacidad)" at bounding box center [101, 322] width 183 height 22
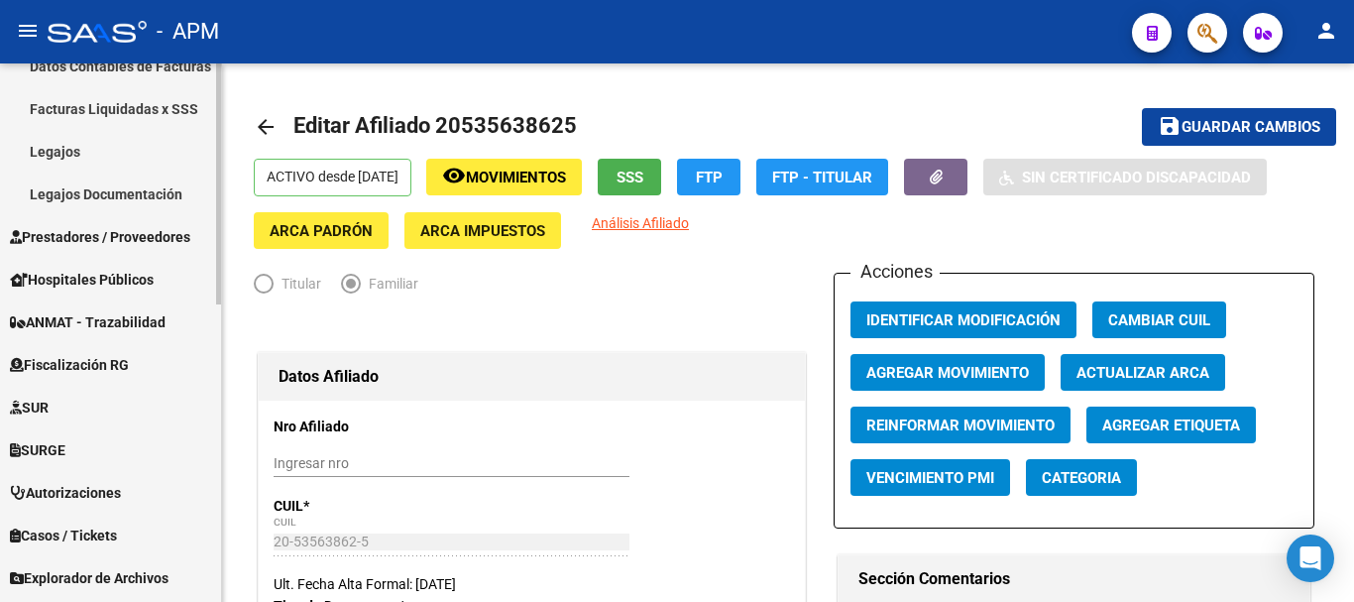
scroll to position [397, 0]
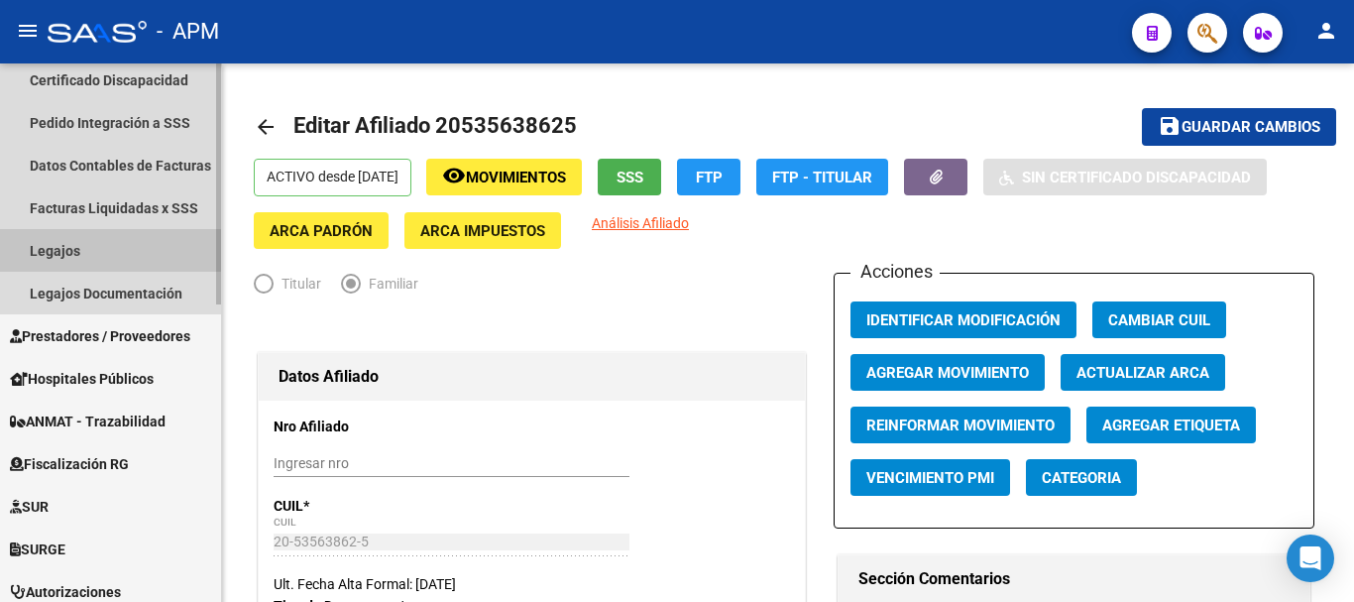
click at [90, 248] on link "Legajos" at bounding box center [110, 250] width 221 height 43
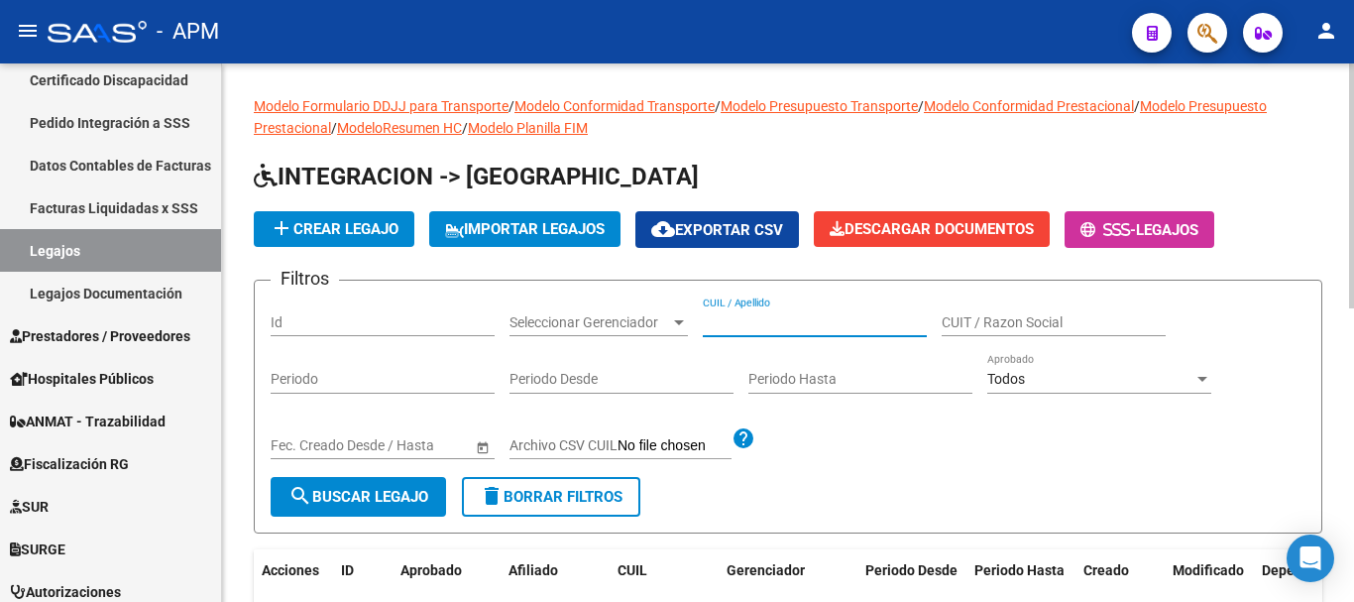
paste input "20535638625"
type input "20535638625"
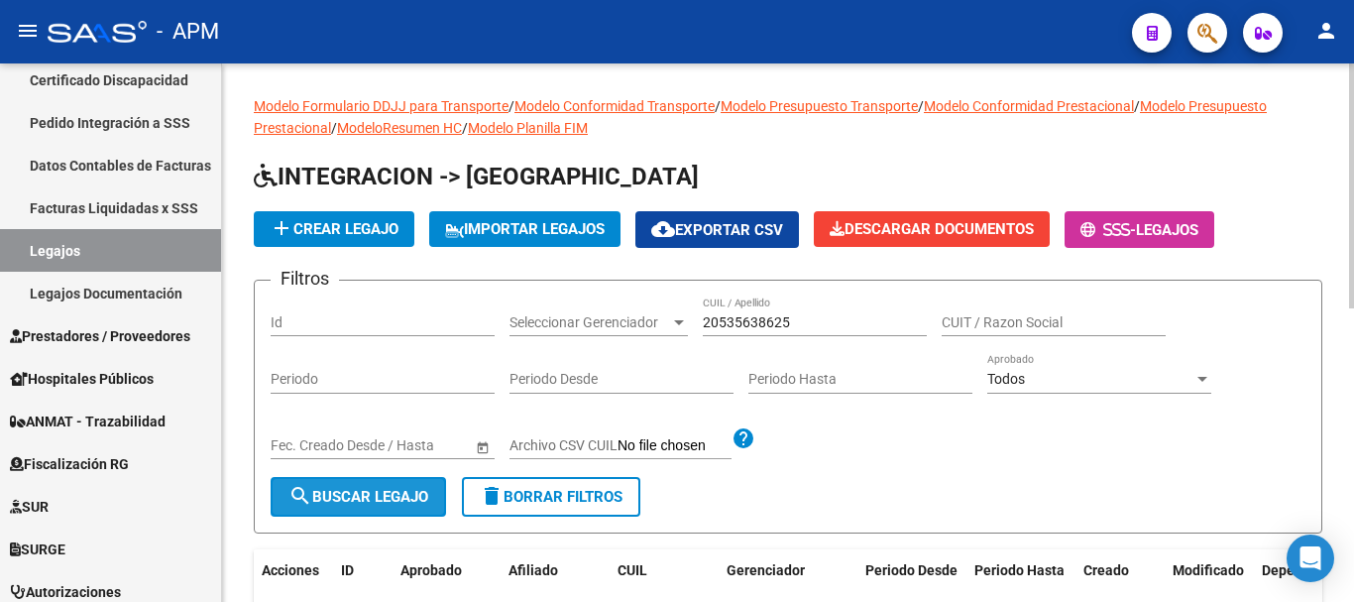
click at [366, 491] on span "search Buscar Legajo" at bounding box center [359, 497] width 140 height 18
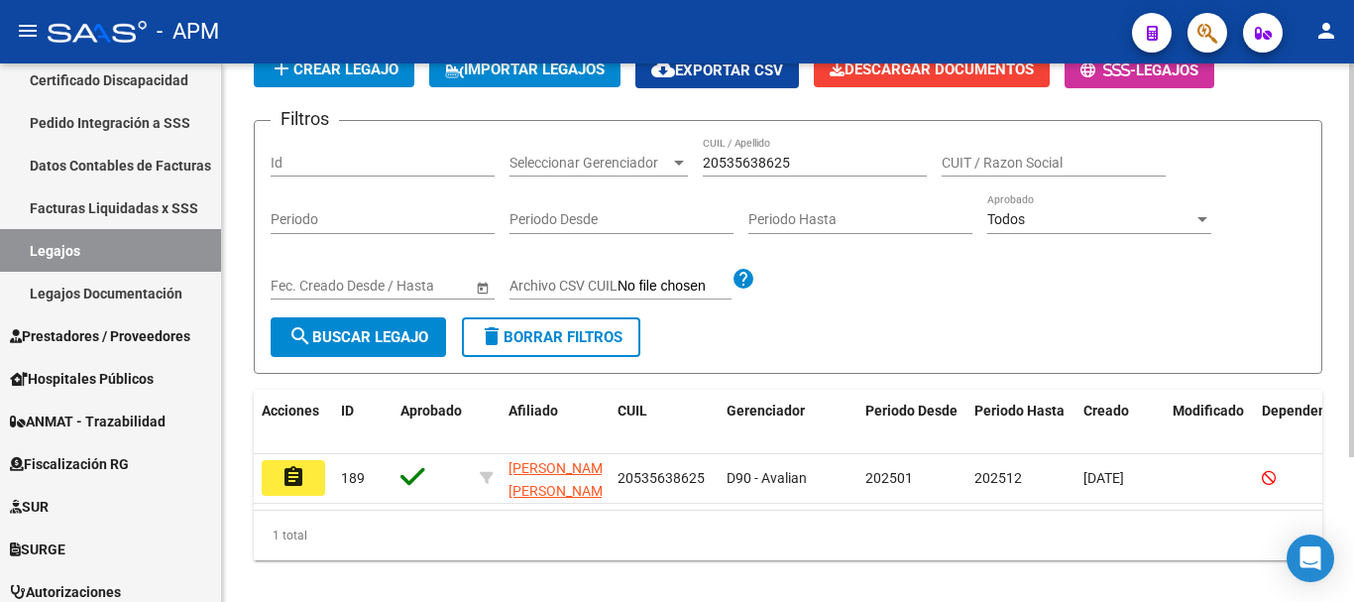
scroll to position [198, 0]
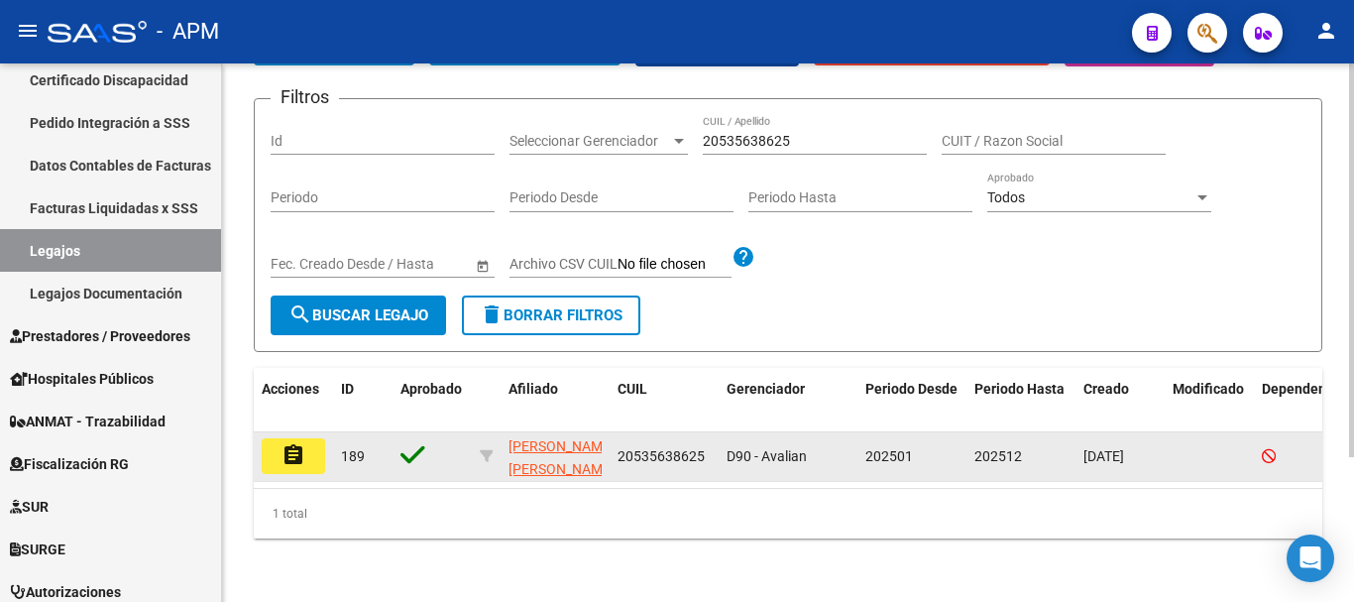
click at [308, 447] on button "assignment" at bounding box center [293, 456] width 63 height 36
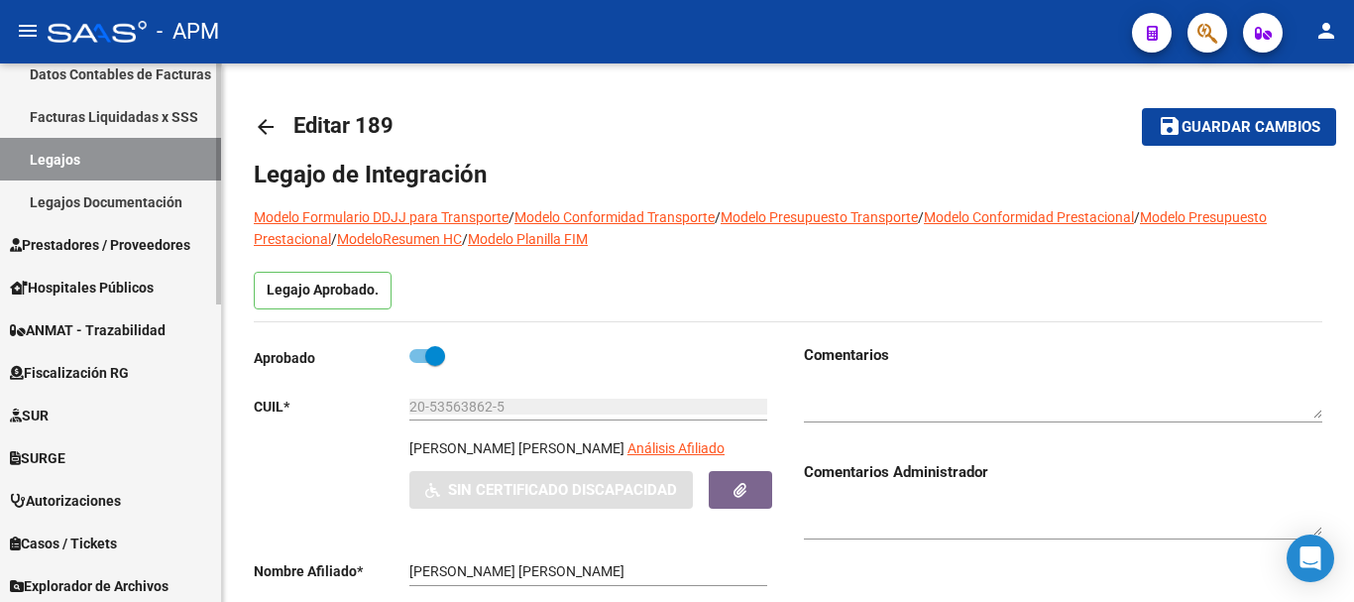
scroll to position [465, 0]
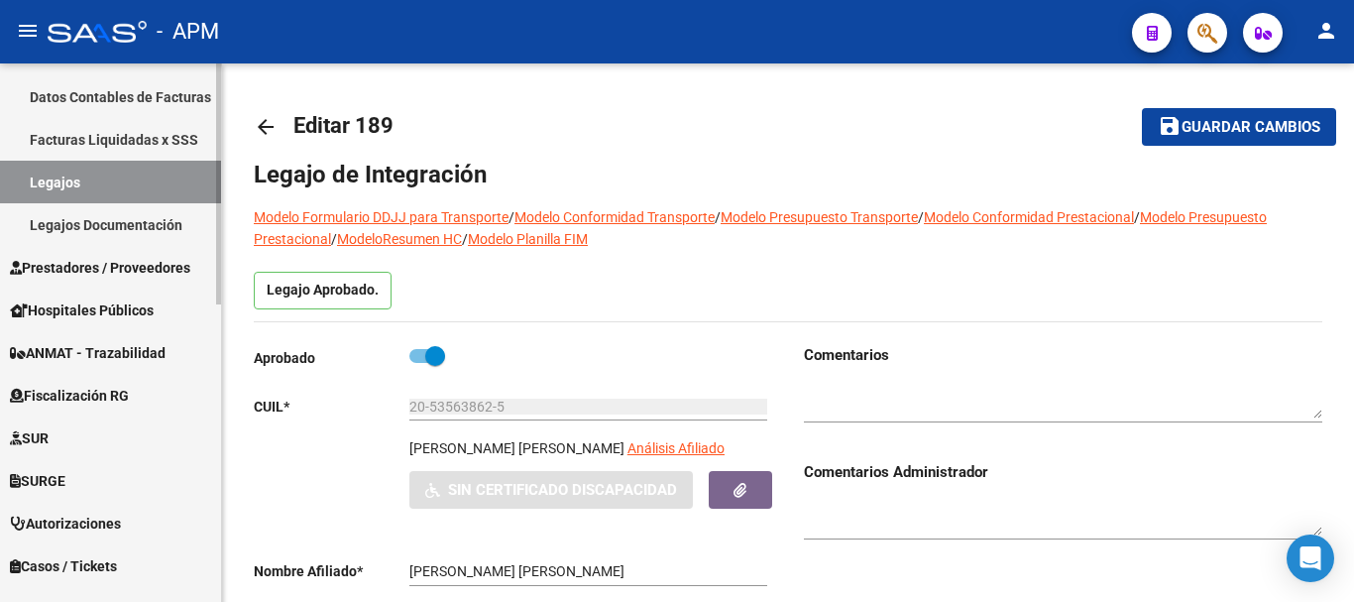
click at [159, 276] on span "Prestadores / Proveedores" at bounding box center [100, 268] width 180 height 22
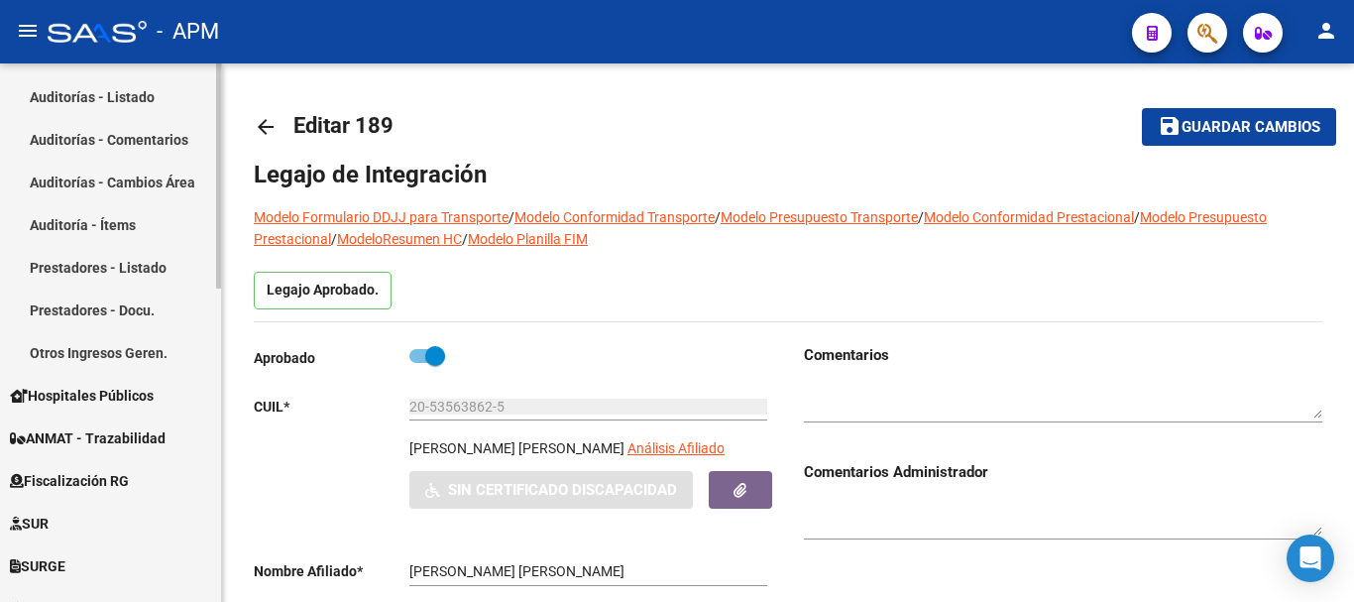
click at [158, 82] on link "Auditorías - Listado" at bounding box center [110, 96] width 221 height 43
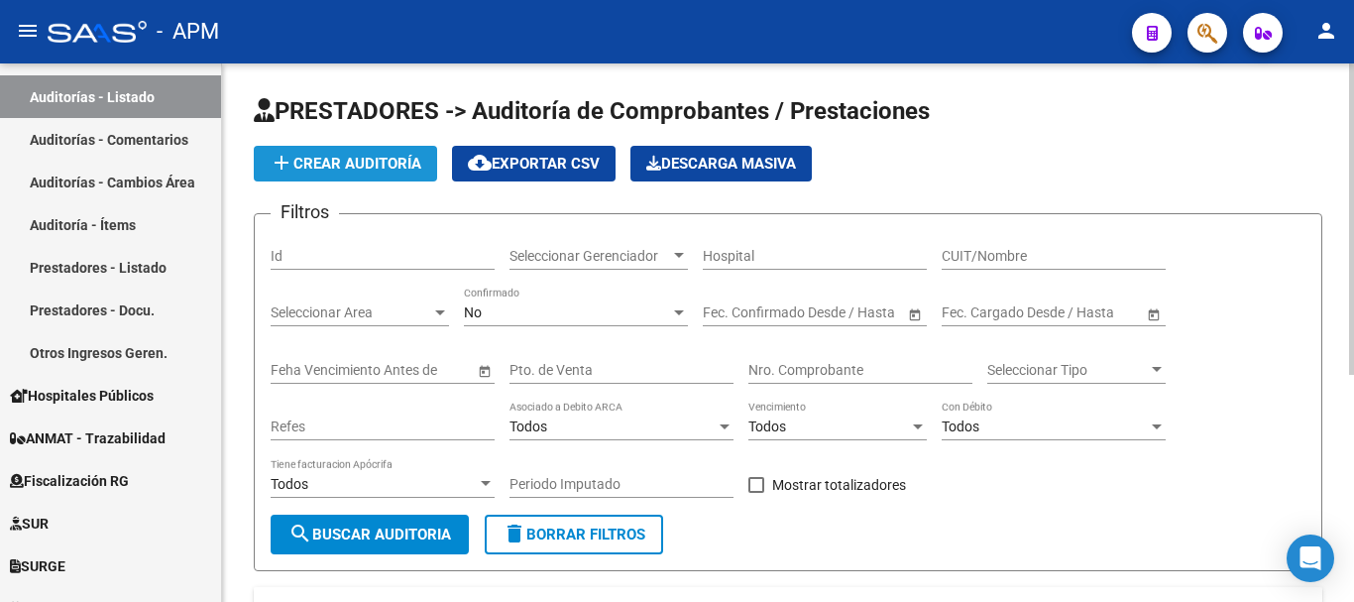
click at [377, 159] on span "add Crear Auditoría" at bounding box center [346, 164] width 152 height 18
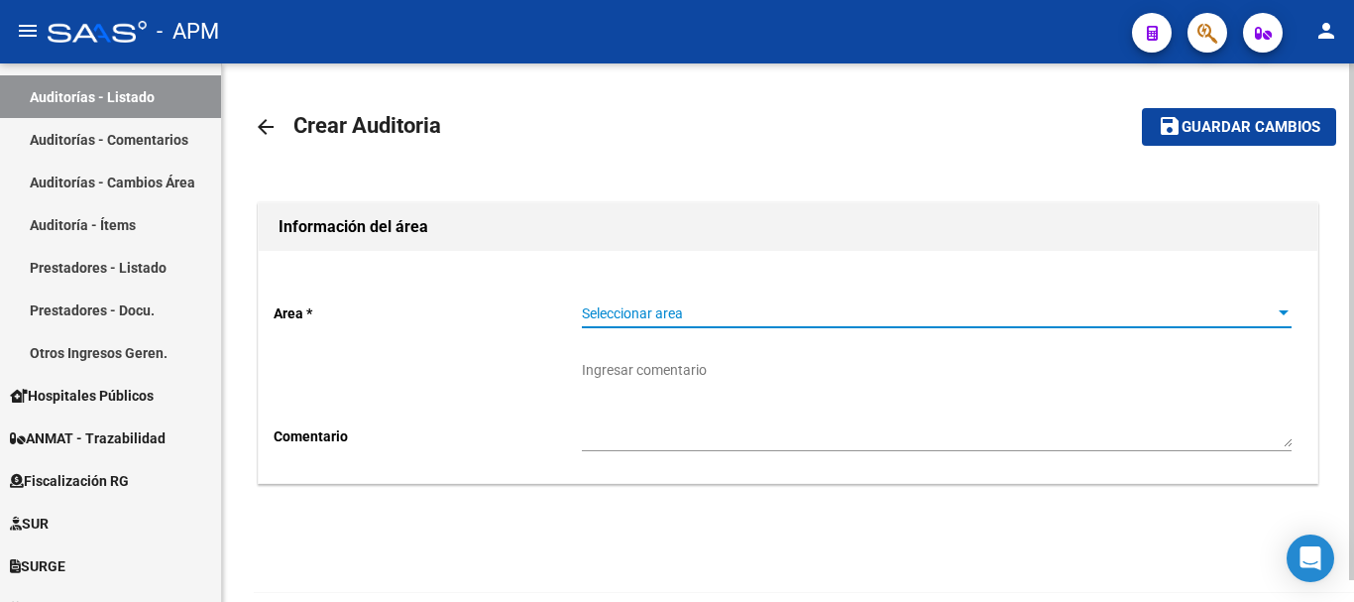
click at [1202, 305] on span "Seleccionar area" at bounding box center [928, 313] width 692 height 17
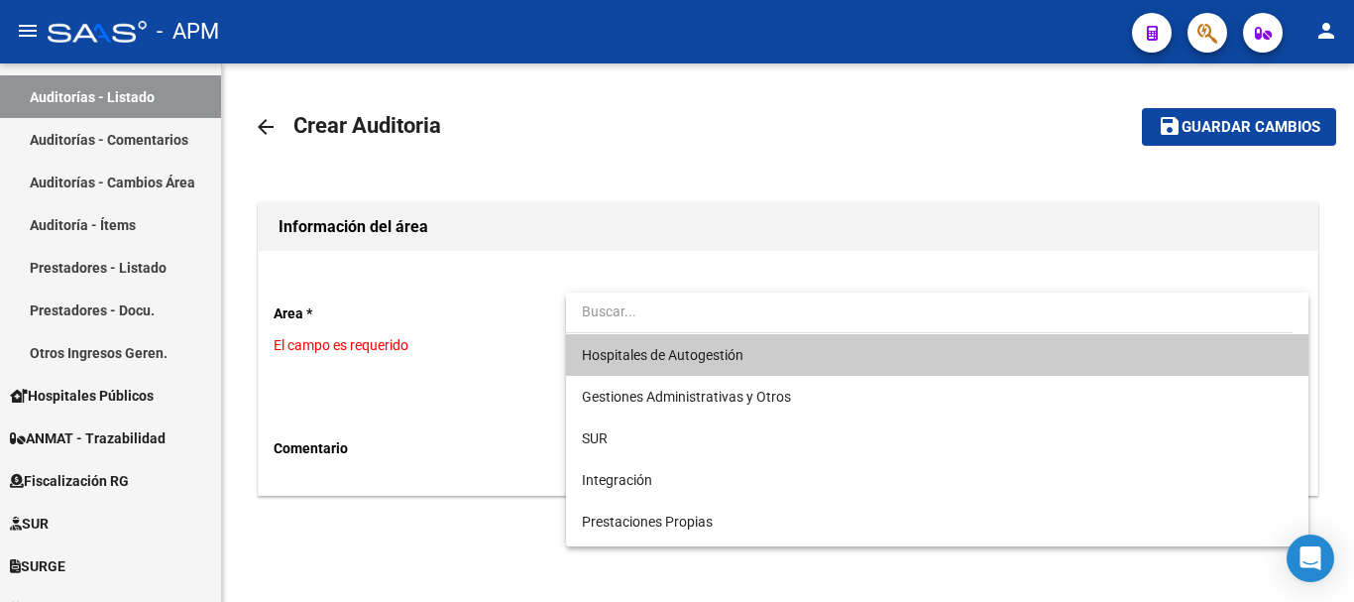
click at [946, 357] on span "Hospitales de Autogestión" at bounding box center [937, 355] width 710 height 42
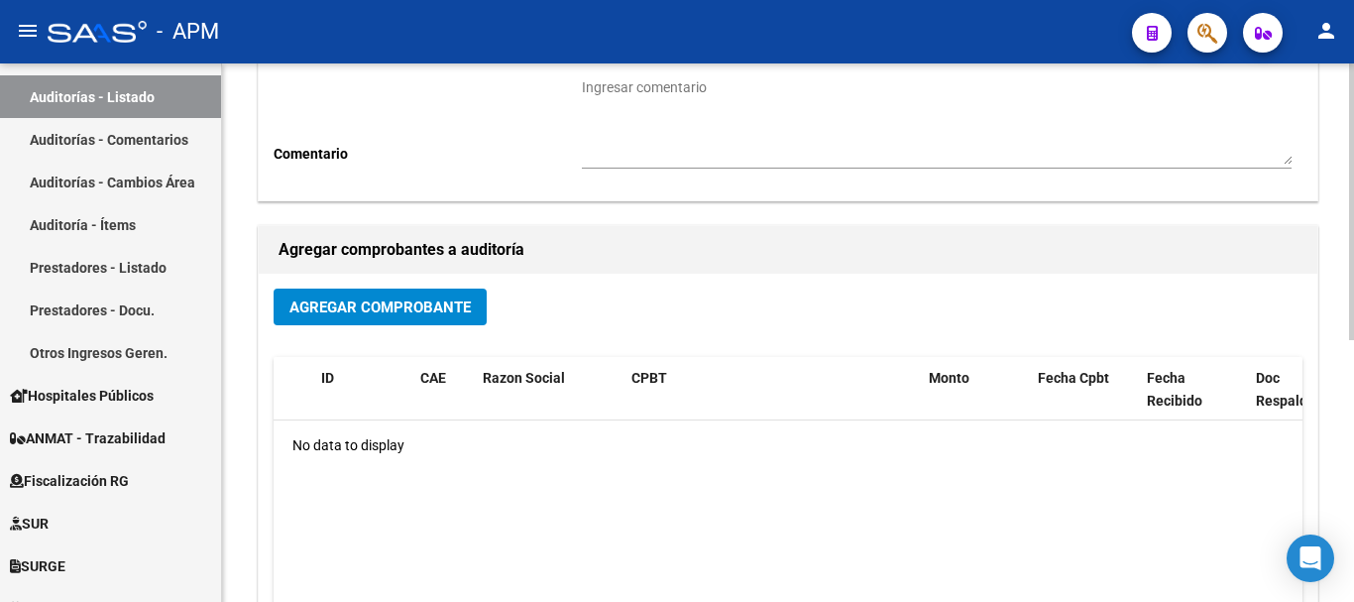
scroll to position [297, 0]
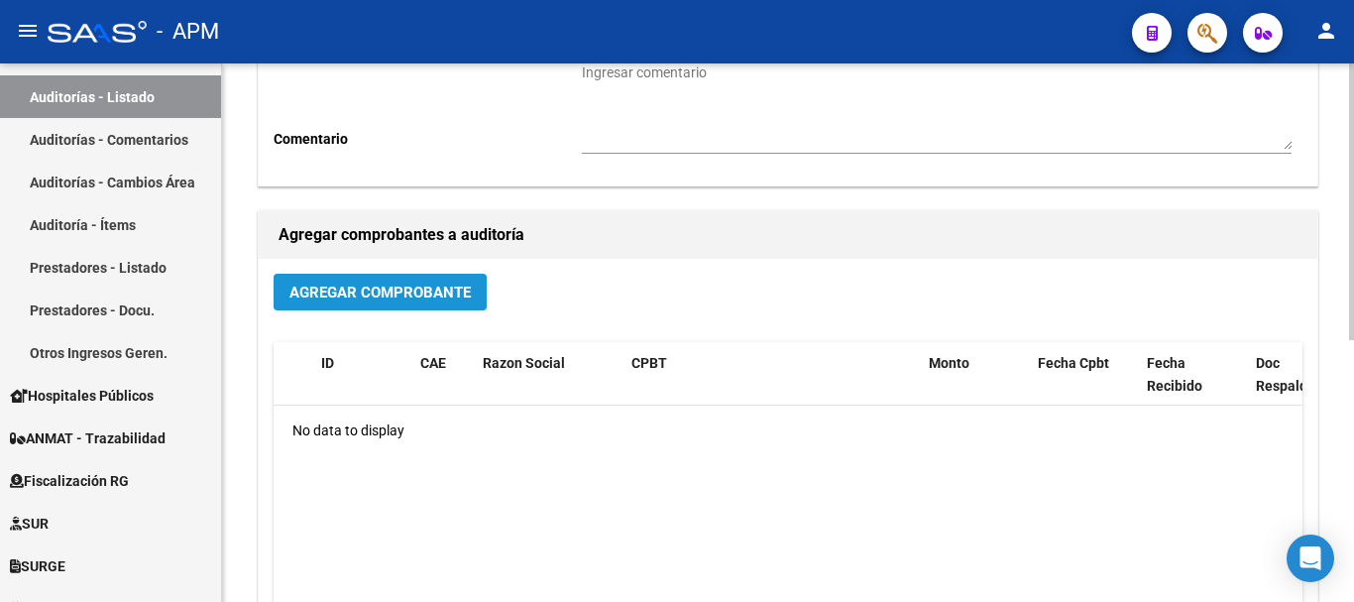
click at [456, 300] on span "Agregar Comprobante" at bounding box center [379, 293] width 181 height 18
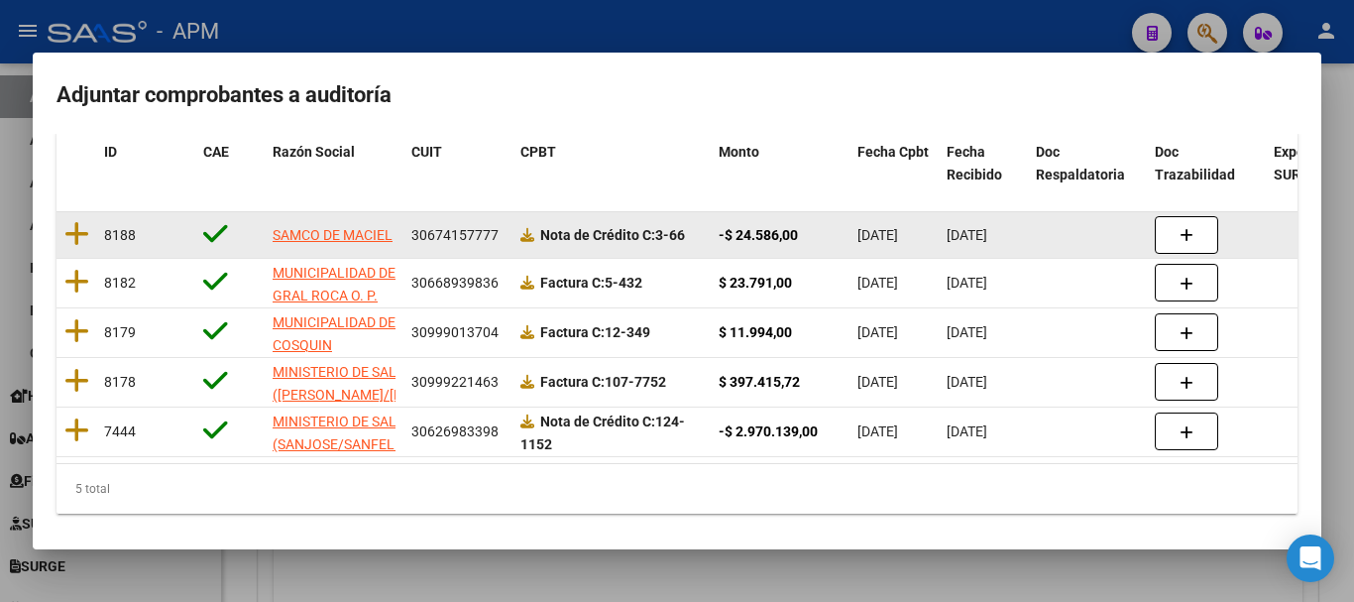
scroll to position [223, 0]
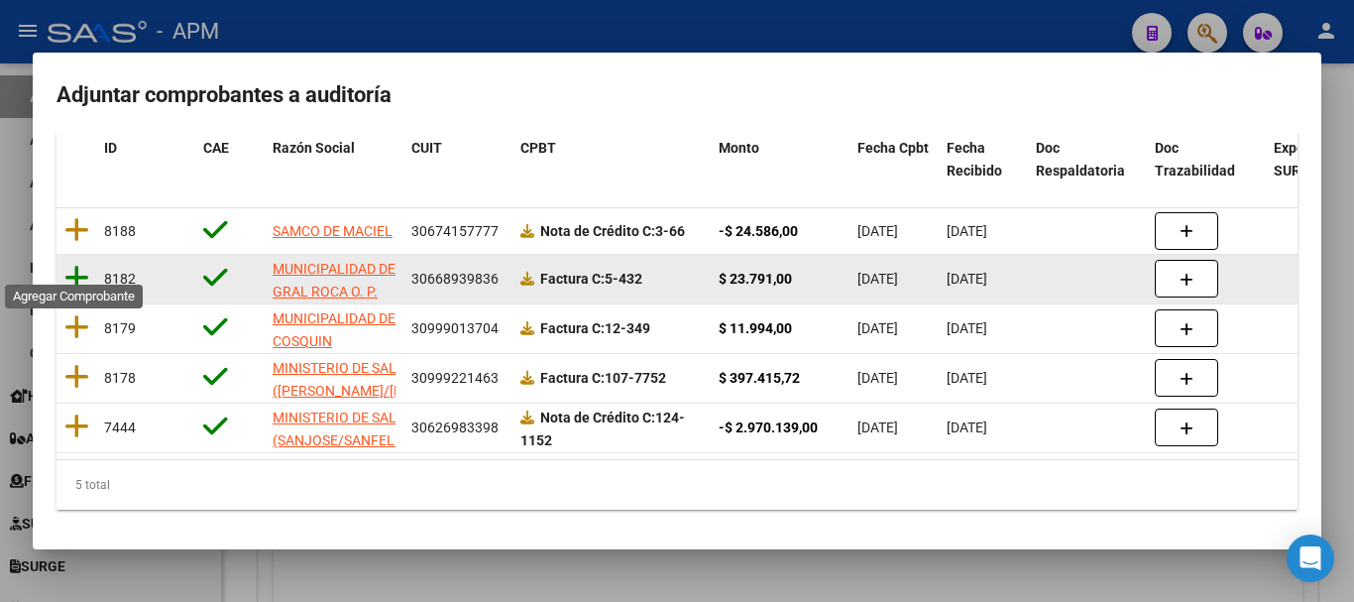
click at [72, 264] on icon at bounding box center [76, 278] width 25 height 28
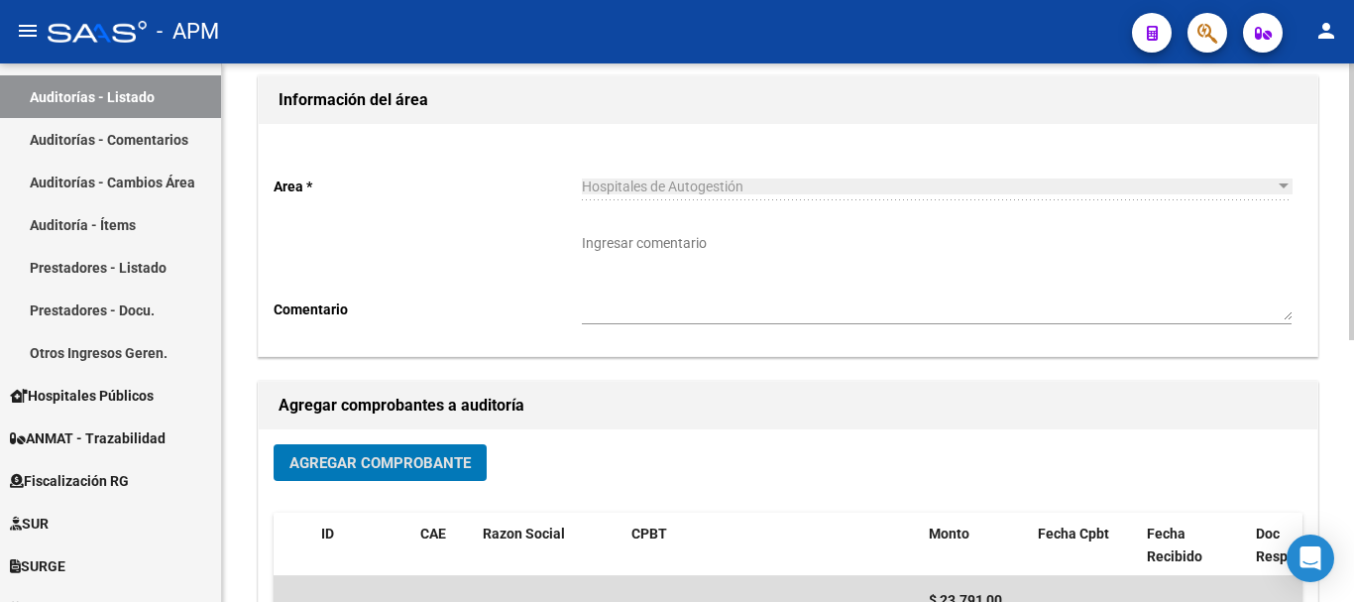
scroll to position [0, 0]
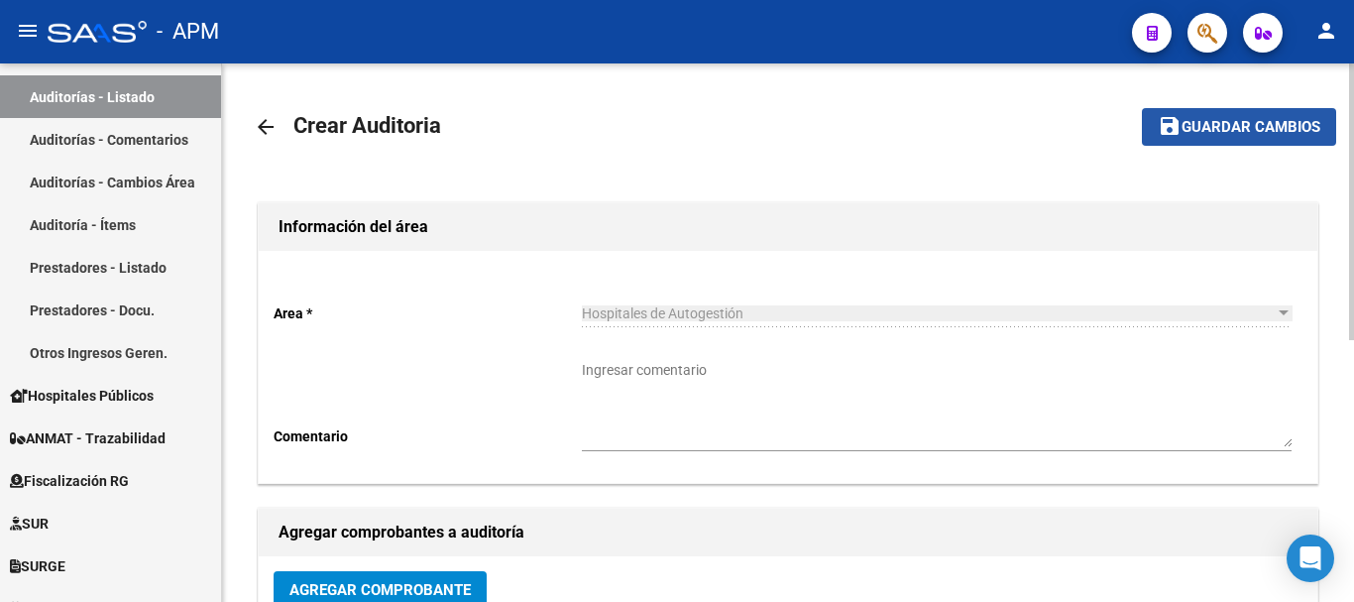
click at [1251, 122] on span "Guardar cambios" at bounding box center [1251, 128] width 139 height 18
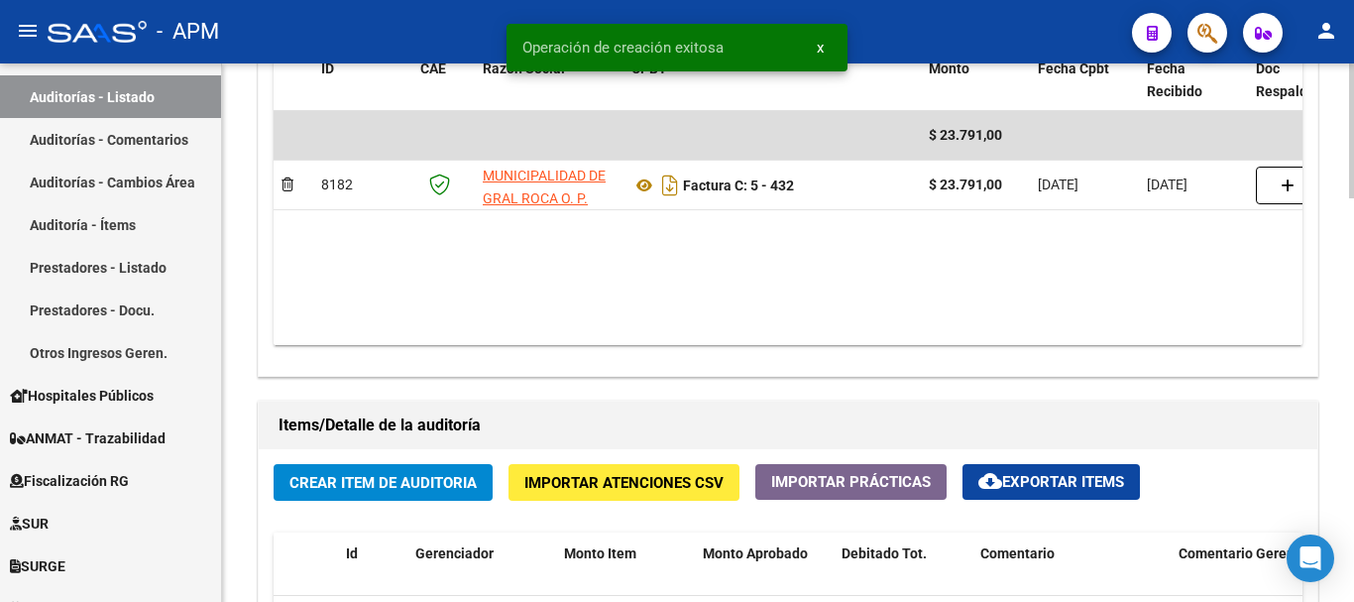
scroll to position [1190, 0]
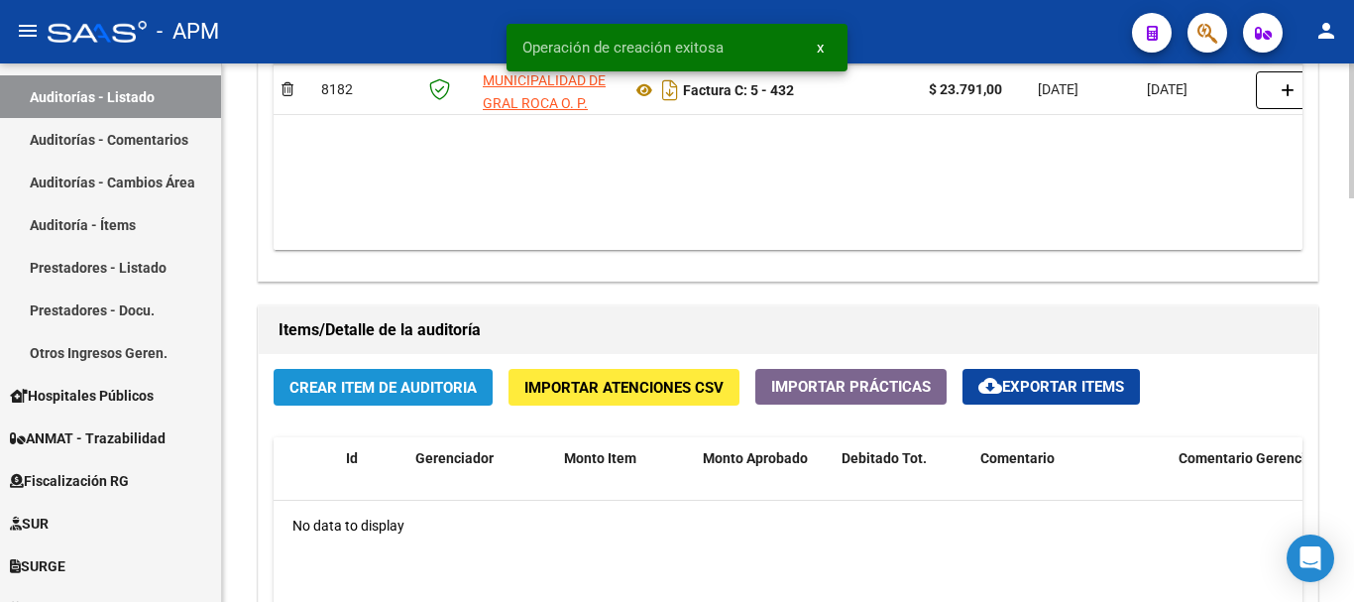
click at [386, 391] on span "Crear Item de Auditoria" at bounding box center [382, 388] width 187 height 18
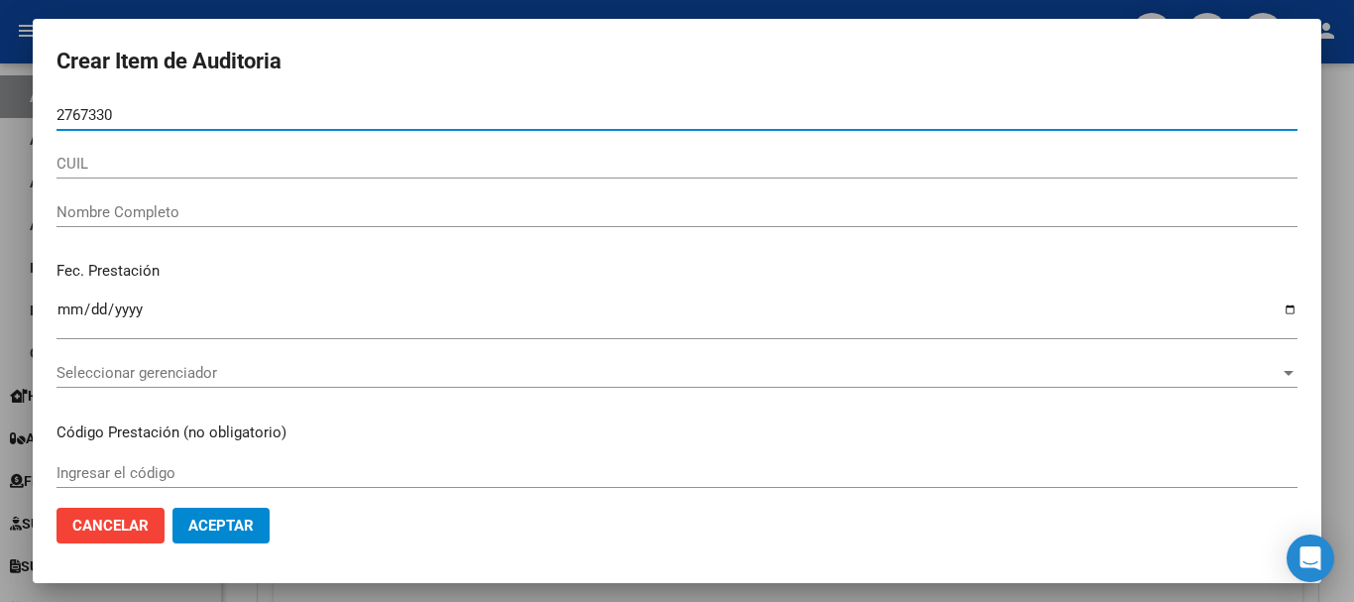
type input "27673308"
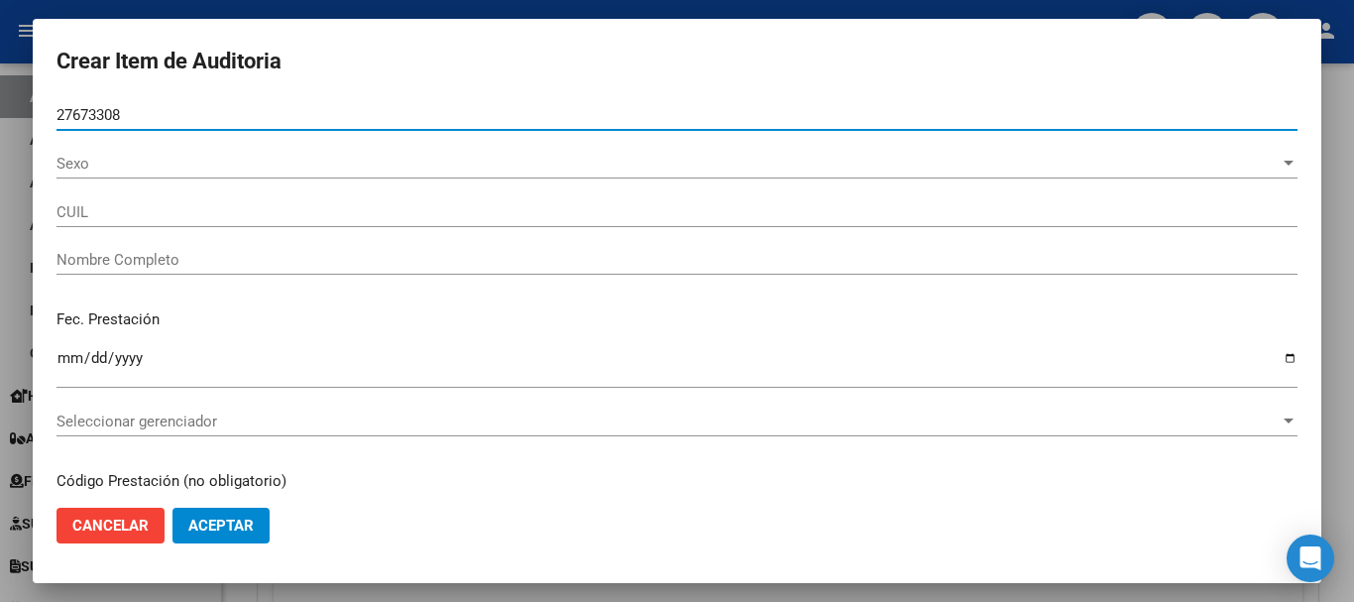
type input "20276733088"
type input "VENTURA JULIAN NAZARENO"
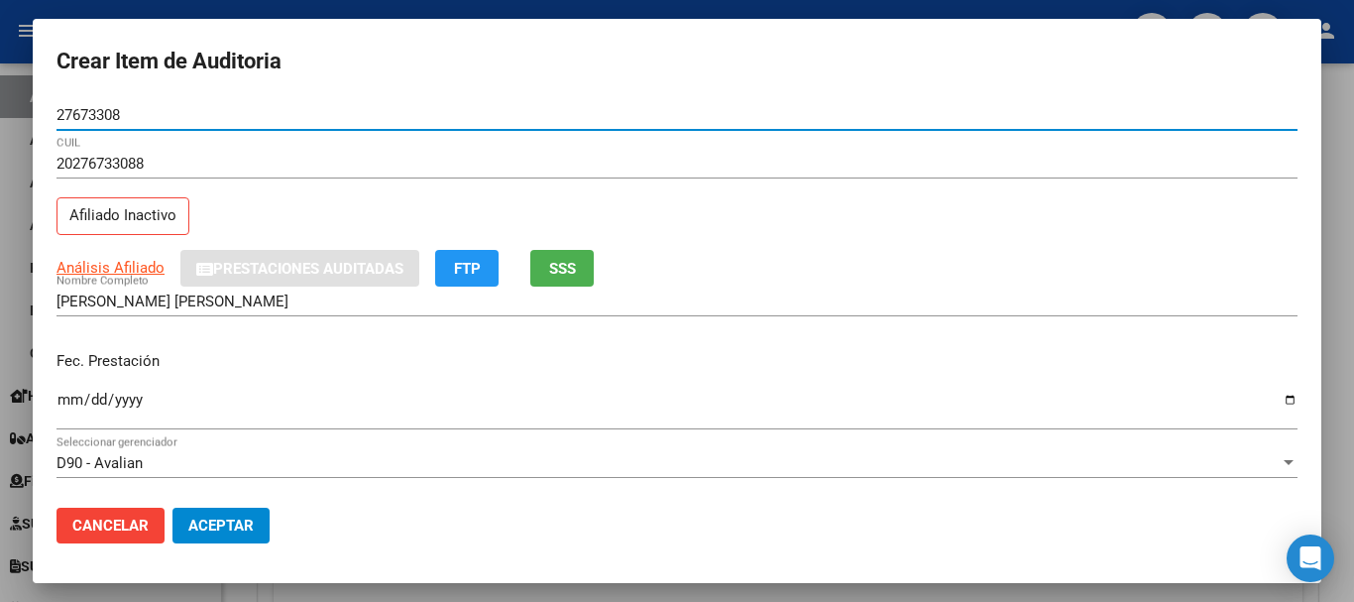
type input "27673308"
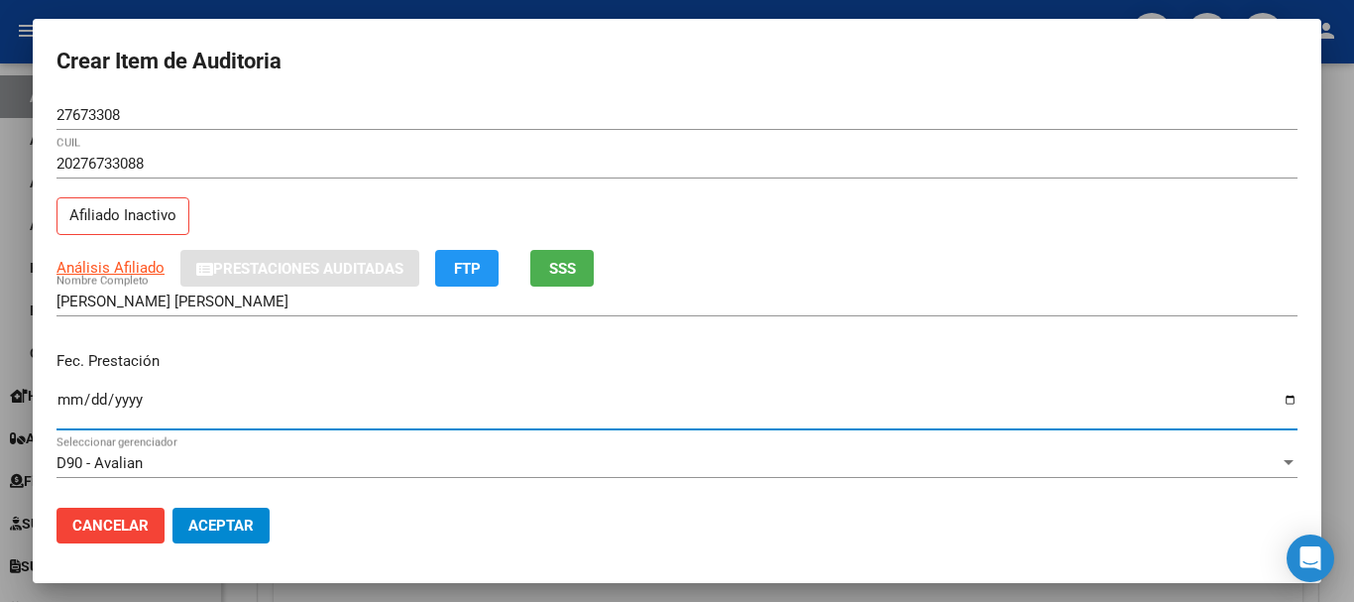
click at [76, 396] on input "Ingresar la fecha" at bounding box center [677, 408] width 1241 height 32
type input "2025-04-07"
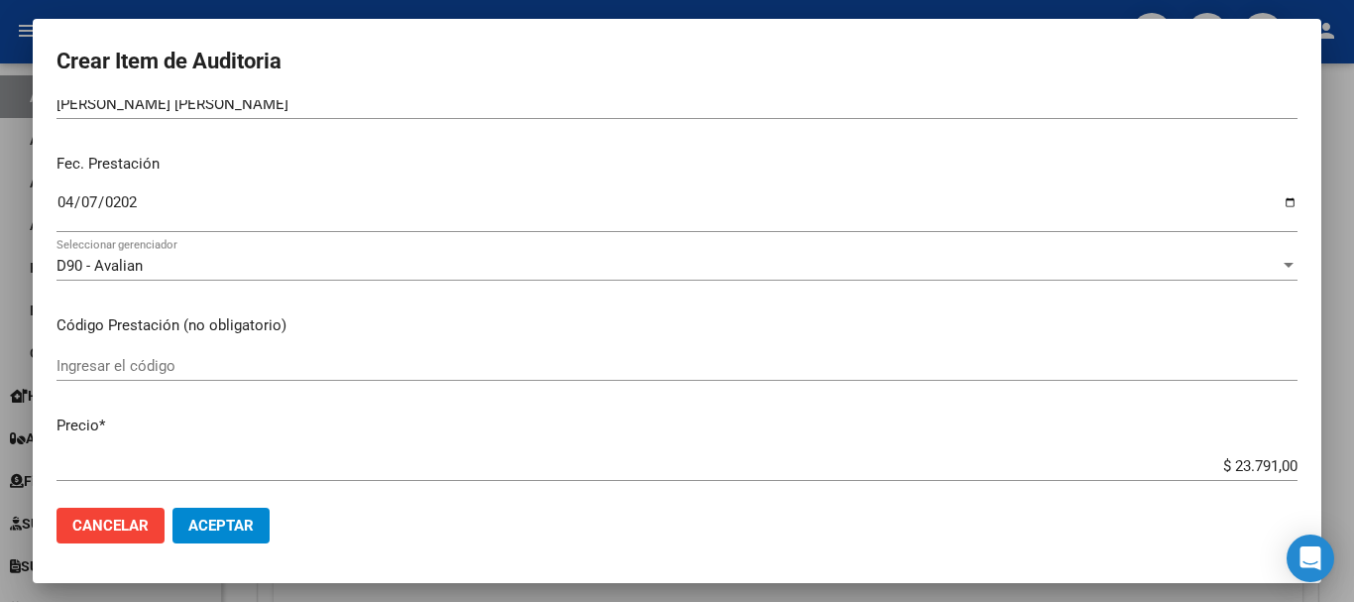
scroll to position [198, 0]
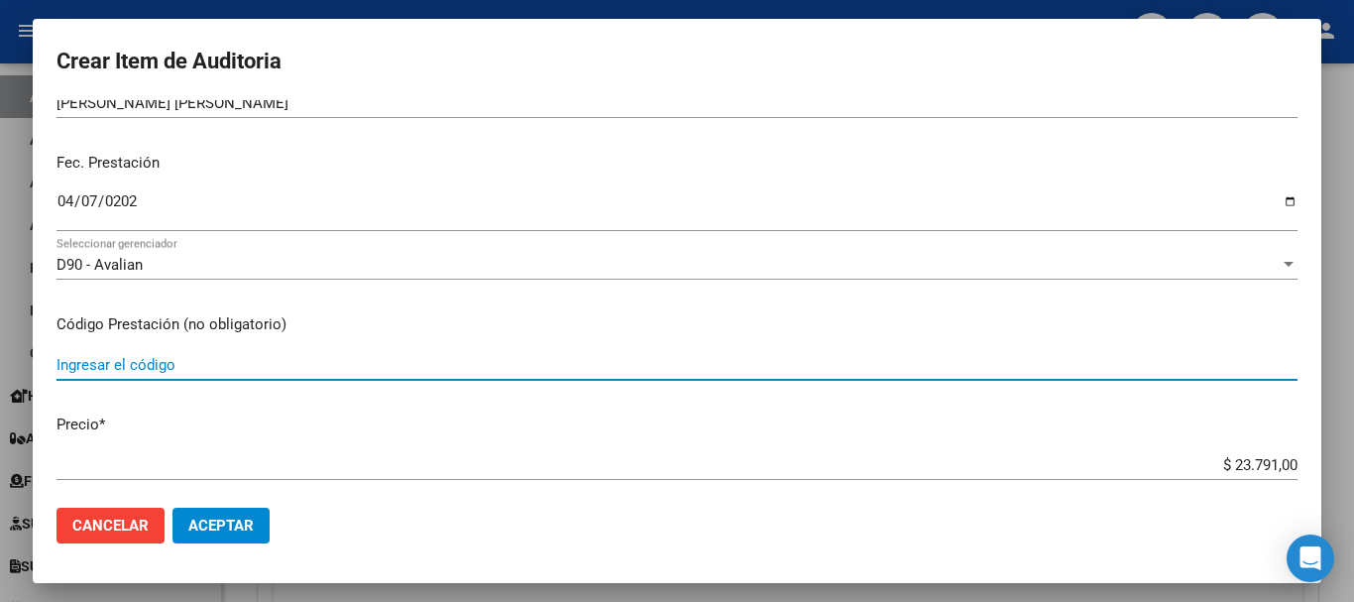
click at [146, 368] on input "Ingresar el código" at bounding box center [677, 365] width 1241 height 18
type input "1.04"
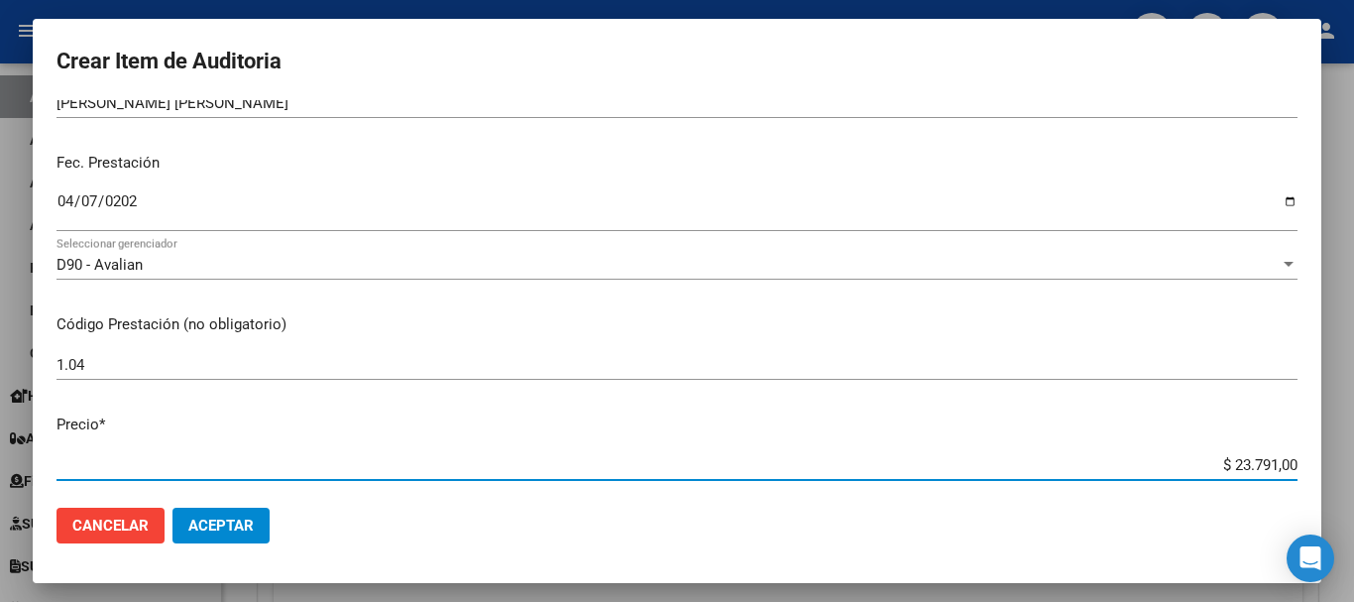
drag, startPoint x: 1215, startPoint y: 461, endPoint x: 1292, endPoint y: 463, distance: 76.4
click at [1292, 463] on app-form-text-field "Precio * $ 23.791,00 Ingresar el precio" at bounding box center [685, 443] width 1257 height 61
type input "$ 0,03"
type input "$ 0,39"
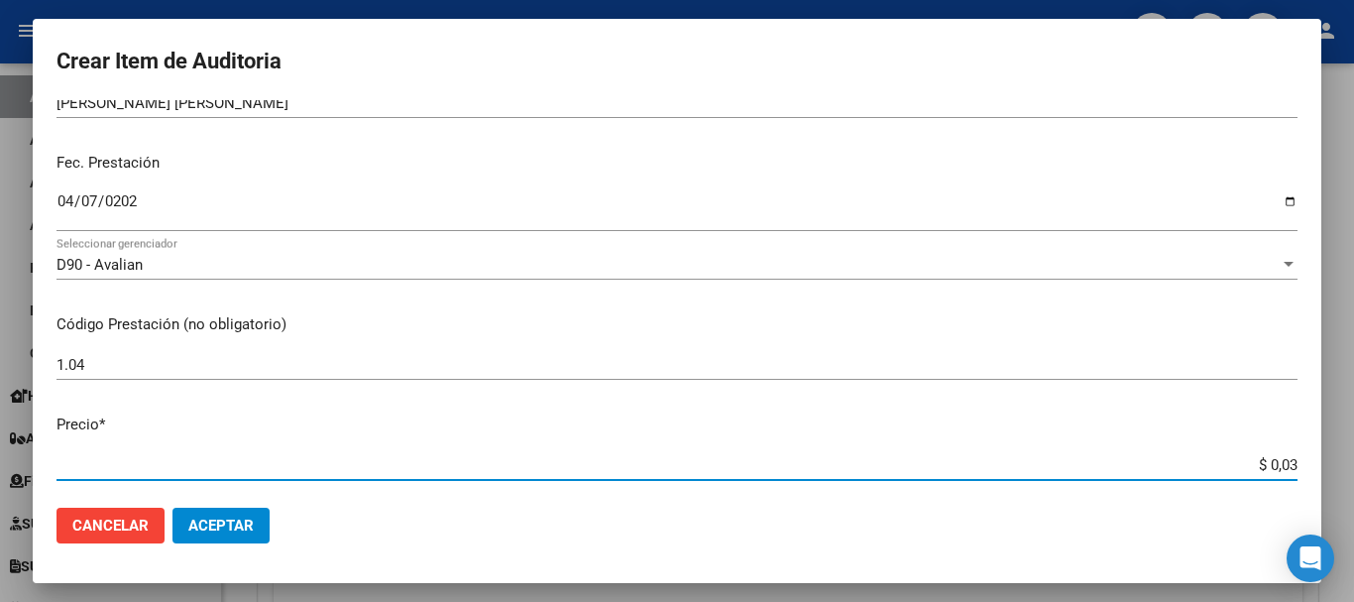
type input "$ 0,39"
type input "$ 3,99"
type input "$ 39,98"
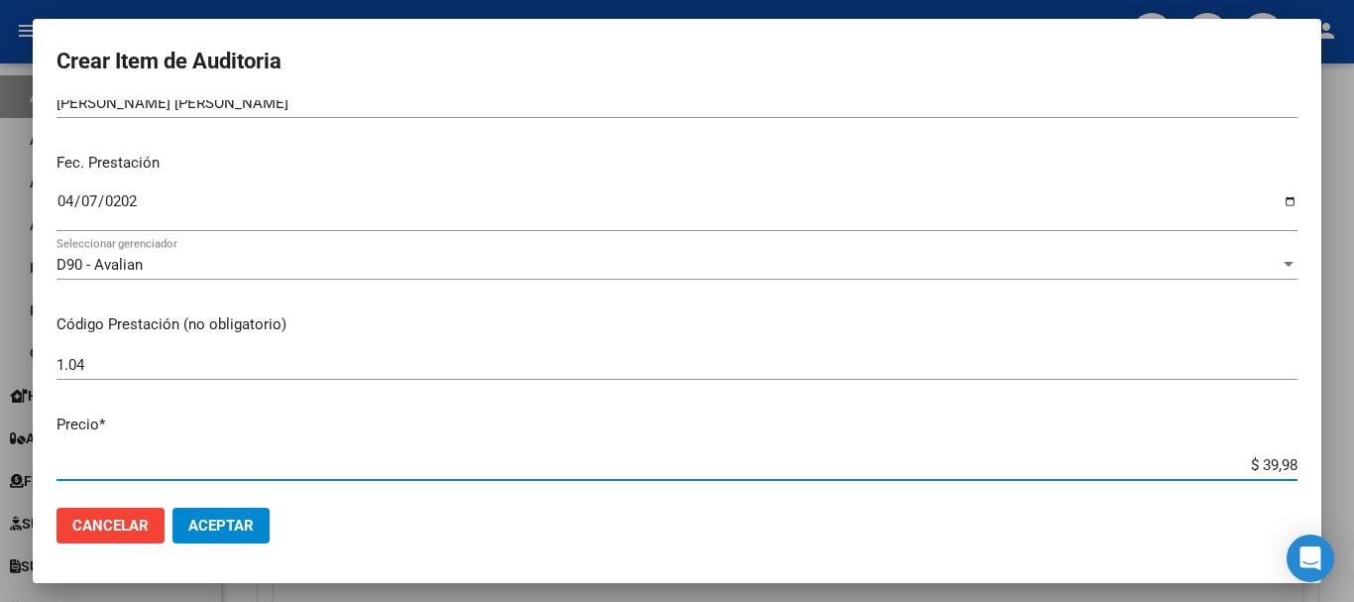
type input "$ 399,80"
type input "$ 3.998,00"
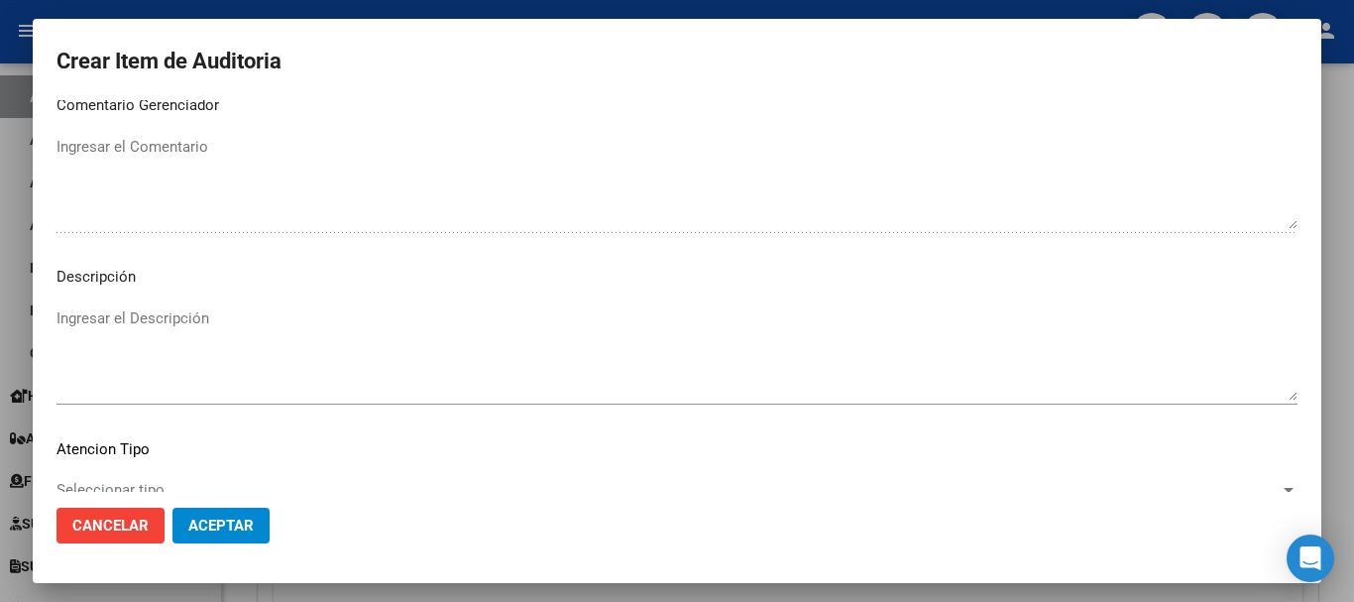
scroll to position [1222, 0]
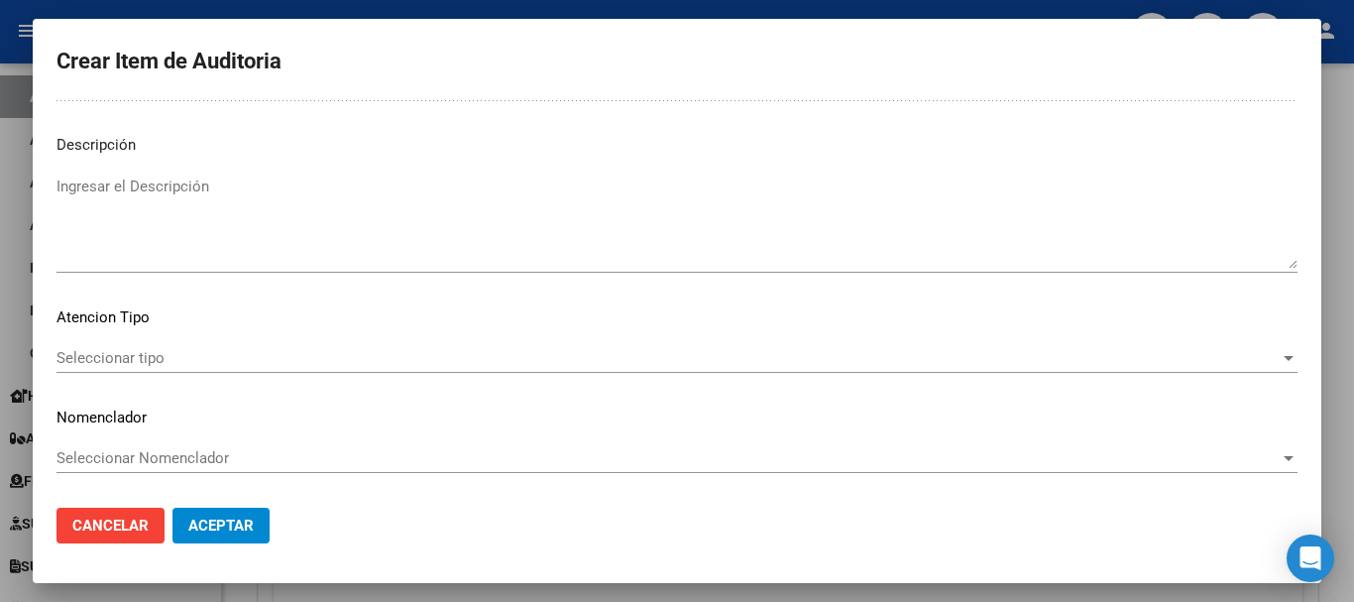
click at [1273, 367] on div "Seleccionar tipo Seleccionar tipo" at bounding box center [677, 358] width 1241 height 30
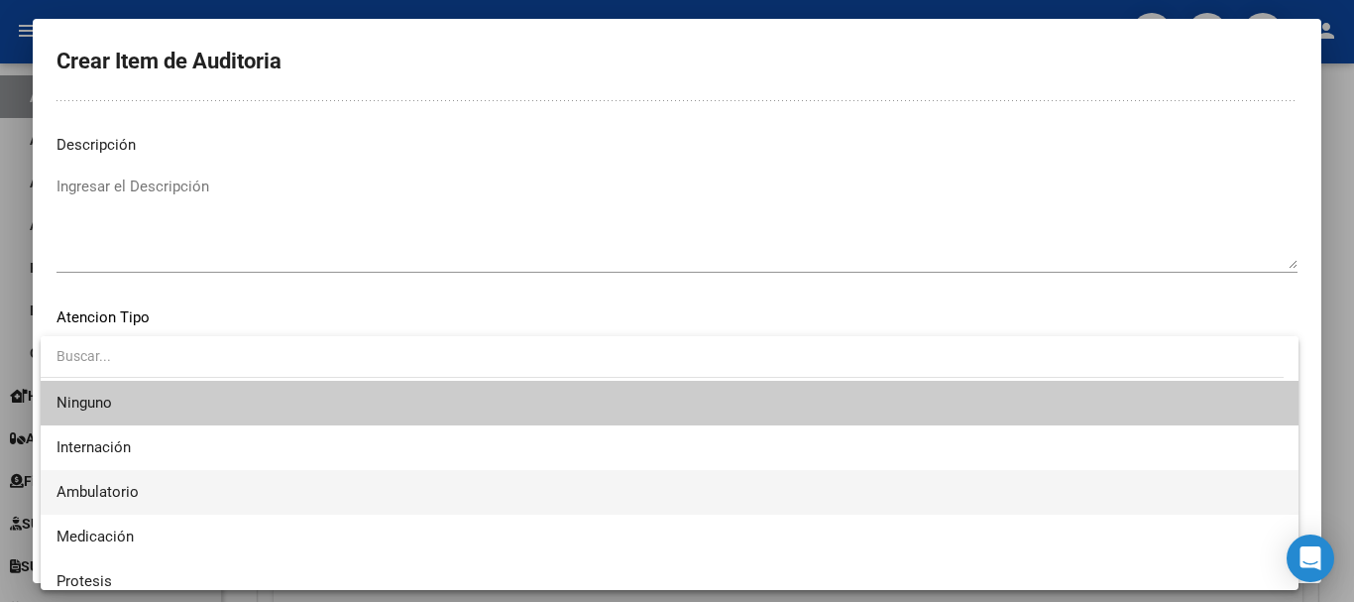
click at [289, 492] on span "Ambulatorio" at bounding box center [670, 492] width 1226 height 45
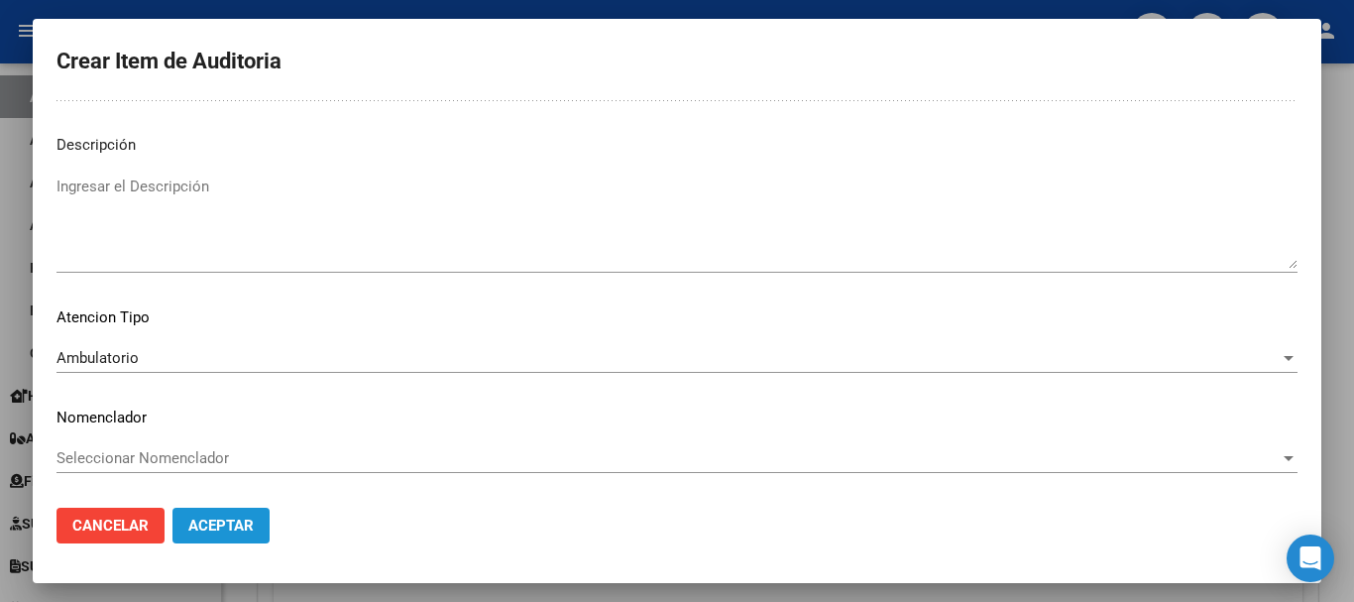
click at [243, 530] on span "Aceptar" at bounding box center [220, 526] width 65 height 18
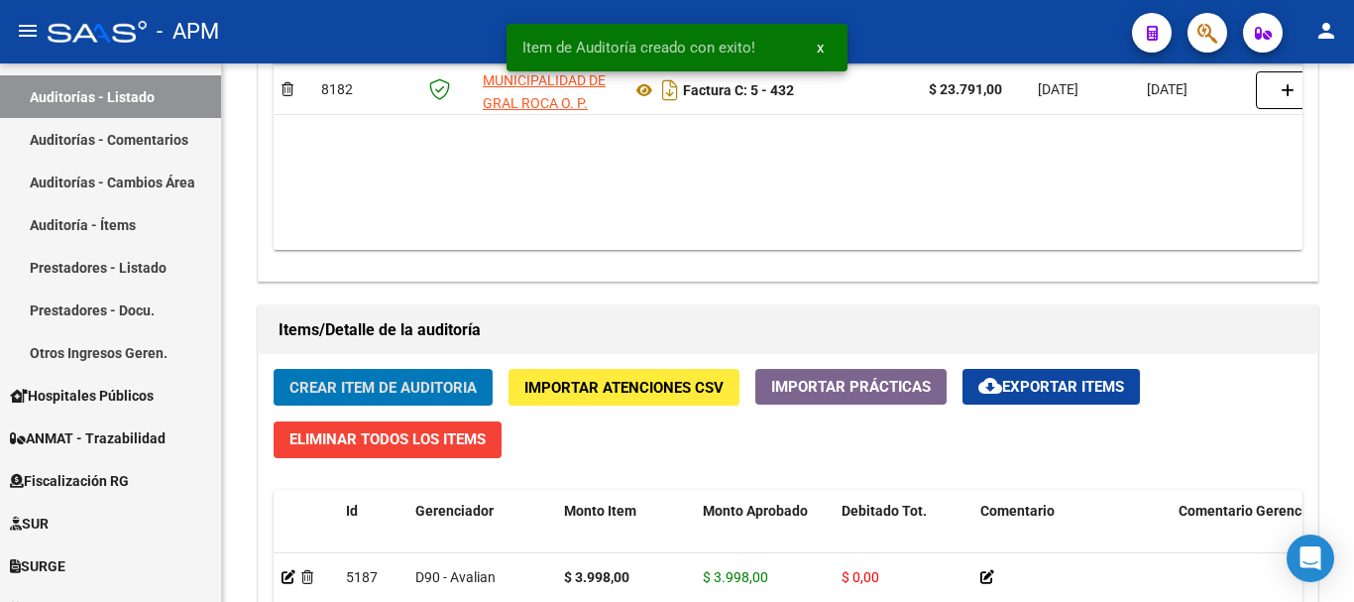
scroll to position [1191, 0]
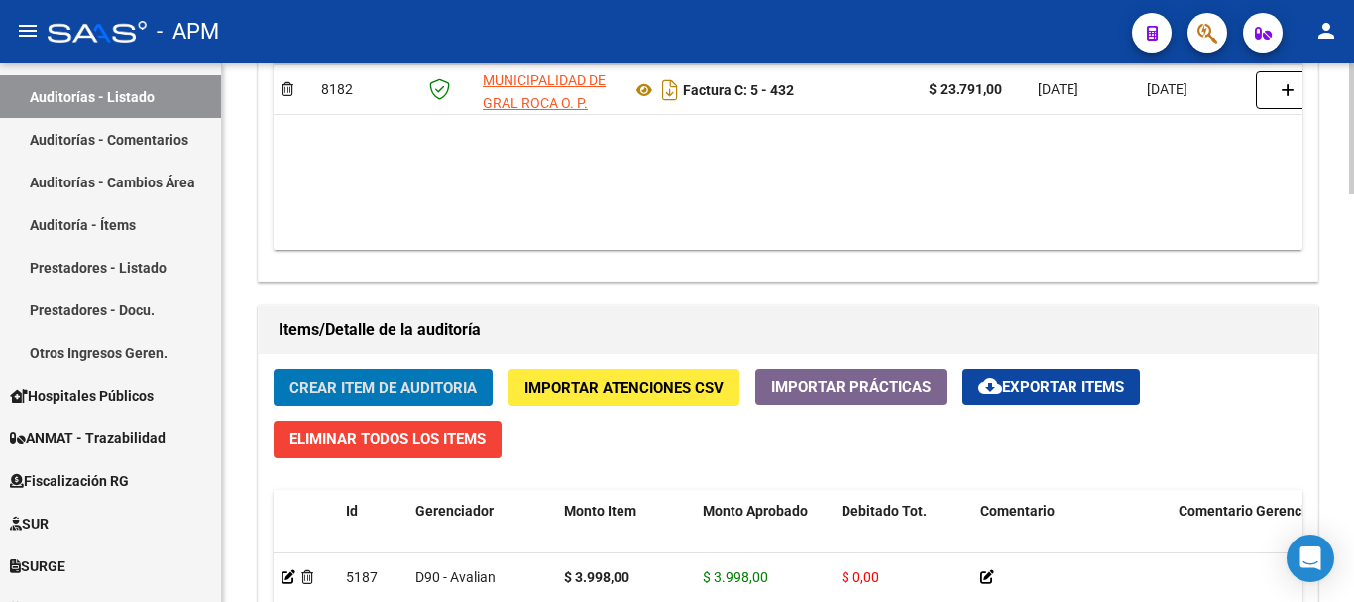
click at [360, 382] on span "Crear Item de Auditoria" at bounding box center [382, 388] width 187 height 18
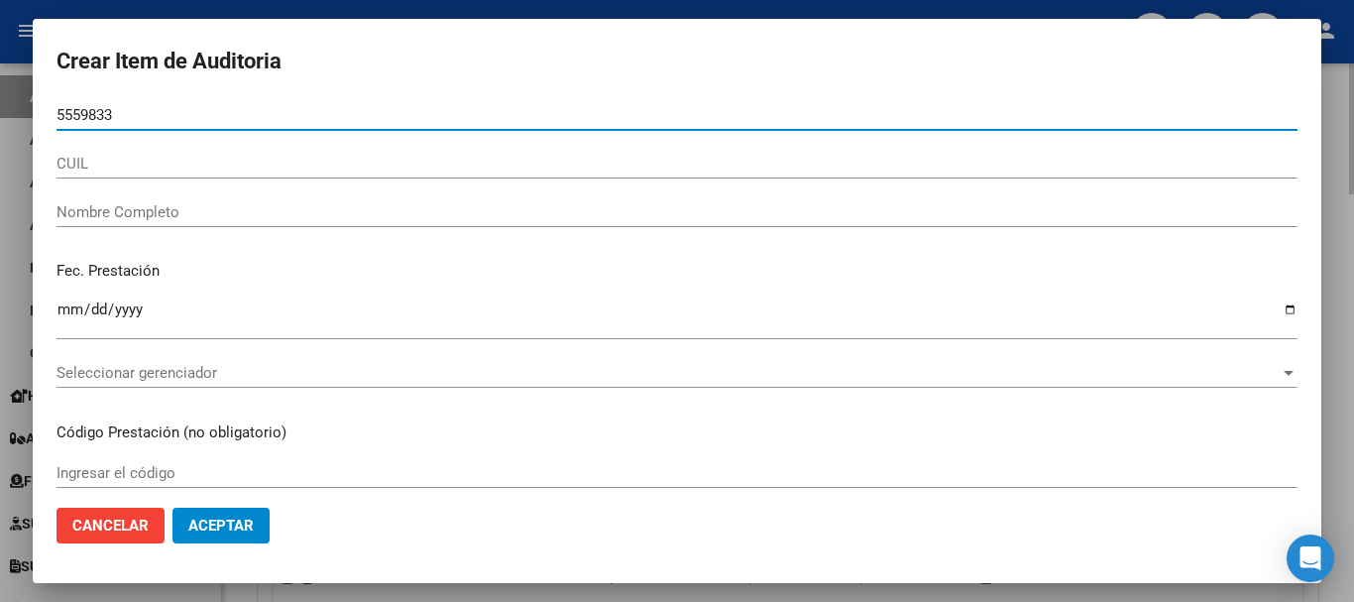
type input "55598335"
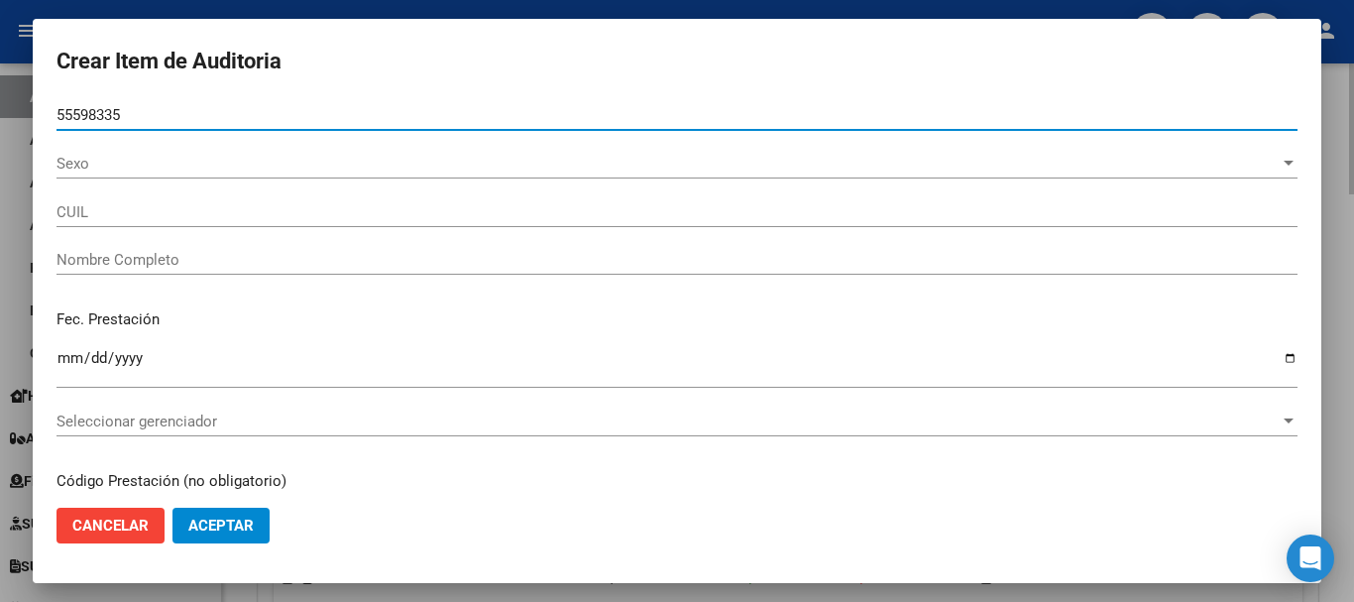
type input "20555983353"
type input "ORELLANA PEREYRA FABRICIO LEONEL"
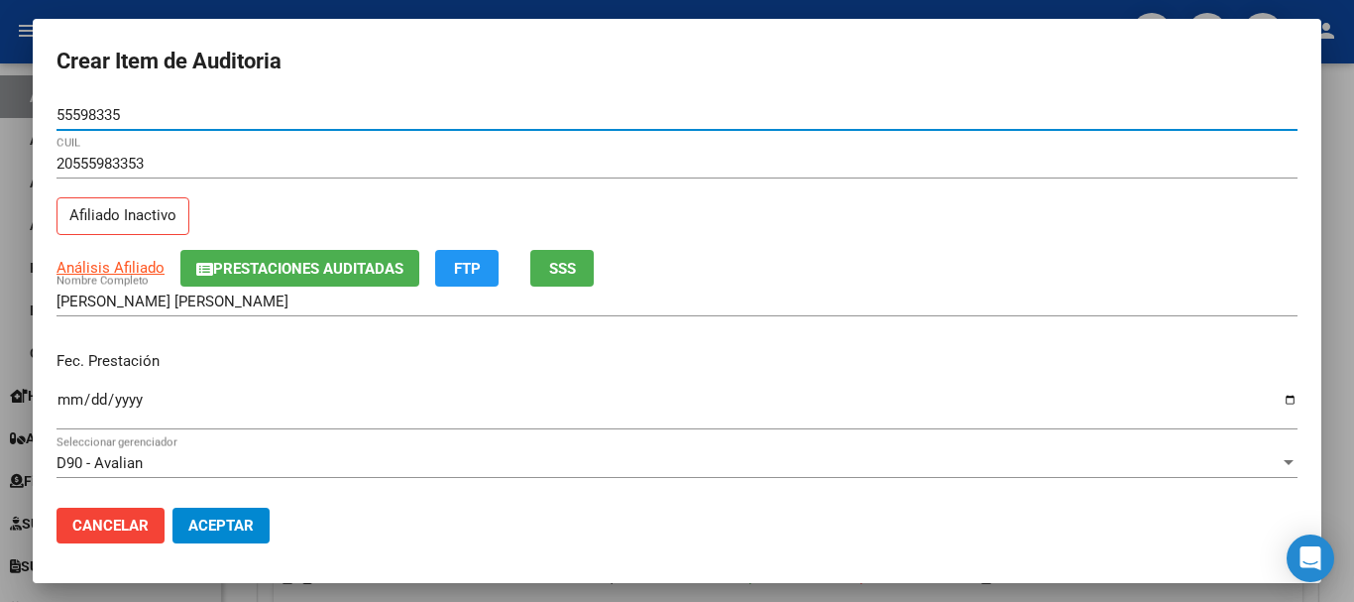
type input "55598335"
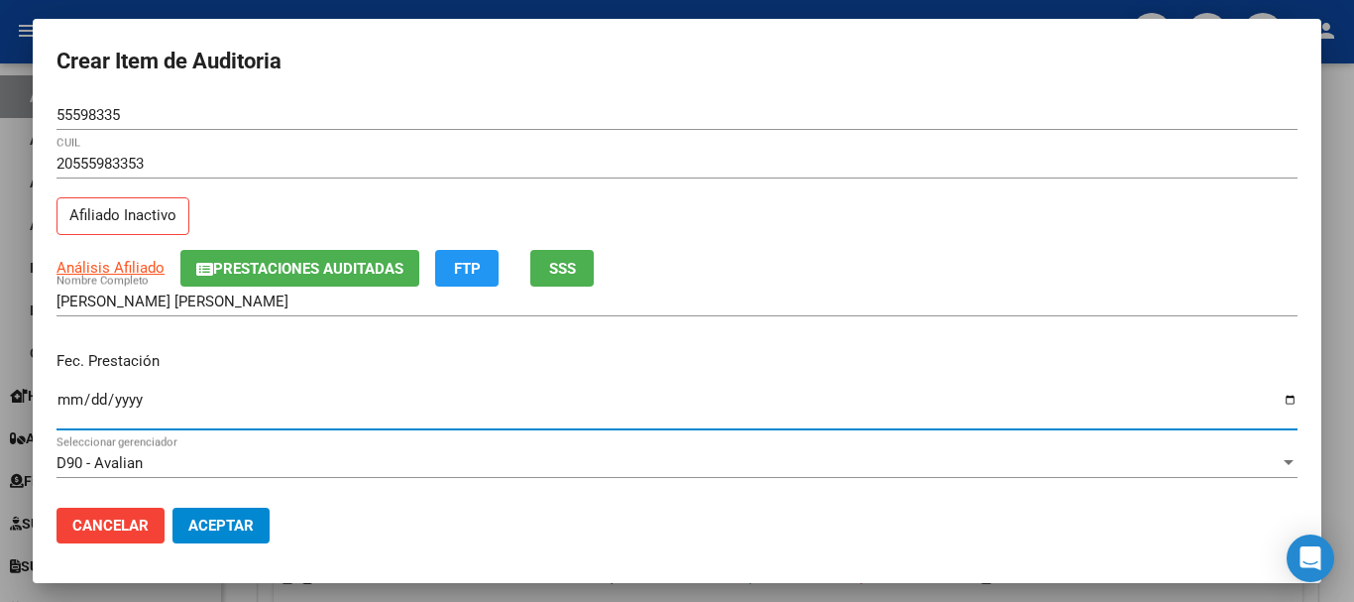
click at [68, 406] on input "Ingresar la fecha" at bounding box center [677, 408] width 1241 height 32
type input "2025-04-03"
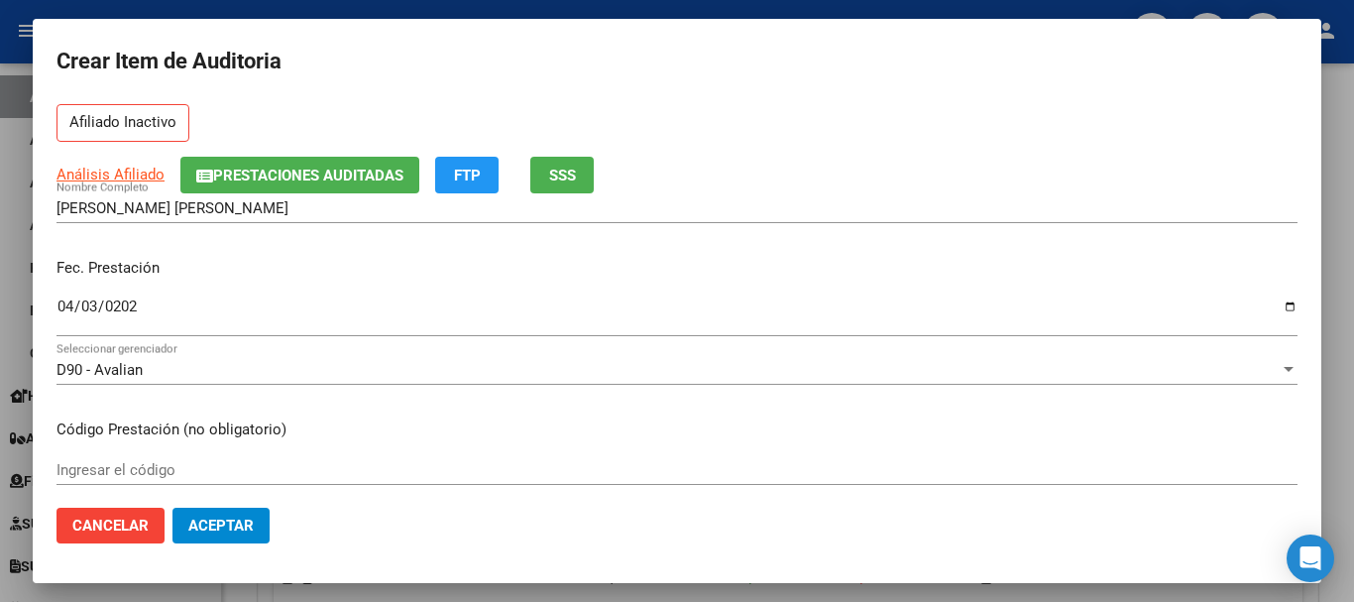
scroll to position [198, 0]
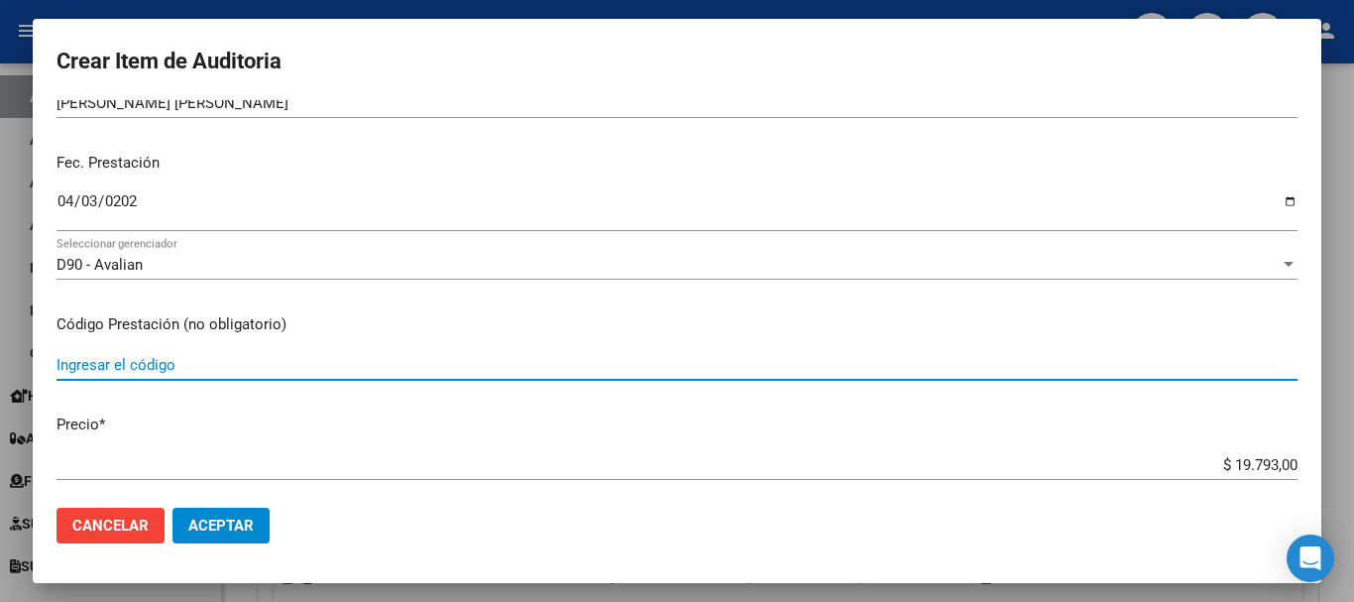
click at [172, 368] on input "Ingresar el código" at bounding box center [677, 365] width 1241 height 18
type input "29.01"
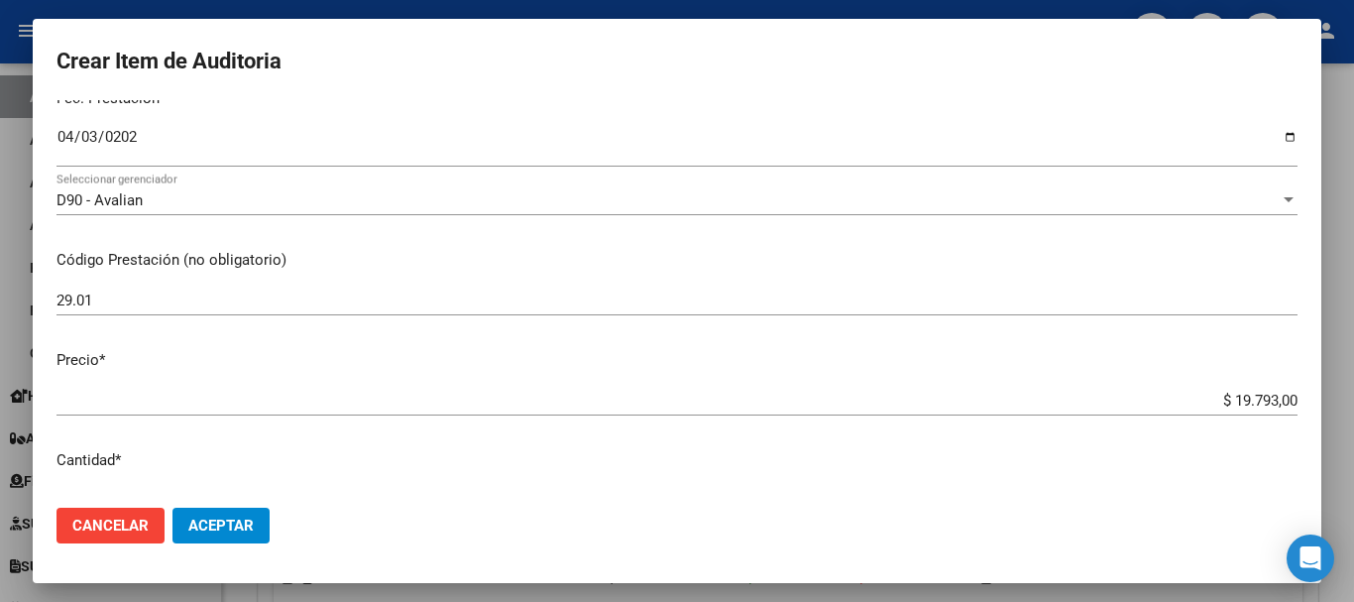
scroll to position [297, 0]
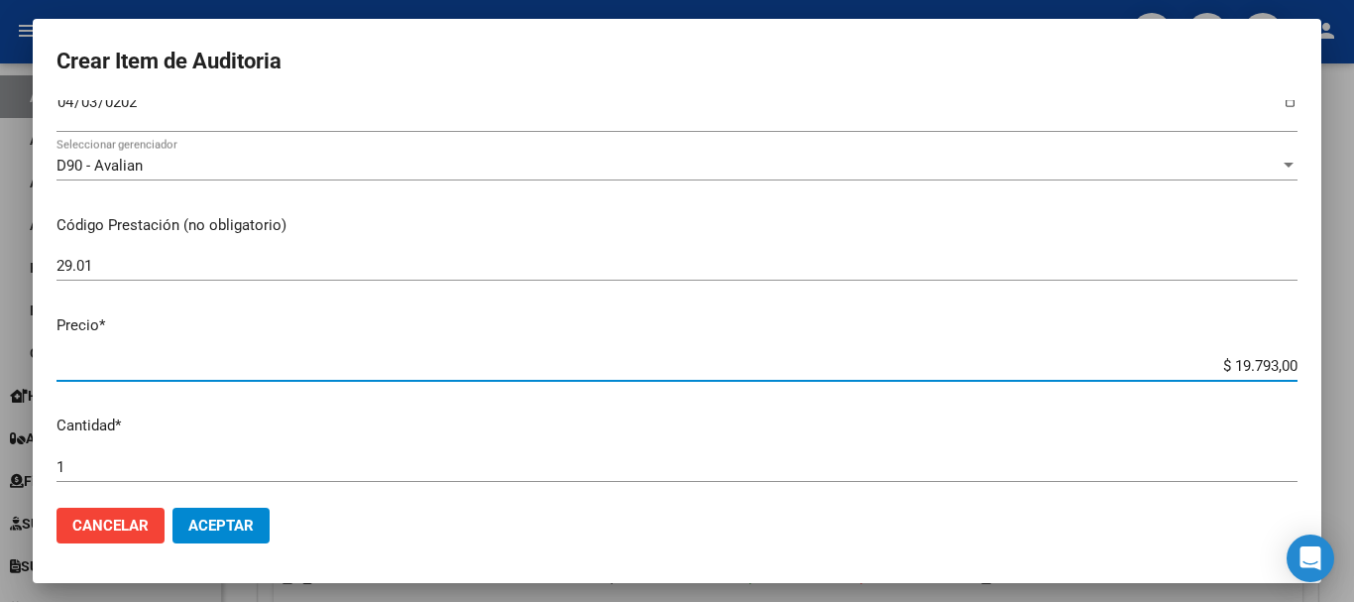
drag, startPoint x: 1214, startPoint y: 364, endPoint x: 1306, endPoint y: 364, distance: 92.2
click at [1306, 364] on mat-dialog-content "55598335 Nro Documento 20555983353 CUIL Afiliado Inactivo Análisis Afiliado Pre…" at bounding box center [677, 296] width 1289 height 392
type input "$ 0,01"
type input "$ 0,12"
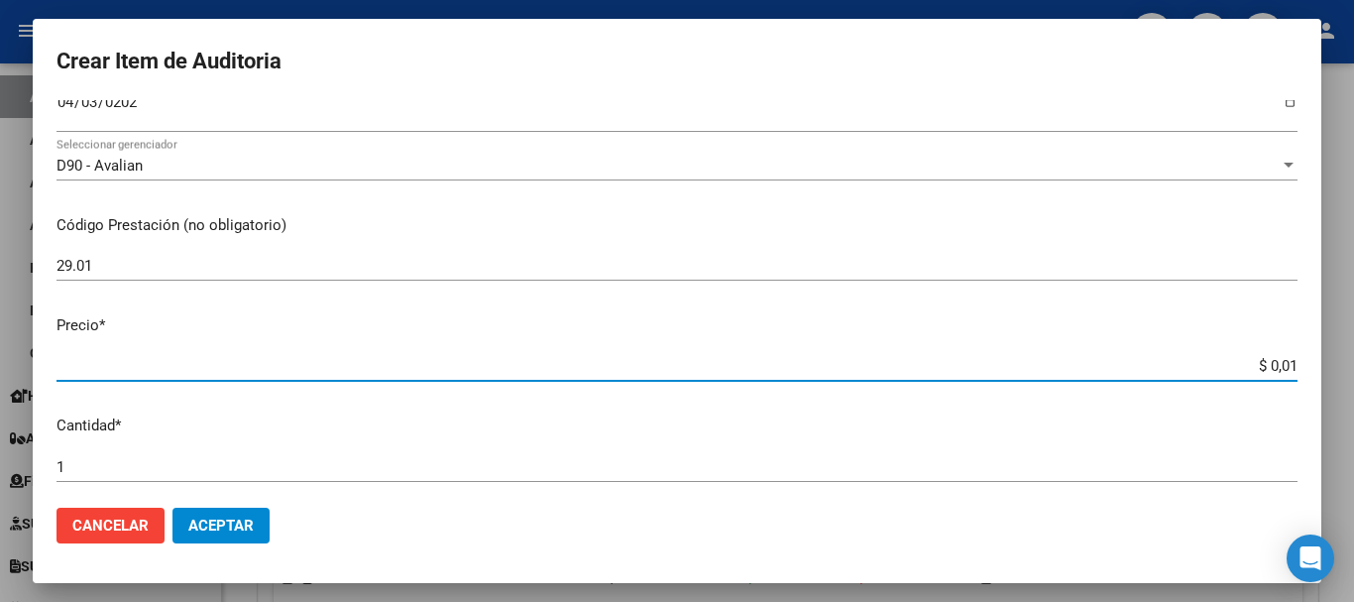
type input "$ 0,12"
type input "$ 1,26"
type input "$ 12,67"
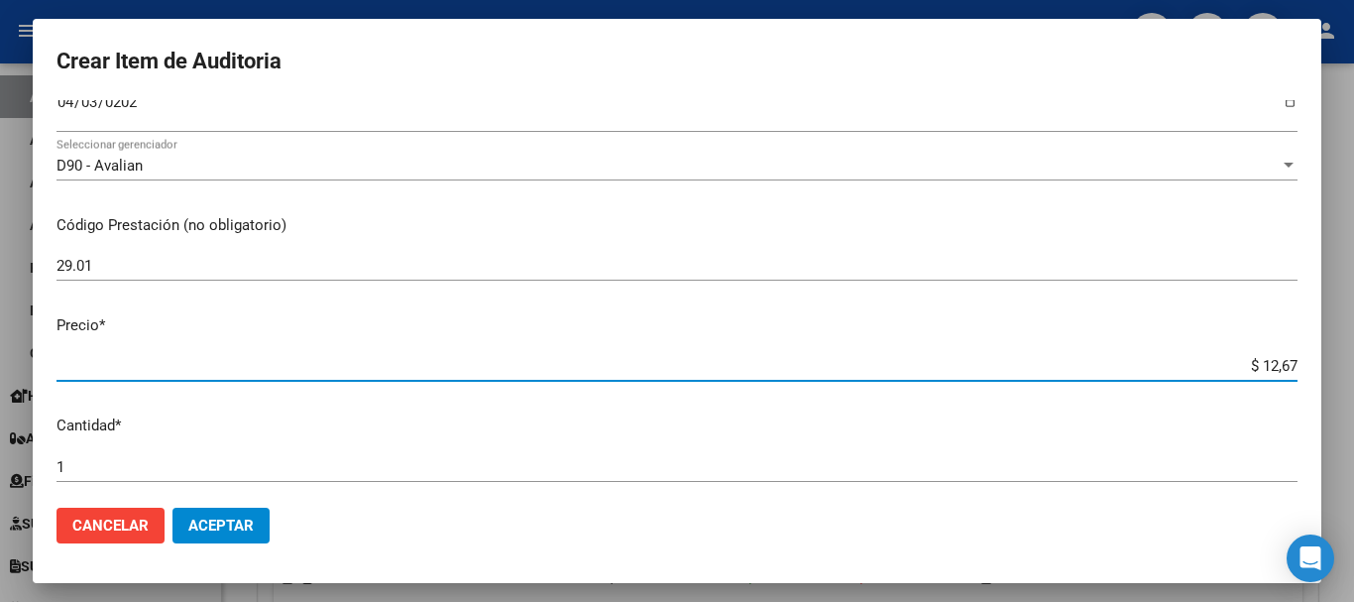
type input "$ 126,70"
type input "$ 1.267,00"
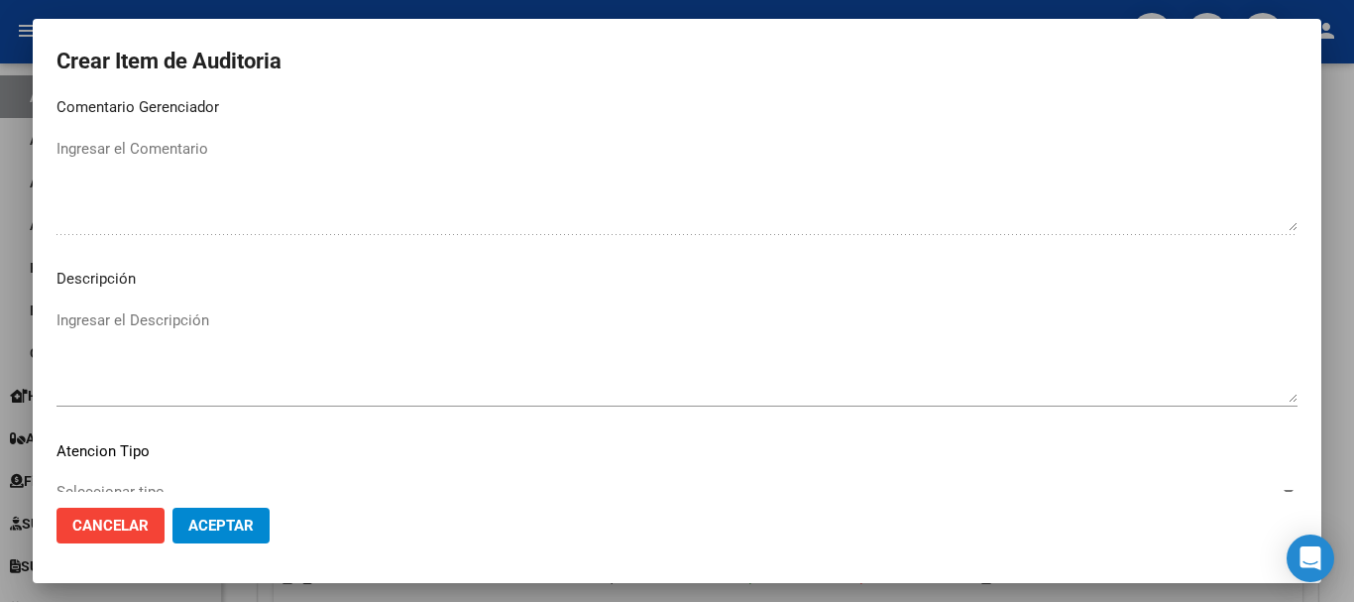
scroll to position [1222, 0]
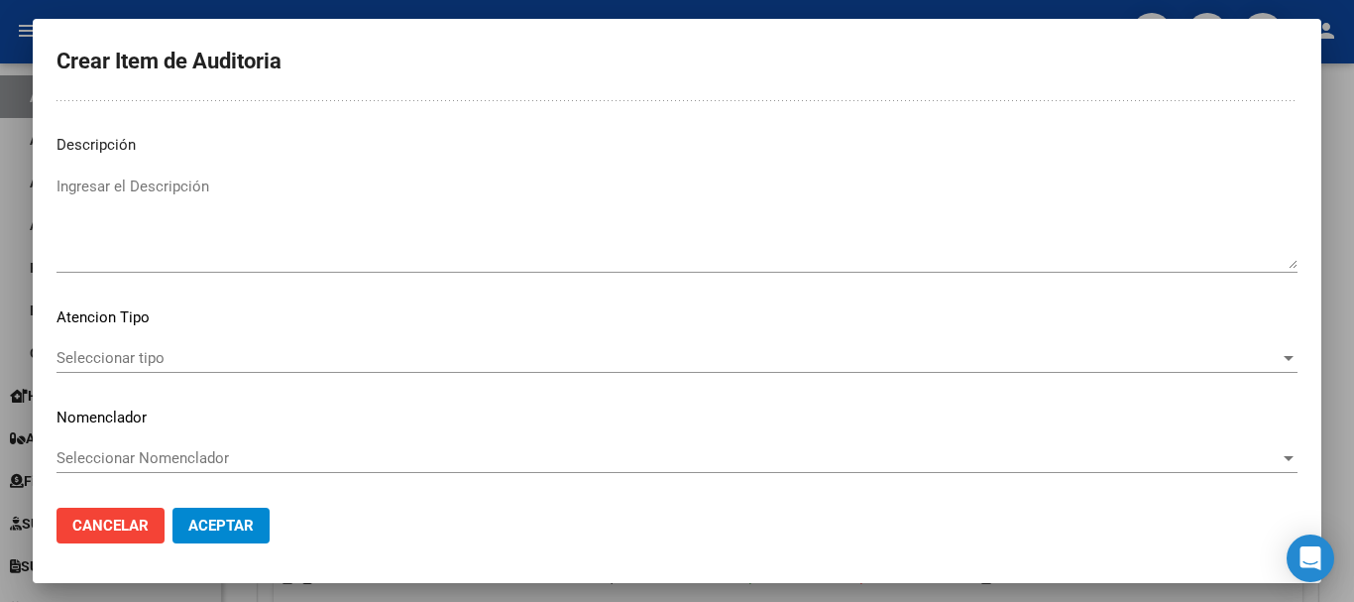
click at [1226, 371] on div "Seleccionar tipo Seleccionar tipo" at bounding box center [677, 358] width 1241 height 30
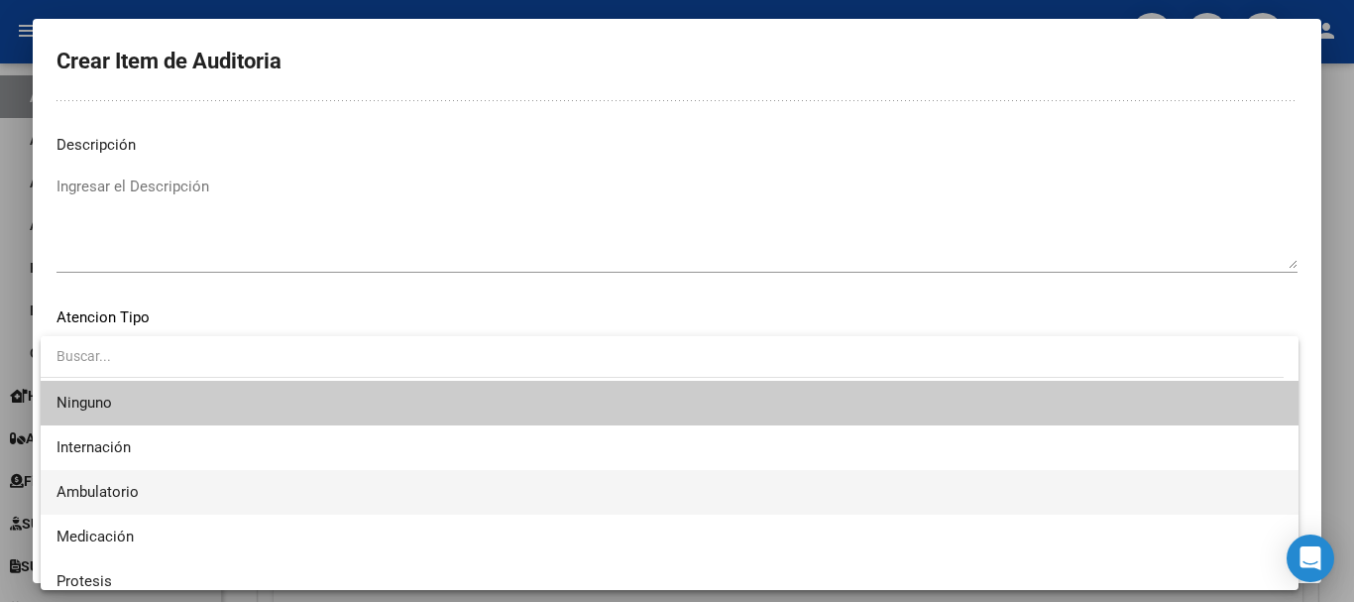
click at [329, 476] on span "Ambulatorio" at bounding box center [670, 492] width 1226 height 45
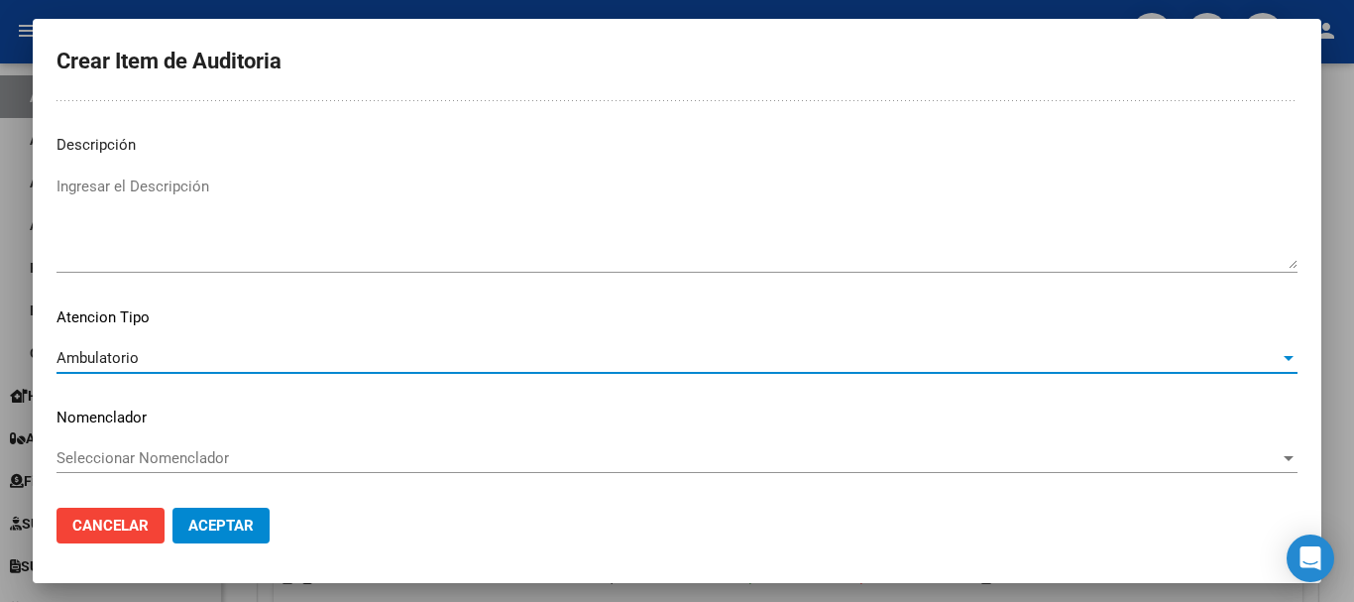
click at [255, 528] on button "Aceptar" at bounding box center [221, 526] width 97 height 36
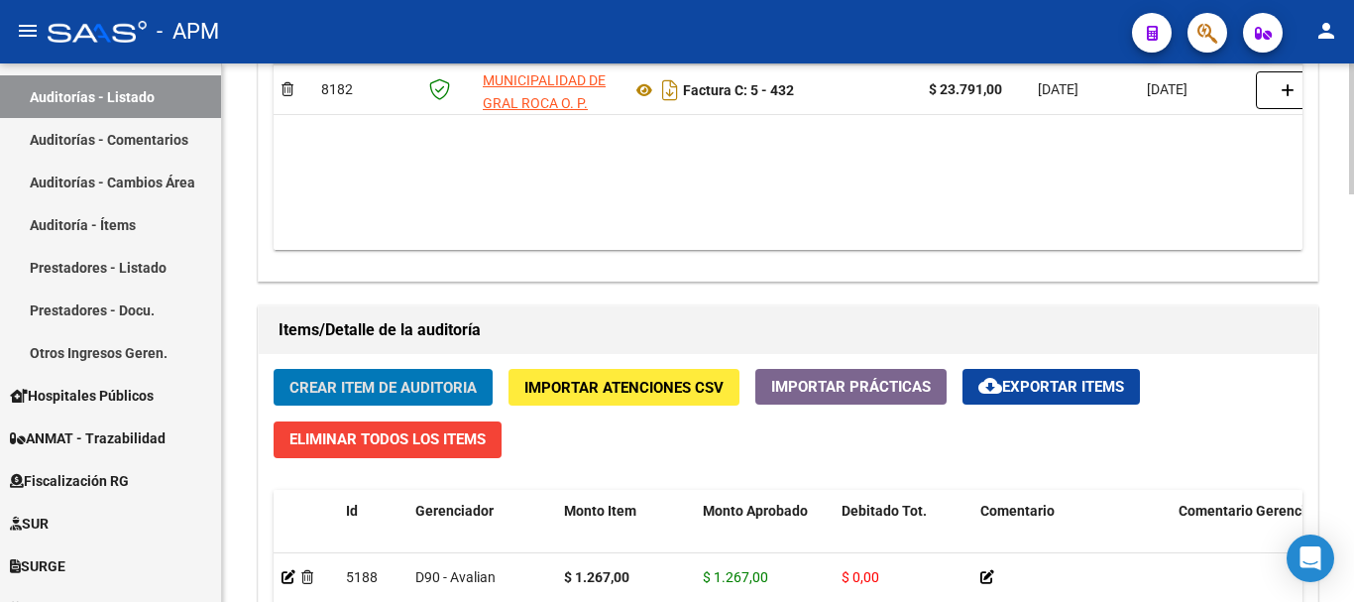
click at [395, 386] on span "Crear Item de Auditoria" at bounding box center [382, 388] width 187 height 18
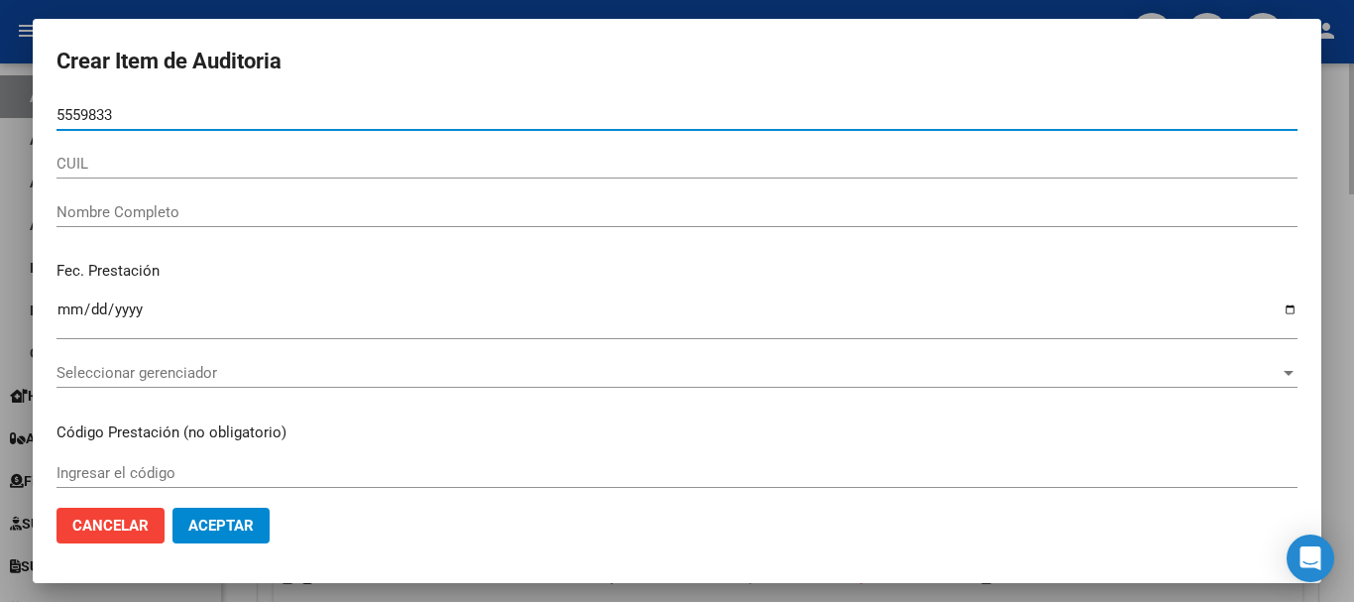
type input "55598335"
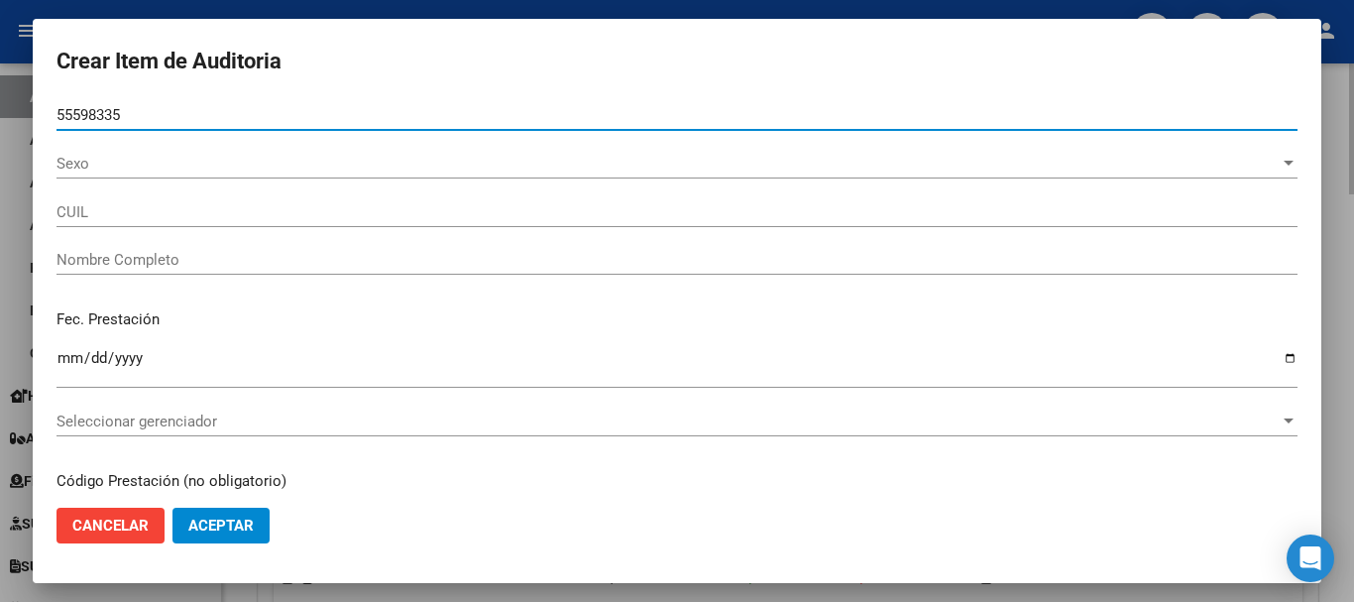
type input "20555983353"
type input "ORELLANA PEREYRA FABRICIO LEONEL"
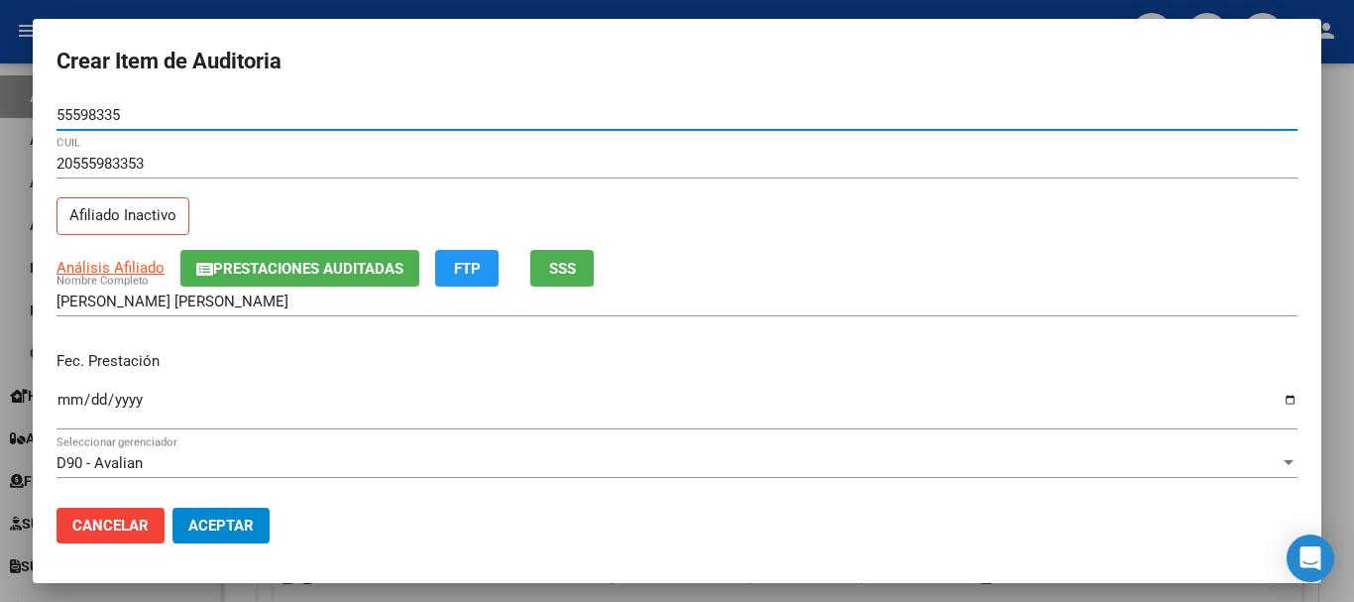
type input "55598335"
click at [68, 405] on input "Ingresar la fecha" at bounding box center [677, 408] width 1241 height 32
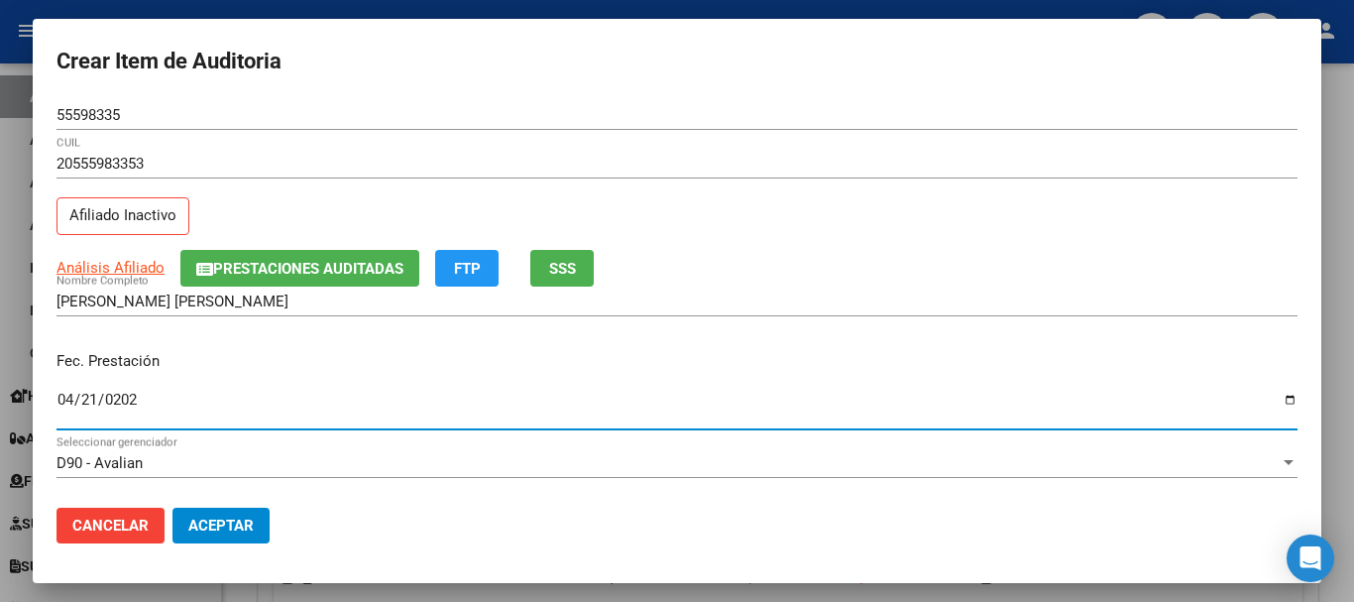
type input "2025-04-21"
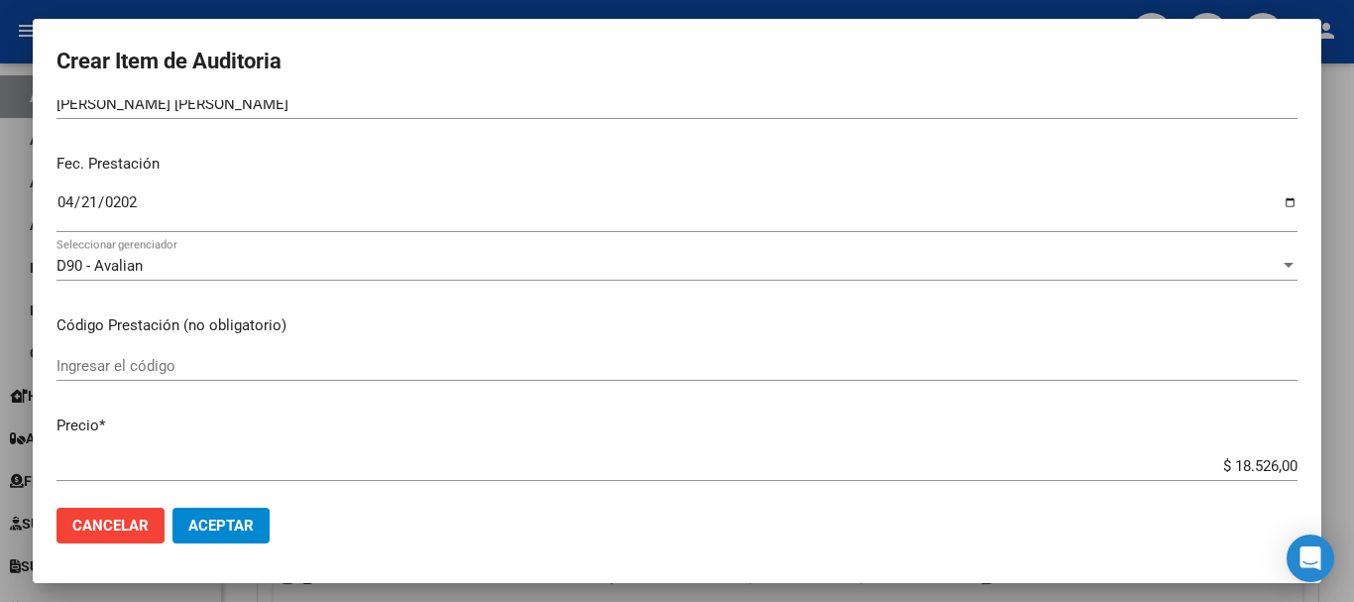
scroll to position [198, 0]
click at [129, 373] on input "Ingresar el código" at bounding box center [677, 365] width 1241 height 18
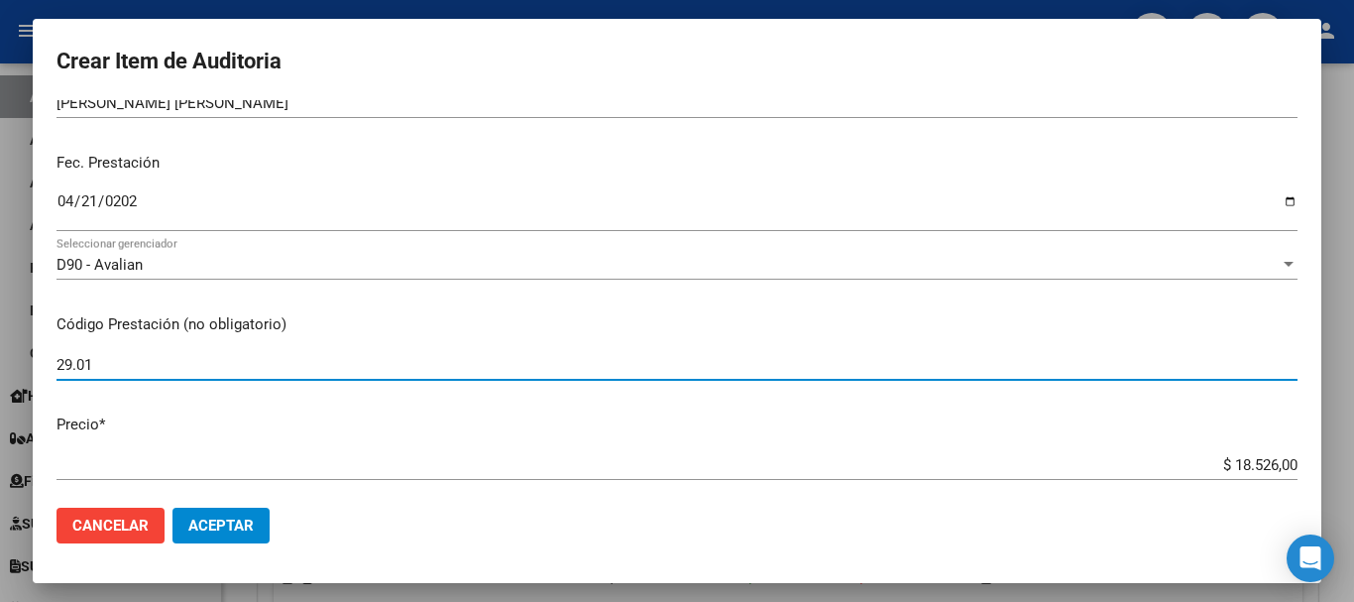
type input "29.01"
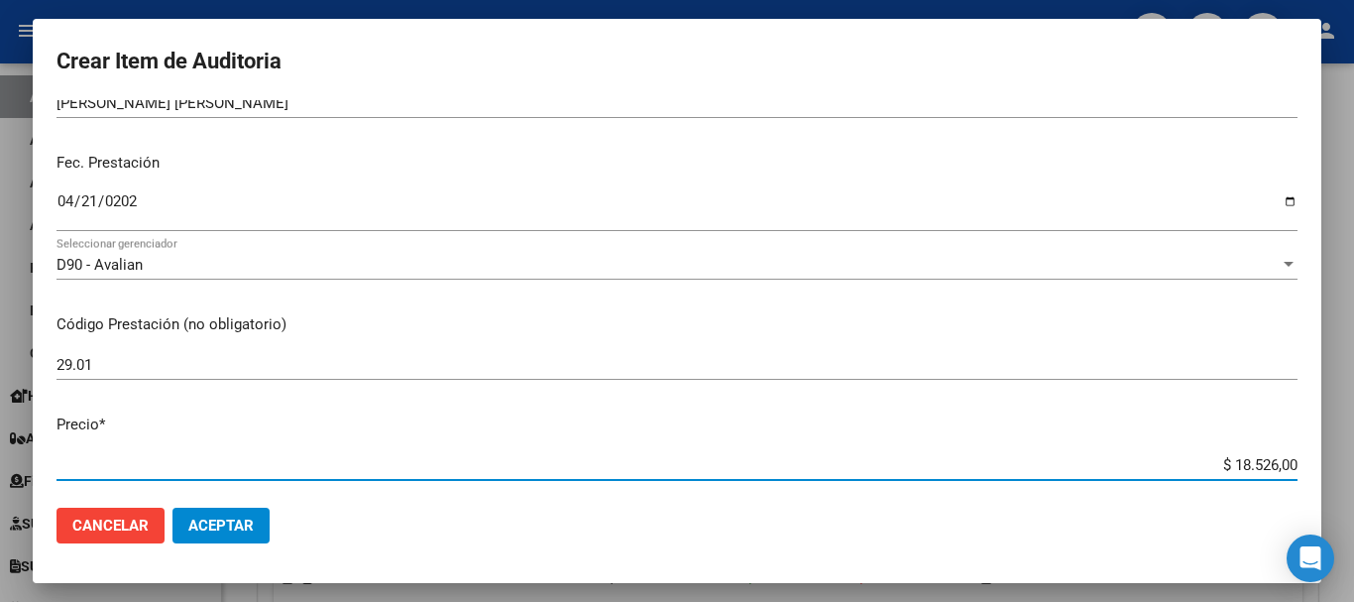
drag, startPoint x: 1215, startPoint y: 461, endPoint x: 1323, endPoint y: 461, distance: 107.1
click at [1323, 461] on div "Crear Item de Auditoria 55598335 Nro Documento 20555983353 CUIL Afiliado Inacti…" at bounding box center [677, 301] width 1354 height 602
type input "$ 0,01"
type input "$ 0,12"
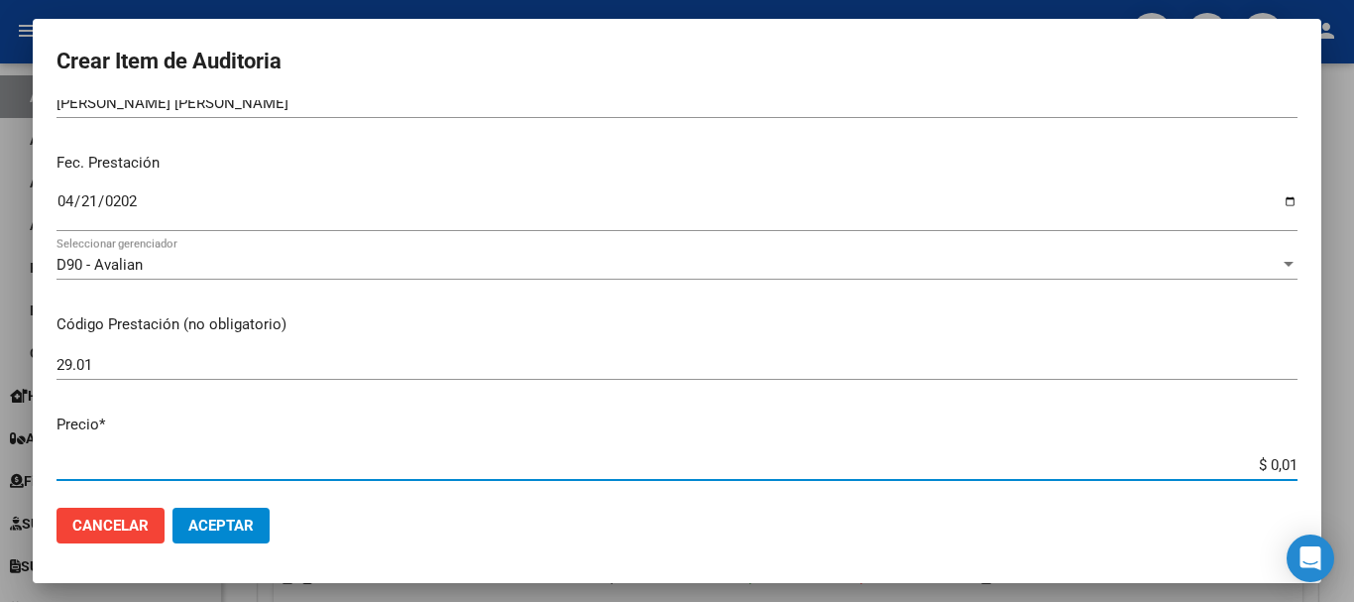
type input "$ 0,12"
type input "$ 1,26"
type input "$ 12,67"
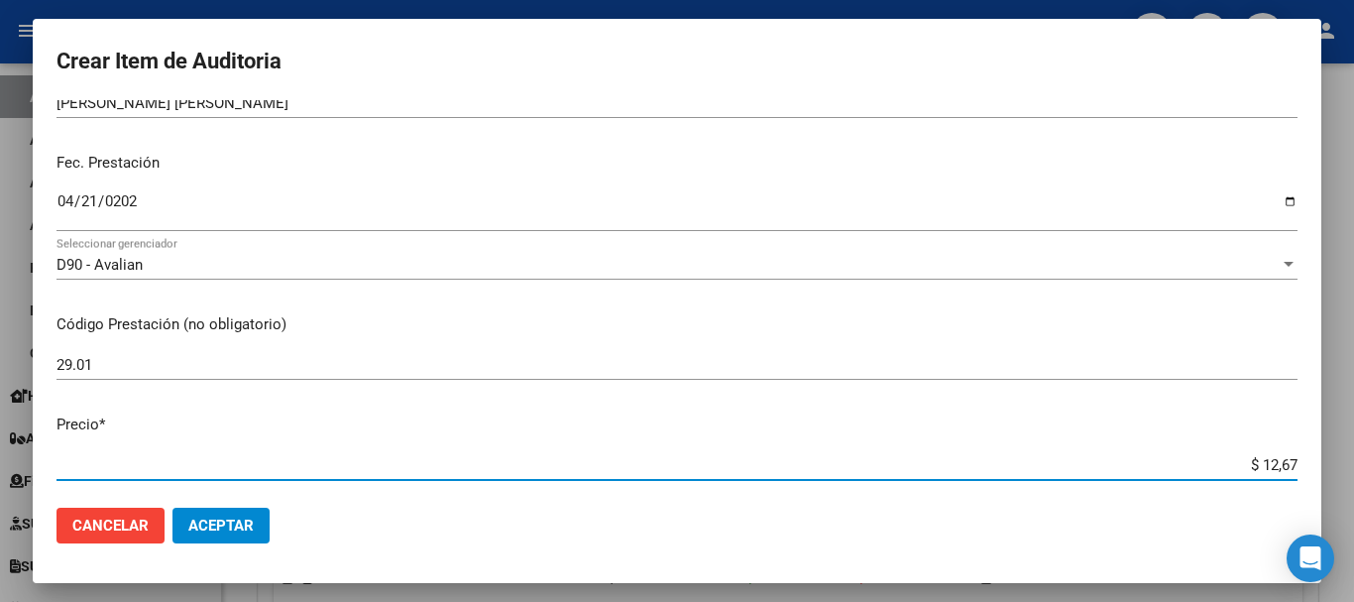
type input "$ 126,70"
type input "$ 1.267,00"
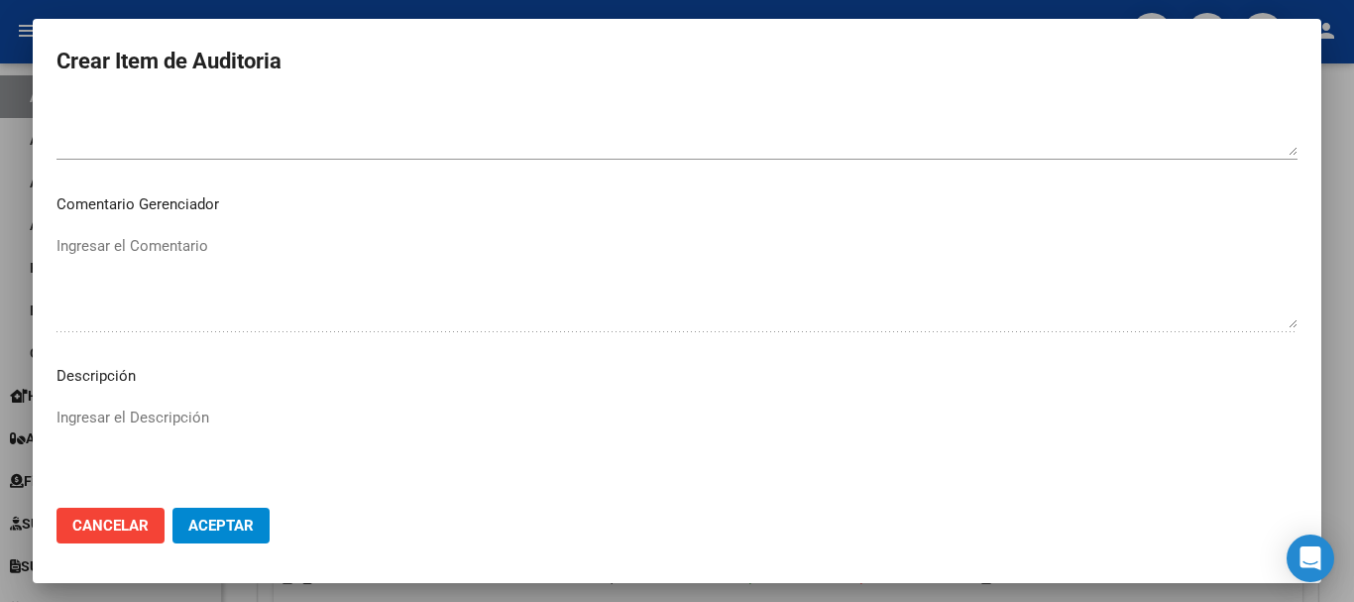
scroll to position [1222, 0]
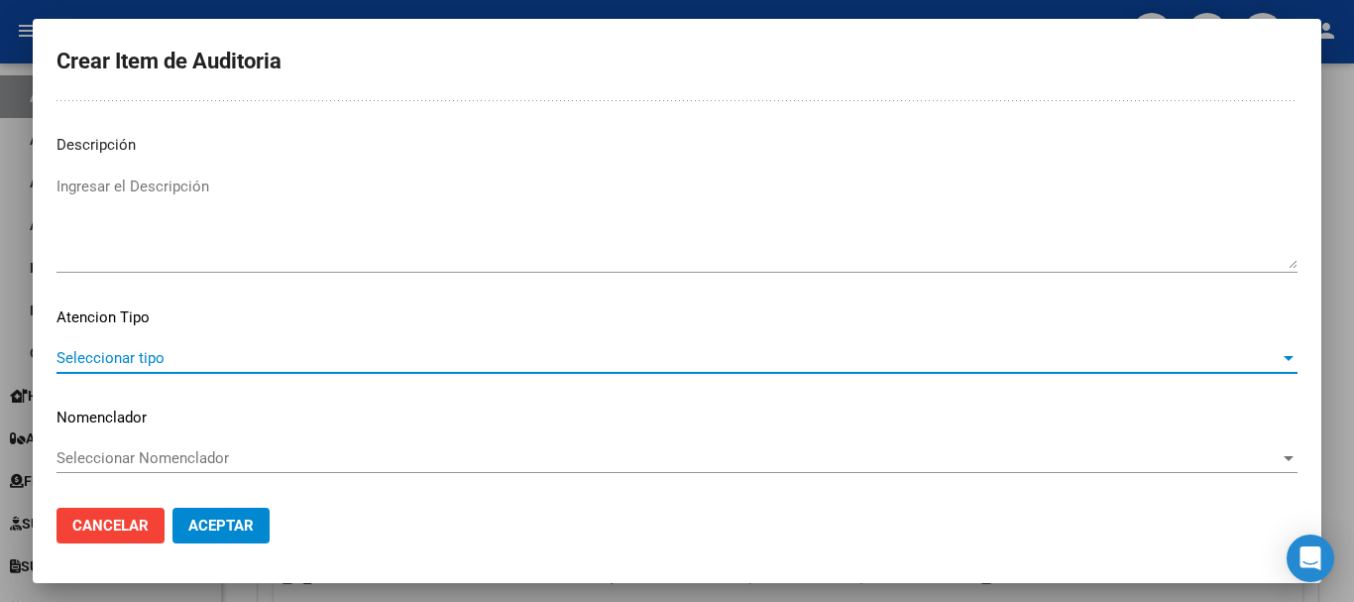
click at [1206, 355] on span "Seleccionar tipo" at bounding box center [668, 358] width 1223 height 18
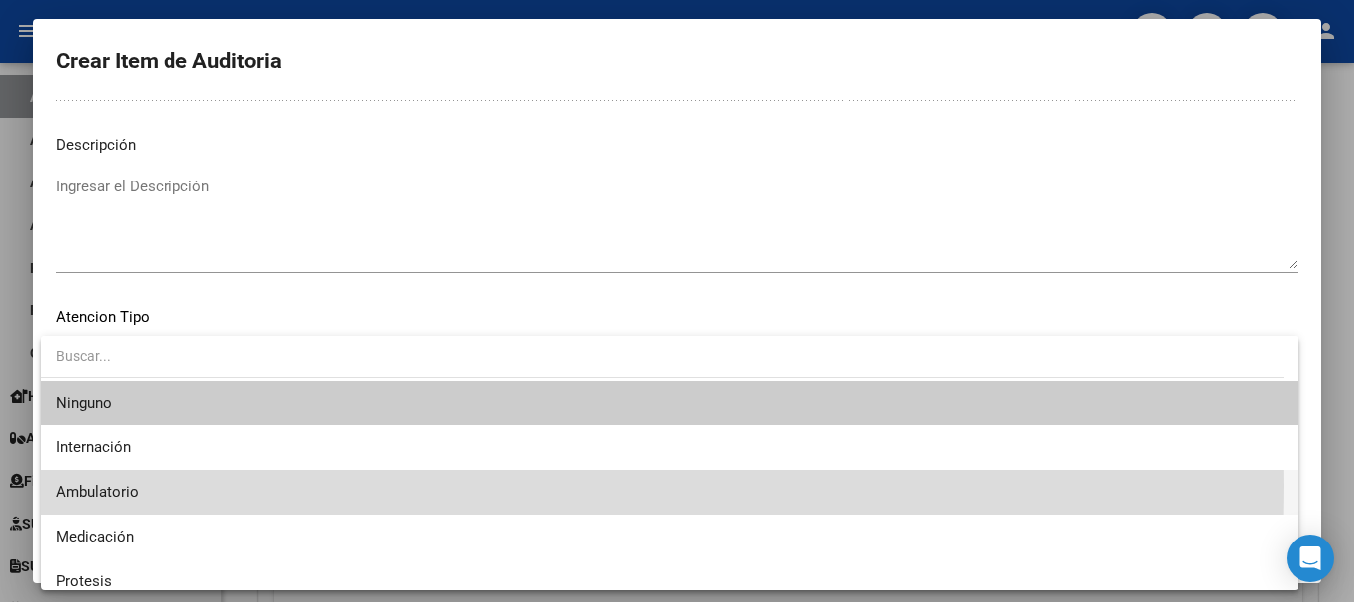
click at [185, 486] on span "Ambulatorio" at bounding box center [670, 492] width 1226 height 45
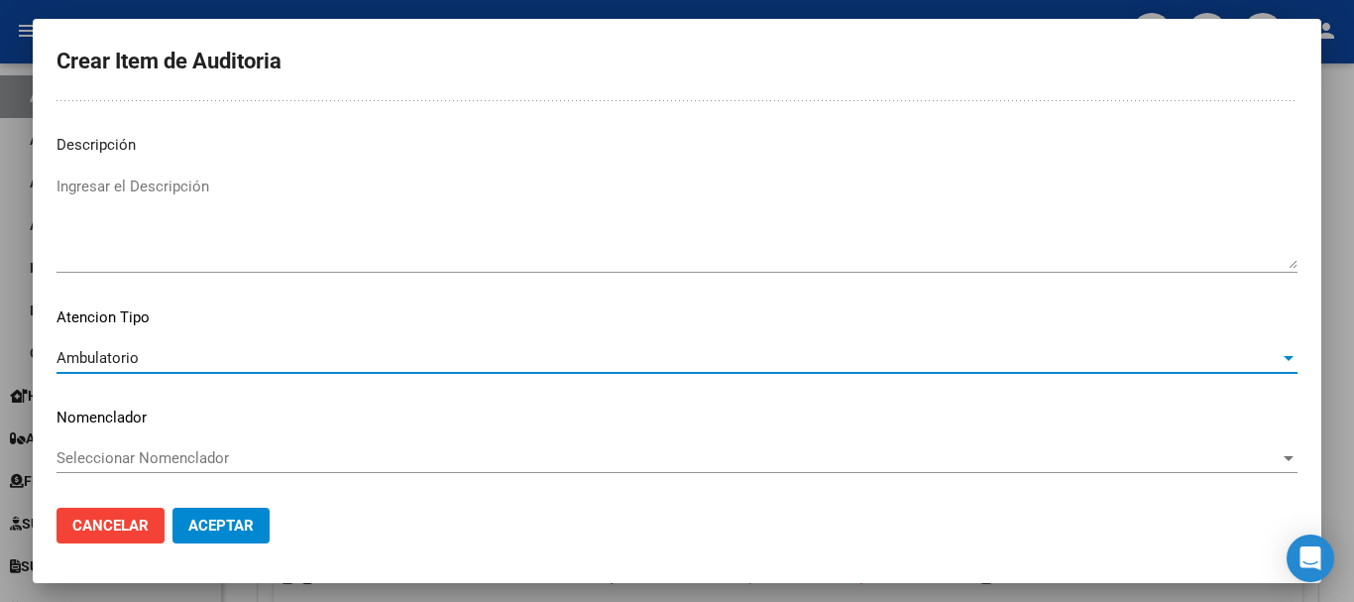
click at [218, 524] on span "Aceptar" at bounding box center [220, 526] width 65 height 18
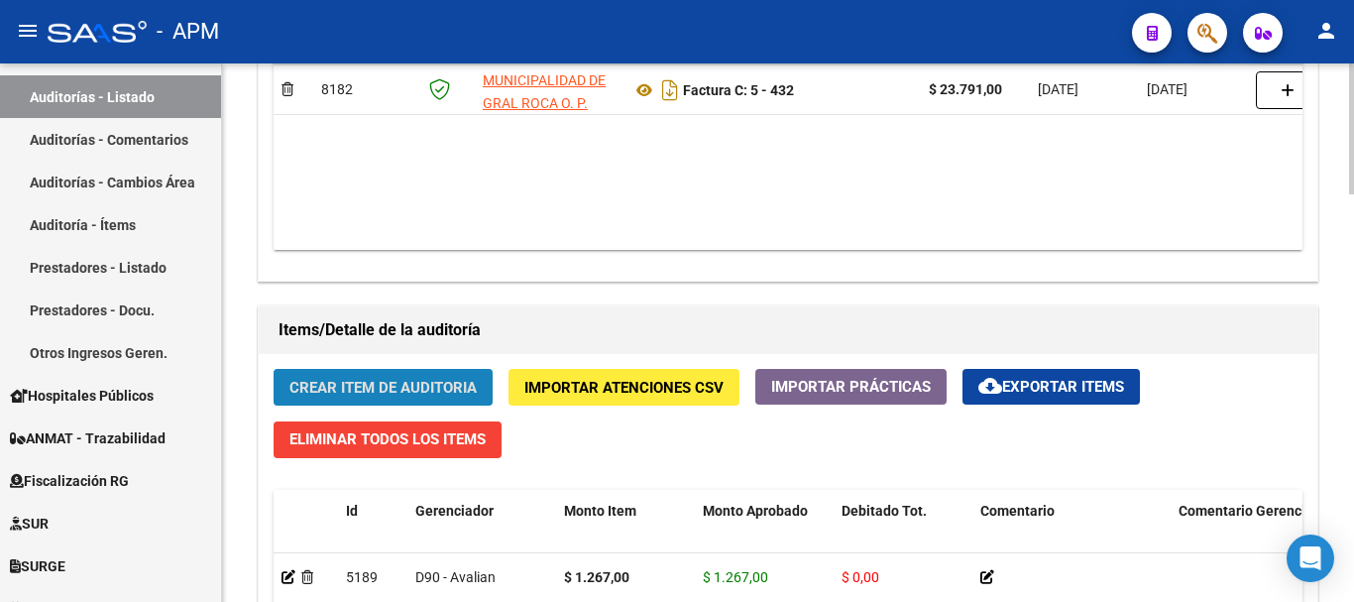
click at [413, 388] on span "Crear Item de Auditoria" at bounding box center [382, 388] width 187 height 18
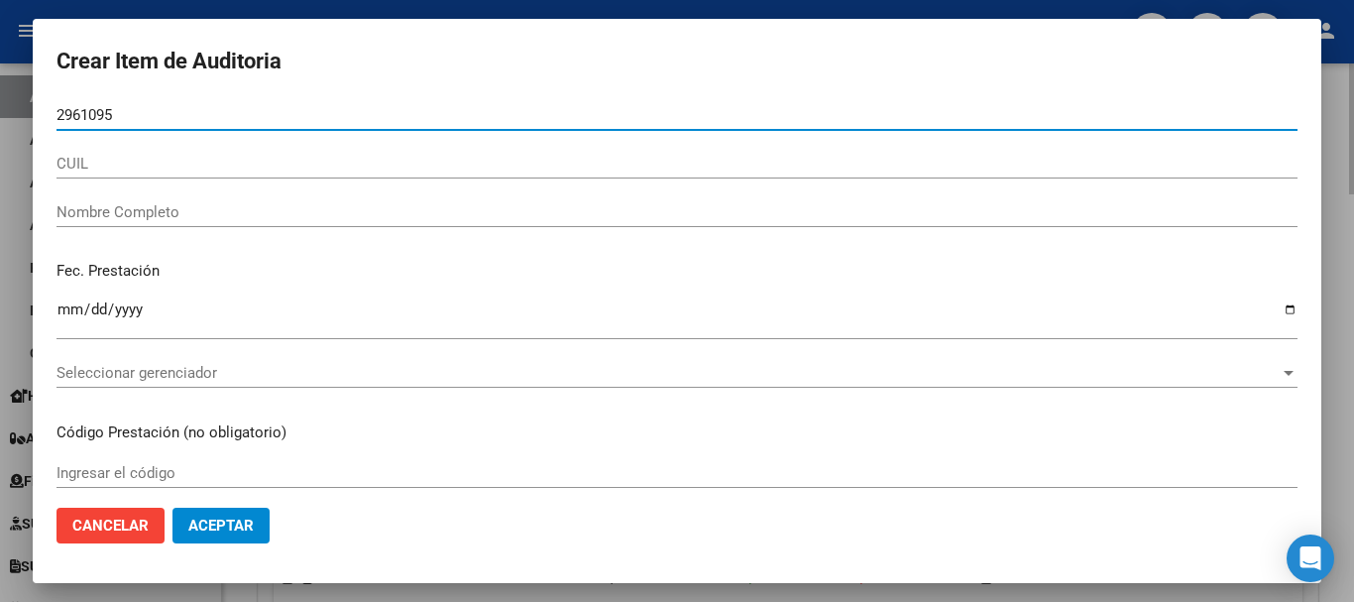
type input "29610957"
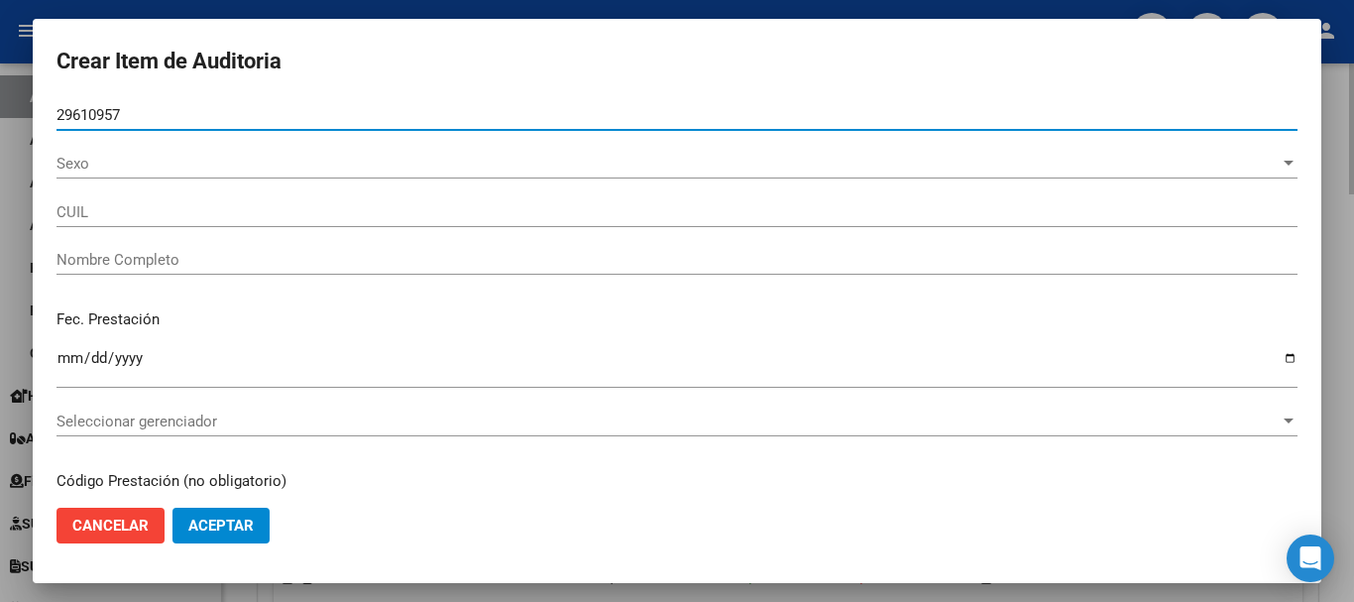
type input "27296109571"
type input "ORELLANO ELIANA EDITH"
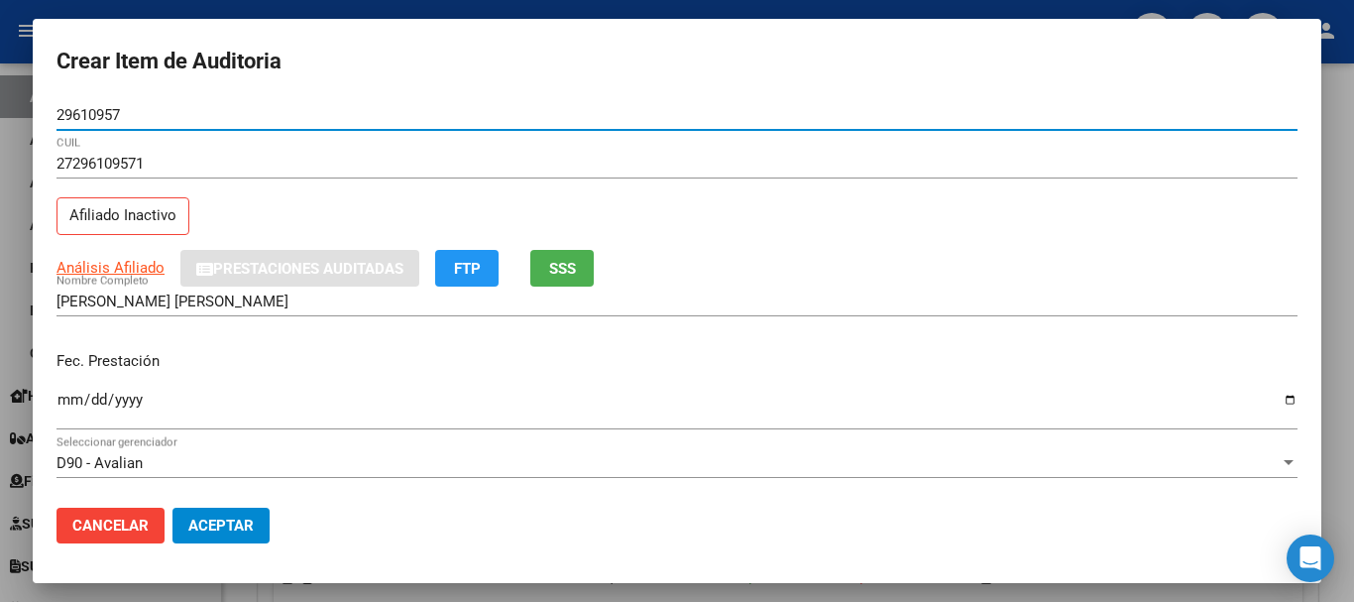
type input "29610957"
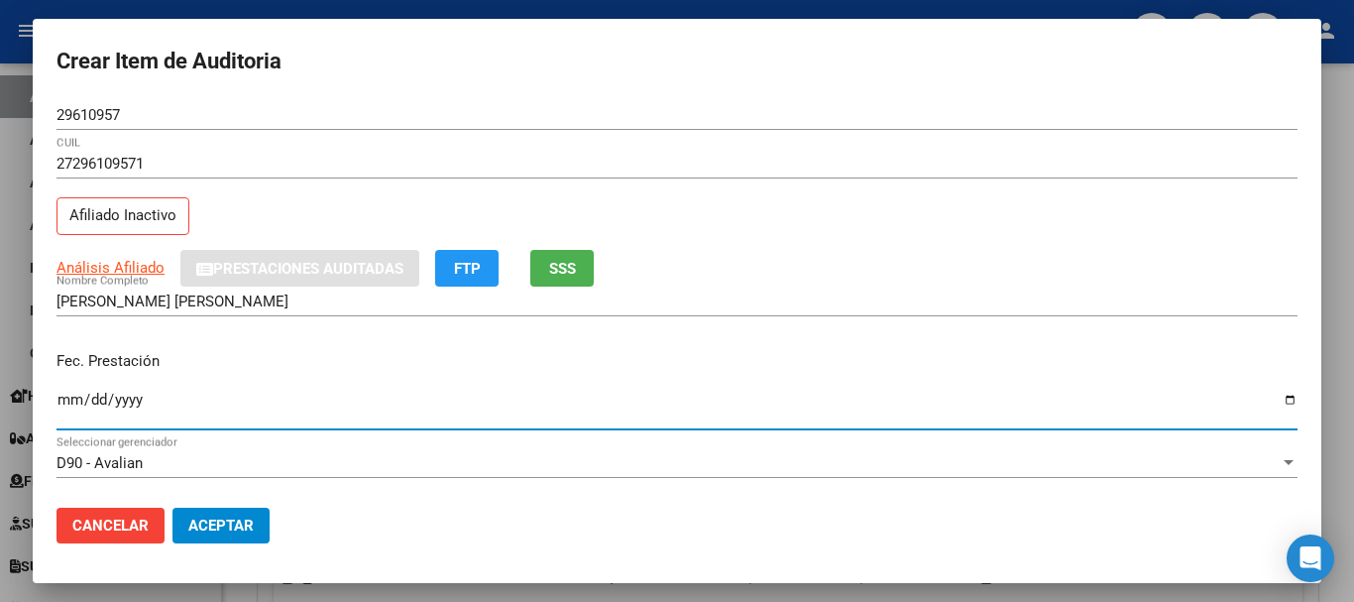
click at [63, 408] on input "Ingresar la fecha" at bounding box center [677, 408] width 1241 height 32
type input "2025-04-26"
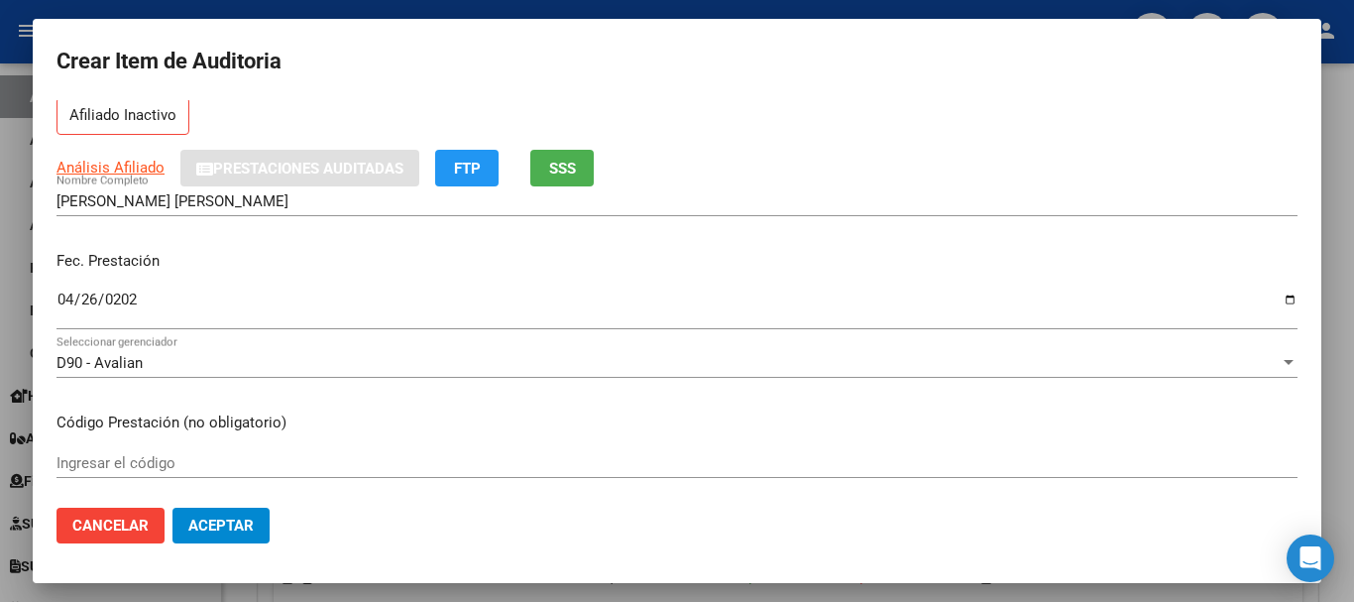
scroll to position [198, 0]
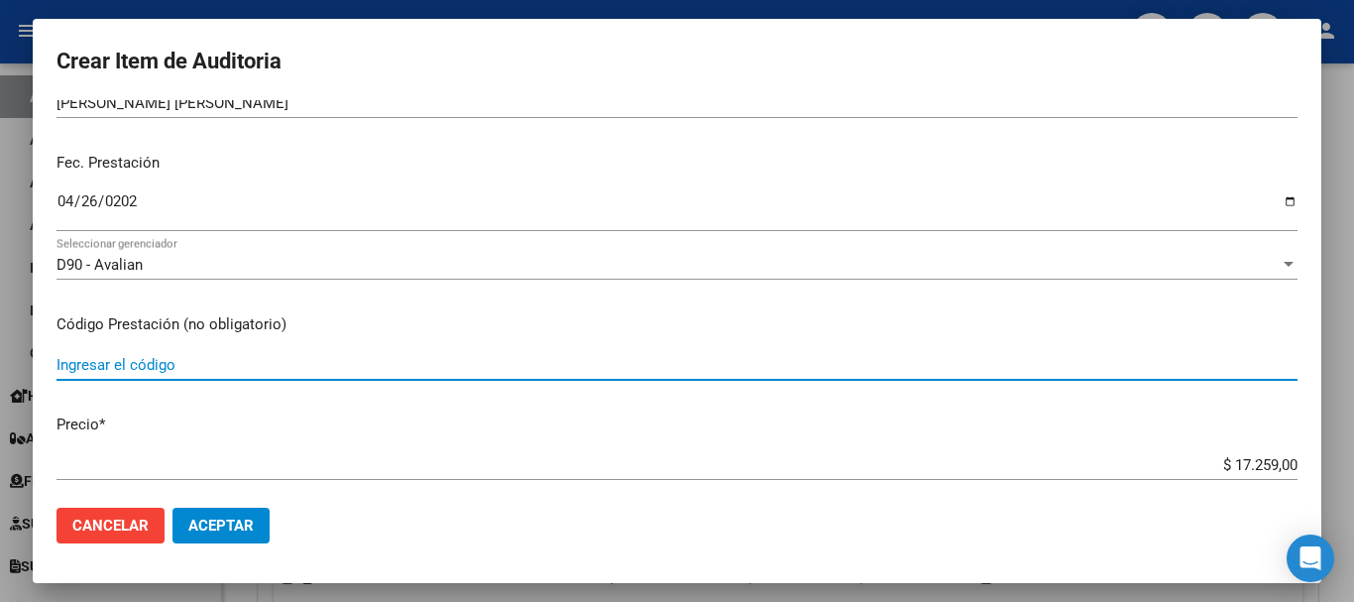
click at [125, 362] on input "Ingresar el código" at bounding box center [677, 365] width 1241 height 18
type input "1.04"
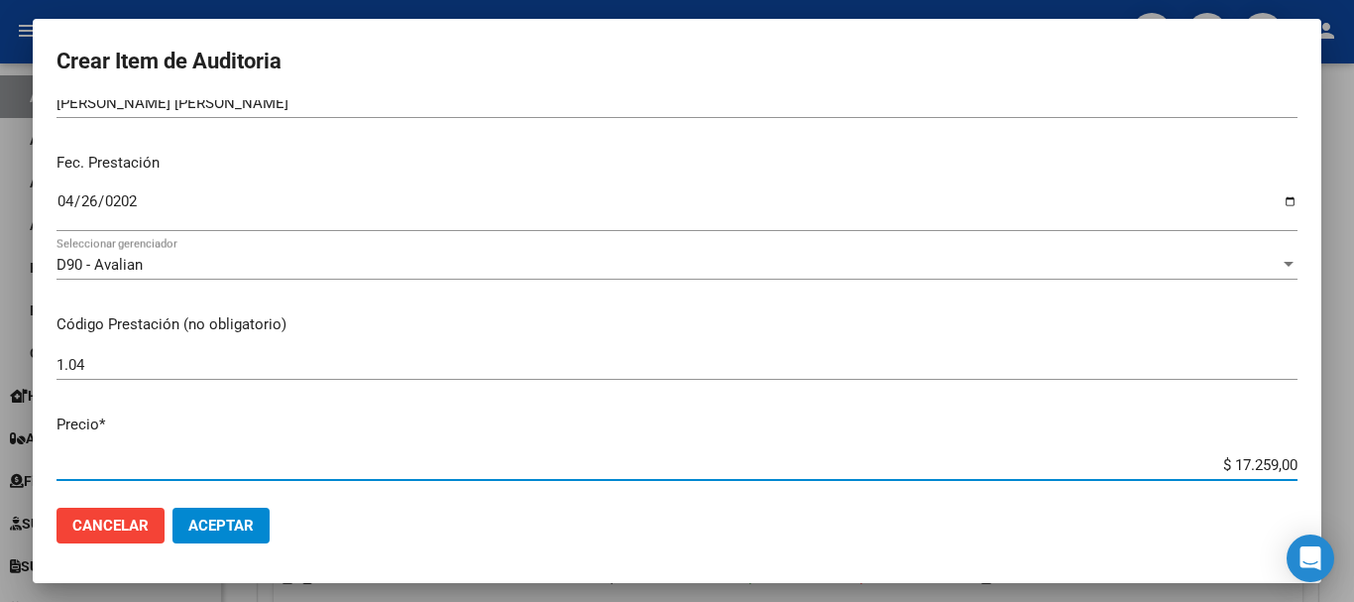
drag, startPoint x: 1218, startPoint y: 461, endPoint x: 1301, endPoint y: 461, distance: 82.3
click at [1301, 461] on mat-dialog-content "29610957 Nro Documento 27296109571 CUIL Afiliado Inactivo Análisis Afiliado Pre…" at bounding box center [677, 296] width 1289 height 392
type input "$ 0,03"
type input "$ 0,39"
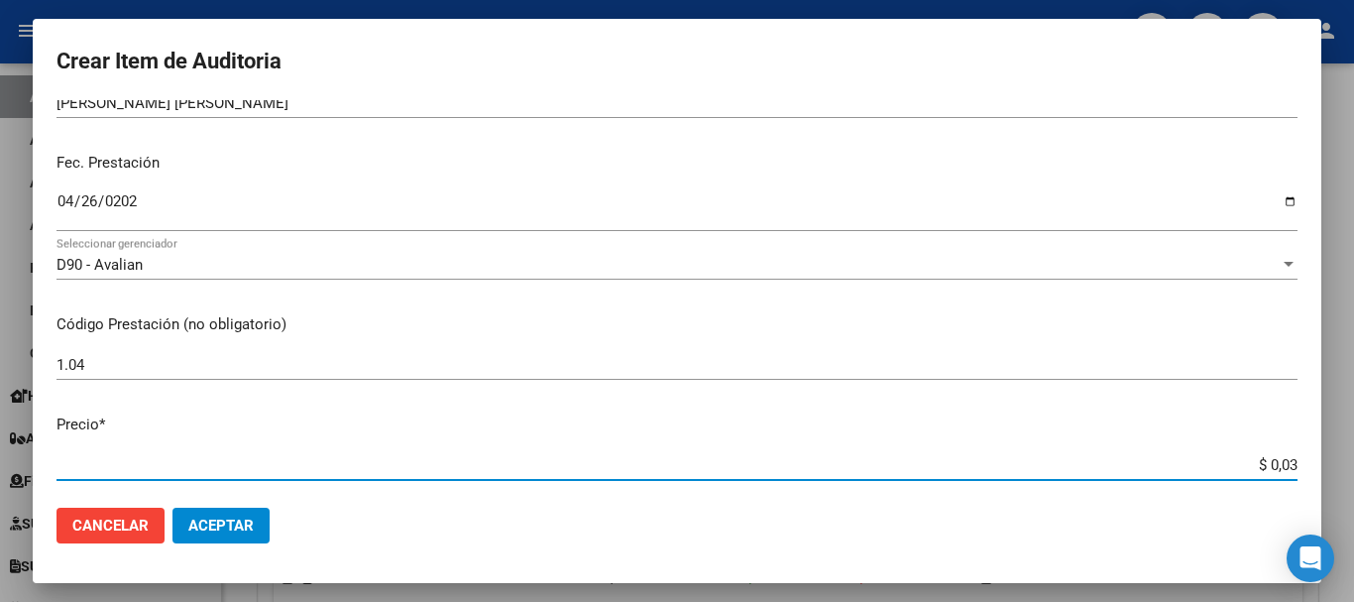
type input "$ 0,39"
type input "$ 3,99"
type input "$ 39,98"
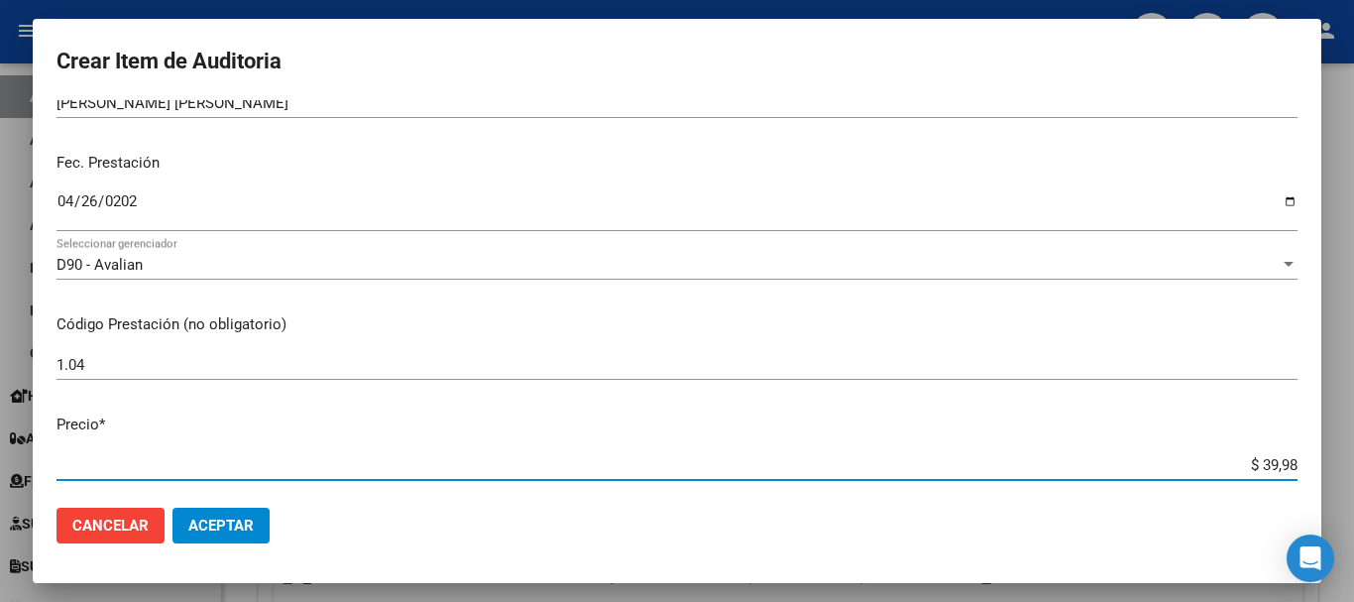
type input "$ 399,80"
type input "$ 3.998,00"
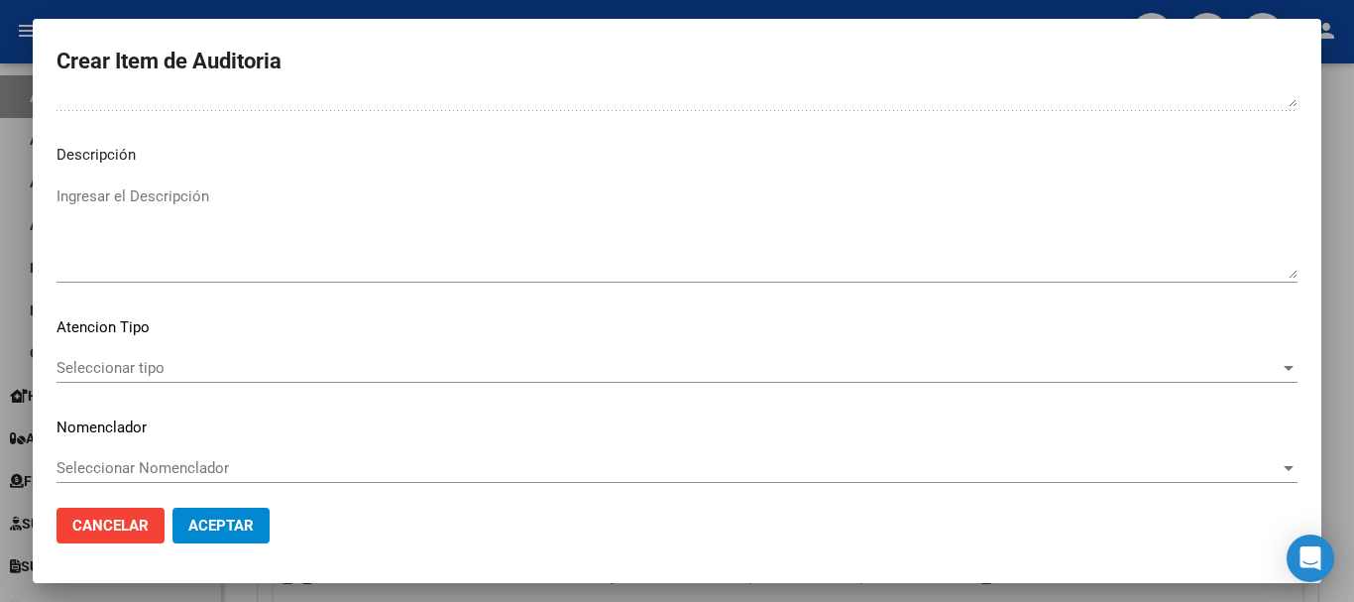
scroll to position [1222, 0]
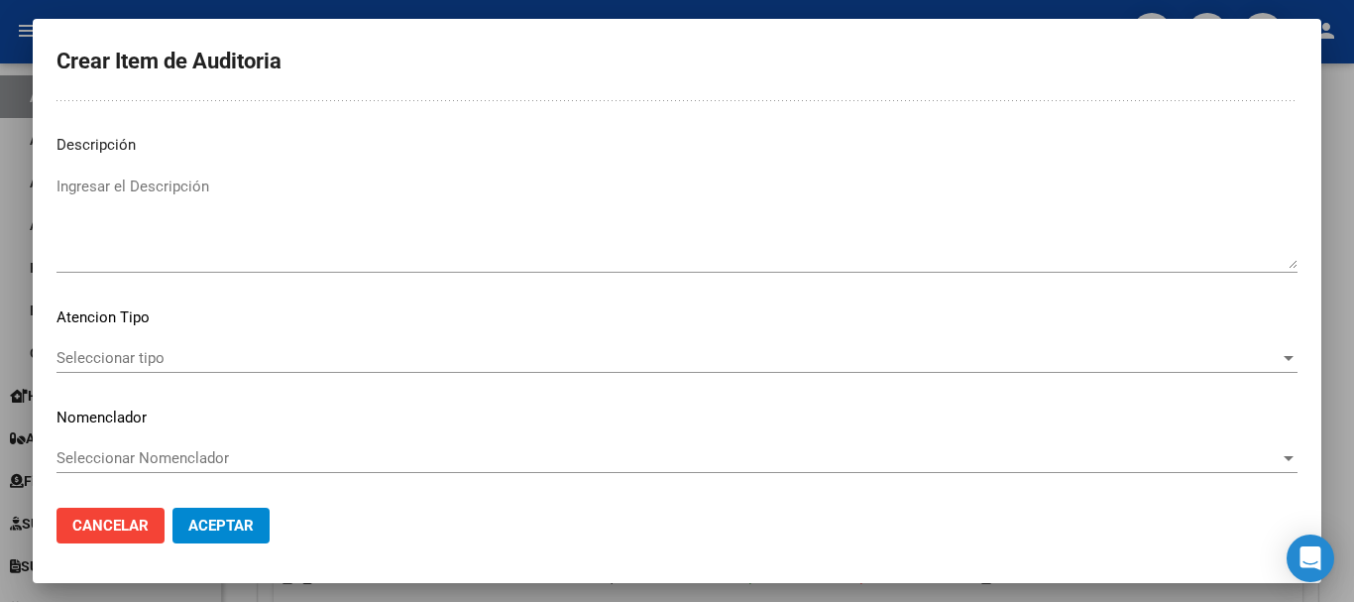
click at [1178, 367] on div "Seleccionar tipo Seleccionar tipo" at bounding box center [677, 358] width 1241 height 30
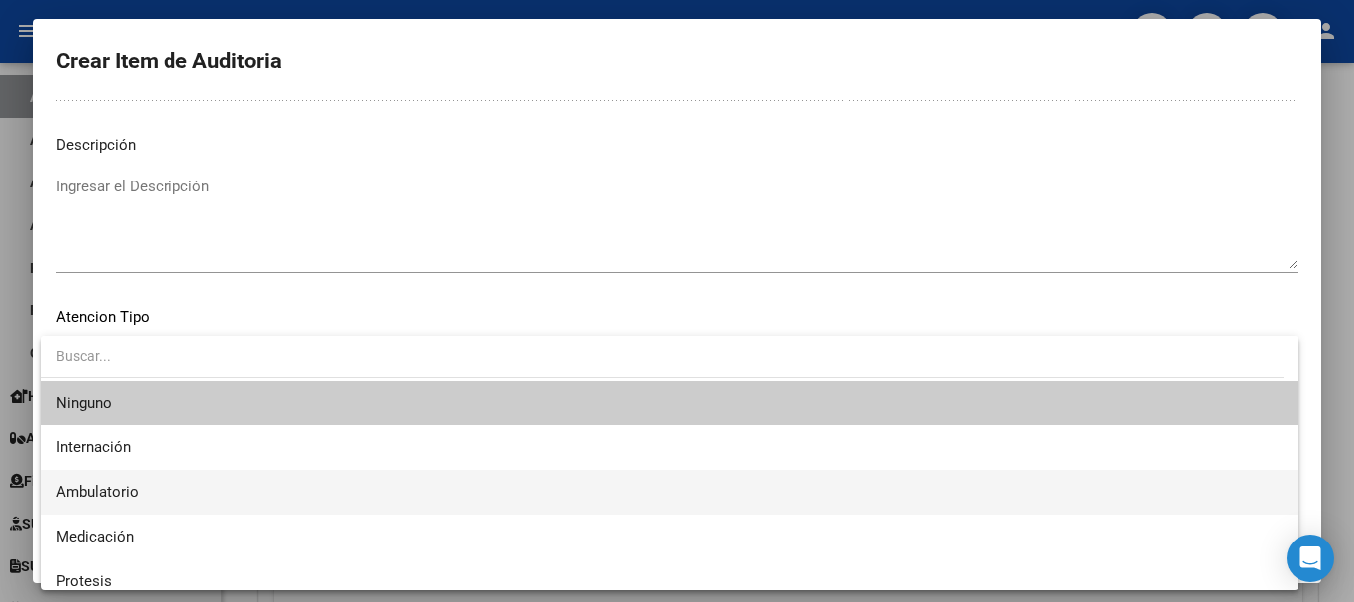
click at [299, 487] on span "Ambulatorio" at bounding box center [670, 492] width 1226 height 45
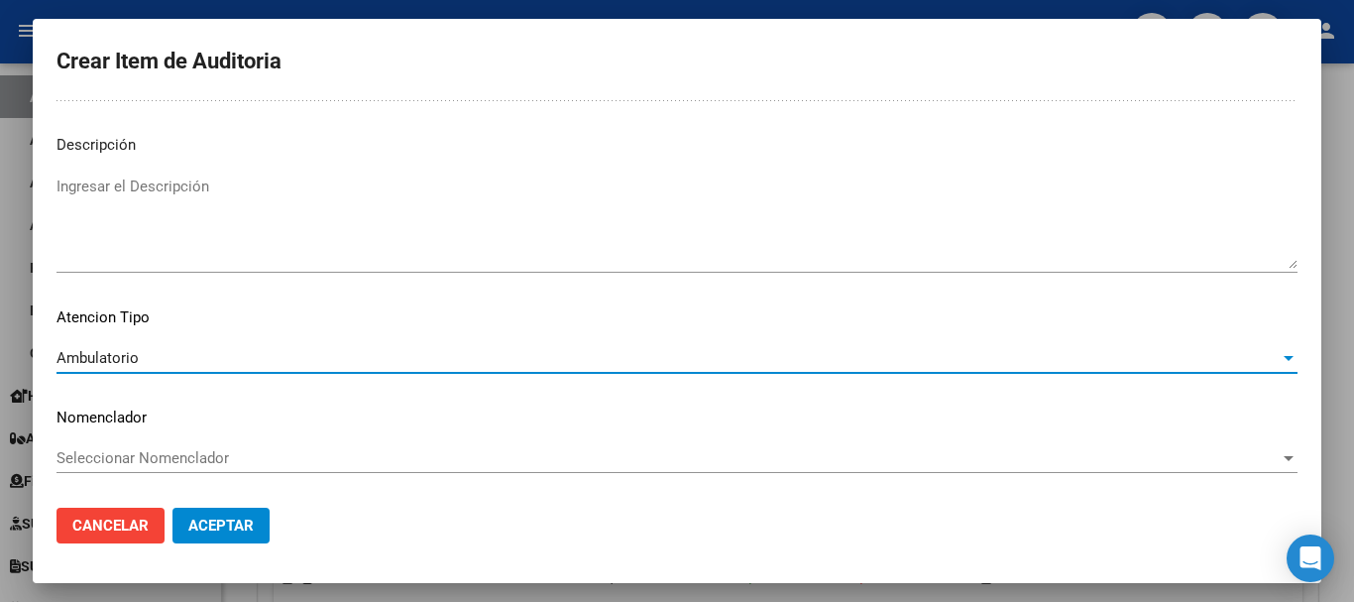
click at [246, 526] on span "Aceptar" at bounding box center [220, 526] width 65 height 18
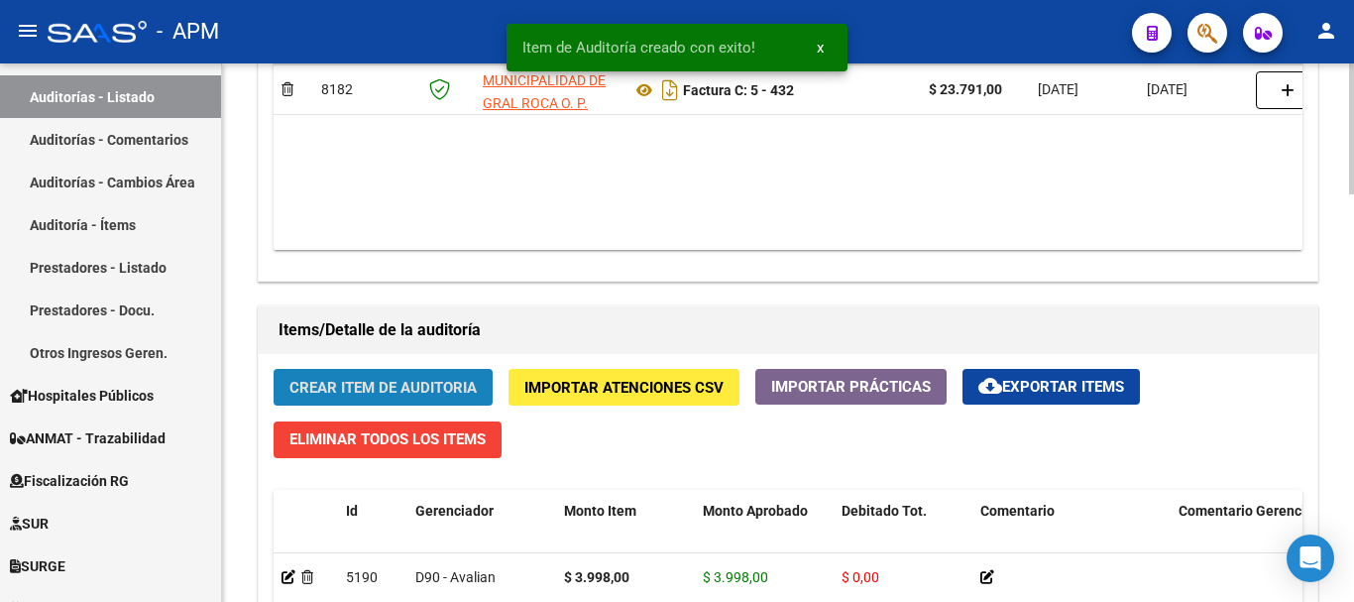
click at [416, 386] on span "Crear Item de Auditoria" at bounding box center [382, 388] width 187 height 18
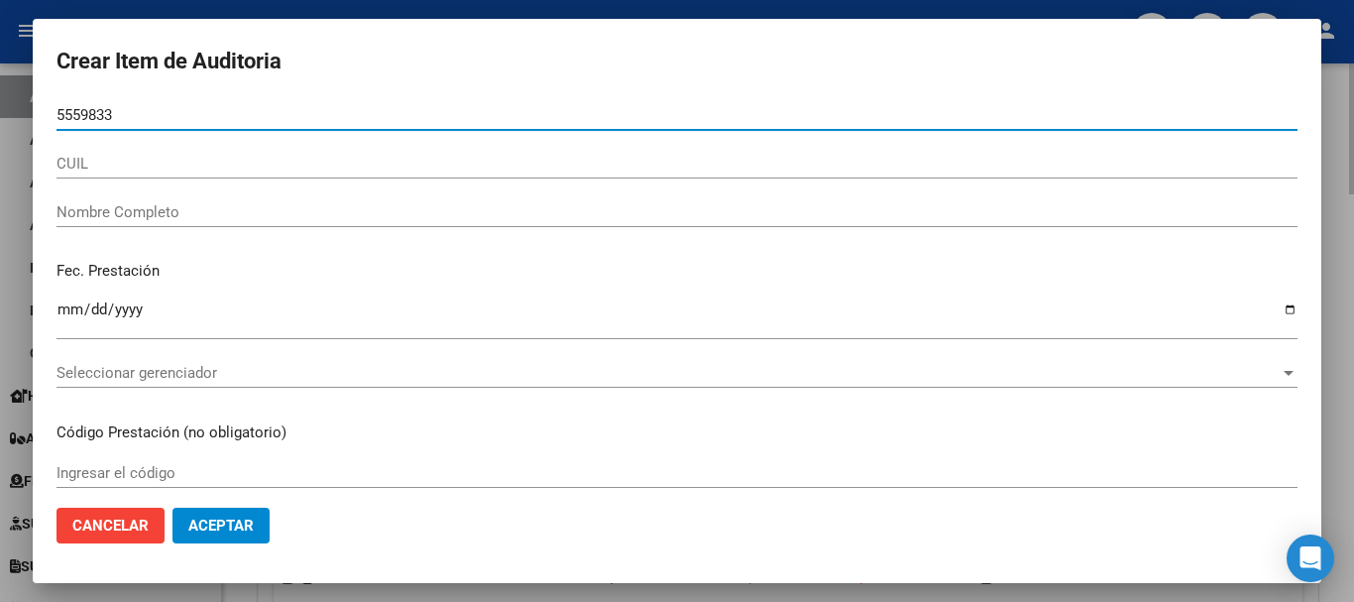
type input "55598335"
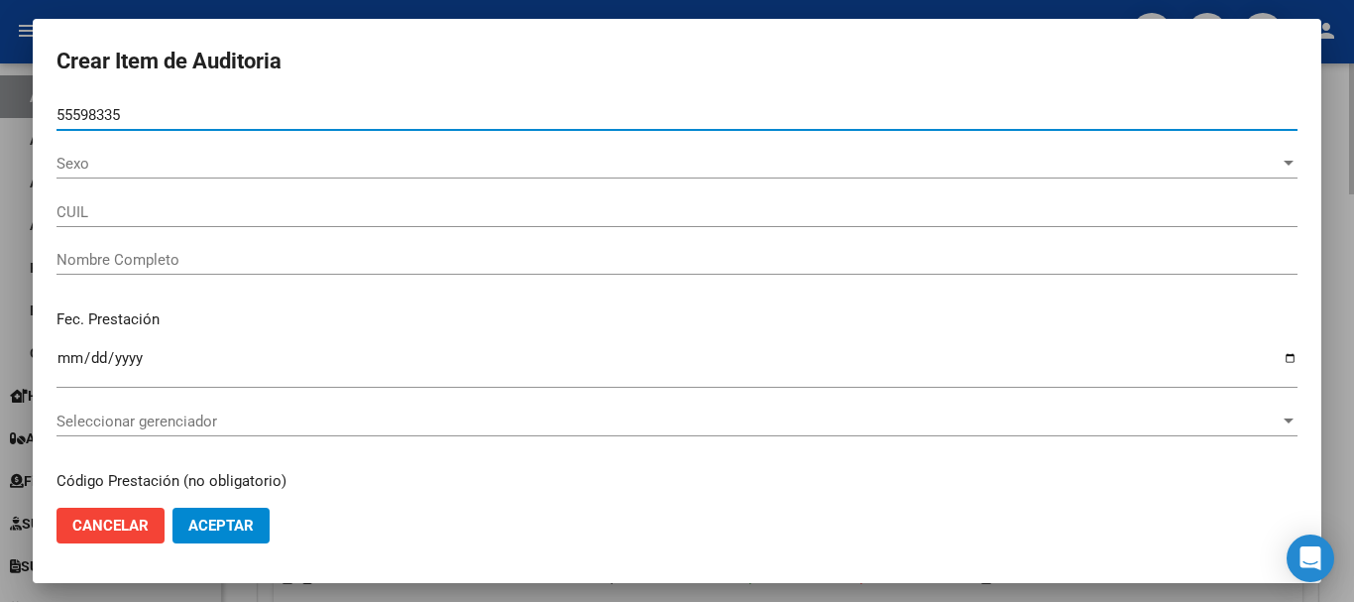
type input "20555983353"
type input "ORELLANA PEREYRA FABRICIO LEONEL"
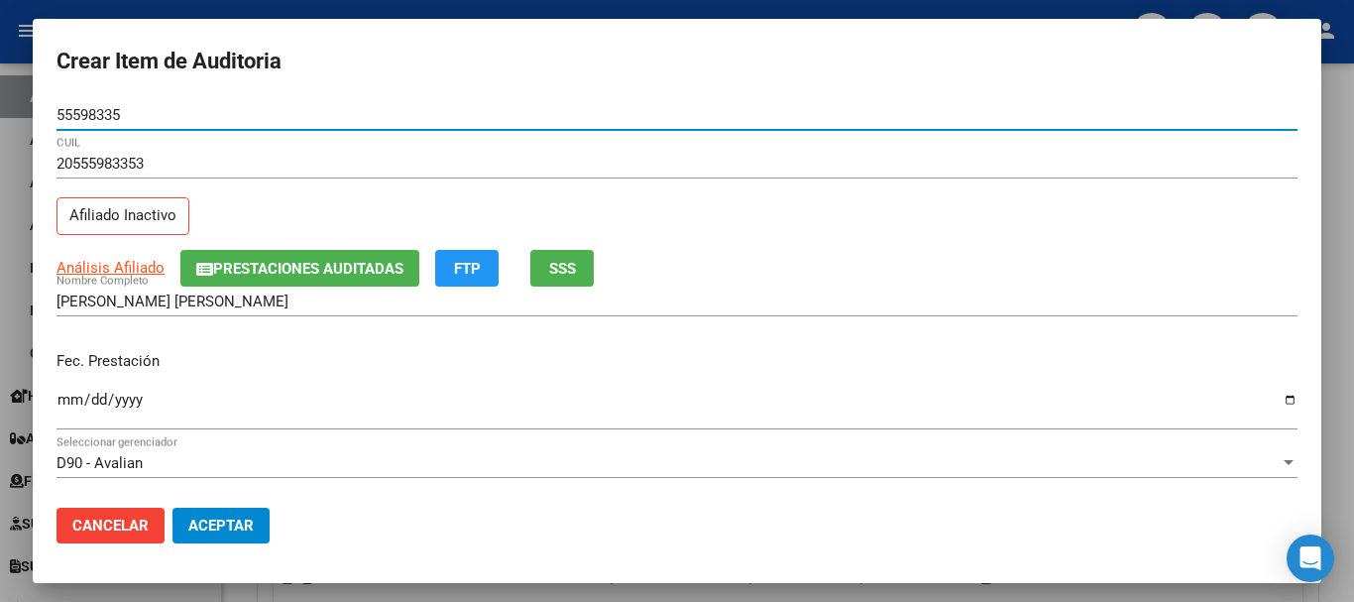
type input "55598335"
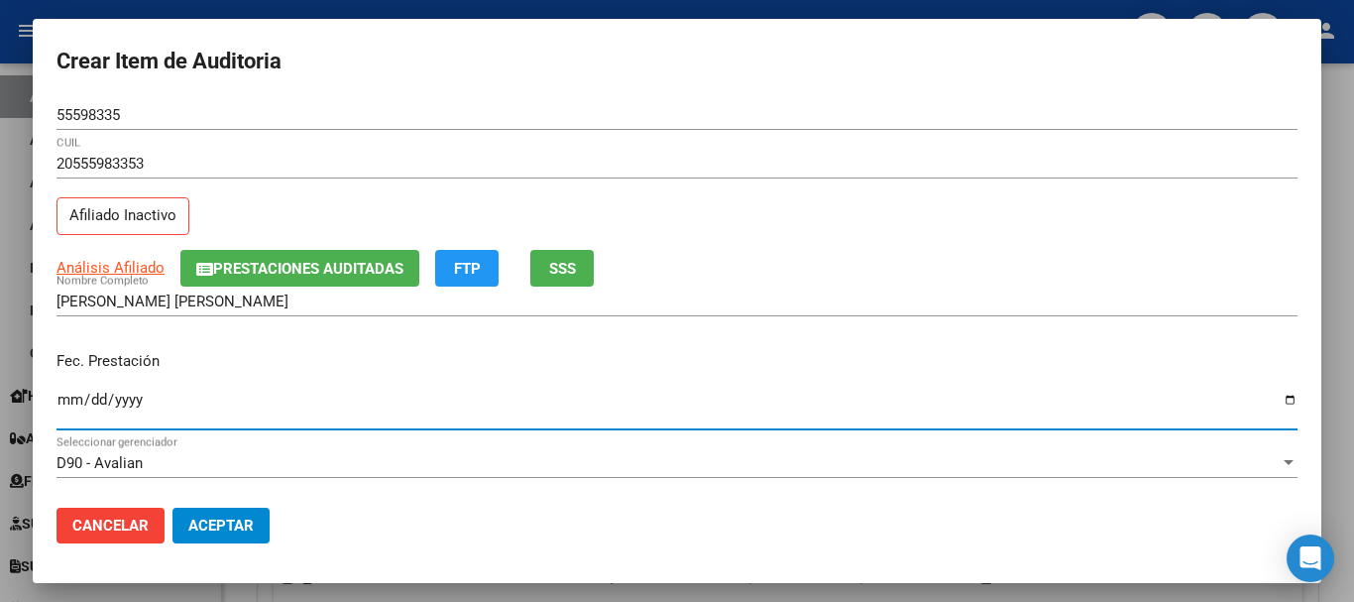
click at [68, 402] on input "Ingresar la fecha" at bounding box center [677, 408] width 1241 height 32
type input "2025-05-03"
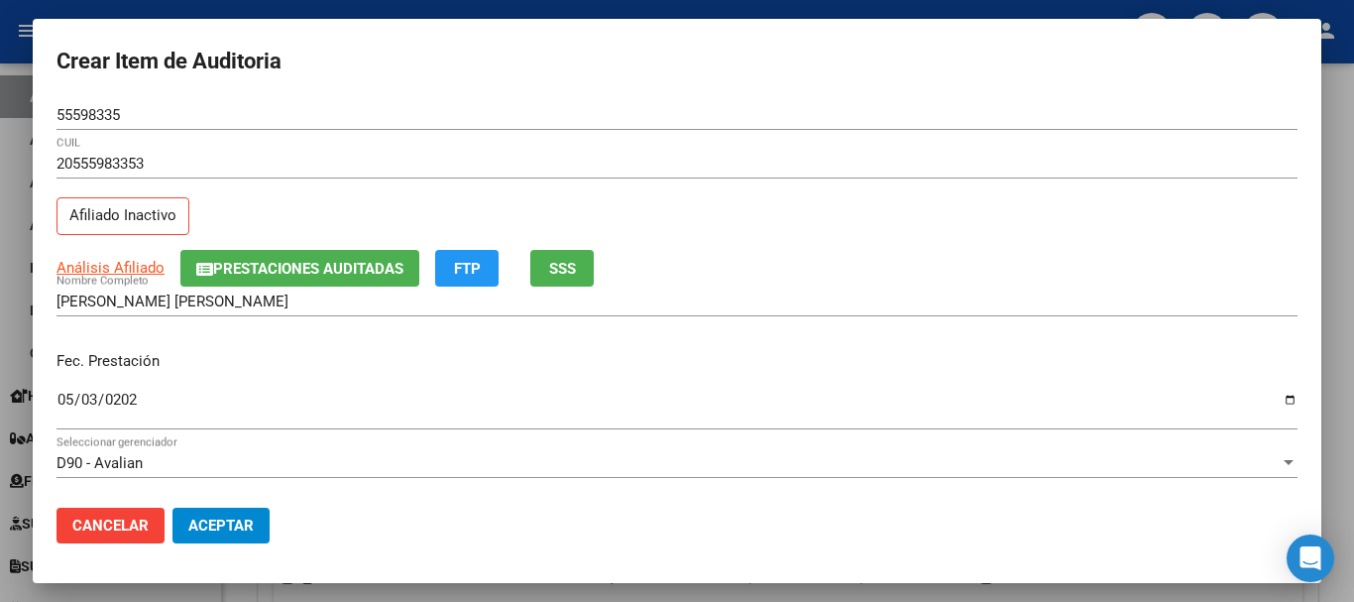
scroll to position [198, 0]
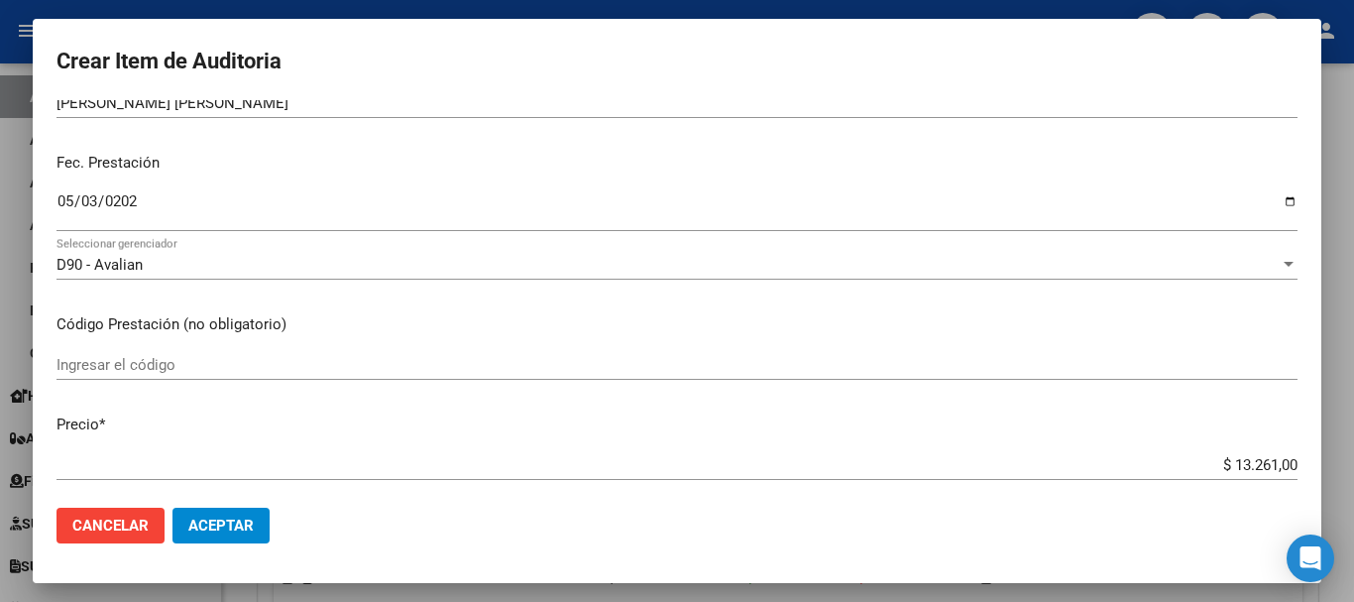
click at [158, 357] on input "Ingresar el código" at bounding box center [677, 365] width 1241 height 18
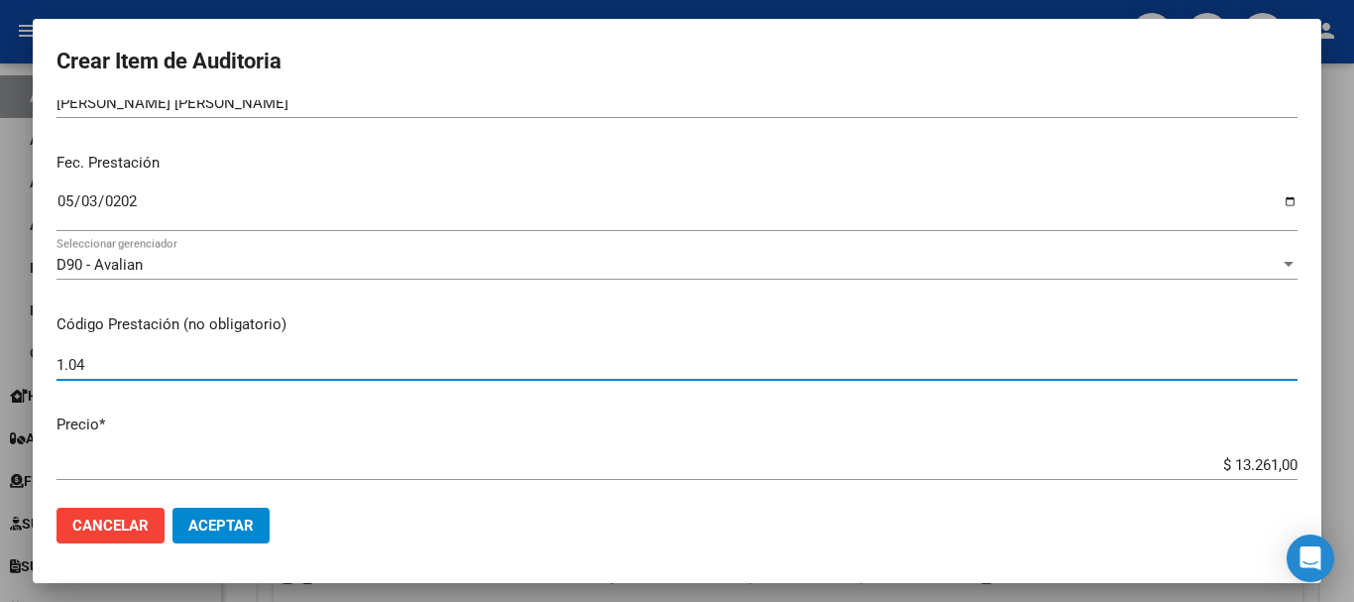
type input "1.04"
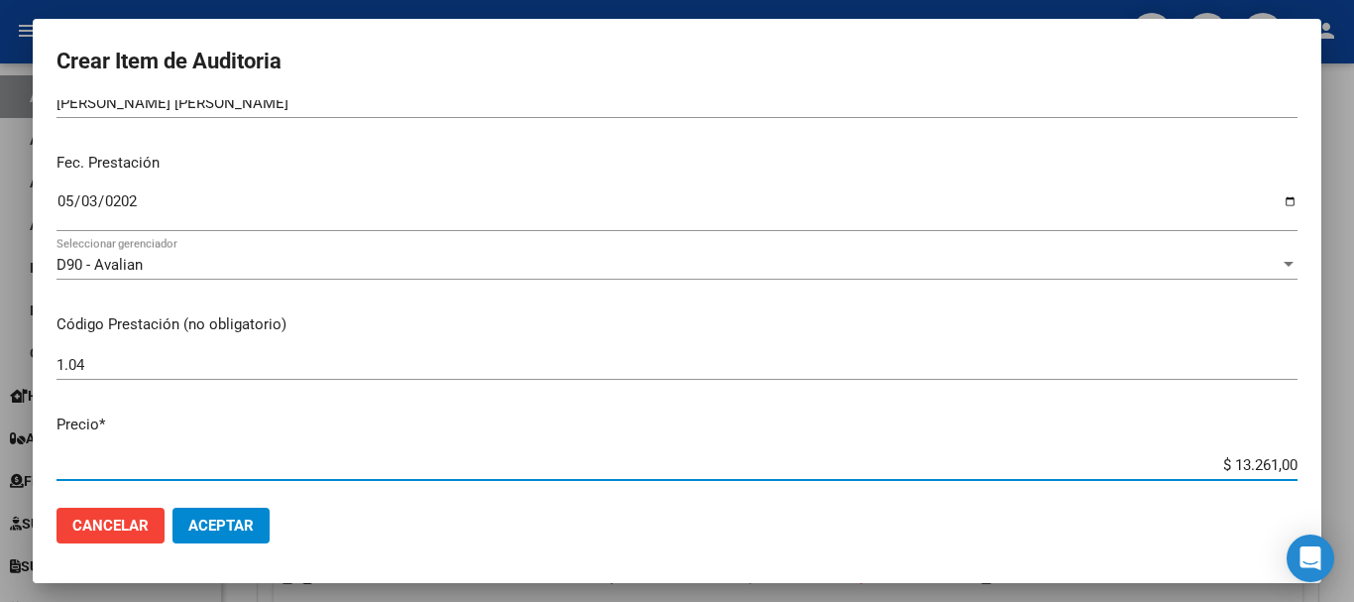
drag, startPoint x: 1222, startPoint y: 465, endPoint x: 1298, endPoint y: 465, distance: 75.3
click at [1298, 465] on app-form-text-field "Precio * $ 13.261,00 Ingresar el precio" at bounding box center [685, 443] width 1257 height 61
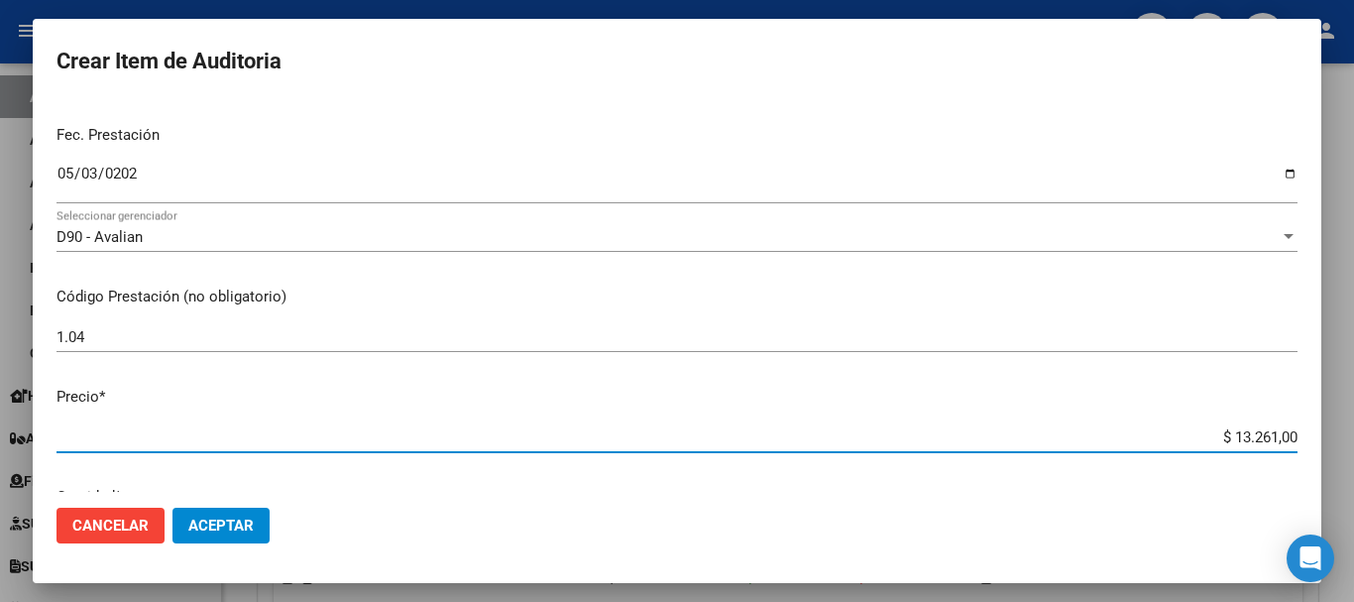
drag, startPoint x: 1221, startPoint y: 460, endPoint x: 1304, endPoint y: 473, distance: 83.3
click at [1304, 473] on mat-dialog-content "55598335 Nro Documento 20555983353 CUIL Afiliado Inactivo Análisis Afiliado Pre…" at bounding box center [677, 296] width 1289 height 392
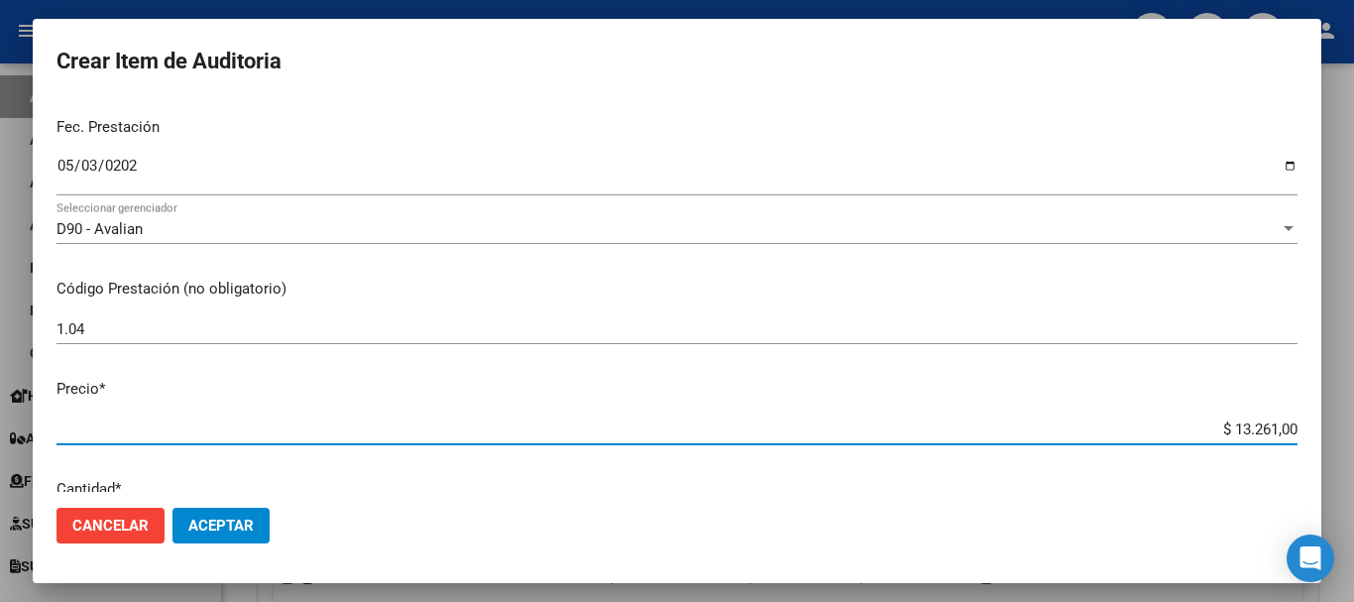
type input "$ 0,03"
type input "$ 0,39"
type input "$ 3,99"
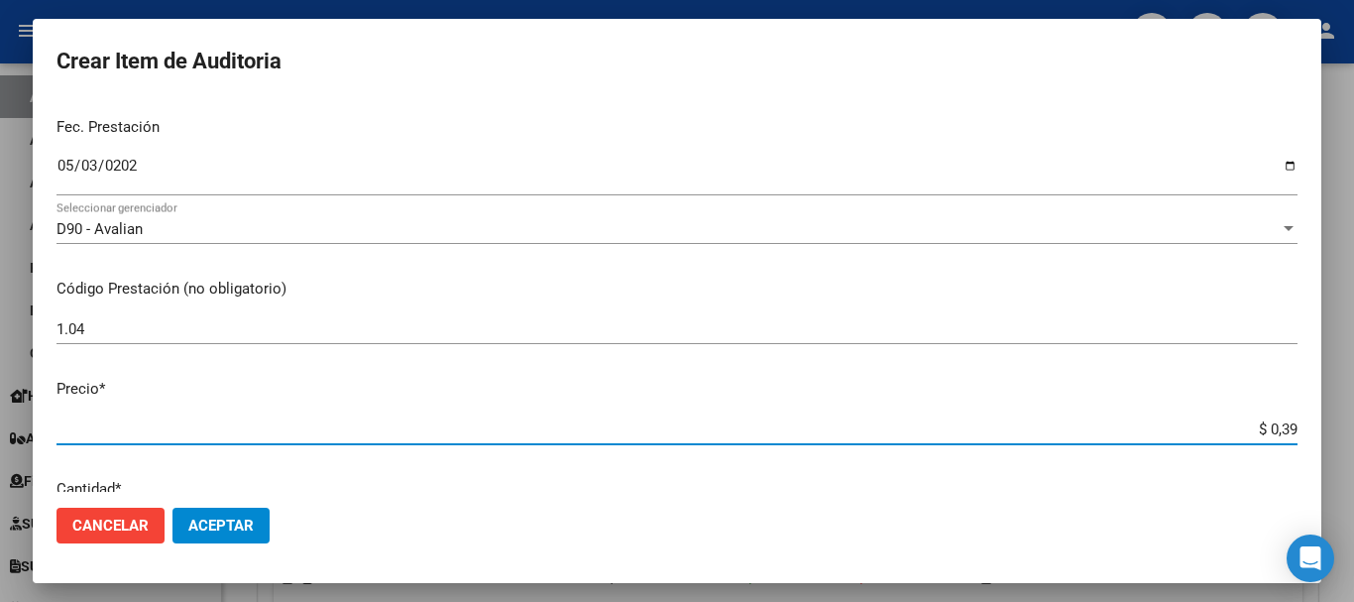
type input "$ 3,99"
type input "$ 39,98"
type input "$ 399,80"
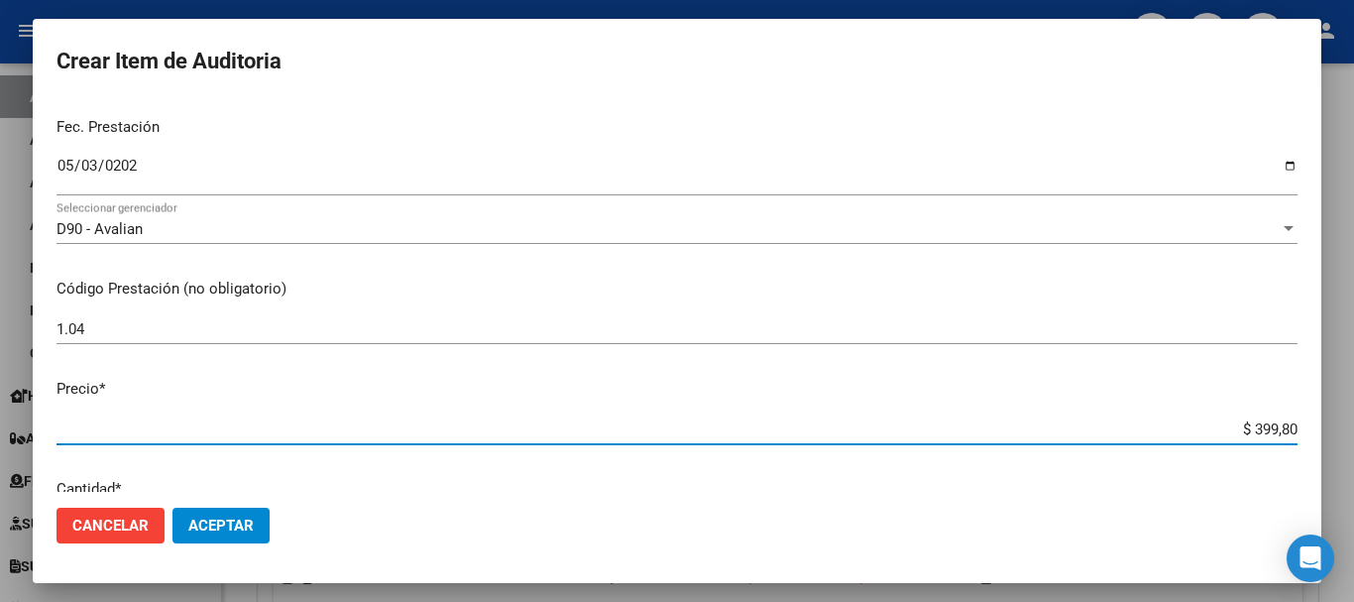
type input "$ 3.998,00"
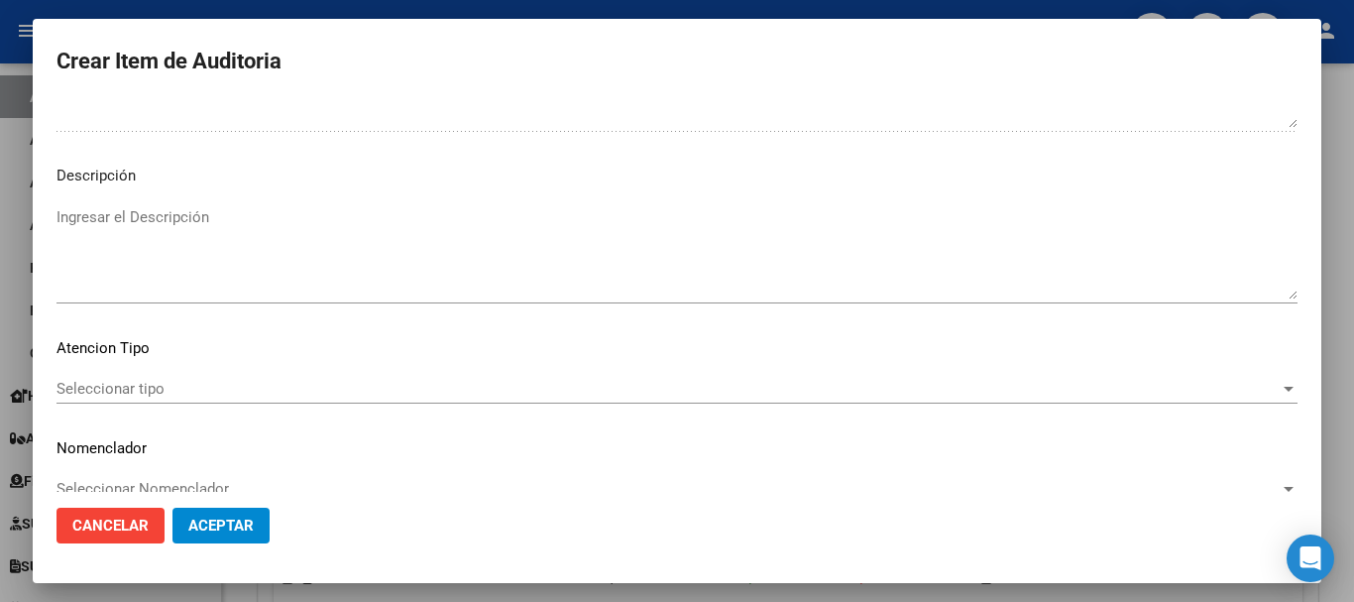
scroll to position [1222, 0]
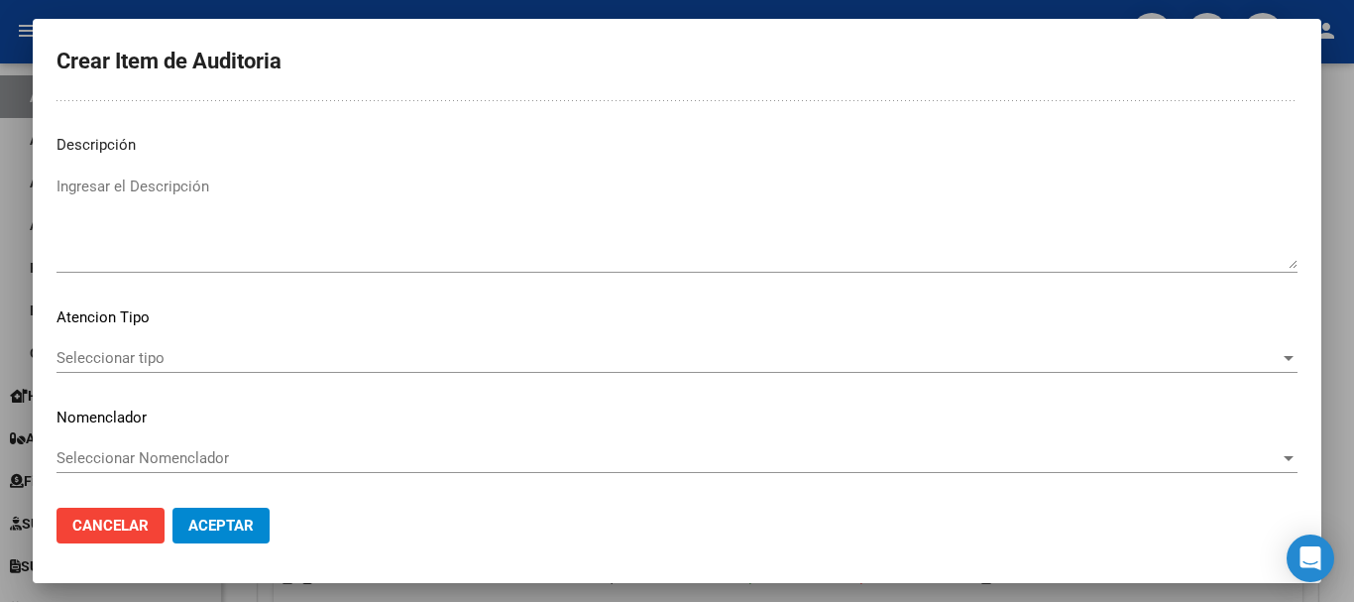
click at [932, 371] on div "Seleccionar tipo Seleccionar tipo" at bounding box center [677, 358] width 1241 height 30
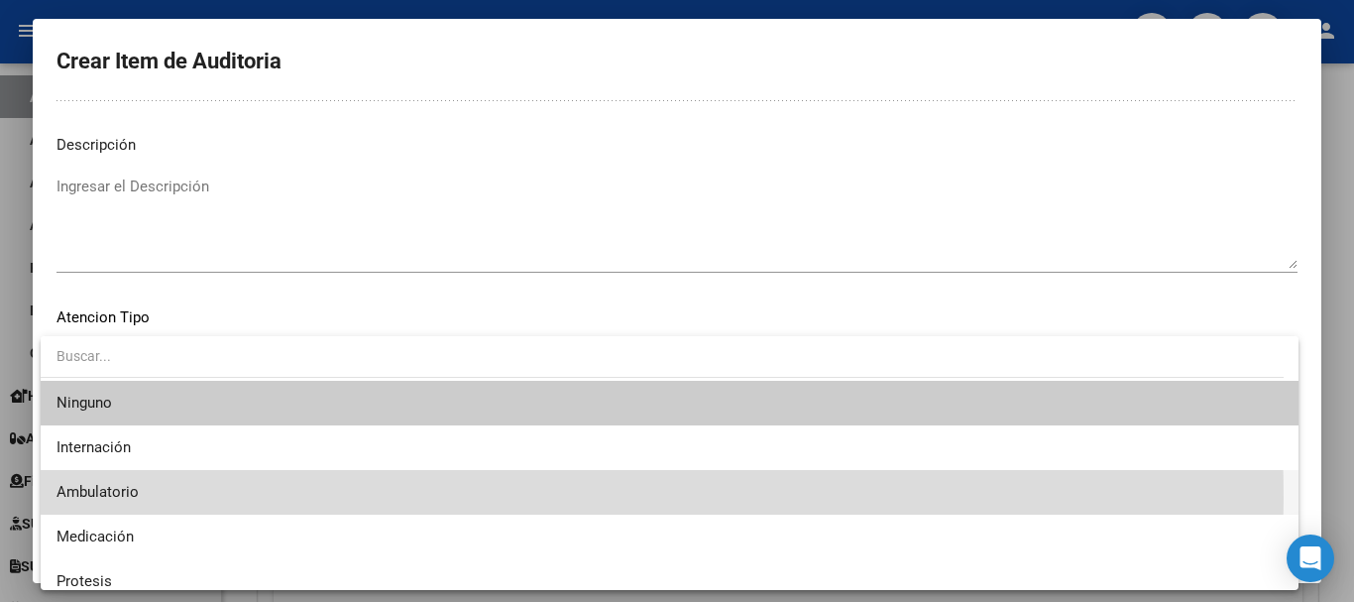
click at [340, 498] on span "Ambulatorio" at bounding box center [670, 492] width 1226 height 45
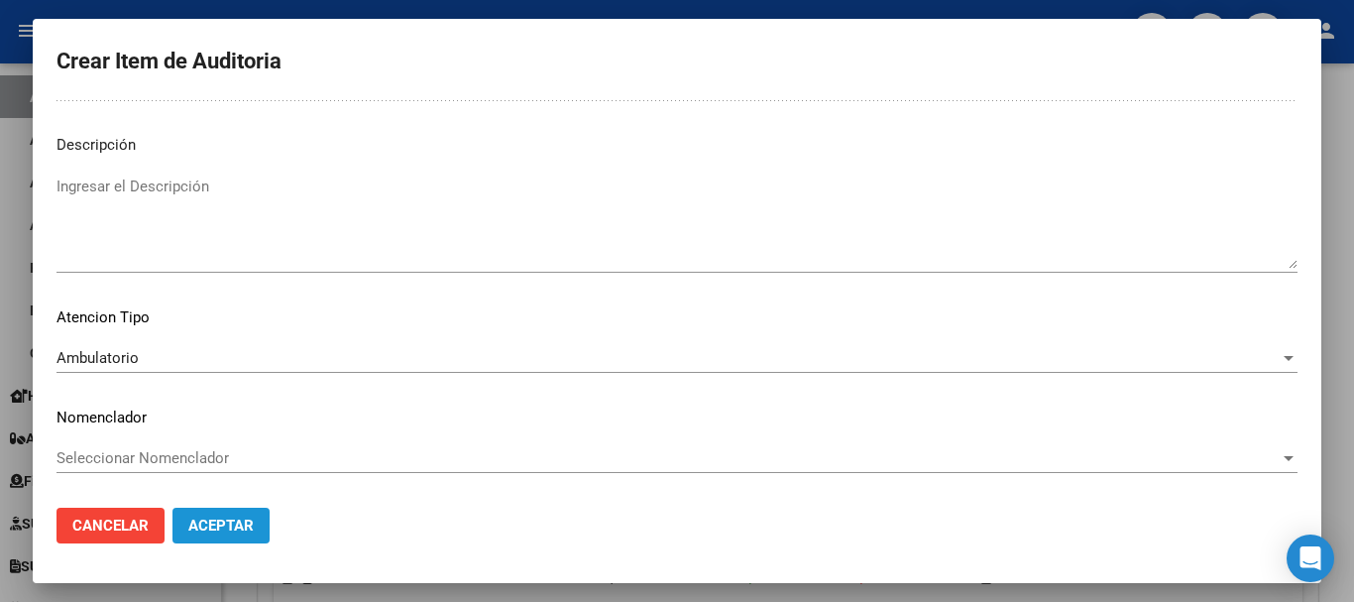
click at [238, 536] on button "Aceptar" at bounding box center [221, 526] width 97 height 36
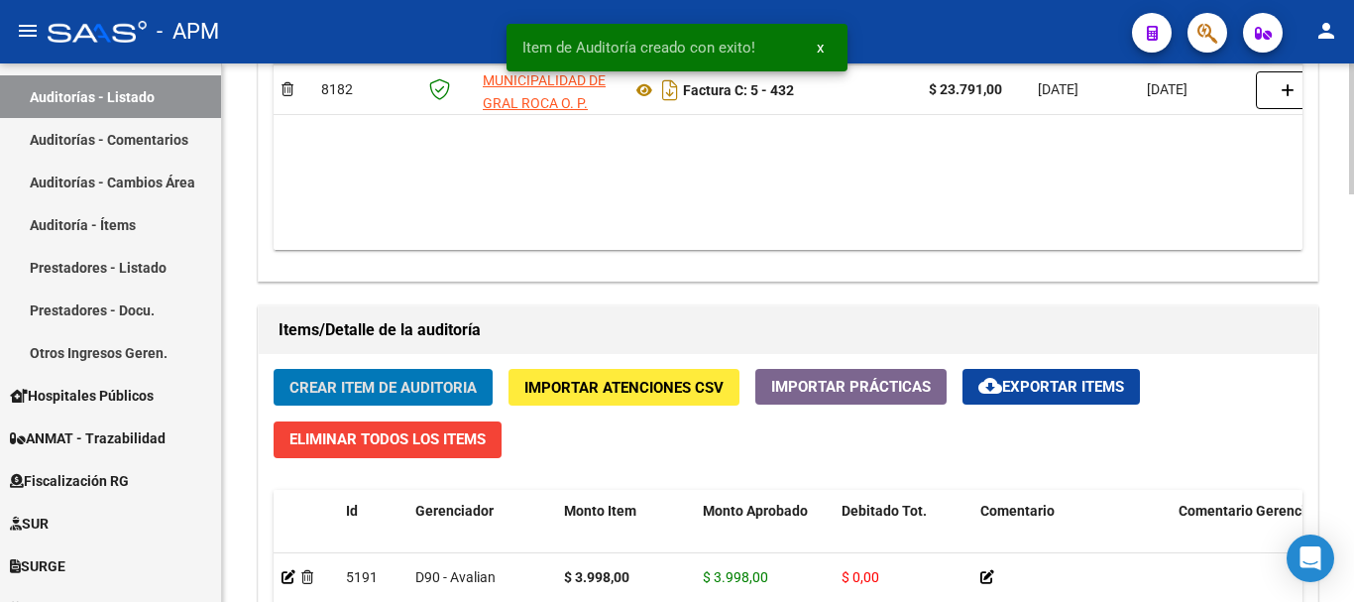
click at [370, 382] on span "Crear Item de Auditoria" at bounding box center [382, 388] width 187 height 18
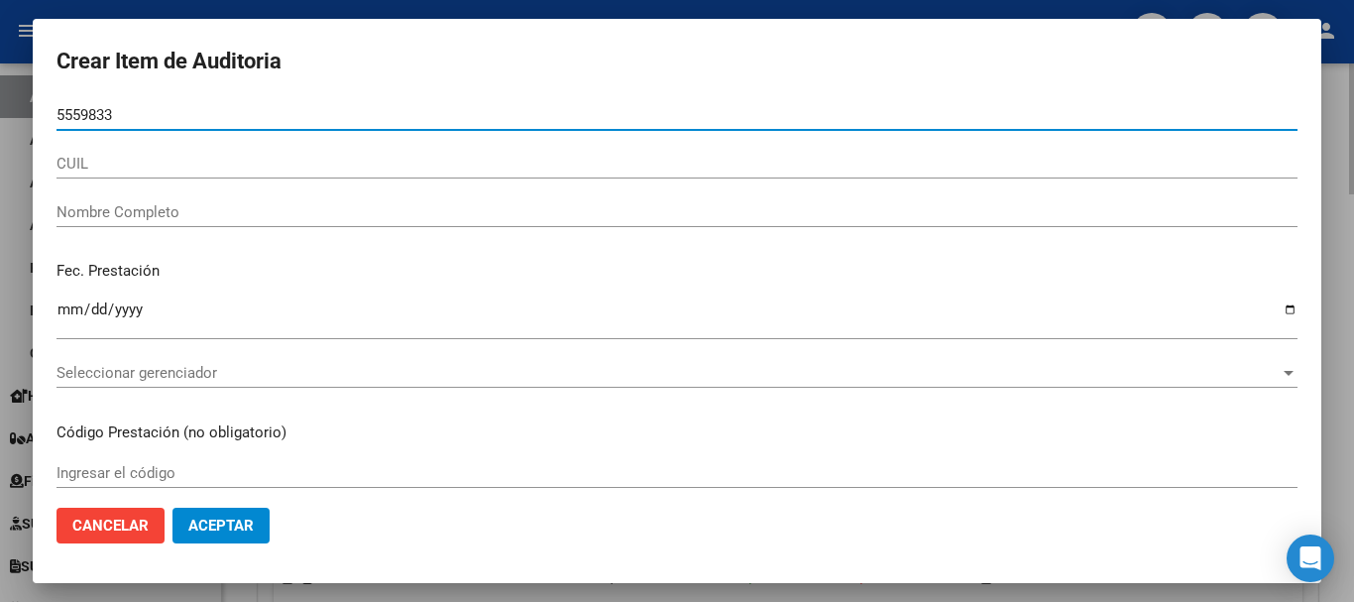
type input "55598335"
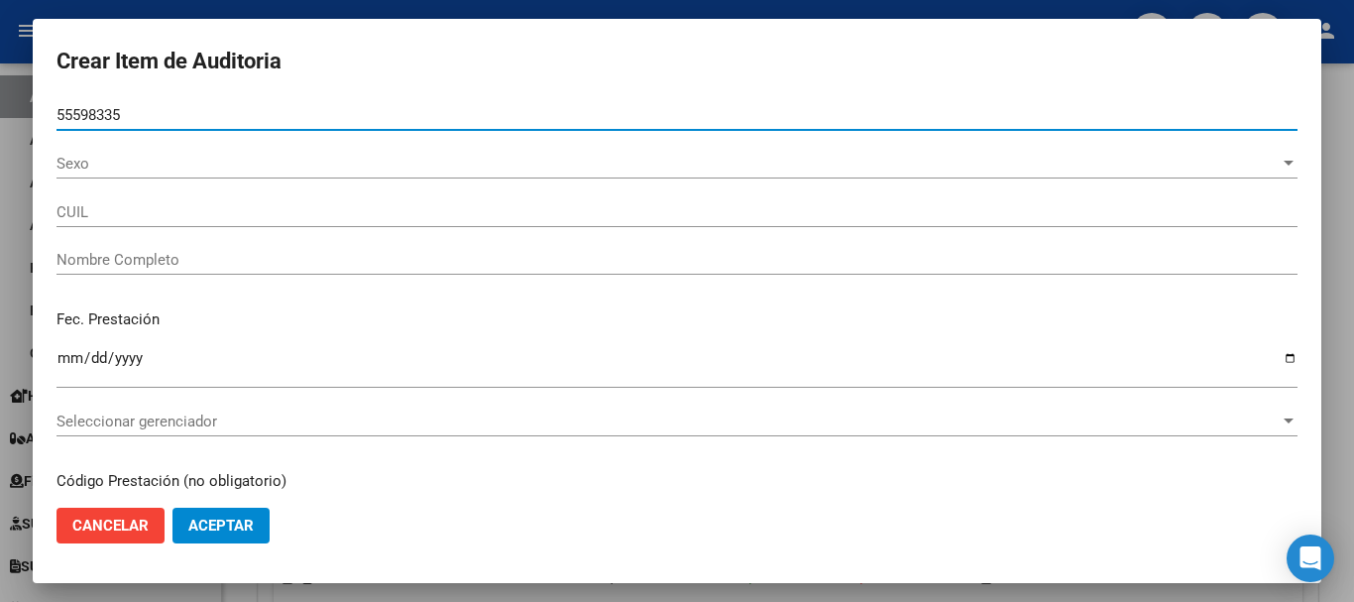
type input "20555983353"
type input "ORELLANA PEREYRA FABRICIO LEONEL"
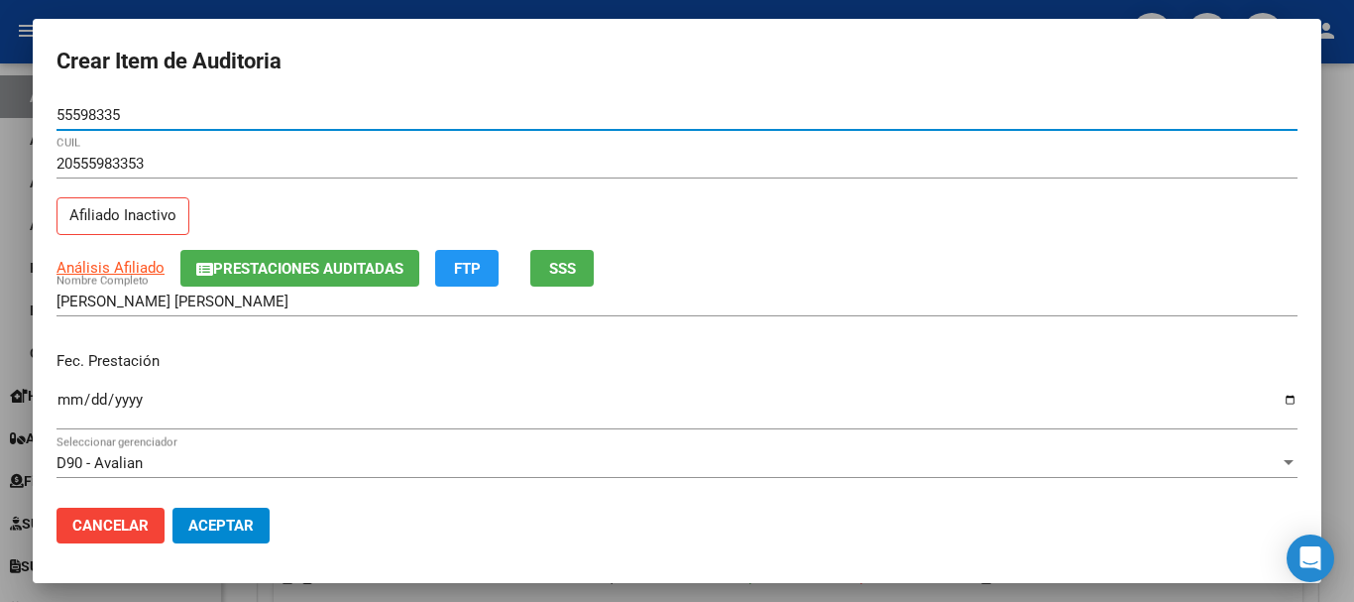
type input "55598335"
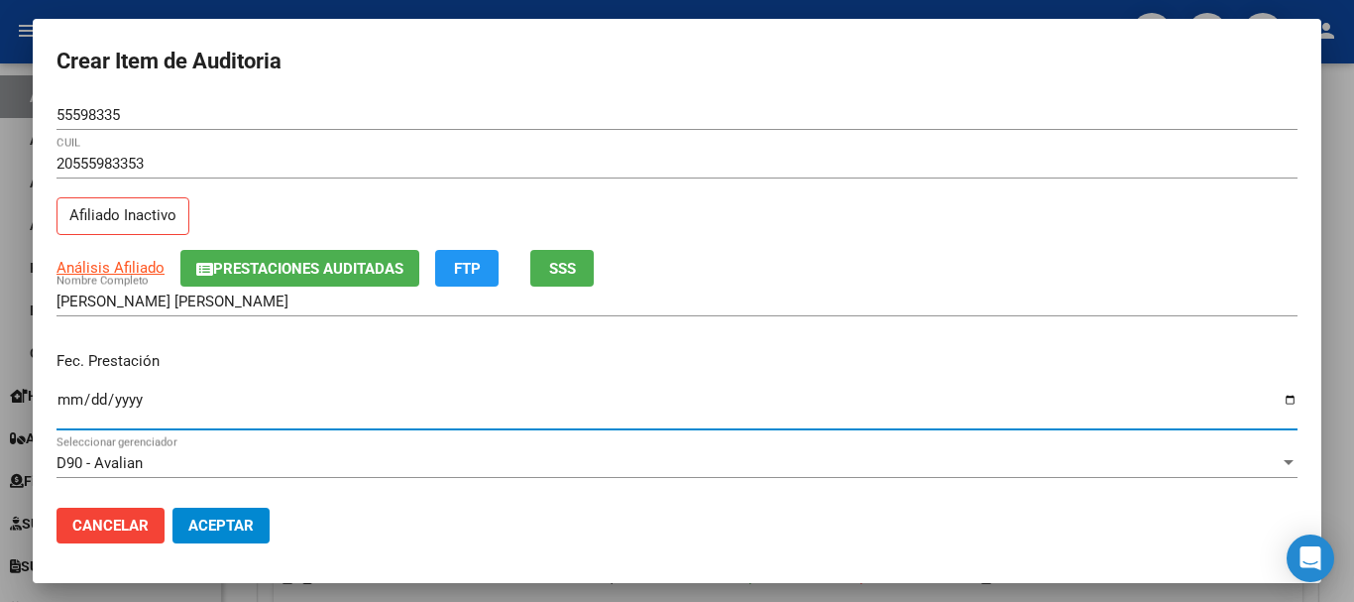
click at [76, 404] on input "Ingresar la fecha" at bounding box center [677, 408] width 1241 height 32
type input "2025-05-04"
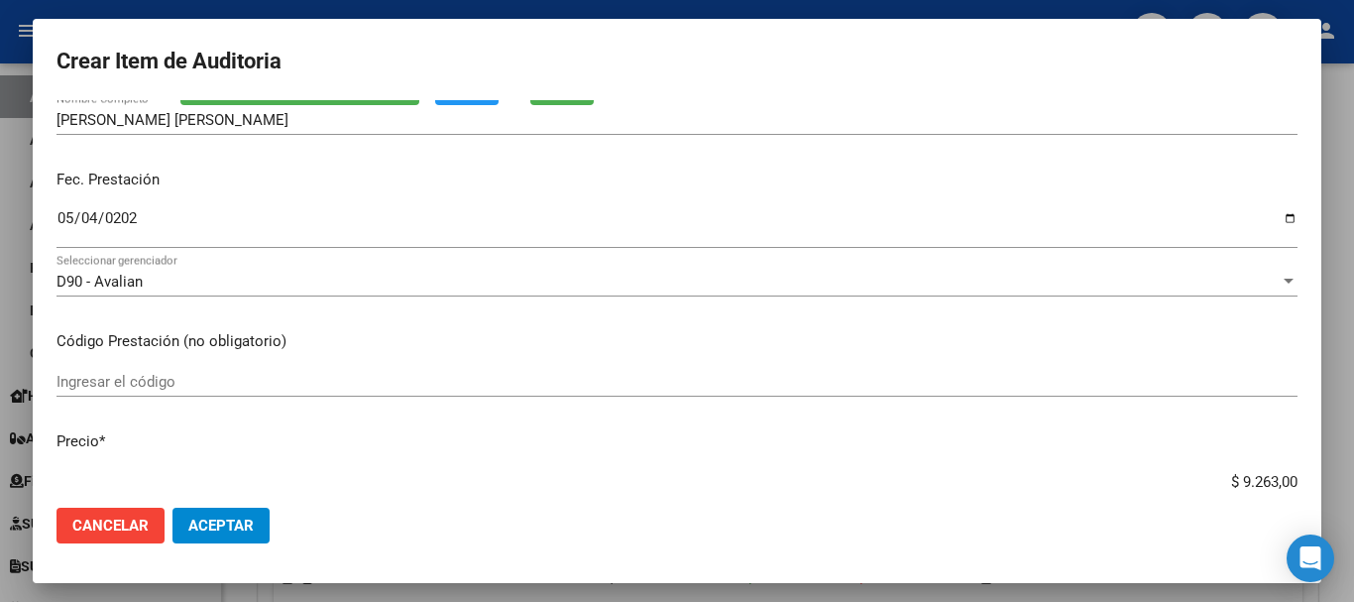
scroll to position [198, 0]
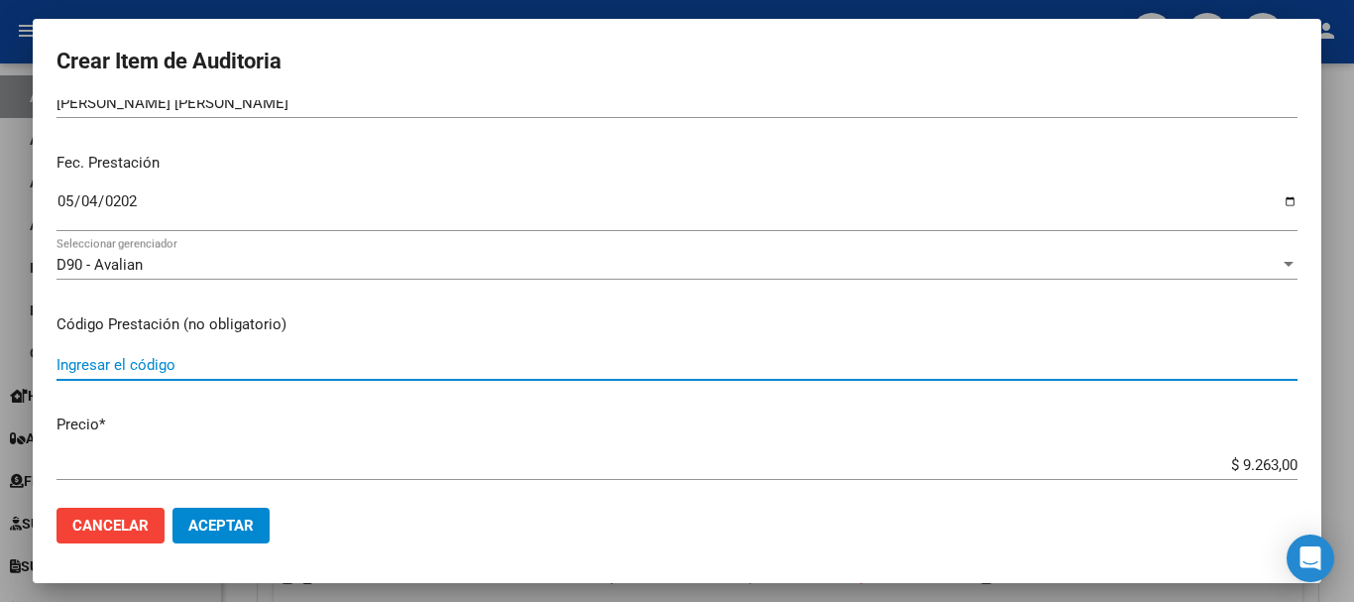
click at [125, 369] on input "Ingresar el código" at bounding box center [677, 365] width 1241 height 18
type input "1.04"
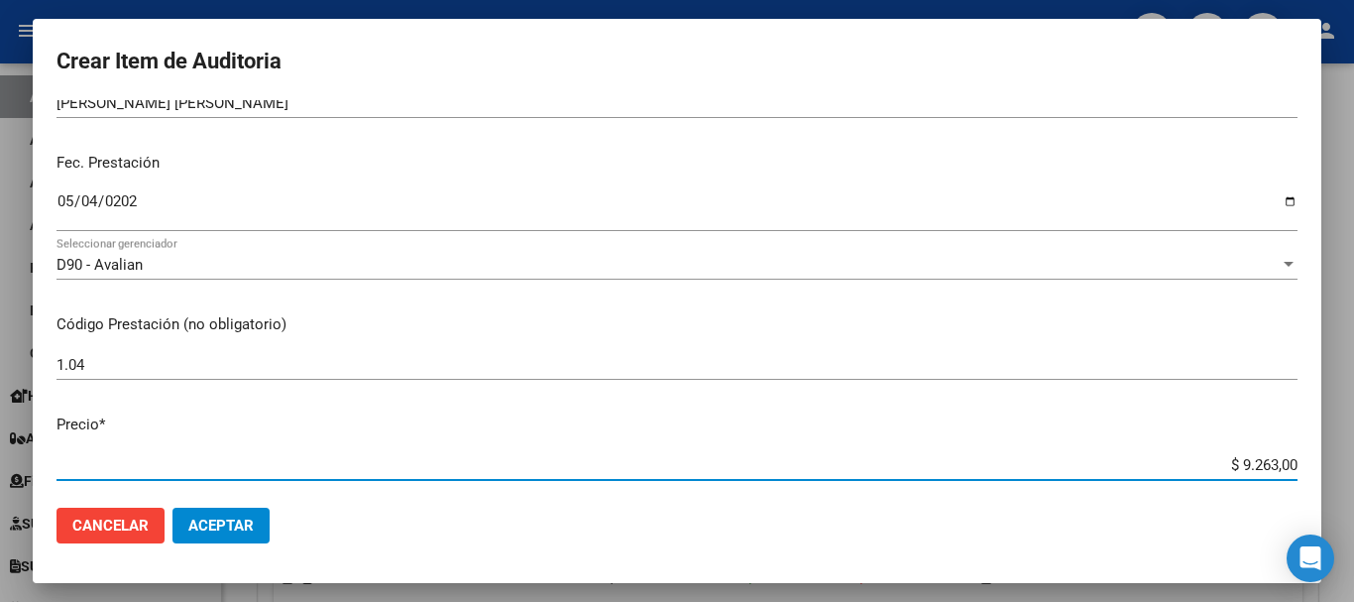
drag, startPoint x: 1226, startPoint y: 464, endPoint x: 1295, endPoint y: 462, distance: 68.4
click at [1295, 462] on app-form-text-field "Precio * $ 9.263,00 Ingresar el precio" at bounding box center [685, 443] width 1257 height 61
type input "$ 0,03"
type input "$ 0,39"
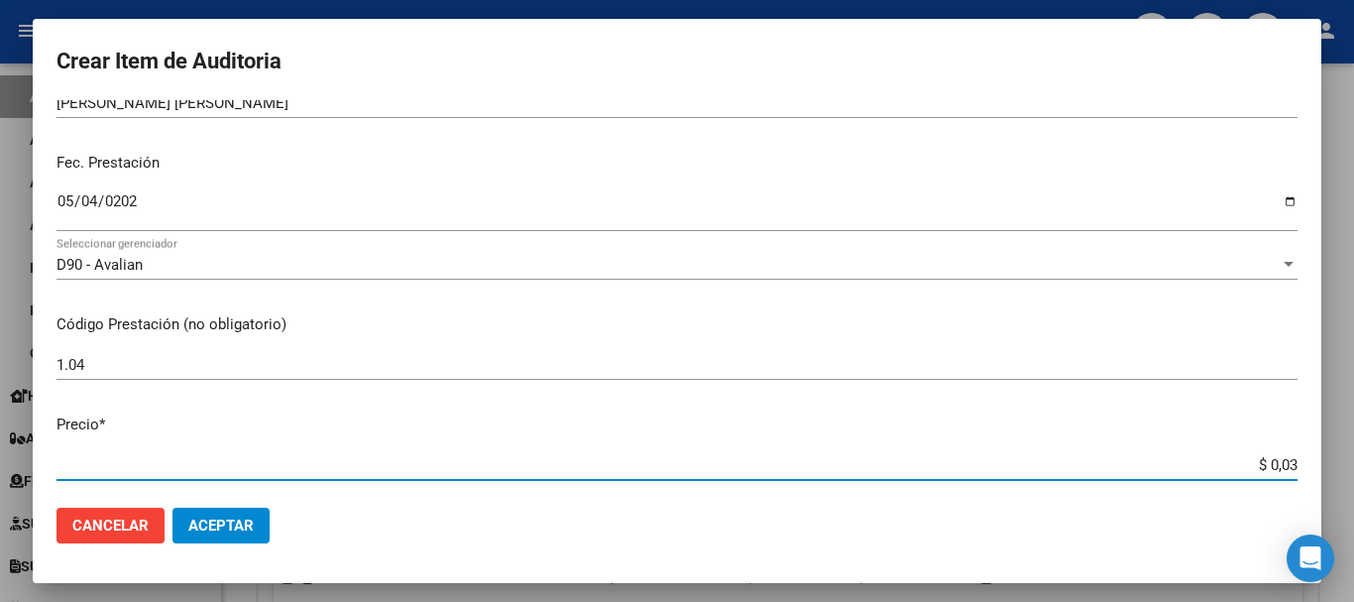
type input "$ 0,39"
type input "$ 3,99"
type input "$ 39,98"
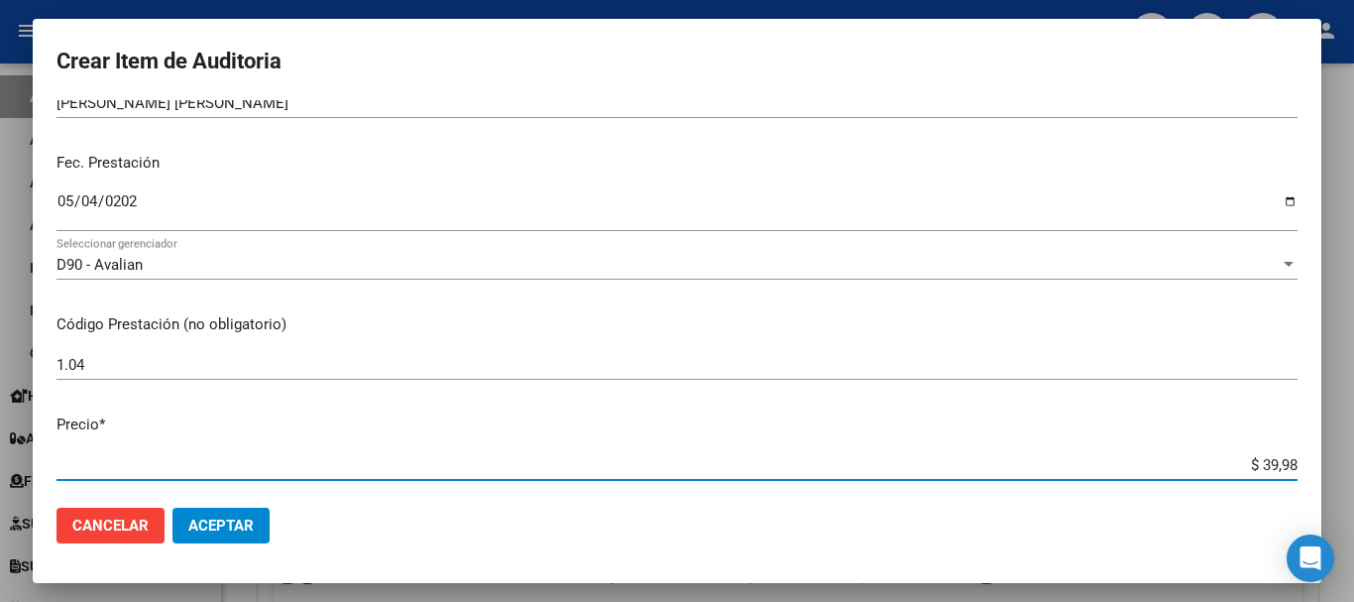
type input "$ 399,80"
type input "$ 3.998,00"
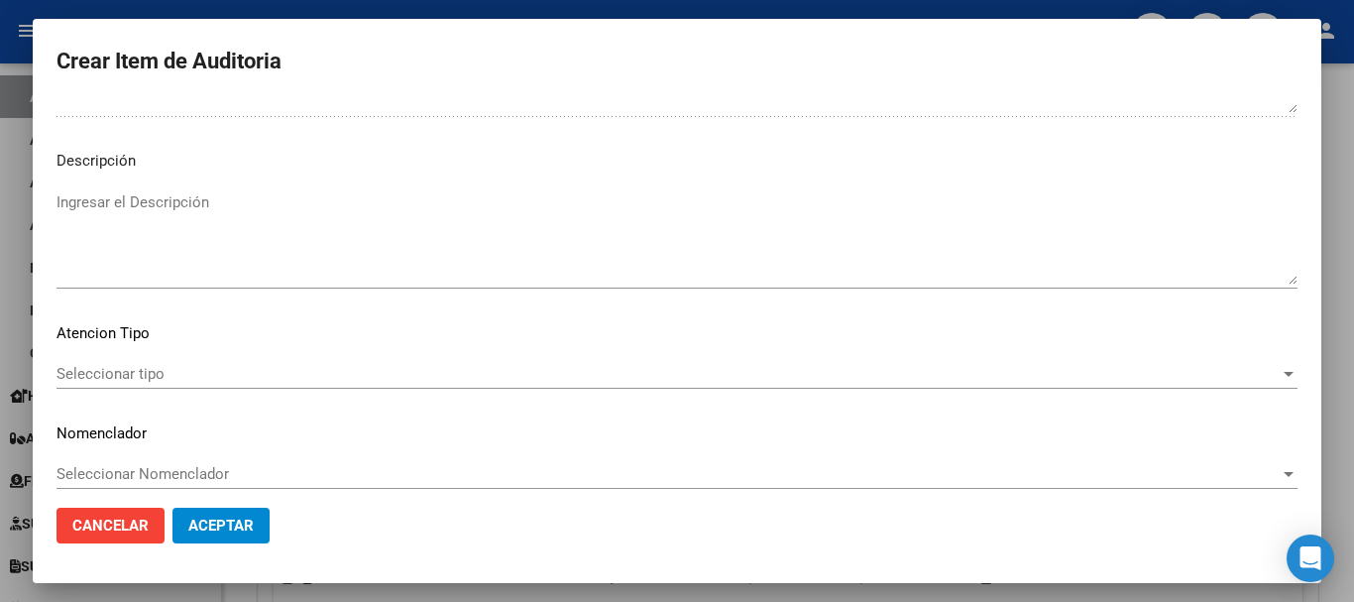
scroll to position [1222, 0]
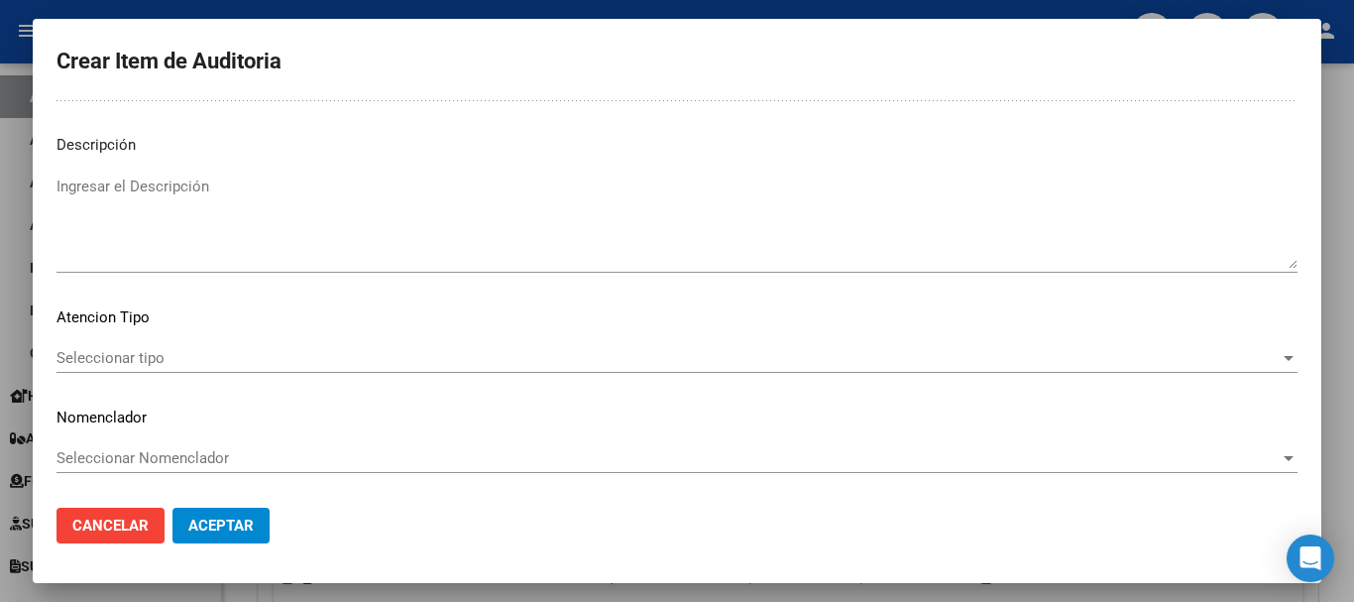
click at [1155, 371] on div "Seleccionar tipo Seleccionar tipo" at bounding box center [677, 358] width 1241 height 30
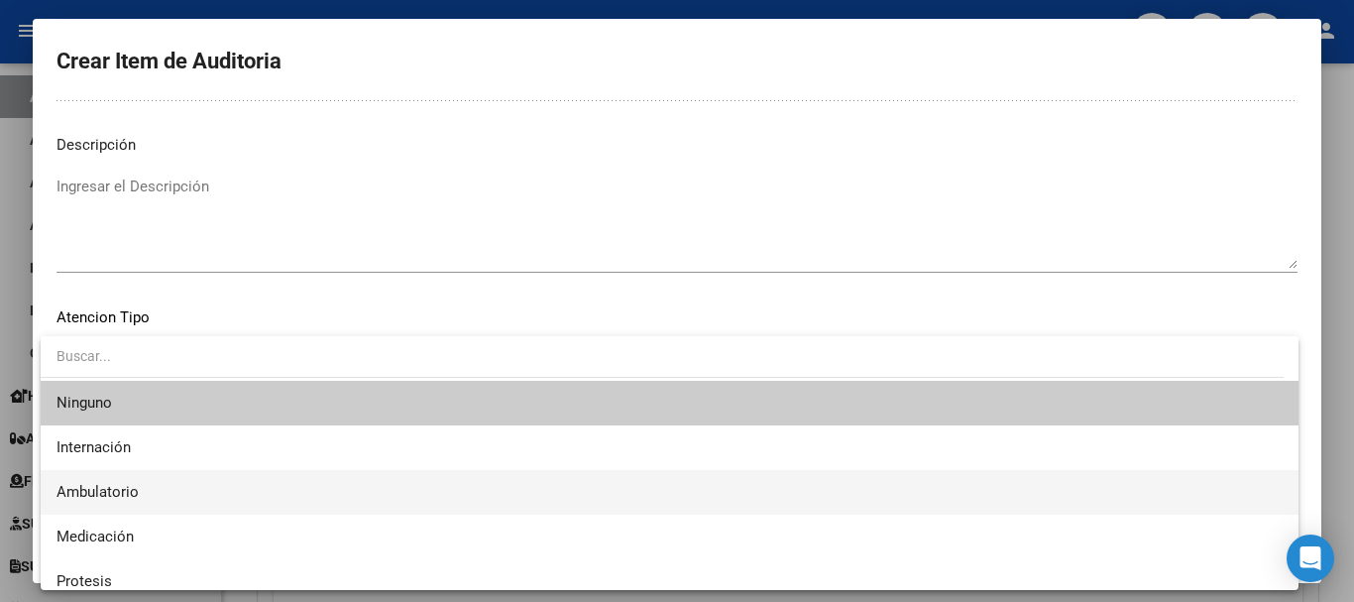
click at [336, 485] on span "Ambulatorio" at bounding box center [670, 492] width 1226 height 45
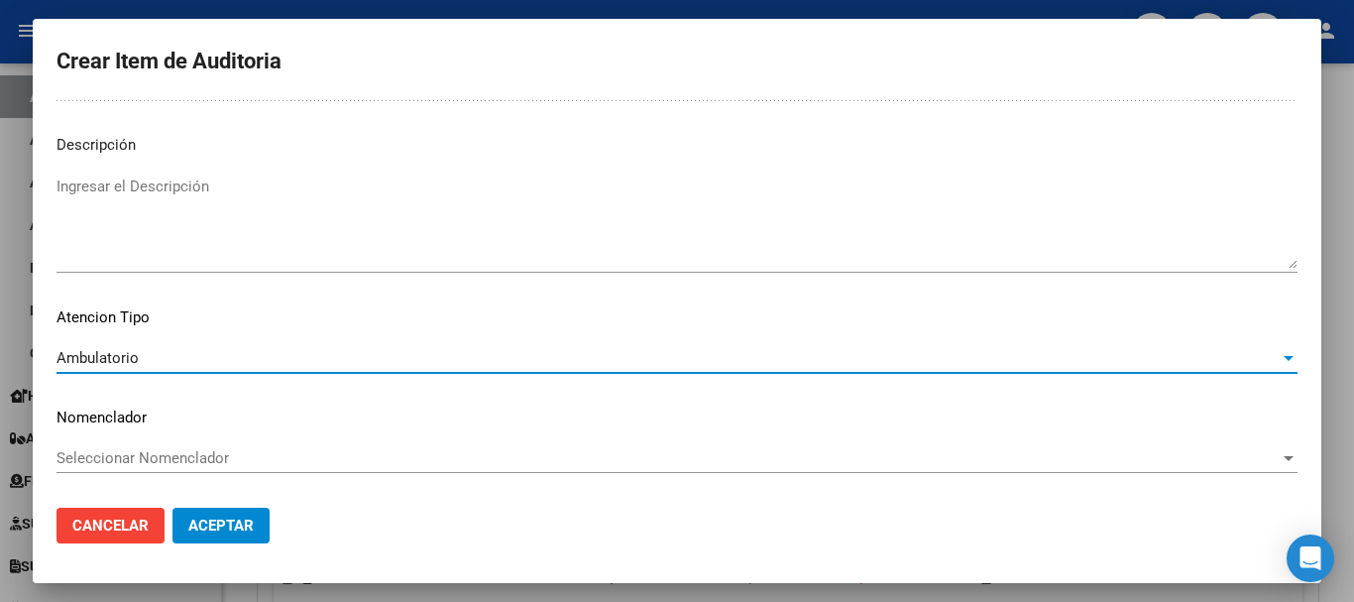
click at [261, 538] on button "Aceptar" at bounding box center [221, 526] width 97 height 36
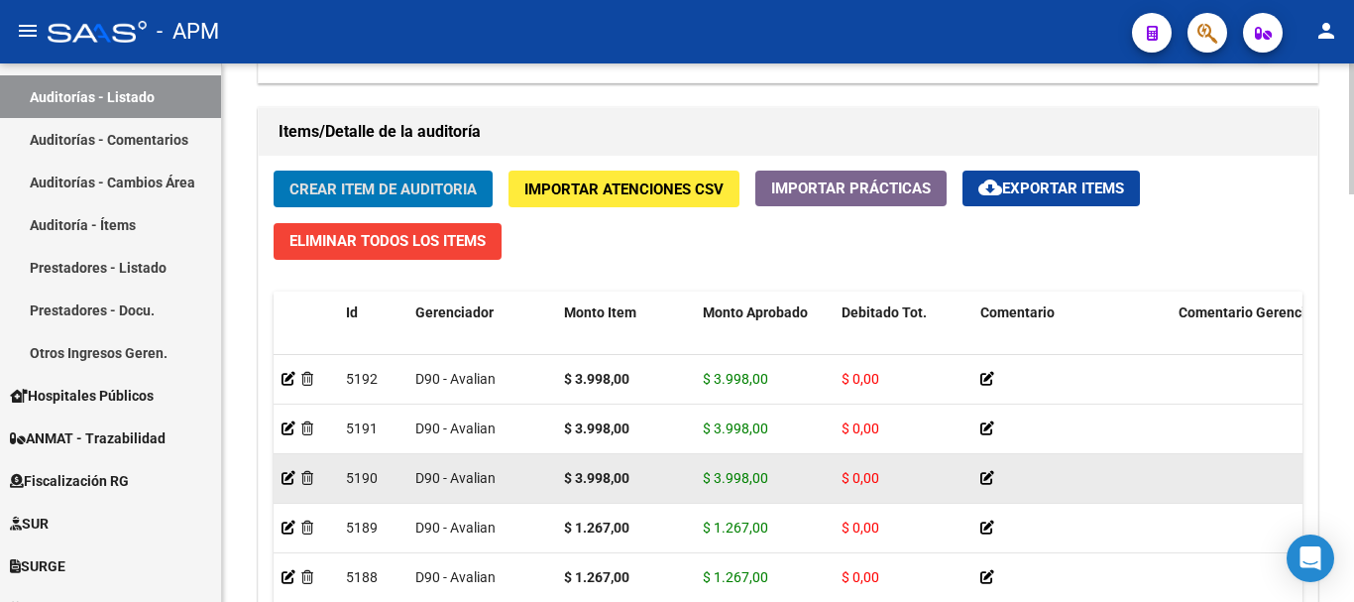
scroll to position [11, 0]
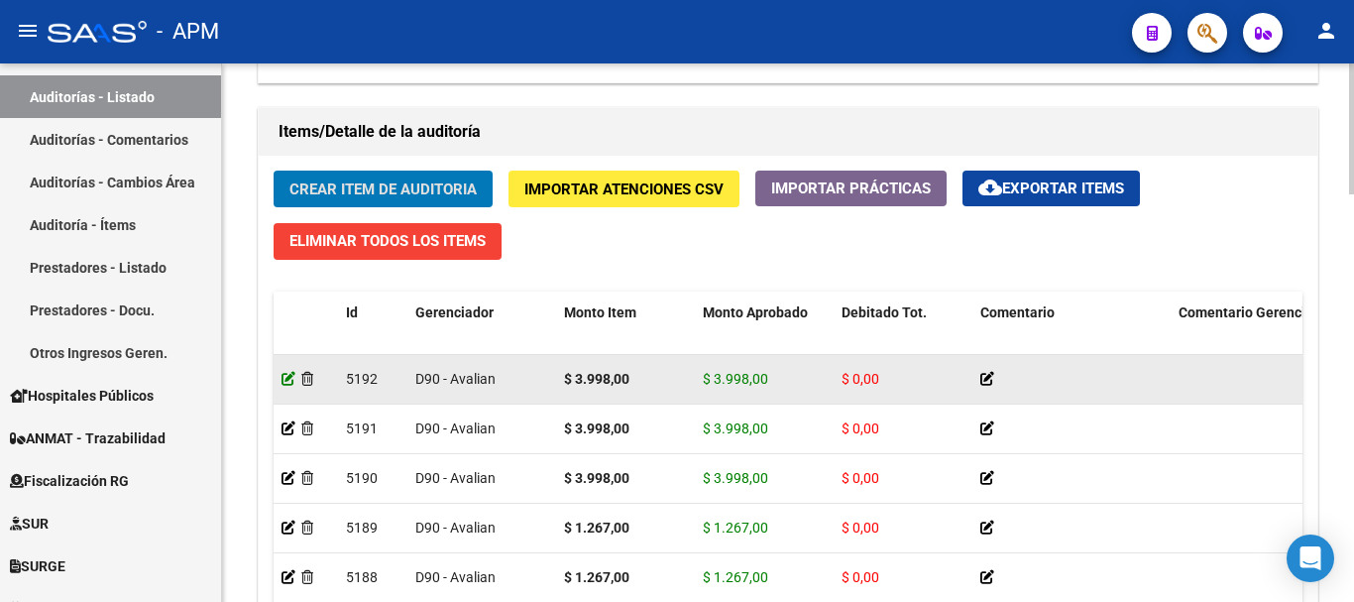
click at [284, 372] on icon at bounding box center [289, 379] width 14 height 14
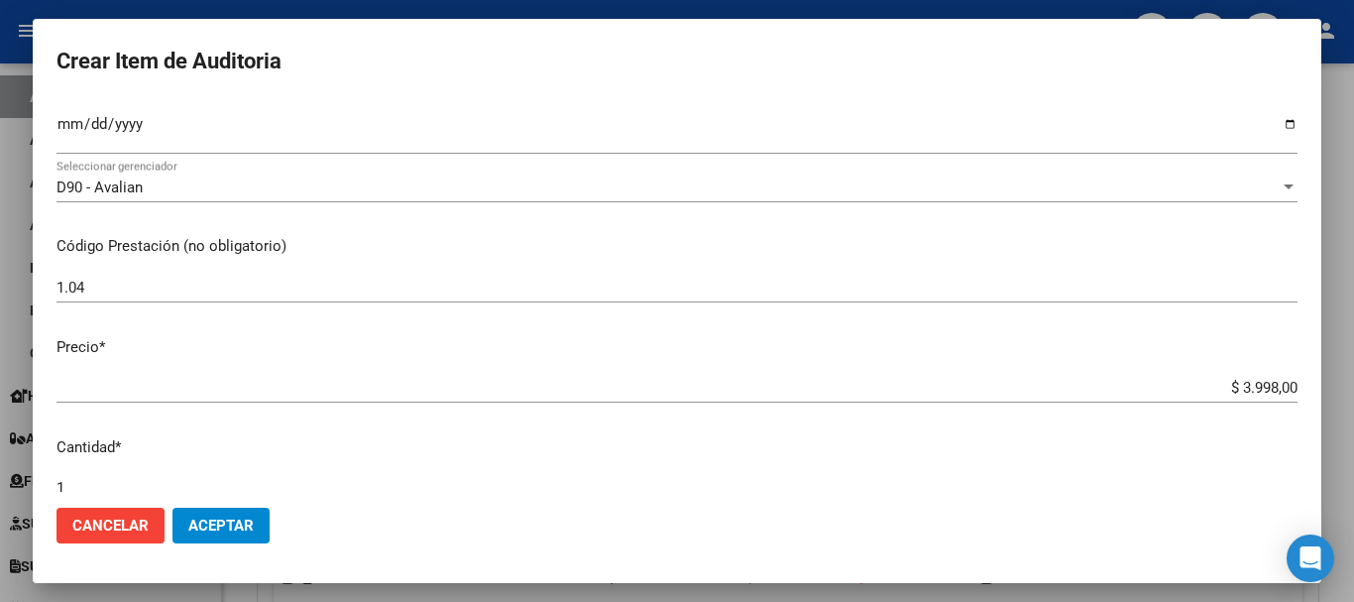
scroll to position [297, 0]
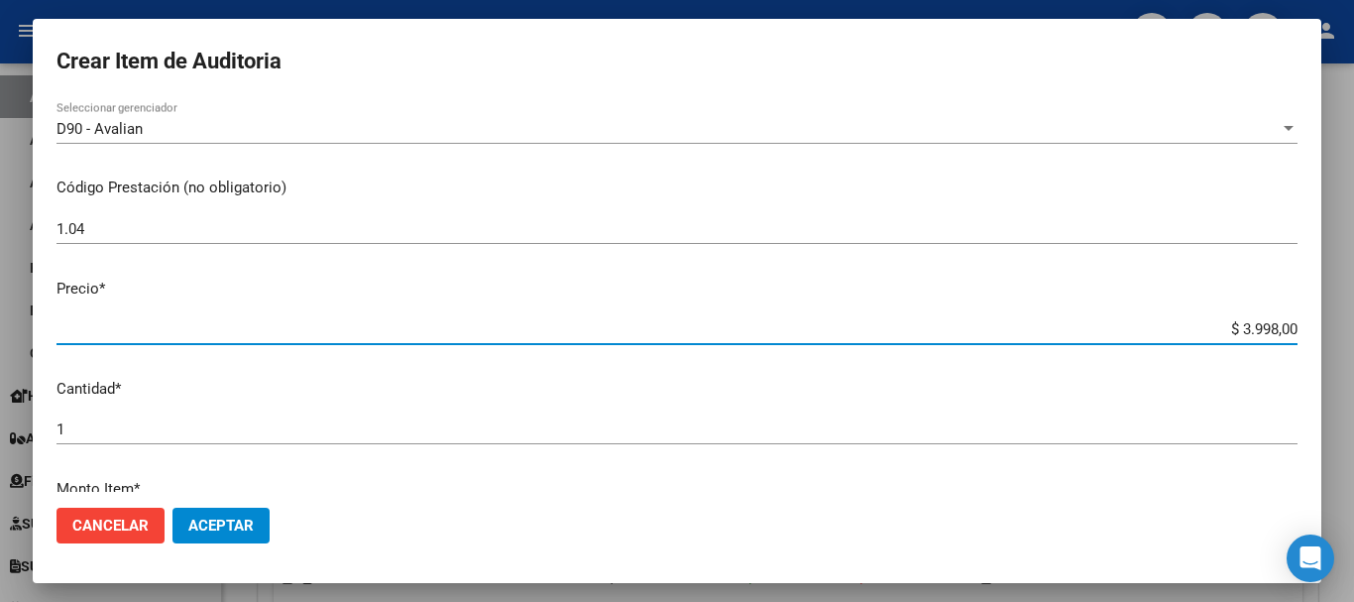
drag, startPoint x: 1229, startPoint y: 326, endPoint x: 1282, endPoint y: 326, distance: 52.5
click at [1282, 326] on input "$ 3.998,00" at bounding box center [677, 329] width 1241 height 18
type input "$ 0,05"
type input "$ 0,52"
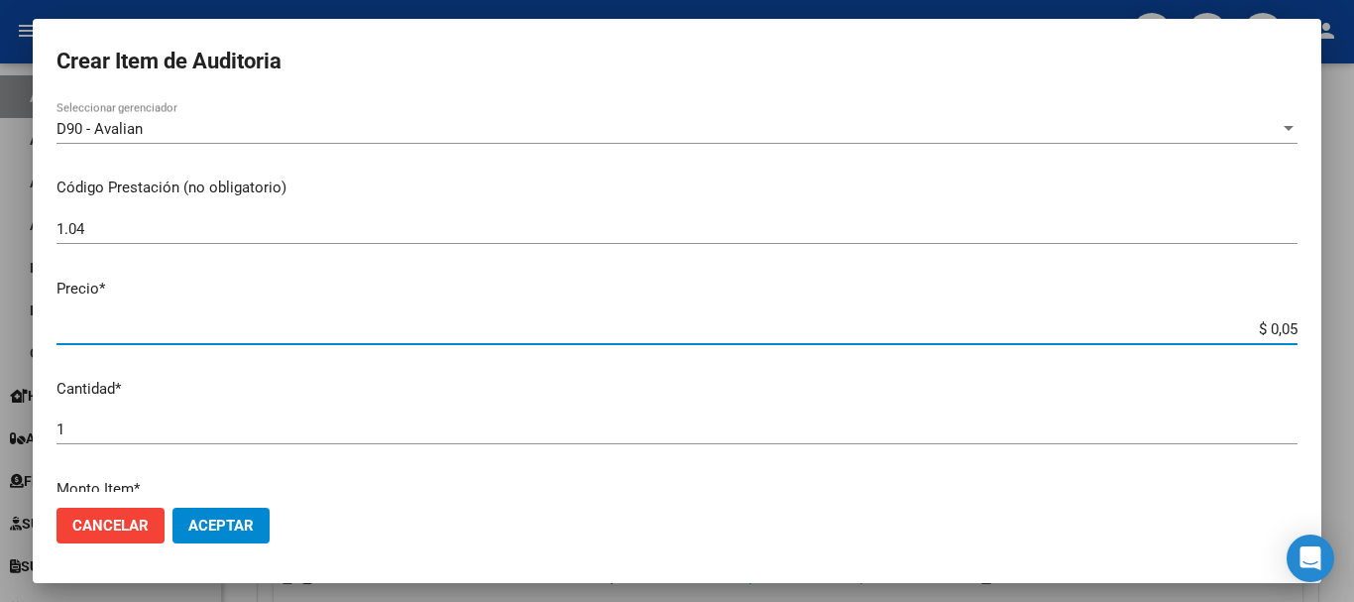
type input "$ 0,52"
type input "$ 5,26"
type input "$ 52,65"
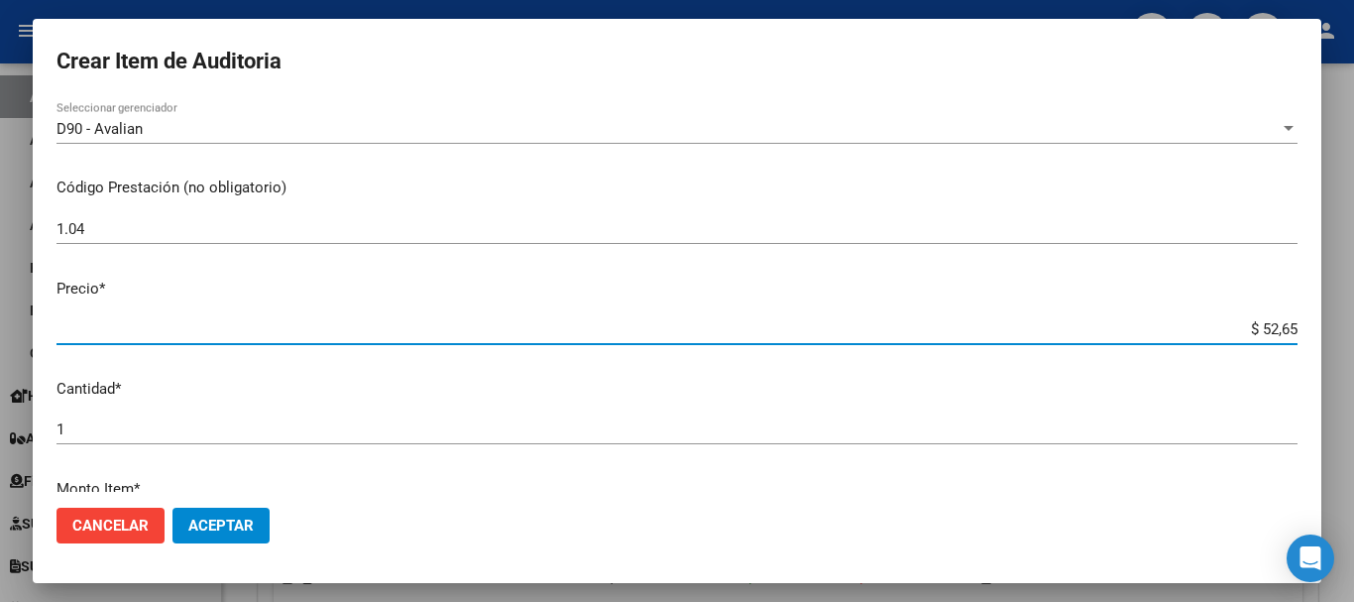
type input "$ 526,50"
type input "$ 5.265,00"
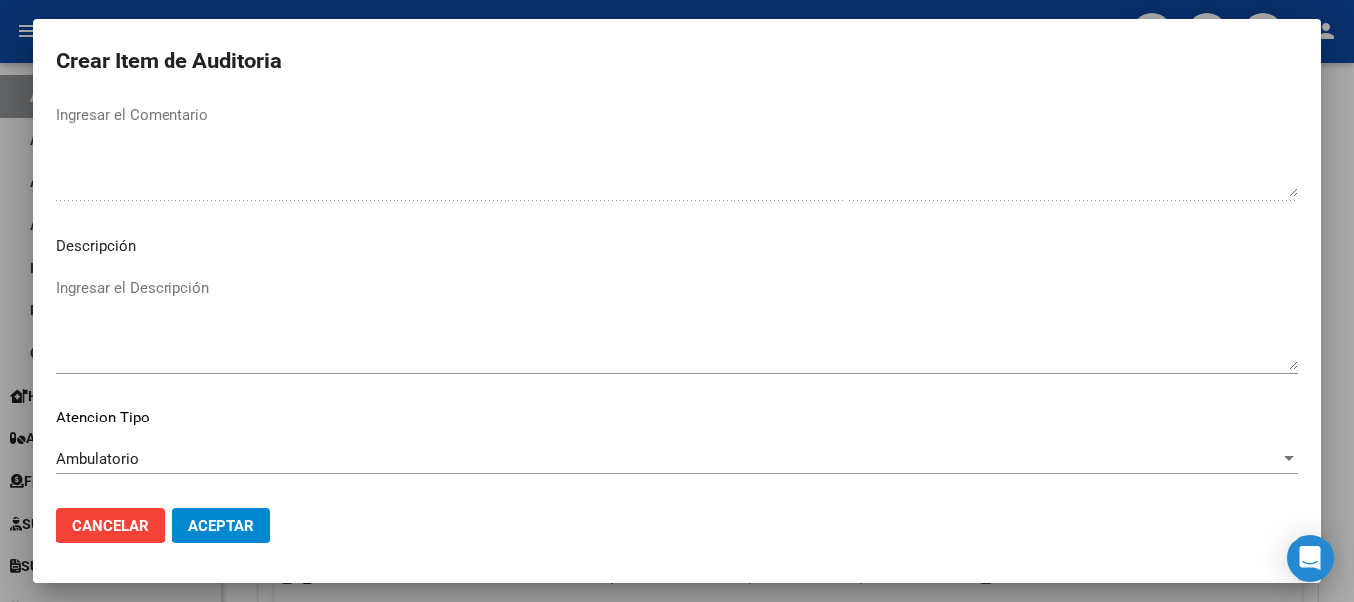
scroll to position [1186, 0]
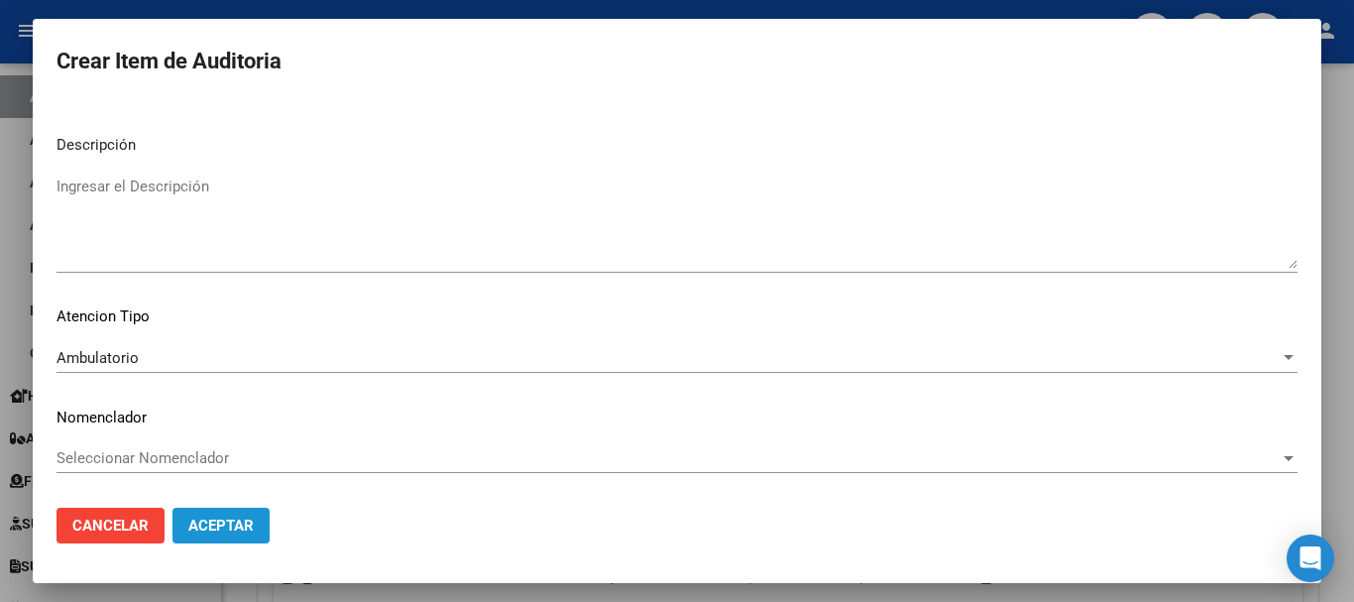
click at [247, 517] on span "Aceptar" at bounding box center [220, 526] width 65 height 18
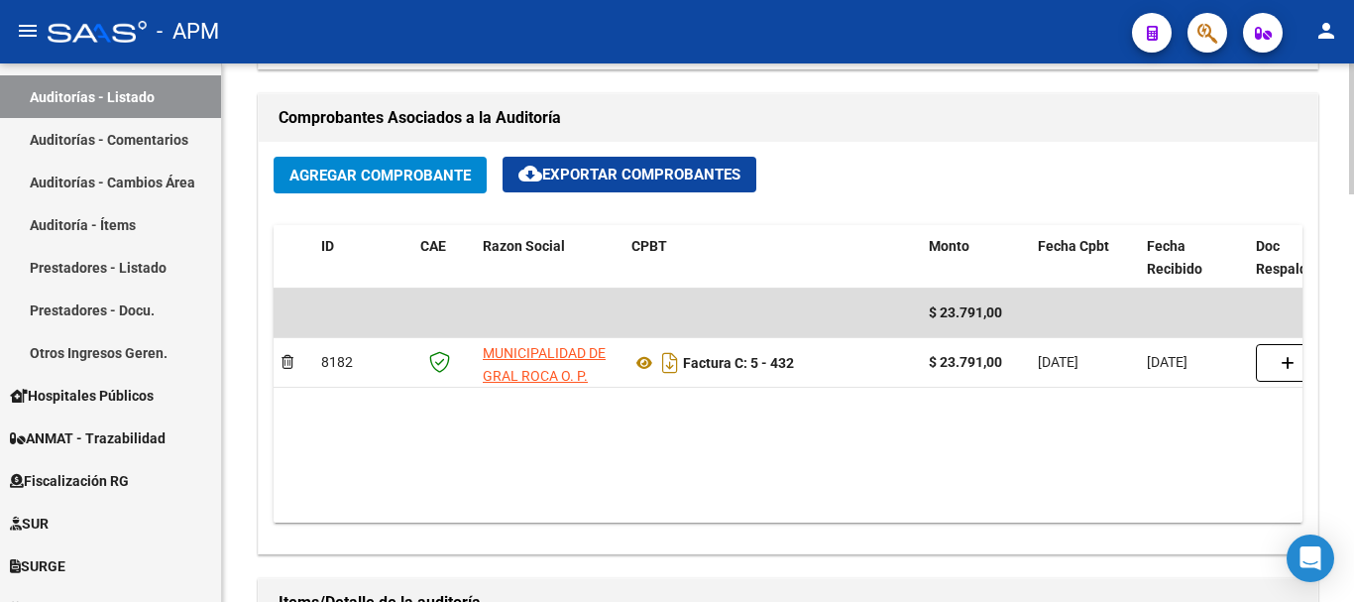
scroll to position [1190, 0]
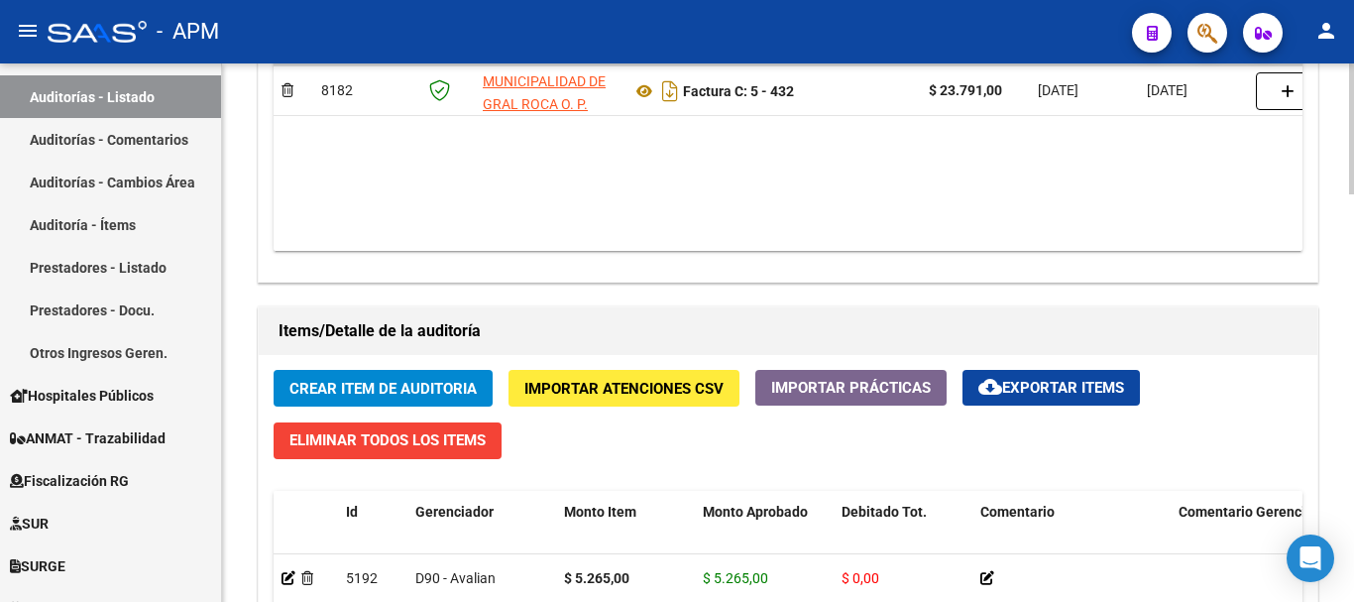
click at [376, 385] on span "Crear Item de Auditoria" at bounding box center [382, 389] width 187 height 18
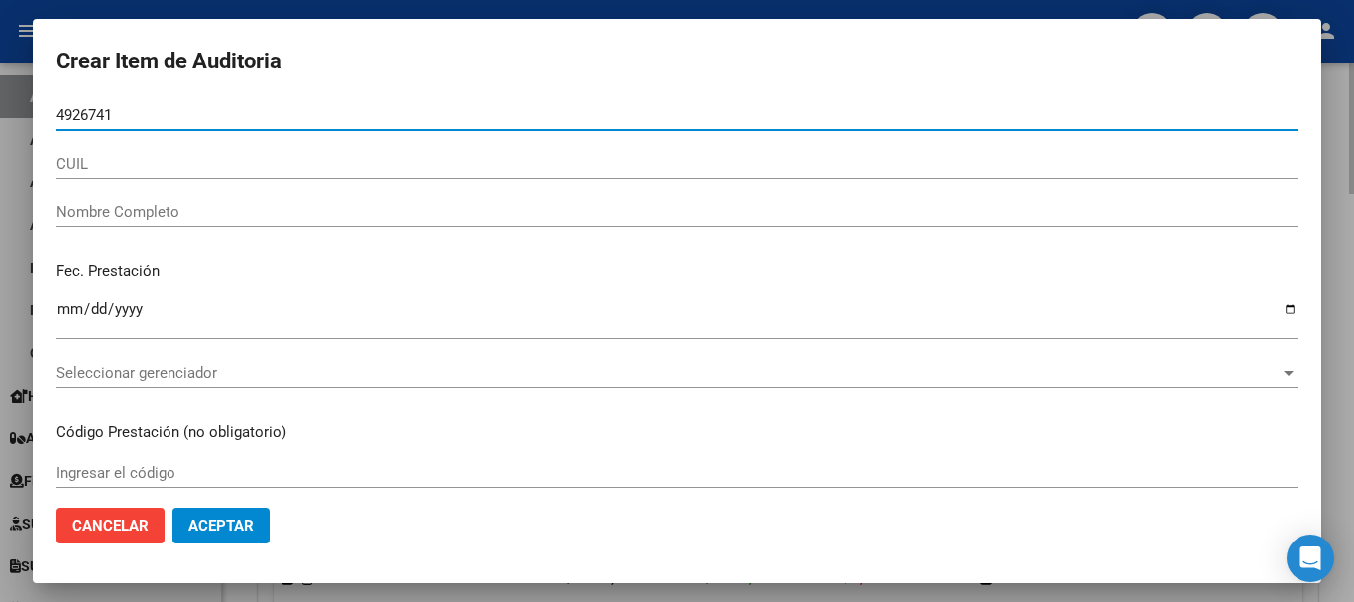
type input "49267416"
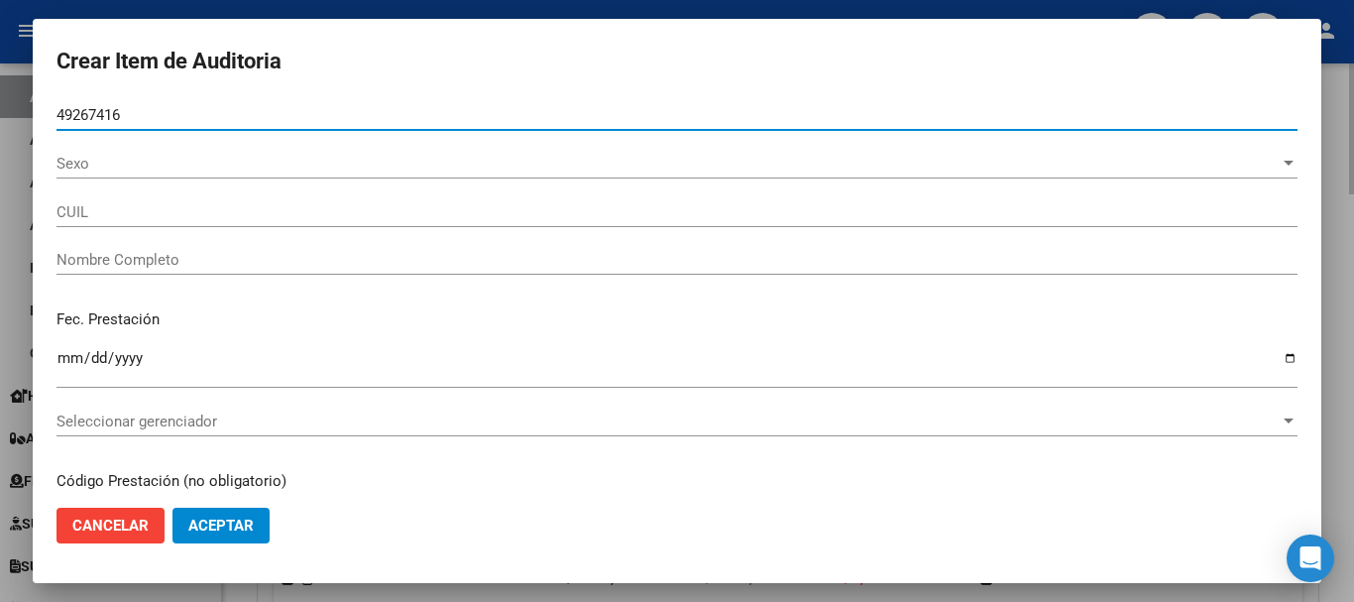
type input "27492674163"
type input "RETAMOSO NAIARA MELODY"
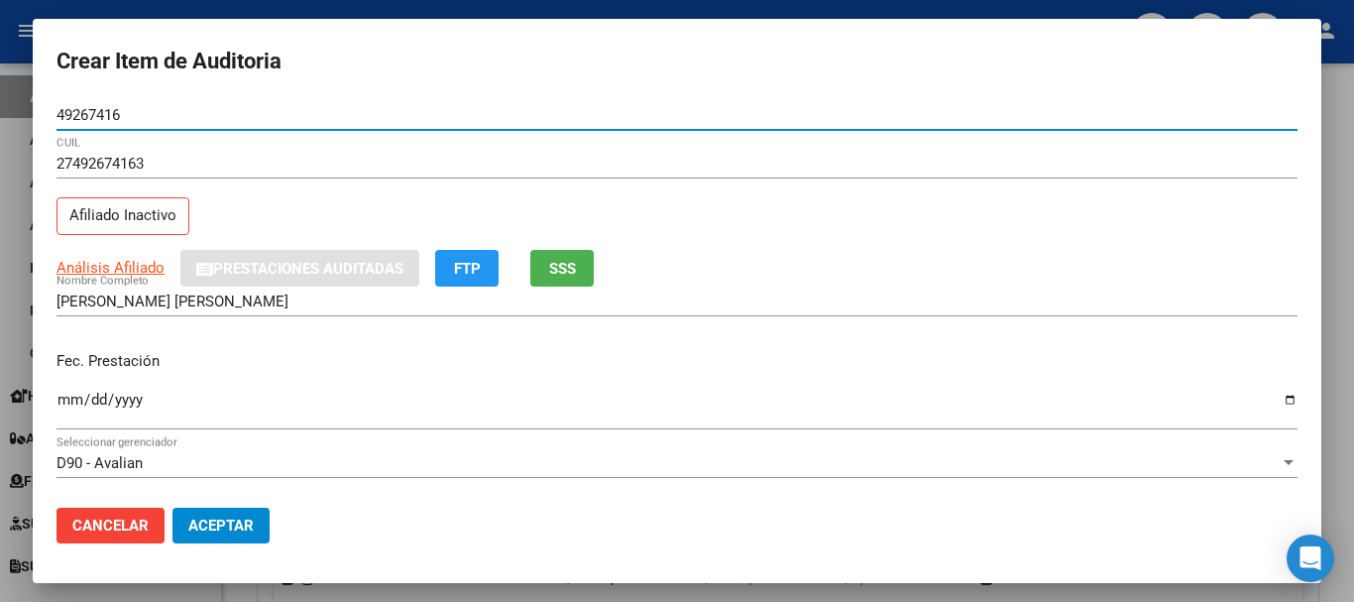
type input "49267416"
click at [69, 406] on input "Ingresar la fecha" at bounding box center [677, 408] width 1241 height 32
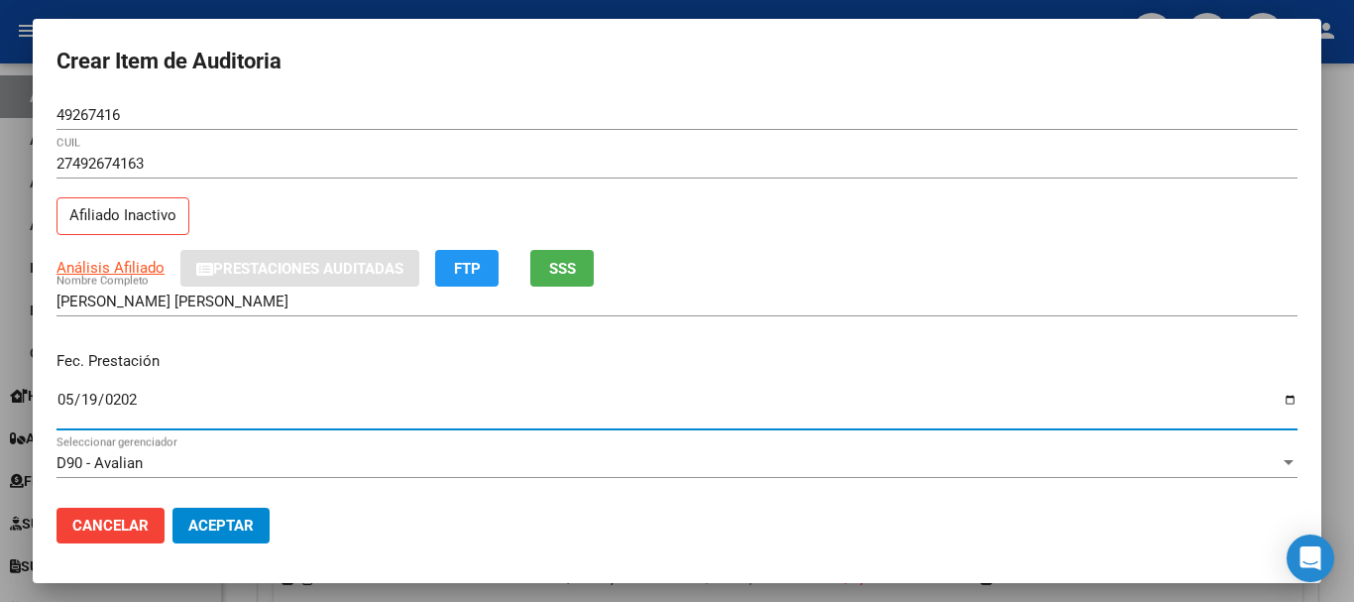
type input "2025-05-19"
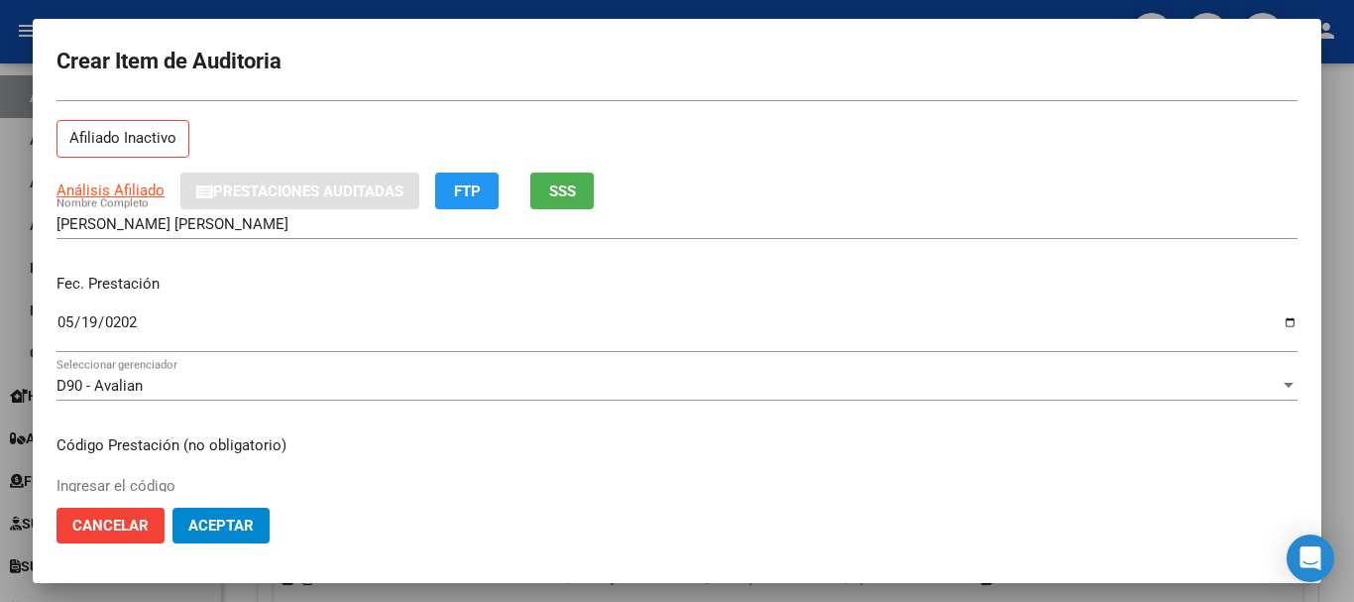
scroll to position [198, 0]
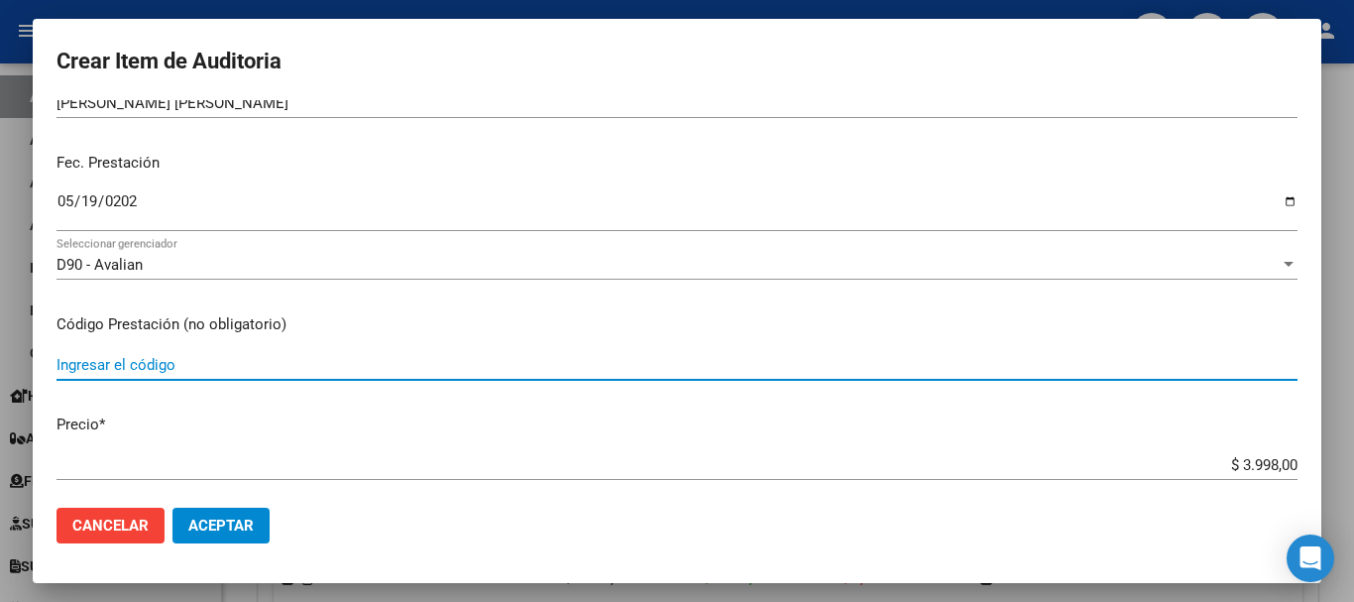
click at [79, 362] on input "Ingresar el código" at bounding box center [677, 365] width 1241 height 18
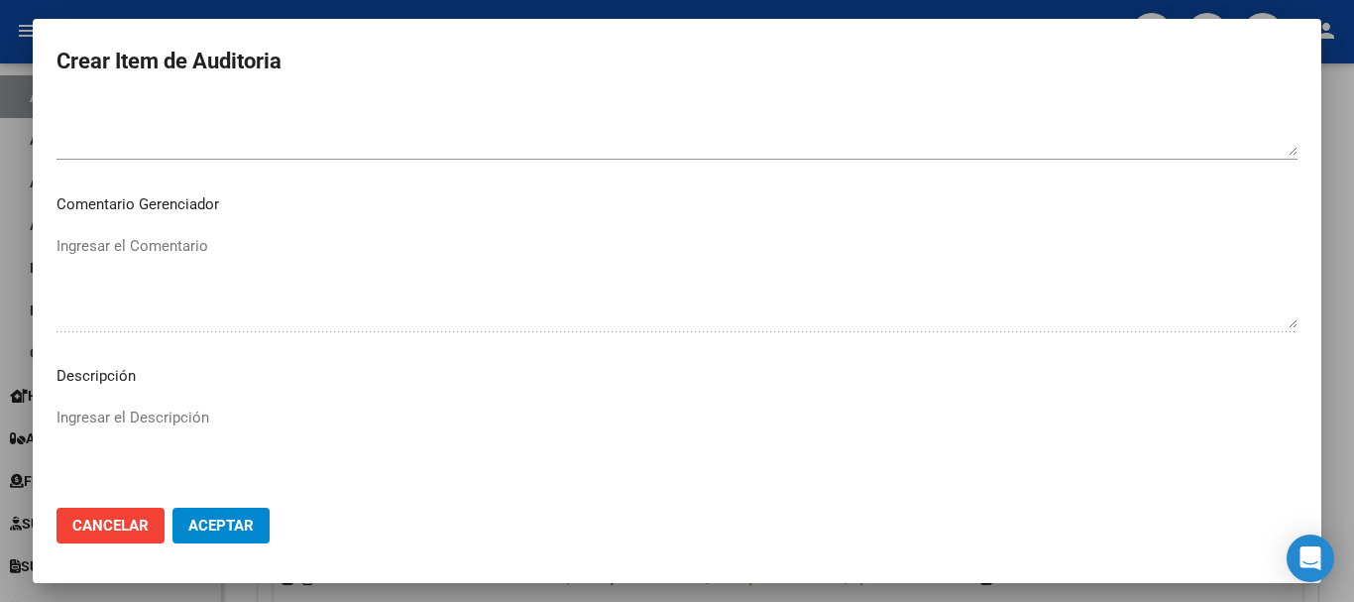
scroll to position [1222, 0]
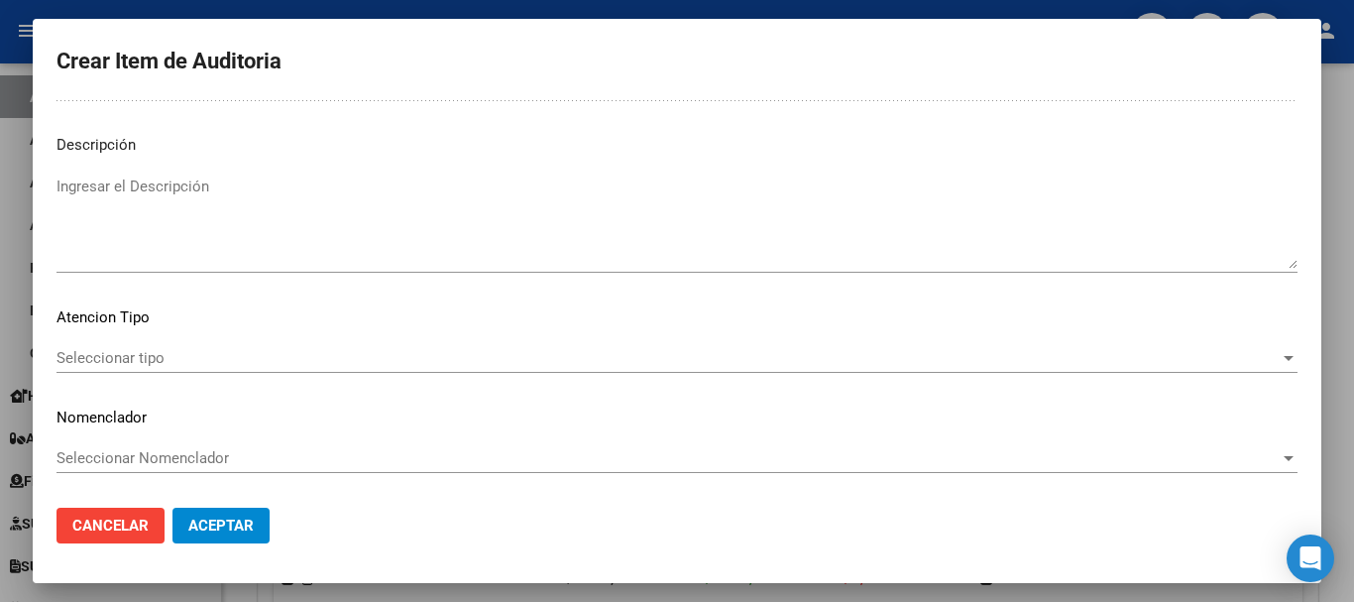
type input "1.01"
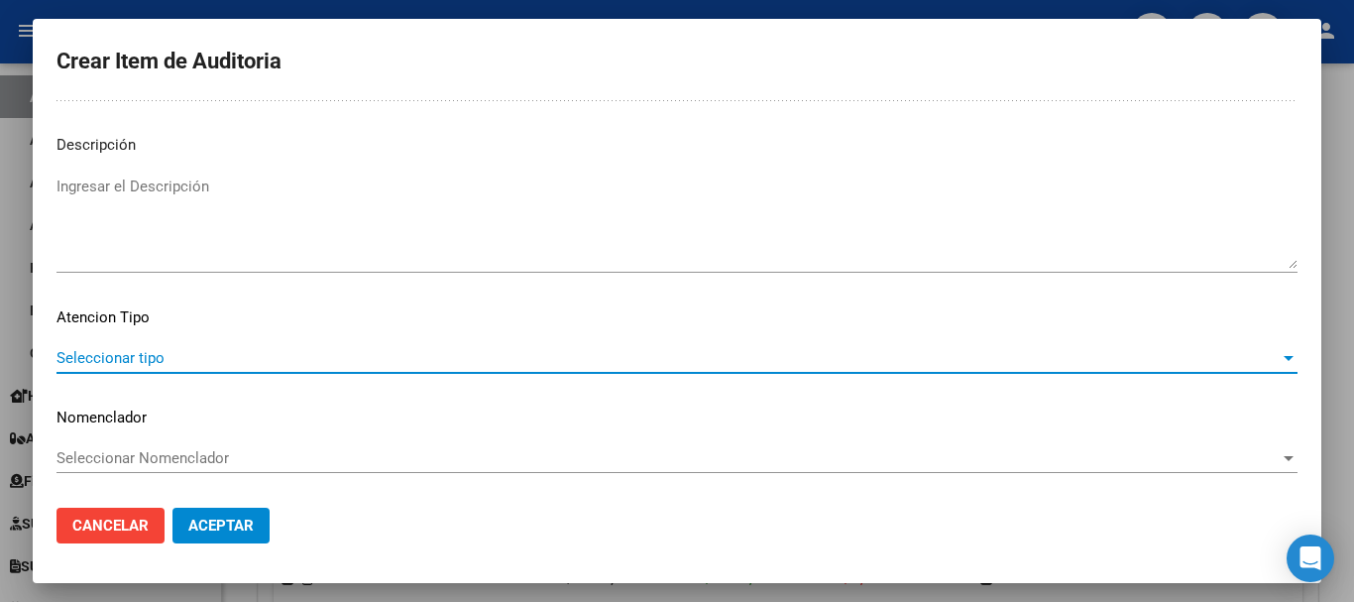
click at [1022, 361] on span "Seleccionar tipo" at bounding box center [668, 358] width 1223 height 18
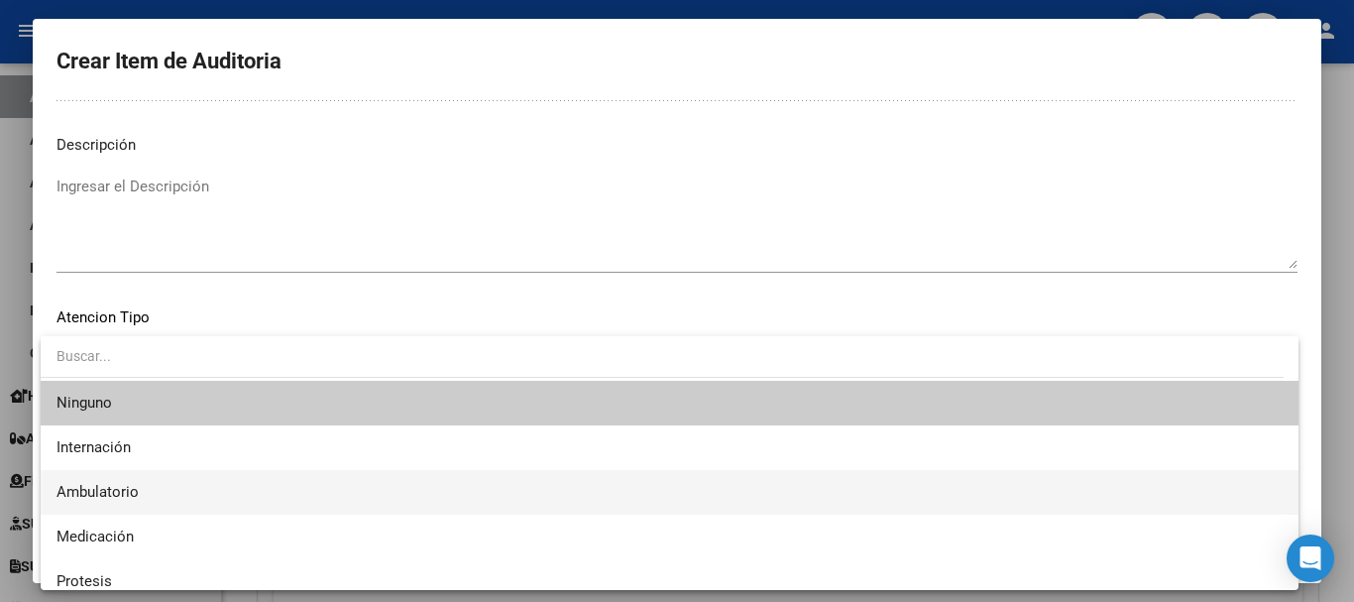
click at [151, 481] on span "Ambulatorio" at bounding box center [670, 492] width 1226 height 45
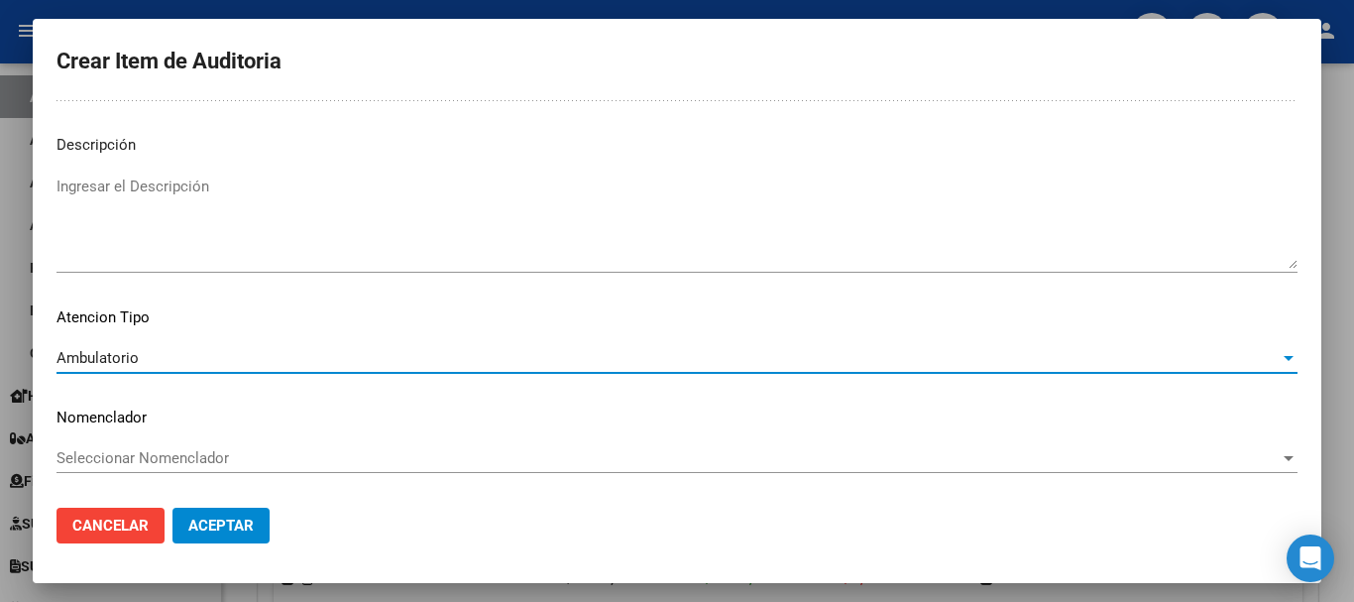
click at [233, 520] on span "Aceptar" at bounding box center [220, 526] width 65 height 18
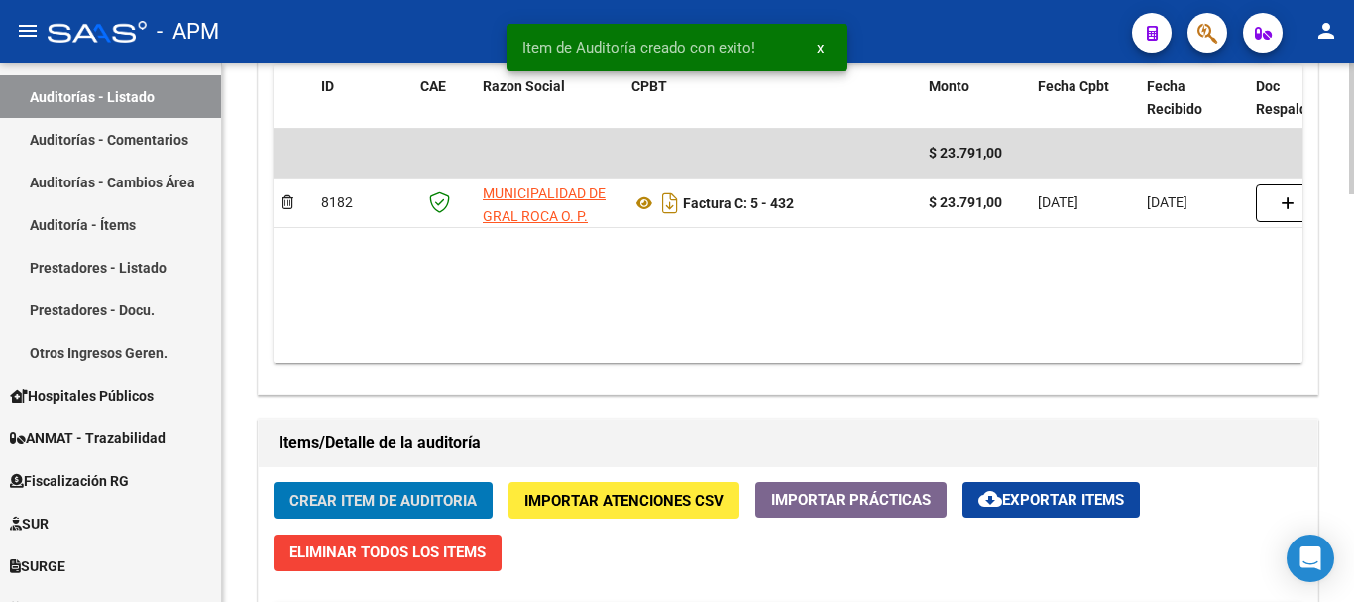
scroll to position [1673, 0]
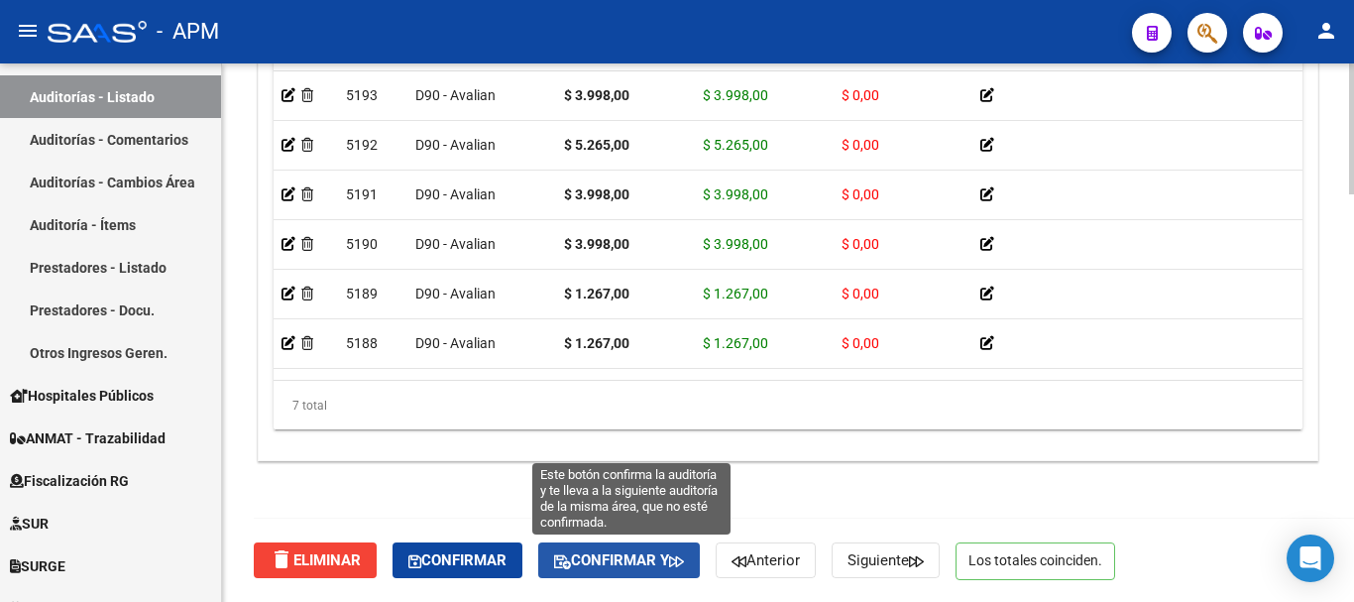
click at [623, 552] on span "Confirmar y" at bounding box center [619, 560] width 130 height 18
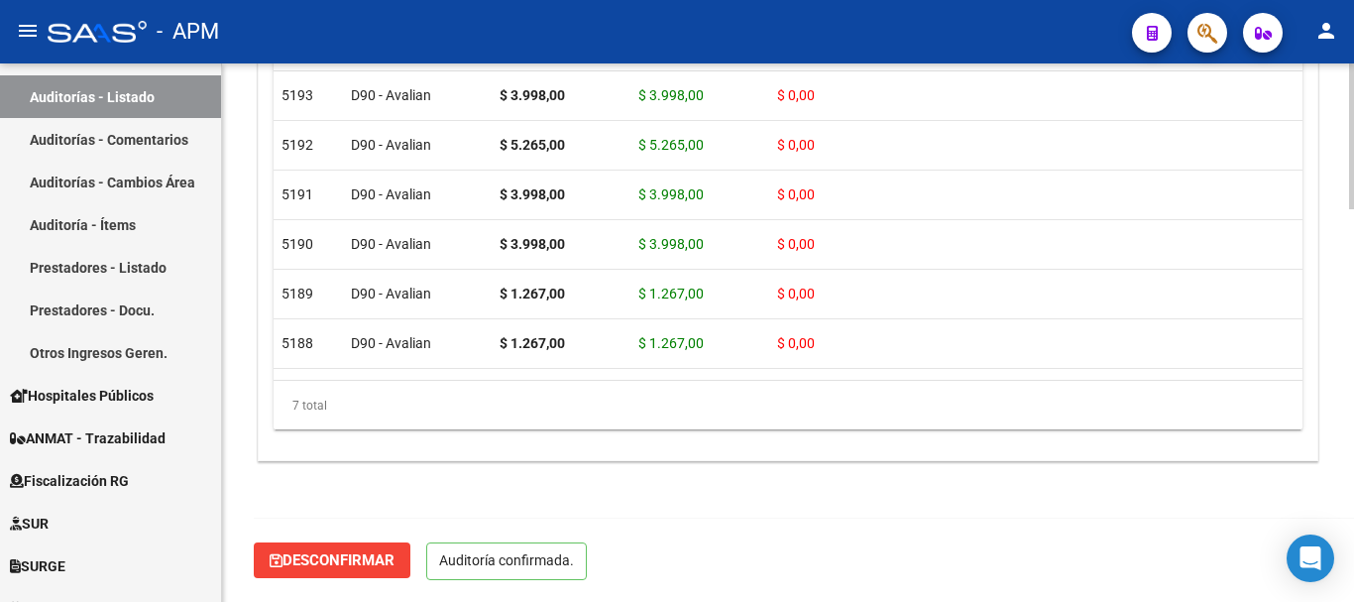
scroll to position [1448, 0]
type input "202508"
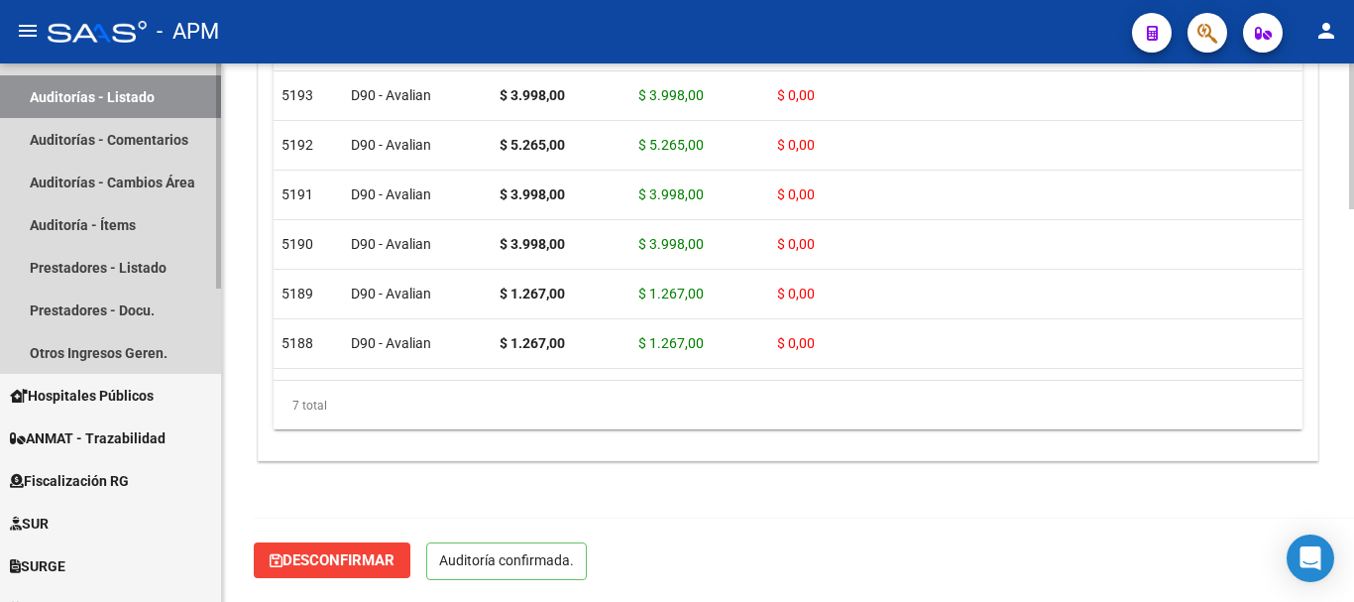
click at [159, 94] on link "Auditorías - Listado" at bounding box center [110, 96] width 221 height 43
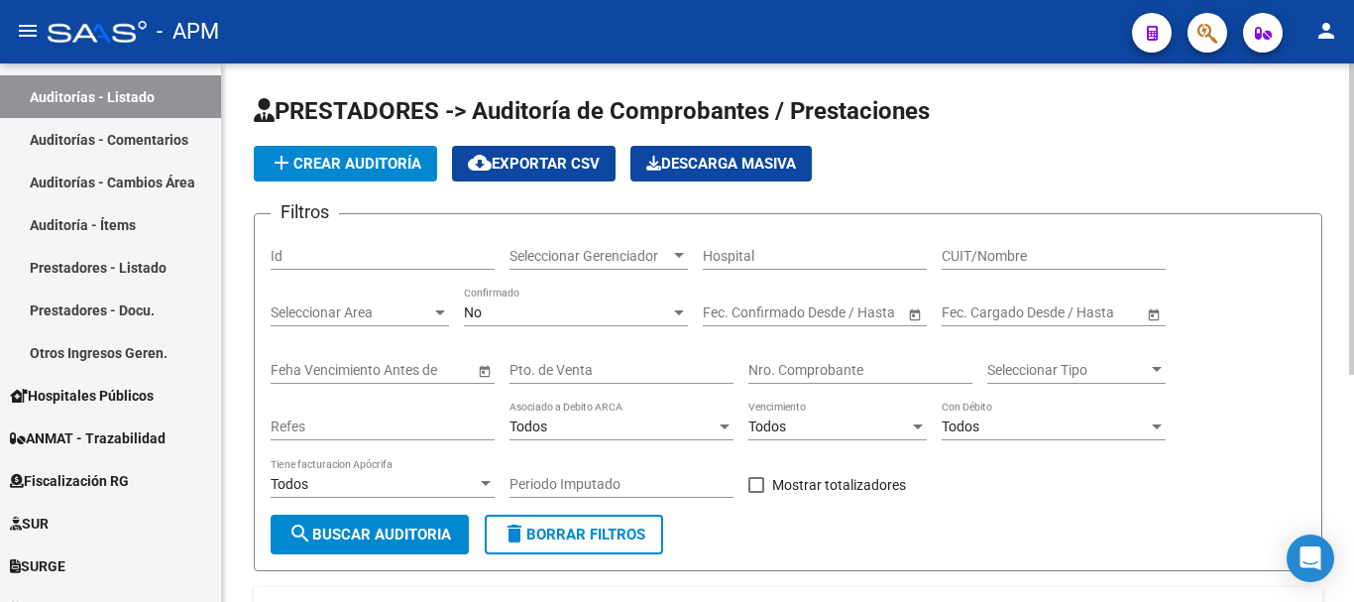
click at [407, 164] on span "add Crear Auditoría" at bounding box center [346, 164] width 152 height 18
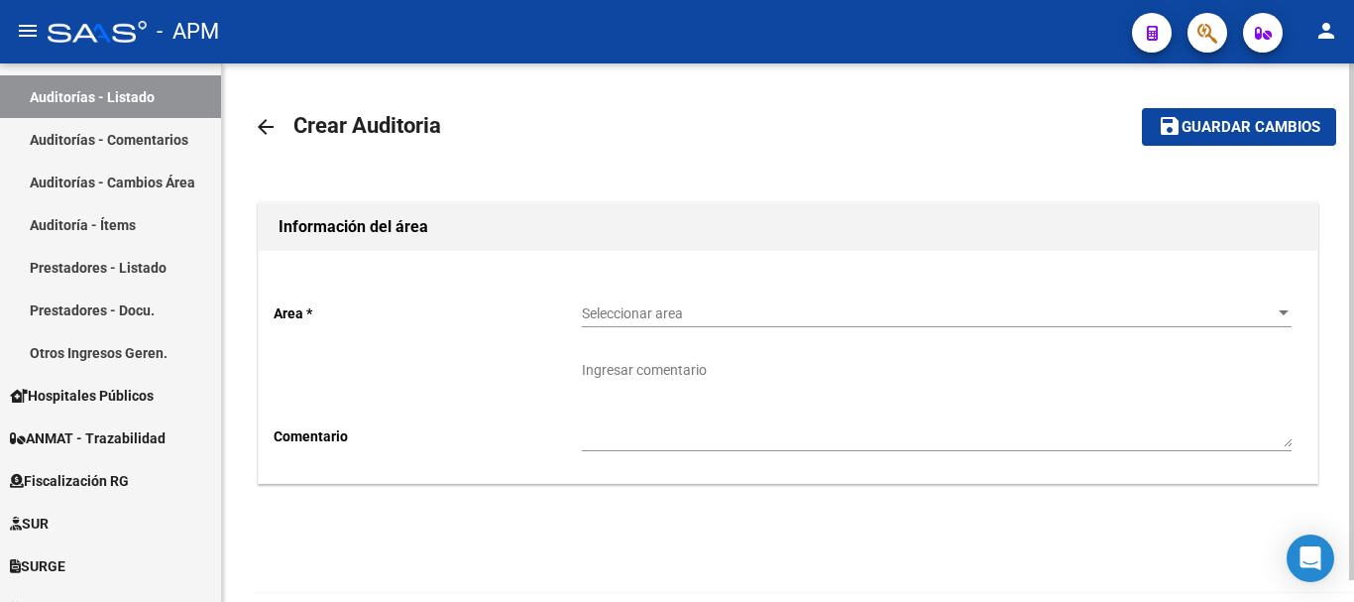
click at [1106, 320] on span "Seleccionar area" at bounding box center [928, 313] width 692 height 17
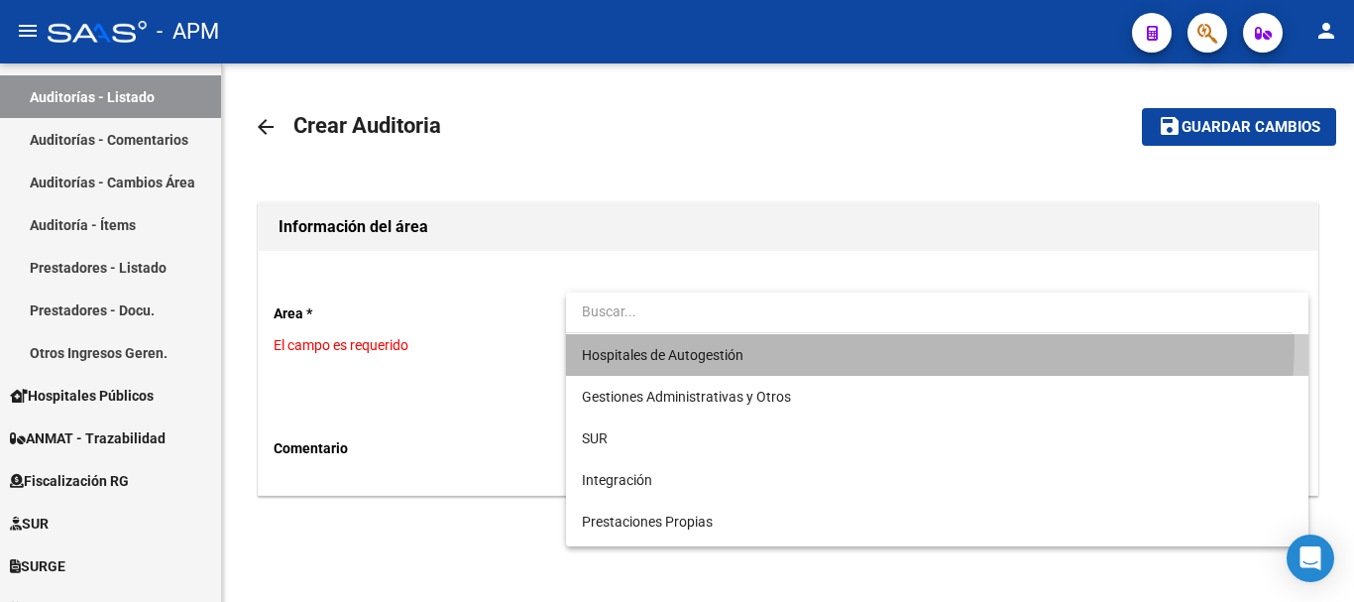
click at [899, 341] on span "Hospitales de Autogestión" at bounding box center [937, 355] width 710 height 42
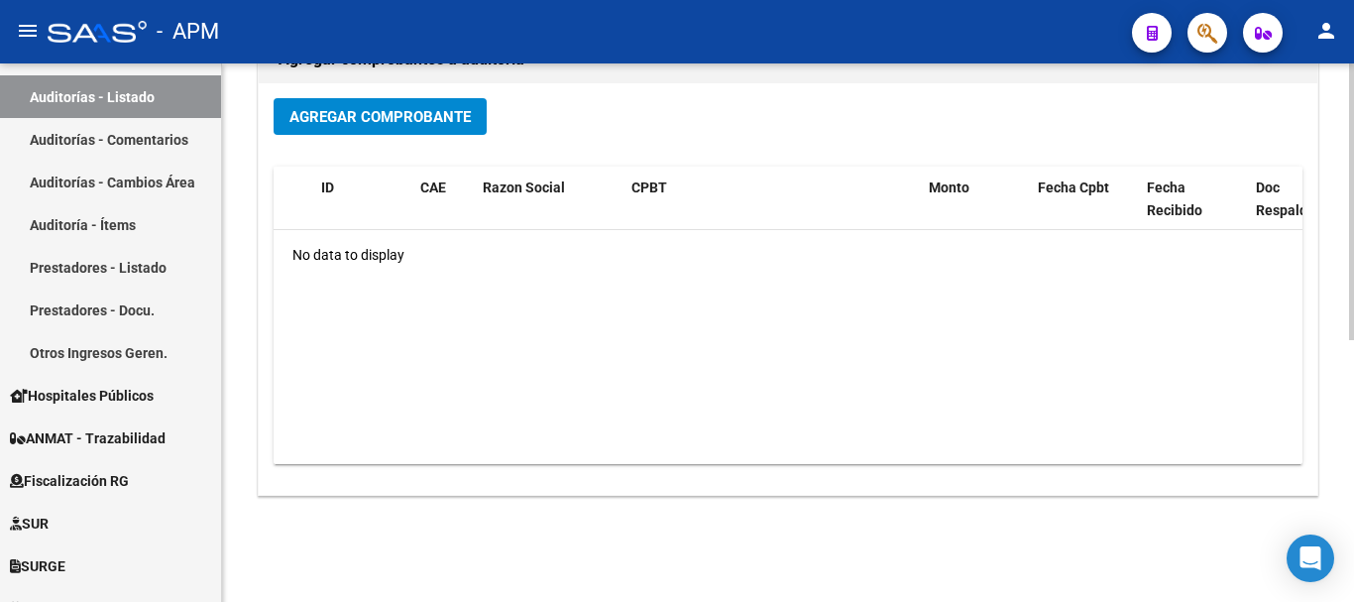
scroll to position [496, 0]
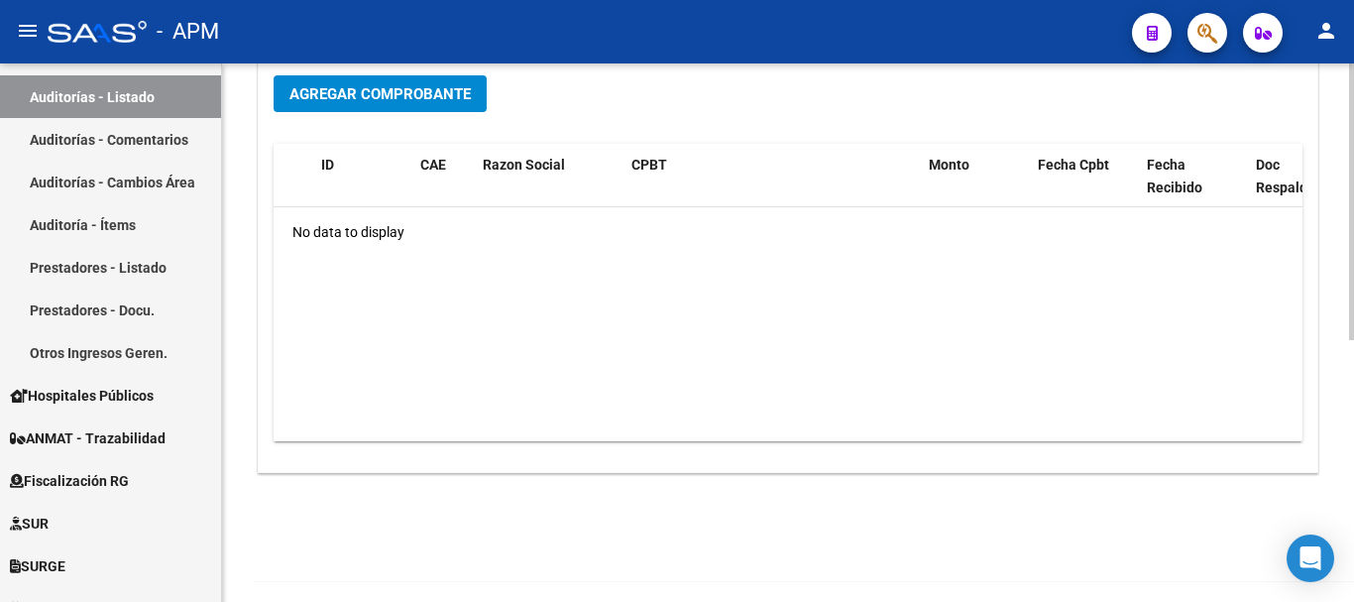
click at [455, 107] on button "Agregar Comprobante" at bounding box center [380, 93] width 213 height 37
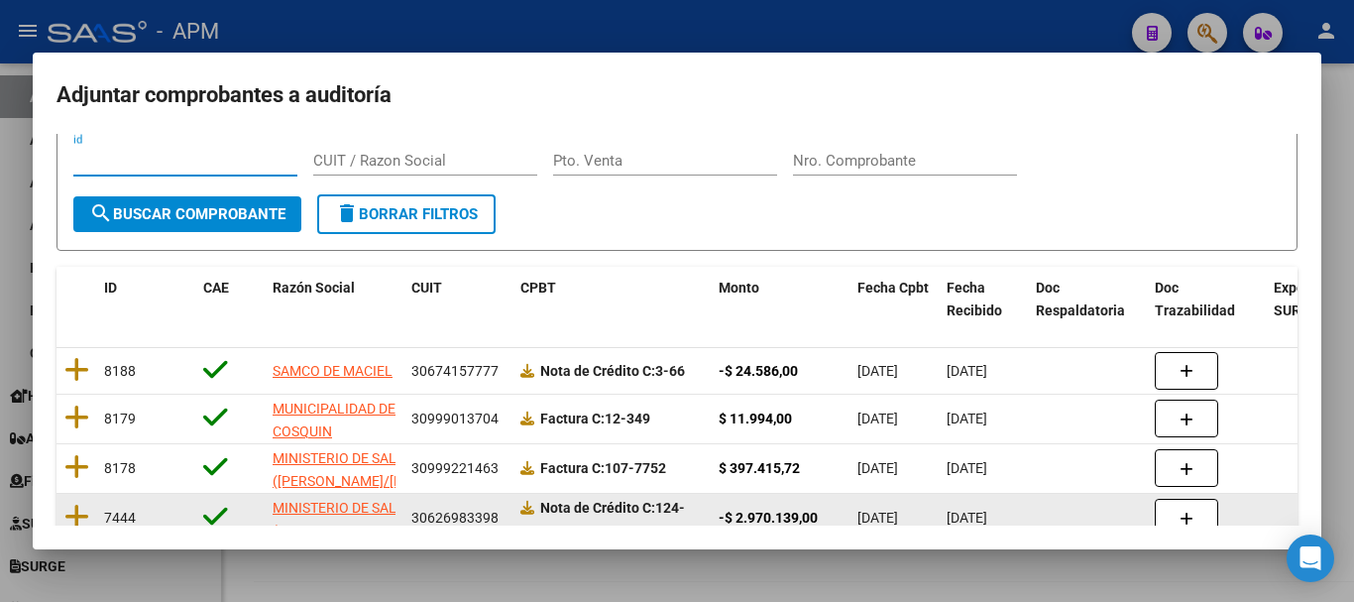
scroll to position [173, 0]
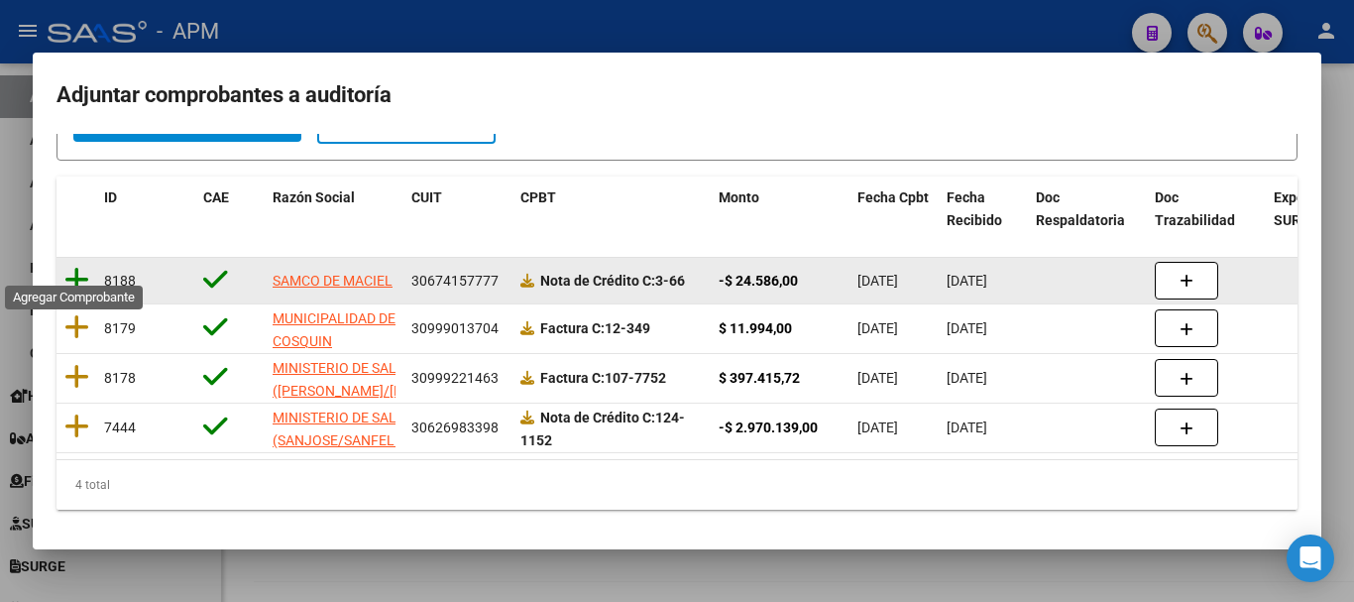
click at [84, 266] on icon at bounding box center [76, 280] width 25 height 28
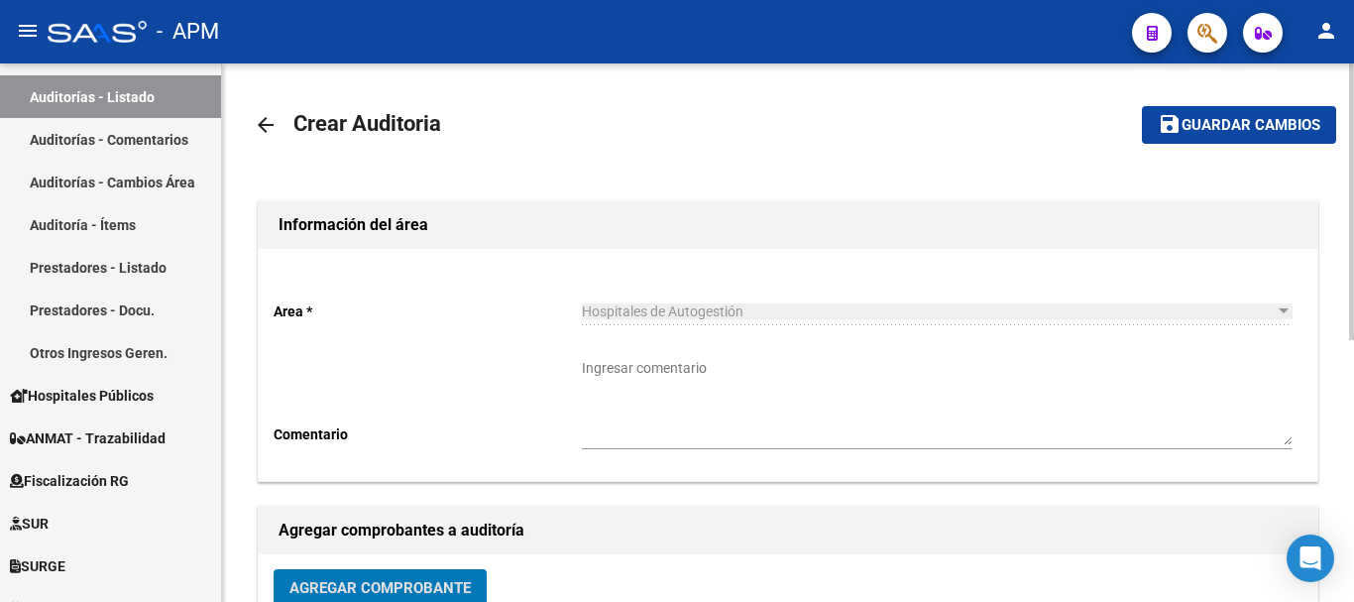
scroll to position [0, 0]
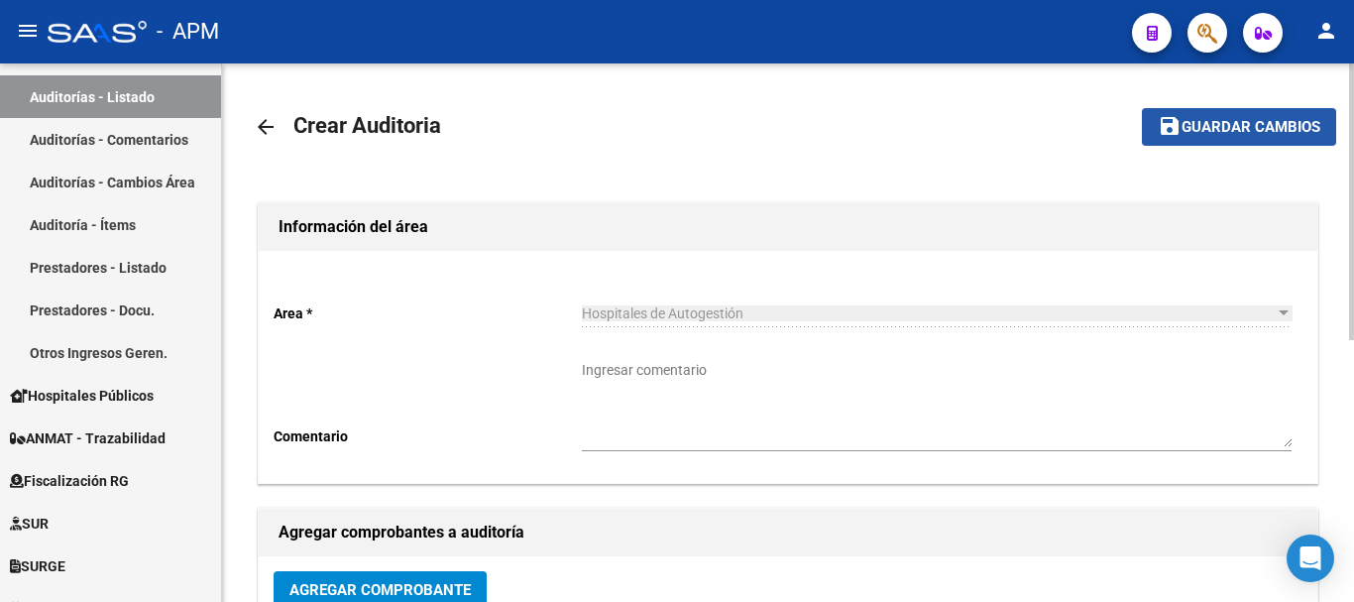
click at [1296, 125] on span "Guardar cambios" at bounding box center [1251, 128] width 139 height 18
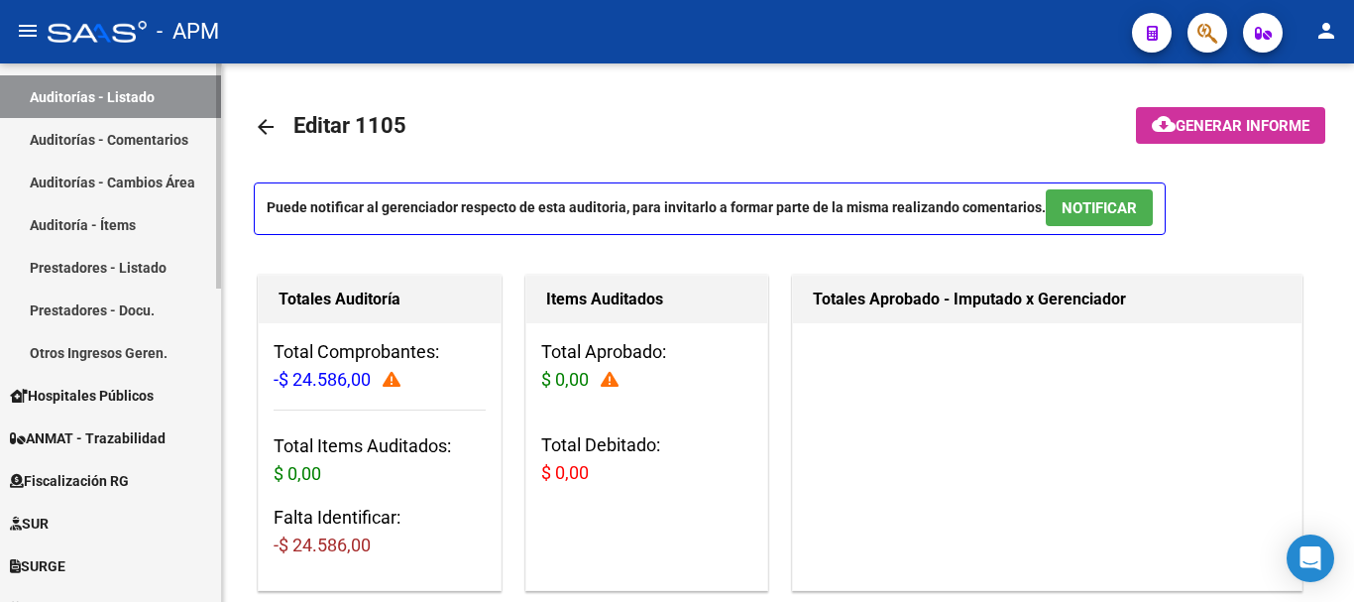
click at [160, 96] on link "Auditorías - Listado" at bounding box center [110, 96] width 221 height 43
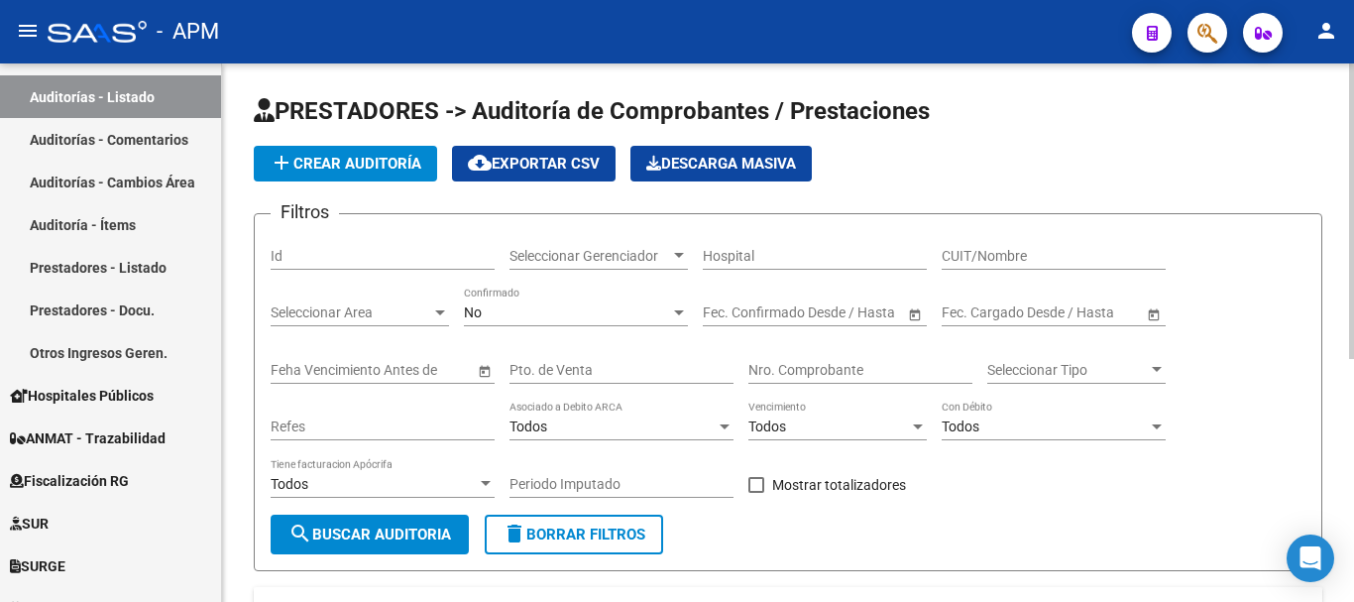
click at [410, 160] on span "add Crear Auditoría" at bounding box center [346, 164] width 152 height 18
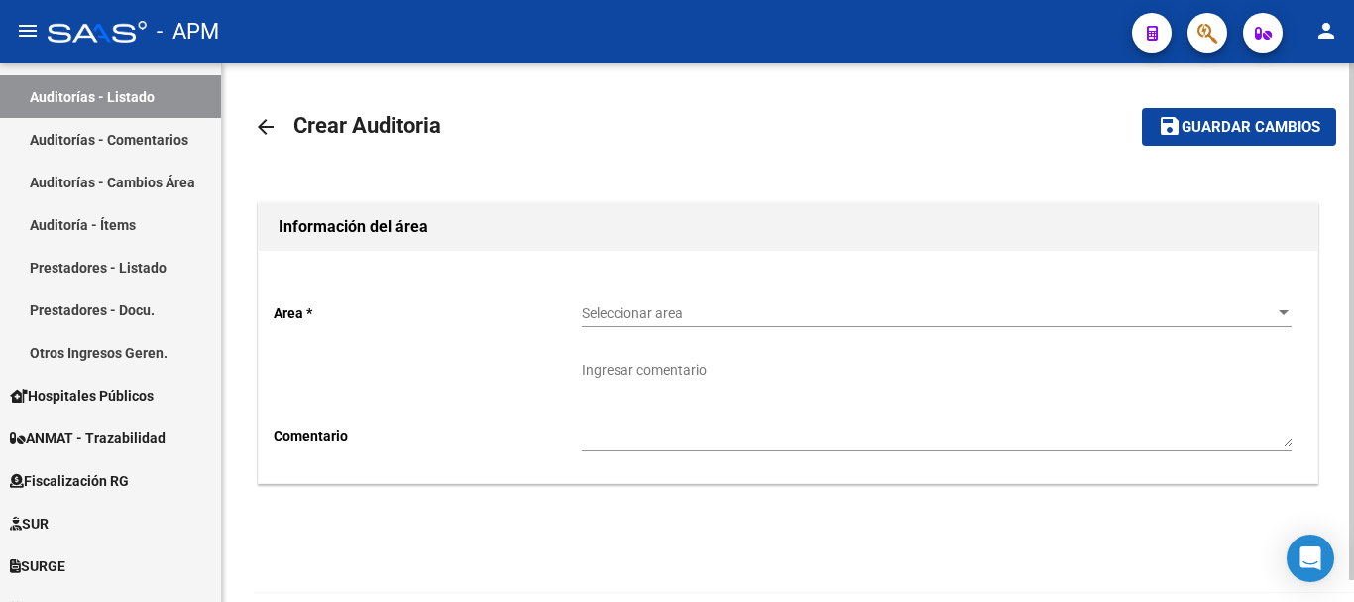
click at [960, 320] on span "Seleccionar area" at bounding box center [928, 313] width 692 height 17
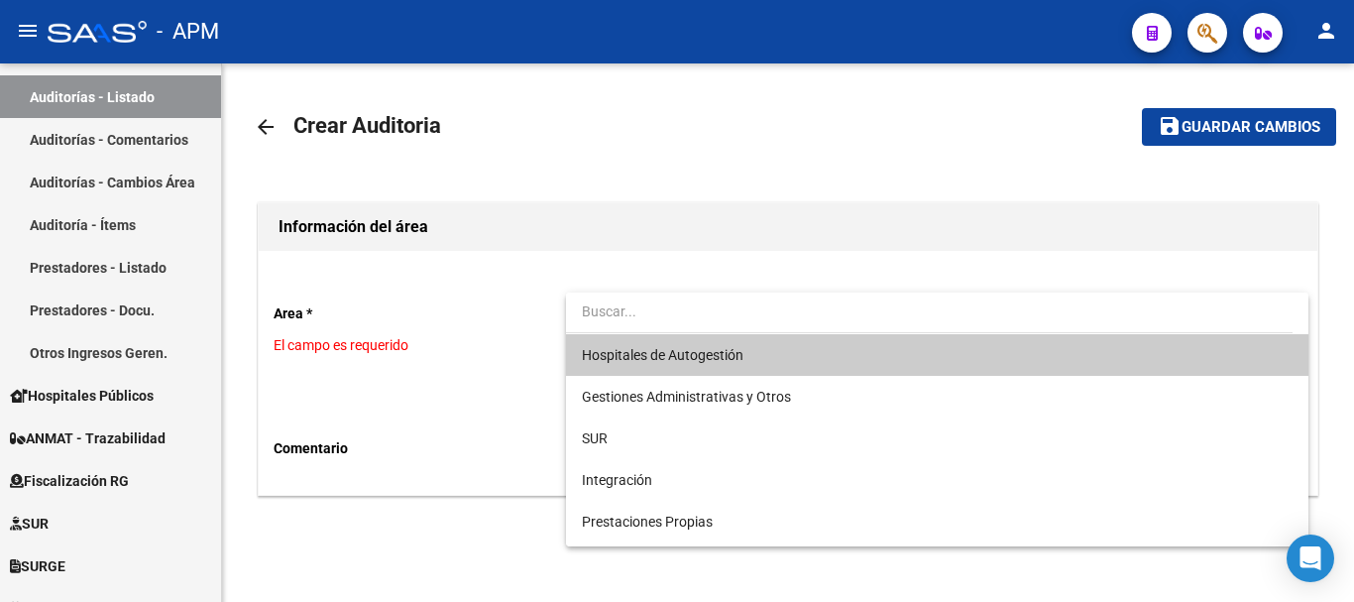
click at [822, 347] on span "Hospitales de Autogestión" at bounding box center [937, 355] width 710 height 42
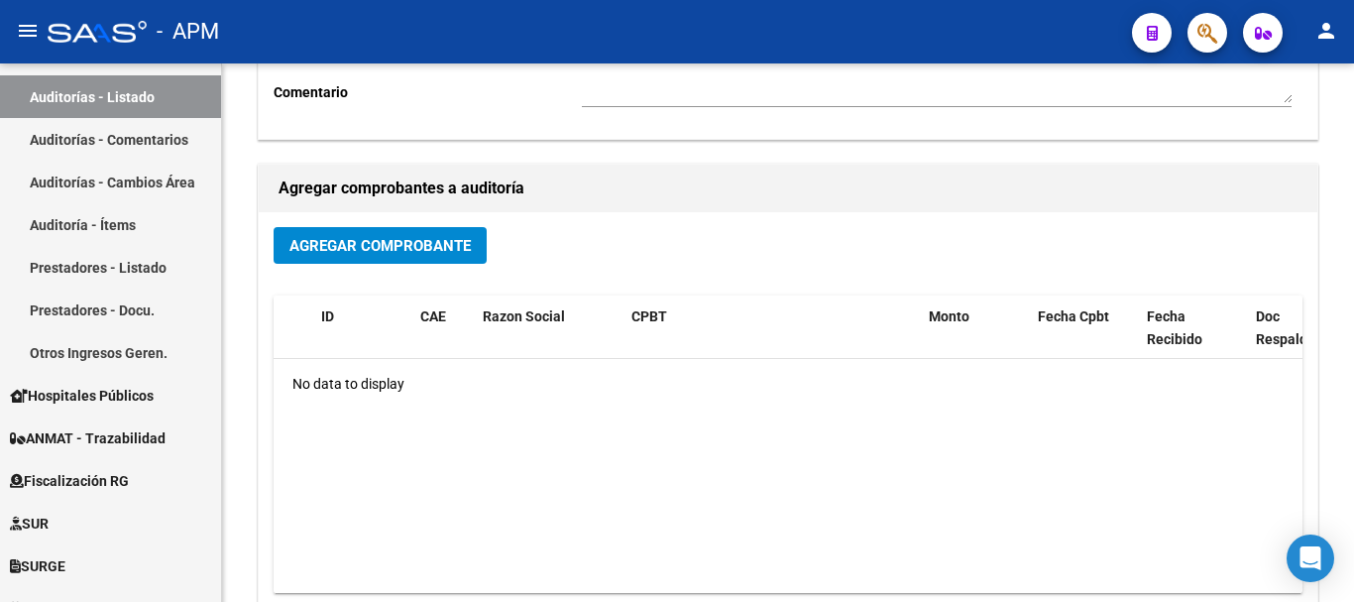
scroll to position [397, 0]
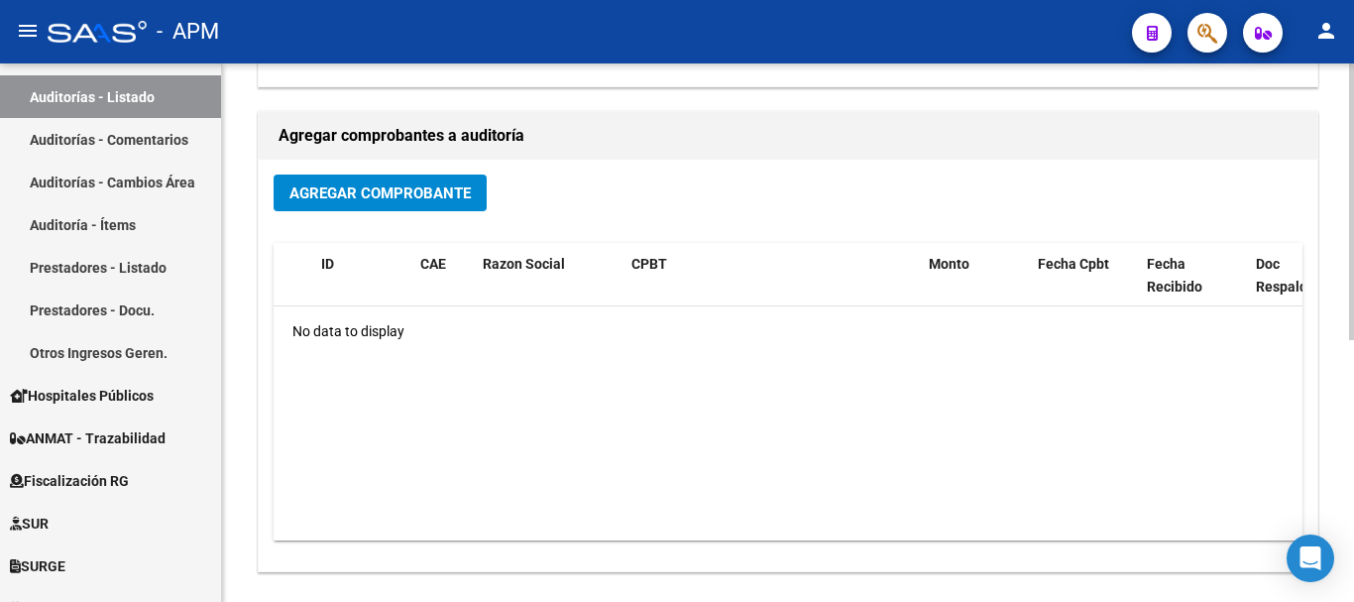
click at [422, 197] on span "Agregar Comprobante" at bounding box center [379, 193] width 181 height 18
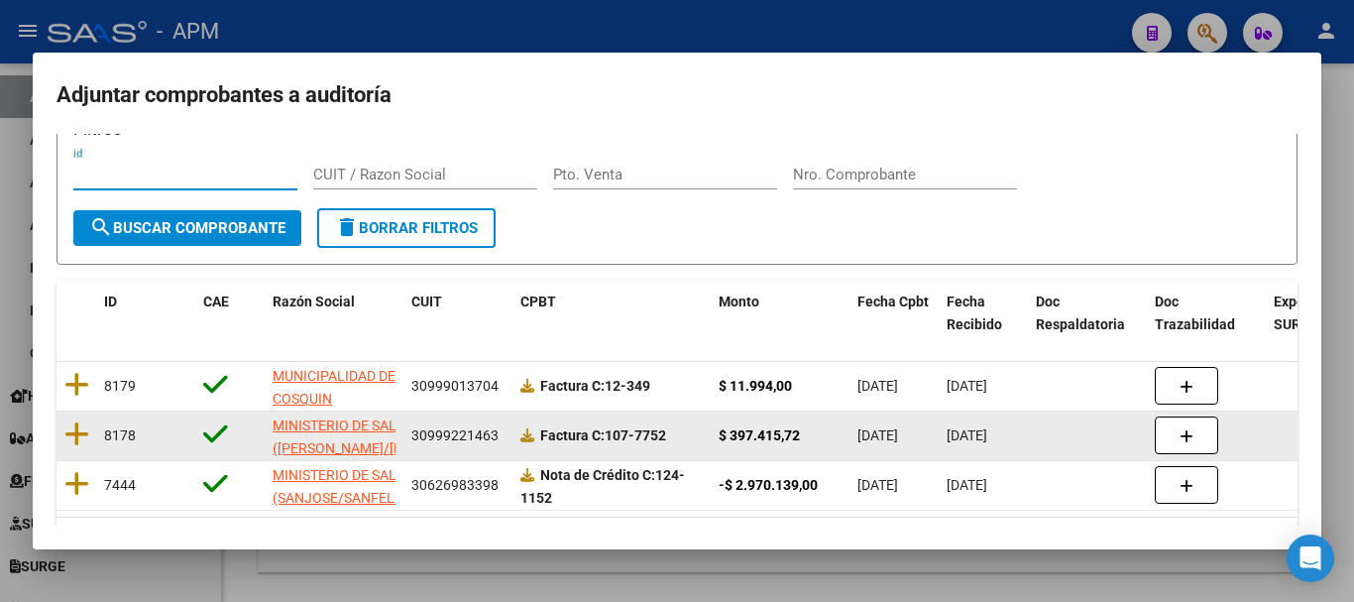
scroll to position [99, 0]
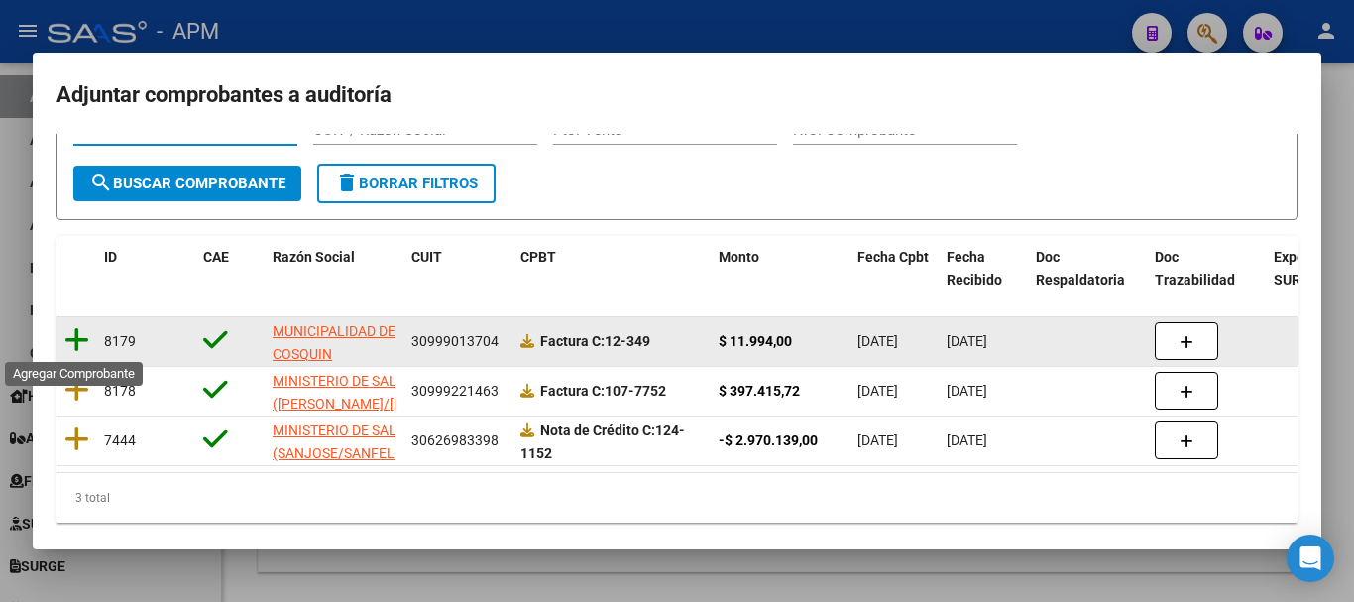
click at [73, 340] on icon at bounding box center [76, 340] width 25 height 28
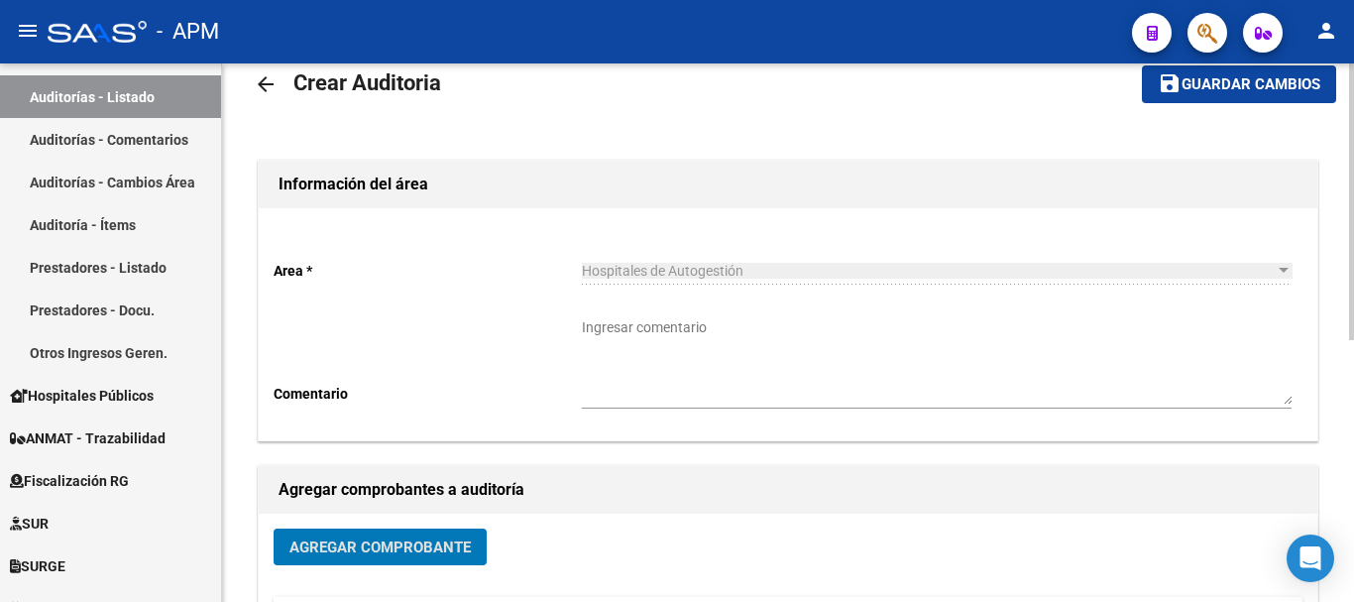
scroll to position [0, 0]
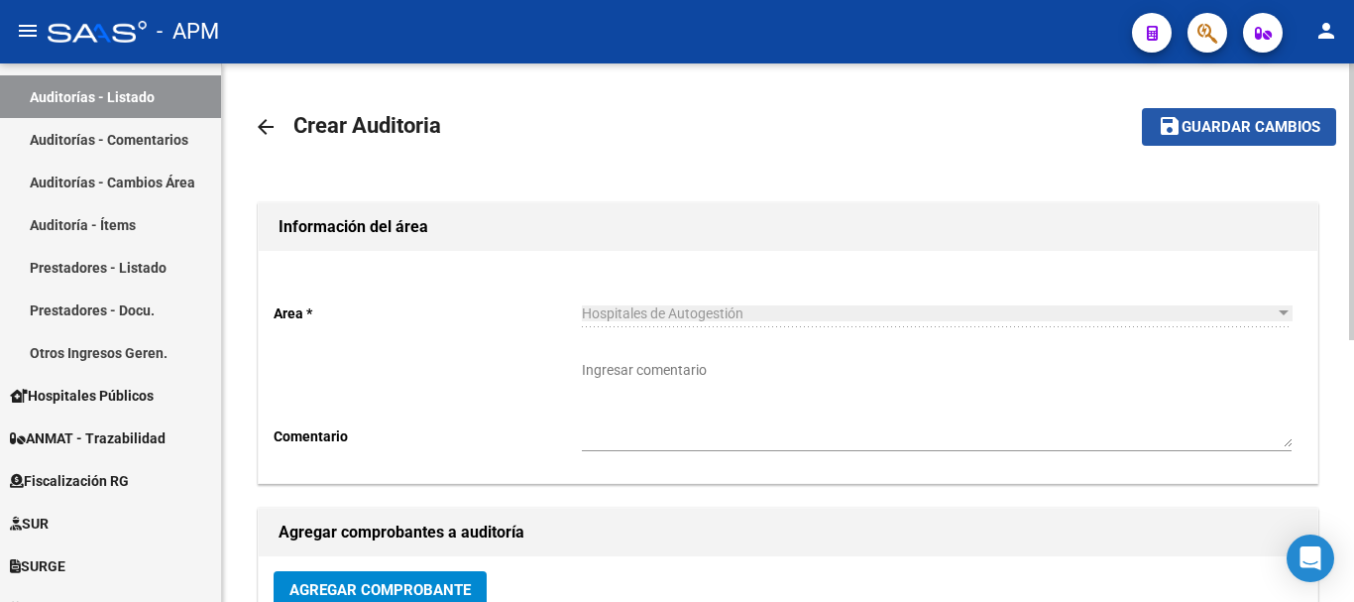
click at [1248, 120] on span "Guardar cambios" at bounding box center [1251, 128] width 139 height 18
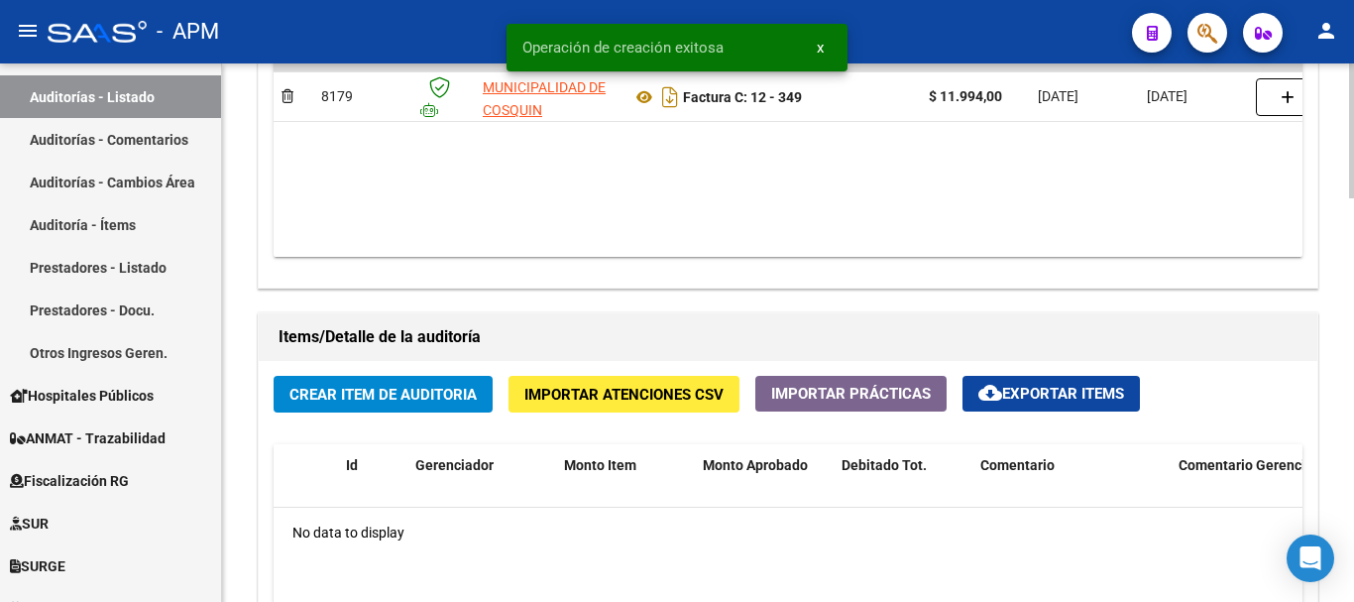
scroll to position [1190, 0]
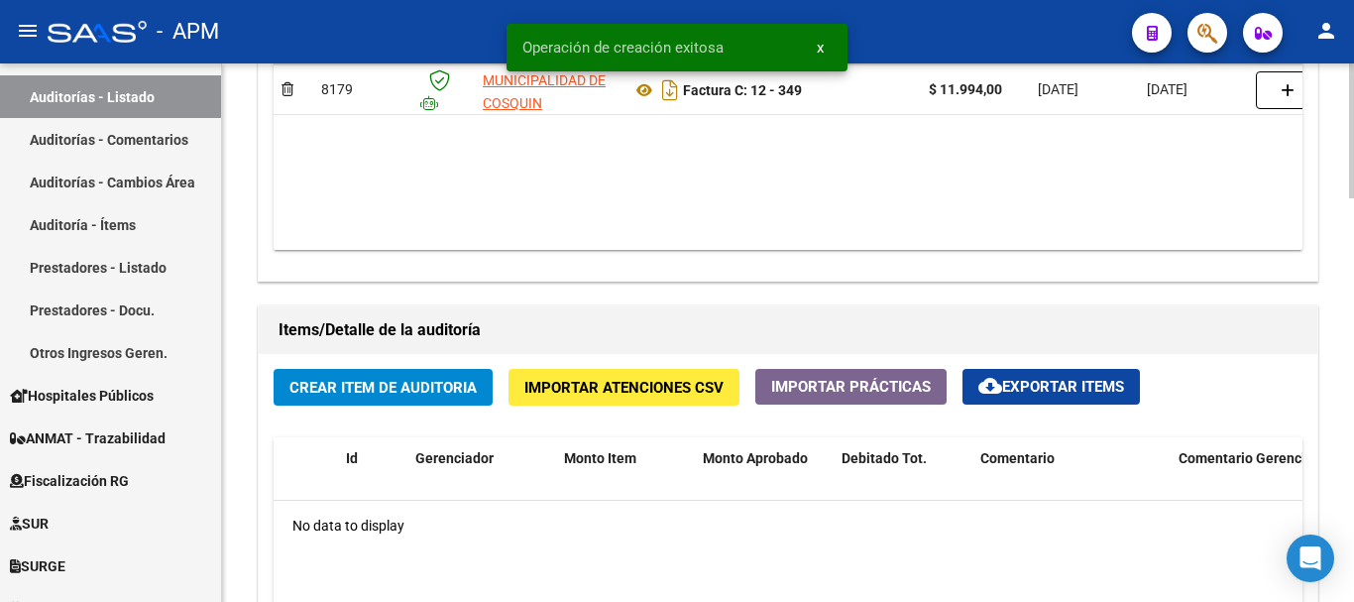
click at [428, 393] on span "Crear Item de Auditoria" at bounding box center [382, 388] width 187 height 18
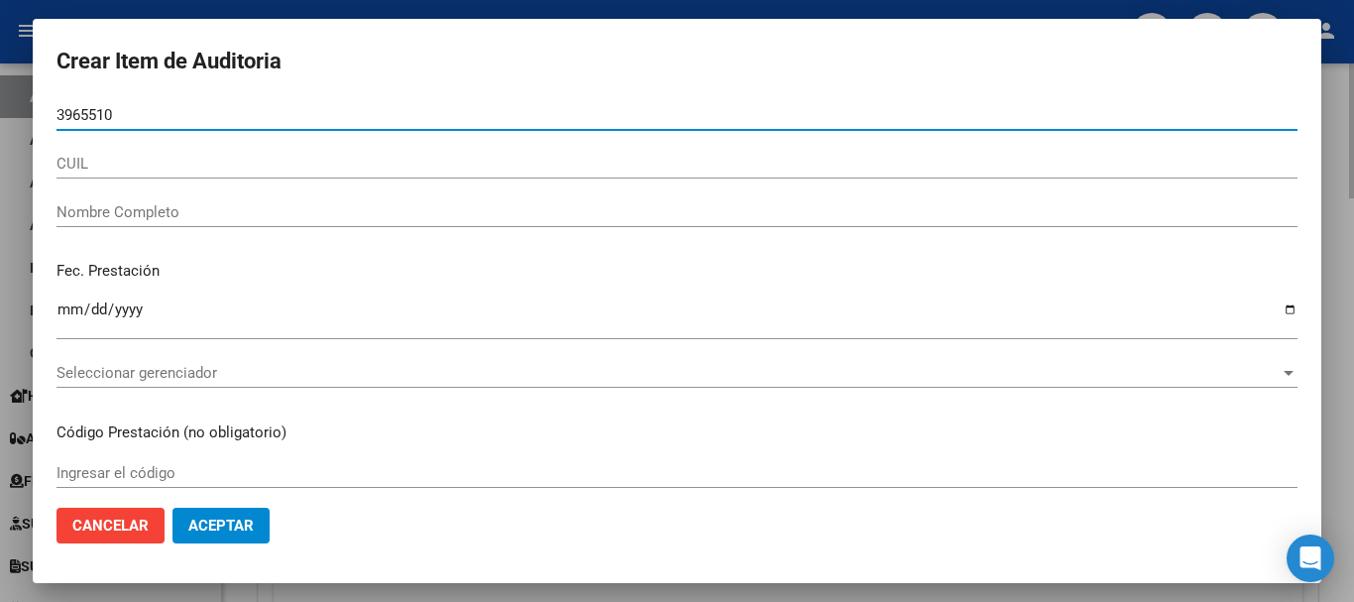
type input "39655109"
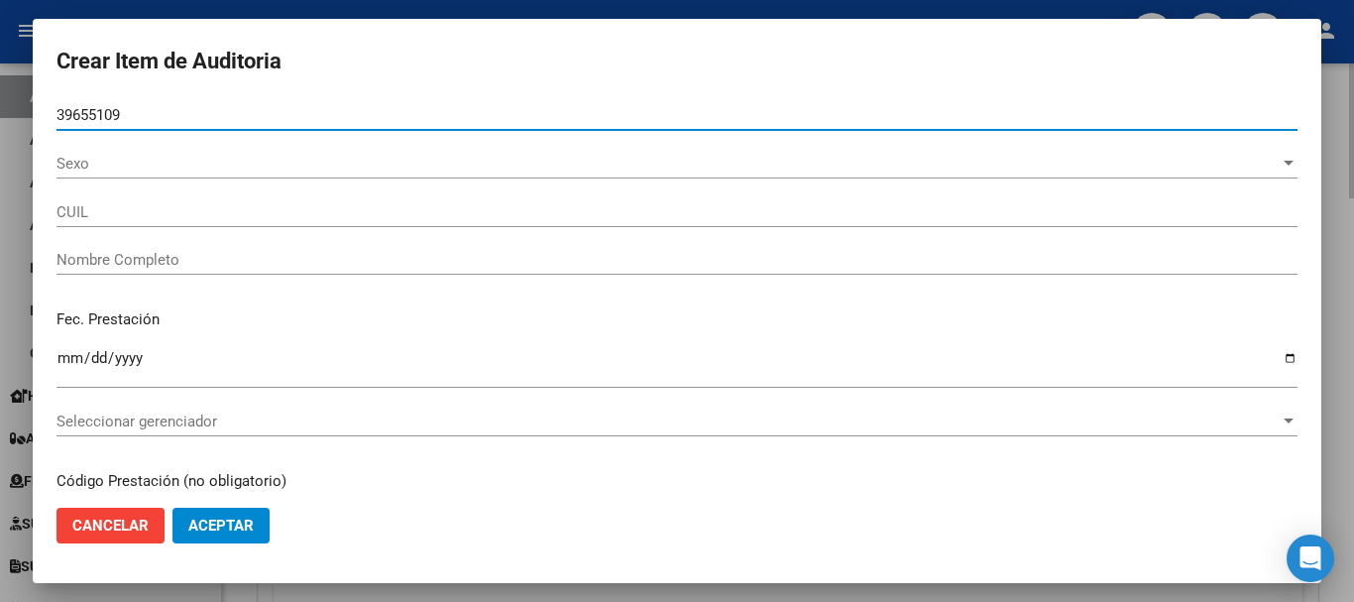
type input "20396551099"
type input "GRANJA JONATHAN OMAR"
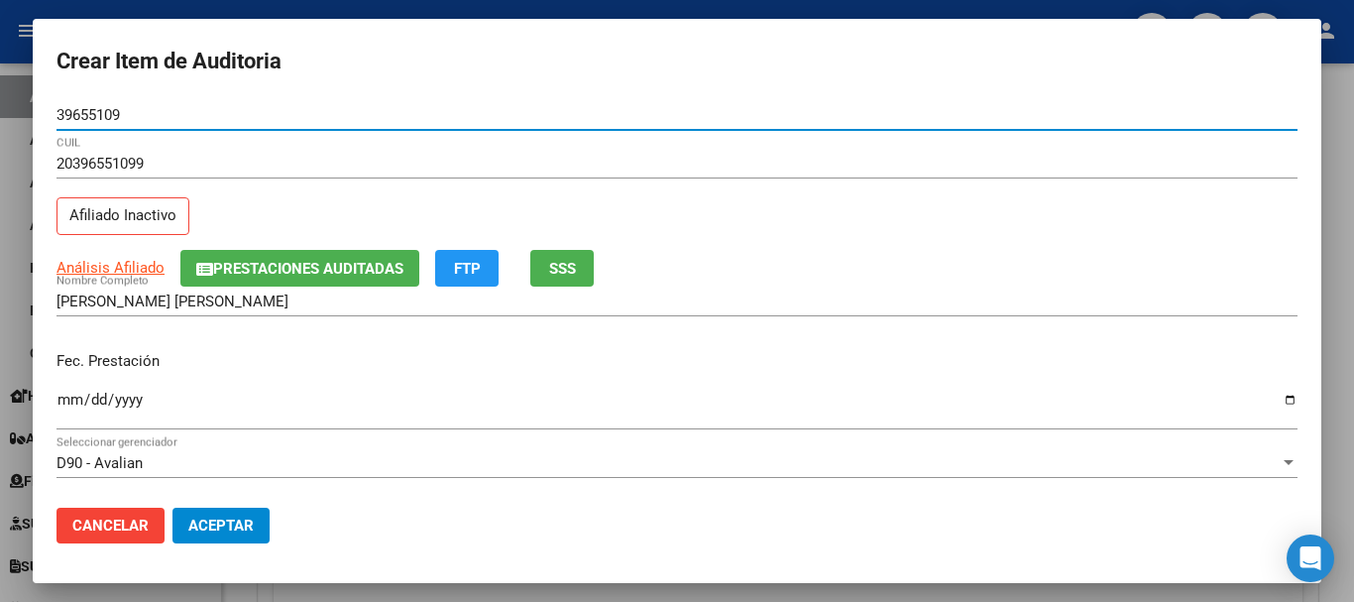
type input "39655109"
click at [69, 401] on input "Ingresar la fecha" at bounding box center [677, 408] width 1241 height 32
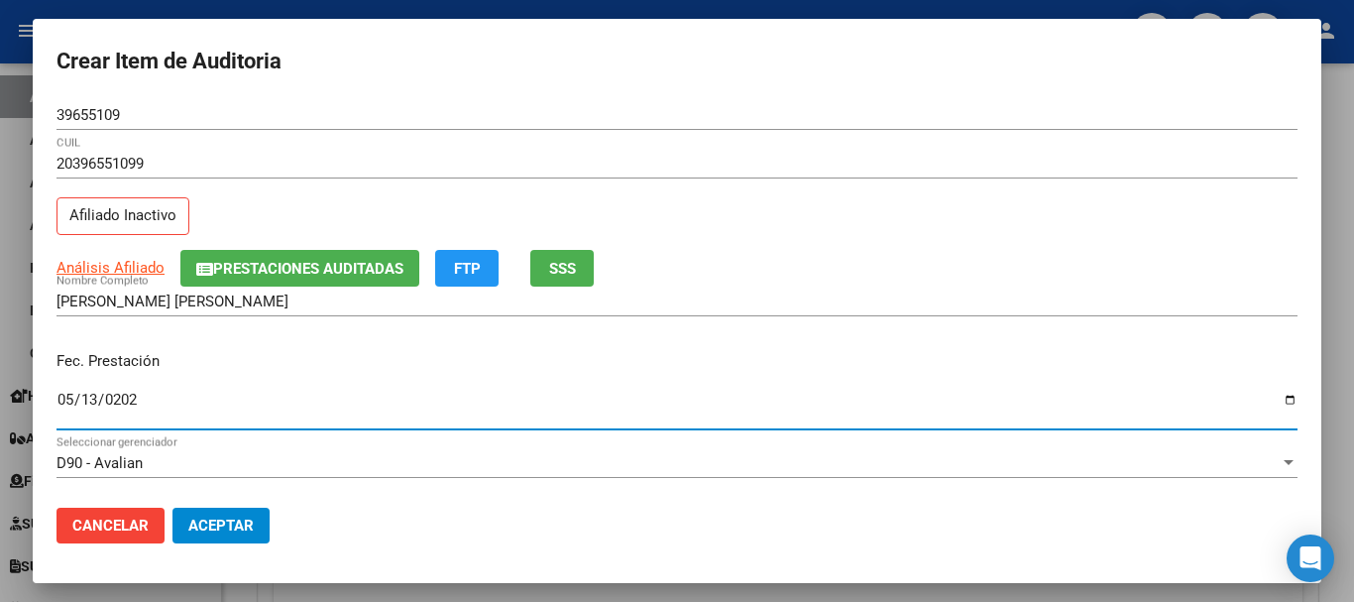
type input "2025-05-13"
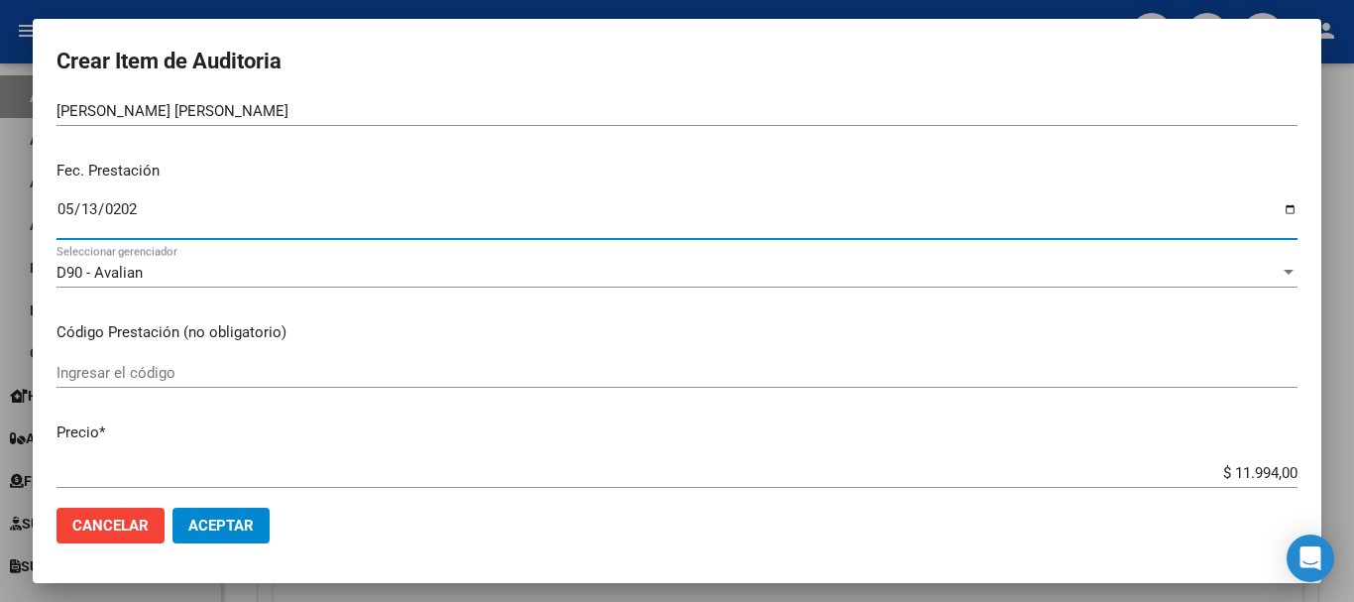
scroll to position [198, 0]
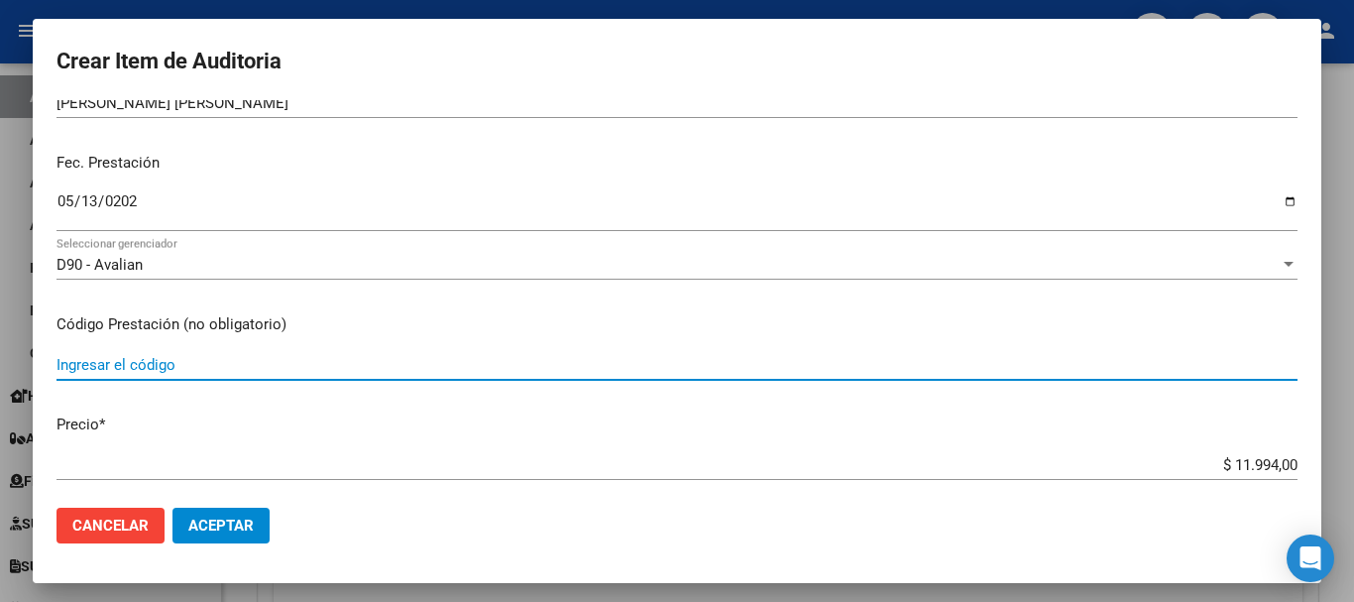
click at [173, 363] on input "Ingresar el código" at bounding box center [677, 365] width 1241 height 18
type input "1.04"
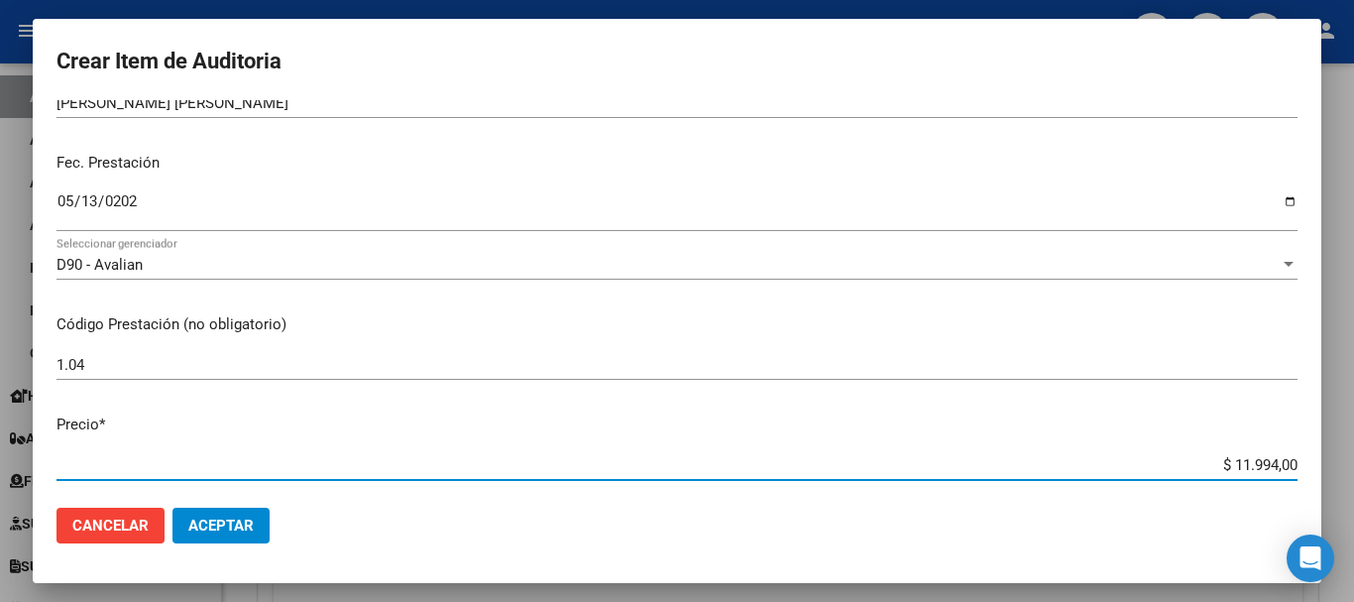
drag, startPoint x: 1216, startPoint y: 464, endPoint x: 1305, endPoint y: 468, distance: 88.3
click at [1305, 468] on mat-dialog-content "39655109 Nro Documento 20396551099 CUIL Afiliado Inactivo Análisis Afiliado Pre…" at bounding box center [677, 296] width 1289 height 392
type input "$ 0,03"
type input "$ 0,39"
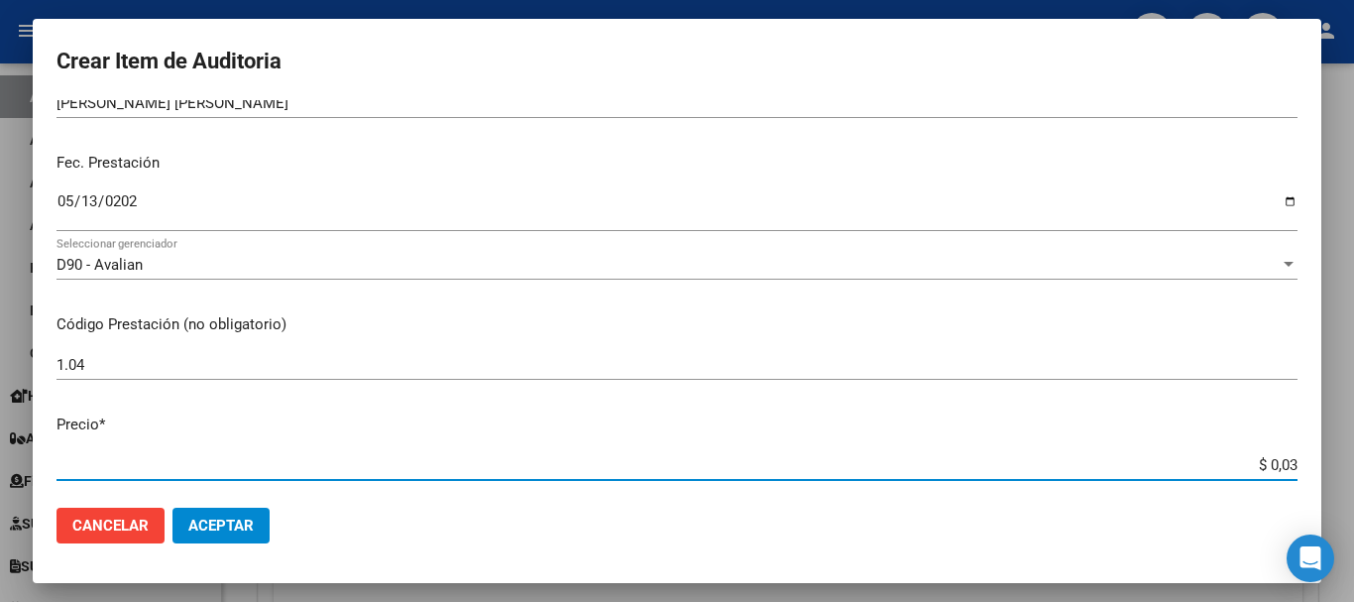
type input "$ 0,39"
type input "$ 3,99"
type input "$ 39,98"
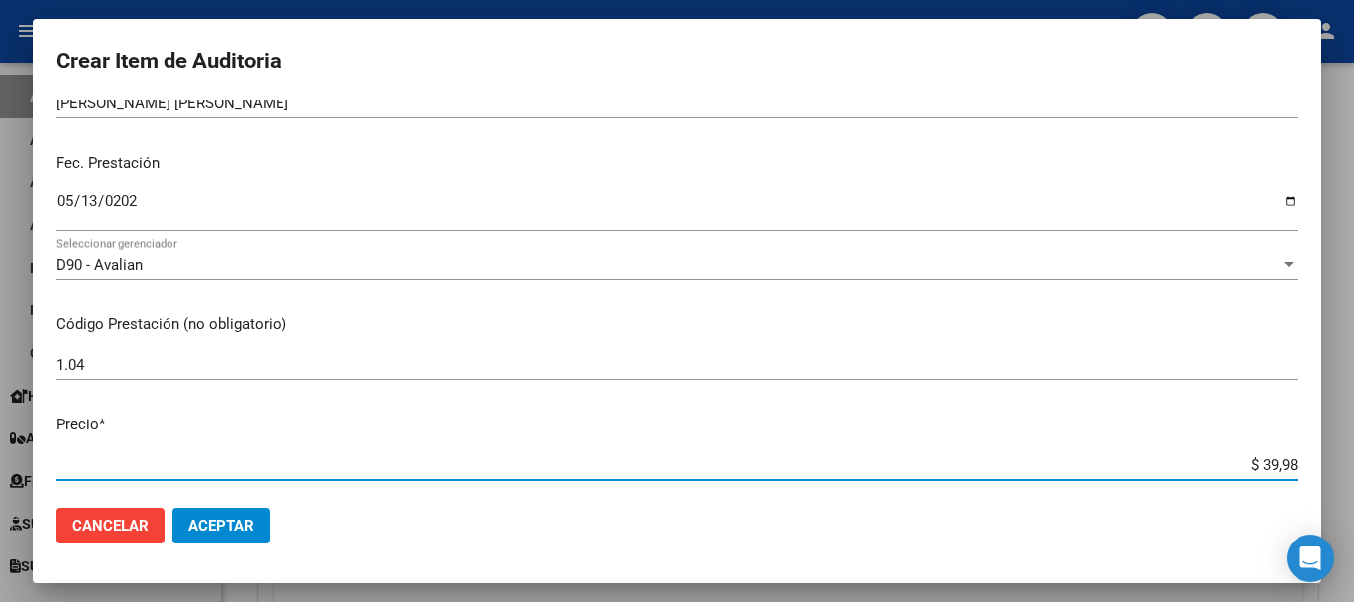
type input "$ 399,80"
type input "$ 3.998,00"
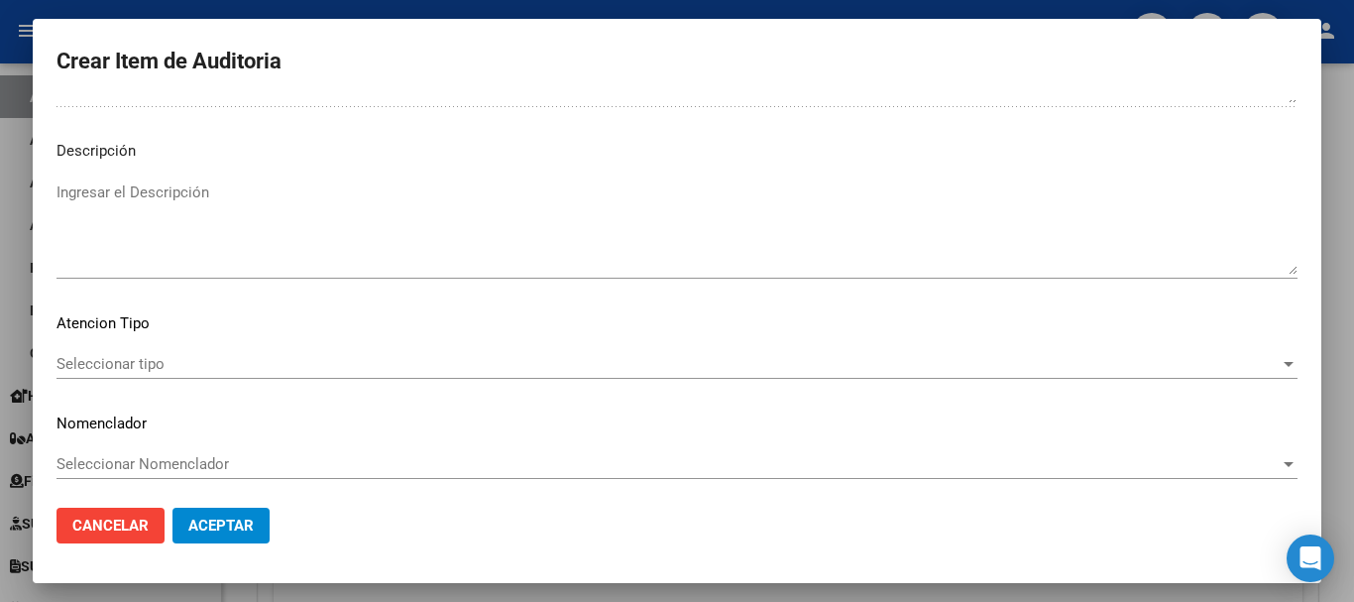
scroll to position [1222, 0]
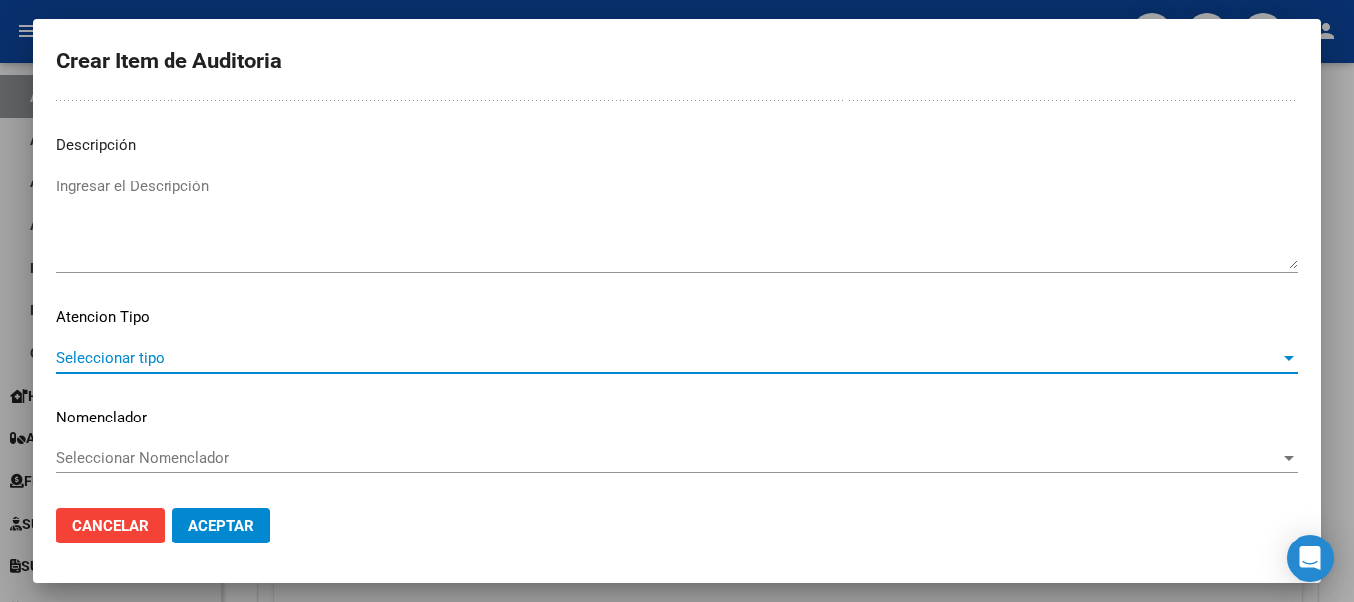
click at [1021, 363] on span "Seleccionar tipo" at bounding box center [668, 358] width 1223 height 18
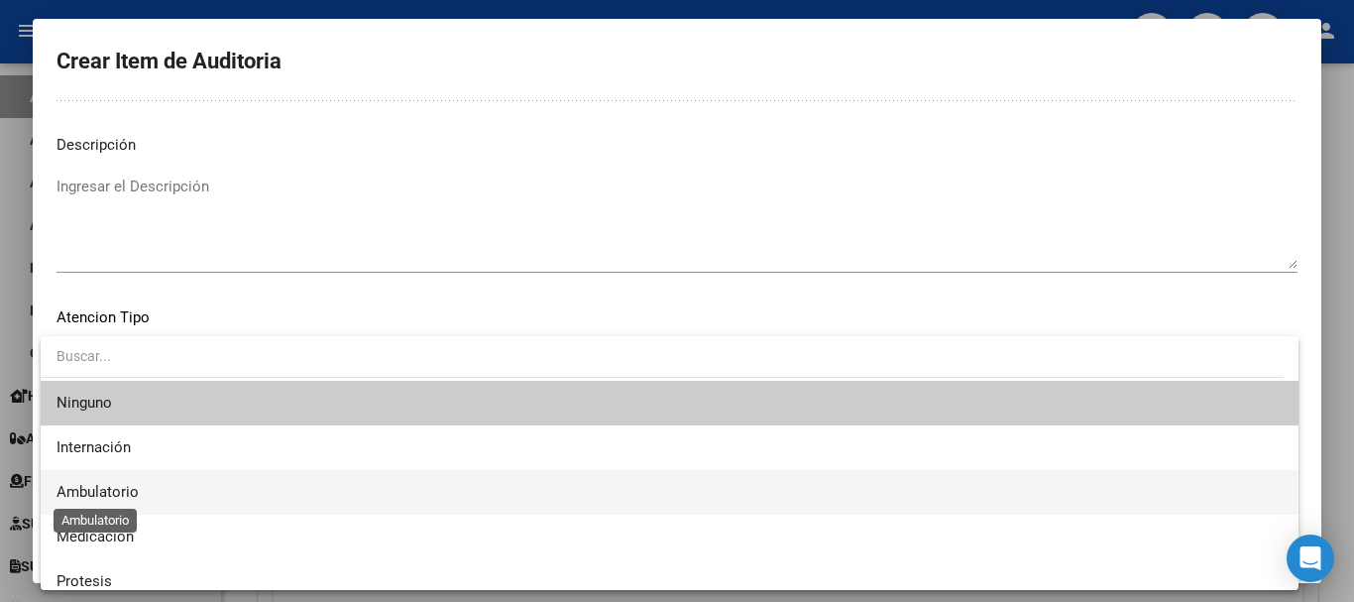
click at [106, 497] on span "Ambulatorio" at bounding box center [98, 492] width 82 height 18
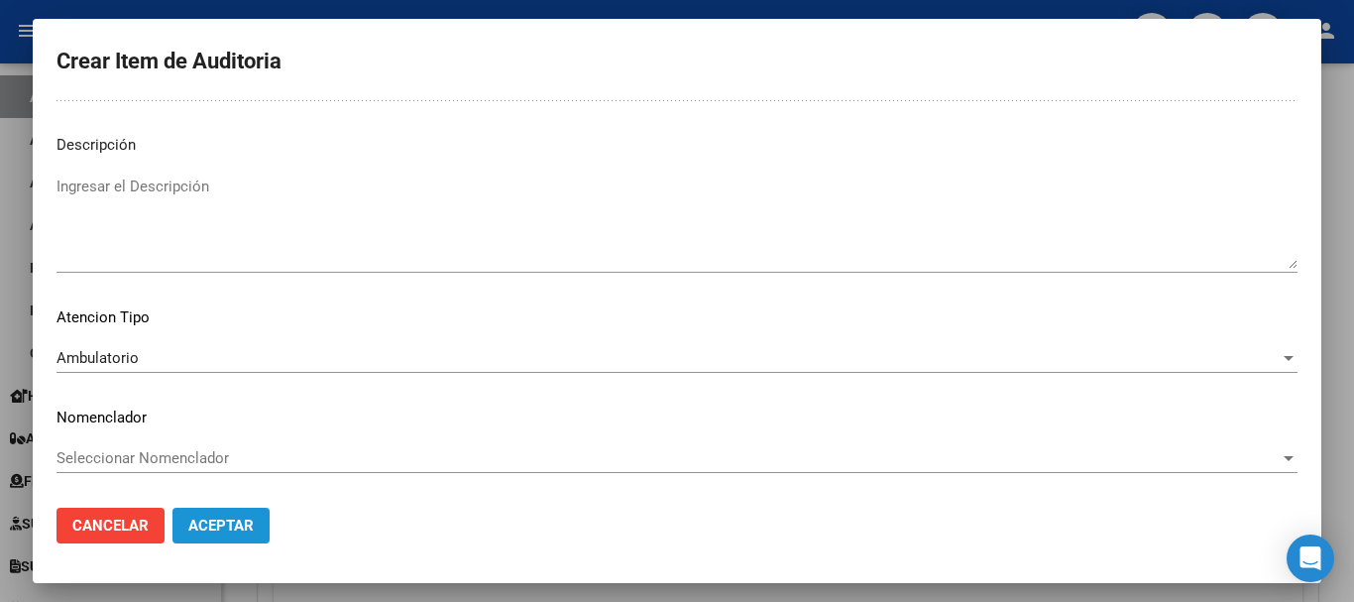
click at [238, 524] on span "Aceptar" at bounding box center [220, 526] width 65 height 18
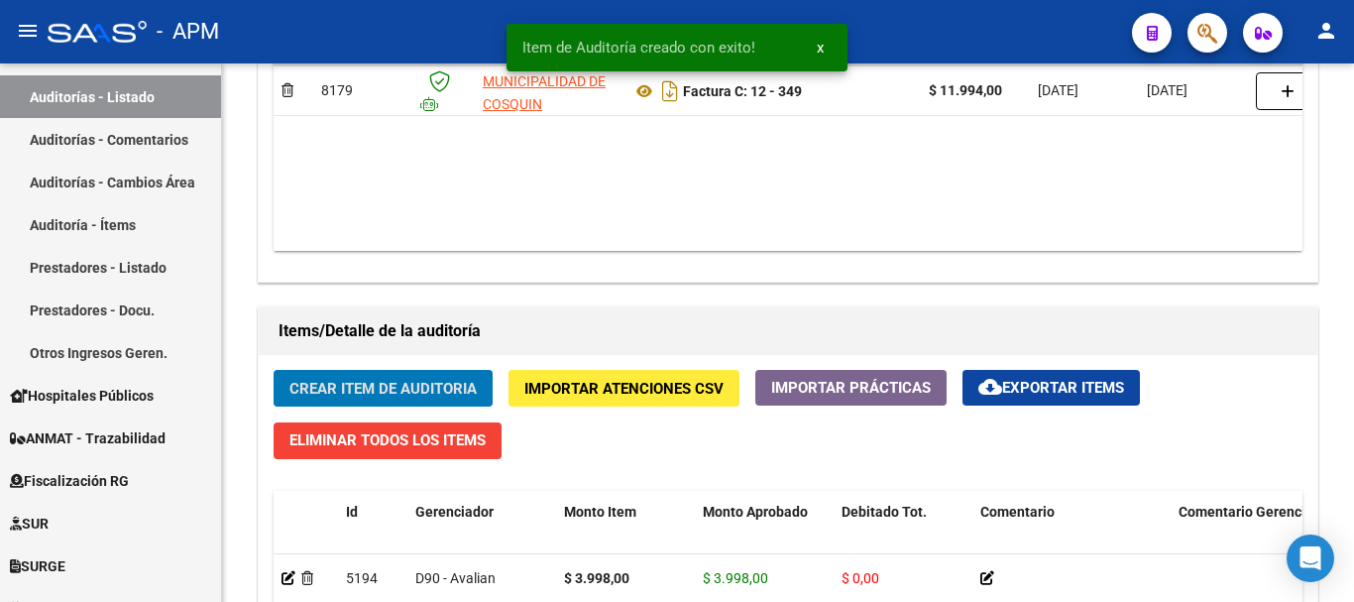
scroll to position [1191, 0]
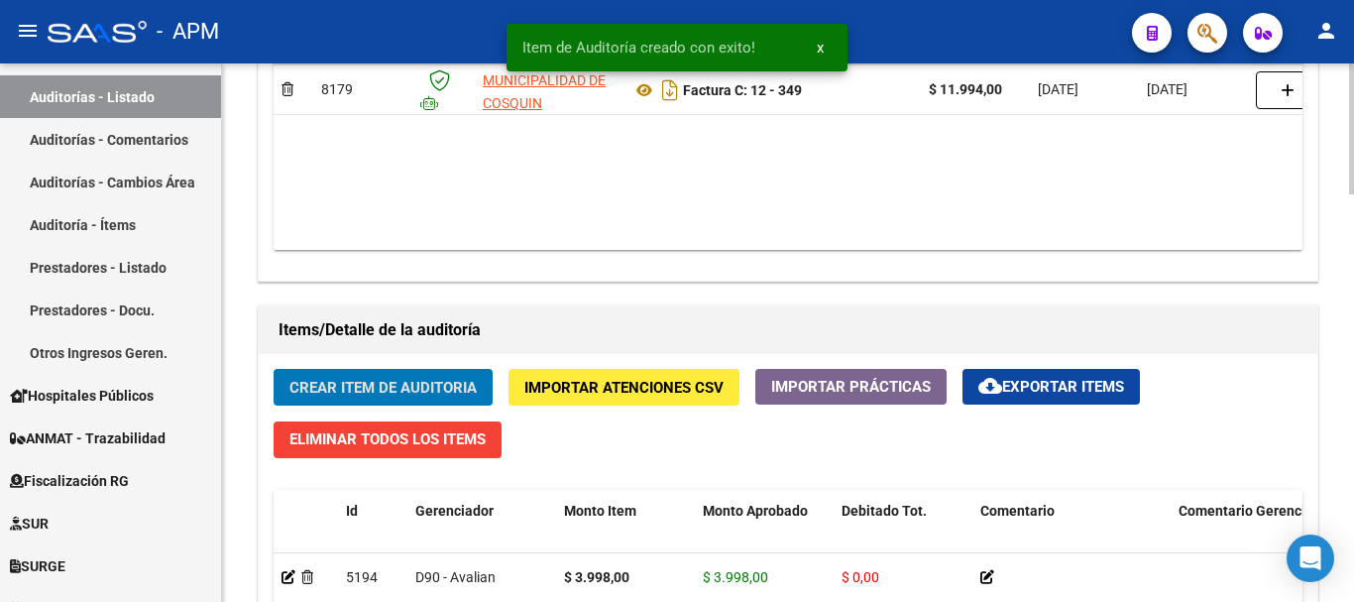
click at [389, 383] on span "Crear Item de Auditoria" at bounding box center [382, 388] width 187 height 18
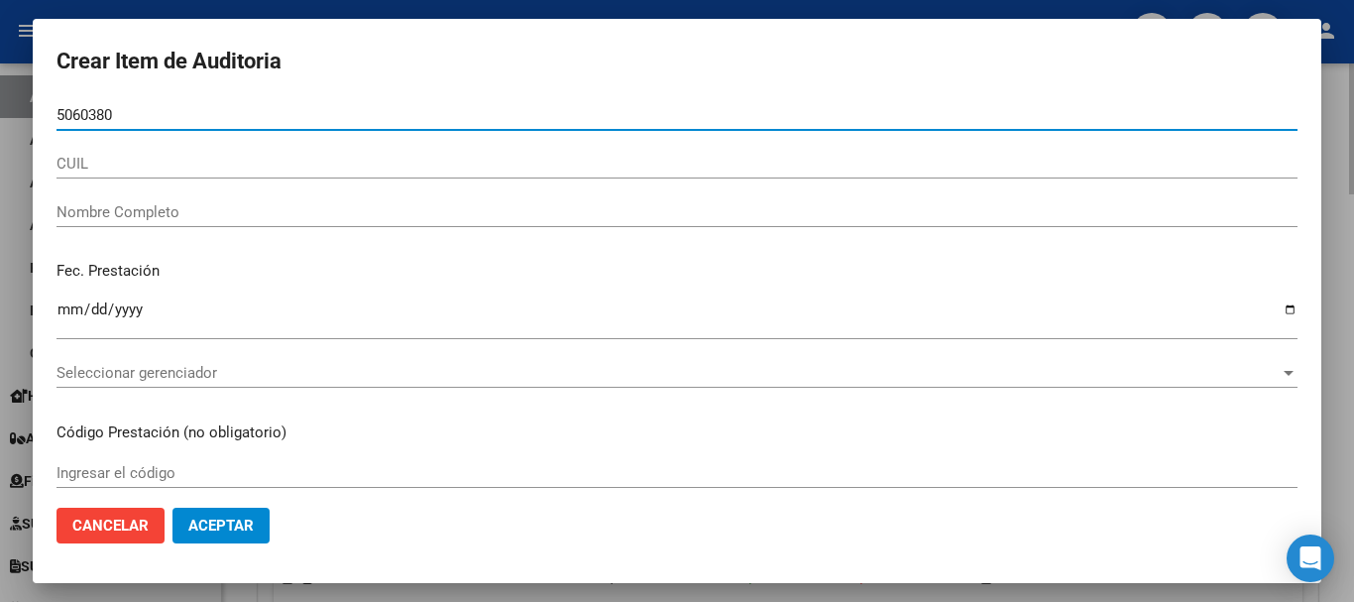
type input "50603807"
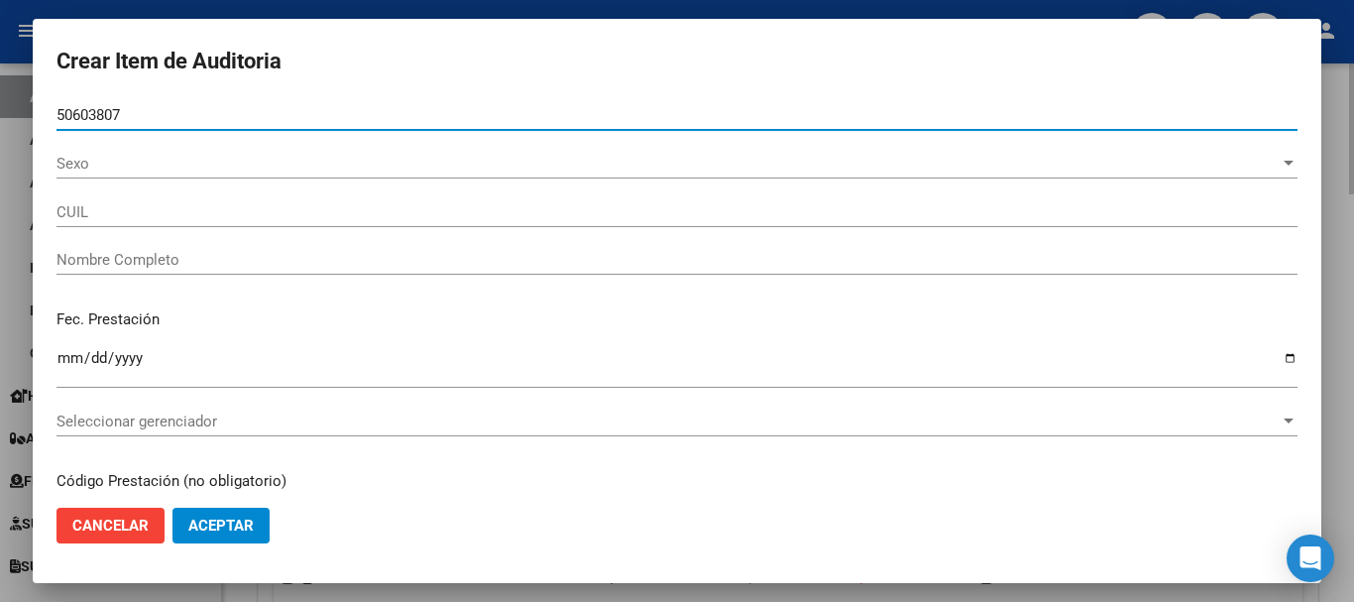
type input "27506038079"
type input "MARTINO CIELO AZUL"
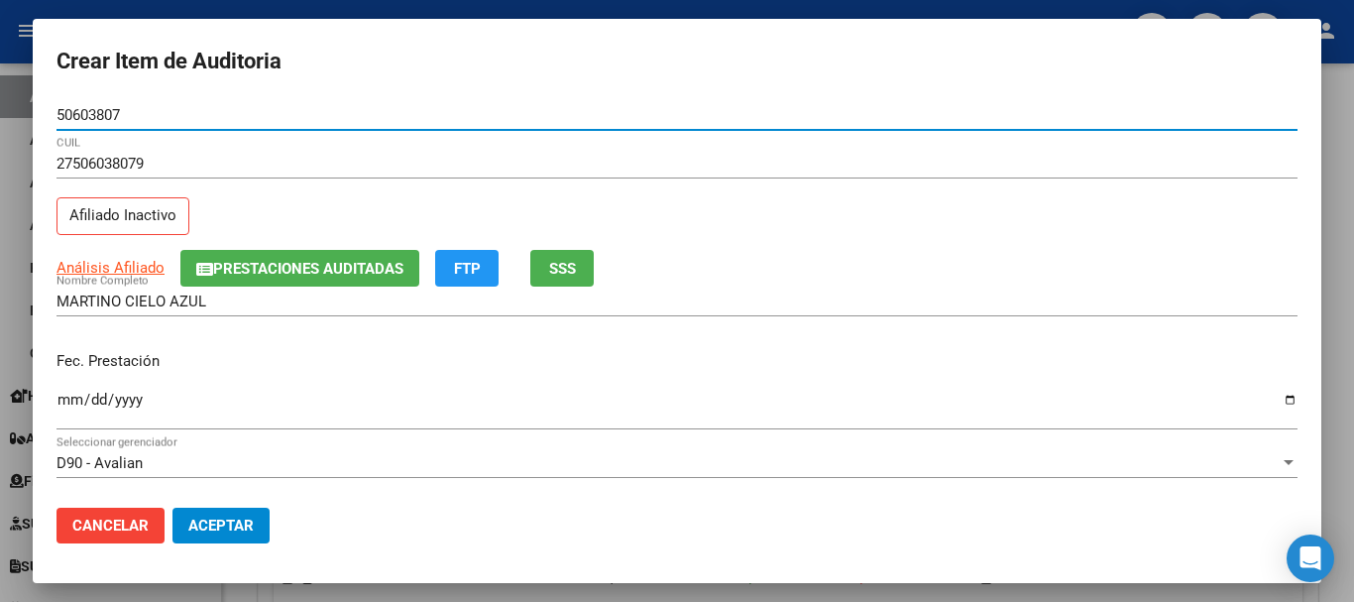
type input "50603807"
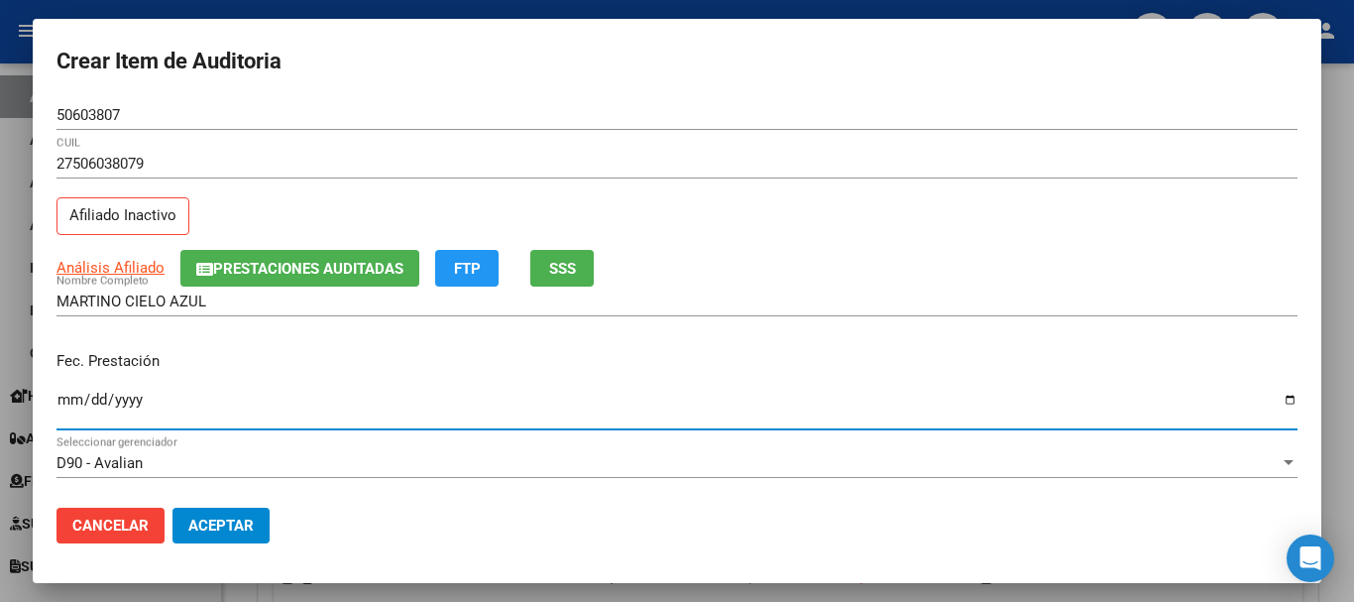
click at [72, 397] on input "Ingresar la fecha" at bounding box center [677, 408] width 1241 height 32
type input "2025-04-26"
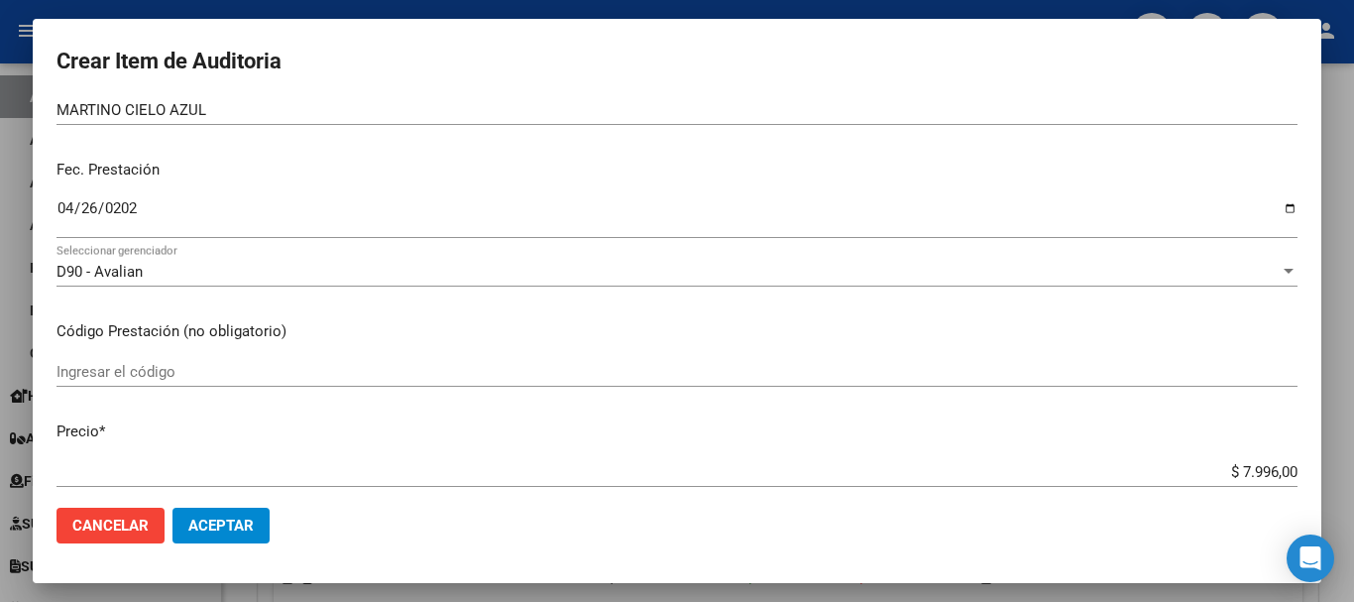
scroll to position [198, 0]
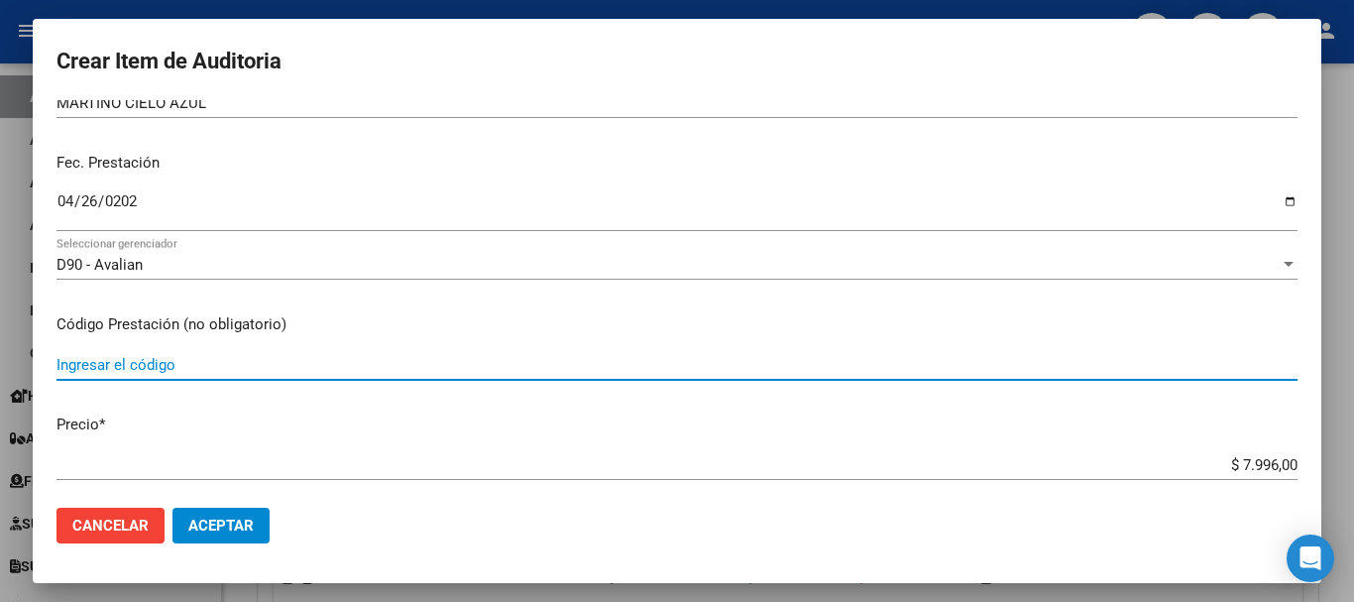
click at [71, 364] on input "Ingresar el código" at bounding box center [677, 365] width 1241 height 18
type input "1.04"
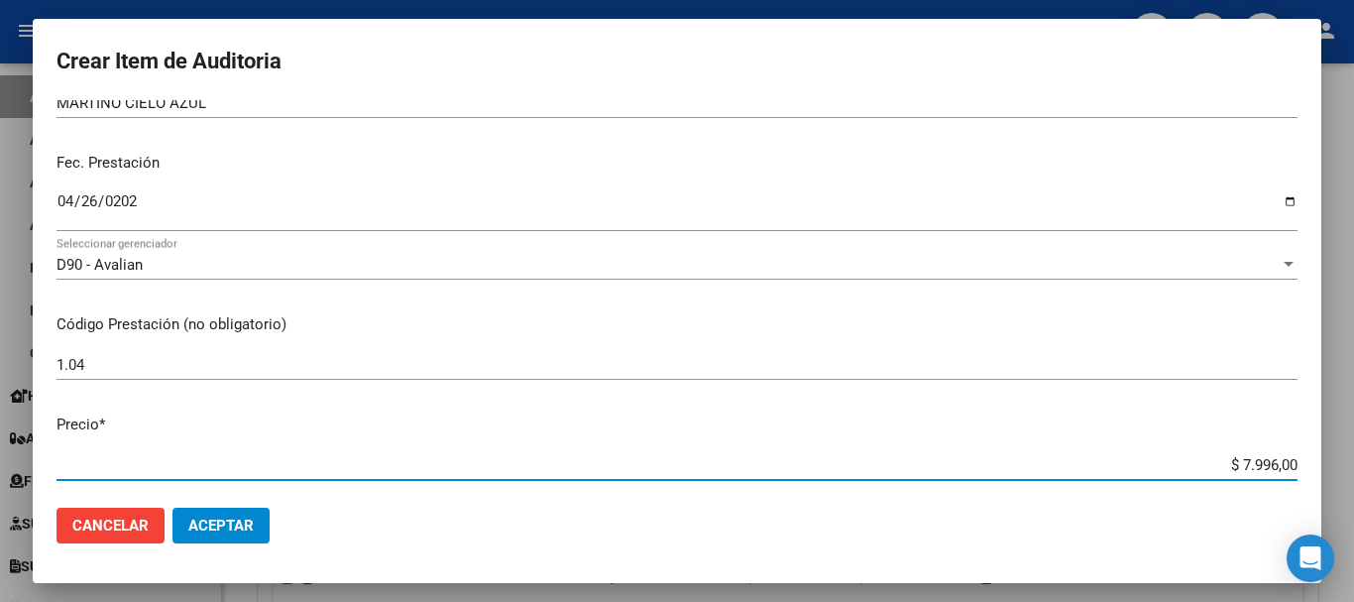
drag, startPoint x: 1224, startPoint y: 467, endPoint x: 1319, endPoint y: 459, distance: 94.5
click at [1319, 459] on mat-dialog-content "50603807 Nro Documento 27506038079 CUIL Afiliado Inactivo Análisis Afiliado Pre…" at bounding box center [677, 296] width 1289 height 392
type input "$ 0,03"
type input "$ 0,39"
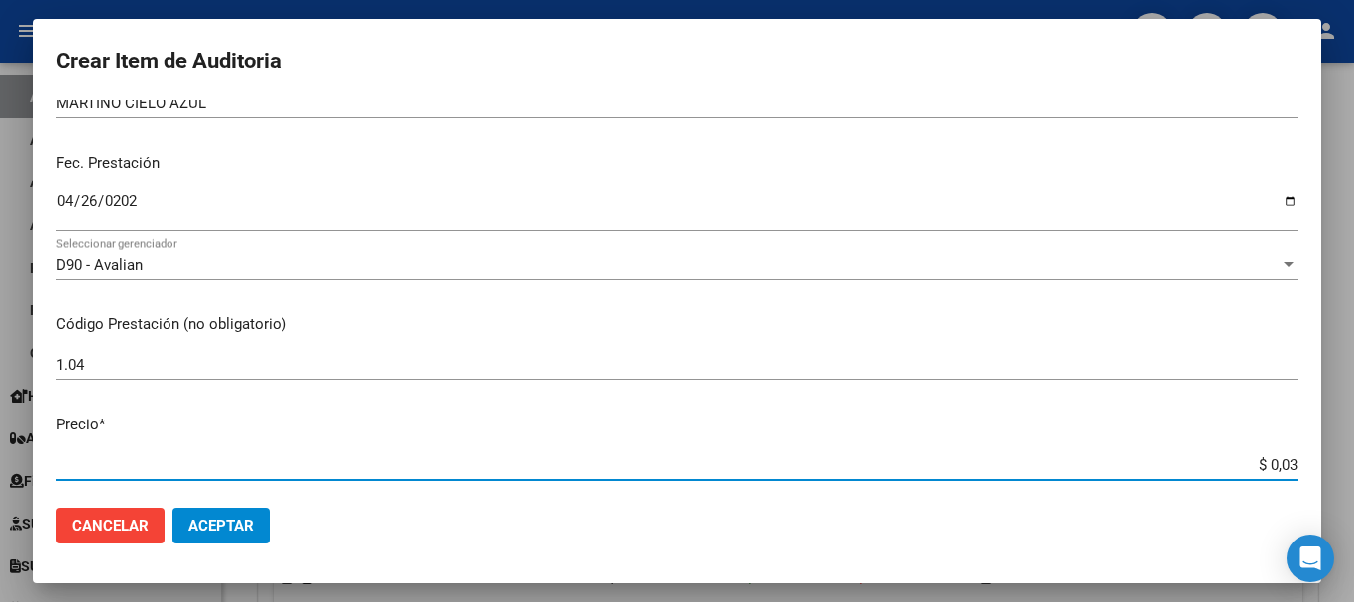
type input "$ 0,39"
type input "$ 3,99"
type input "$ 39,98"
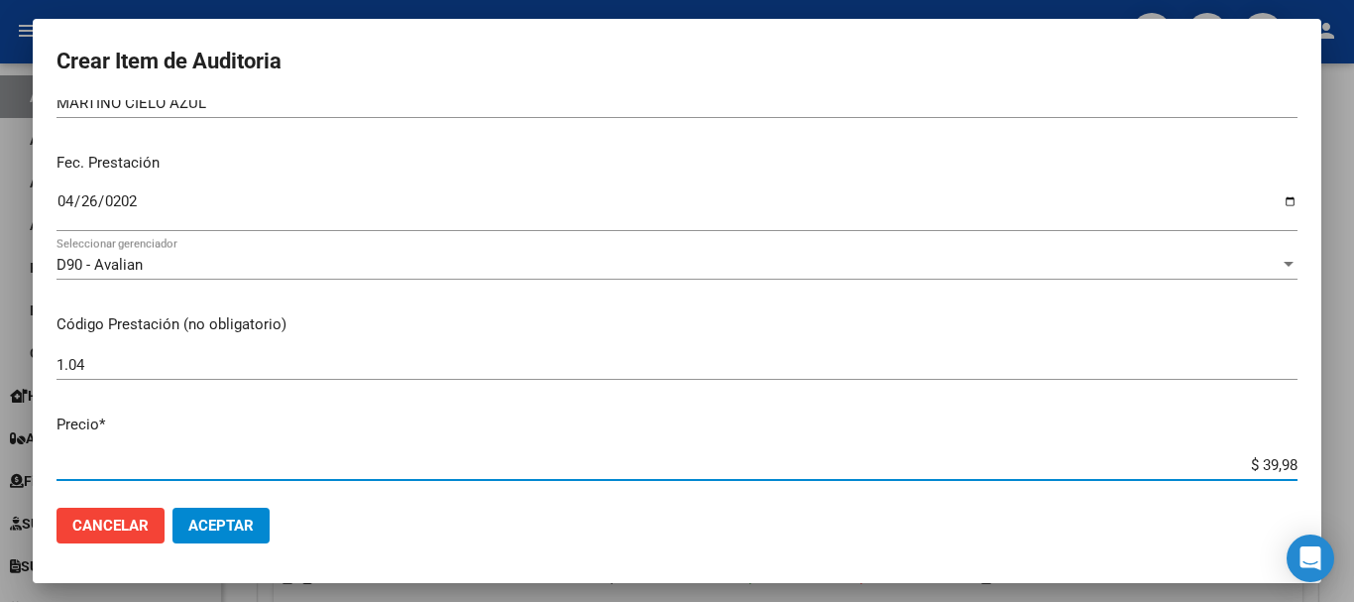
type input "$ 399,80"
type input "$ 3.998,00"
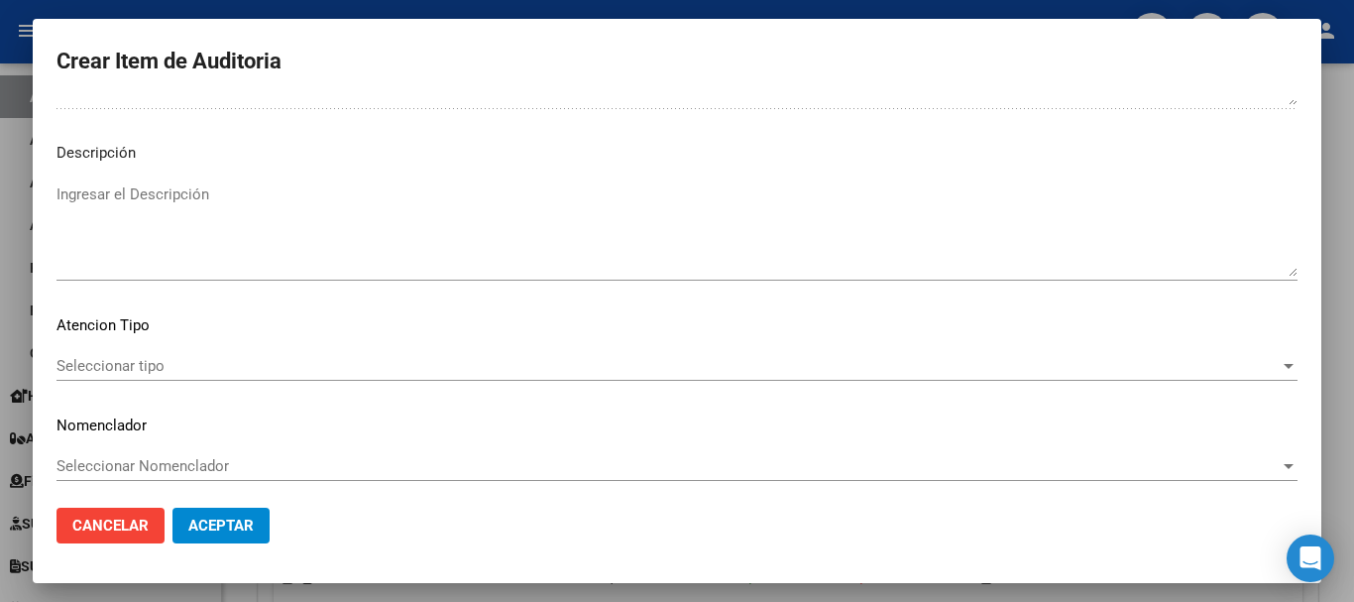
scroll to position [1222, 0]
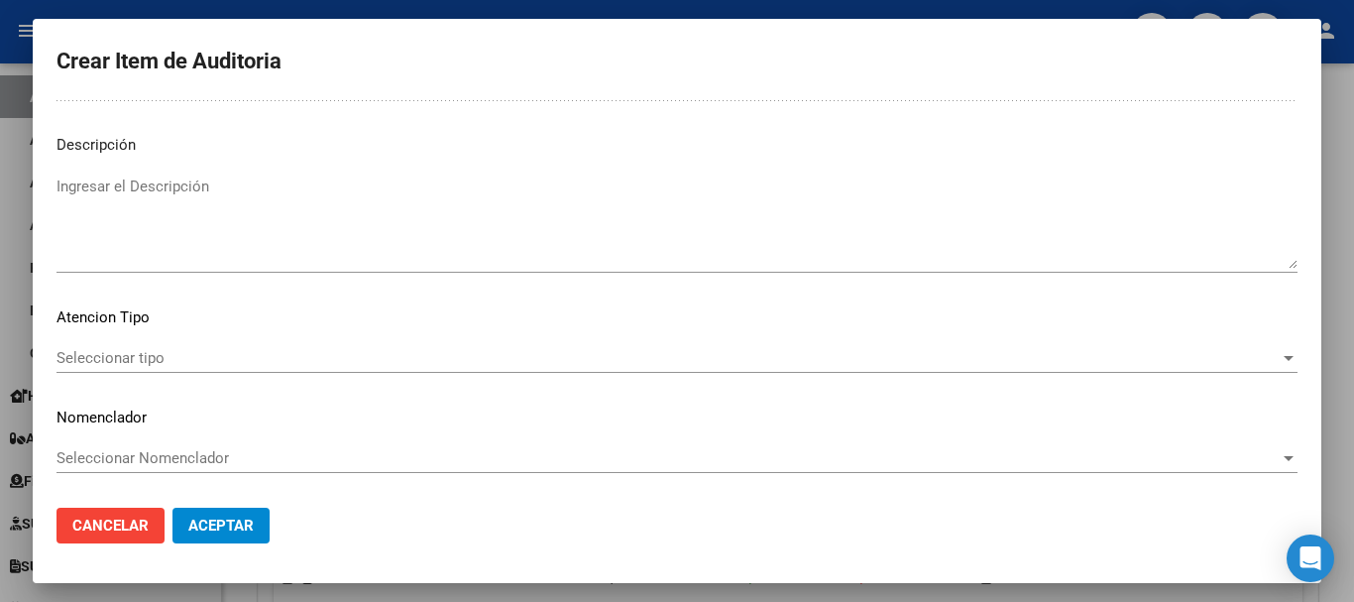
click at [1034, 361] on span "Seleccionar tipo" at bounding box center [668, 358] width 1223 height 18
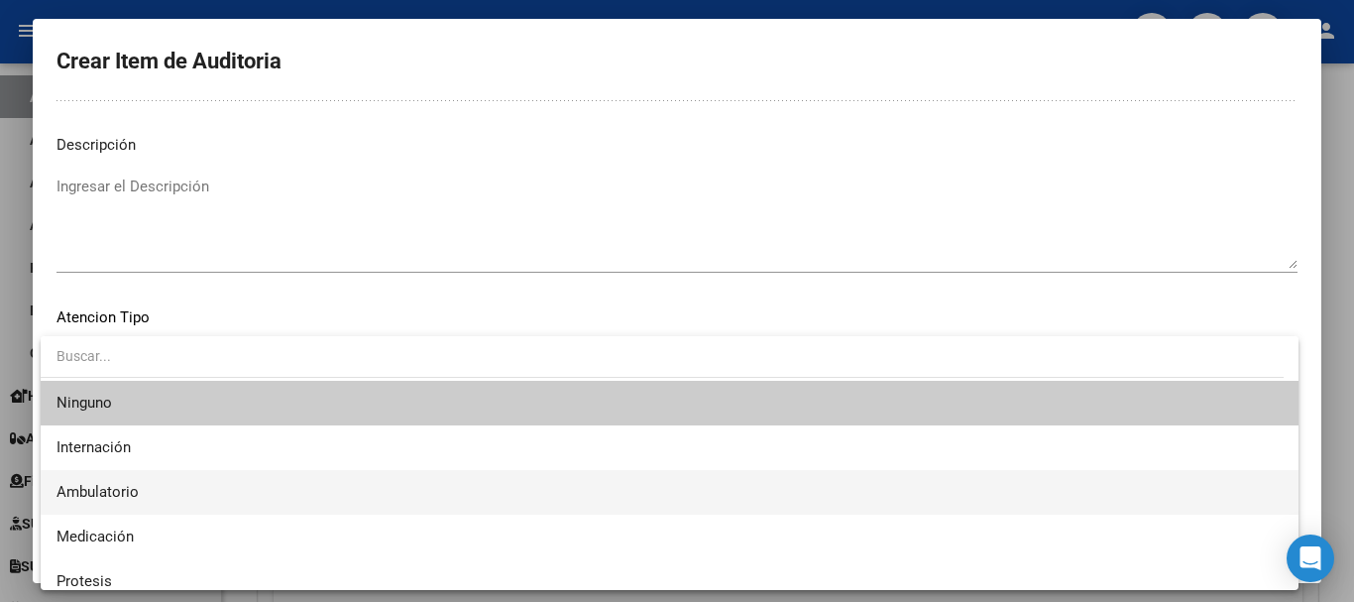
click at [83, 482] on span "Ambulatorio" at bounding box center [670, 492] width 1226 height 45
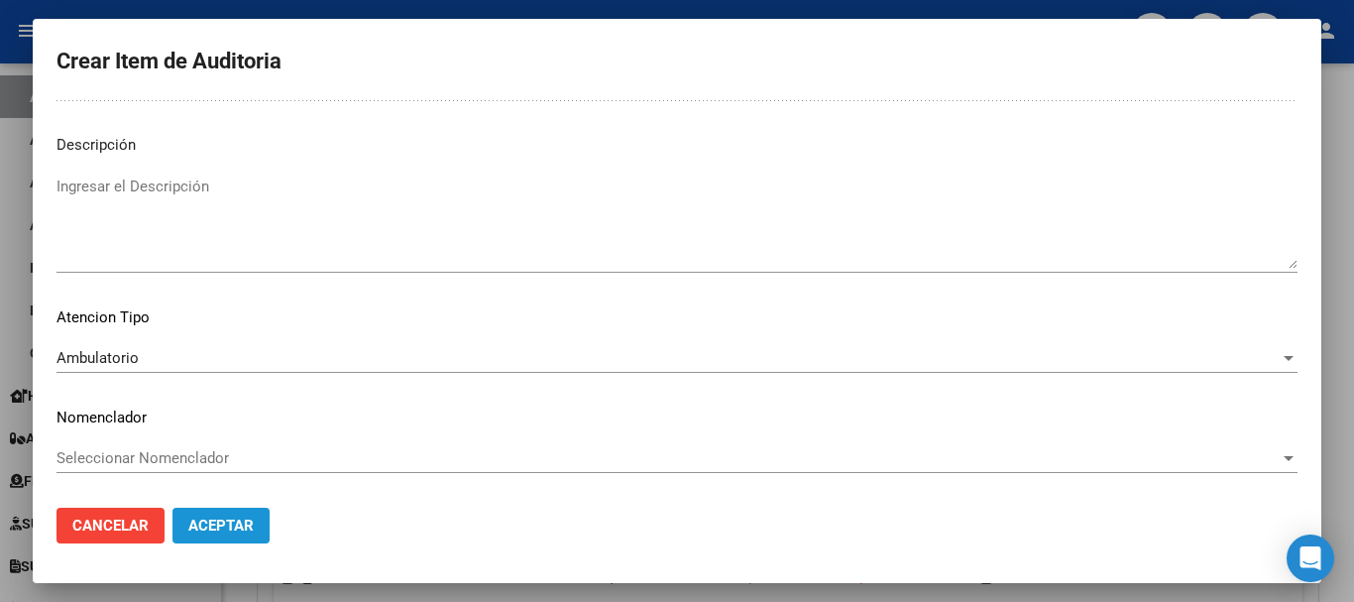
click at [232, 520] on span "Aceptar" at bounding box center [220, 526] width 65 height 18
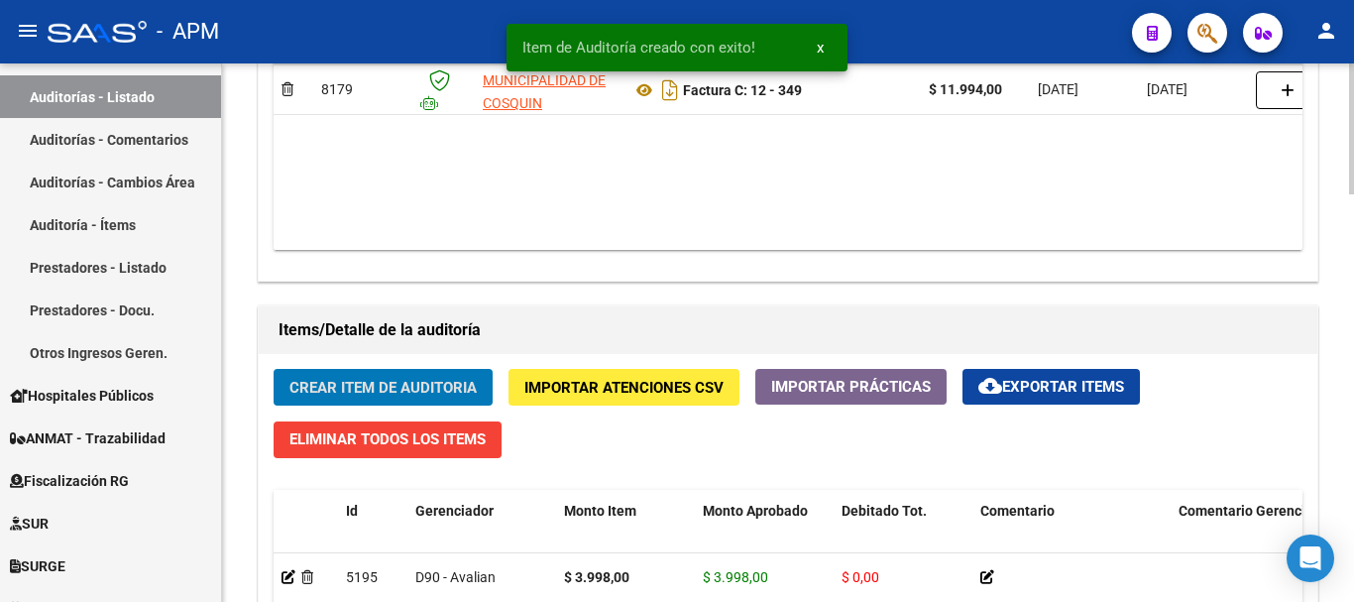
click at [427, 384] on span "Crear Item de Auditoria" at bounding box center [382, 388] width 187 height 18
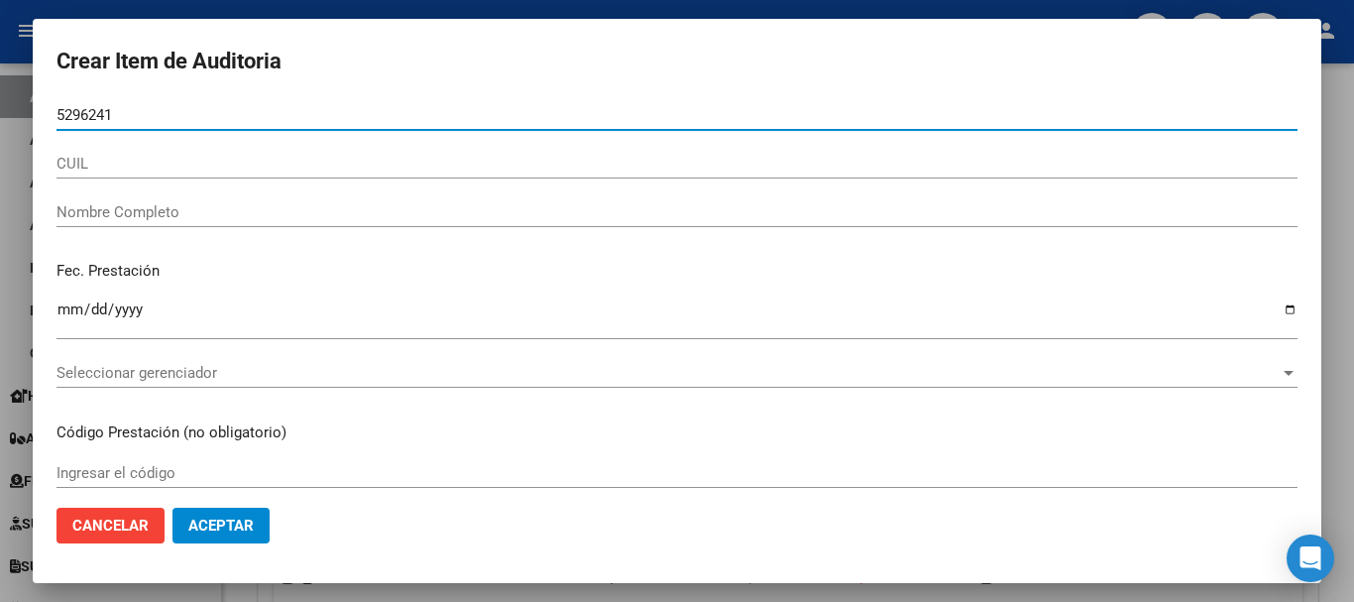
type input "52962412"
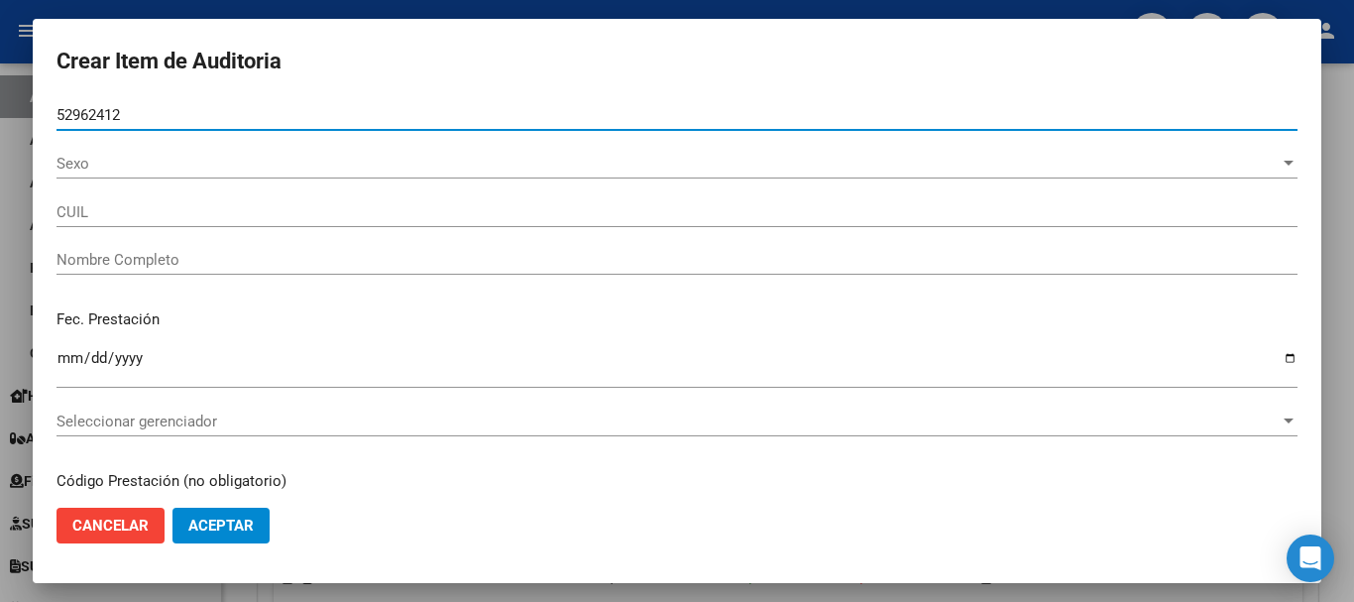
type input "20529624124"
type input "MARTINO CONSTANTINO"
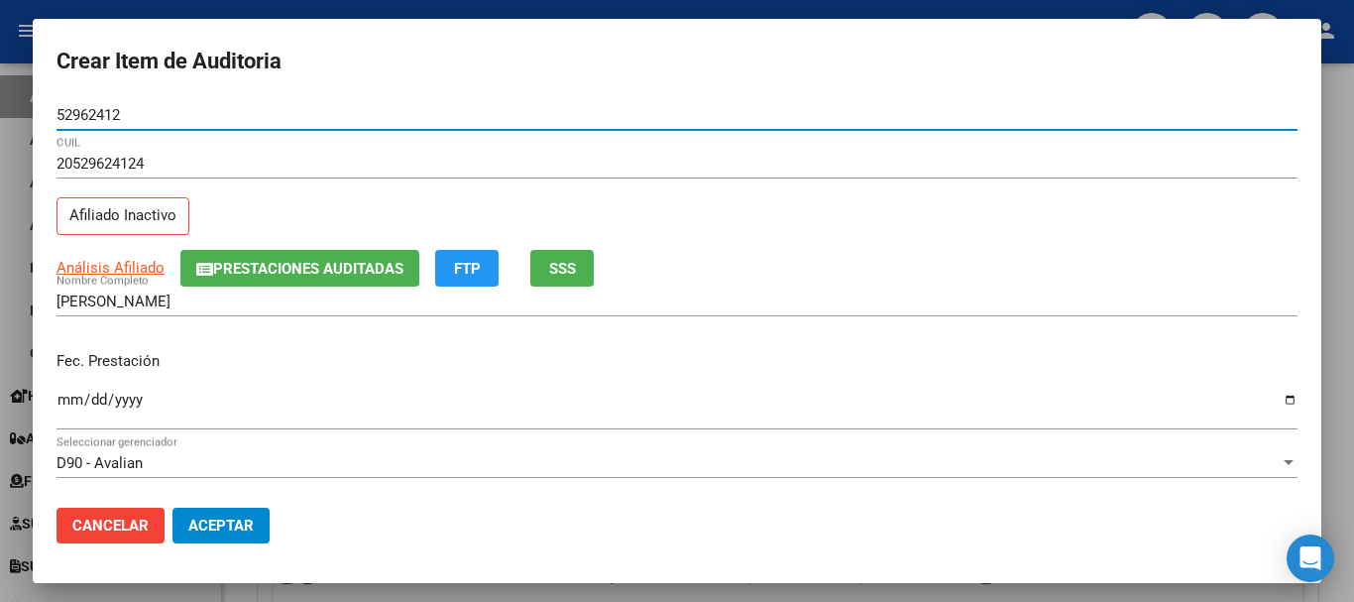
type input "52962412"
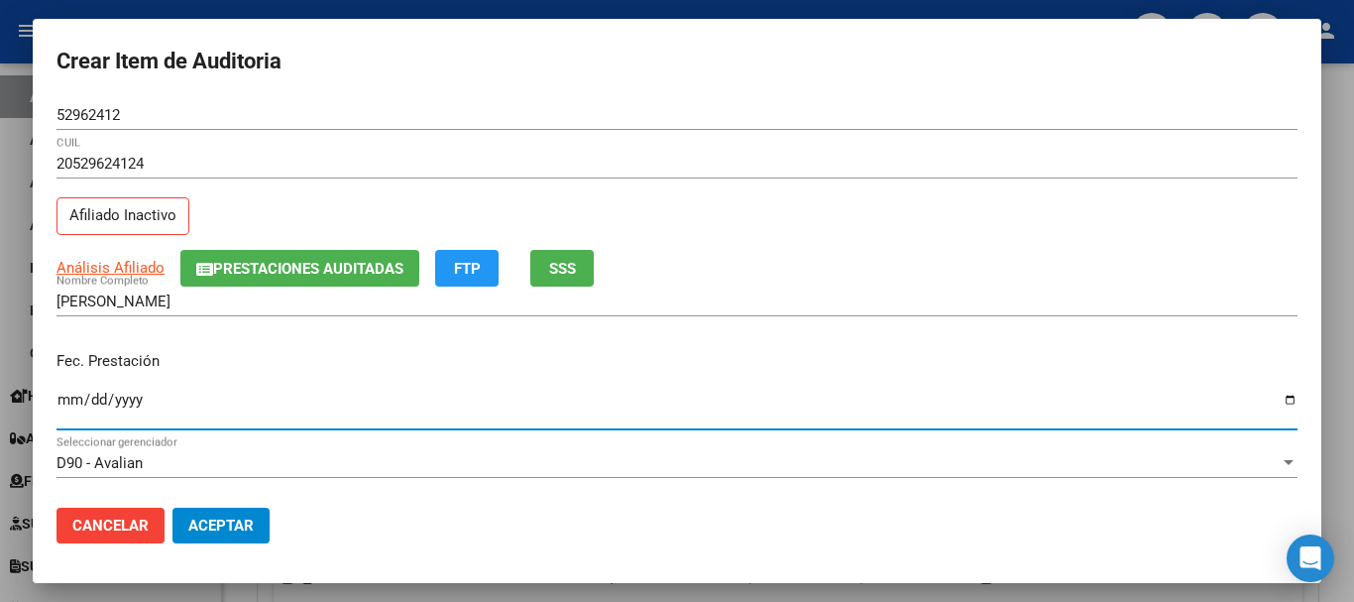
click at [58, 404] on input "Ingresar la fecha" at bounding box center [677, 408] width 1241 height 32
type input "2025-04-26"
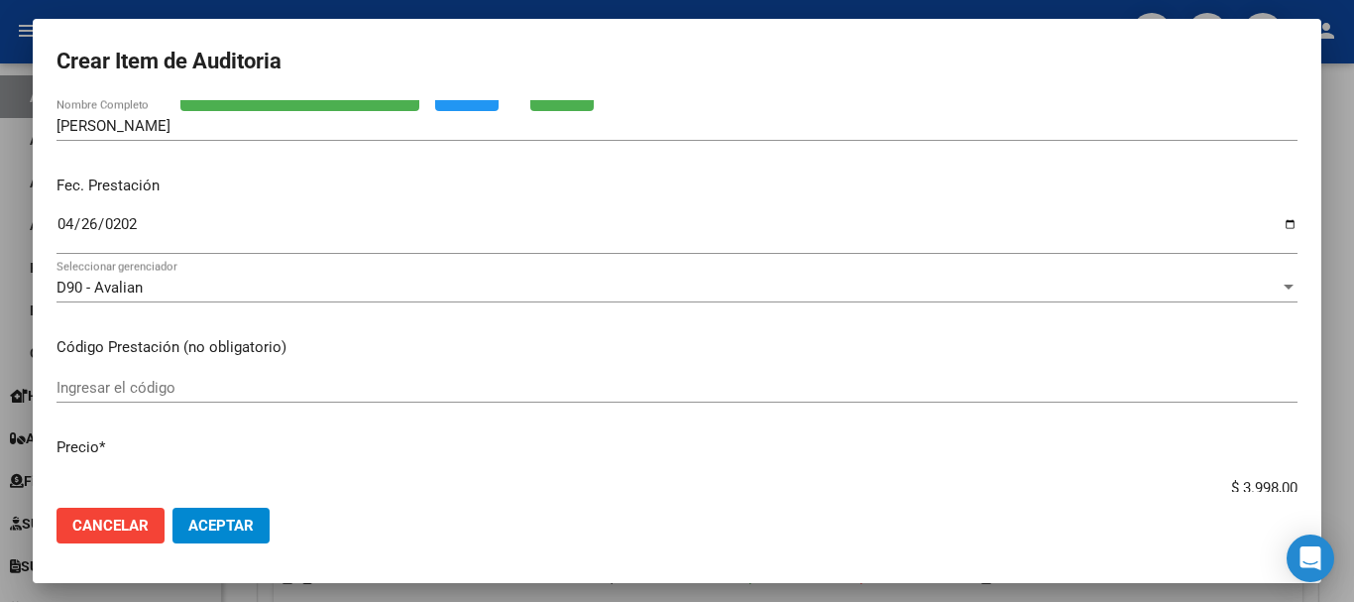
scroll to position [198, 0]
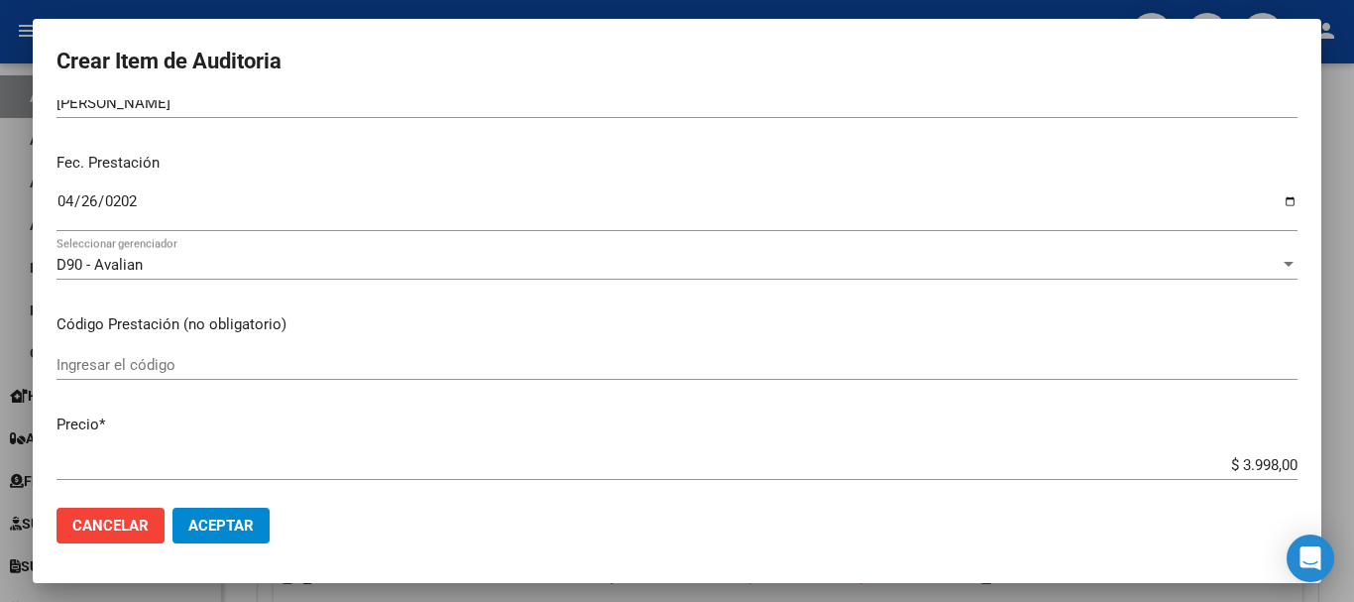
click at [168, 370] on input "Ingresar el código" at bounding box center [677, 365] width 1241 height 18
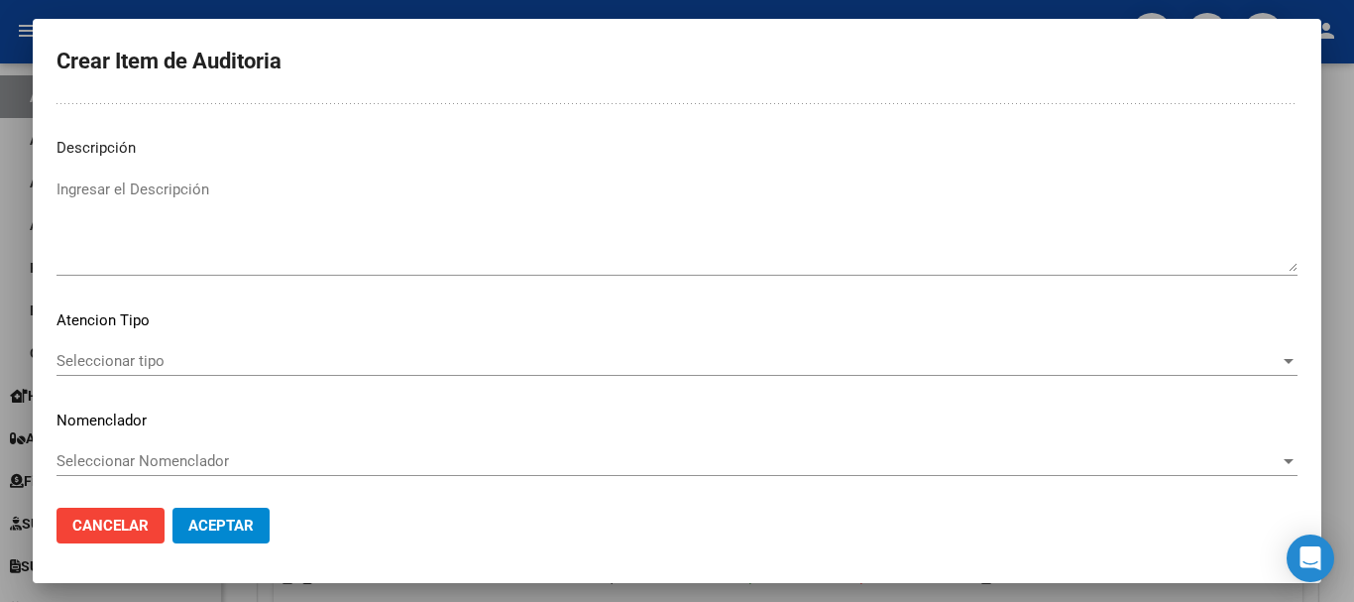
scroll to position [1222, 0]
type input "1.04"
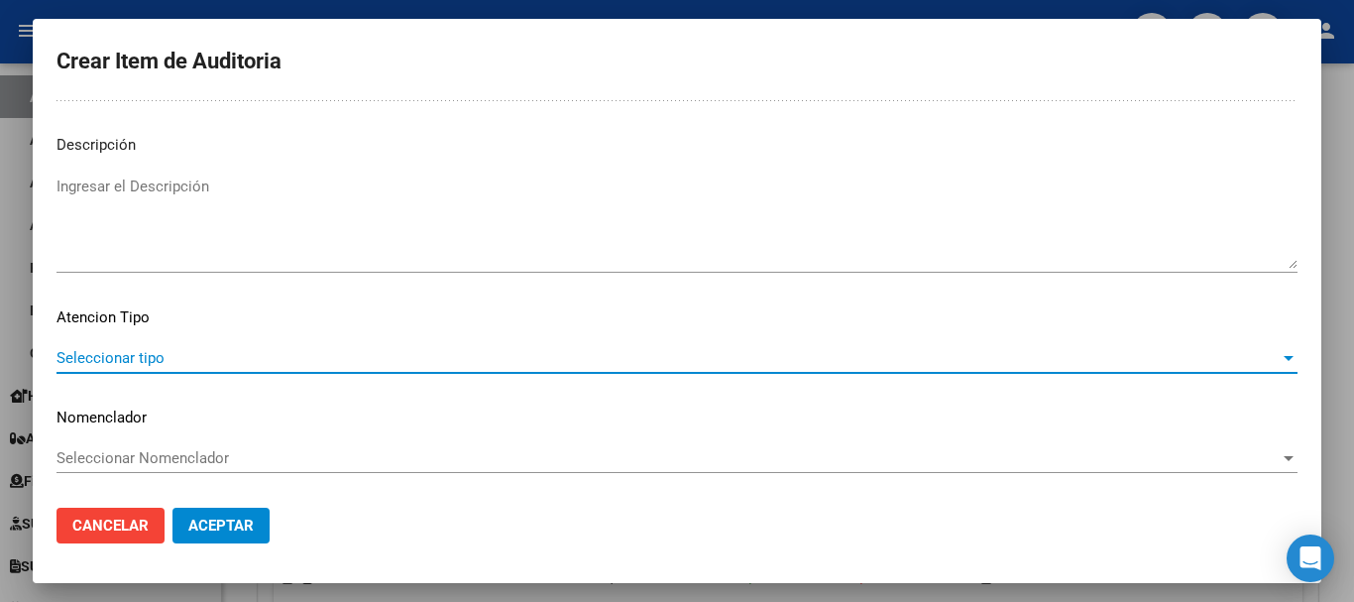
click at [850, 366] on span "Seleccionar tipo" at bounding box center [668, 358] width 1223 height 18
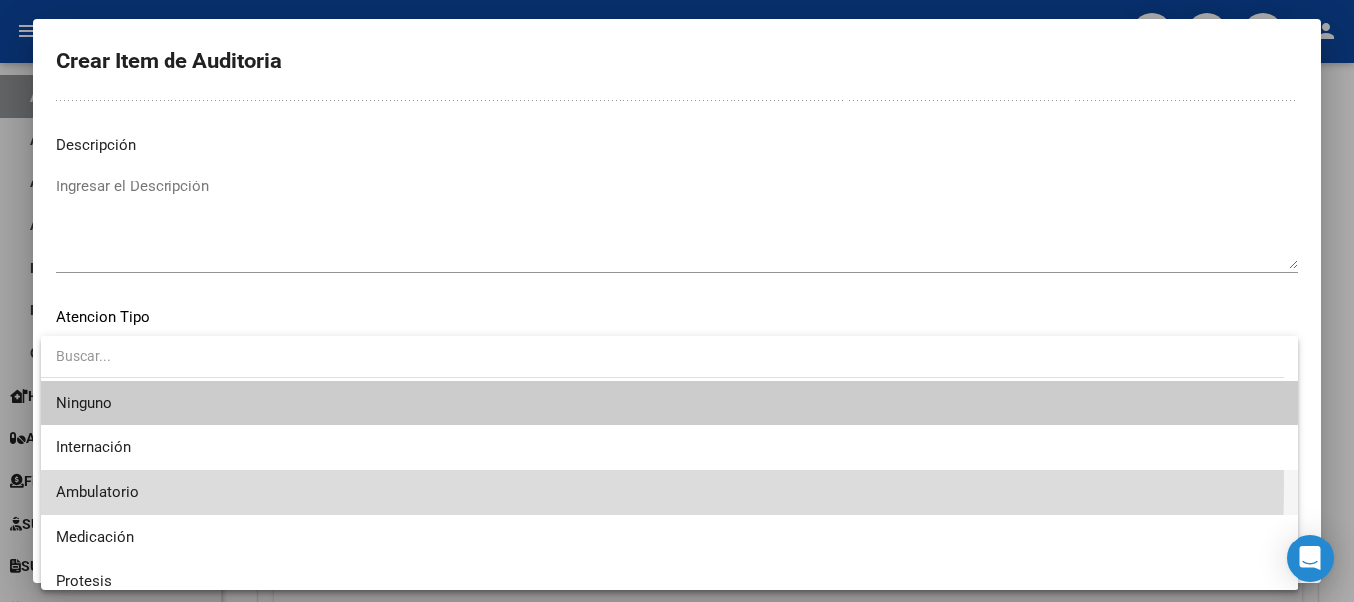
click at [242, 483] on span "Ambulatorio" at bounding box center [670, 492] width 1226 height 45
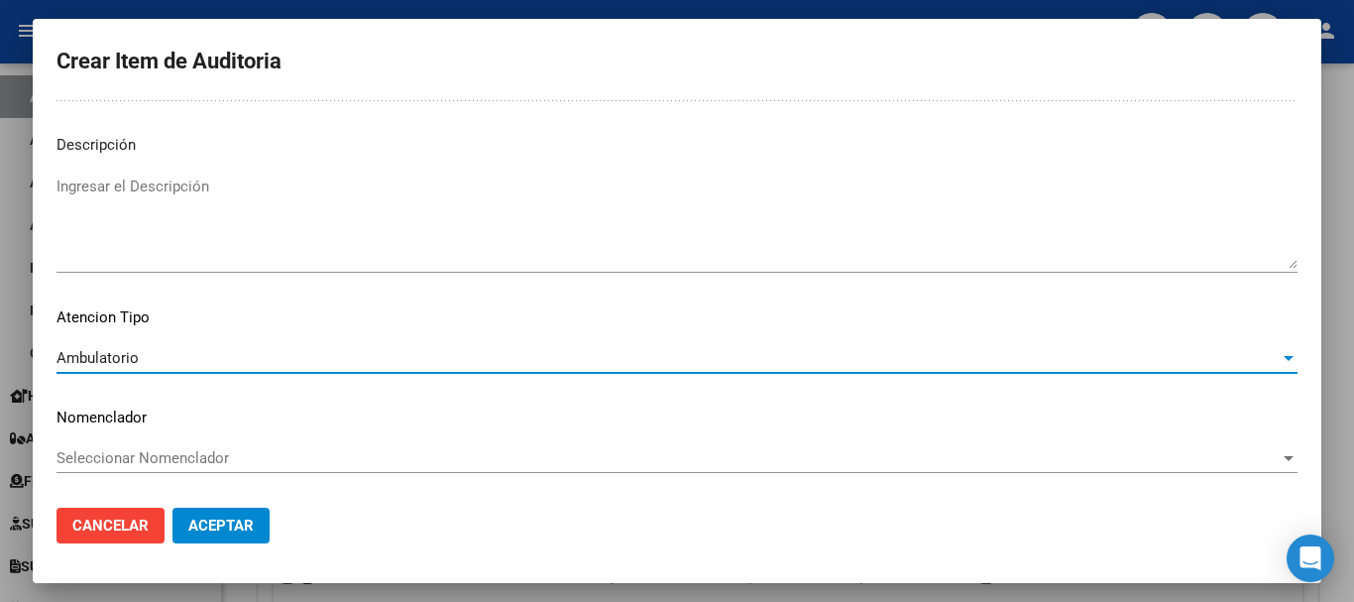
click at [244, 523] on span "Aceptar" at bounding box center [220, 526] width 65 height 18
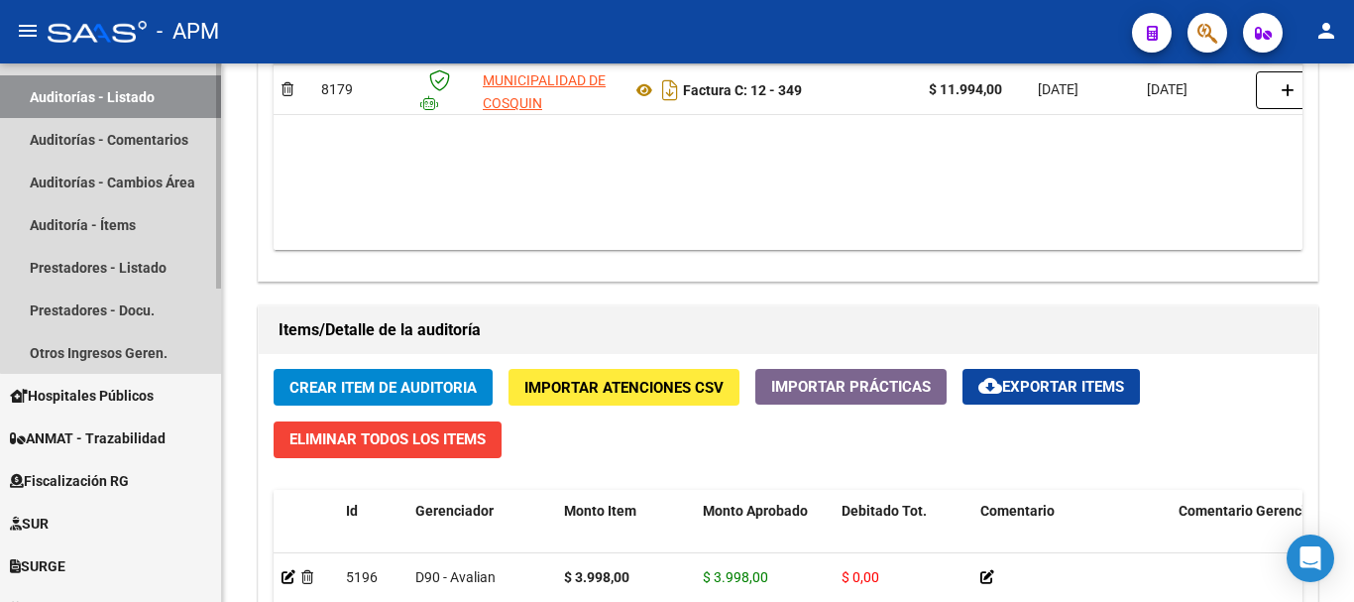
click at [174, 107] on link "Auditorías - Listado" at bounding box center [110, 96] width 221 height 43
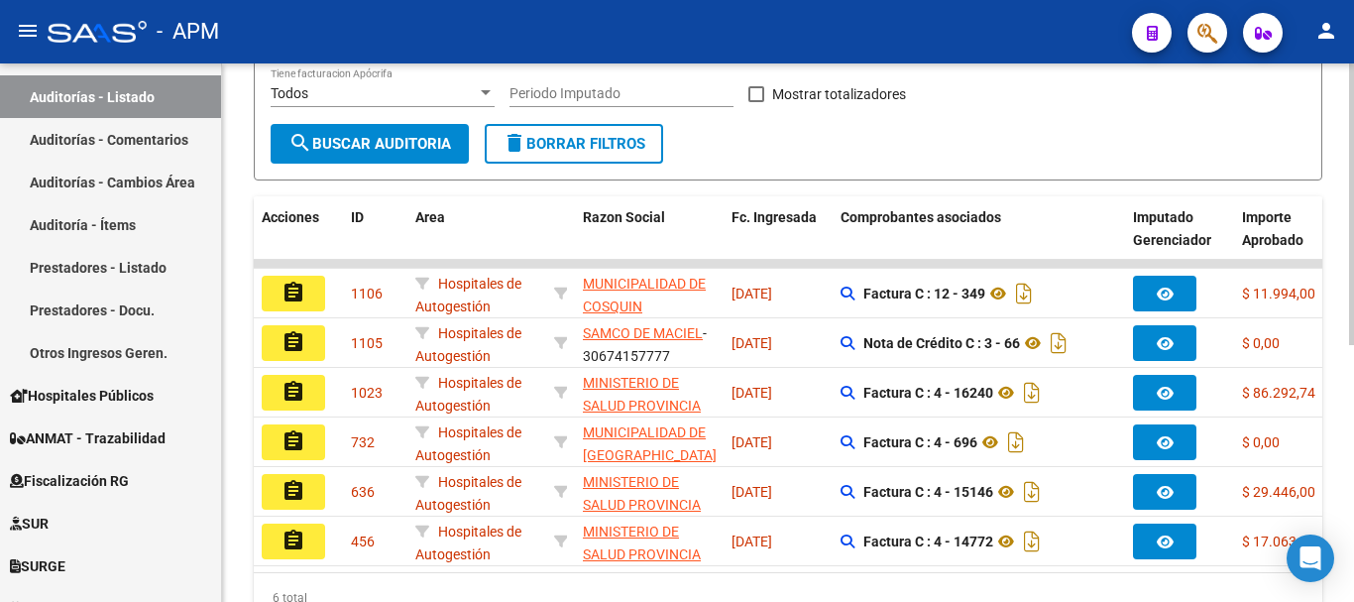
scroll to position [397, 0]
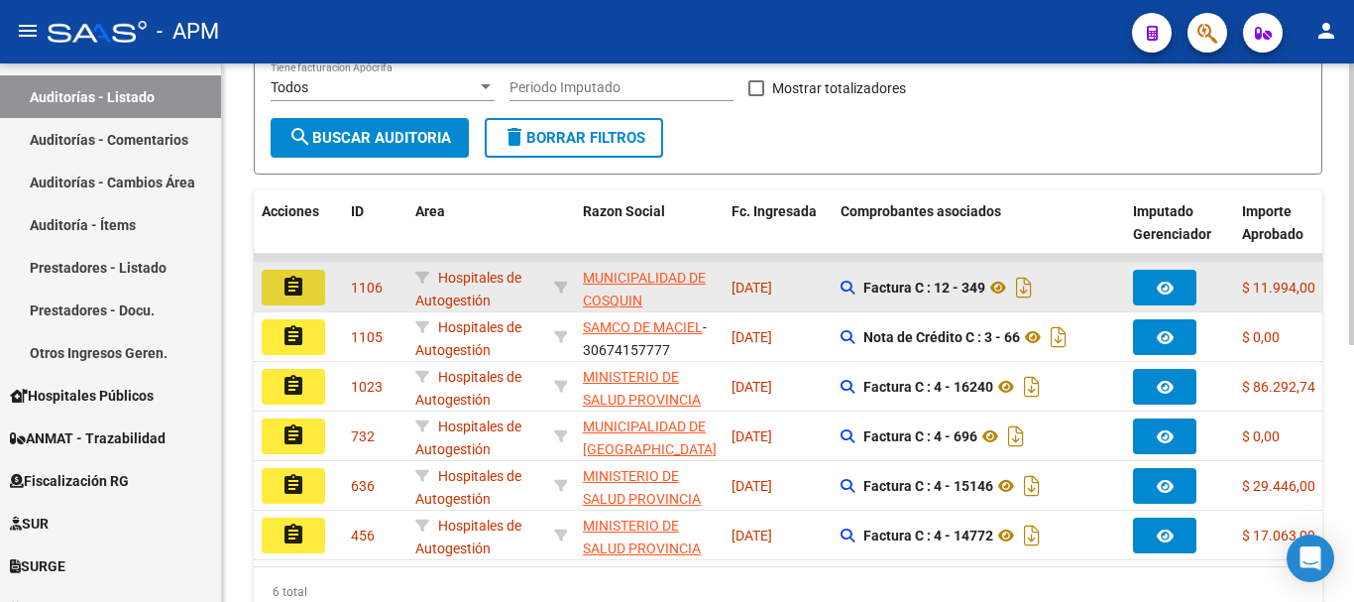
click at [292, 290] on mat-icon "assignment" at bounding box center [294, 287] width 24 height 24
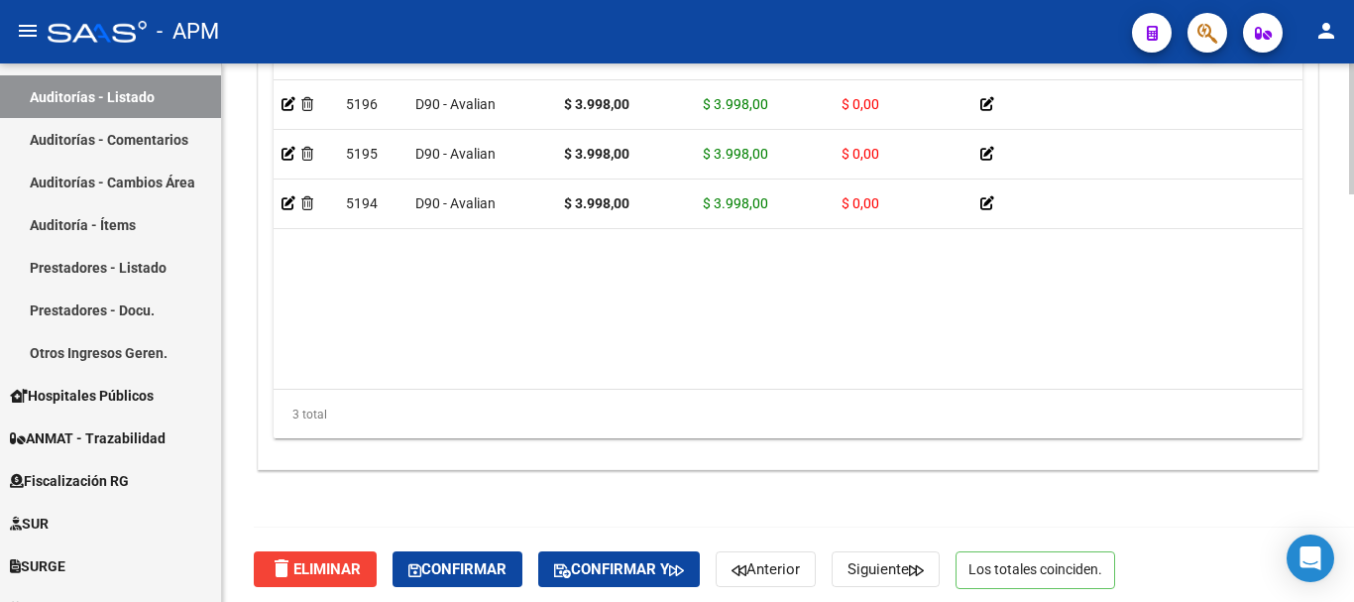
scroll to position [1673, 0]
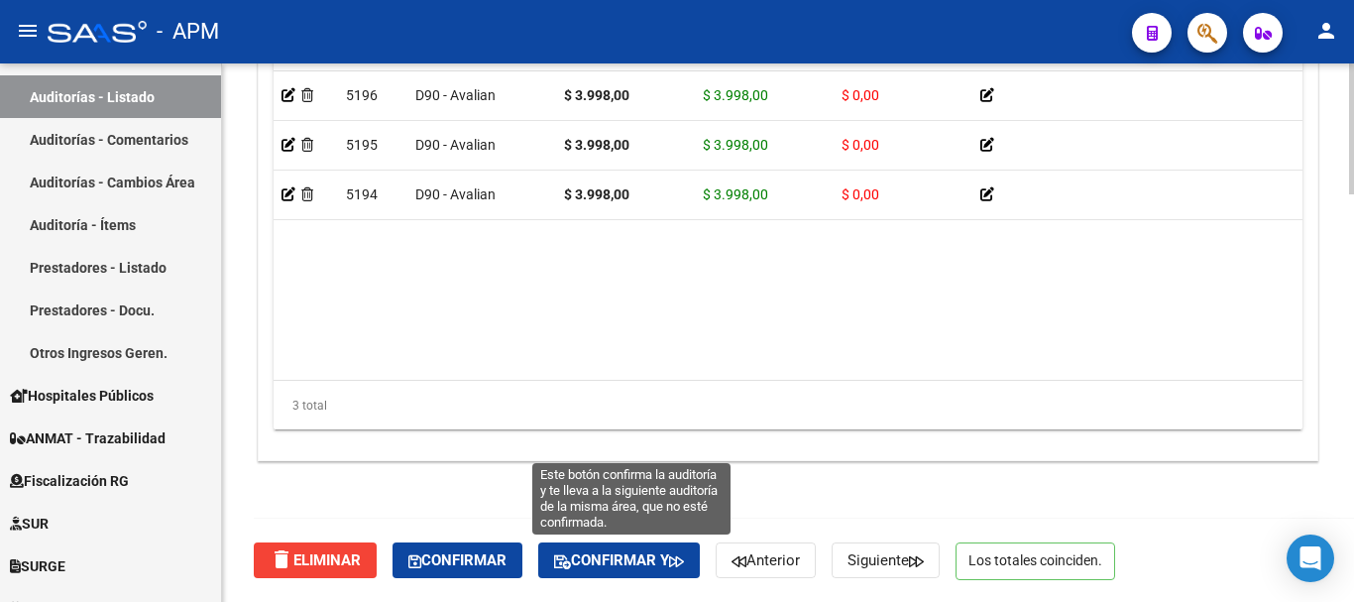
click at [597, 554] on span "Confirmar y" at bounding box center [619, 560] width 130 height 18
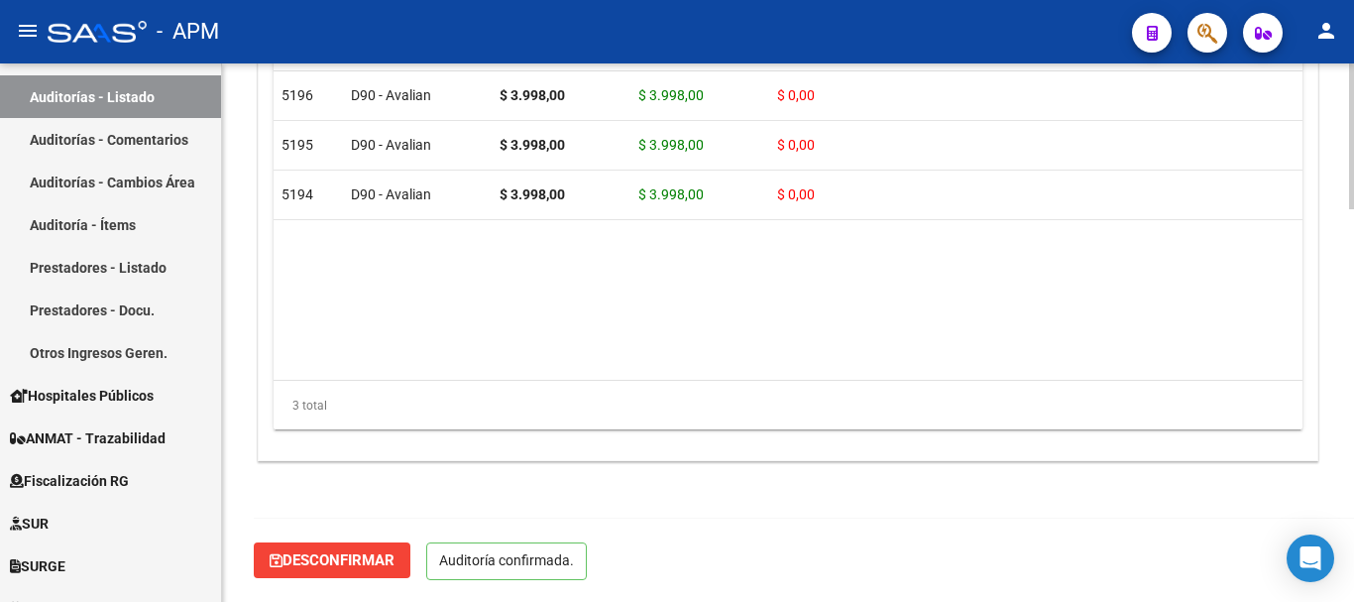
scroll to position [1448, 0]
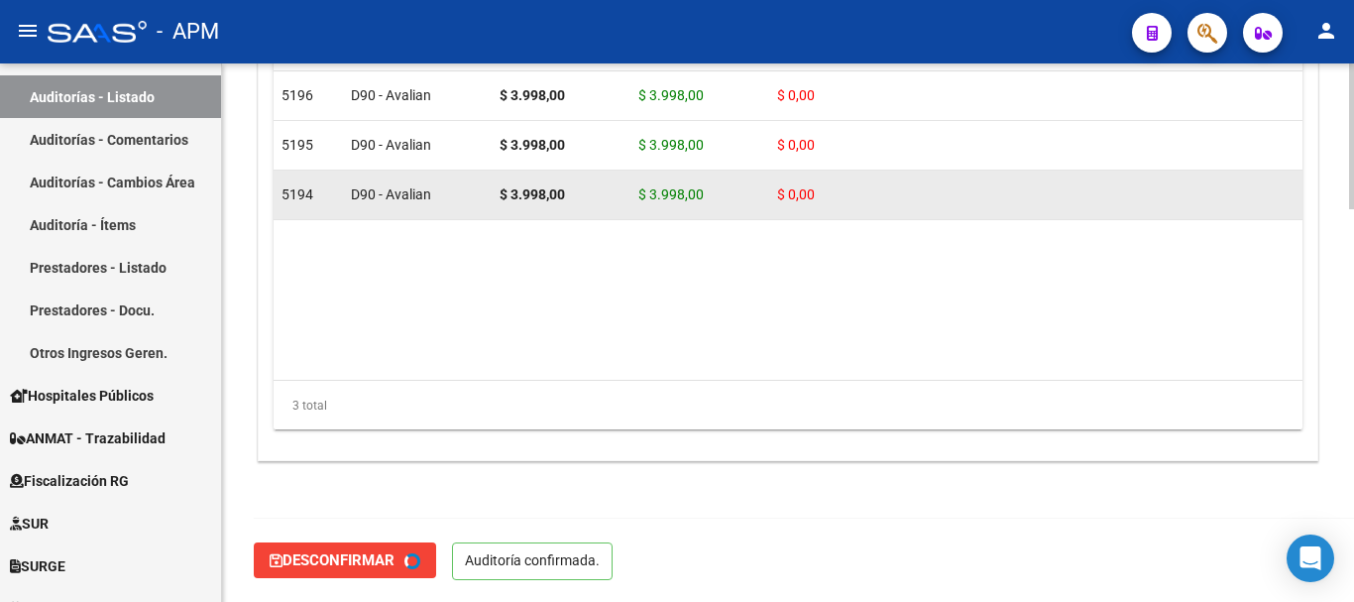
type input "202508"
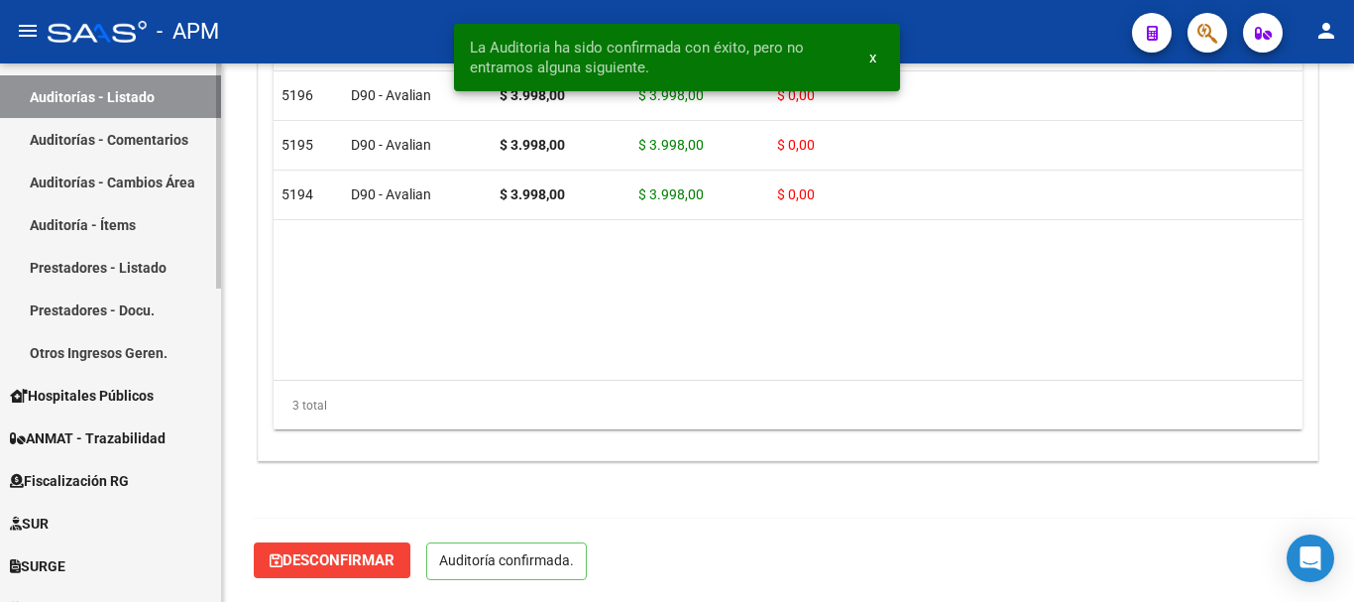
click at [170, 97] on link "Auditorías - Listado" at bounding box center [110, 96] width 221 height 43
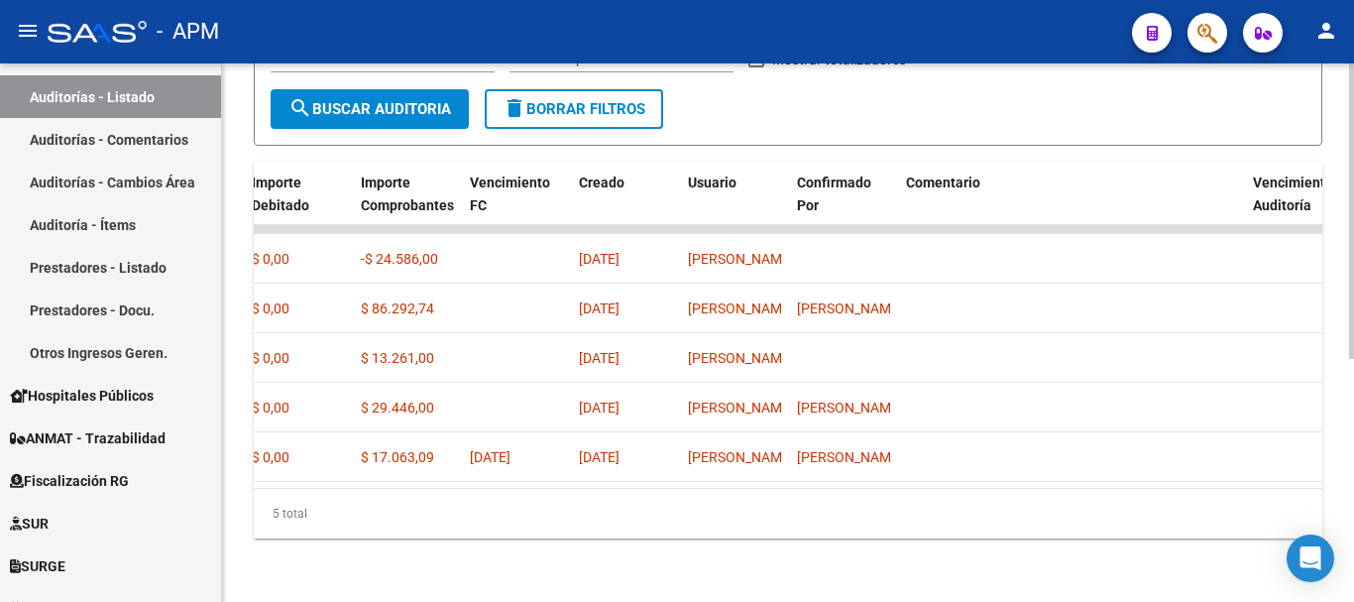
scroll to position [0, 1001]
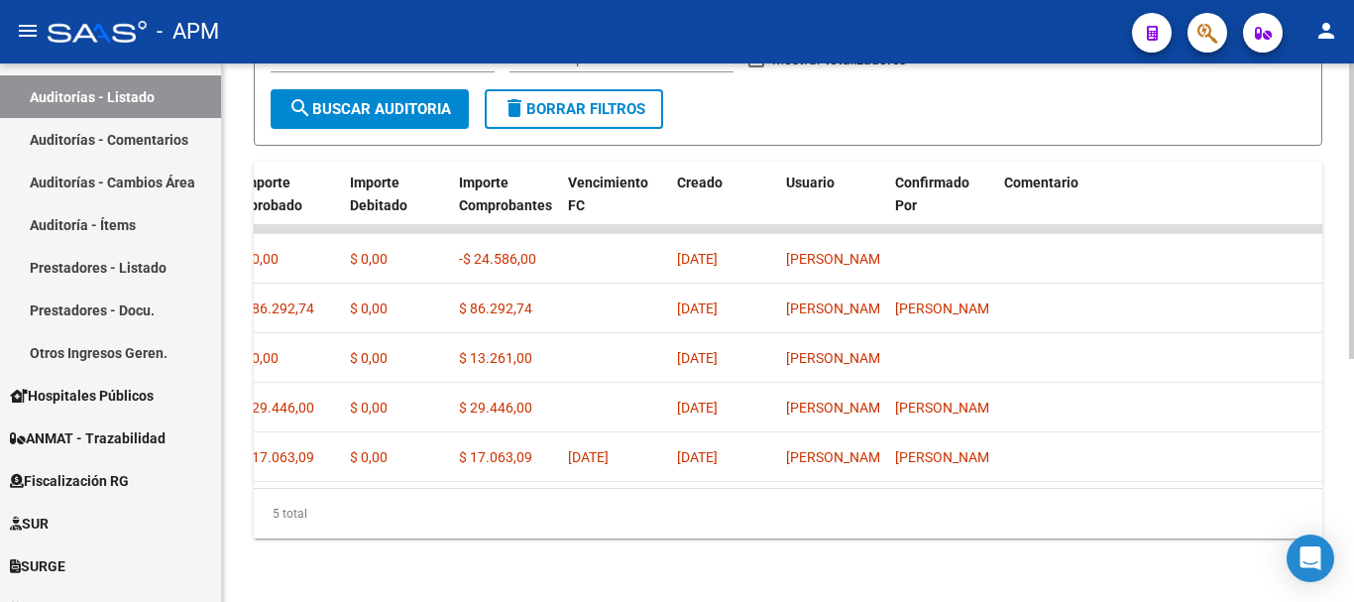
drag, startPoint x: 542, startPoint y: 513, endPoint x: 357, endPoint y: 527, distance: 186.0
click at [357, 527] on div "5 total" at bounding box center [788, 514] width 1069 height 50
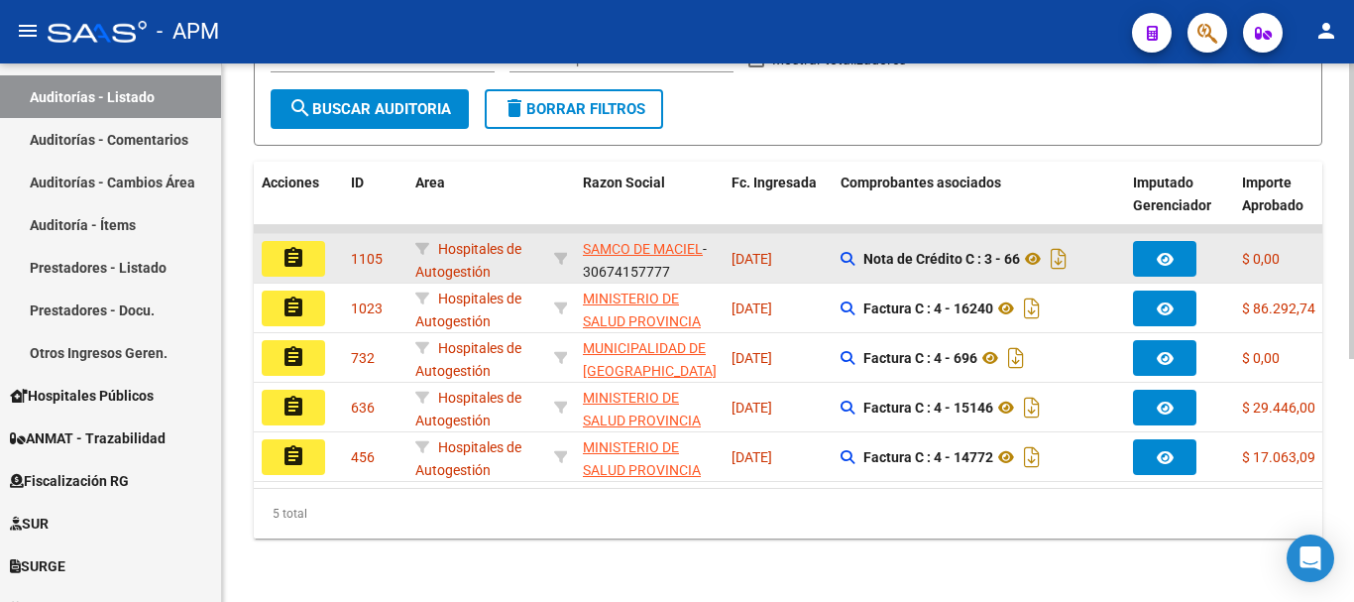
click at [304, 248] on mat-icon "assignment" at bounding box center [294, 258] width 24 height 24
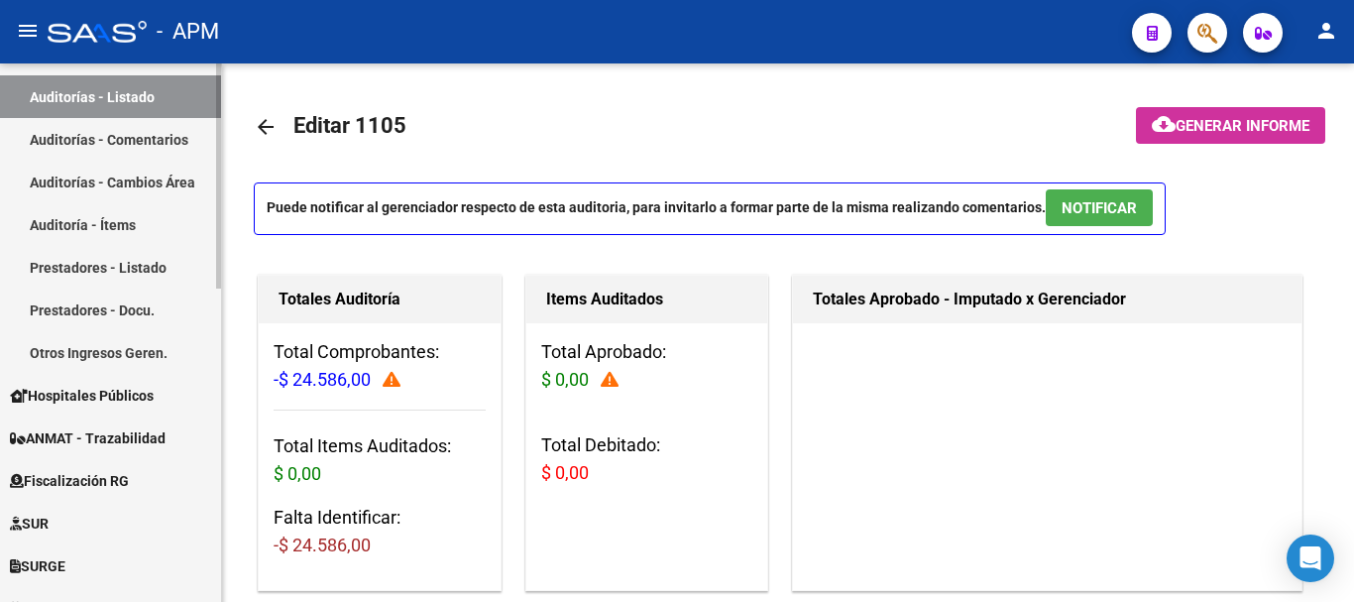
click at [150, 102] on link "Auditorías - Listado" at bounding box center [110, 96] width 221 height 43
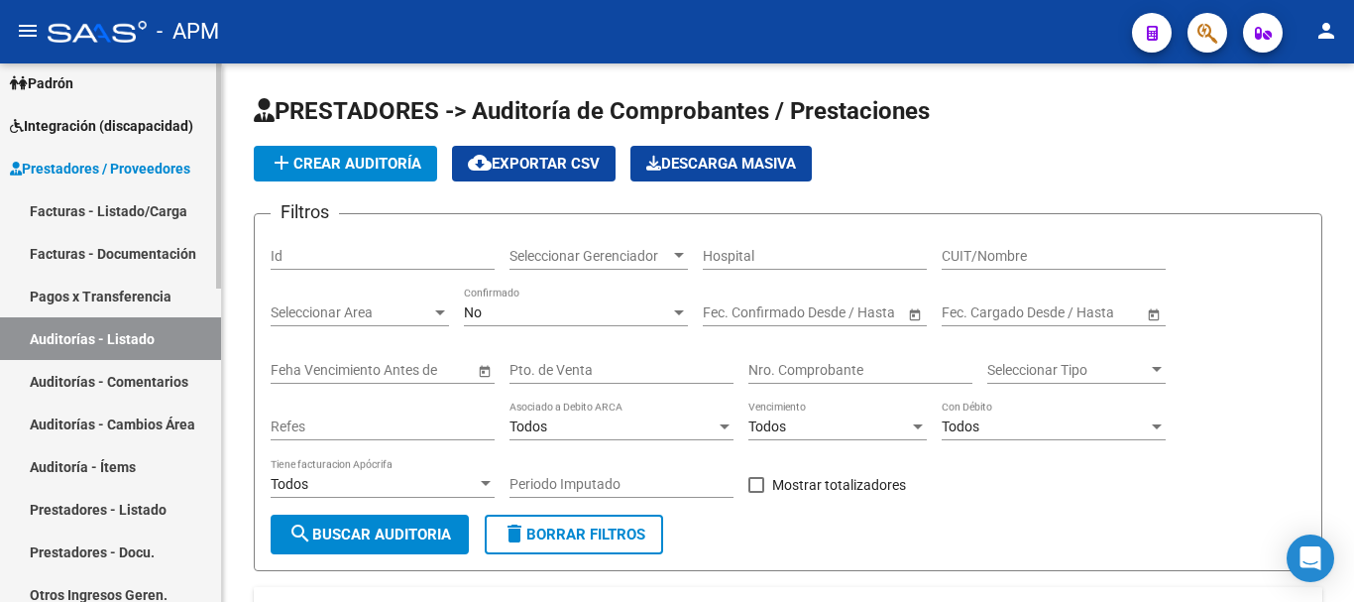
scroll to position [168, 0]
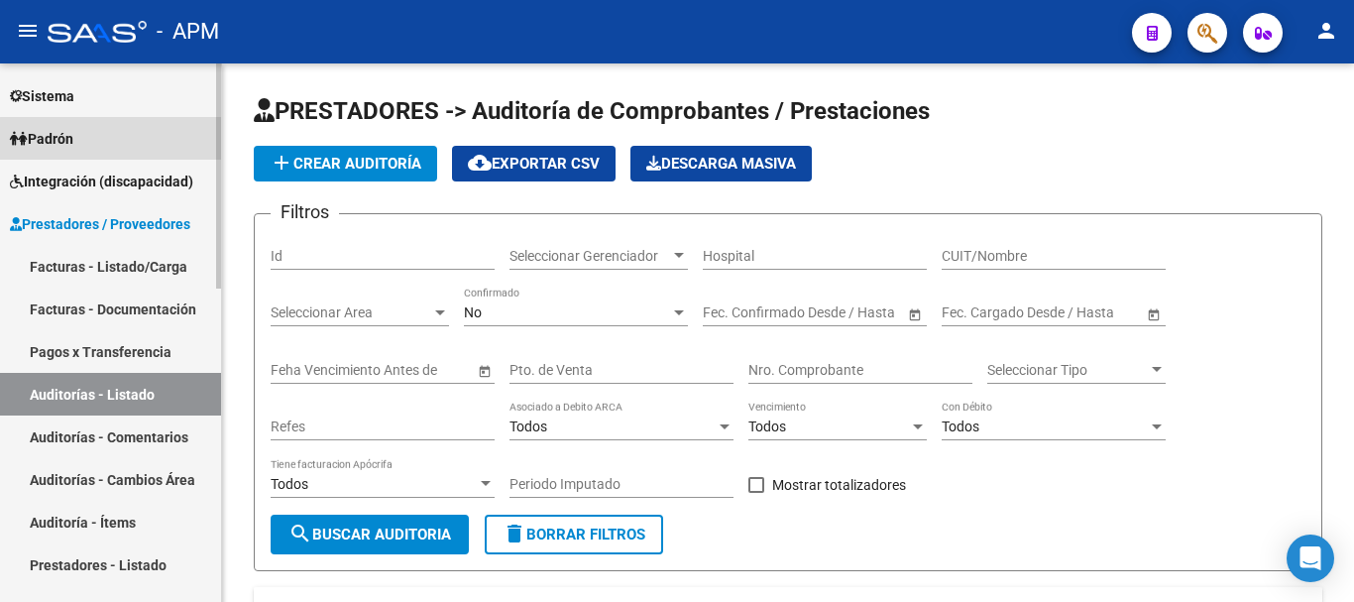
click at [137, 154] on link "Padrón" at bounding box center [110, 138] width 221 height 43
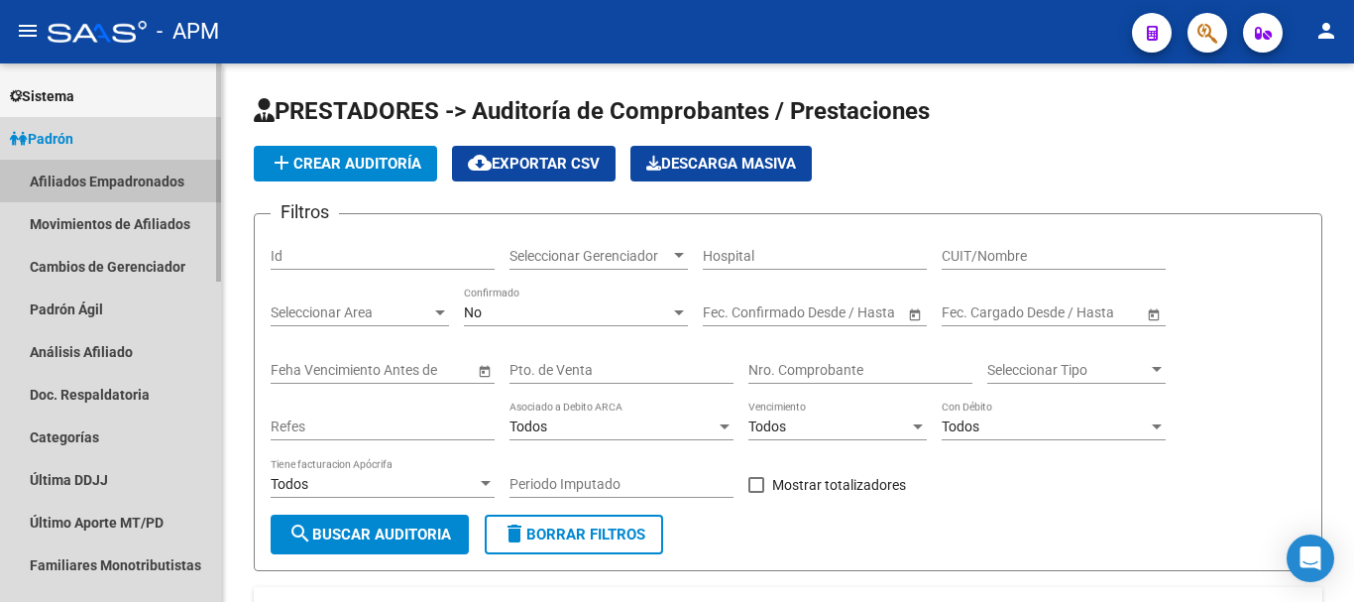
click at [136, 167] on link "Afiliados Empadronados" at bounding box center [110, 181] width 221 height 43
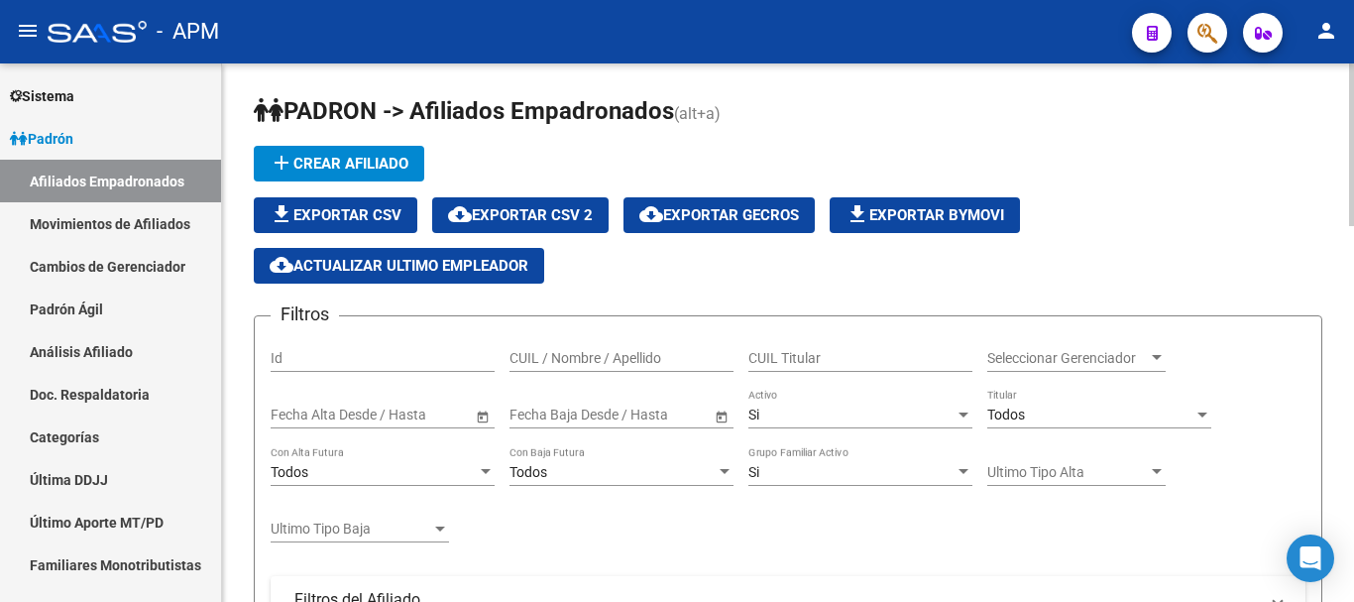
click at [583, 355] on input "CUIL / Nombre / Apellido" at bounding box center [622, 358] width 224 height 17
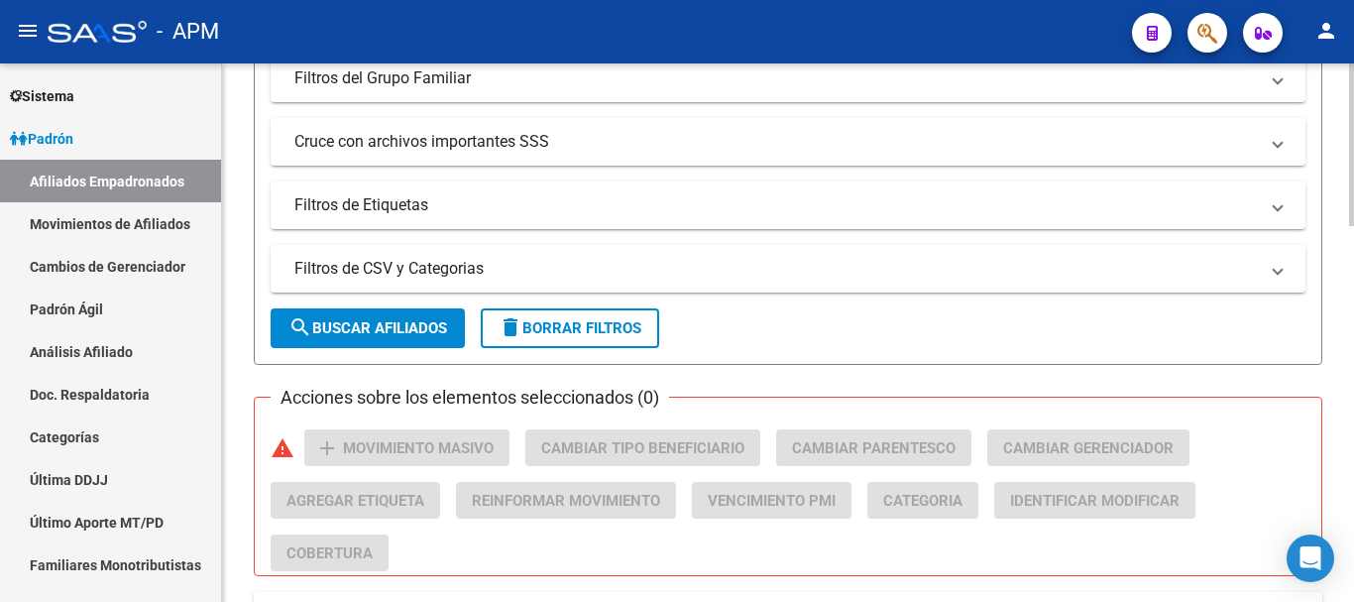
scroll to position [694, 0]
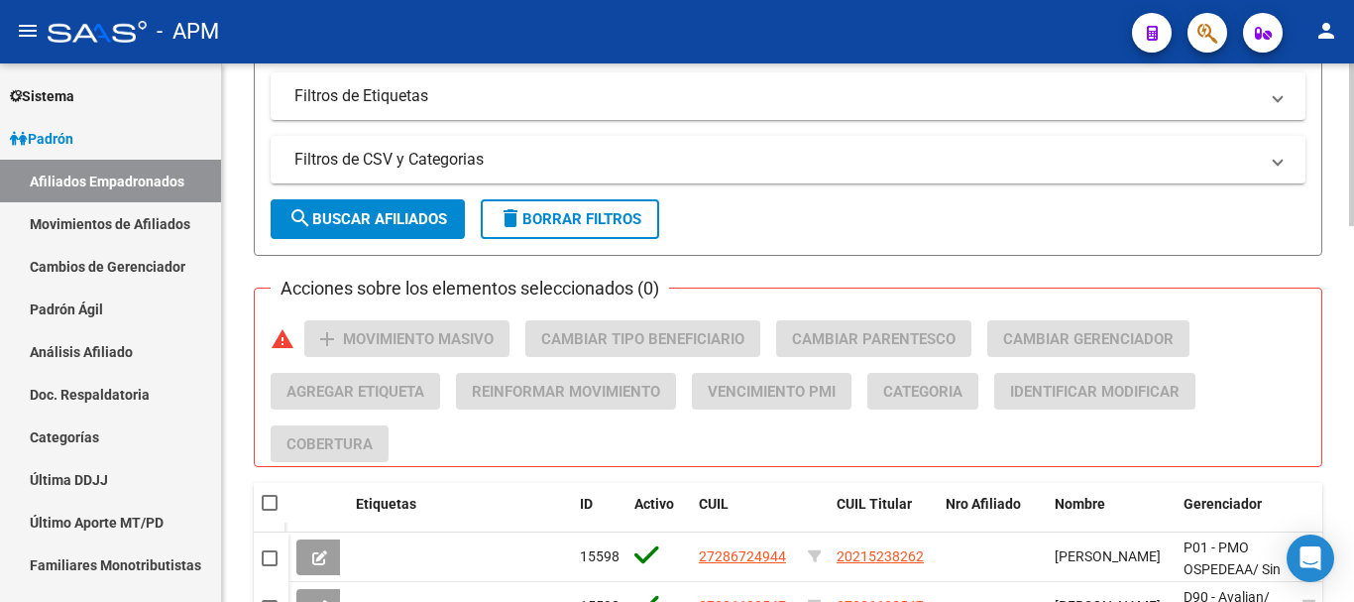
type input "38813938"
click at [411, 212] on span "search Buscar Afiliados" at bounding box center [368, 219] width 159 height 18
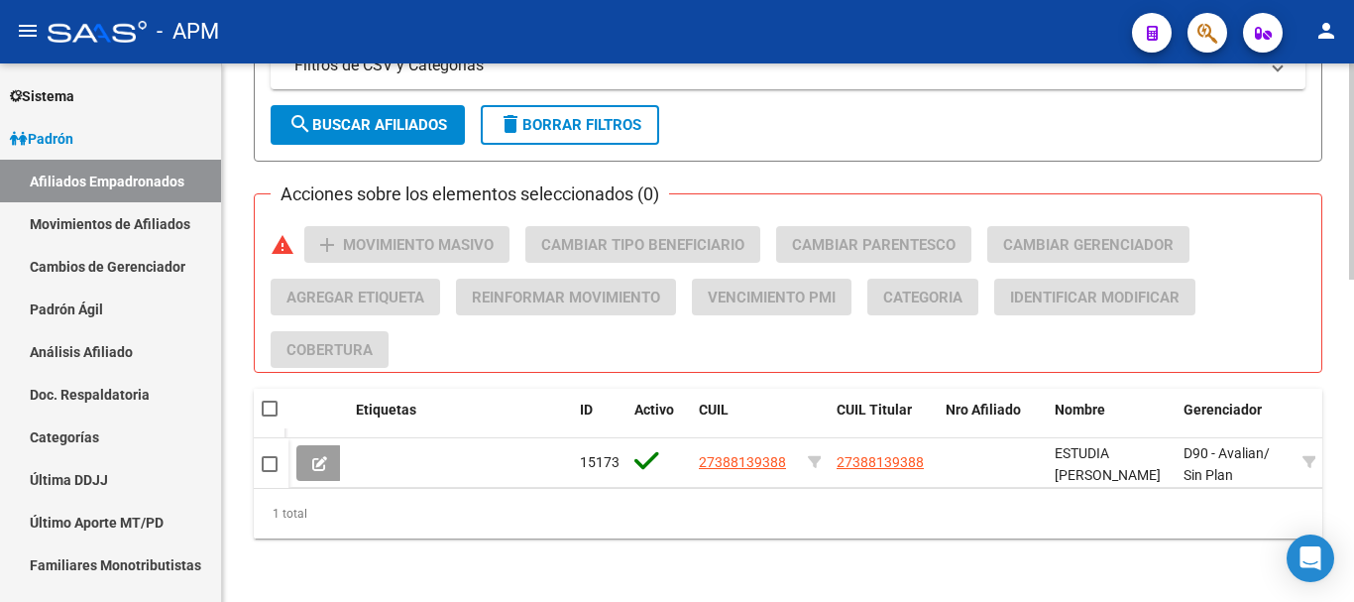
scroll to position [803, 0]
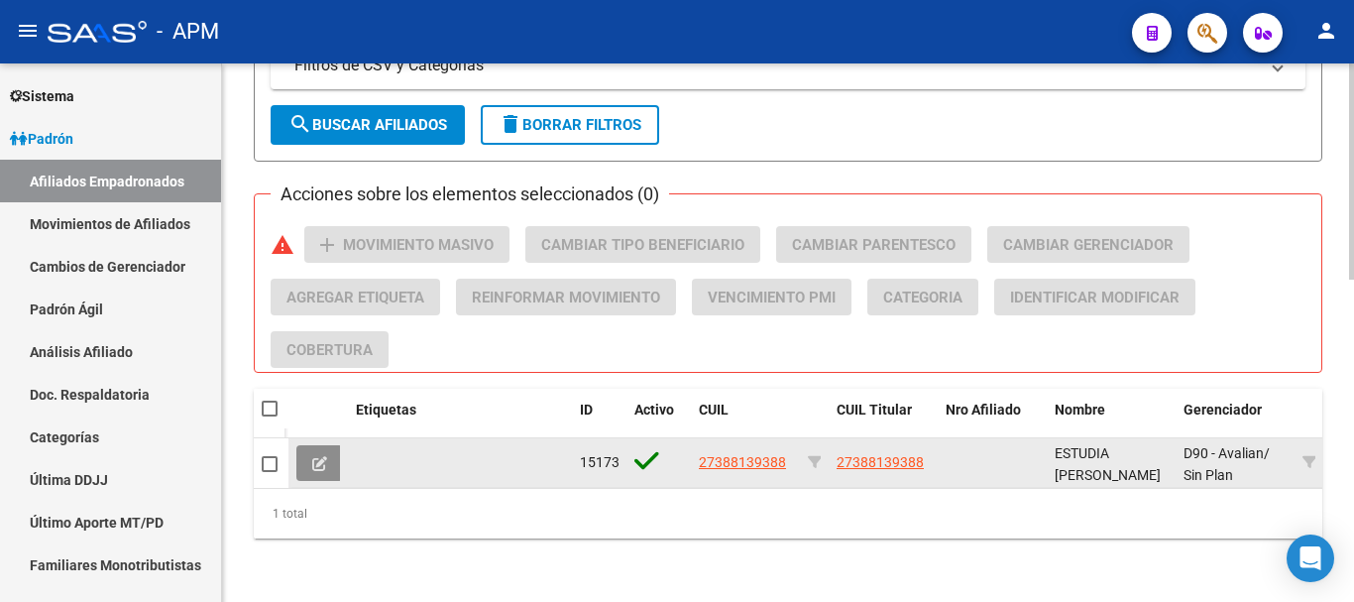
click at [314, 456] on icon at bounding box center [319, 463] width 15 height 15
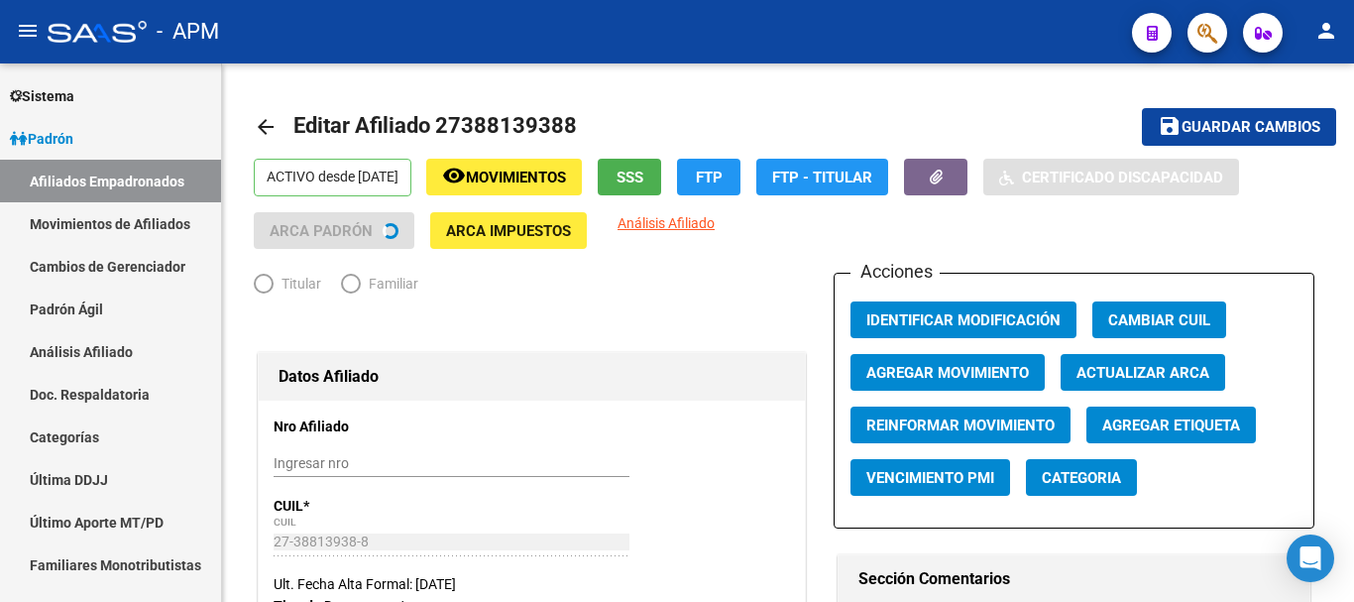
radio input "true"
type input "30-71184257-4"
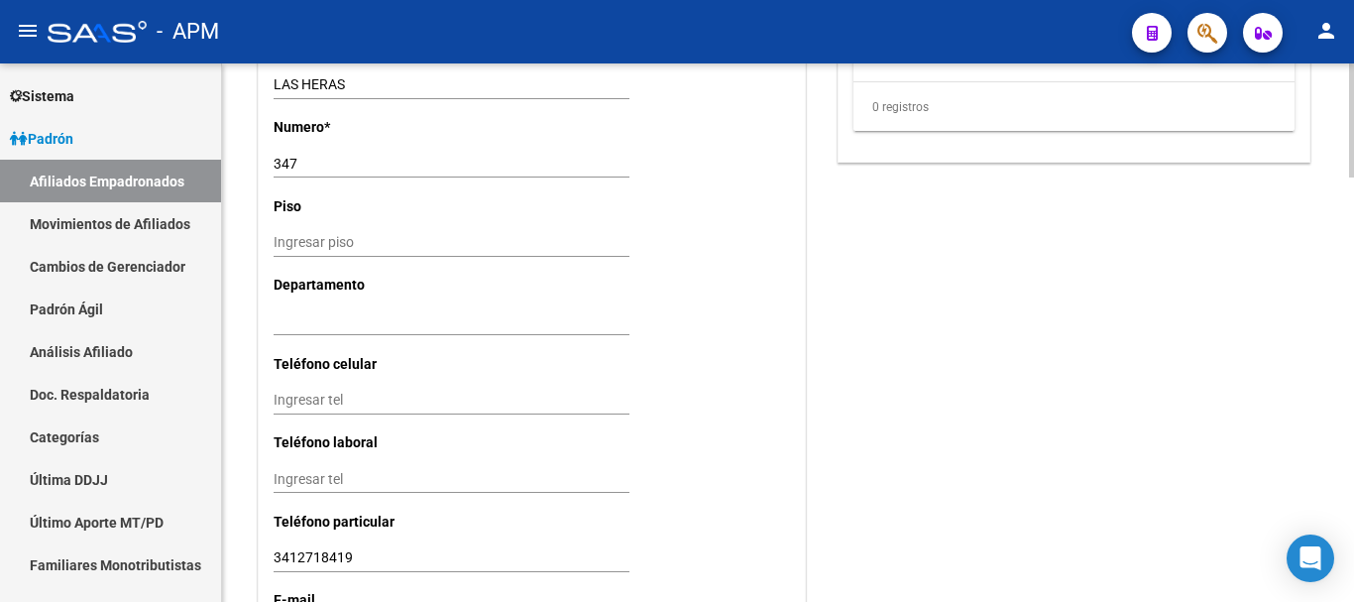
scroll to position [2014, 0]
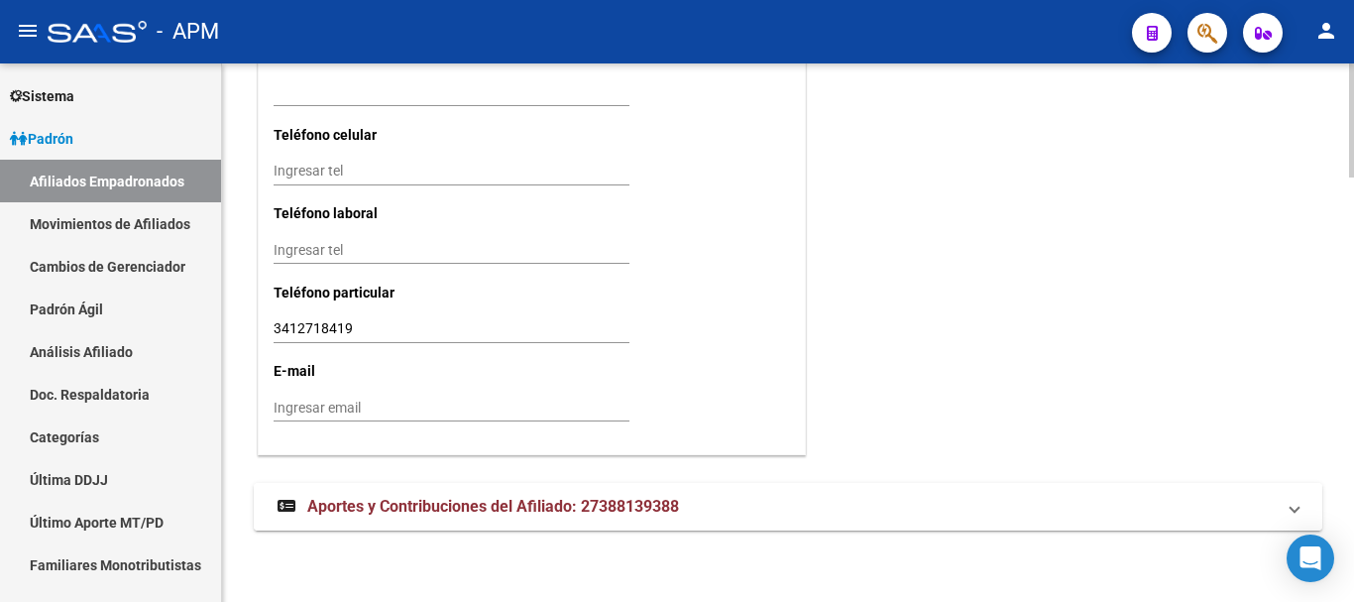
click at [1028, 503] on mat-panel-title "Aportes y Contribuciones del Afiliado: 27388139388" at bounding box center [776, 507] width 997 height 22
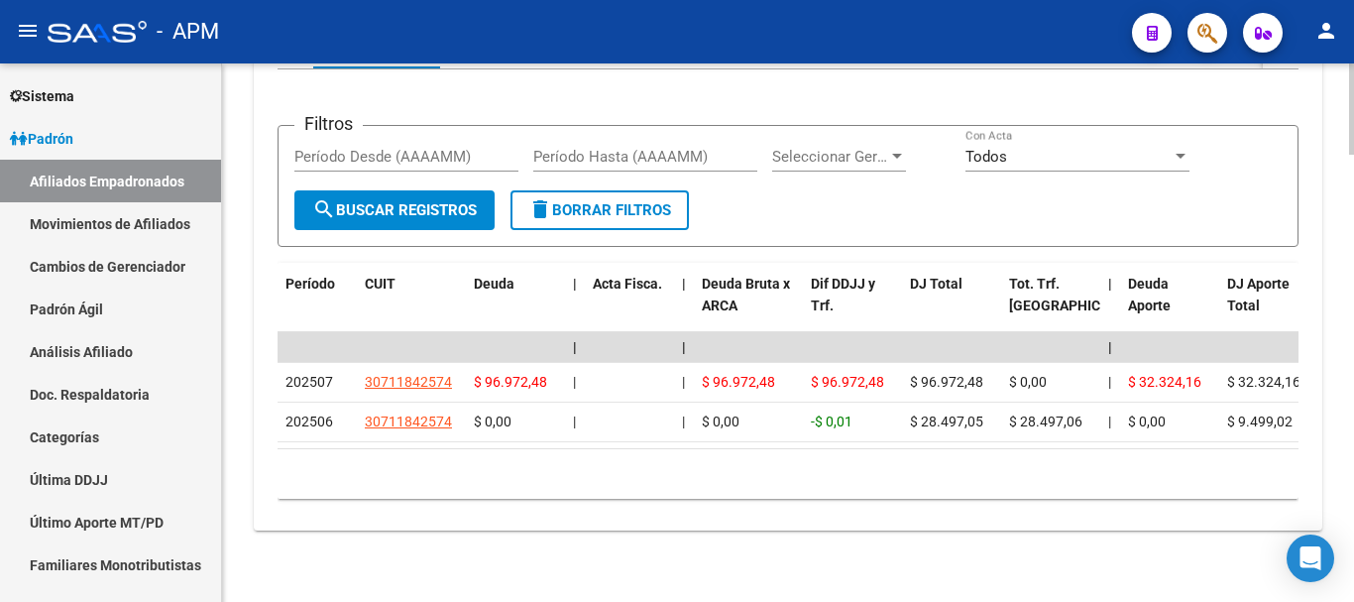
scroll to position [2623, 0]
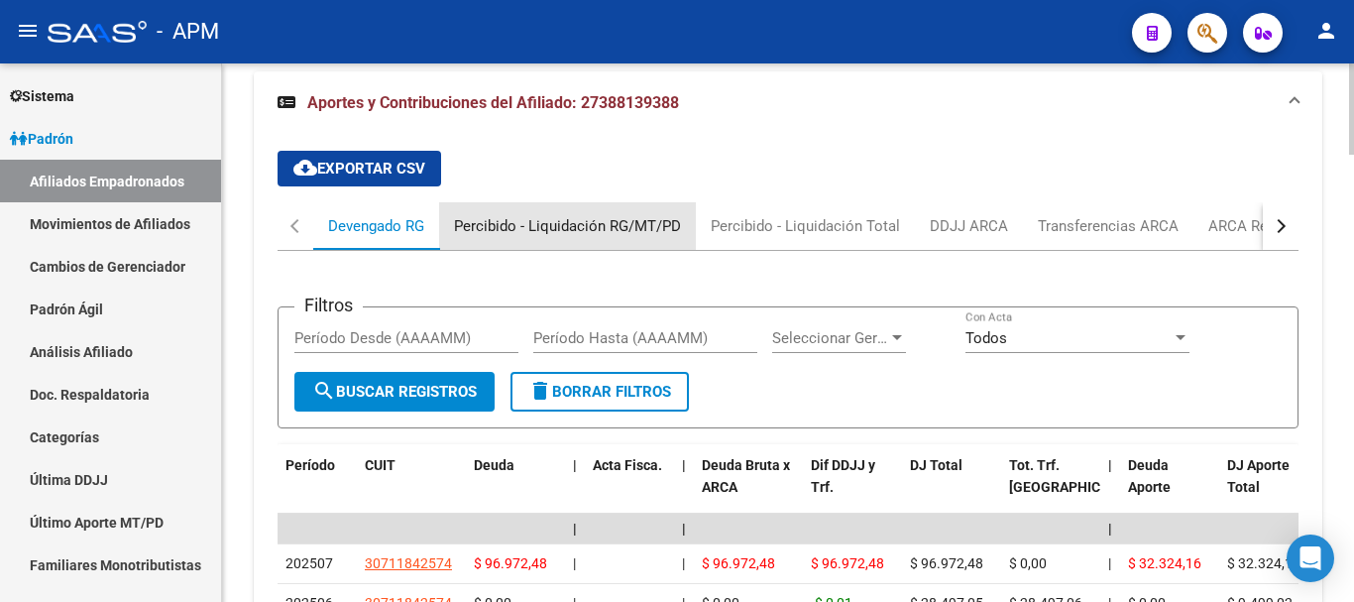
click at [612, 224] on div "Percibido - Liquidación RG/MT/PD" at bounding box center [567, 226] width 227 height 22
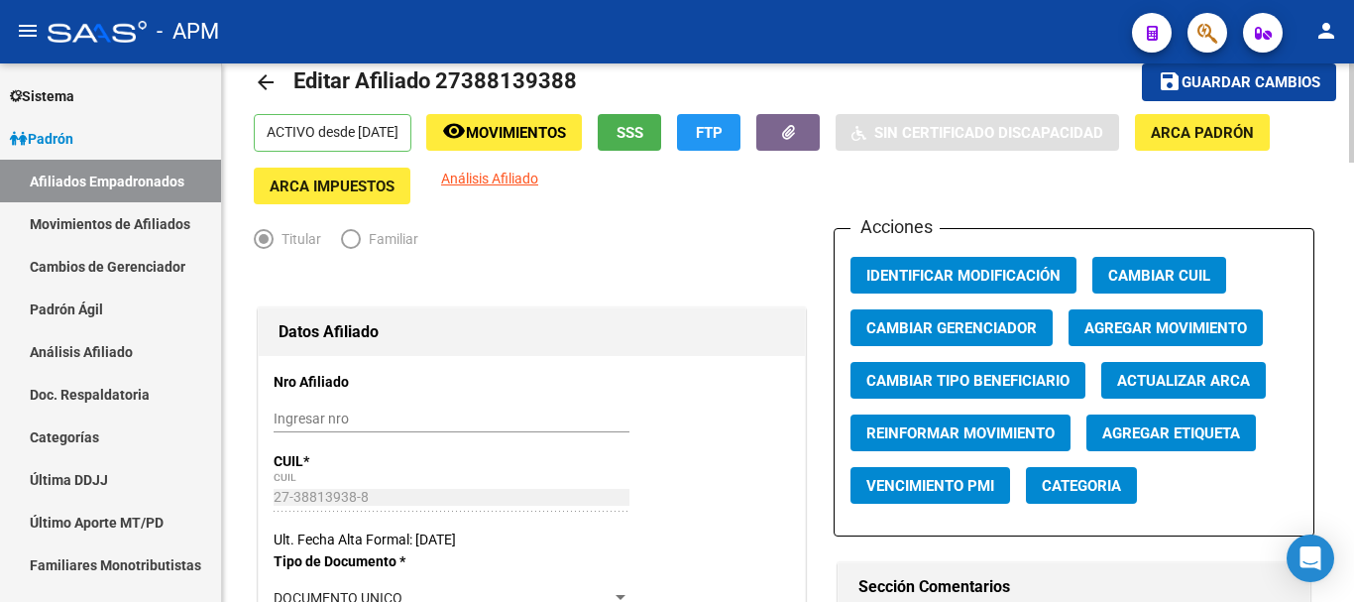
scroll to position [0, 0]
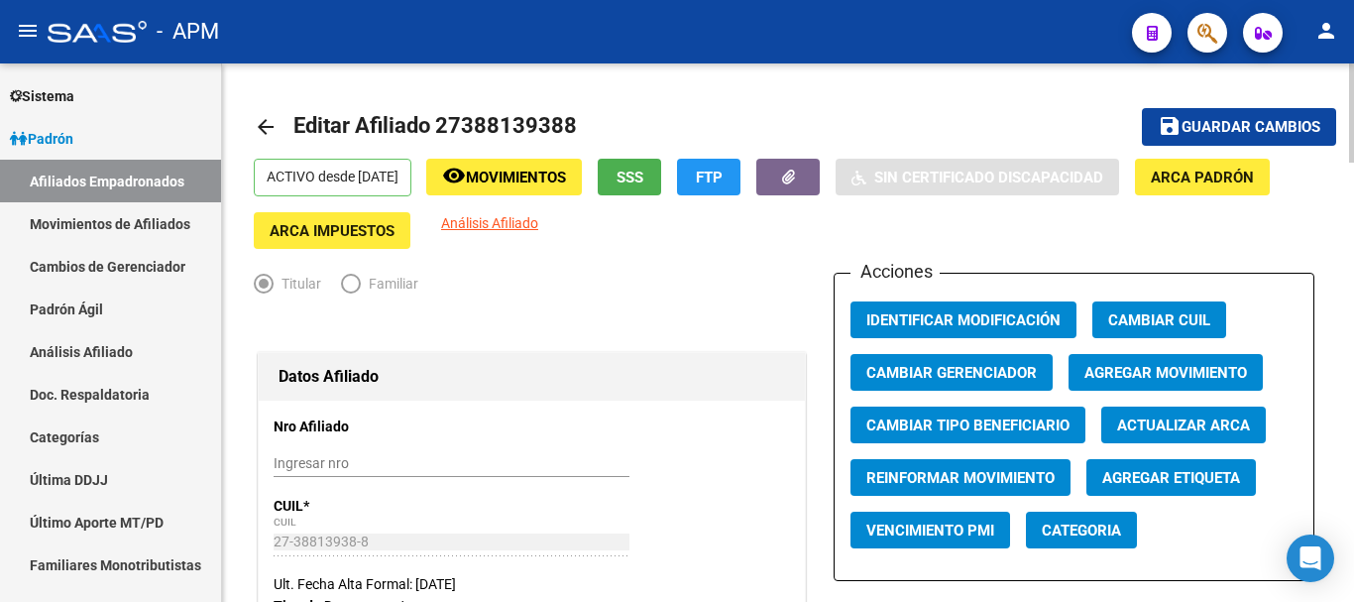
click at [661, 187] on button "SSS" at bounding box center [629, 177] width 63 height 37
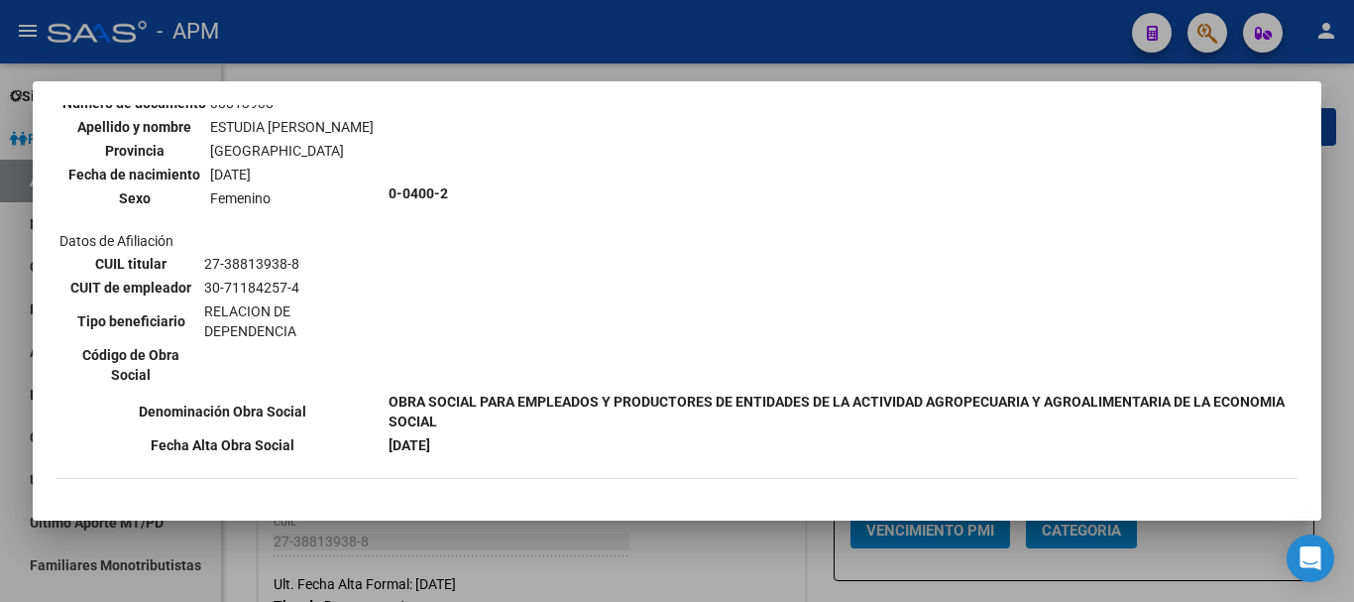
scroll to position [198, 0]
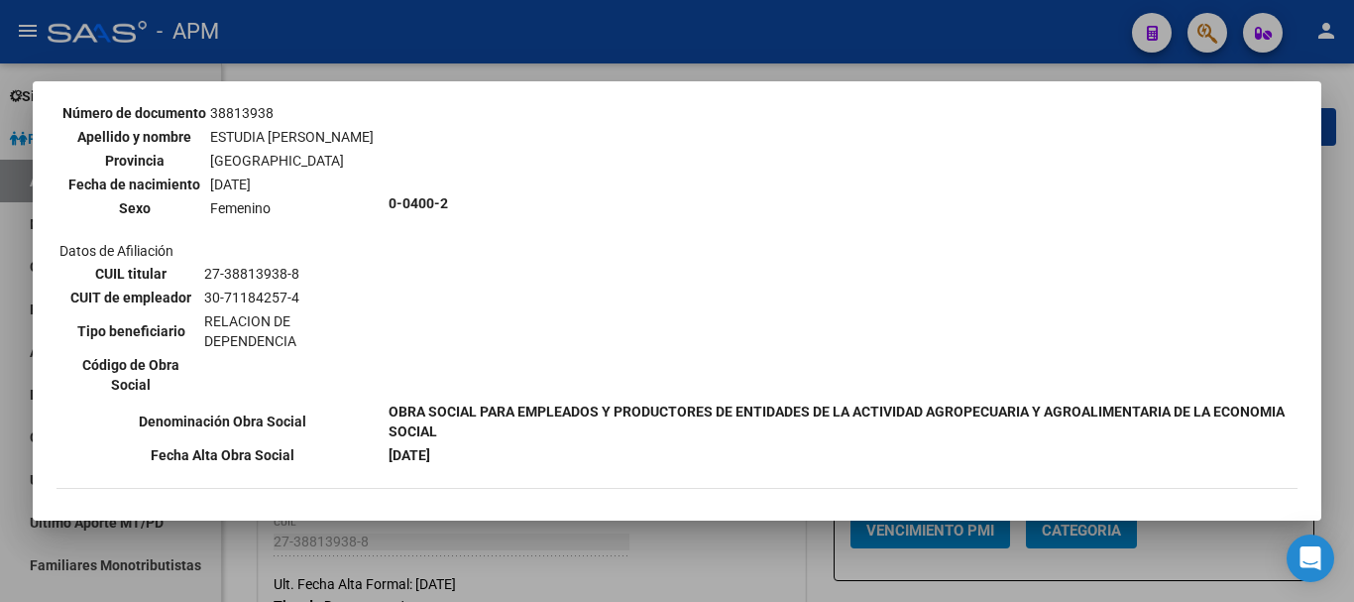
click at [729, 560] on div at bounding box center [677, 301] width 1354 height 602
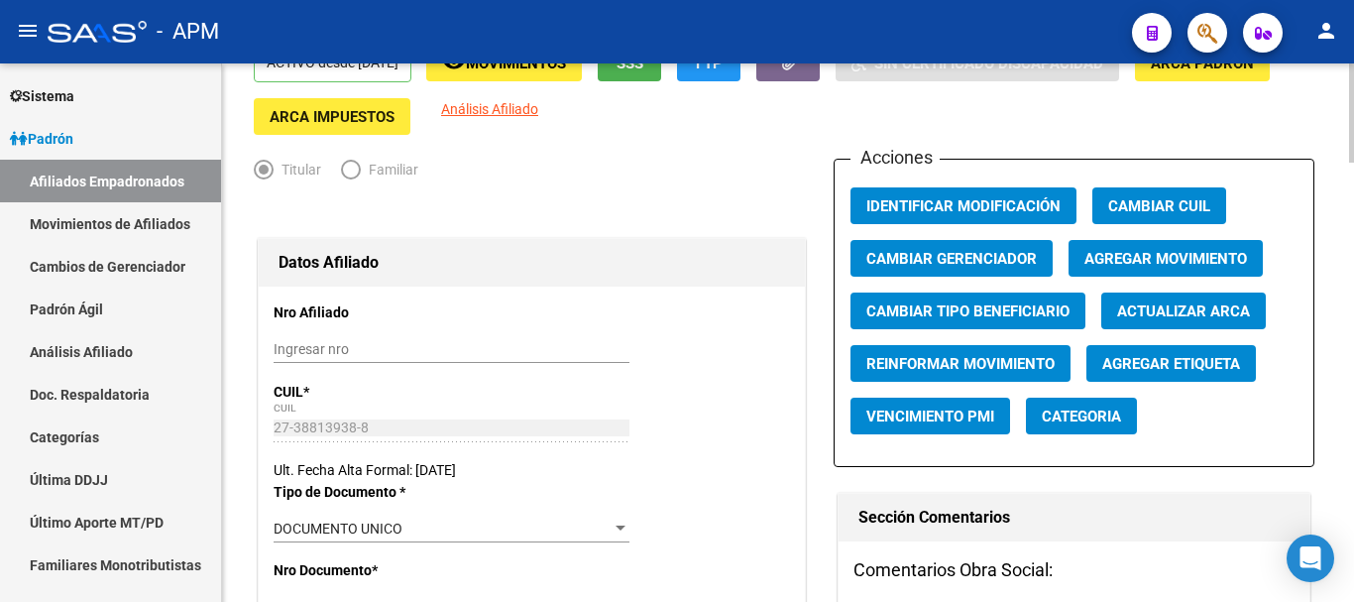
scroll to position [0, 0]
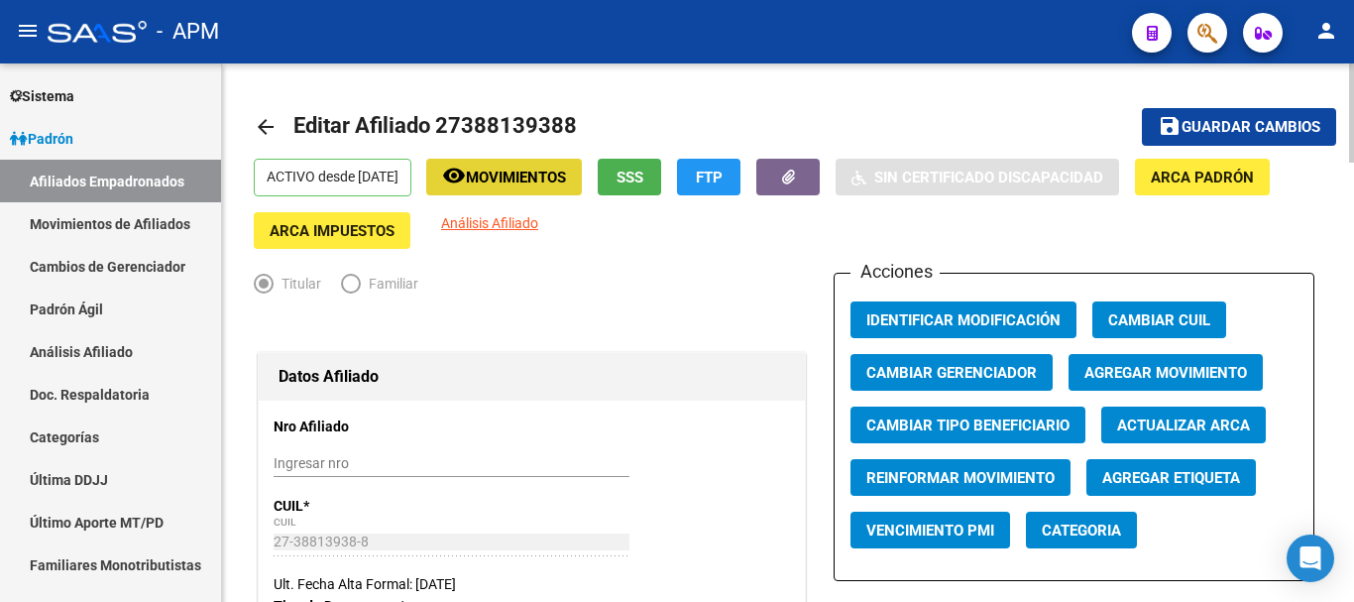
click at [535, 190] on button "remove_red_eye Movimientos" at bounding box center [504, 177] width 156 height 37
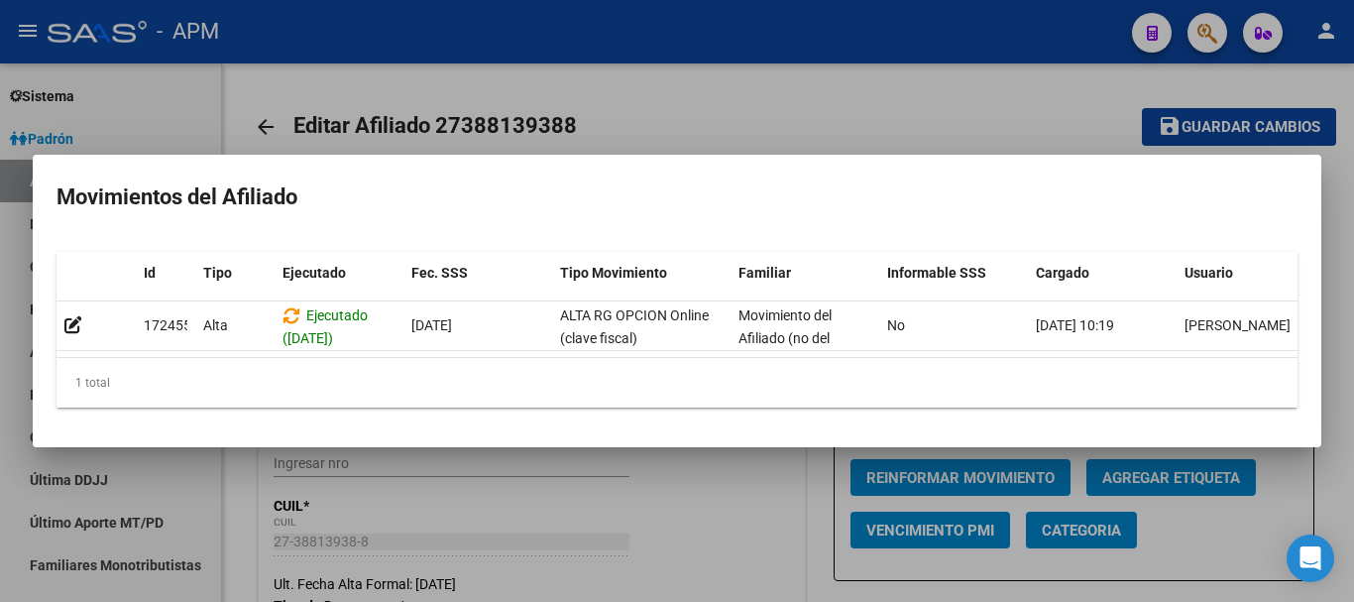
click at [707, 497] on div at bounding box center [677, 301] width 1354 height 602
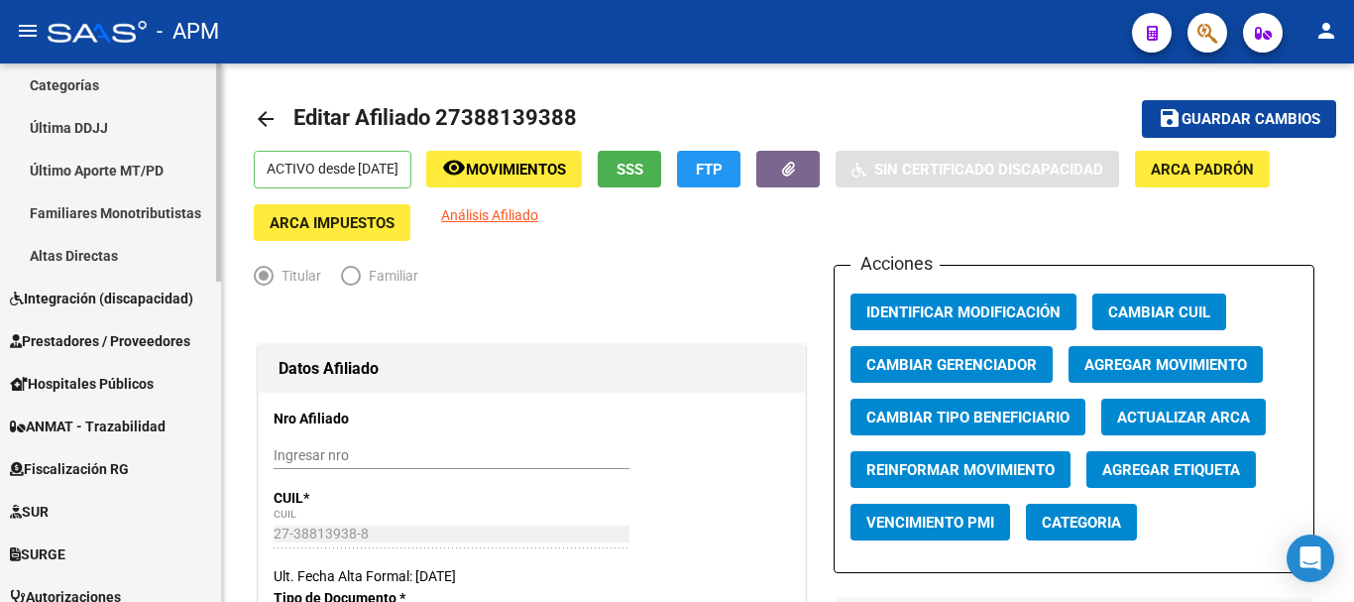
scroll to position [663, 0]
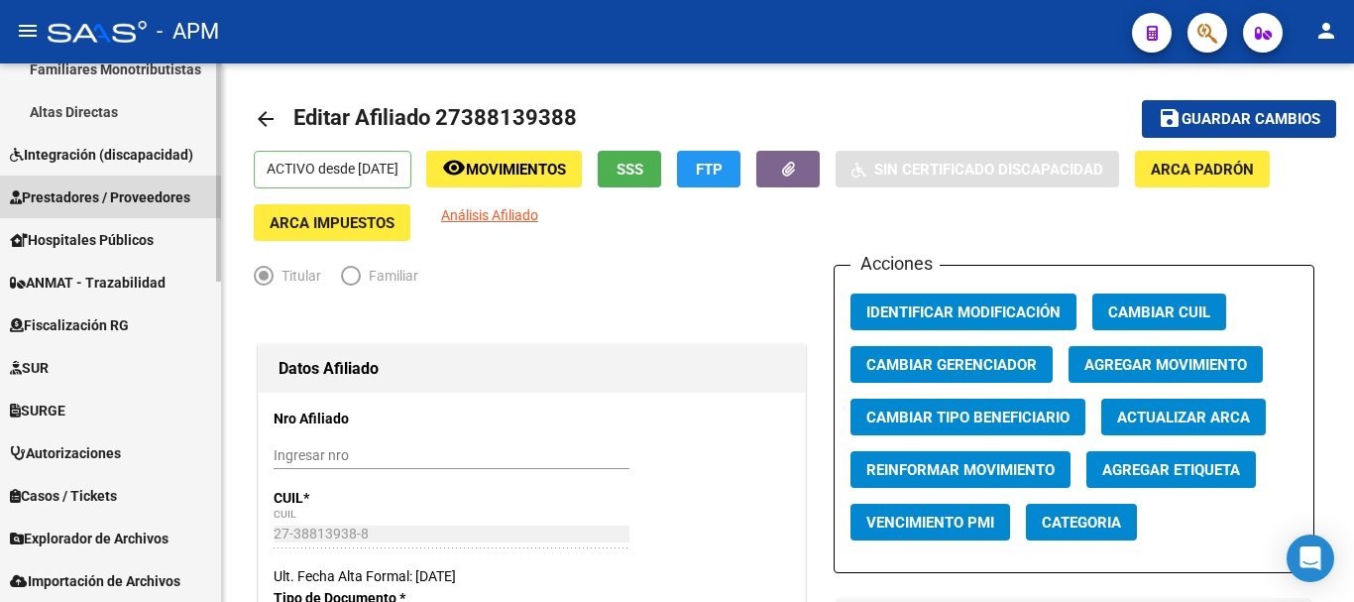
click at [151, 194] on span "Prestadores / Proveedores" at bounding box center [100, 197] width 180 height 22
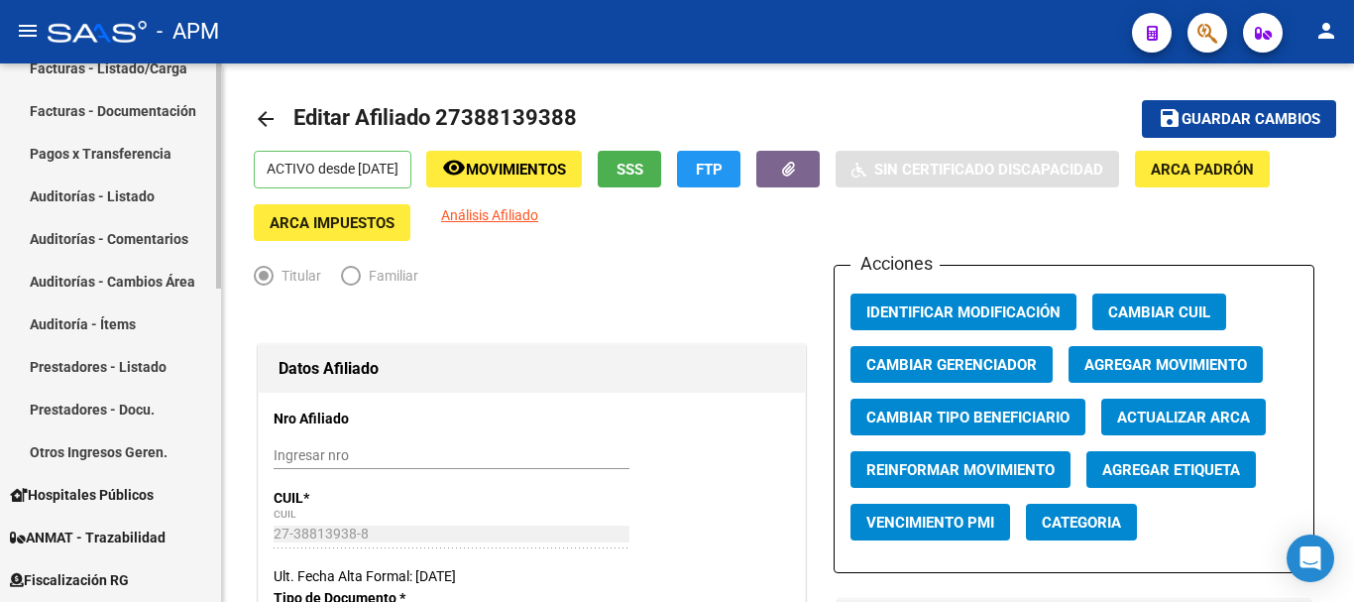
scroll to position [267, 0]
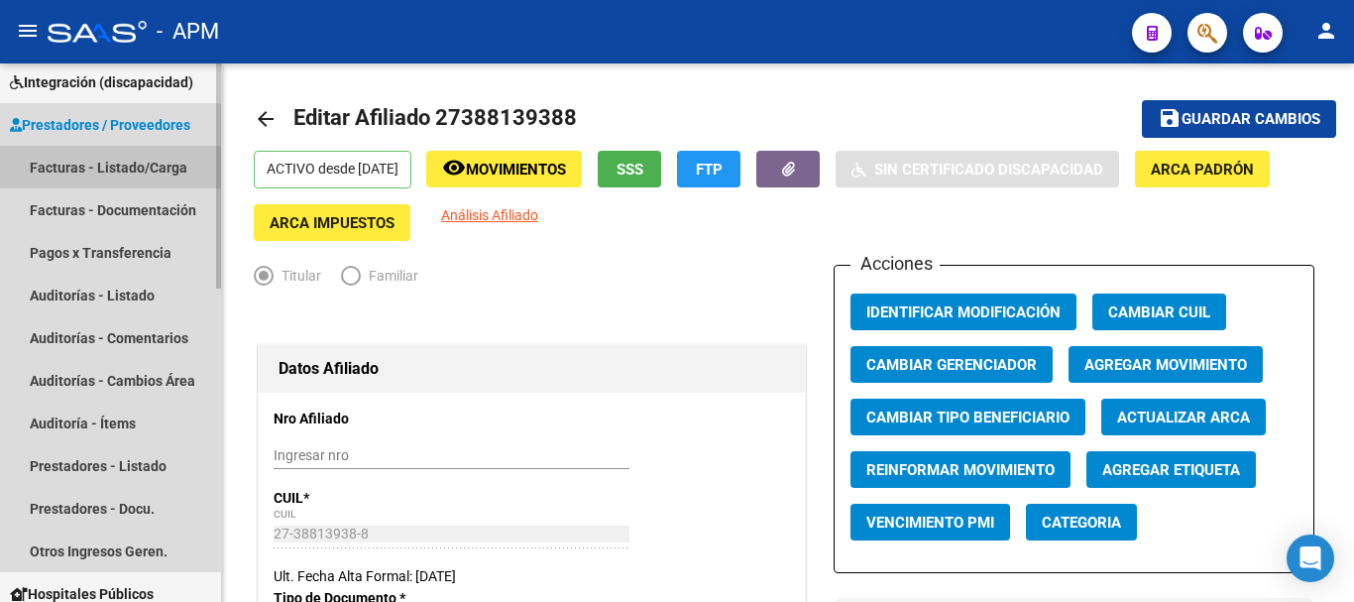
click at [142, 154] on link "Facturas - Listado/Carga" at bounding box center [110, 167] width 221 height 43
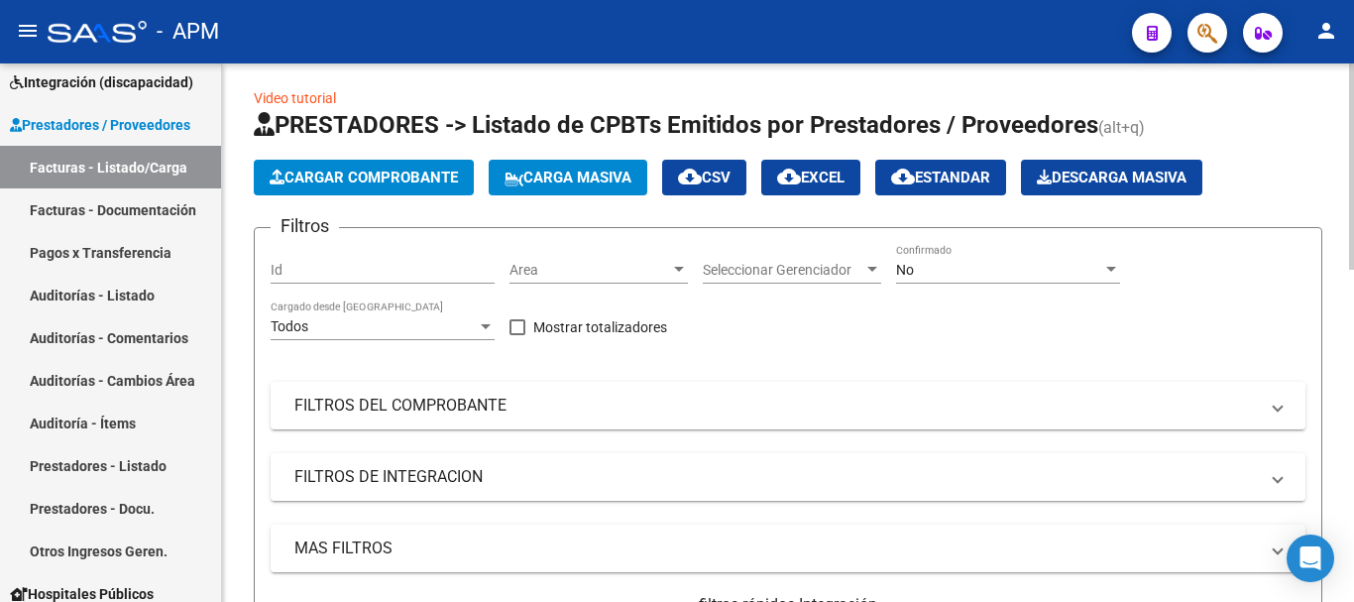
click at [1094, 275] on div "No" at bounding box center [999, 270] width 206 height 17
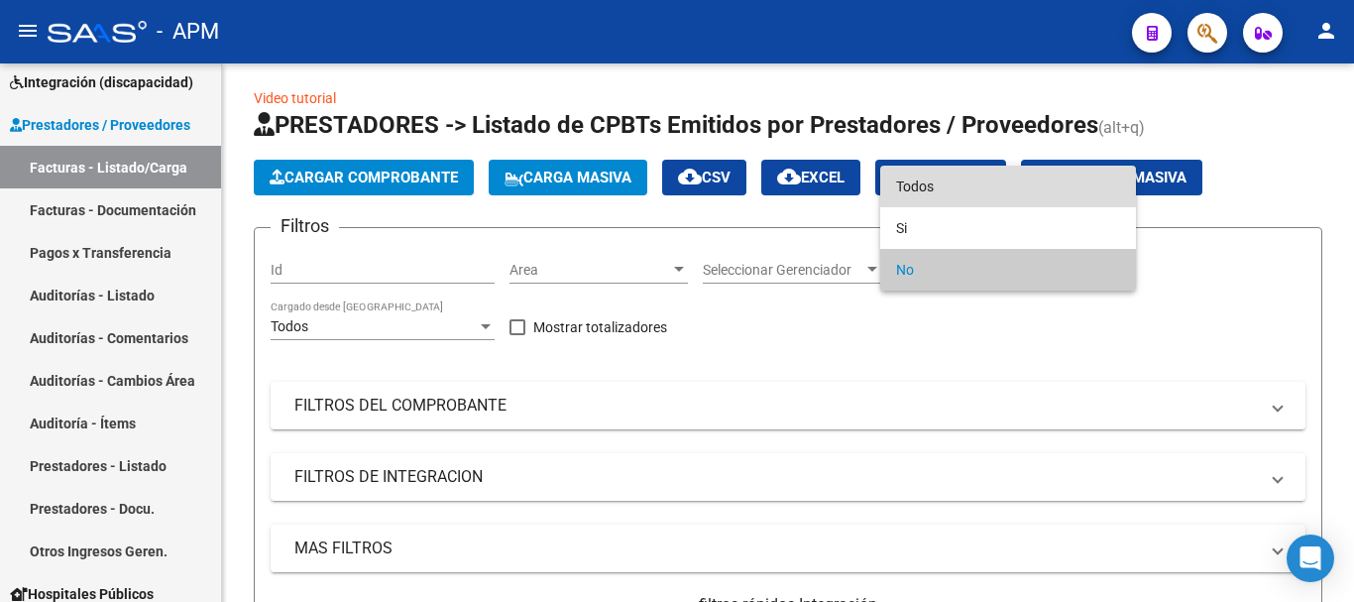
click at [985, 191] on span "Todos" at bounding box center [1008, 187] width 224 height 42
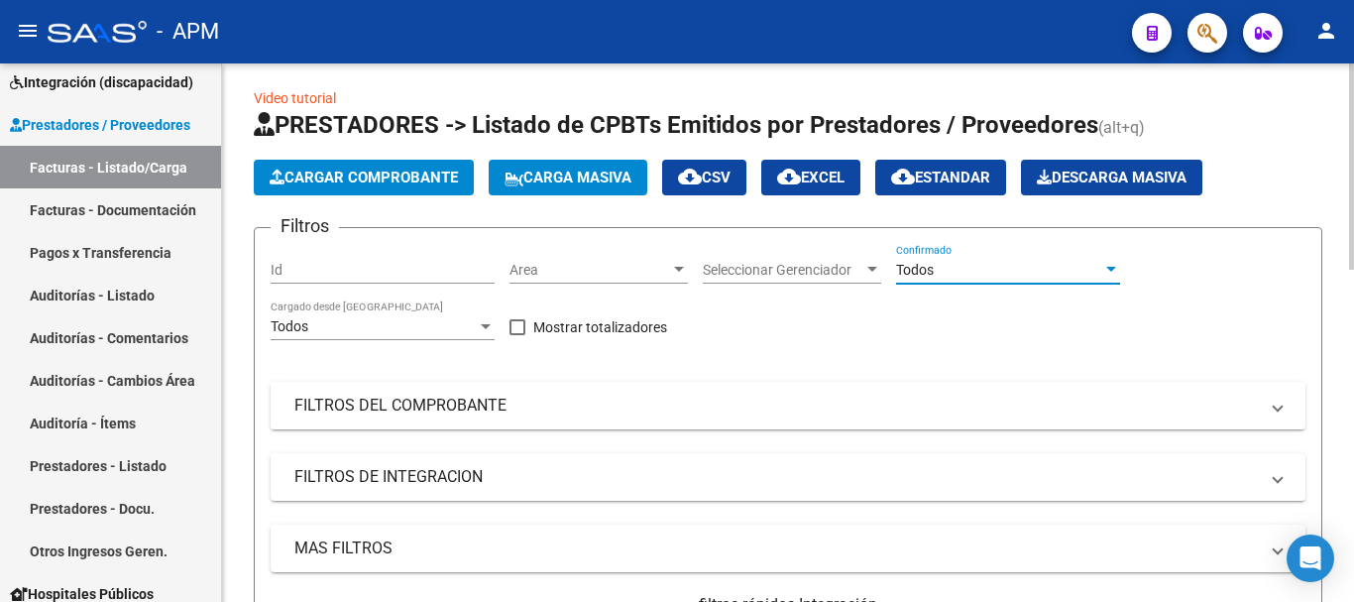
click at [869, 395] on mat-panel-title "FILTROS DEL COMPROBANTE" at bounding box center [776, 406] width 964 height 22
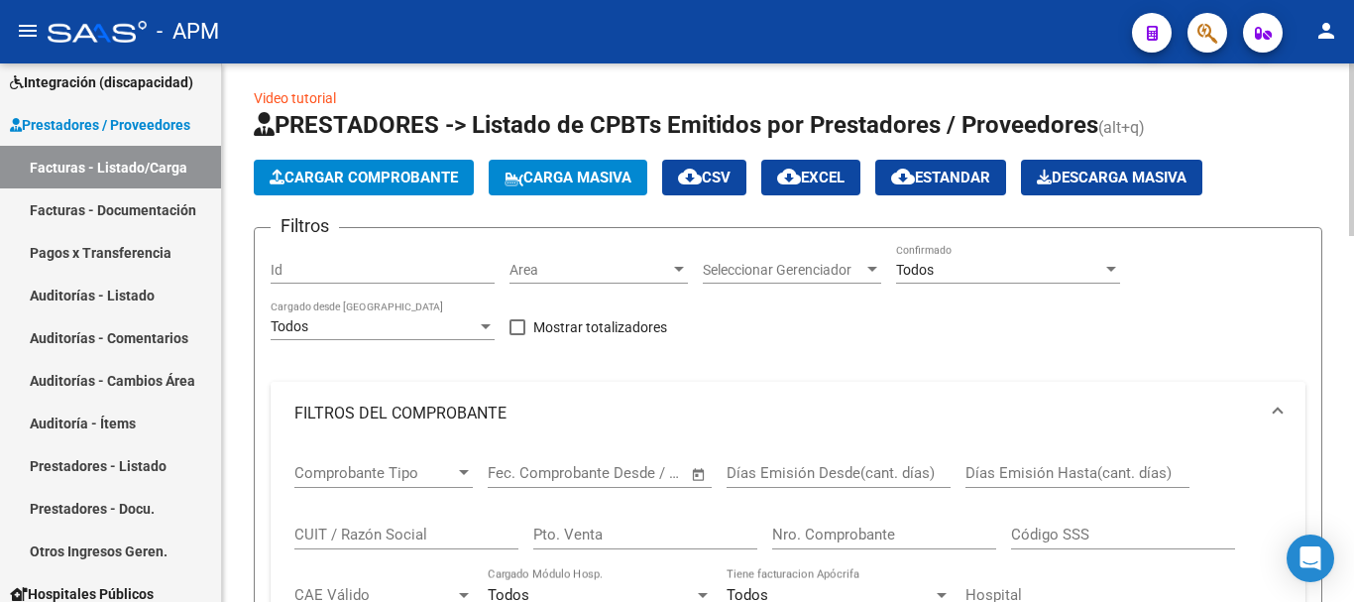
scroll to position [107, 0]
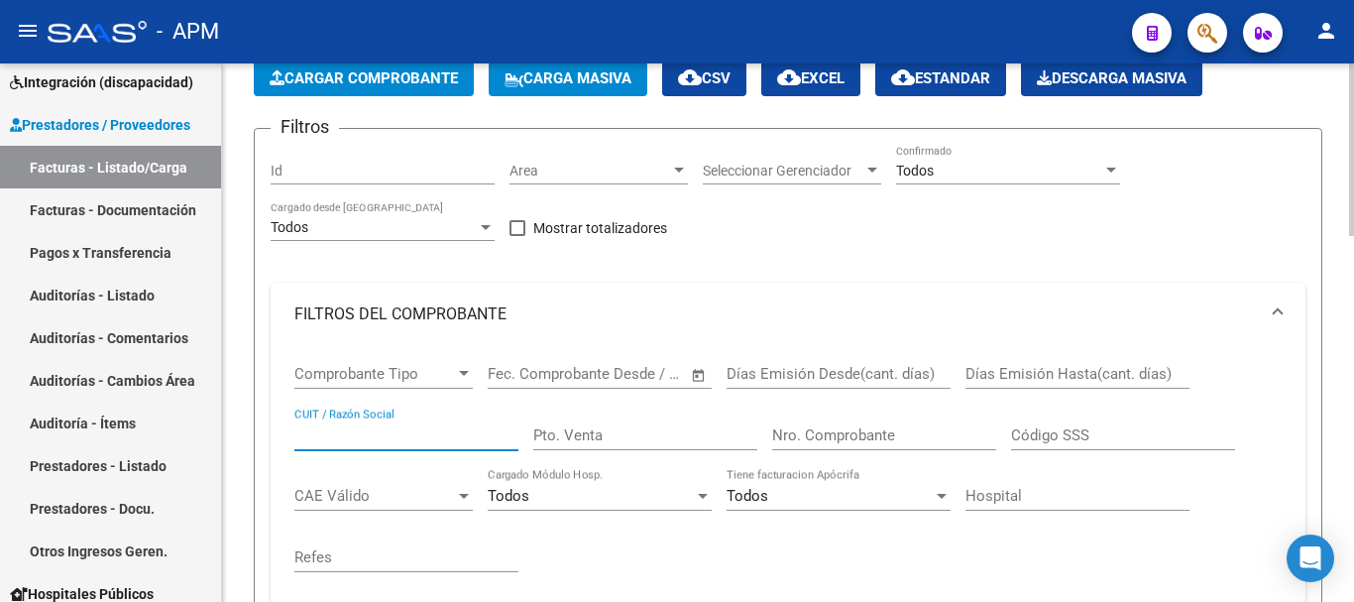
paste input "30-68464396-3"
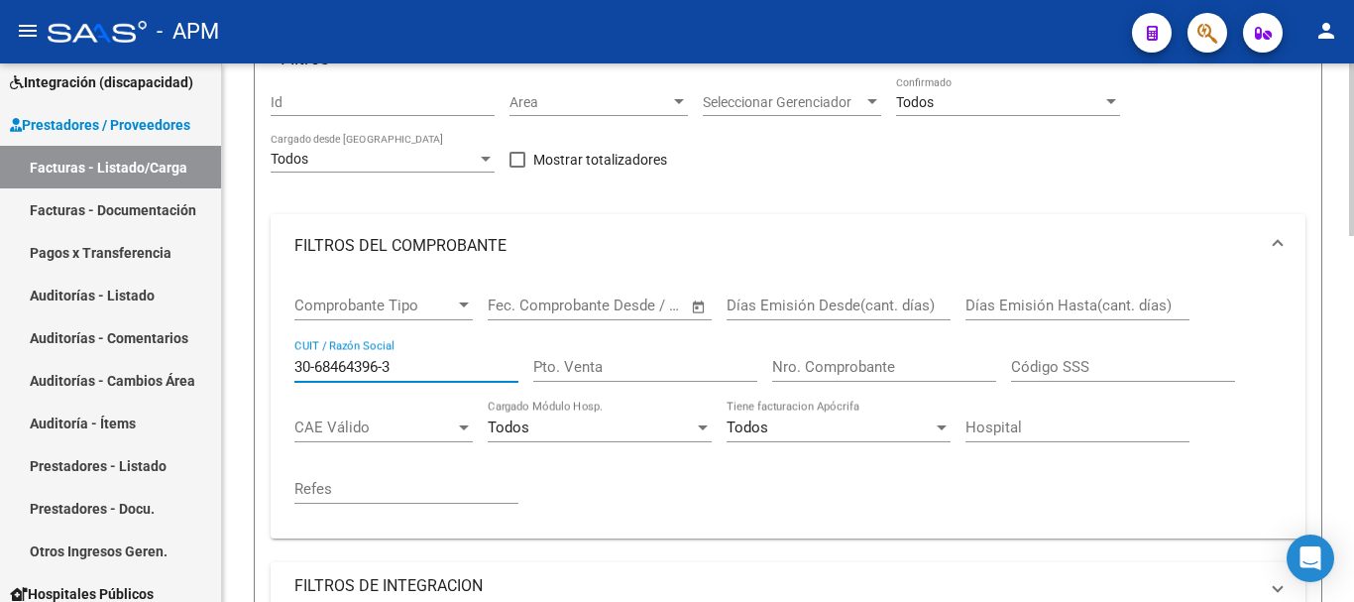
scroll to position [603, 0]
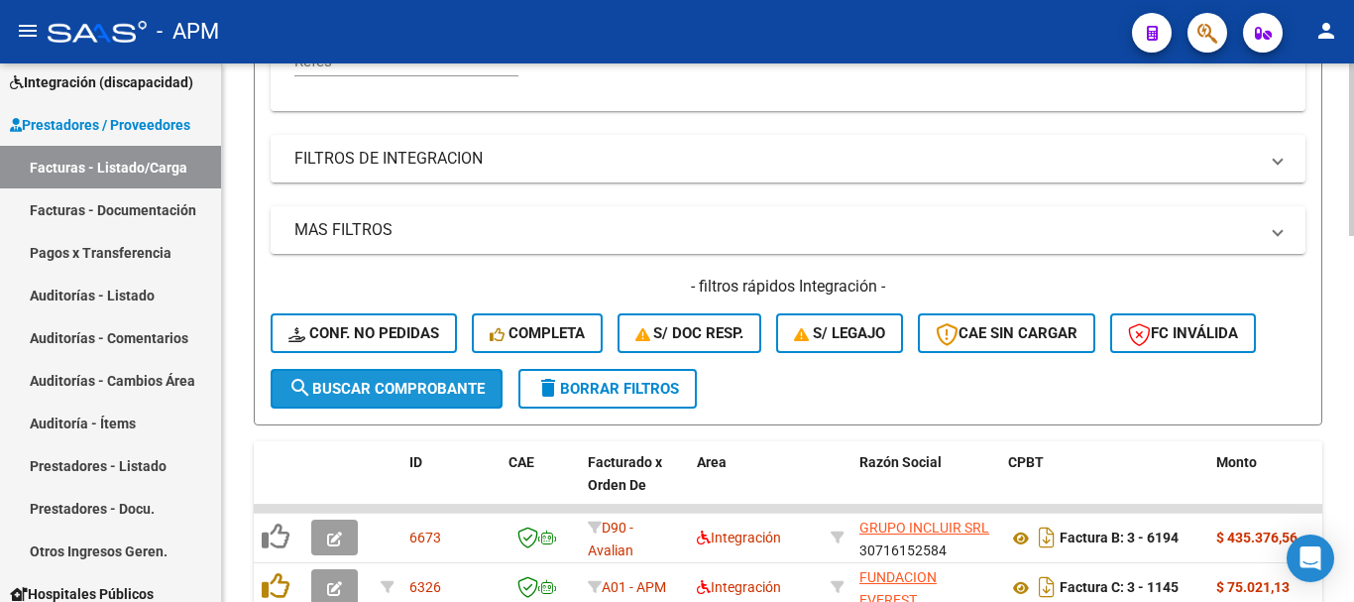
click at [467, 393] on span "search Buscar Comprobante" at bounding box center [387, 389] width 196 height 18
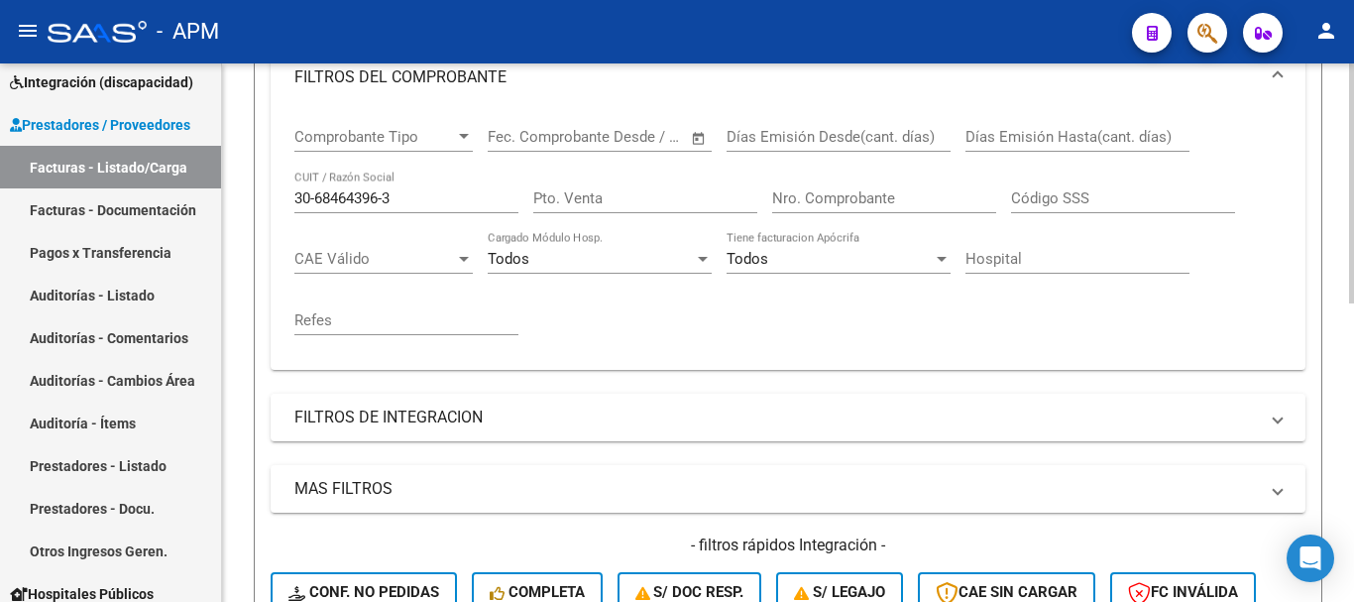
scroll to position [297, 0]
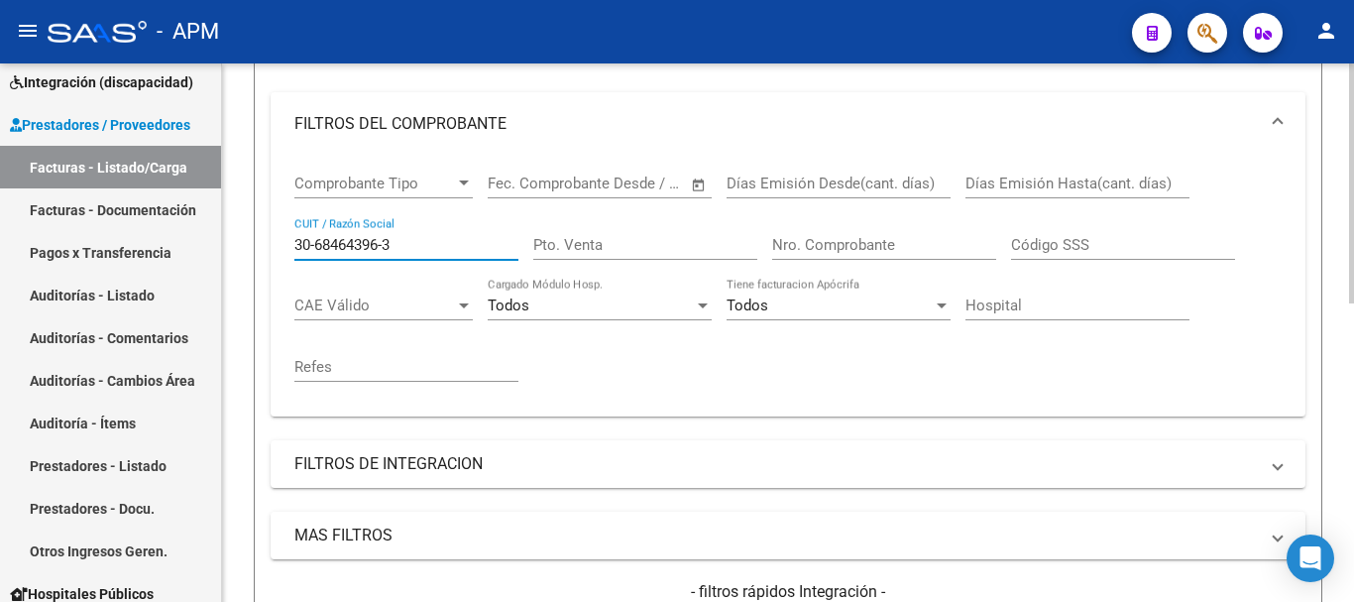
click at [386, 249] on input "30-68464396-3" at bounding box center [406, 245] width 224 height 18
click at [315, 244] on input "30-684643963" at bounding box center [406, 245] width 224 height 18
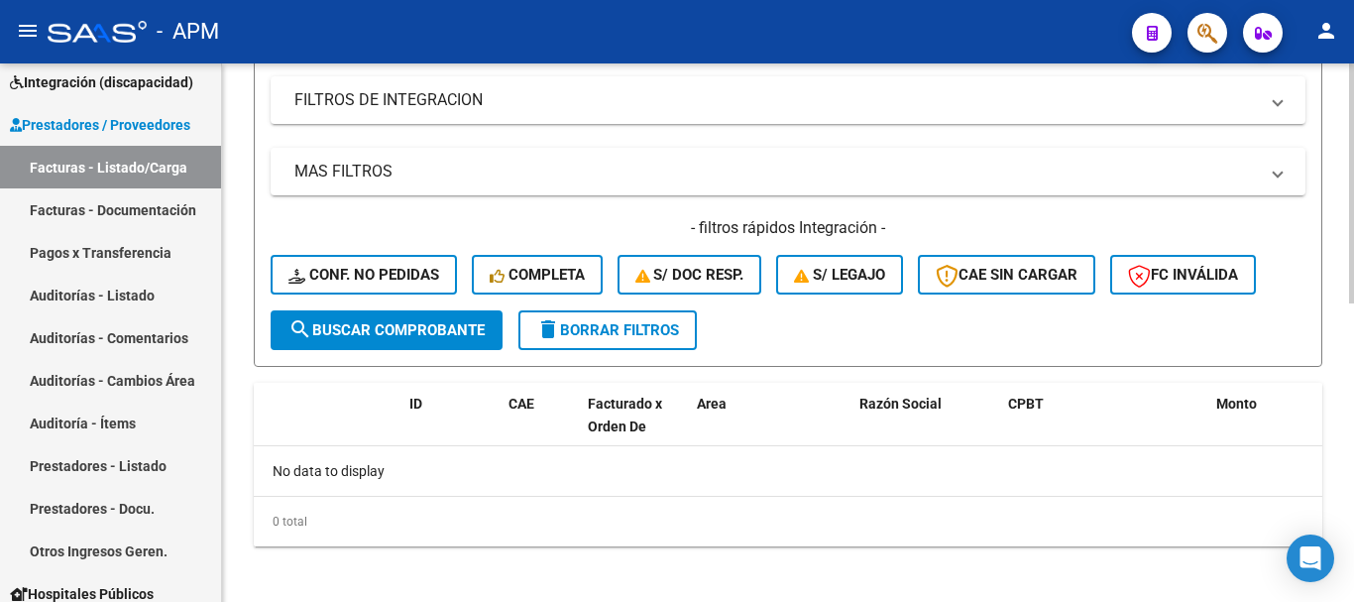
scroll to position [669, 0]
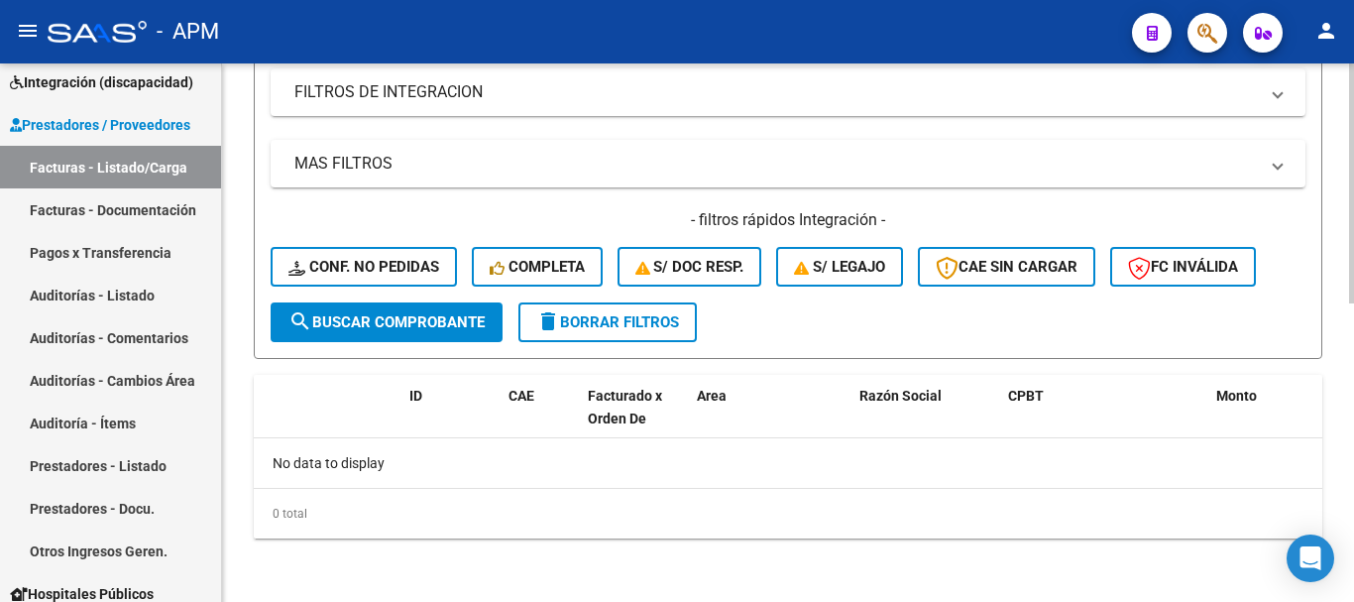
type input "30684643963"
click at [471, 319] on span "search Buscar Comprobante" at bounding box center [387, 322] width 196 height 18
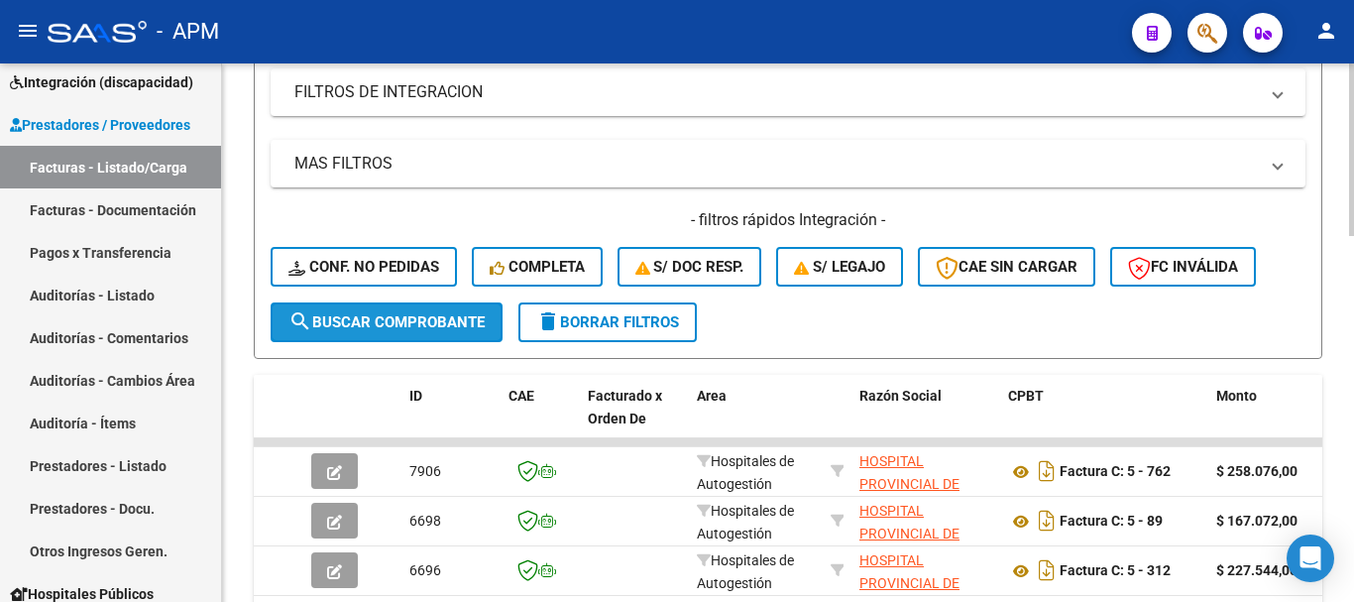
click at [375, 323] on span "search Buscar Comprobante" at bounding box center [387, 322] width 196 height 18
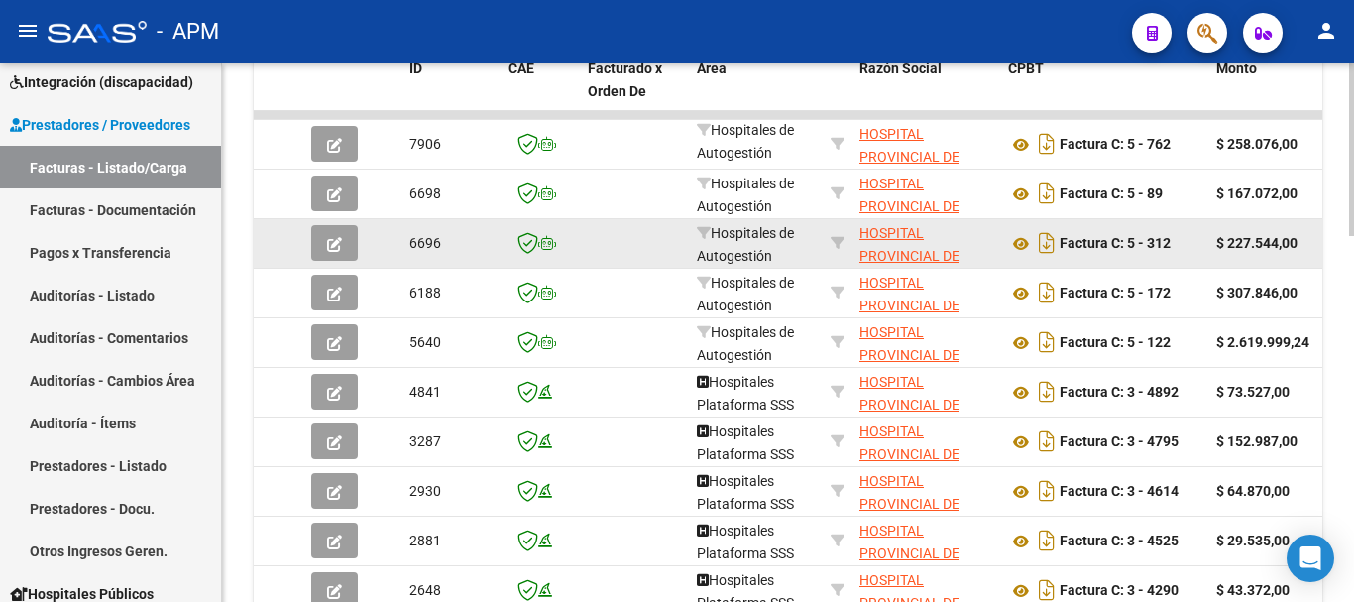
scroll to position [1146, 0]
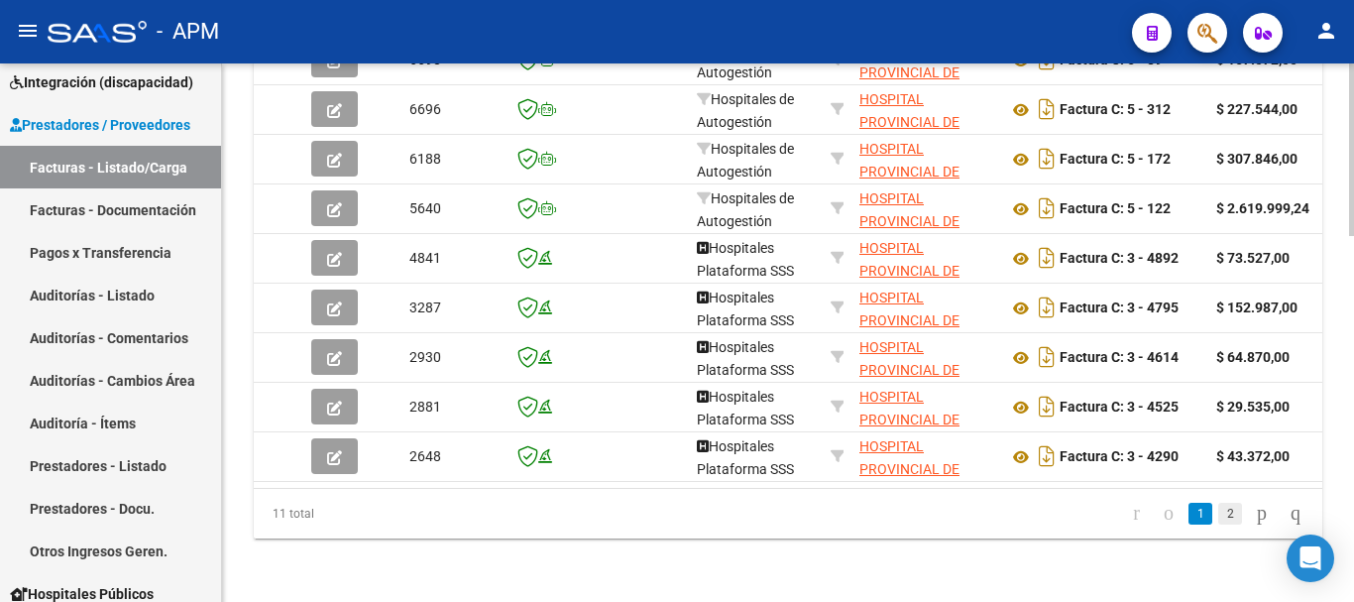
click at [1218, 510] on link "2" at bounding box center [1230, 514] width 24 height 22
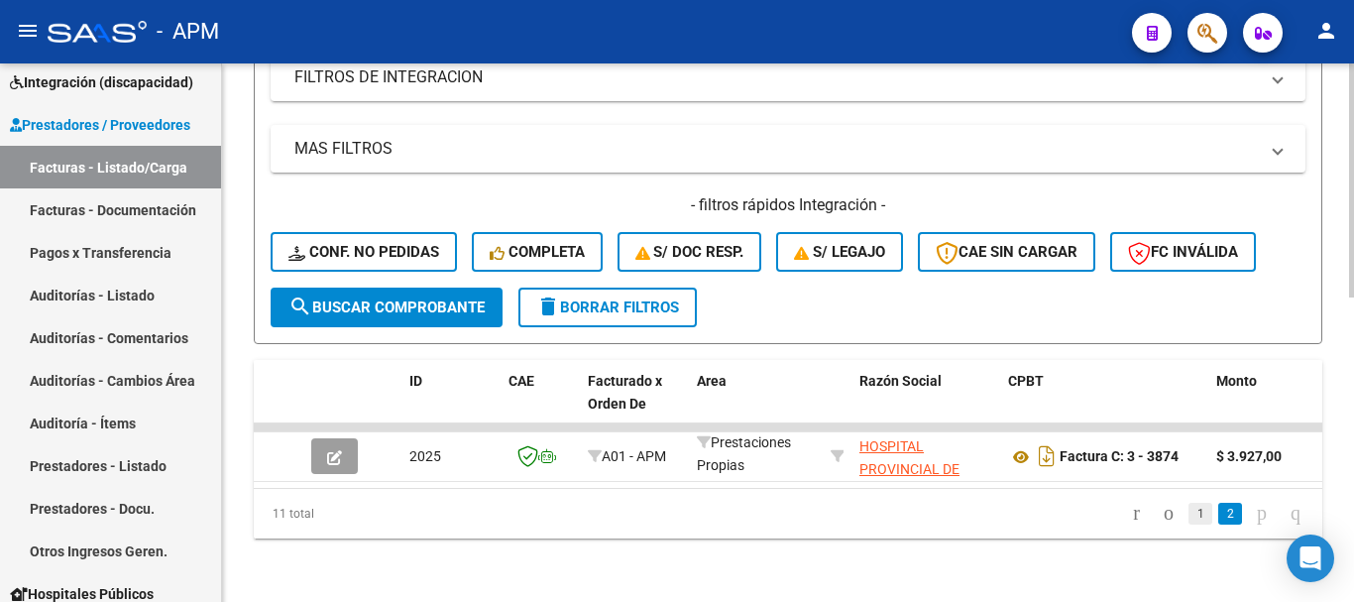
click at [1189, 517] on link "1" at bounding box center [1201, 514] width 24 height 22
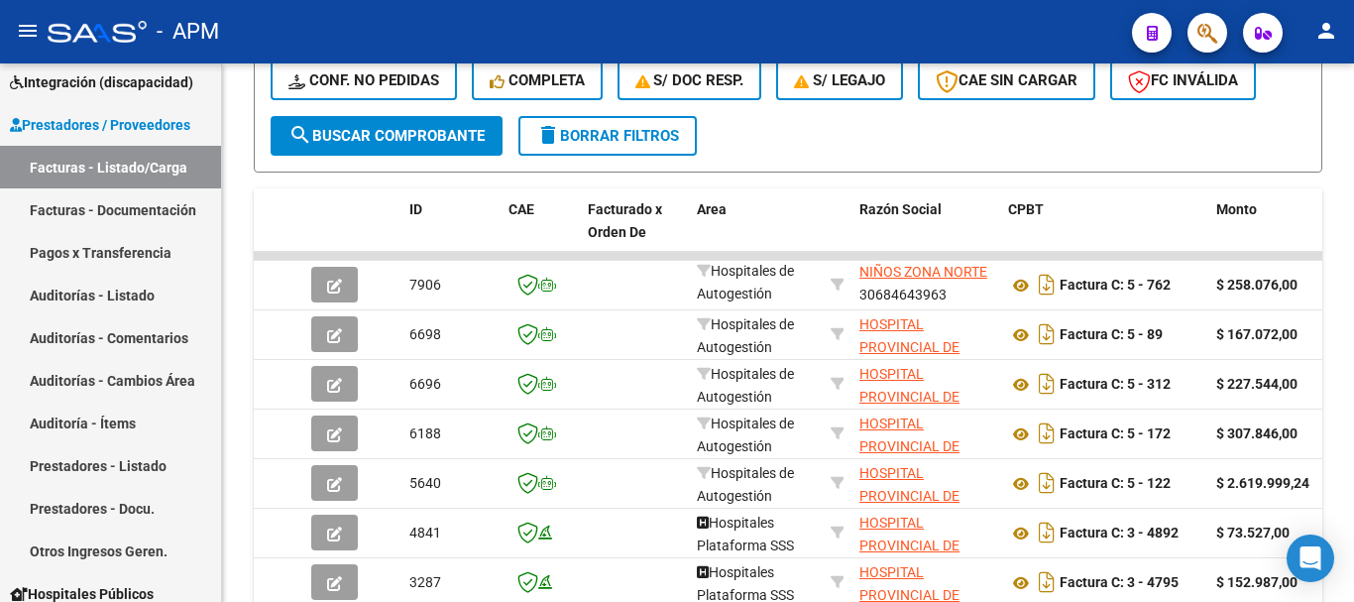
scroll to position [799, 0]
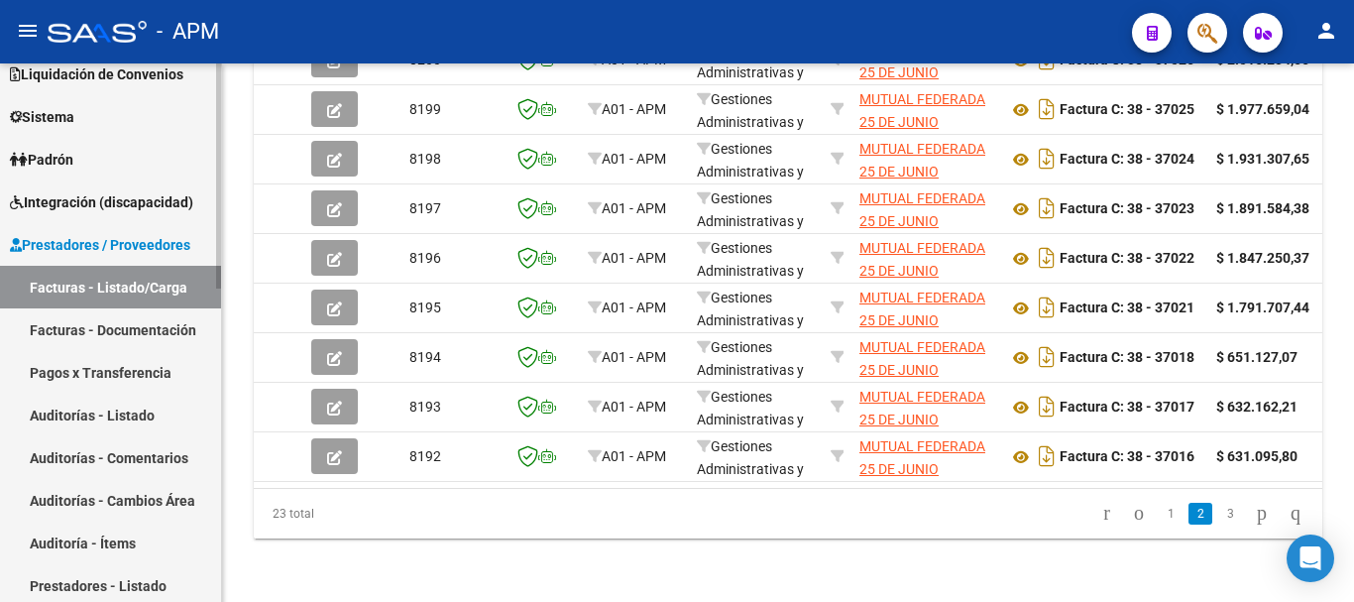
scroll to position [125, 0]
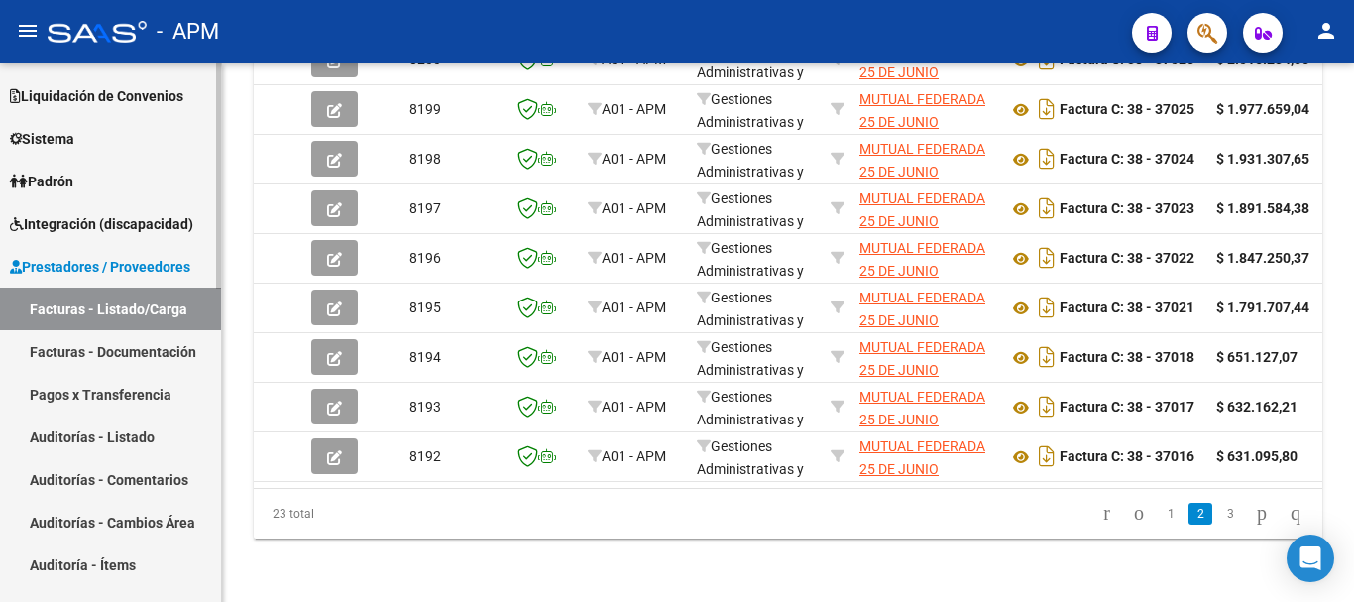
click at [104, 220] on span "Integración (discapacidad)" at bounding box center [101, 224] width 183 height 22
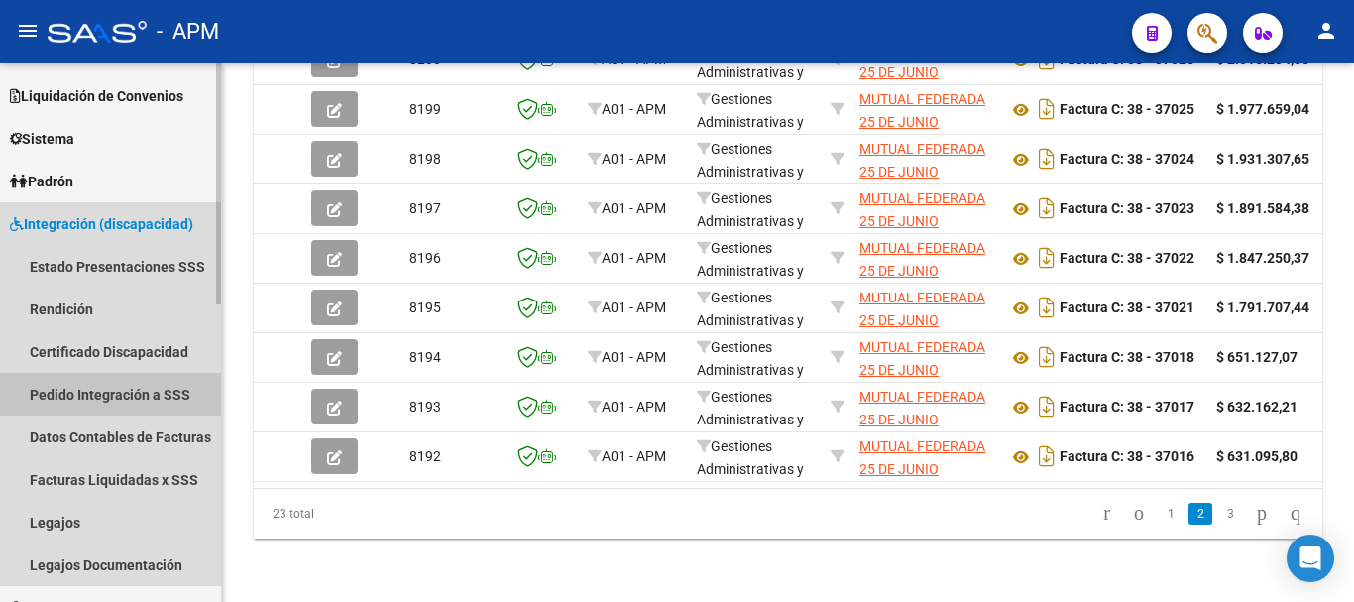
click at [138, 397] on link "Pedido Integración a SSS" at bounding box center [110, 394] width 221 height 43
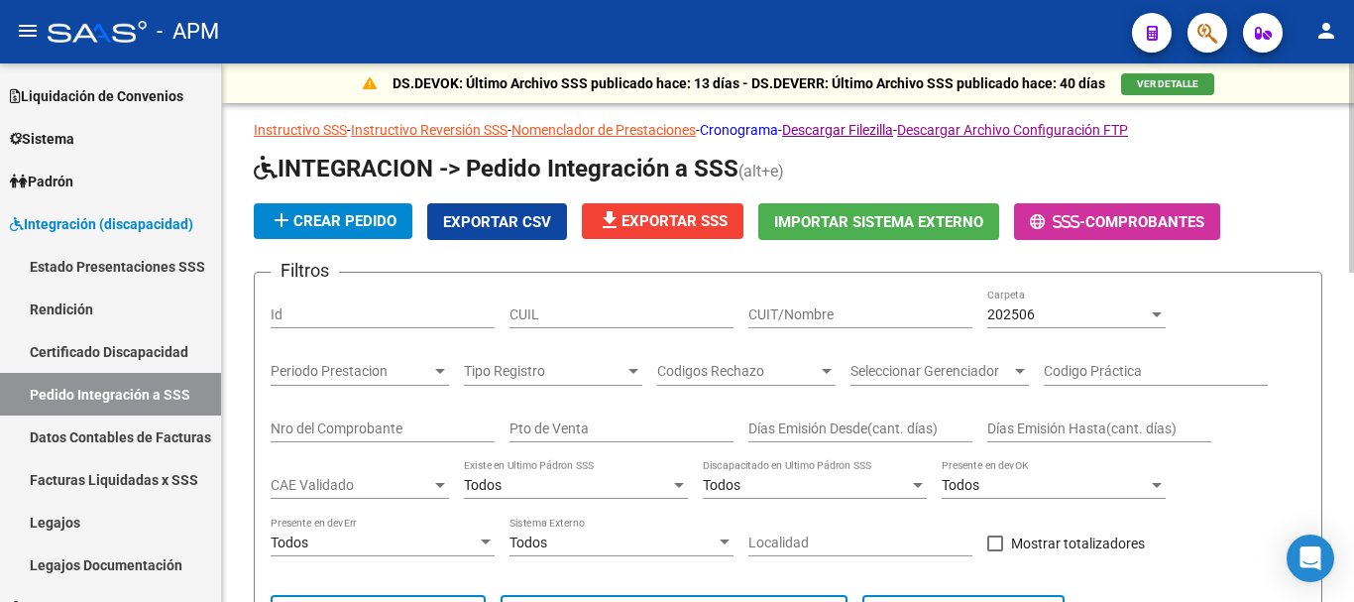
click at [768, 122] on link "Cronograma" at bounding box center [739, 130] width 78 height 16
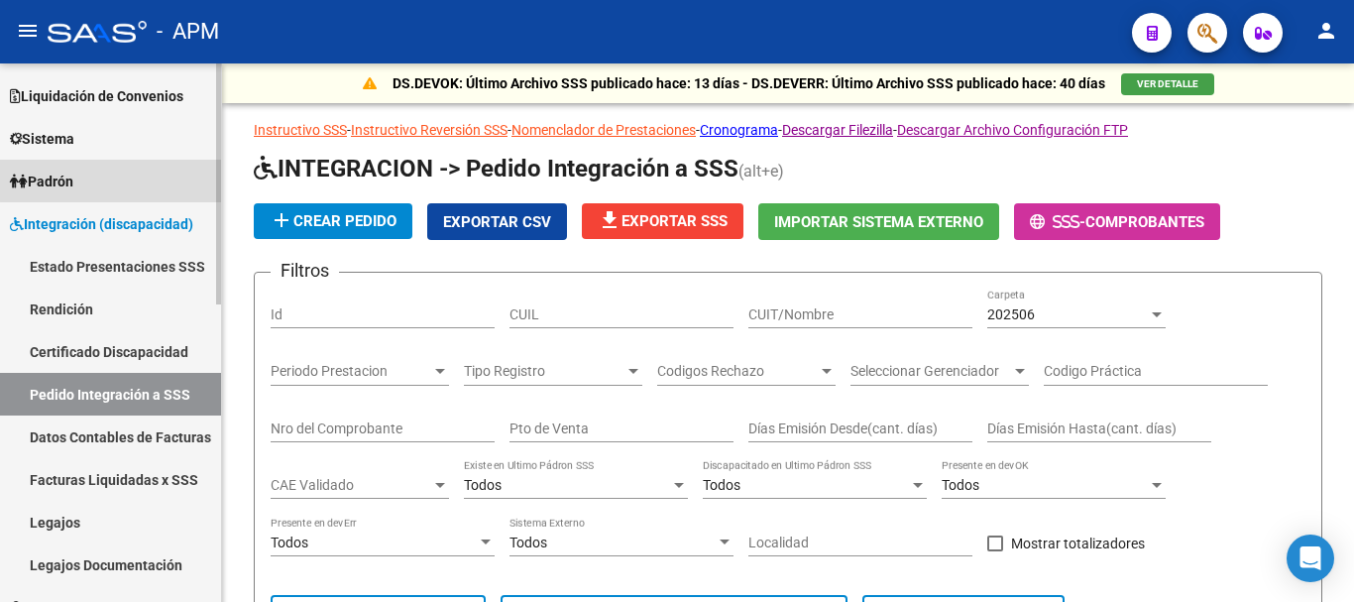
click at [116, 162] on link "Padrón" at bounding box center [110, 181] width 221 height 43
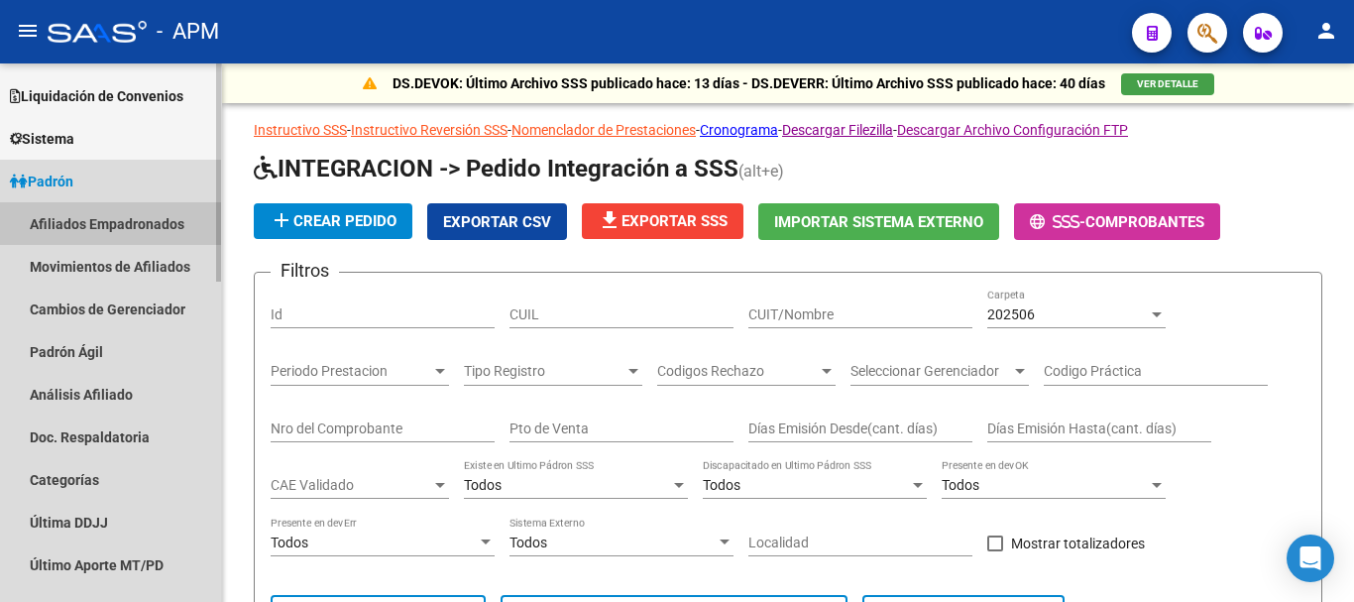
click at [132, 218] on link "Afiliados Empadronados" at bounding box center [110, 223] width 221 height 43
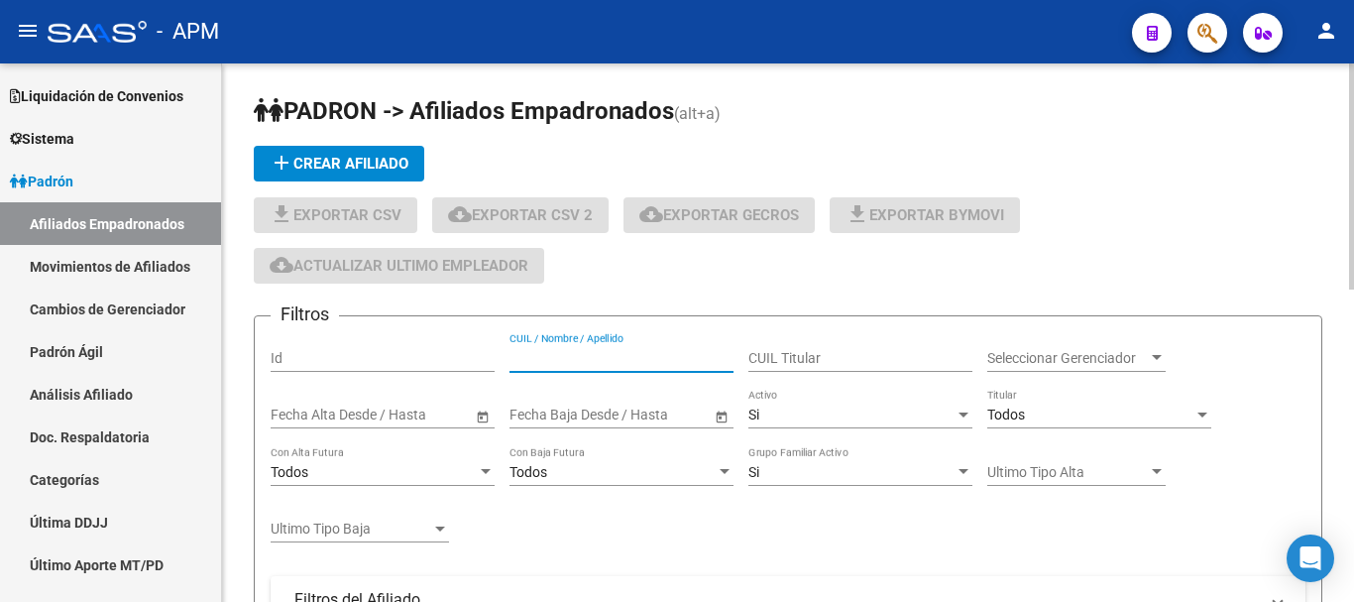
click at [637, 365] on input "CUIL / Nombre / Apellido" at bounding box center [622, 358] width 224 height 17
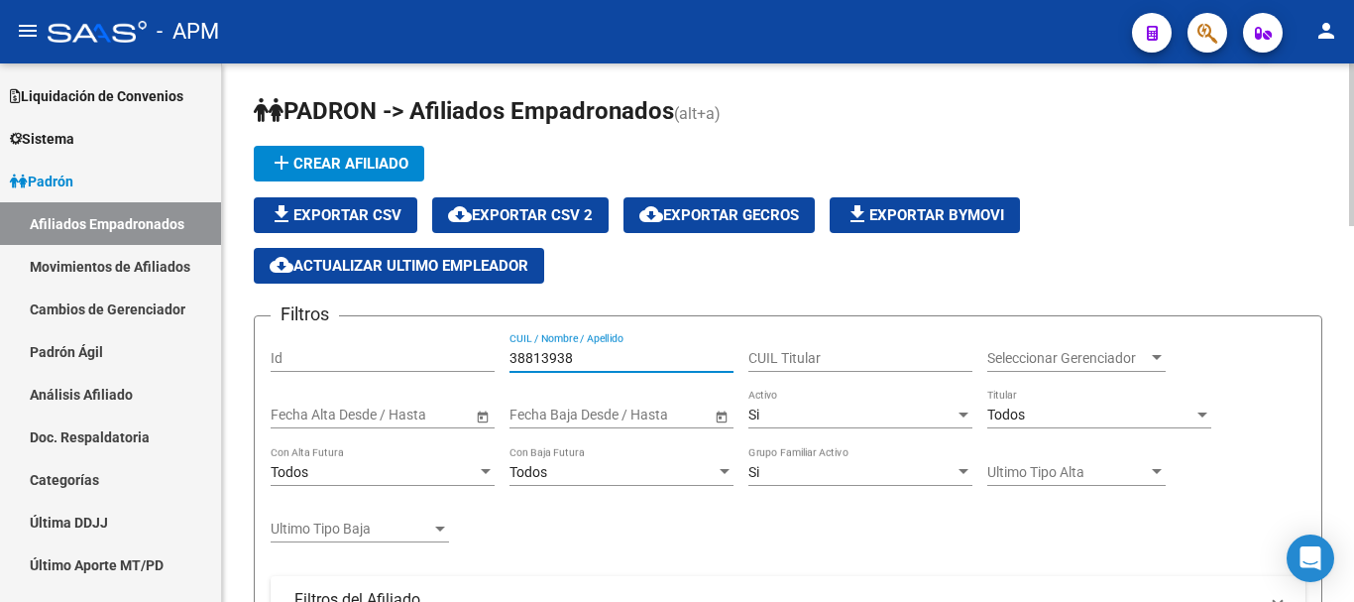
type input "38813938"
click at [918, 421] on div "Si" at bounding box center [852, 414] width 206 height 17
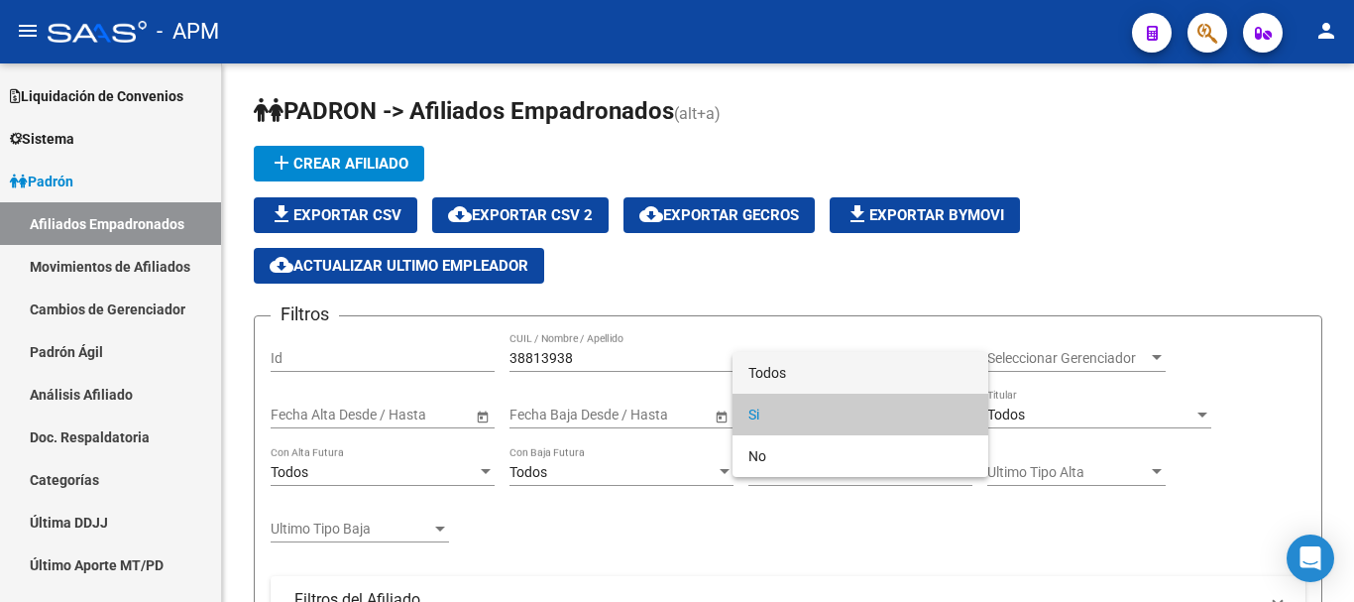
click at [868, 370] on span "Todos" at bounding box center [861, 373] width 224 height 42
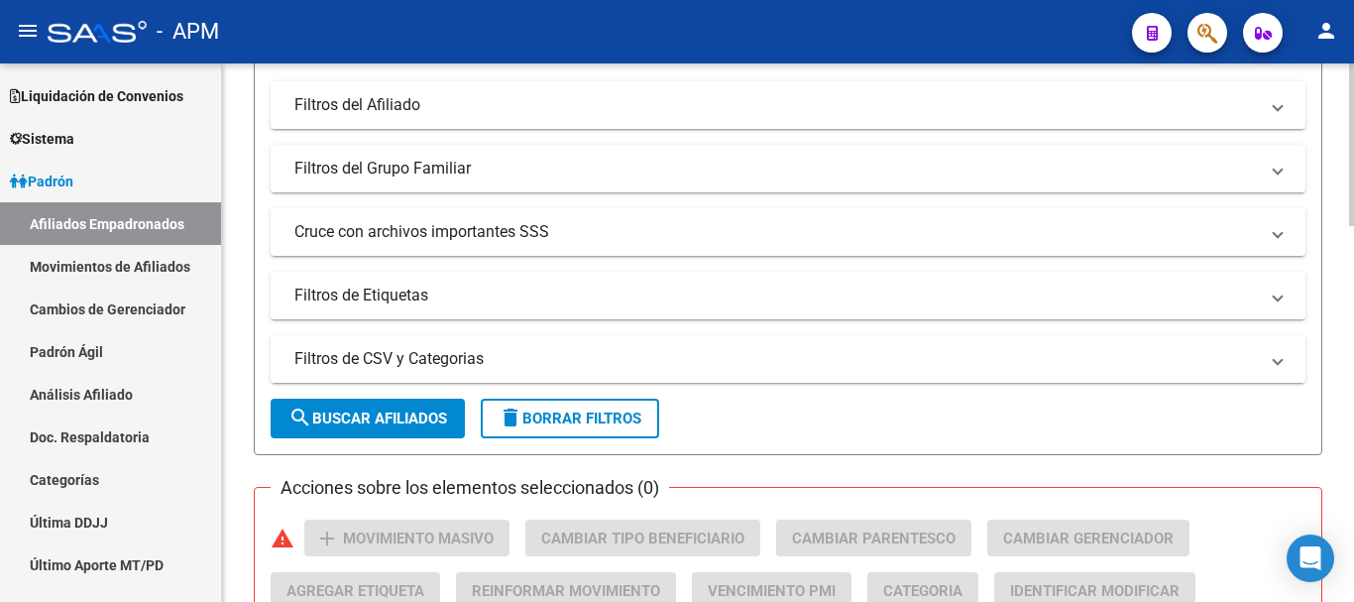
scroll to position [496, 0]
click at [430, 410] on span "search Buscar Afiliados" at bounding box center [368, 417] width 159 height 18
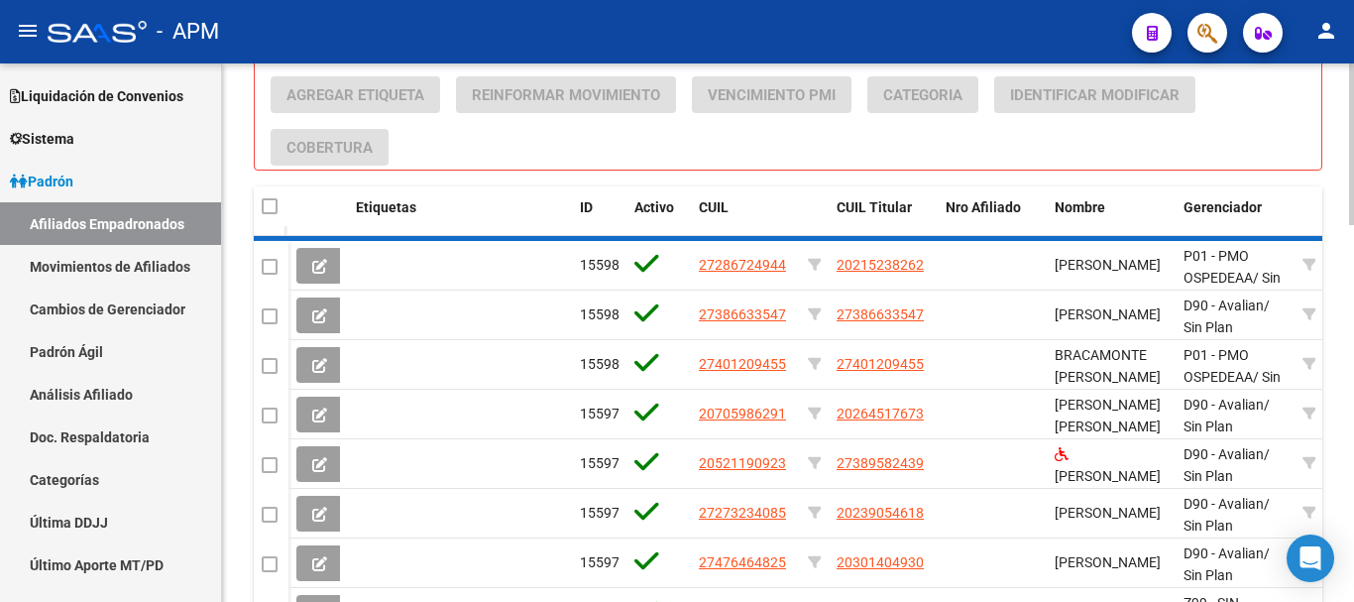
scroll to position [803, 0]
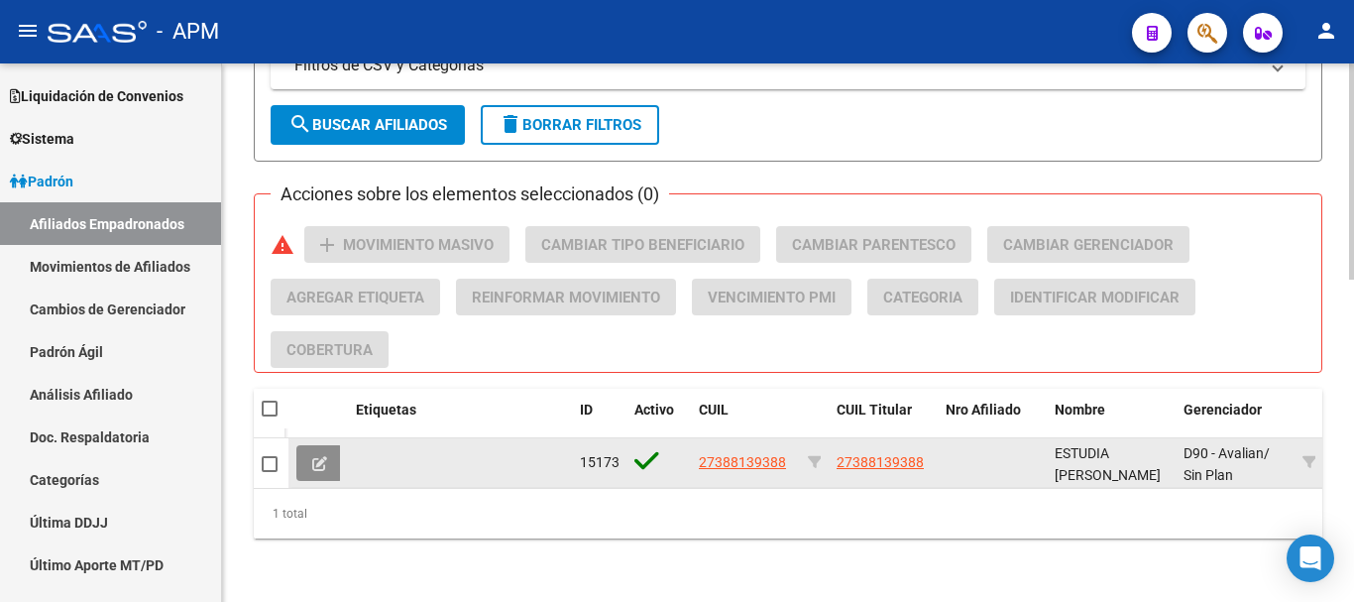
click at [319, 456] on icon at bounding box center [319, 463] width 15 height 15
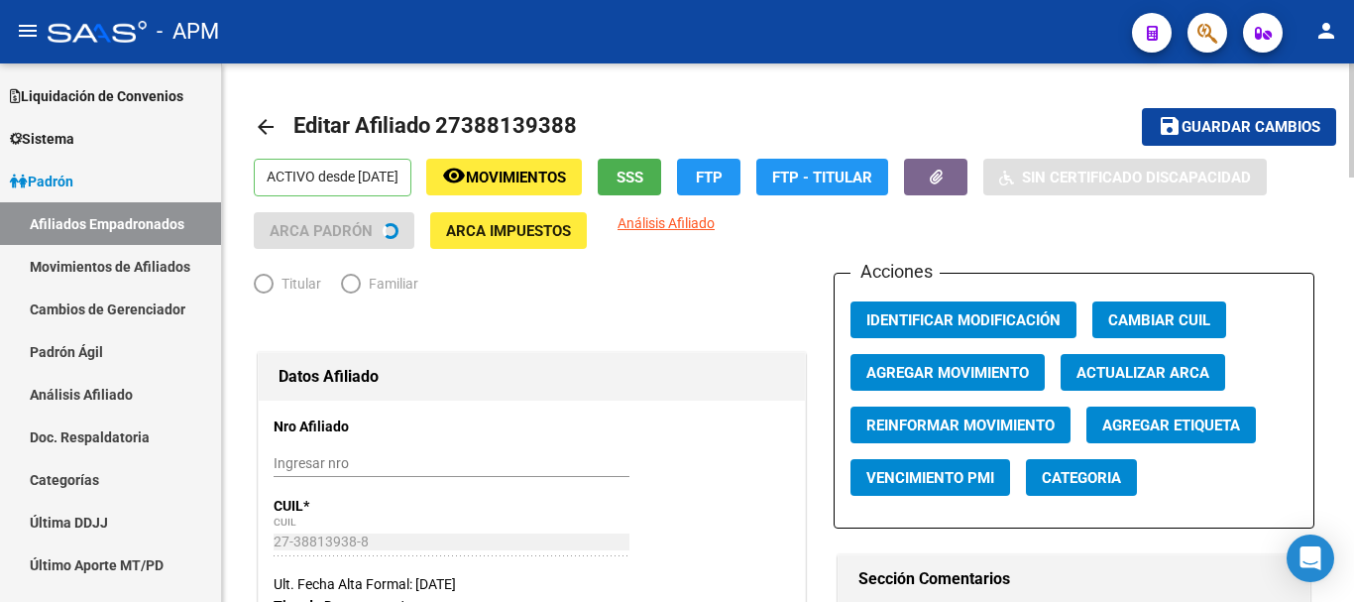
radio input "true"
type input "30-71184257-4"
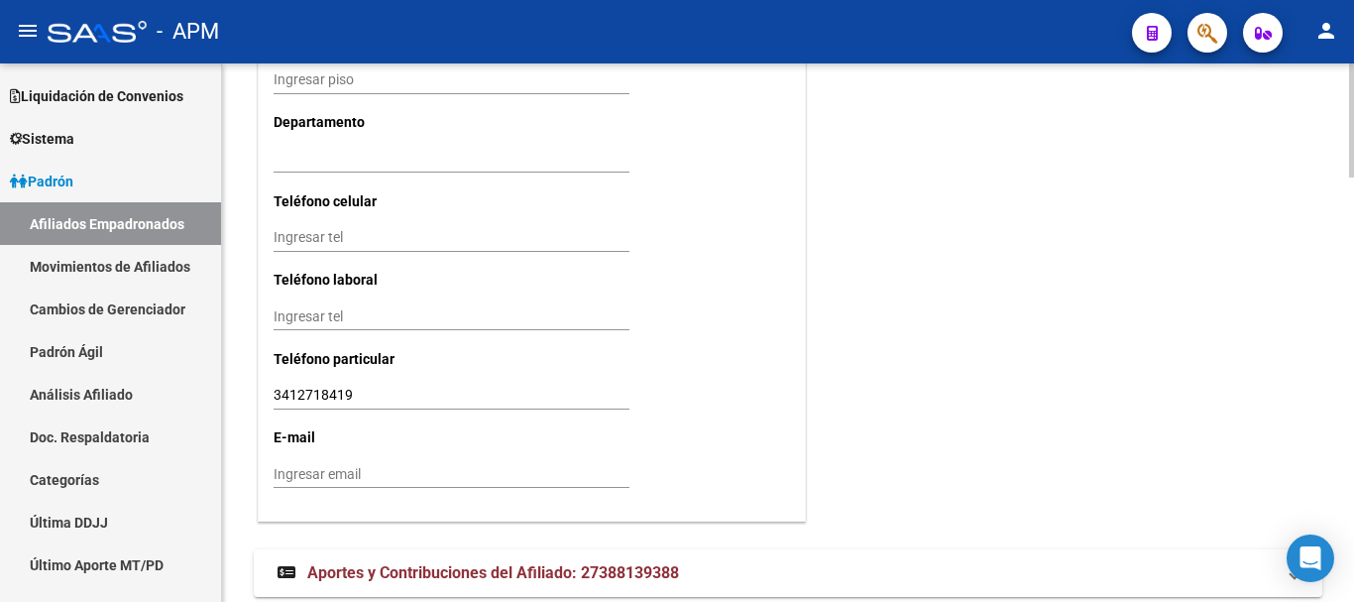
scroll to position [2014, 0]
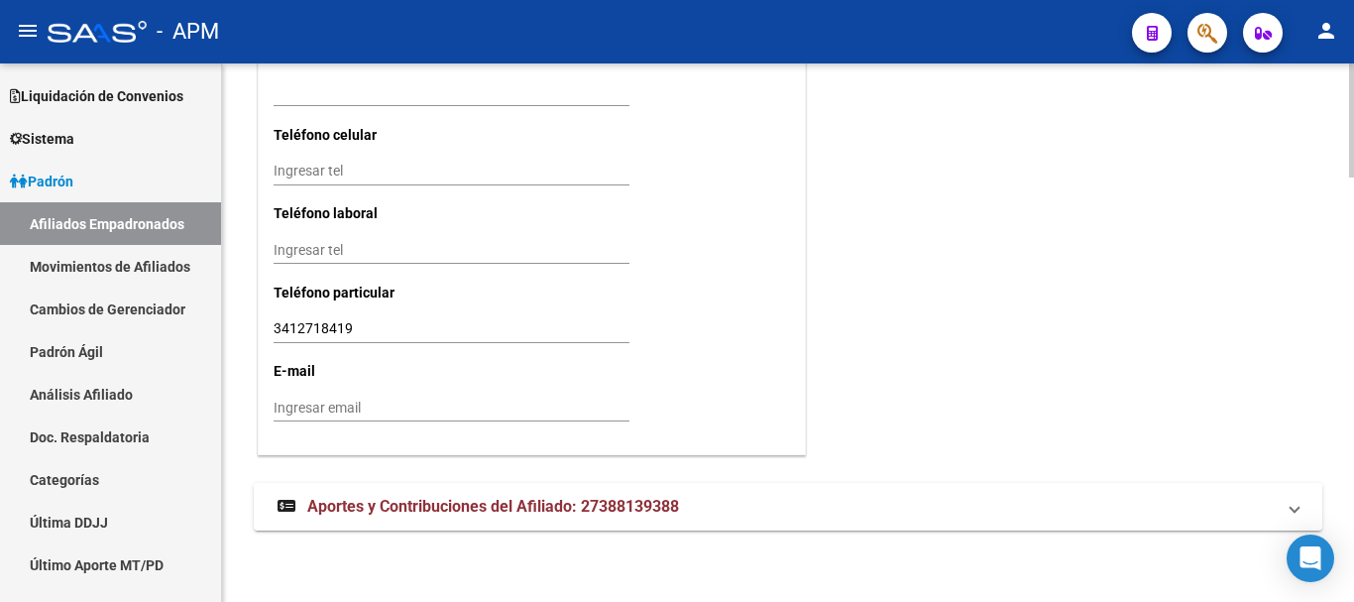
click at [913, 506] on mat-panel-title "Aportes y Contribuciones del Afiliado: 27388139388" at bounding box center [776, 507] width 997 height 22
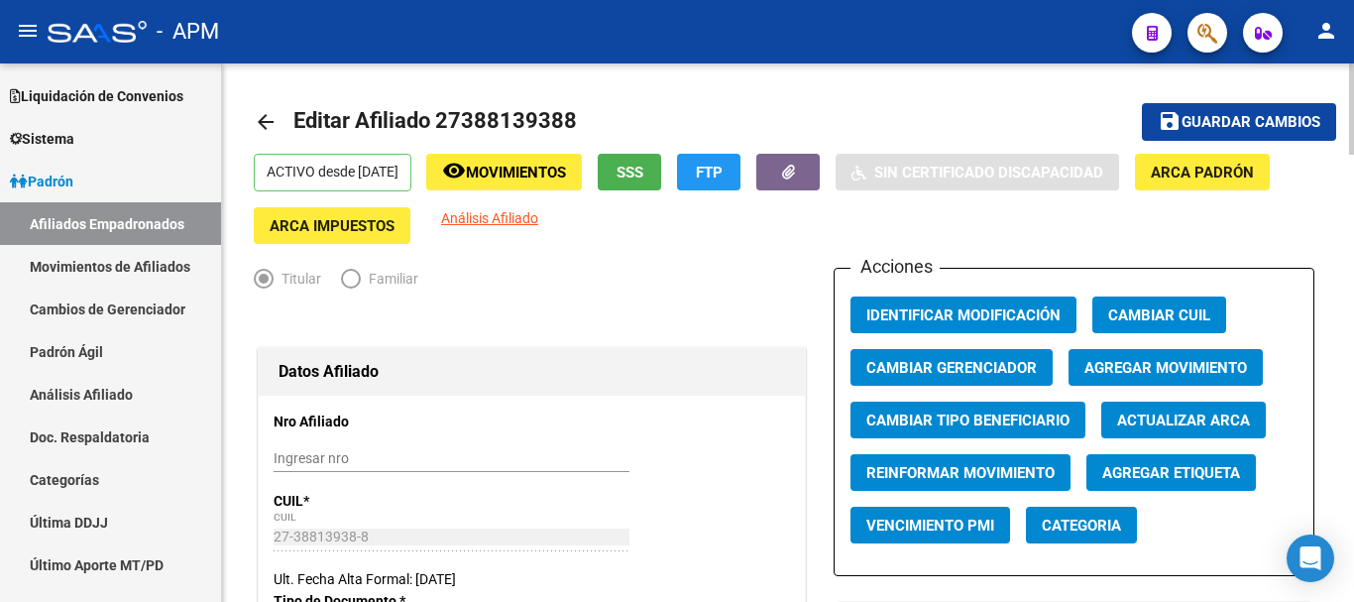
scroll to position [0, 0]
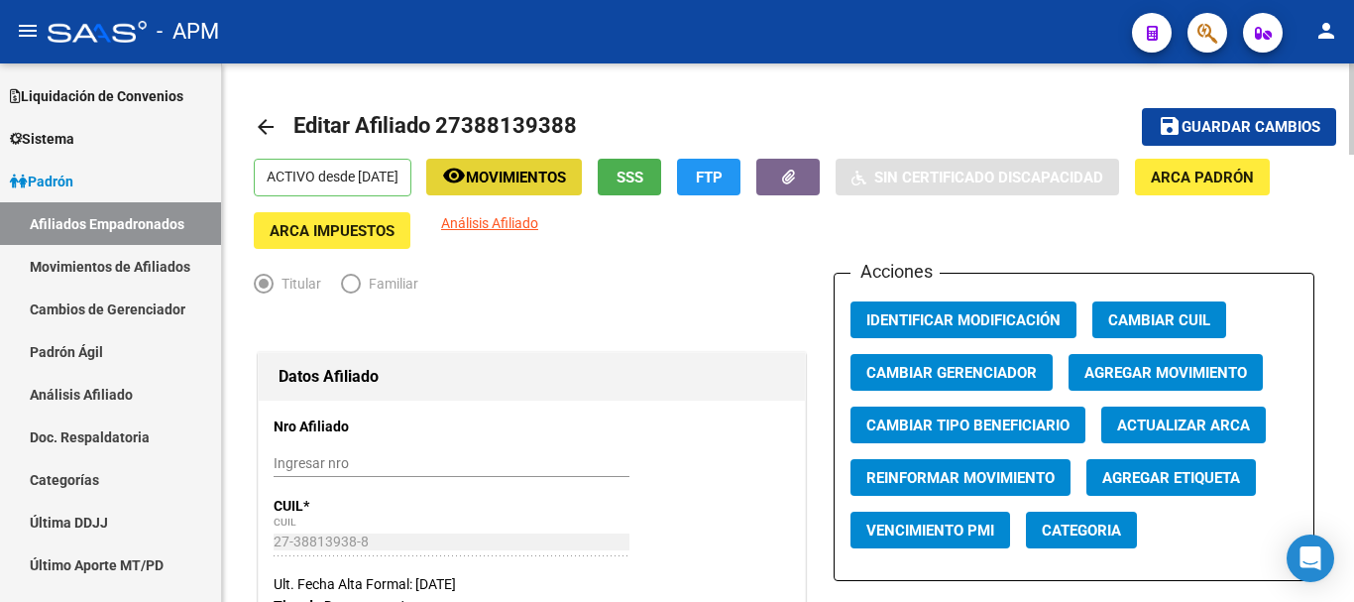
click at [566, 176] on span "Movimientos" at bounding box center [516, 178] width 100 height 18
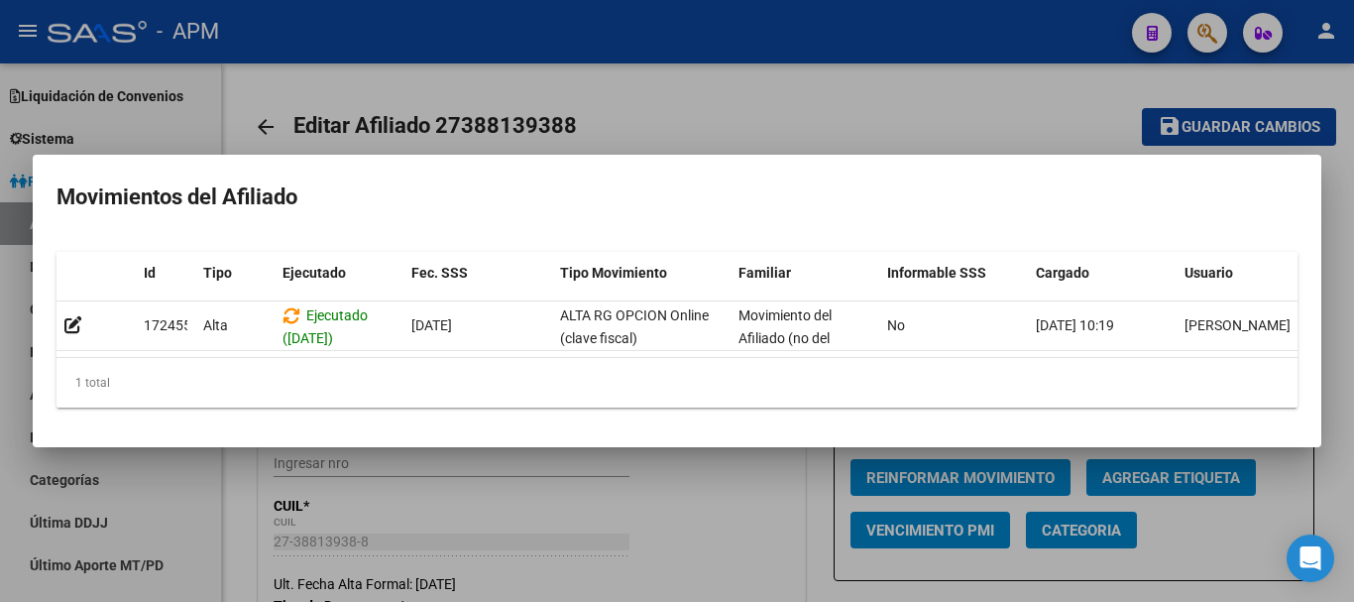
click at [751, 488] on div at bounding box center [677, 301] width 1354 height 602
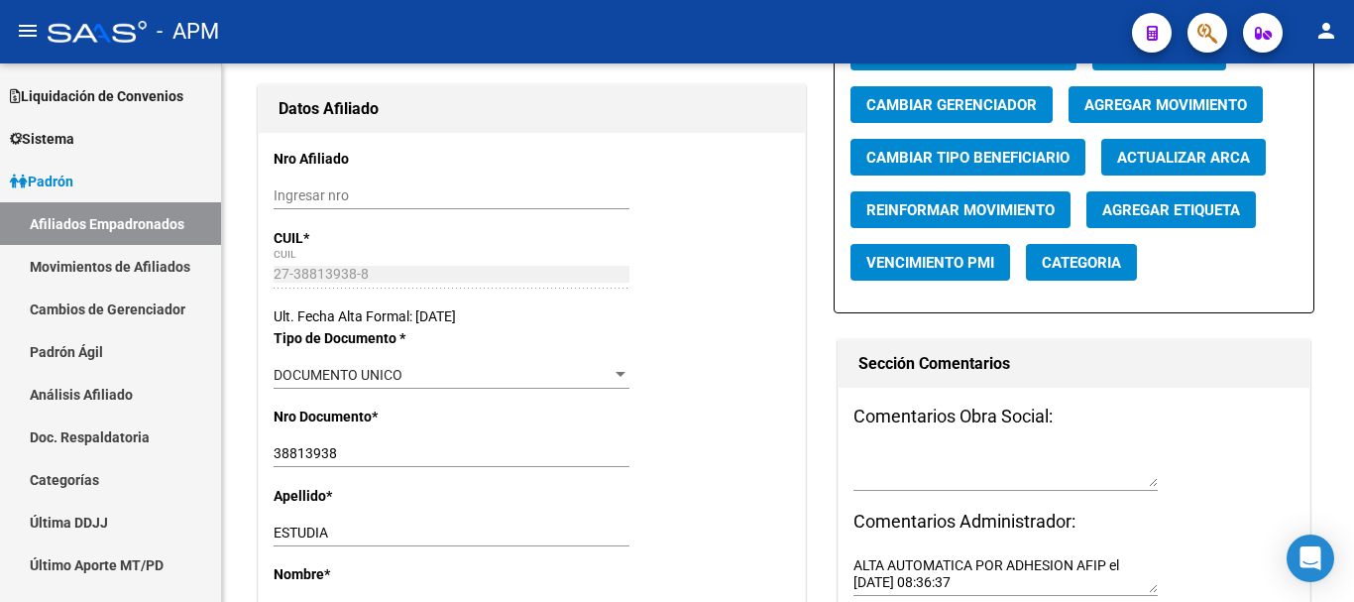
scroll to position [198, 0]
